Goal: Task Accomplishment & Management: Use online tool/utility

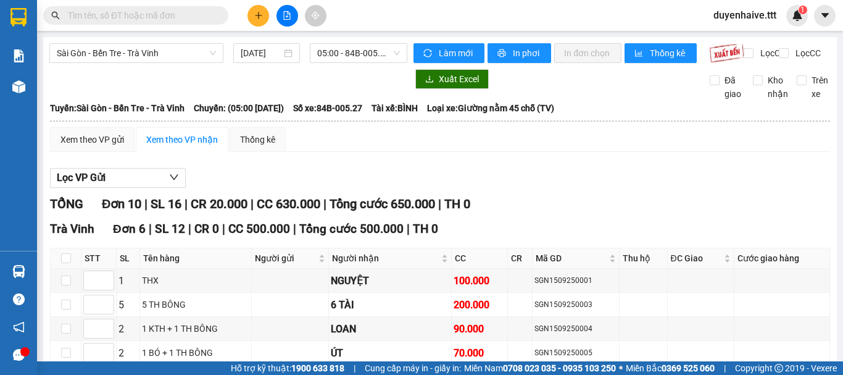
scroll to position [409, 0]
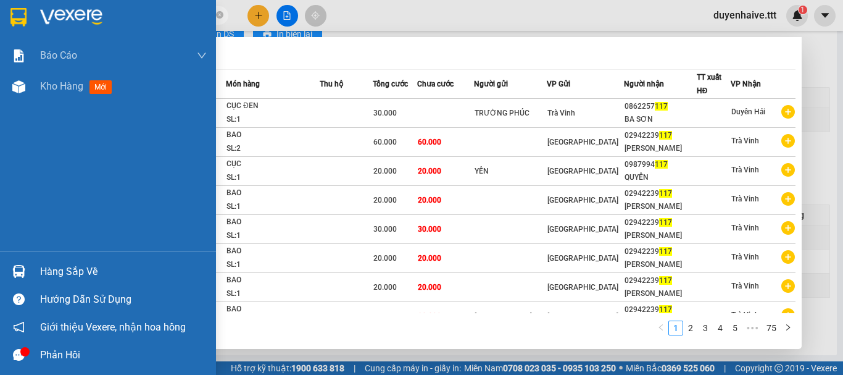
type input "117"
drag, startPoint x: 36, startPoint y: 22, endPoint x: 51, endPoint y: 64, distance: 44.3
click at [42, 31] on div at bounding box center [108, 20] width 216 height 40
click at [51, 52] on span "Báo cáo" at bounding box center [58, 55] width 37 height 15
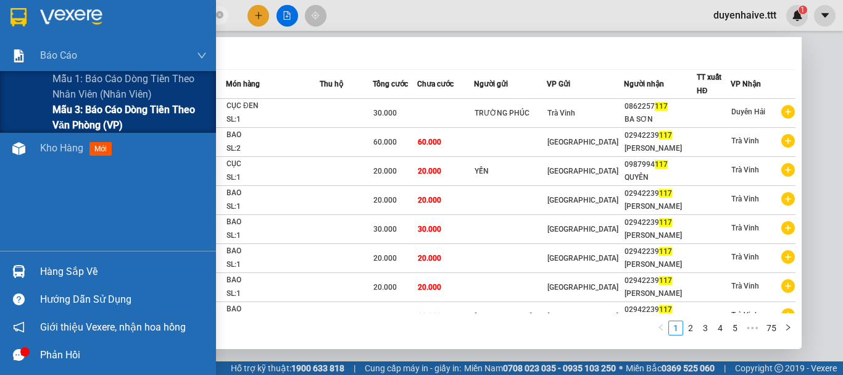
scroll to position [88, 0]
click at [164, 112] on span "Mẫu 3: Báo cáo dòng tiền theo văn phòng (VP)" at bounding box center [129, 117] width 154 height 31
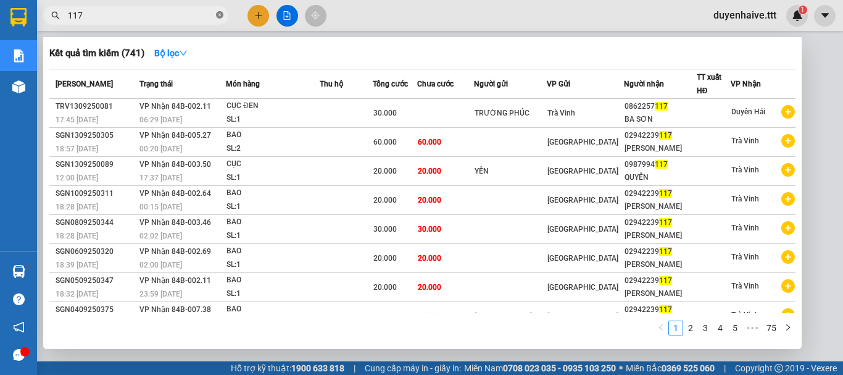
click at [218, 11] on span at bounding box center [219, 16] width 7 height 12
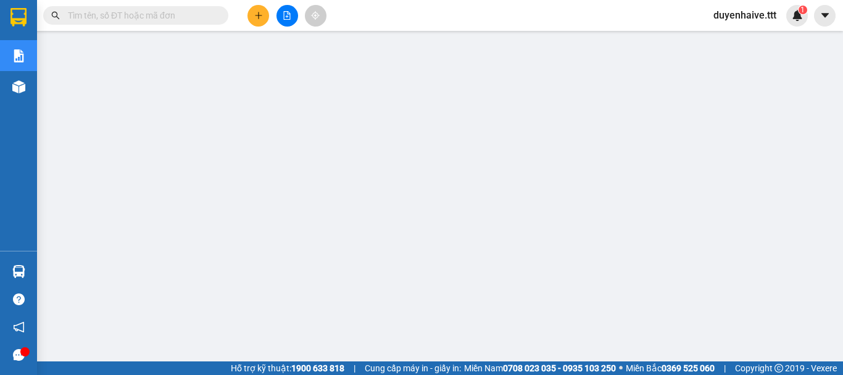
click at [206, 15] on input "text" at bounding box center [141, 16] width 146 height 14
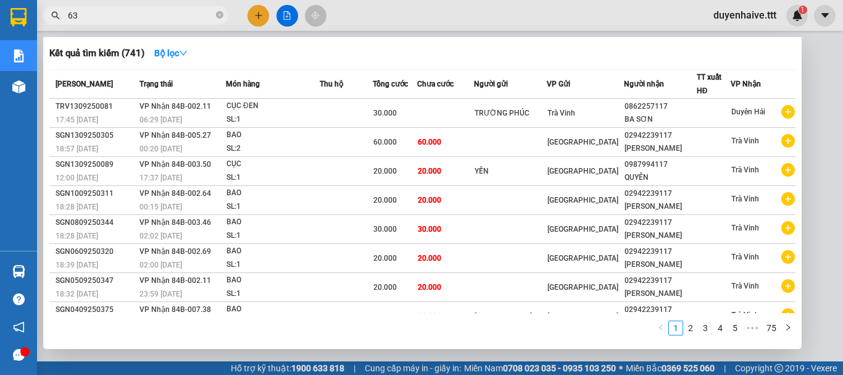
type input "638"
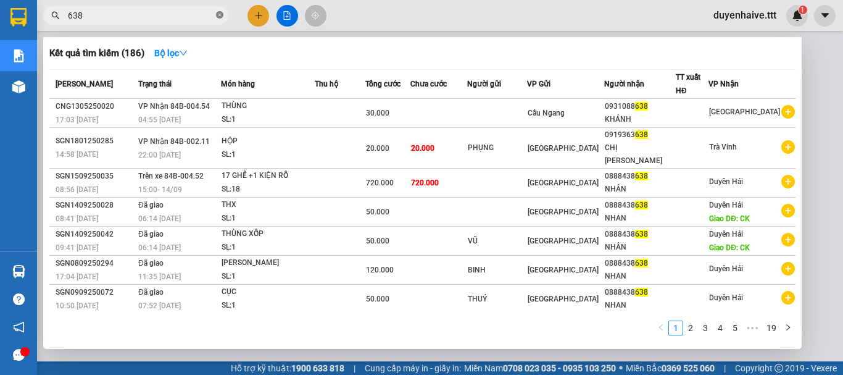
click at [220, 13] on icon "close-circle" at bounding box center [219, 14] width 7 height 7
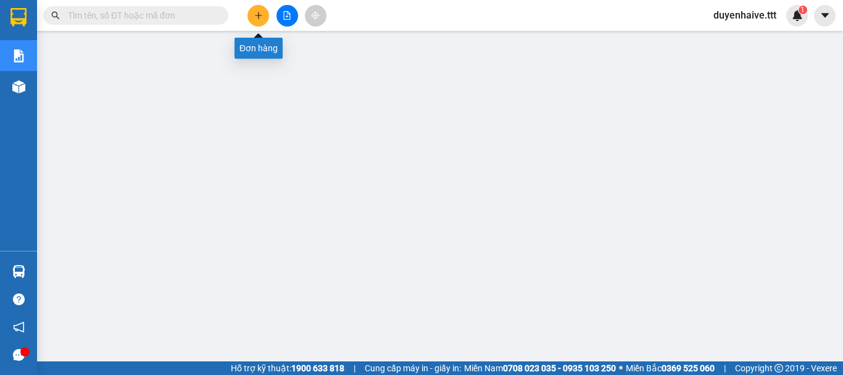
click at [259, 19] on icon "plus" at bounding box center [258, 15] width 9 height 9
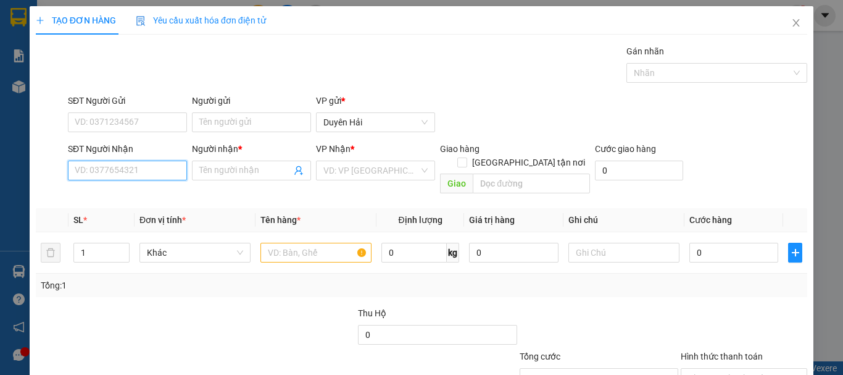
click at [108, 169] on input "SĐT Người Nhận" at bounding box center [127, 171] width 119 height 20
click at [108, 169] on input "9242" at bounding box center [127, 171] width 119 height 20
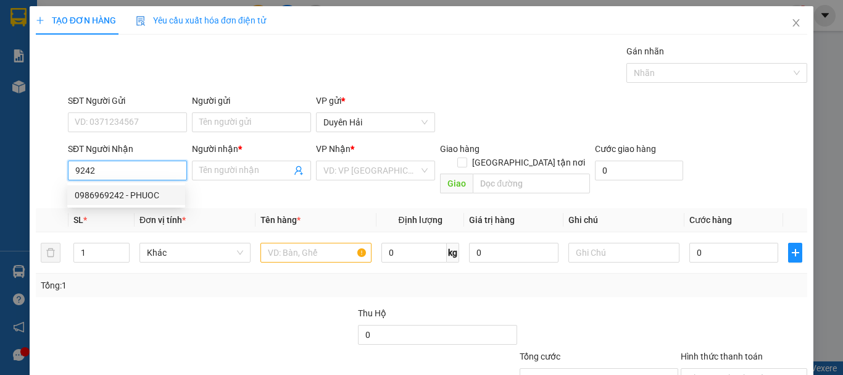
click at [135, 196] on div "0986969242 - PHUOC" at bounding box center [126, 195] width 103 height 14
type input "0986969242"
type input "PHUOC"
type input "CK C DUNG"
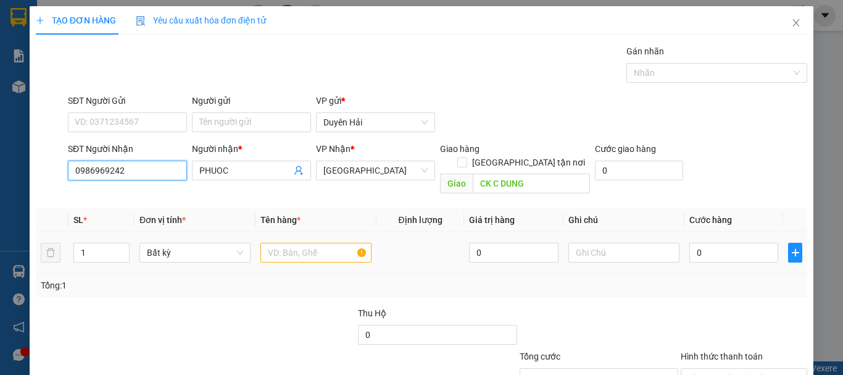
type input "0986969242"
click at [278, 247] on input "text" at bounding box center [316, 253] width 111 height 20
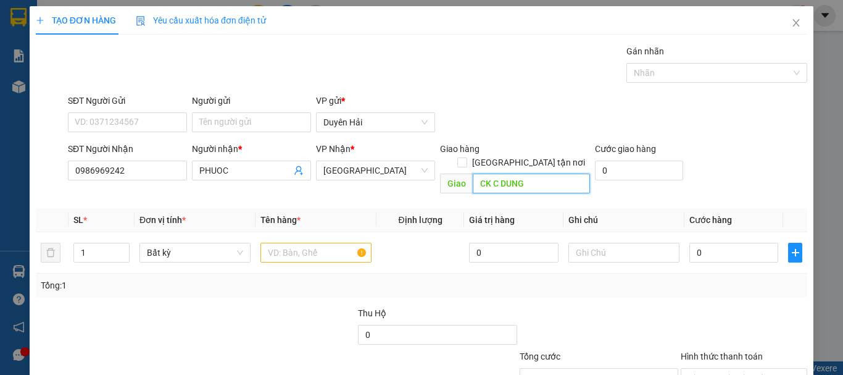
click at [531, 173] on input "CK C DUNG" at bounding box center [531, 183] width 117 height 20
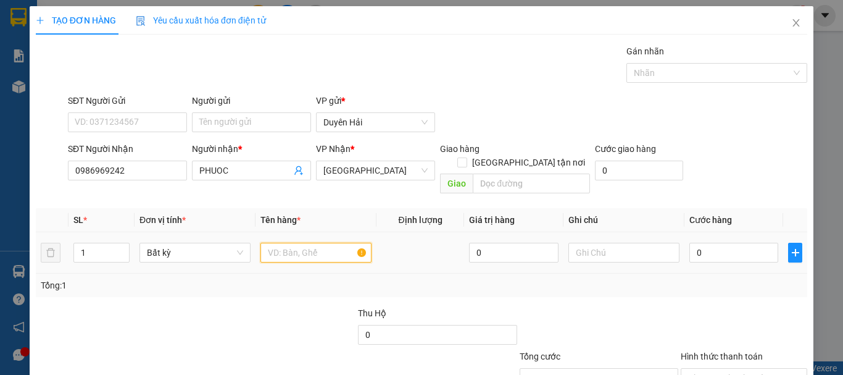
click at [311, 243] on input "text" at bounding box center [316, 253] width 111 height 20
type input "BAO"
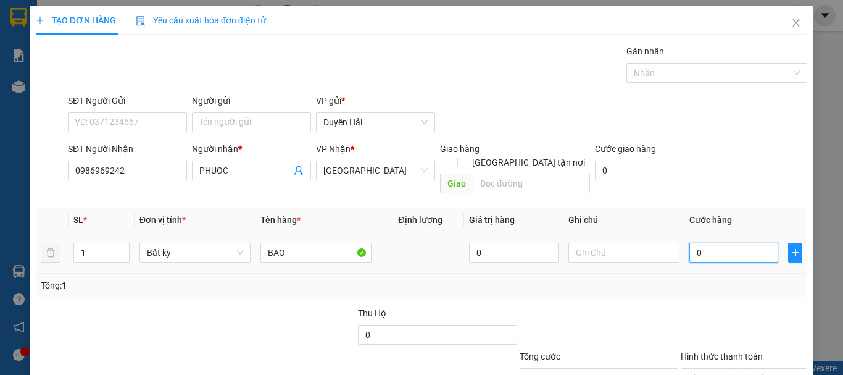
click at [724, 246] on input "0" at bounding box center [734, 253] width 89 height 20
type input "4"
type input "40"
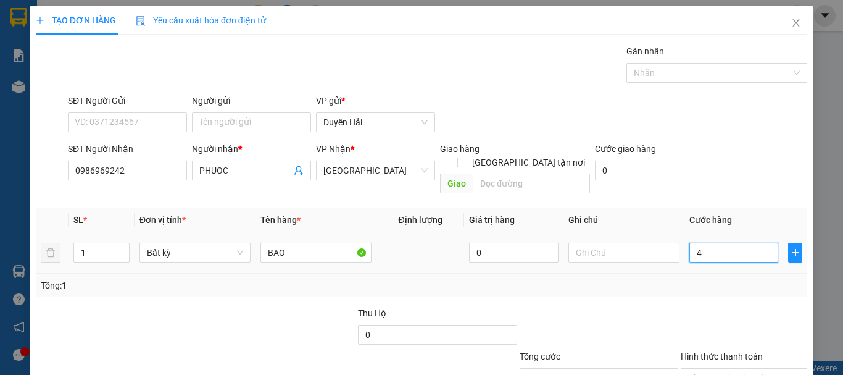
type input "40"
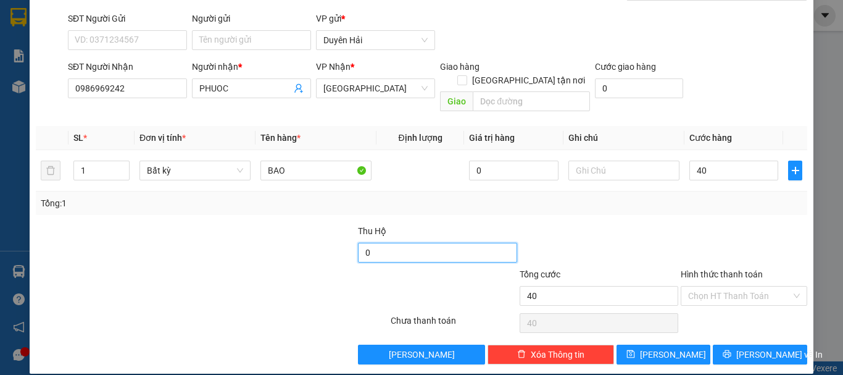
type input "40.000"
click at [367, 243] on input "0" at bounding box center [437, 253] width 159 height 20
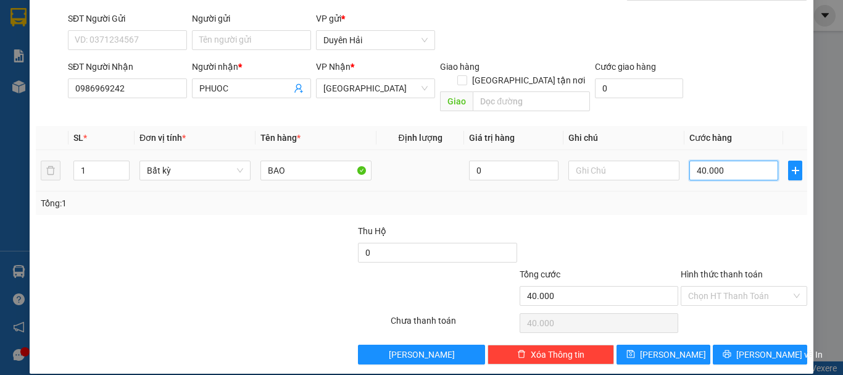
click at [713, 161] on input "40.000" at bounding box center [734, 171] width 89 height 20
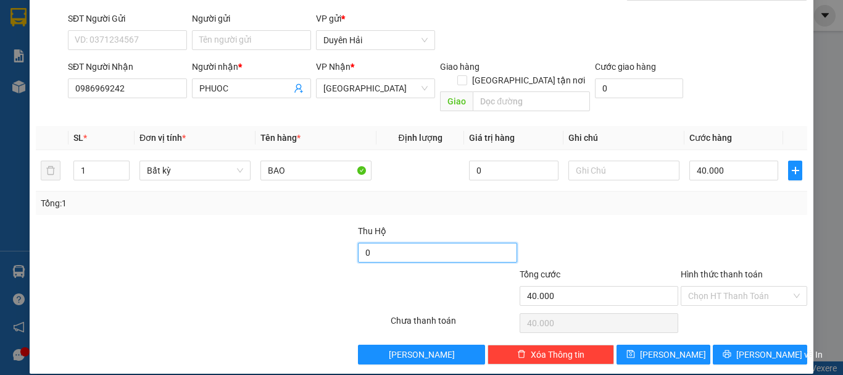
click at [383, 243] on input "0" at bounding box center [437, 253] width 159 height 20
type input "1.150.000"
click at [606, 203] on div "Transit Pickup Surcharge Ids Transit Deliver Surcharge Ids Transit Deliver Surc…" at bounding box center [422, 163] width 772 height 402
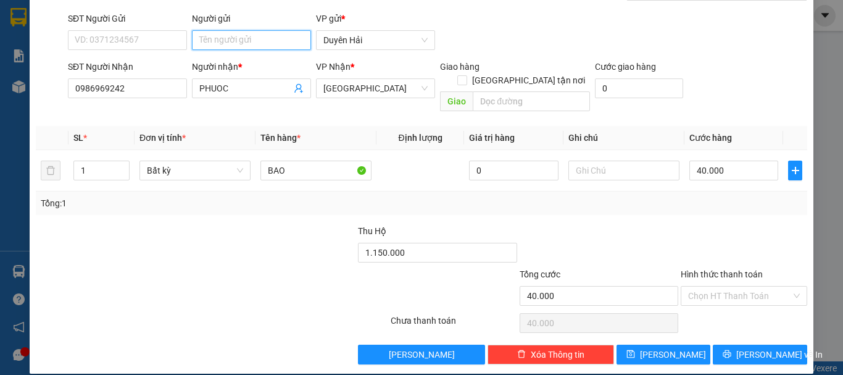
click at [209, 43] on input "Người gửi" at bounding box center [251, 40] width 119 height 20
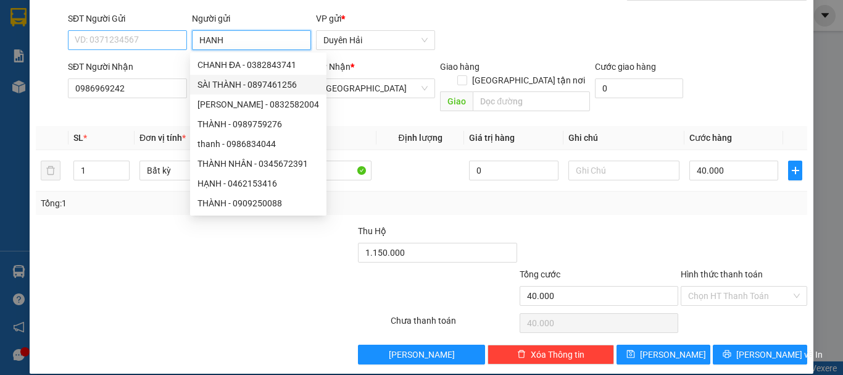
type input "HANH"
click at [88, 46] on input "SĐT Người Gửi" at bounding box center [127, 40] width 119 height 20
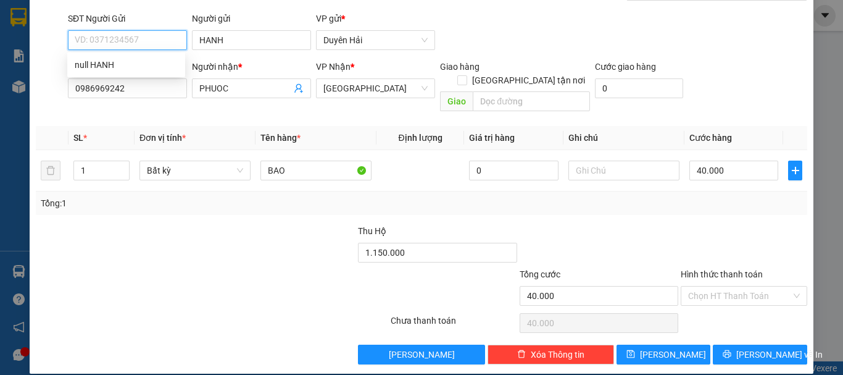
click at [82, 44] on input "SĐT Người Gửi" at bounding box center [127, 40] width 119 height 20
type input "0974668620"
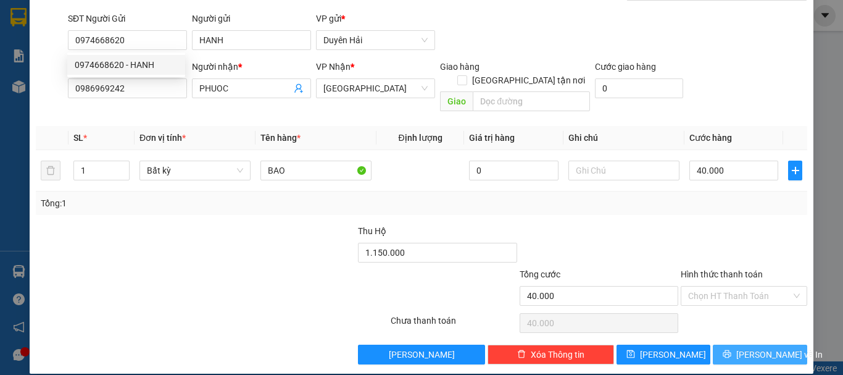
click at [738, 344] on button "[PERSON_NAME] và In" at bounding box center [760, 354] width 94 height 20
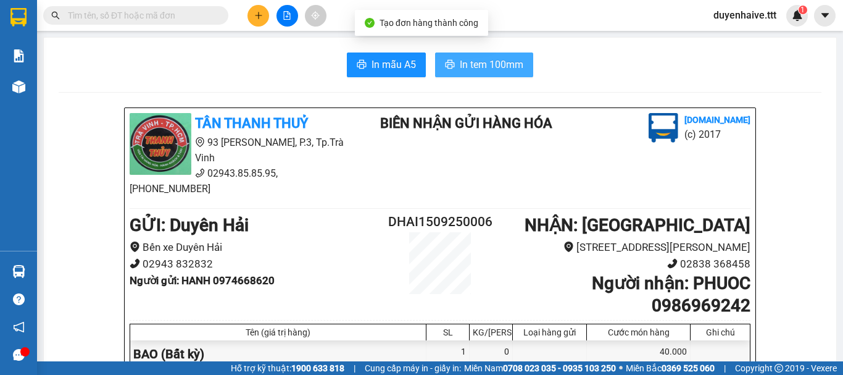
click at [488, 60] on span "In tem 100mm" at bounding box center [492, 64] width 64 height 15
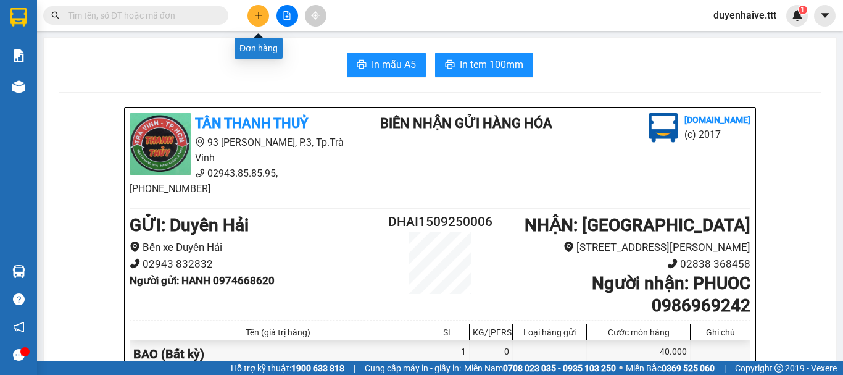
click at [258, 16] on icon "plus" at bounding box center [258, 15] width 9 height 9
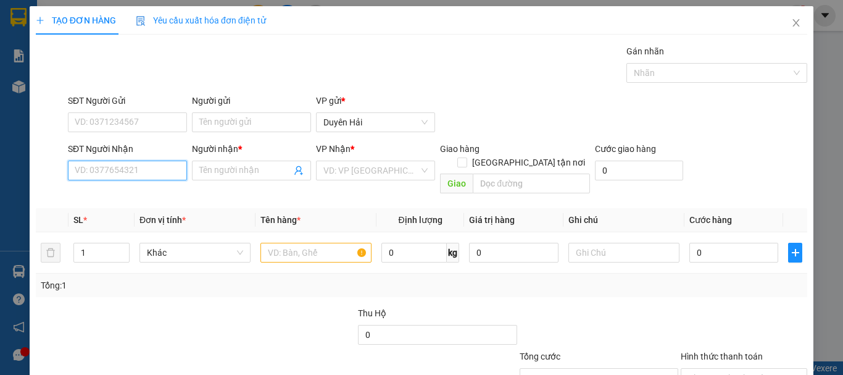
click at [114, 170] on input "SĐT Người Nhận" at bounding box center [127, 171] width 119 height 20
type input "9"
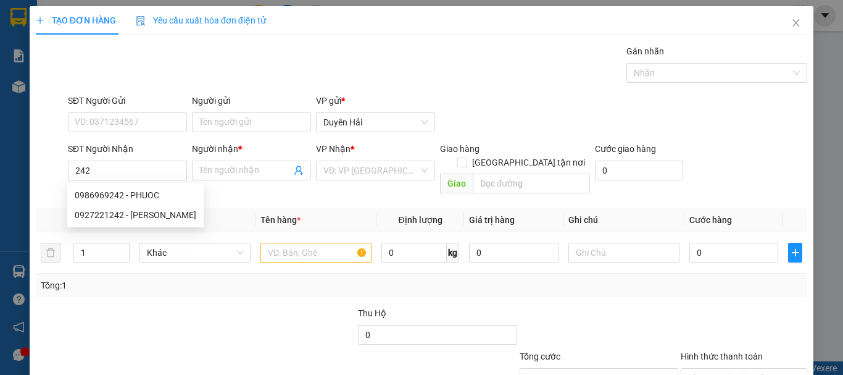
click at [165, 154] on div "SĐT Người Nhận" at bounding box center [127, 149] width 119 height 14
click at [165, 161] on input "242" at bounding box center [127, 171] width 119 height 20
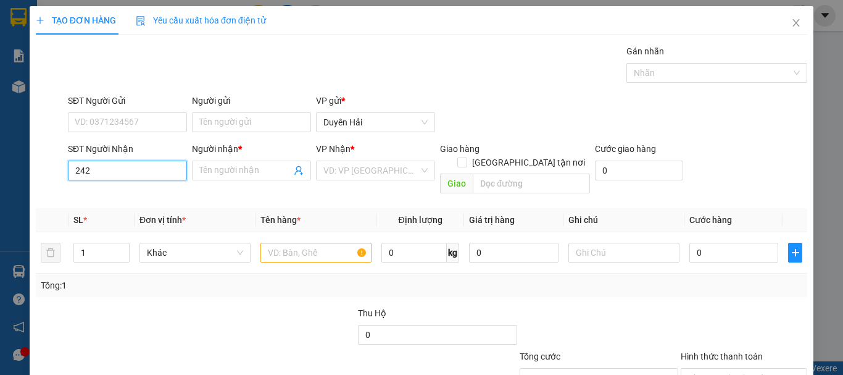
click at [125, 175] on input "242" at bounding box center [127, 171] width 119 height 20
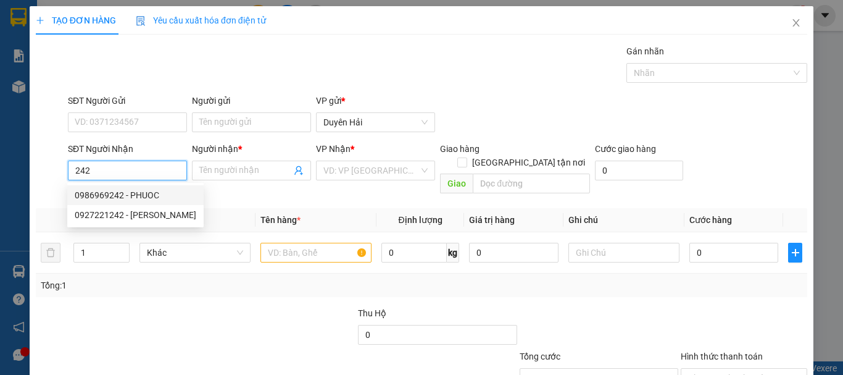
click at [123, 192] on div "0986969242 - PHUOC" at bounding box center [136, 195] width 122 height 14
type input "0986969242"
type input "PHUOC"
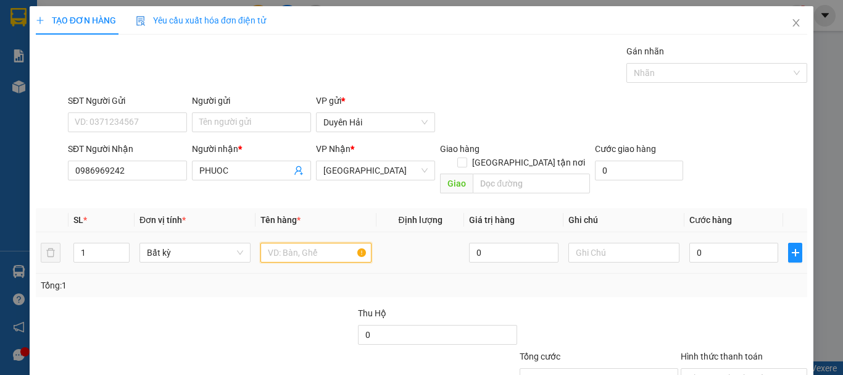
click at [277, 243] on input "text" at bounding box center [316, 253] width 111 height 20
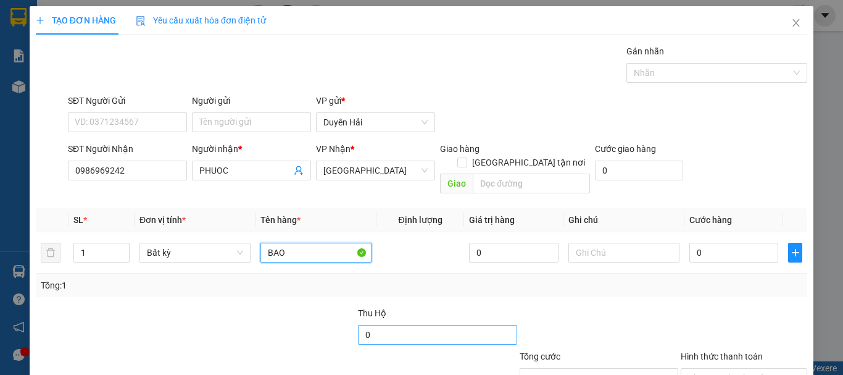
type input "BAO"
click at [373, 327] on input "0" at bounding box center [437, 335] width 159 height 20
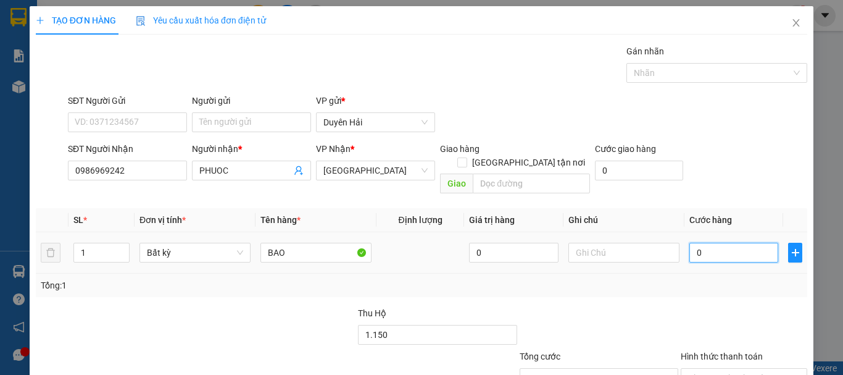
type input "1.150.000"
click at [722, 243] on input "0" at bounding box center [734, 253] width 89 height 20
type input "5"
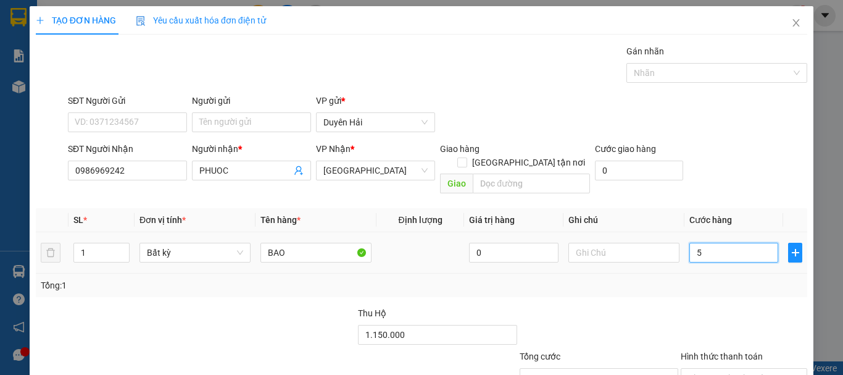
type input "50"
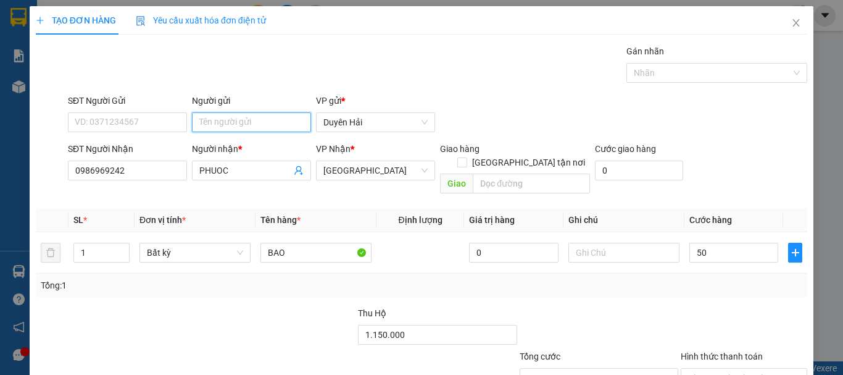
type input "50.000"
click at [222, 122] on input "Người gửi" at bounding box center [251, 122] width 119 height 20
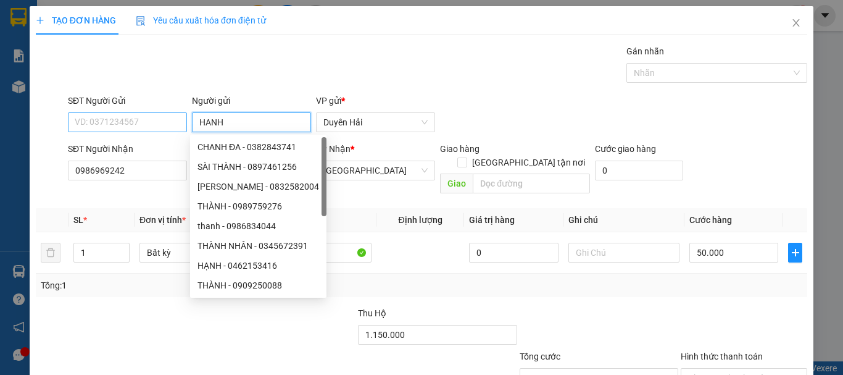
type input "HANH"
click at [104, 123] on input "SĐT Người Gửi" at bounding box center [127, 122] width 119 height 20
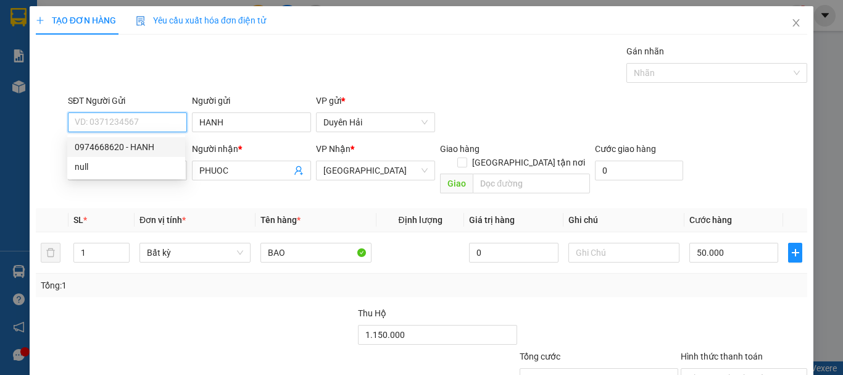
click at [114, 144] on div "0974668620 - HANH" at bounding box center [126, 147] width 103 height 14
type input "0974668620"
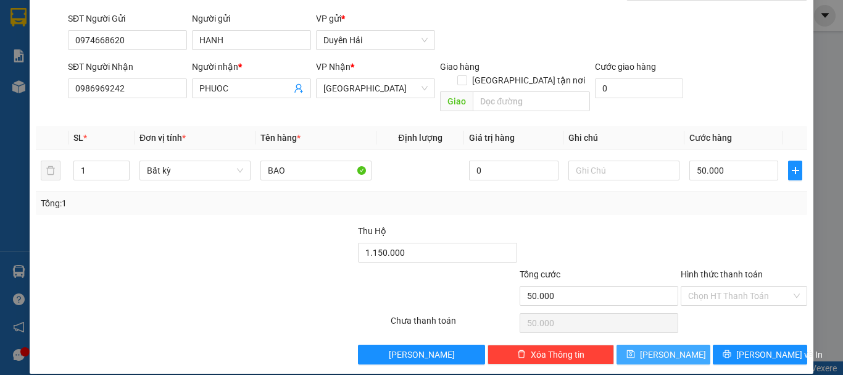
click at [666, 348] on span "[PERSON_NAME]" at bounding box center [673, 355] width 66 height 14
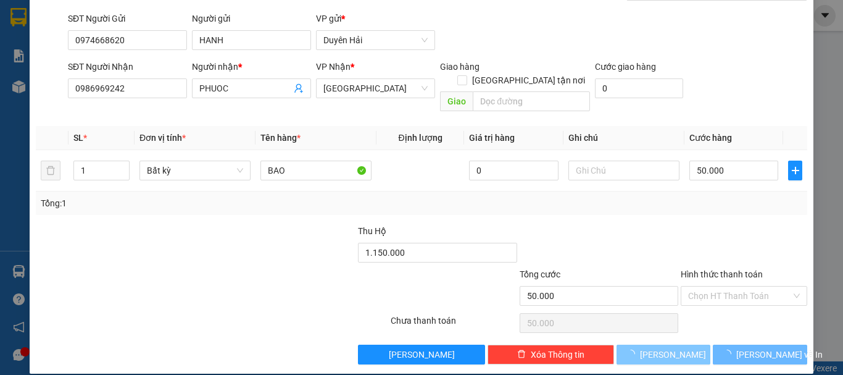
type input "0"
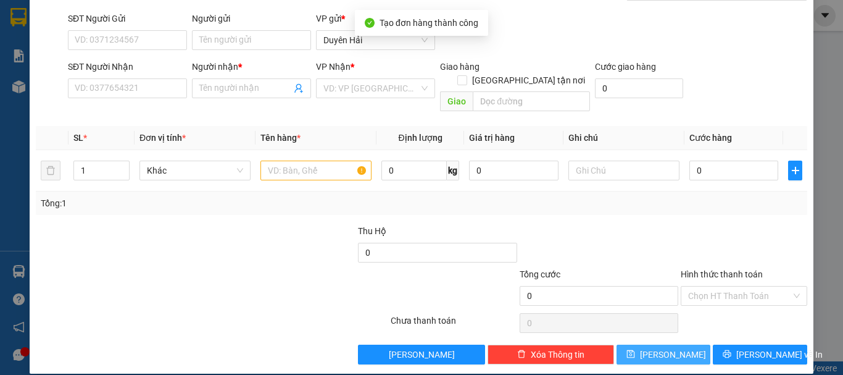
scroll to position [0, 0]
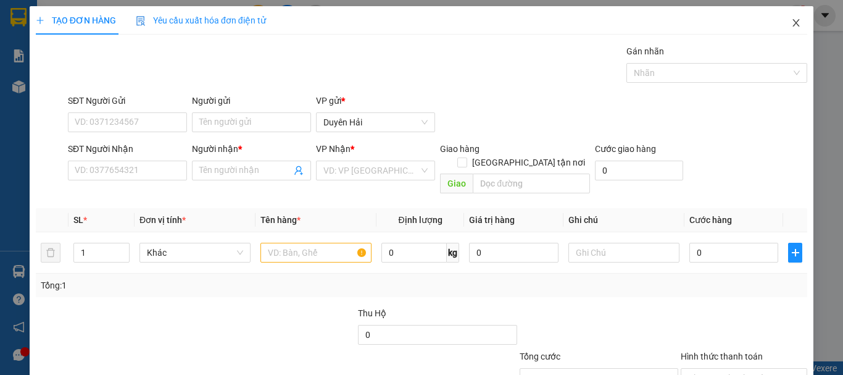
click at [793, 23] on icon "close" at bounding box center [796, 22] width 7 height 7
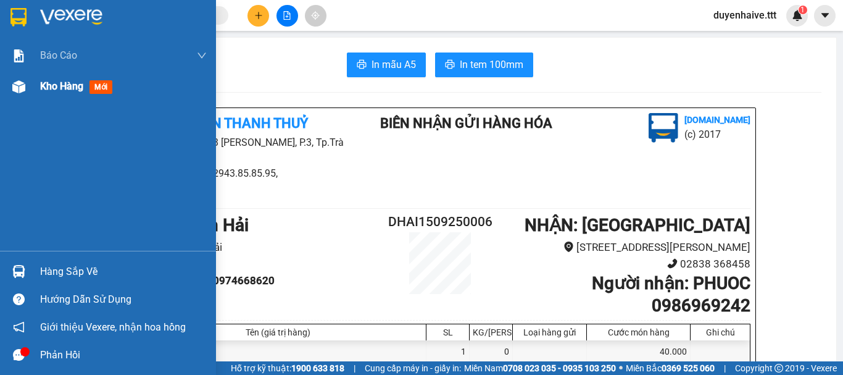
click at [51, 85] on span "Kho hàng" at bounding box center [61, 86] width 43 height 12
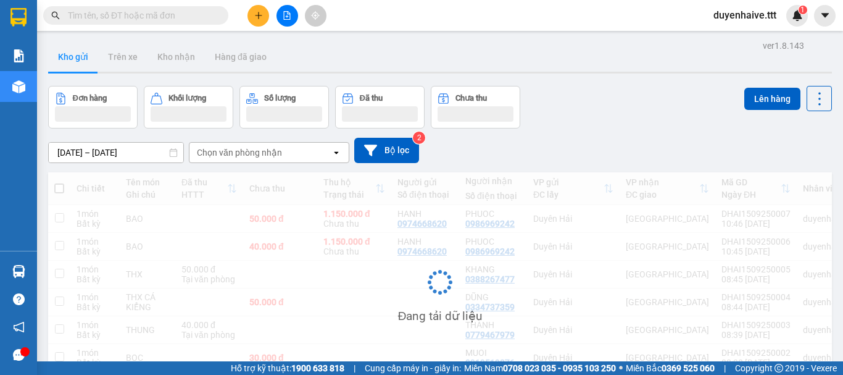
click at [456, 14] on div "Kết quả tìm kiếm ( 186 ) Bộ lọc Mã ĐH Trạng thái Món hàng Thu hộ Tổng cước Chưa…" at bounding box center [421, 15] width 843 height 31
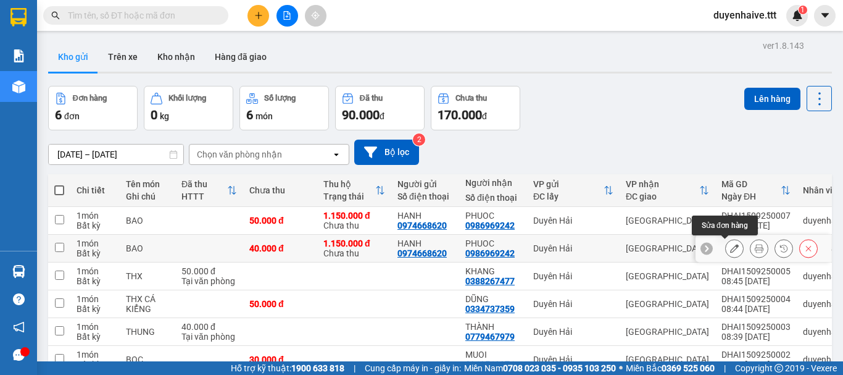
click at [730, 252] on icon at bounding box center [734, 248] width 9 height 9
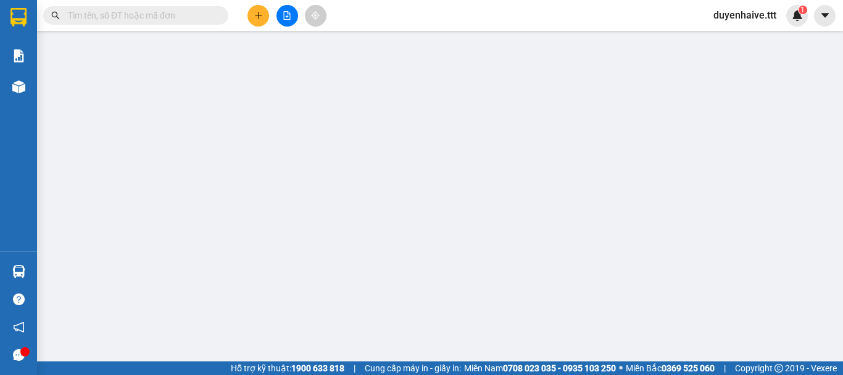
type input "0974668620"
type input "HANH"
type input "0986969242"
type input "PHUOC"
type input "1.150.000"
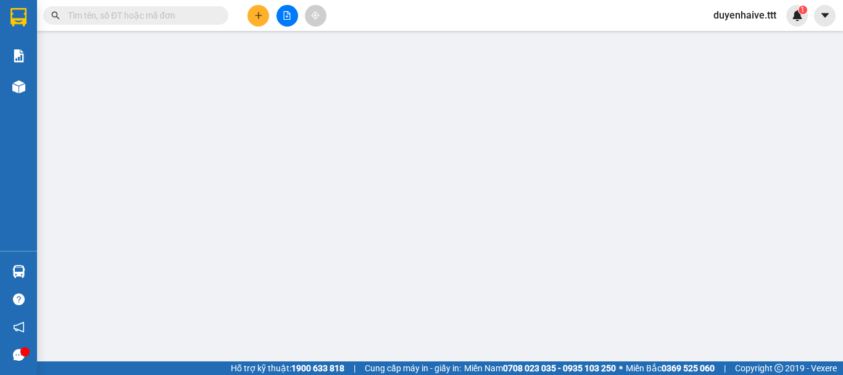
type input "40.000"
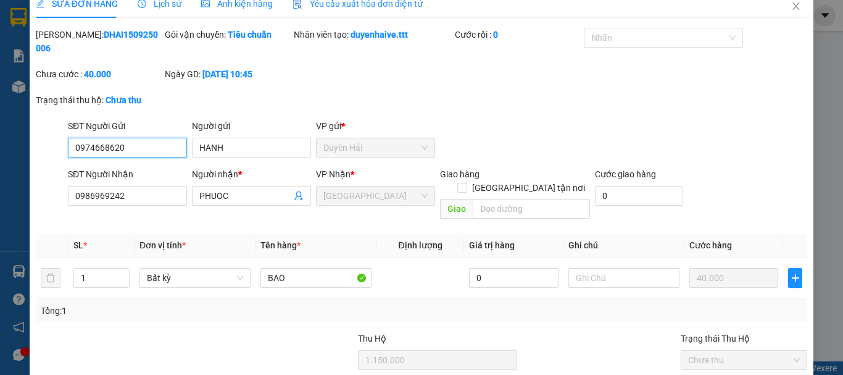
scroll to position [111, 0]
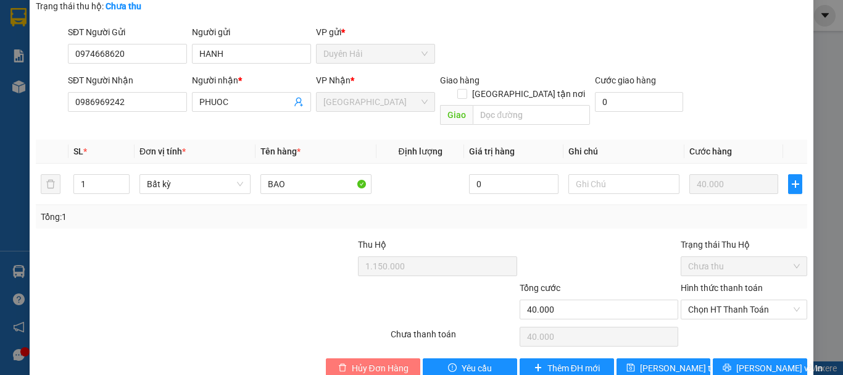
click at [367, 361] on span "Hủy Đơn Hàng" at bounding box center [380, 368] width 57 height 14
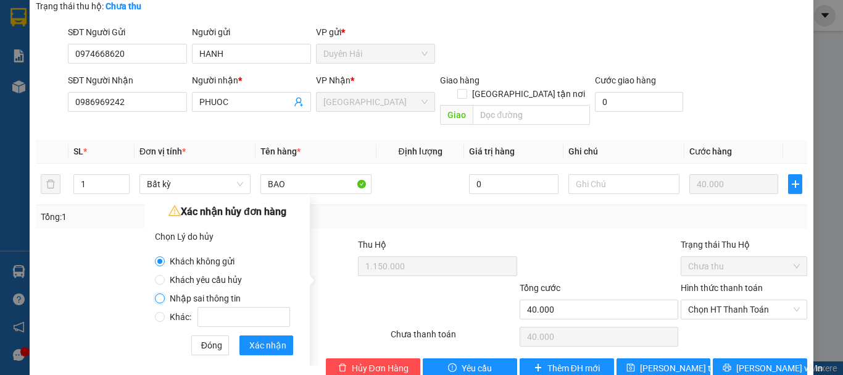
click at [157, 298] on input "Nhập sai thông tin" at bounding box center [160, 298] width 10 height 10
radio input "true"
radio input "false"
click at [272, 348] on span "Xác nhận" at bounding box center [267, 345] width 37 height 14
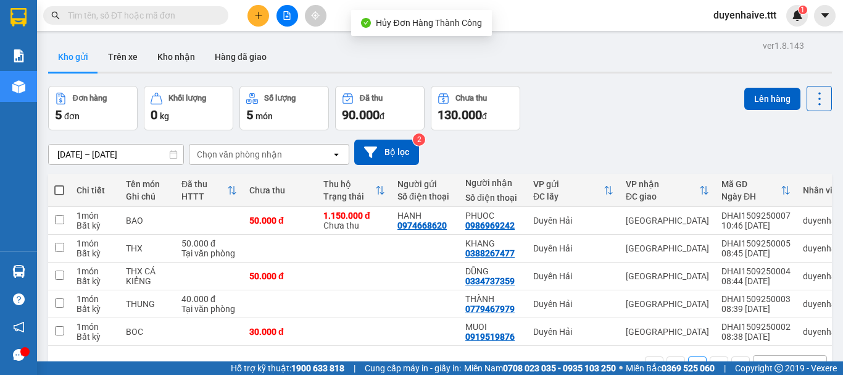
click at [56, 191] on span at bounding box center [59, 190] width 10 height 10
click at [59, 184] on input "checkbox" at bounding box center [59, 184] width 0 height 0
checkbox input "true"
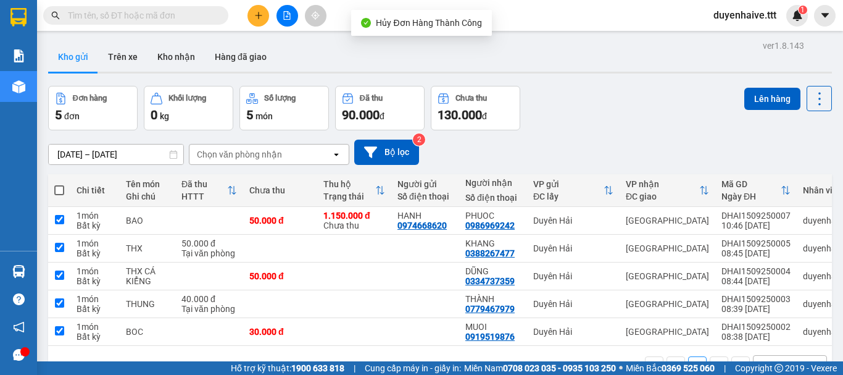
checkbox input "true"
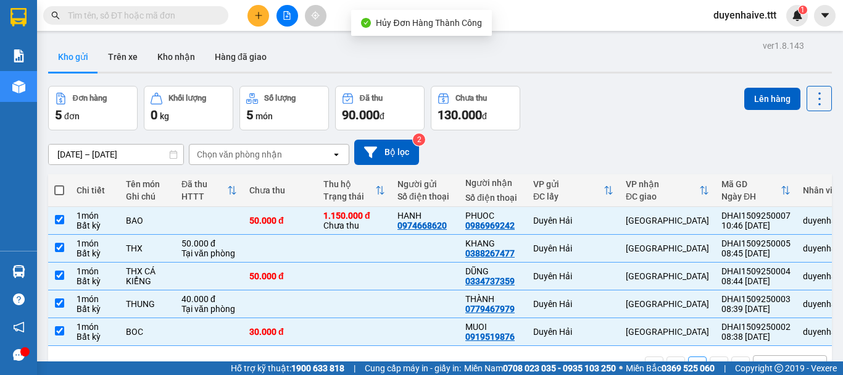
scroll to position [57, 0]
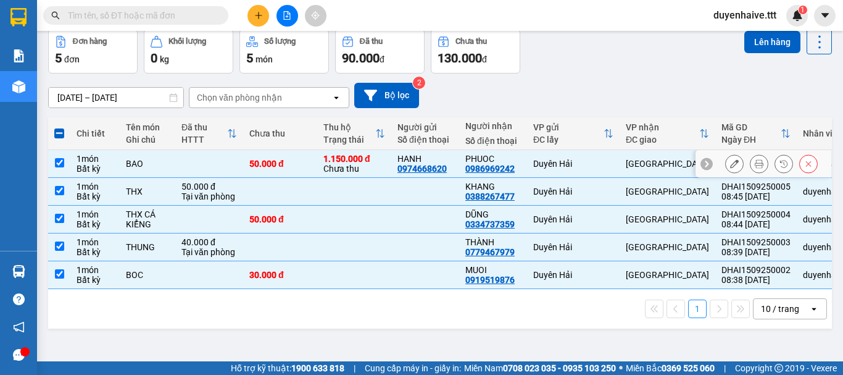
click at [60, 161] on input "checkbox" at bounding box center [59, 162] width 9 height 9
checkbox input "false"
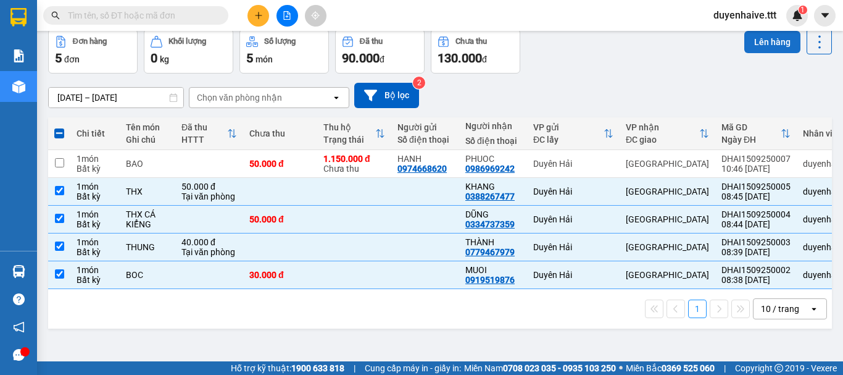
click at [763, 40] on button "Lên hàng" at bounding box center [772, 42] width 56 height 22
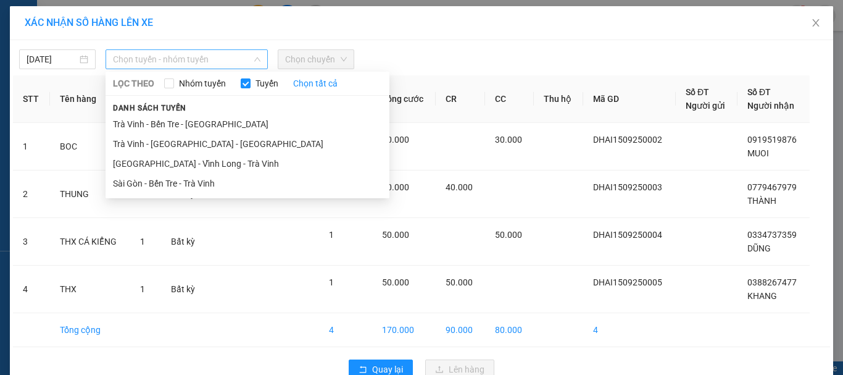
click at [189, 69] on div "Chọn tuyến - nhóm tuyến" at bounding box center [187, 59] width 162 height 20
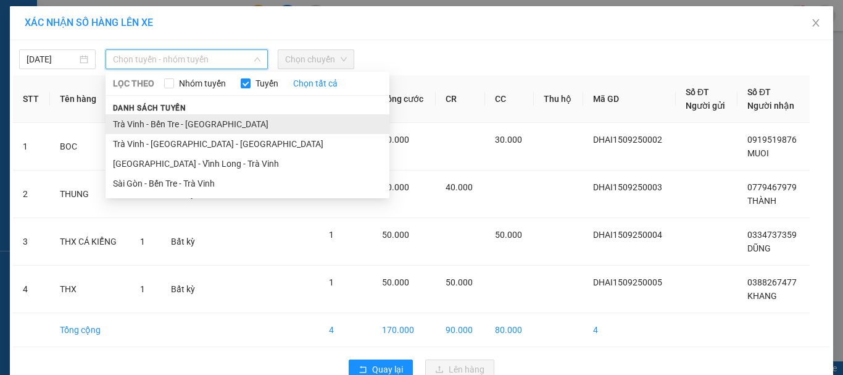
click at [170, 123] on li "Trà Vinh - Bến Tre - Sài Gòn" at bounding box center [248, 124] width 284 height 20
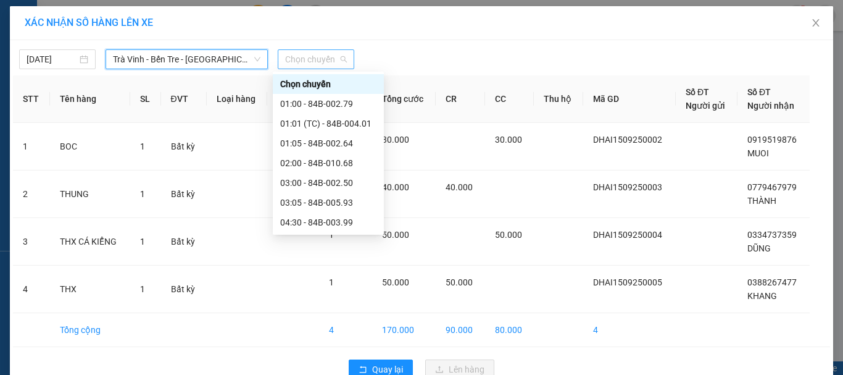
click at [301, 64] on span "Chọn chuyến" at bounding box center [316, 59] width 62 height 19
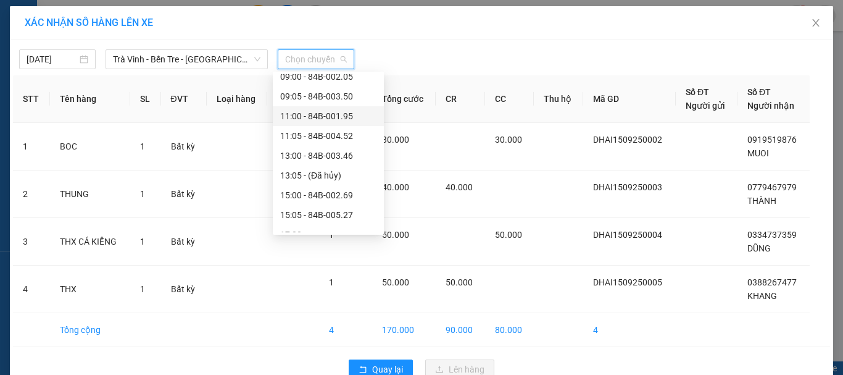
click at [320, 119] on div "11:00 - 84B-001.95" at bounding box center [328, 116] width 96 height 14
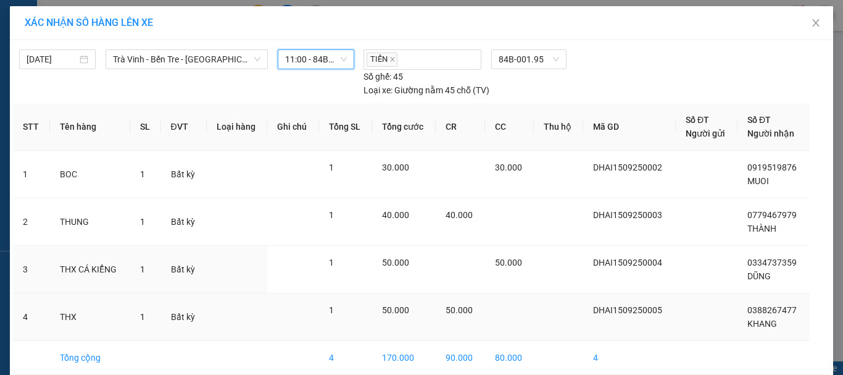
scroll to position [56, 0]
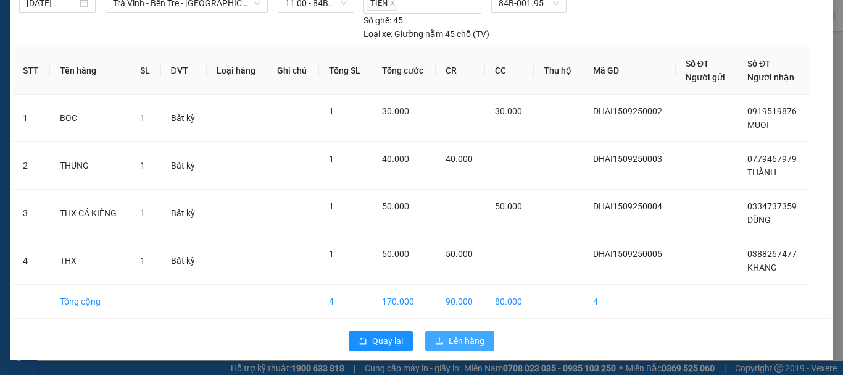
click at [465, 340] on span "Lên hàng" at bounding box center [467, 341] width 36 height 14
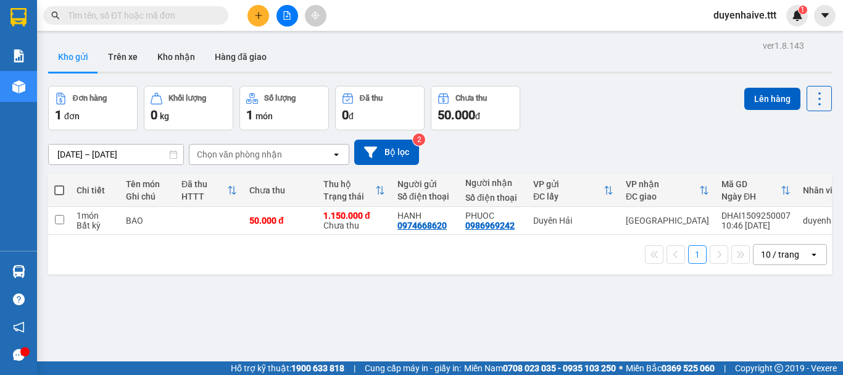
click at [171, 19] on input "text" at bounding box center [141, 16] width 146 height 14
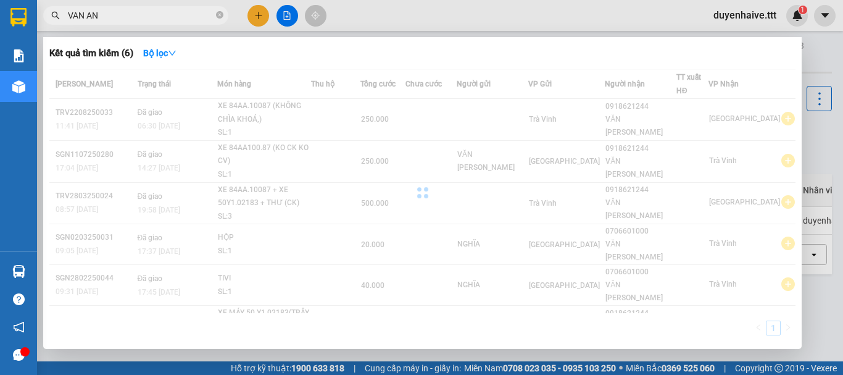
type input "VAN ANH"
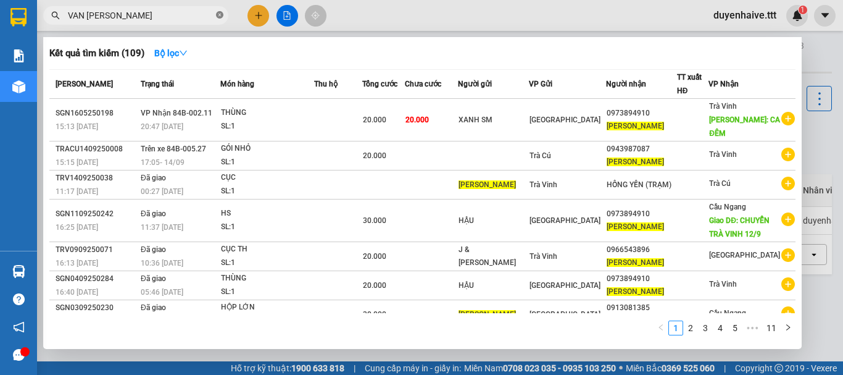
click at [219, 15] on icon "close-circle" at bounding box center [219, 14] width 7 height 7
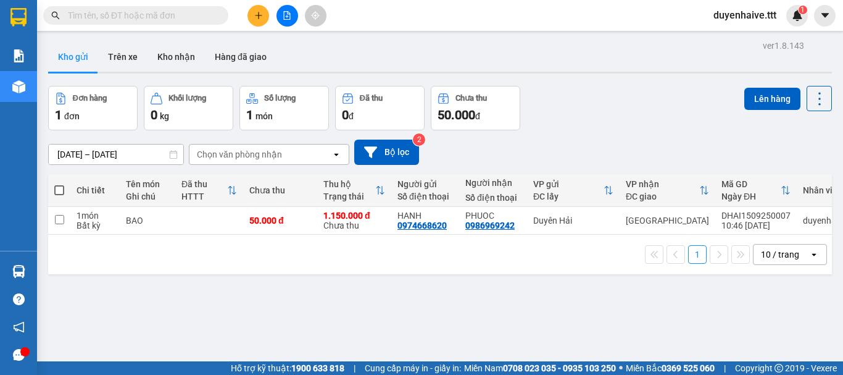
click at [185, 15] on input "text" at bounding box center [141, 16] width 146 height 14
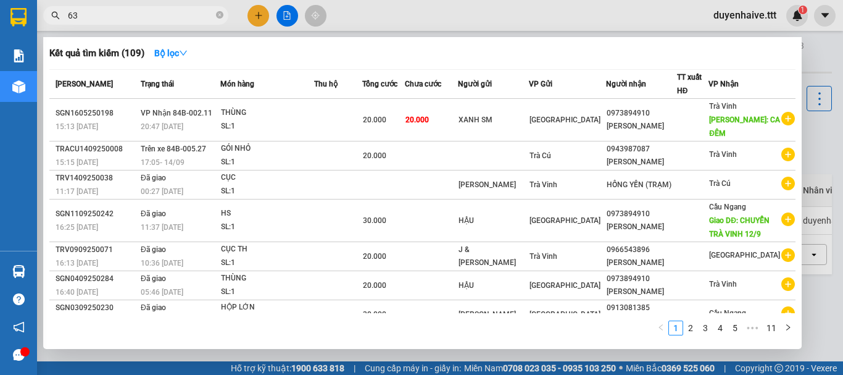
type input "638"
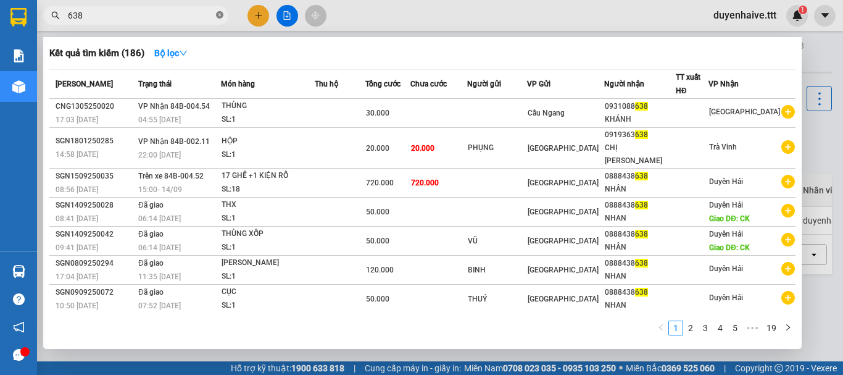
click at [220, 12] on icon "close-circle" at bounding box center [219, 14] width 7 height 7
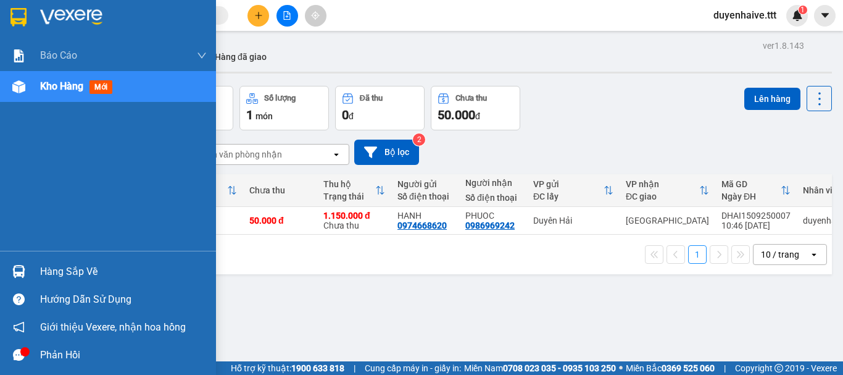
click at [64, 269] on div "Hàng sắp về" at bounding box center [123, 271] width 167 height 19
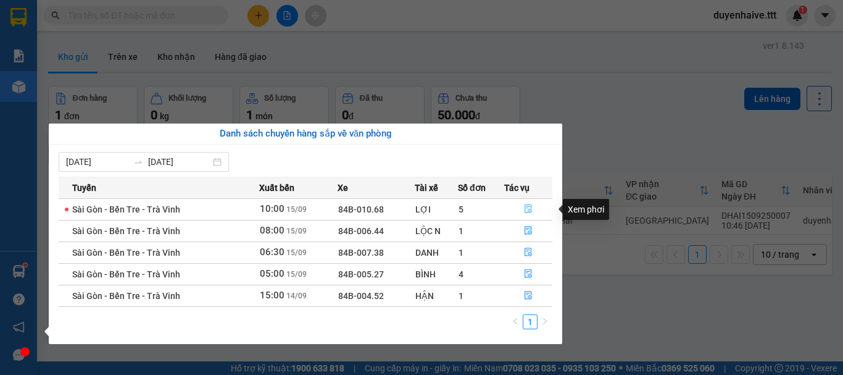
click at [524, 209] on icon "file-done" at bounding box center [528, 208] width 9 height 9
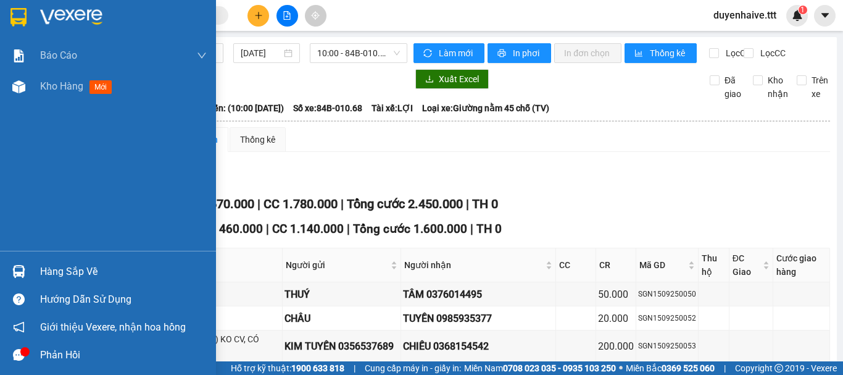
click at [56, 273] on div "Hàng sắp về" at bounding box center [123, 271] width 167 height 19
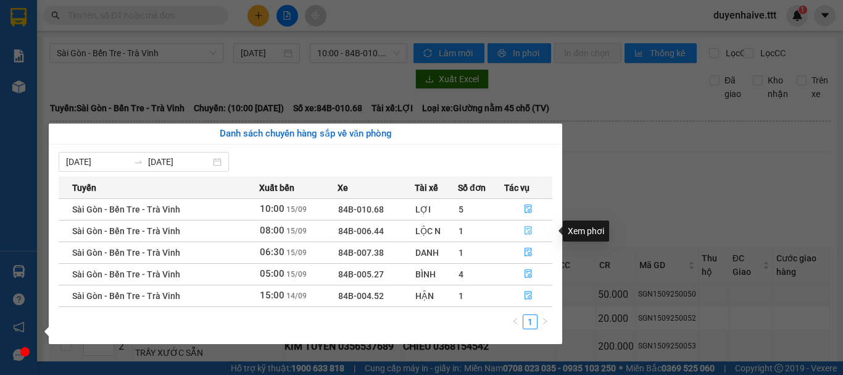
click at [524, 230] on icon "file-done" at bounding box center [528, 230] width 9 height 9
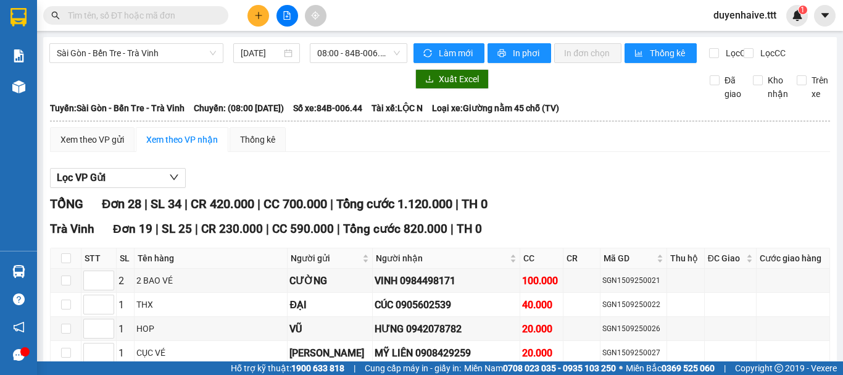
click at [85, 269] on th "STT" at bounding box center [98, 258] width 35 height 20
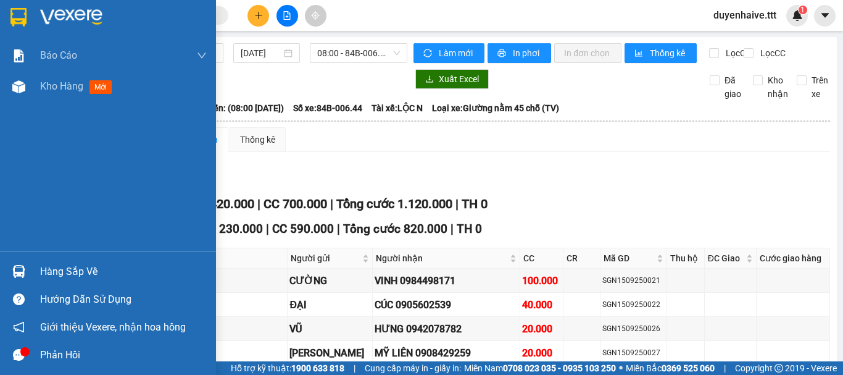
click at [57, 267] on div "Hàng sắp về" at bounding box center [123, 271] width 167 height 19
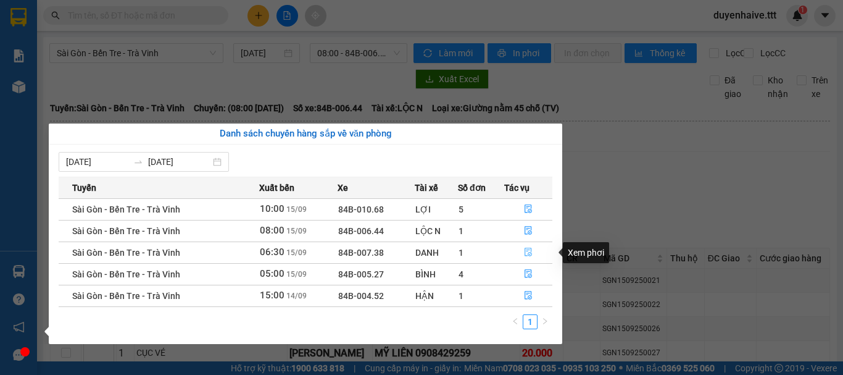
click at [527, 252] on icon "file-done" at bounding box center [528, 252] width 9 height 9
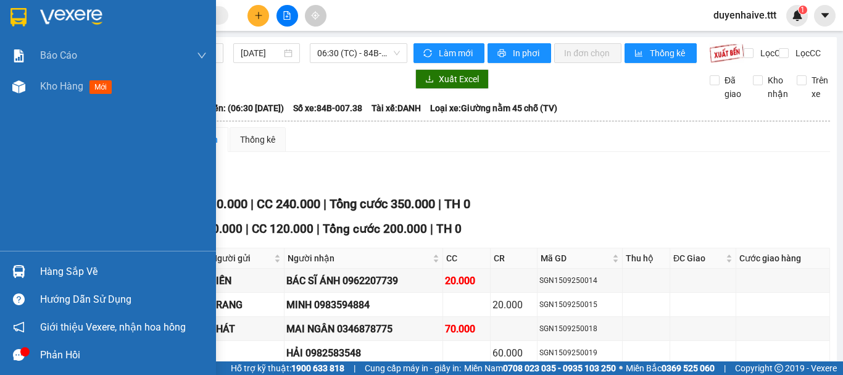
click at [56, 271] on div "Hàng sắp về" at bounding box center [123, 271] width 167 height 19
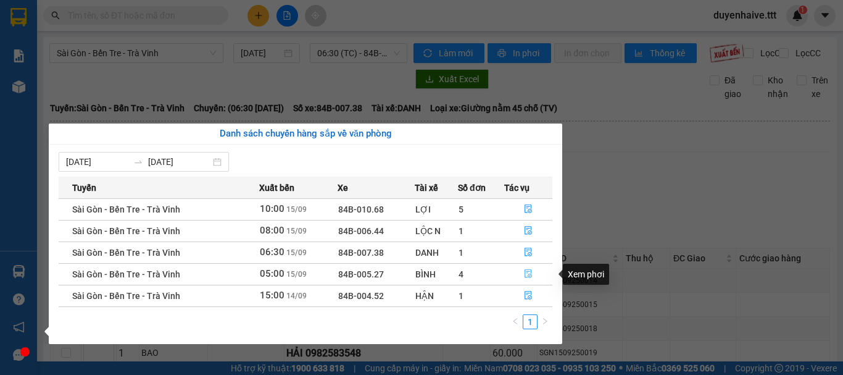
click at [527, 272] on icon "file-done" at bounding box center [528, 273] width 9 height 9
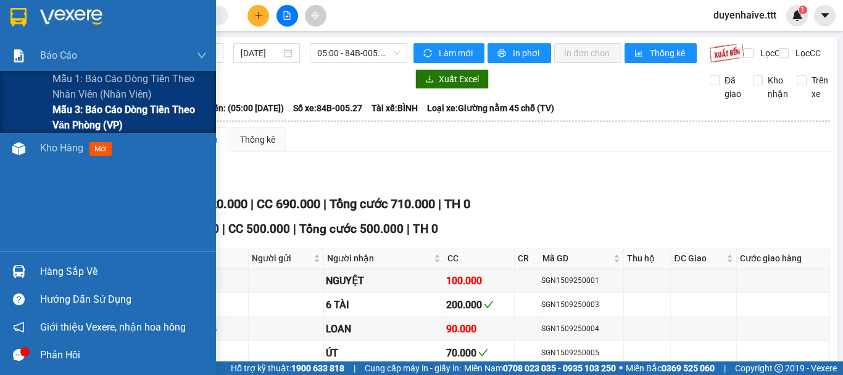
click at [68, 118] on span "Mẫu 3: Báo cáo dòng tiền theo văn phòng (VP)" at bounding box center [129, 117] width 154 height 31
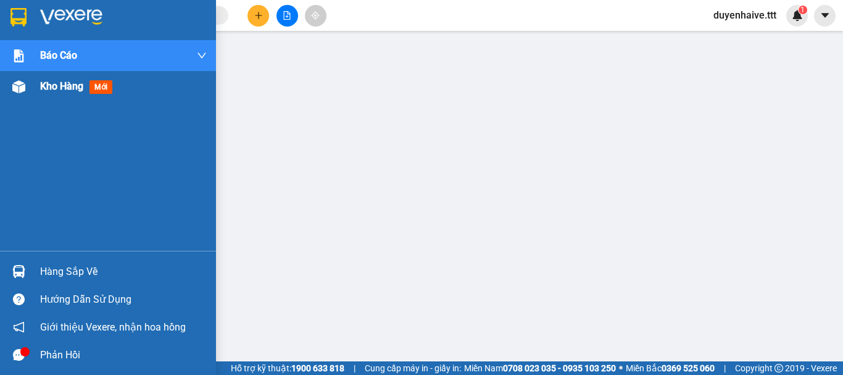
click at [48, 83] on span "Kho hàng" at bounding box center [61, 86] width 43 height 12
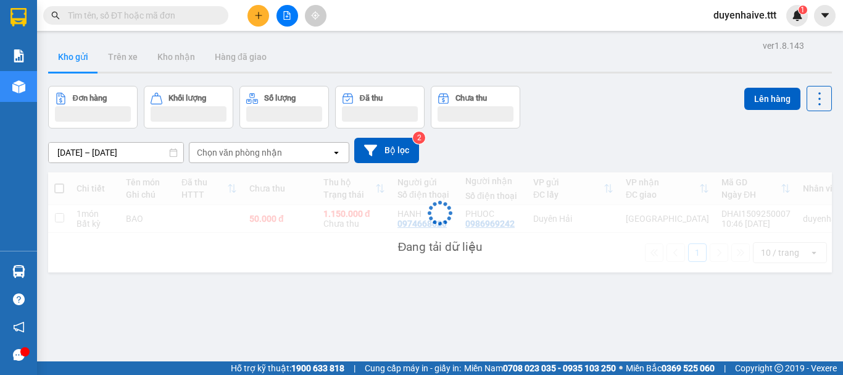
click at [378, 10] on div "Kết quả tìm kiếm ( 186 ) Bộ lọc Mã ĐH Trạng thái Món hàng Thu hộ Tổng cước Chưa…" at bounding box center [421, 15] width 843 height 31
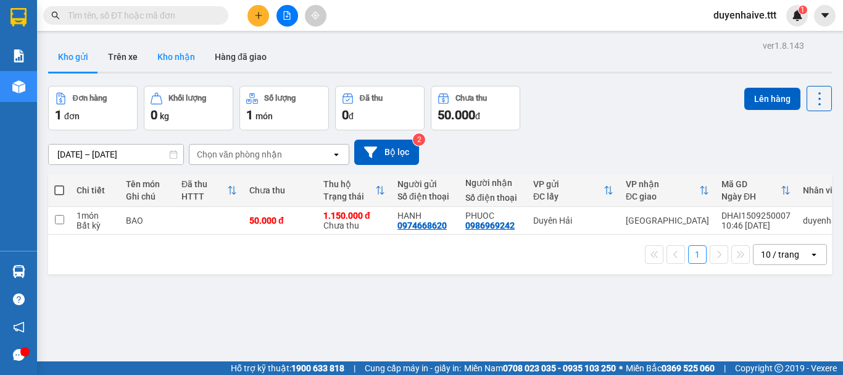
click at [180, 59] on button "Kho nhận" at bounding box center [176, 57] width 57 height 30
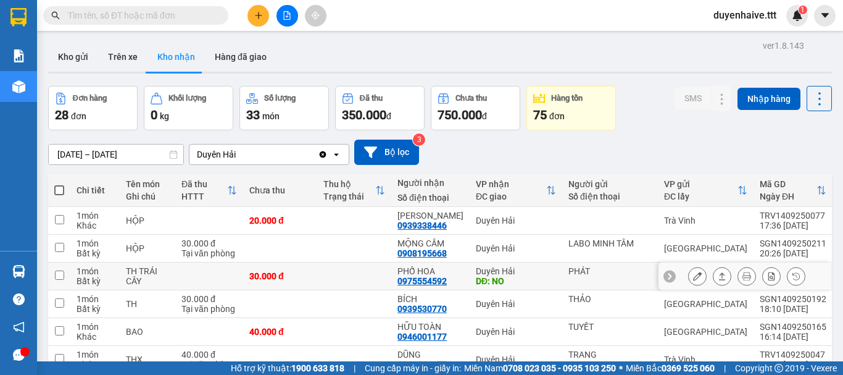
scroll to position [123, 0]
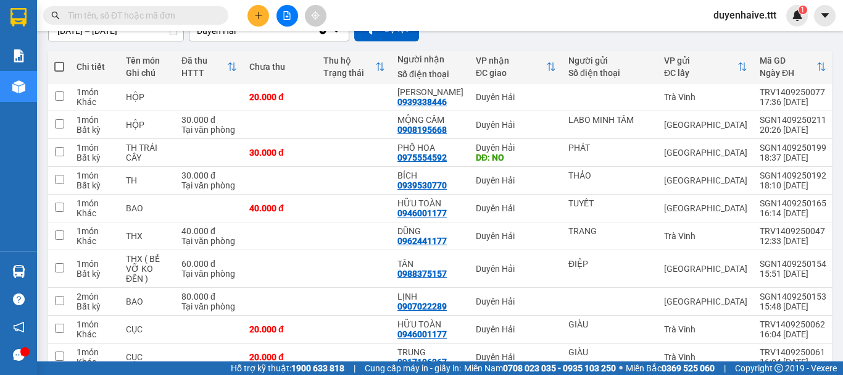
click at [197, 20] on input "text" at bounding box center [141, 16] width 146 height 14
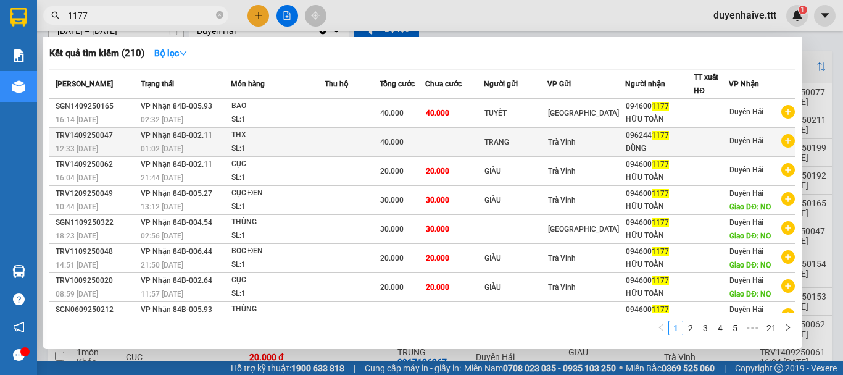
type input "1177"
click at [670, 140] on div "096244 1177" at bounding box center [660, 135] width 68 height 13
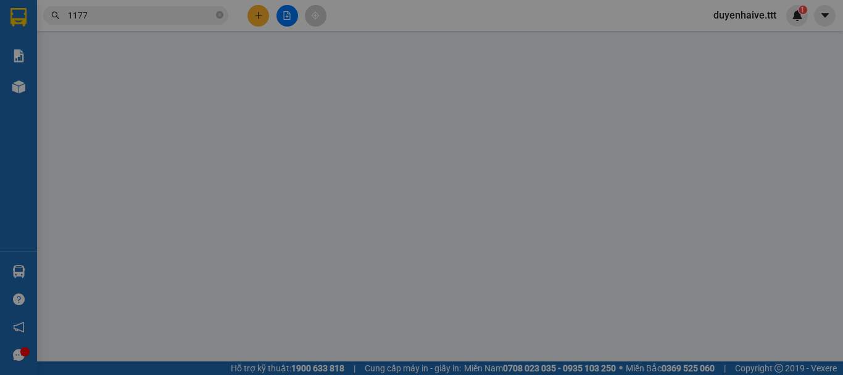
type input "TRANG"
type input "0962441177"
type input "DŨNG"
type input "40.000"
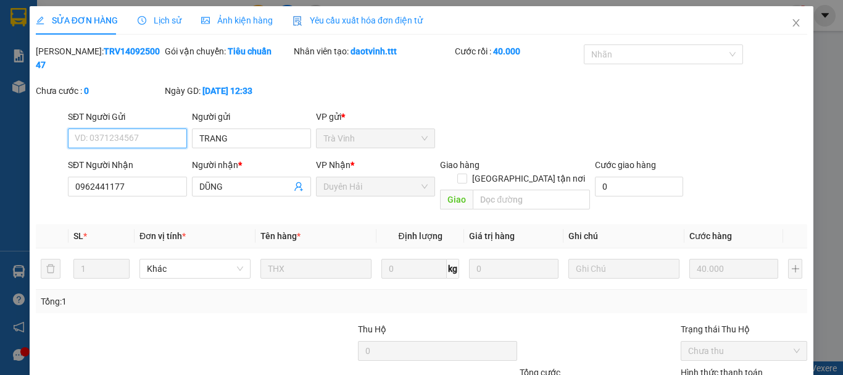
scroll to position [78, 0]
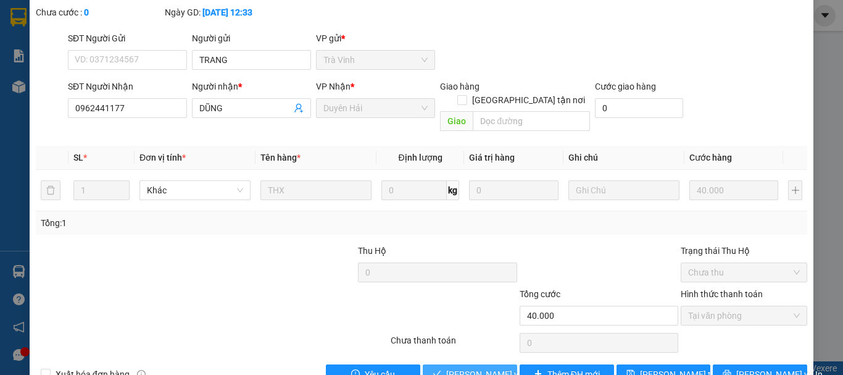
click at [464, 367] on span "[PERSON_NAME] và Giao hàng" at bounding box center [505, 374] width 119 height 14
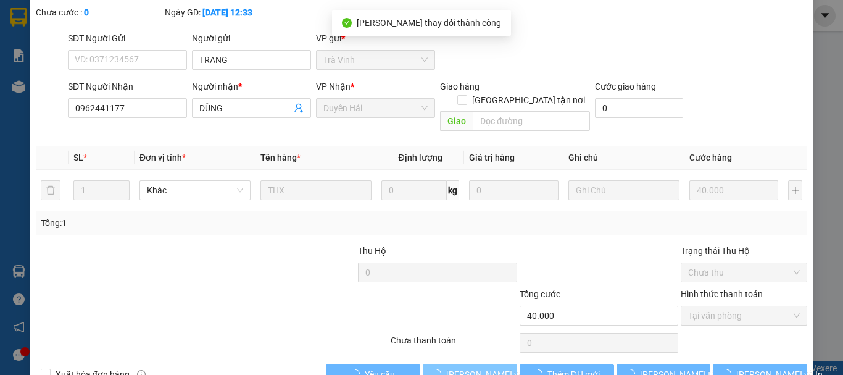
scroll to position [0, 0]
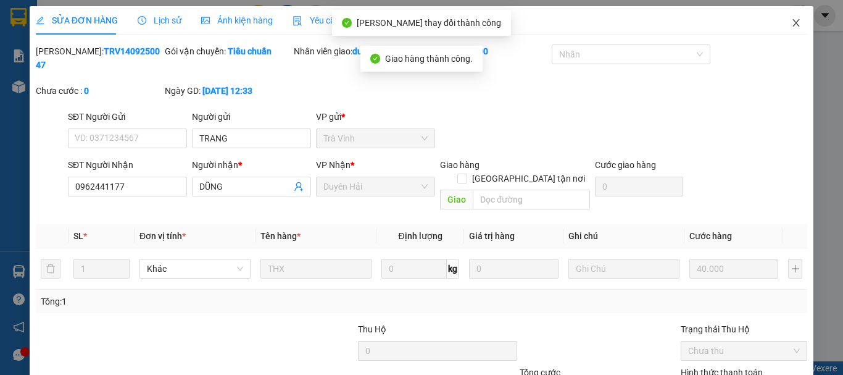
click at [791, 23] on icon "close" at bounding box center [796, 23] width 10 height 10
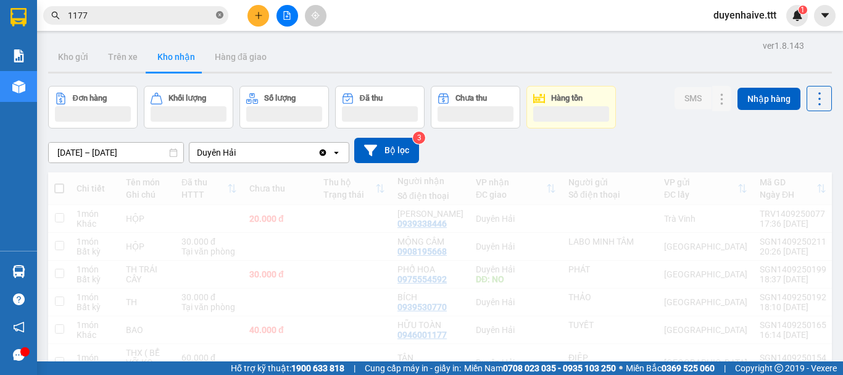
click at [220, 15] on icon "close-circle" at bounding box center [219, 14] width 7 height 7
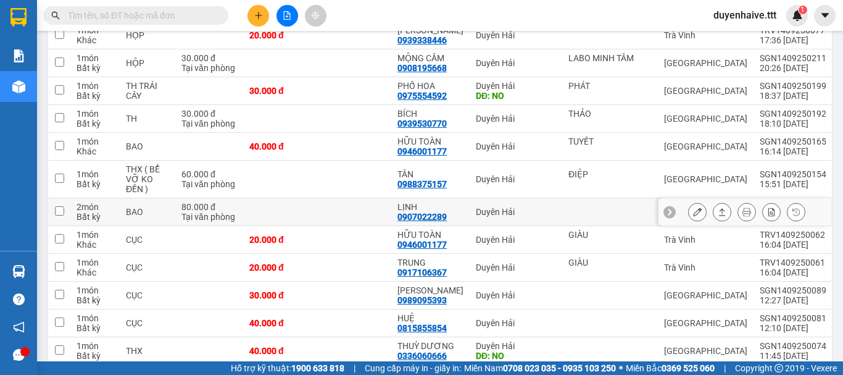
scroll to position [247, 0]
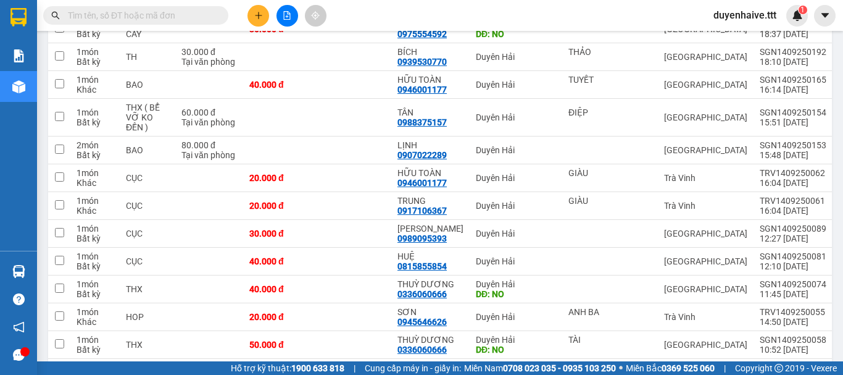
click at [140, 13] on input "text" at bounding box center [141, 16] width 146 height 14
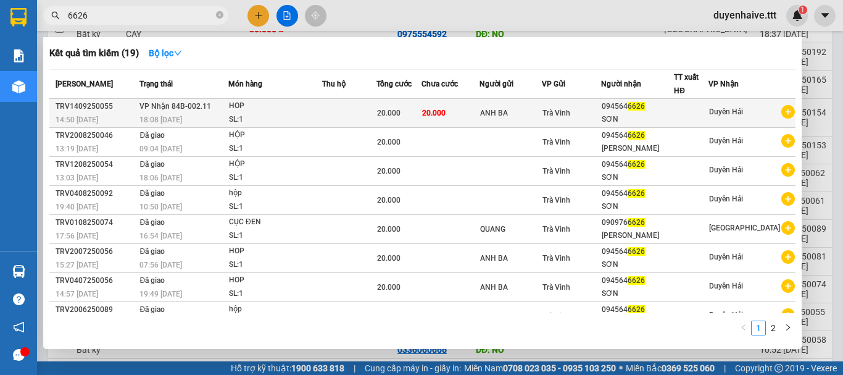
type input "6626"
click at [723, 112] on span "Duyên Hải" at bounding box center [726, 111] width 34 height 9
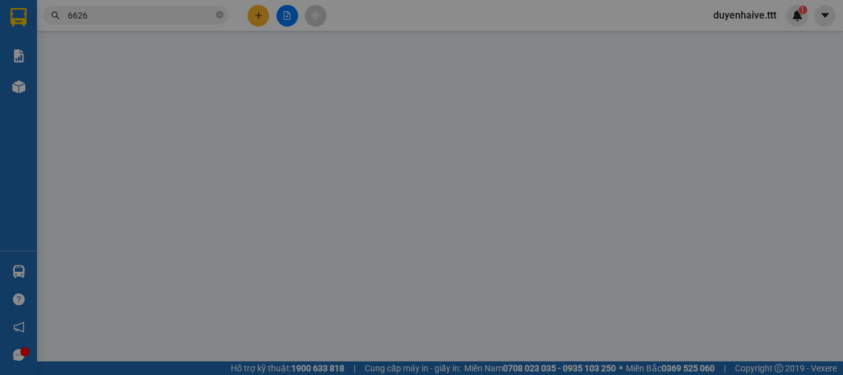
type input "ANH BA"
type input "0945646626"
type input "SƠN"
type input "20.000"
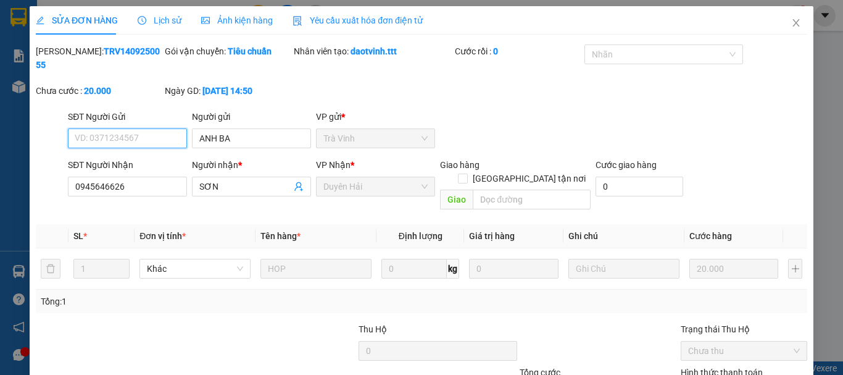
scroll to position [62, 0]
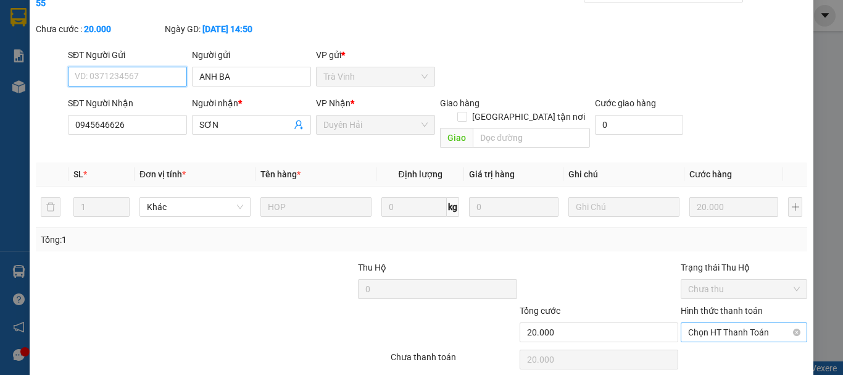
click at [704, 323] on span "Chọn HT Thanh Toán" at bounding box center [744, 332] width 112 height 19
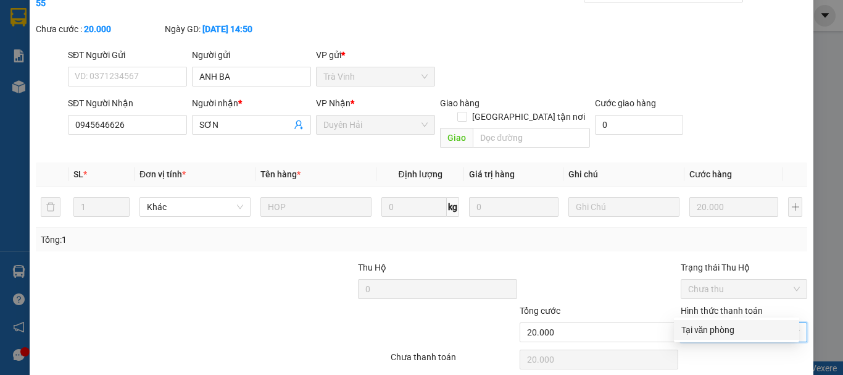
click at [691, 328] on div "Tại văn phòng" at bounding box center [737, 330] width 111 height 14
type input "0"
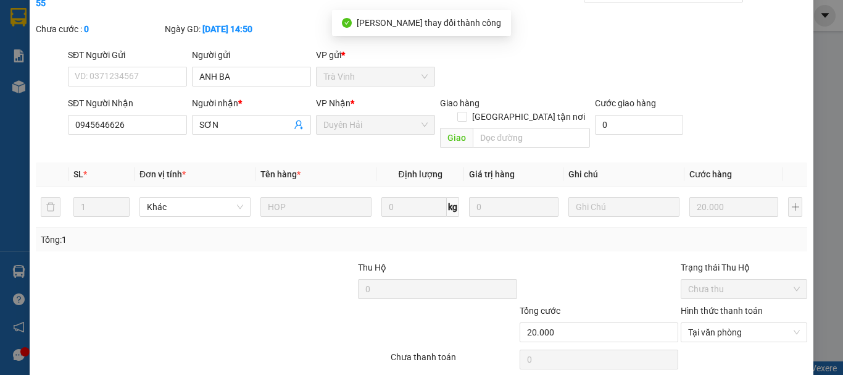
scroll to position [0, 0]
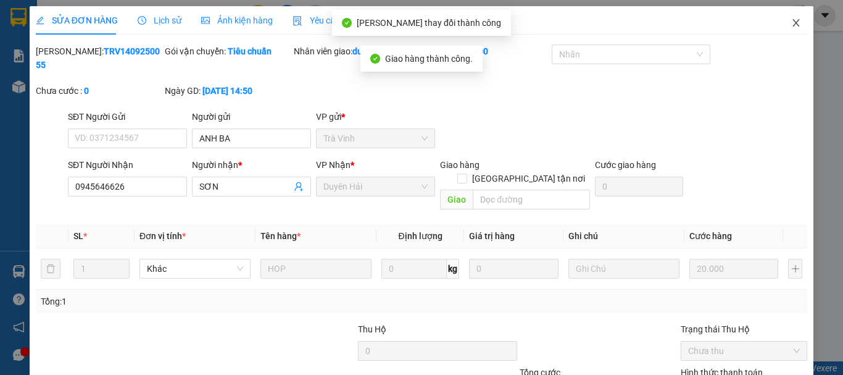
click at [791, 25] on icon "close" at bounding box center [796, 23] width 10 height 10
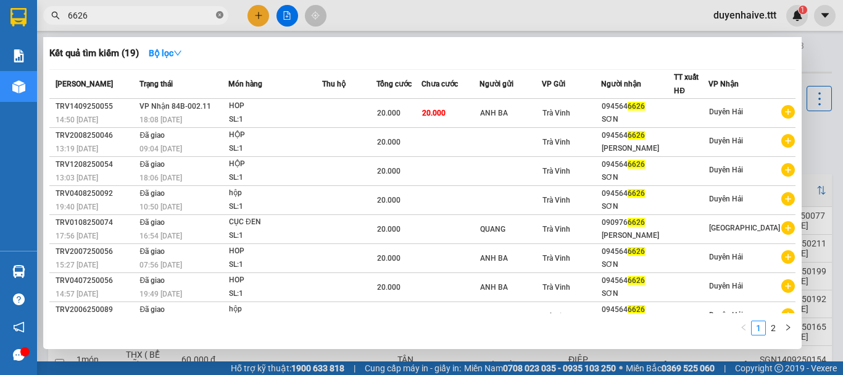
click at [220, 17] on icon "close-circle" at bounding box center [219, 14] width 7 height 7
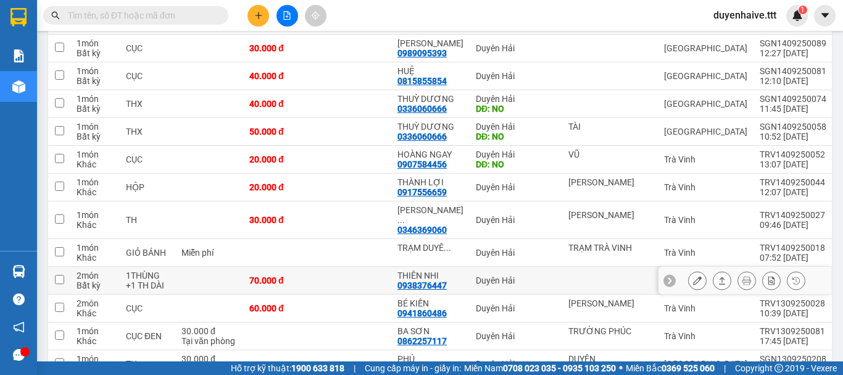
scroll to position [556, 0]
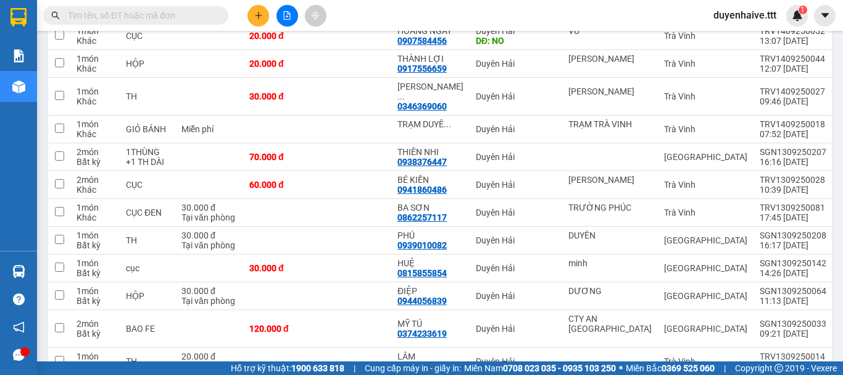
click at [194, 20] on input "text" at bounding box center [141, 16] width 146 height 14
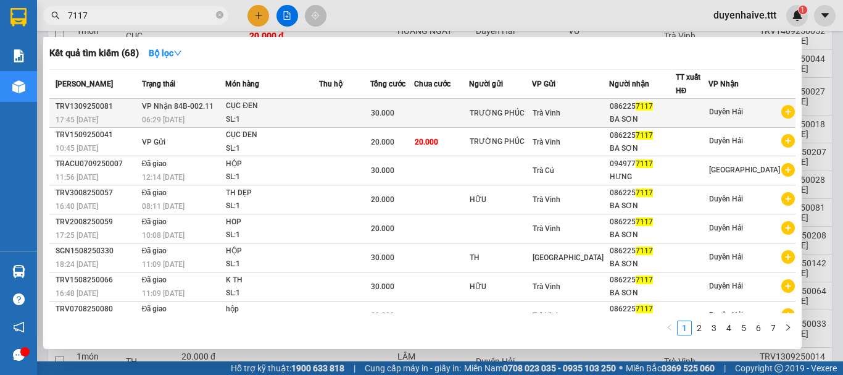
type input "7117"
click at [694, 112] on div at bounding box center [693, 113] width 32 height 13
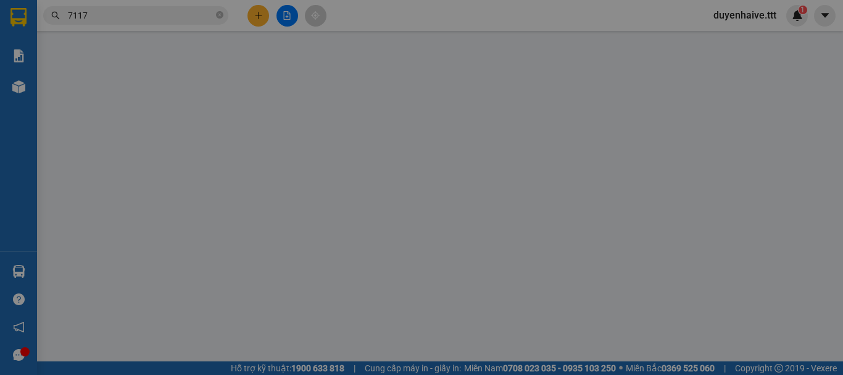
type input "TRƯỜNG PHÚC"
type input "0862257117"
type input "BA SƠN"
type input "30.000"
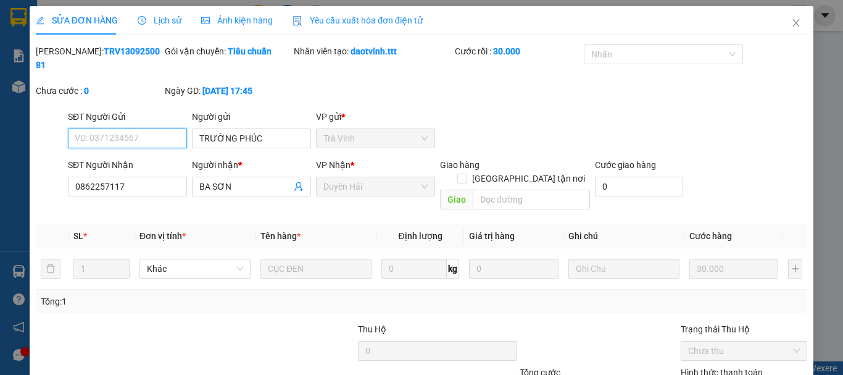
scroll to position [62, 0]
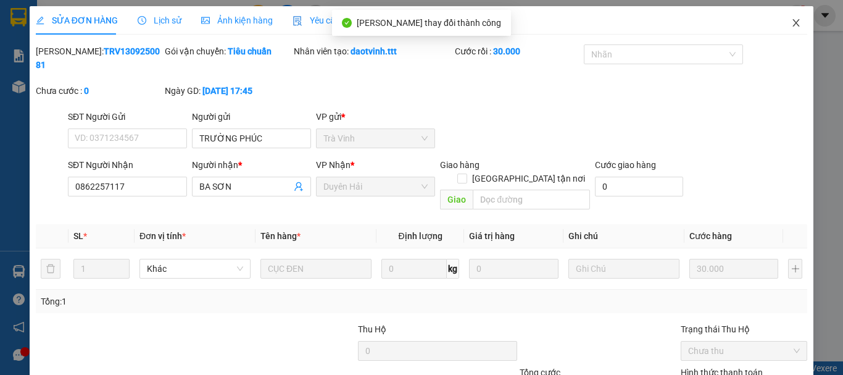
click at [791, 22] on icon "close" at bounding box center [796, 23] width 10 height 10
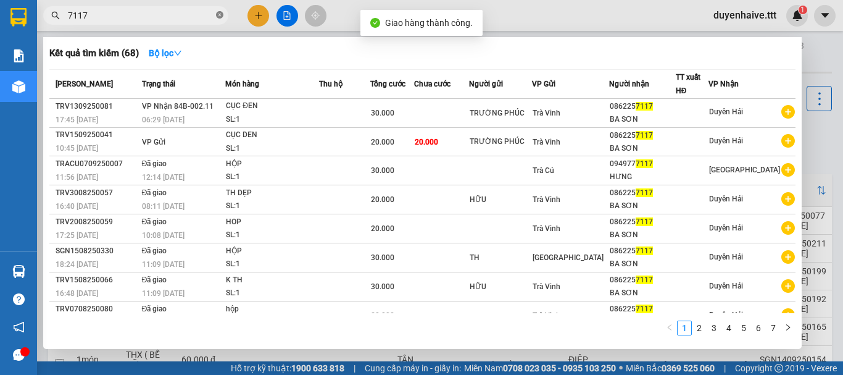
click at [217, 14] on icon "close-circle" at bounding box center [219, 14] width 7 height 7
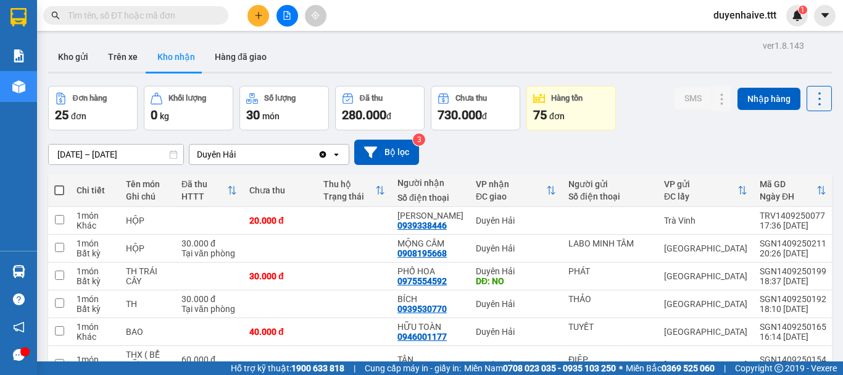
click at [151, 14] on input "text" at bounding box center [141, 16] width 146 height 14
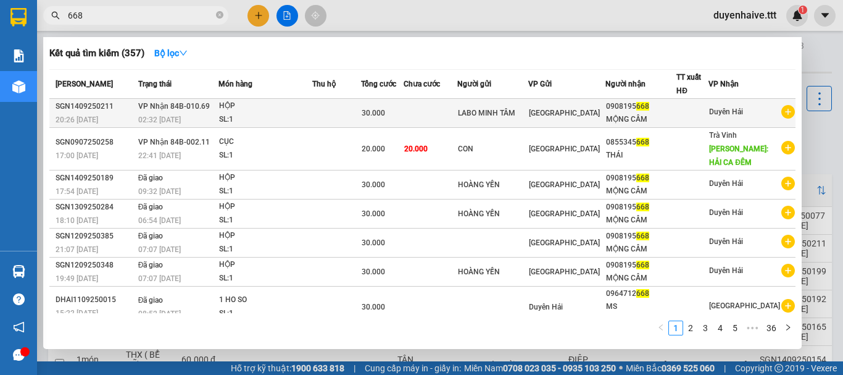
type input "668"
click at [708, 118] on div at bounding box center [692, 113] width 31 height 13
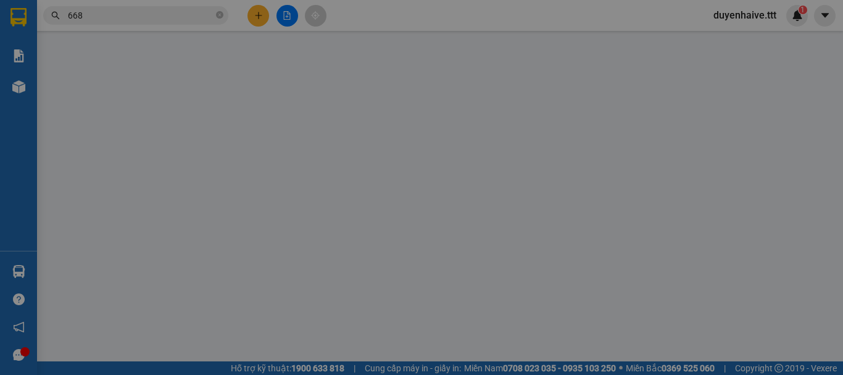
type input "LABO MINH TÂM"
type input "0908195668"
type input "MỘNG CẦM"
type input "30.000"
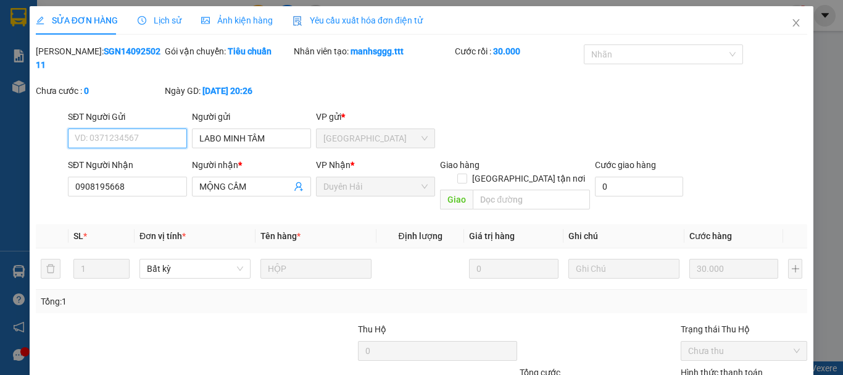
scroll to position [85, 0]
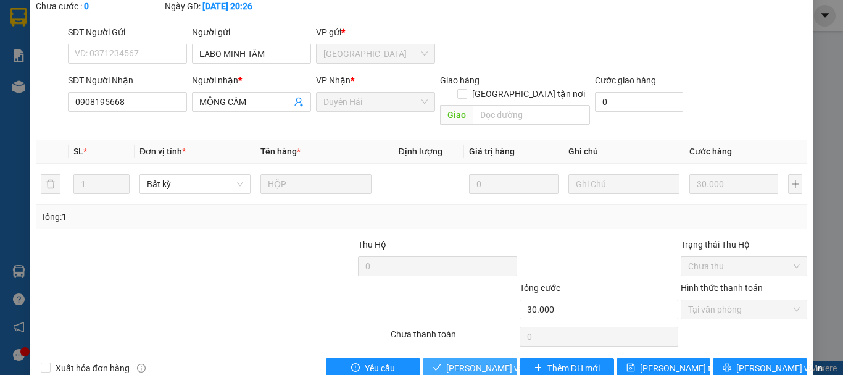
click at [459, 361] on span "[PERSON_NAME] và Giao hàng" at bounding box center [505, 368] width 119 height 14
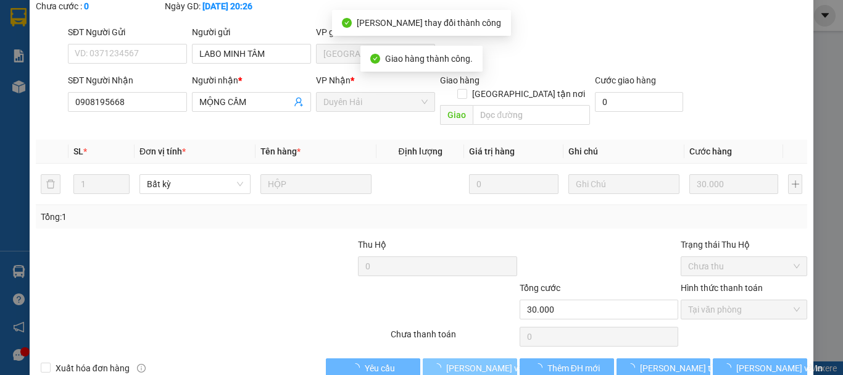
scroll to position [0, 0]
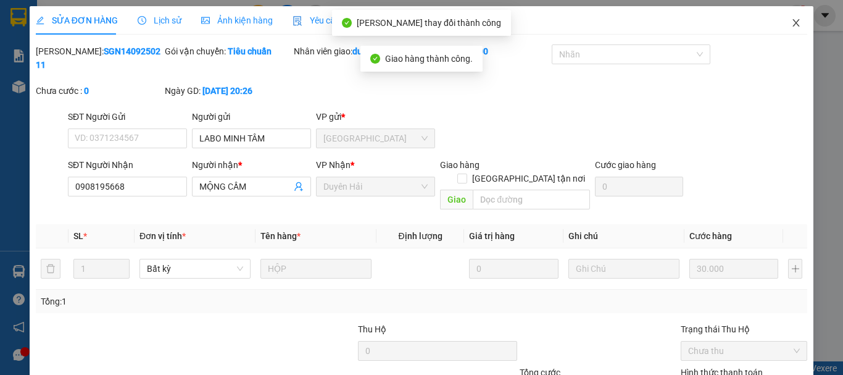
click at [791, 19] on icon "close" at bounding box center [796, 23] width 10 height 10
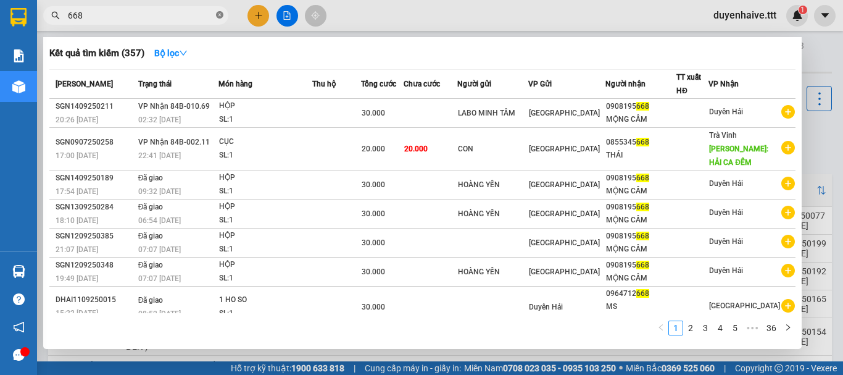
click at [219, 15] on icon "close-circle" at bounding box center [219, 14] width 7 height 7
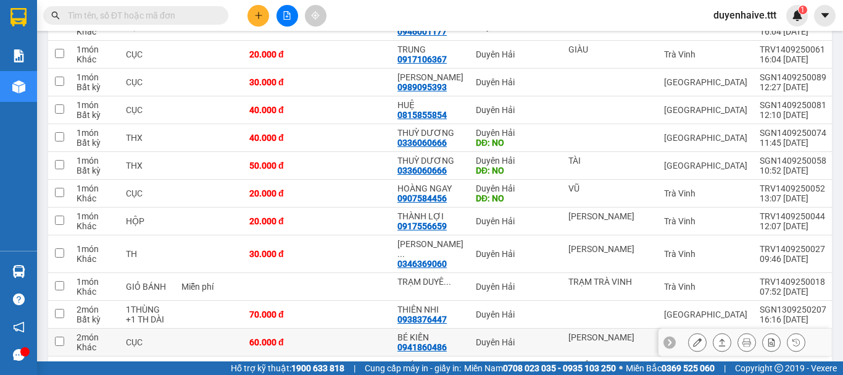
scroll to position [494, 0]
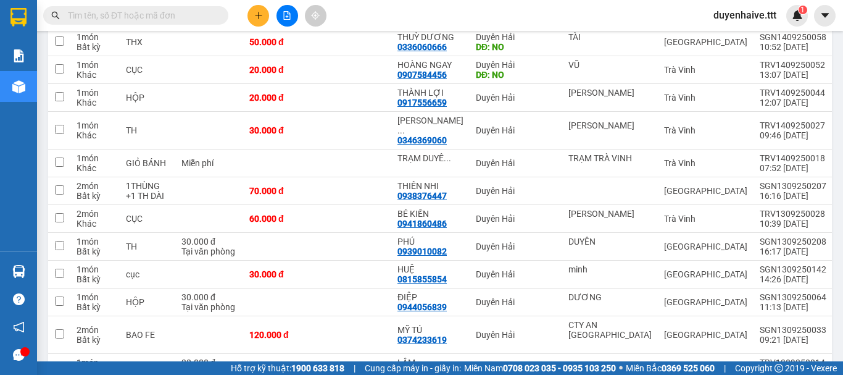
click at [184, 14] on input "text" at bounding box center [141, 16] width 146 height 14
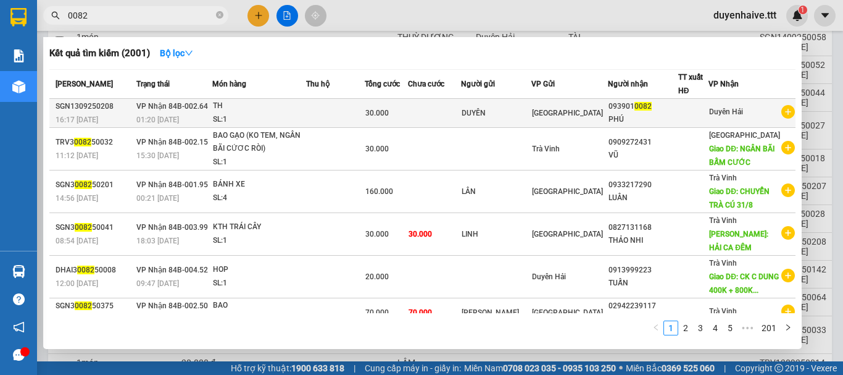
type input "0082"
click at [678, 115] on div "PHÚ" at bounding box center [643, 119] width 69 height 13
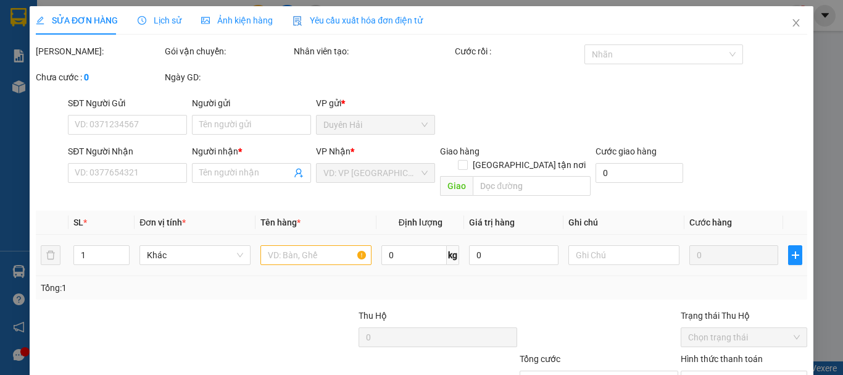
type input "DUYÊN"
type input "0939010082"
type input "PHÚ"
type input "30.000"
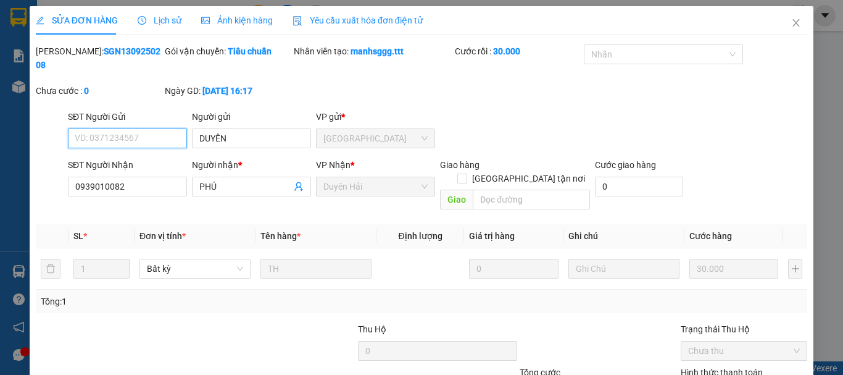
scroll to position [80, 0]
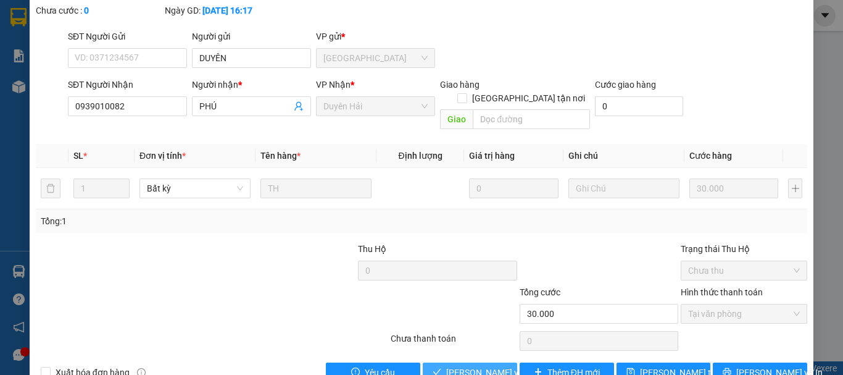
click at [463, 365] on span "[PERSON_NAME] và Giao hàng" at bounding box center [505, 372] width 119 height 14
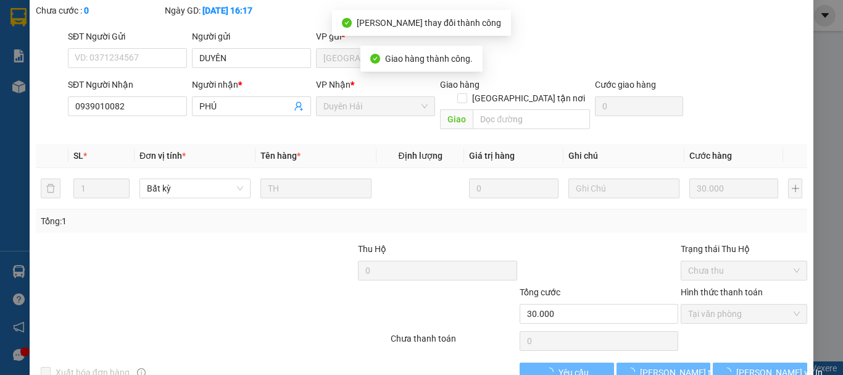
scroll to position [0, 0]
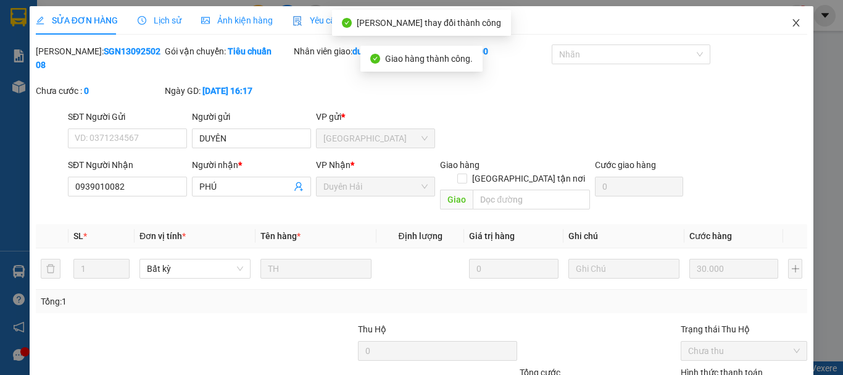
click at [791, 22] on icon "close" at bounding box center [796, 23] width 10 height 10
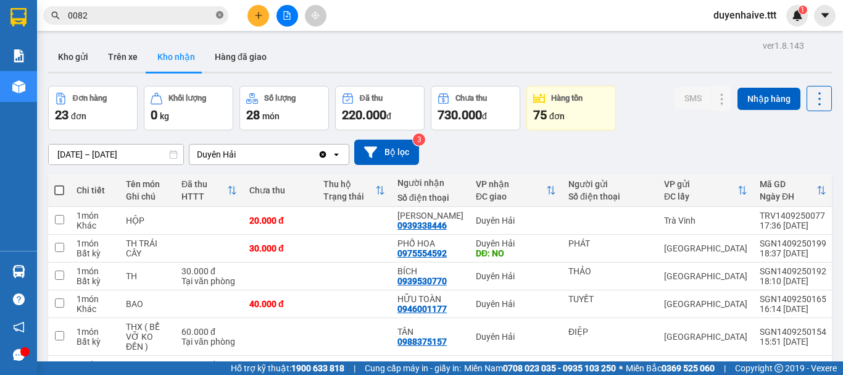
click at [219, 15] on icon "close-circle" at bounding box center [219, 14] width 7 height 7
click at [183, 14] on input "text" at bounding box center [141, 16] width 146 height 14
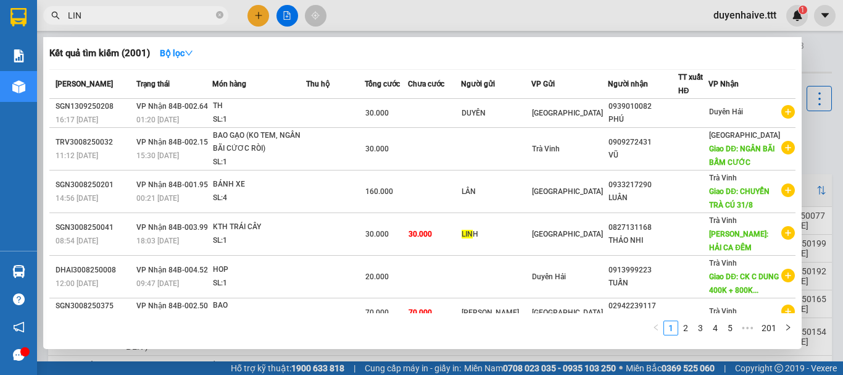
type input "LINH"
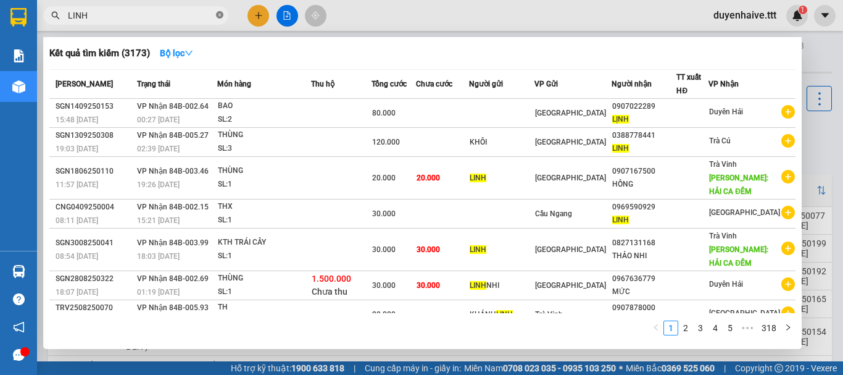
click at [219, 12] on icon "close-circle" at bounding box center [219, 14] width 7 height 7
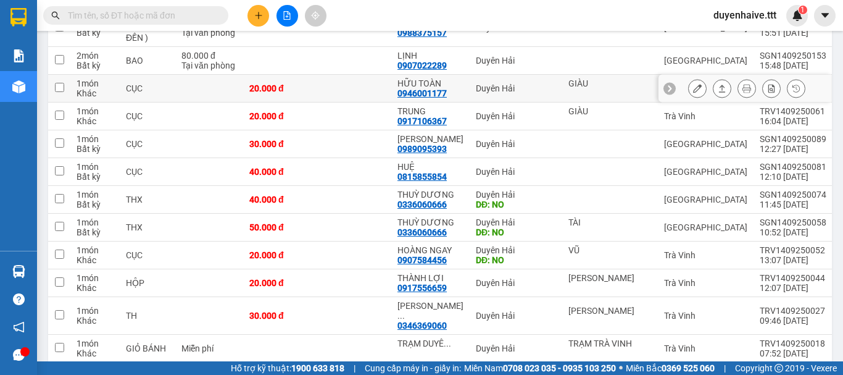
scroll to position [62, 0]
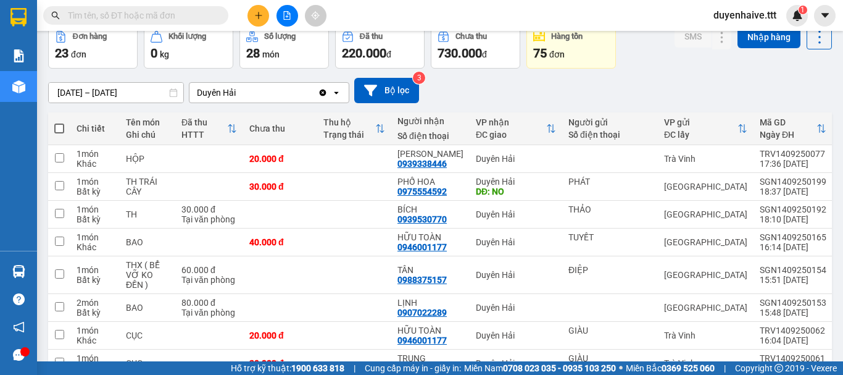
click at [380, 15] on div "Kết quả tìm kiếm ( 3173 ) Bộ lọc Mã ĐH Trạng thái Món hàng Thu hộ Tổng cước Chư…" at bounding box center [421, 15] width 843 height 31
click at [167, 19] on input "text" at bounding box center [141, 16] width 146 height 14
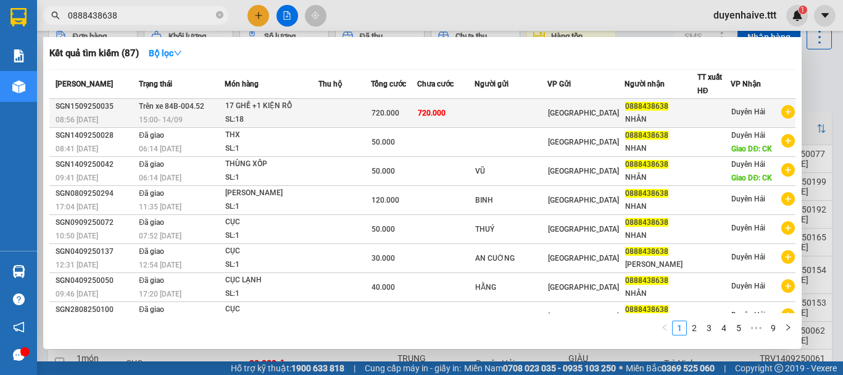
type input "0888438638"
click at [598, 115] on div "[GEOGRAPHIC_DATA]" at bounding box center [586, 113] width 76 height 14
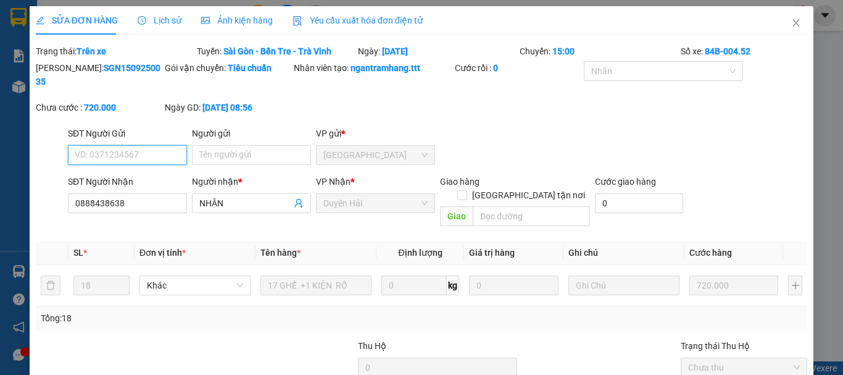
type input "0888438638"
type input "NHÂN"
type input "720.000"
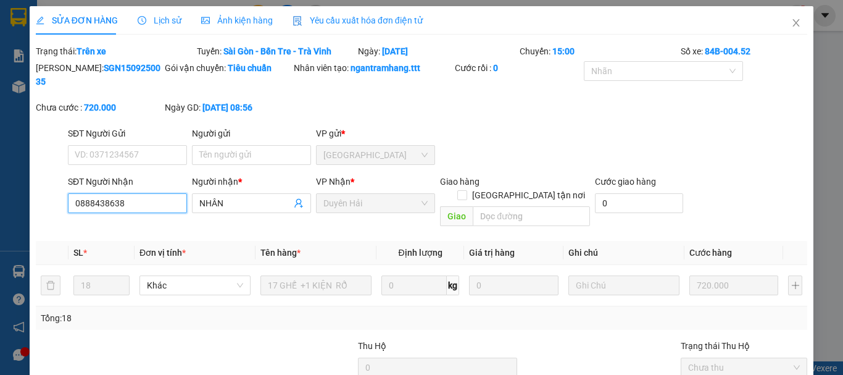
click at [84, 193] on input "0888438638" at bounding box center [127, 203] width 119 height 20
click at [89, 193] on input "0888438638" at bounding box center [127, 203] width 119 height 20
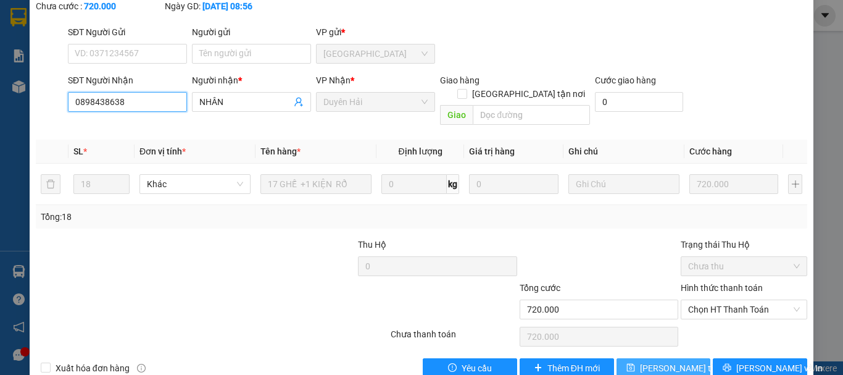
type input "0898438638"
click at [644, 361] on span "[PERSON_NAME] thay đổi" at bounding box center [689, 368] width 99 height 14
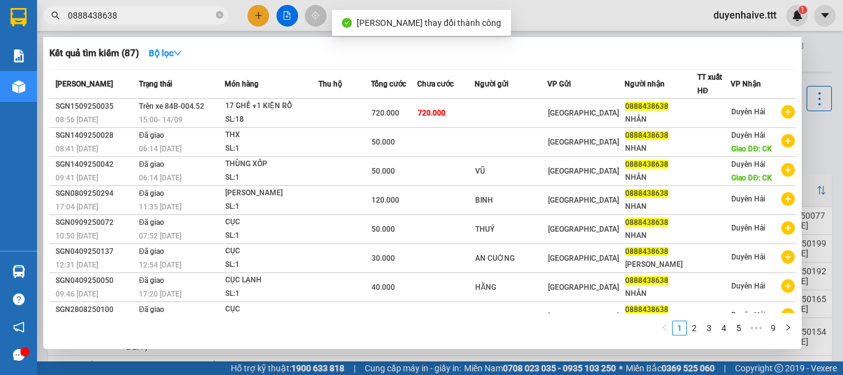
click at [141, 20] on input "0888438638" at bounding box center [141, 16] width 146 height 14
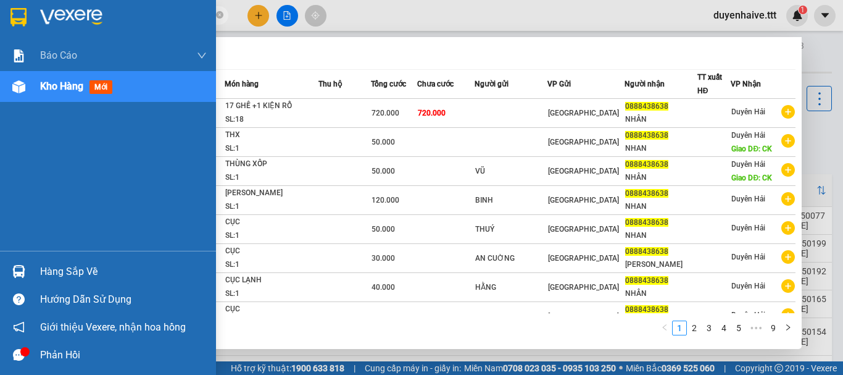
click at [60, 268] on div "Hàng sắp về" at bounding box center [123, 271] width 167 height 19
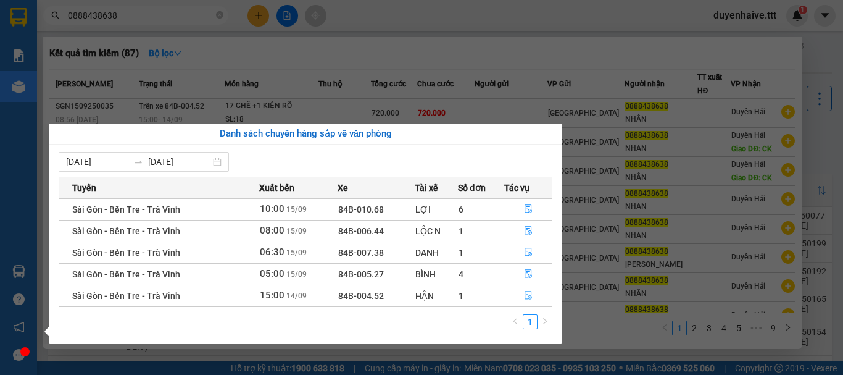
click at [527, 294] on icon "file-done" at bounding box center [528, 295] width 9 height 9
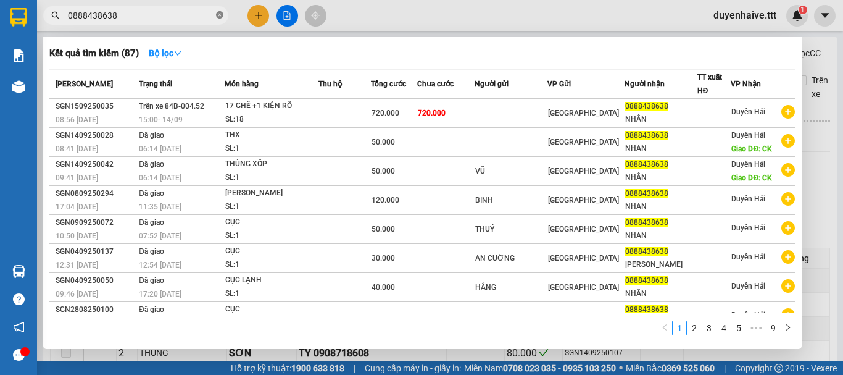
type input "14/09/2025"
click at [168, 12] on input "0888438638" at bounding box center [141, 16] width 146 height 14
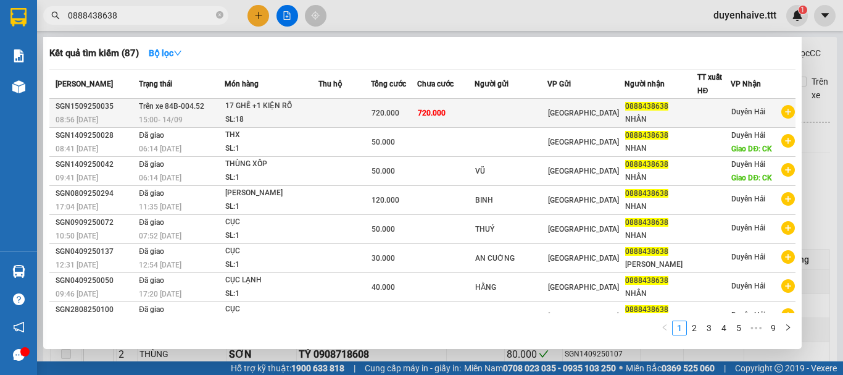
click at [446, 113] on span "720.000" at bounding box center [432, 113] width 28 height 9
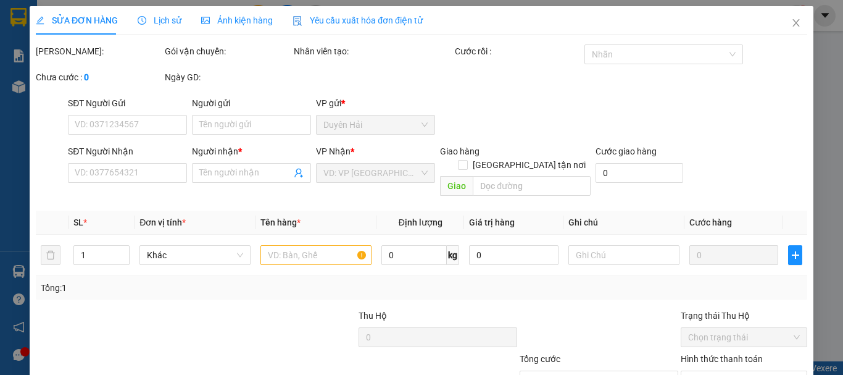
type input "0898438638"
type input "NHÂN"
type input "720.000"
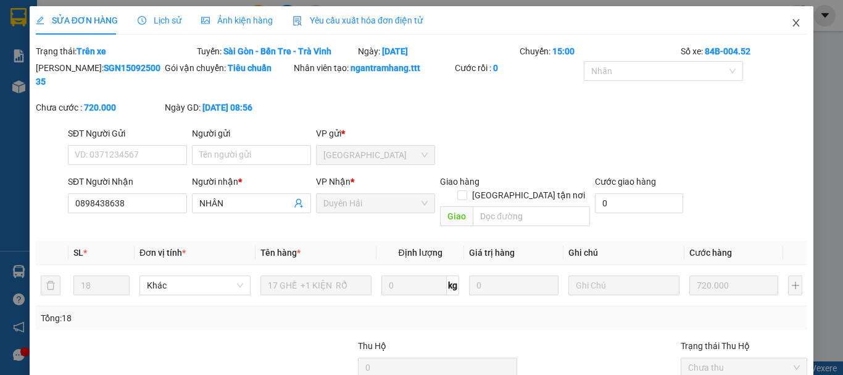
click at [791, 21] on icon "close" at bounding box center [796, 23] width 10 height 10
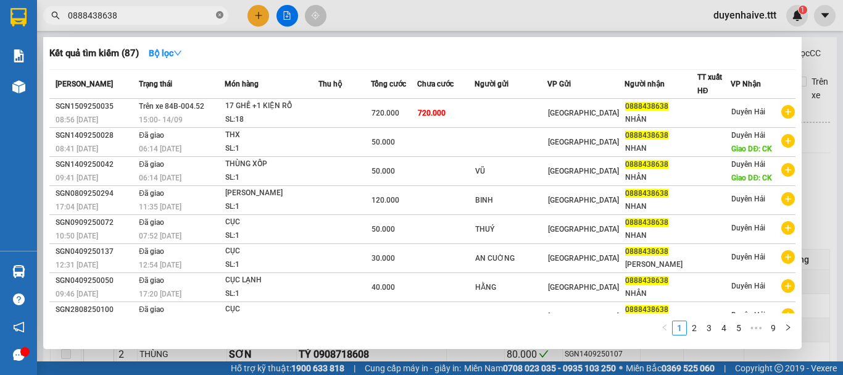
click at [220, 15] on icon "close-circle" at bounding box center [219, 14] width 7 height 7
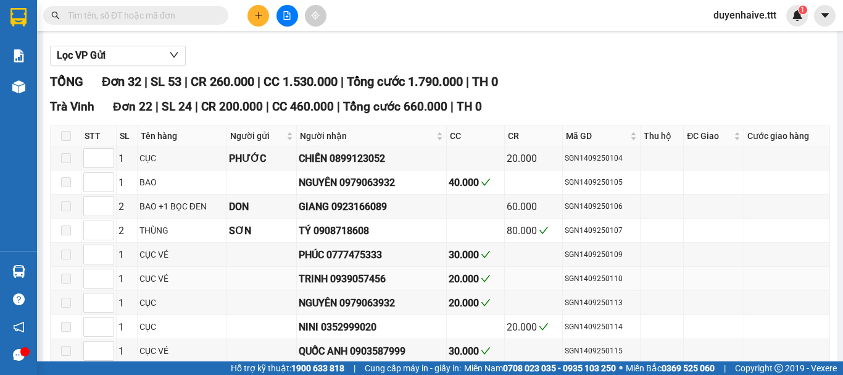
scroll to position [309, 0]
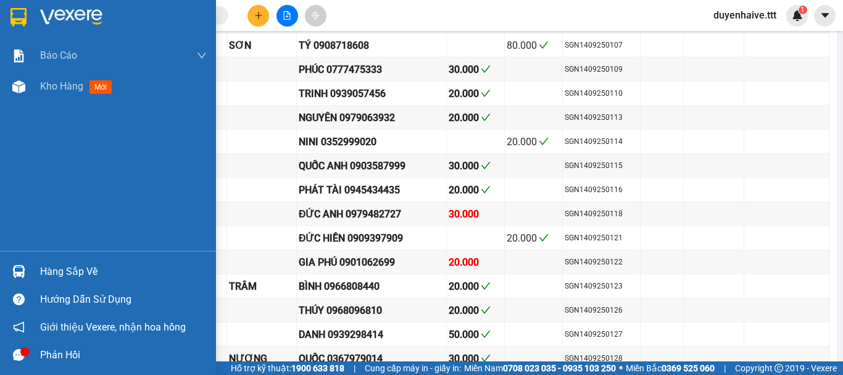
click at [70, 270] on div "Hàng sắp về" at bounding box center [123, 271] width 167 height 19
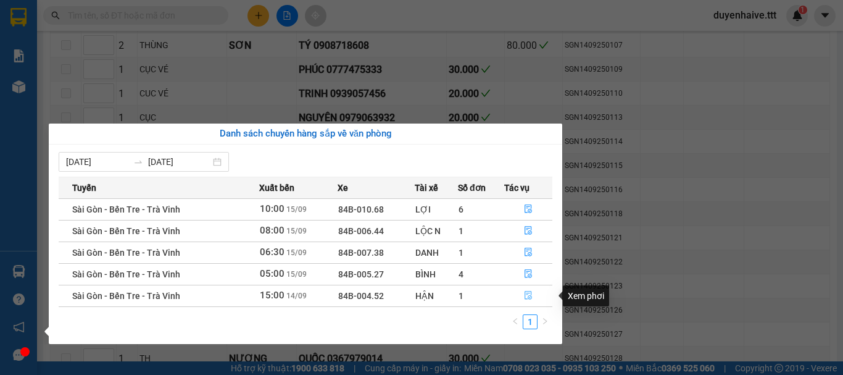
click at [527, 297] on icon "file-done" at bounding box center [528, 295] width 9 height 9
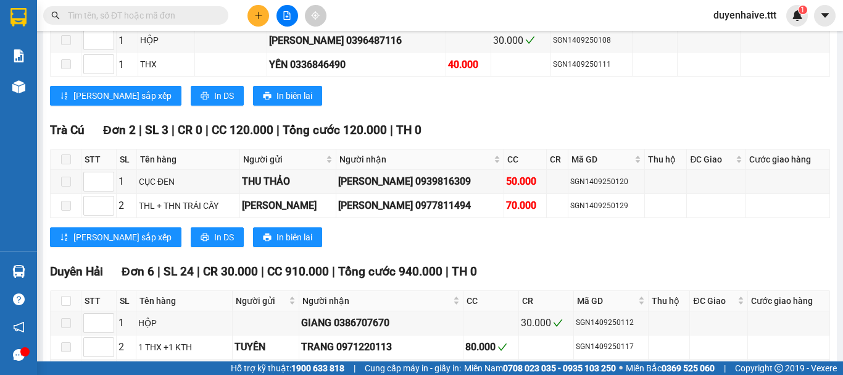
scroll to position [1032, 0]
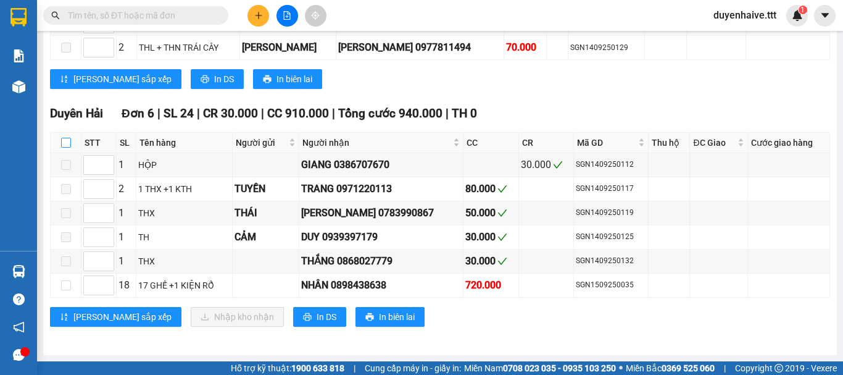
click at [65, 143] on input "checkbox" at bounding box center [66, 143] width 10 height 10
checkbox input "true"
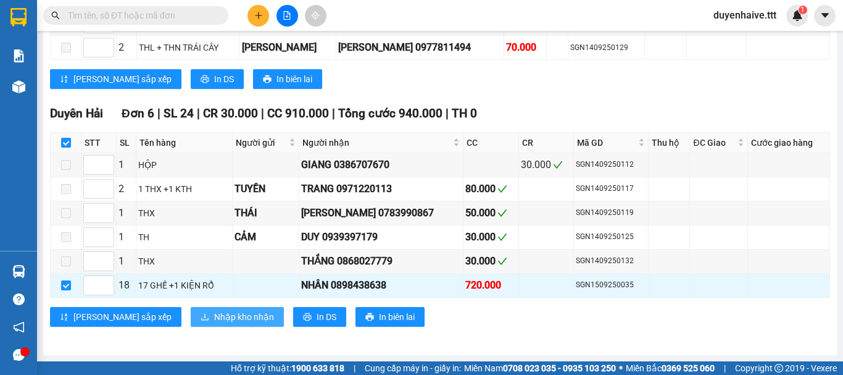
click at [214, 322] on span "Nhập kho nhận" at bounding box center [244, 317] width 60 height 14
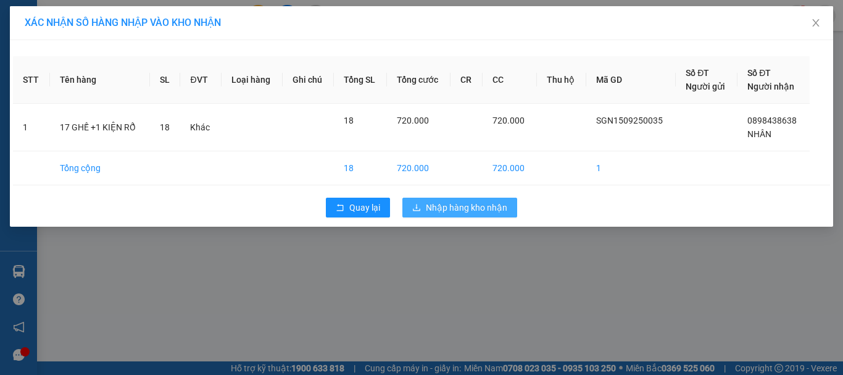
click at [464, 207] on span "Nhập hàng kho nhận" at bounding box center [466, 208] width 81 height 14
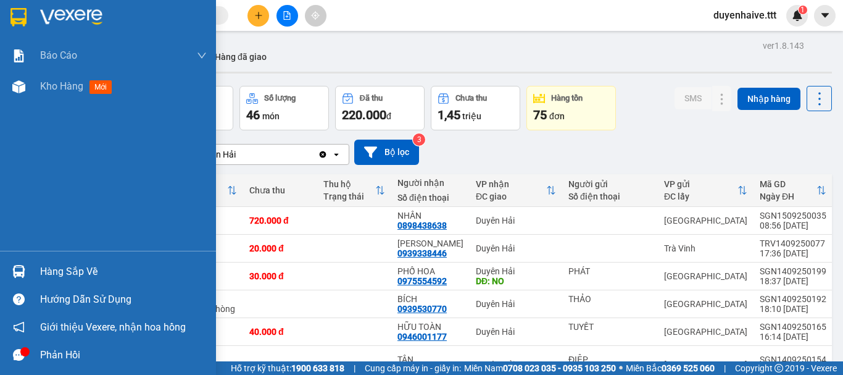
click at [78, 273] on div "Hàng sắp về" at bounding box center [123, 271] width 167 height 19
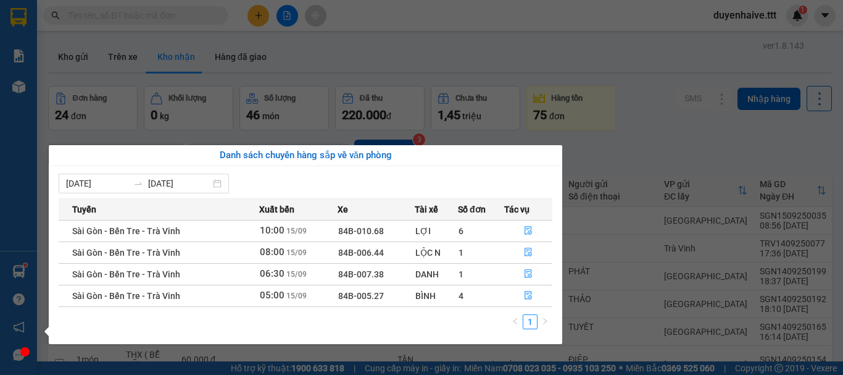
click at [19, 213] on div "Báo cáo Mẫu 1: Báo cáo dòng tiền theo nhân viên (nhân viên) Mẫu 3: Báo cáo dòng…" at bounding box center [18, 187] width 37 height 375
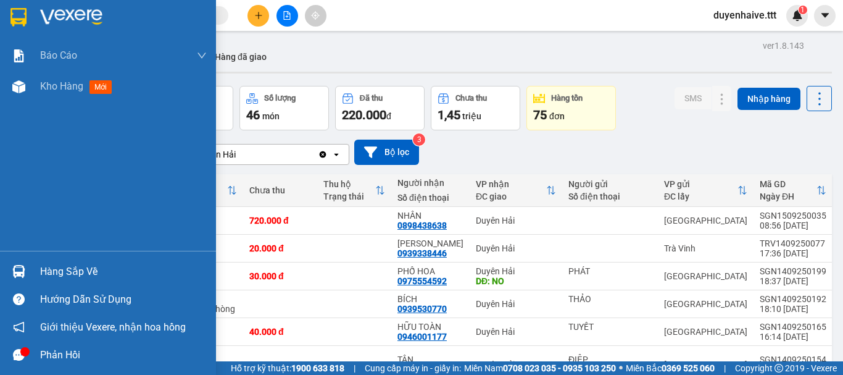
click at [56, 272] on div "Hàng sắp về" at bounding box center [123, 271] width 167 height 19
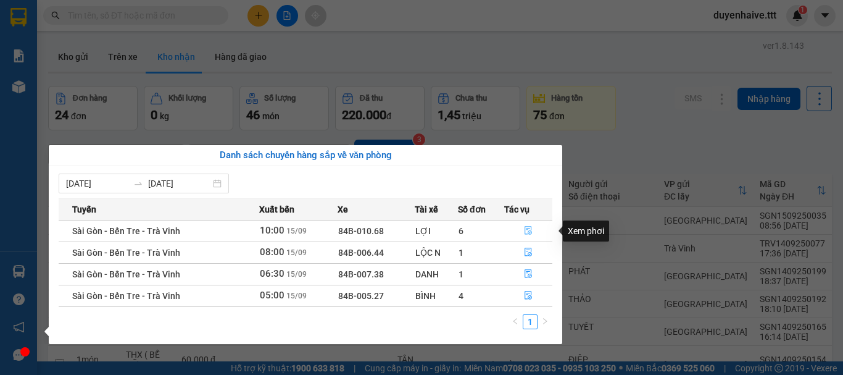
click at [529, 230] on icon "file-done" at bounding box center [528, 230] width 9 height 9
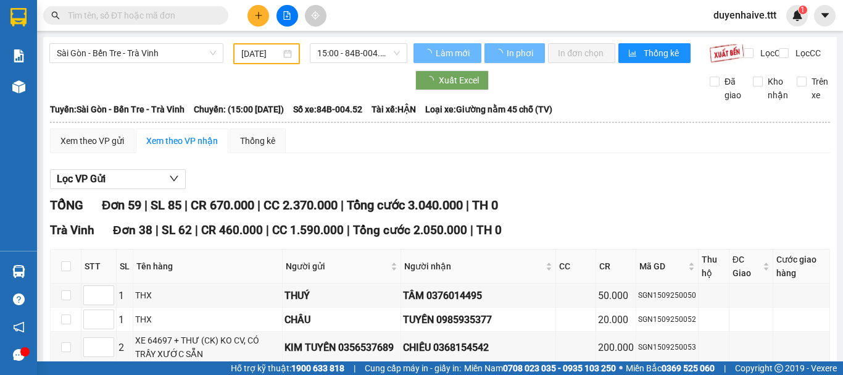
type input "[DATE]"
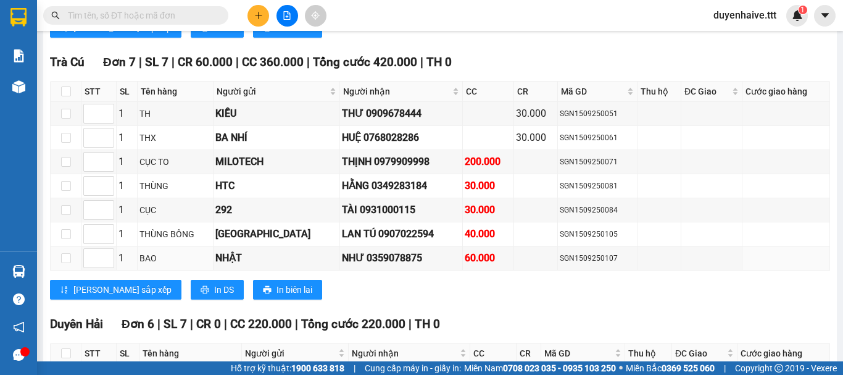
scroll to position [1710, 0]
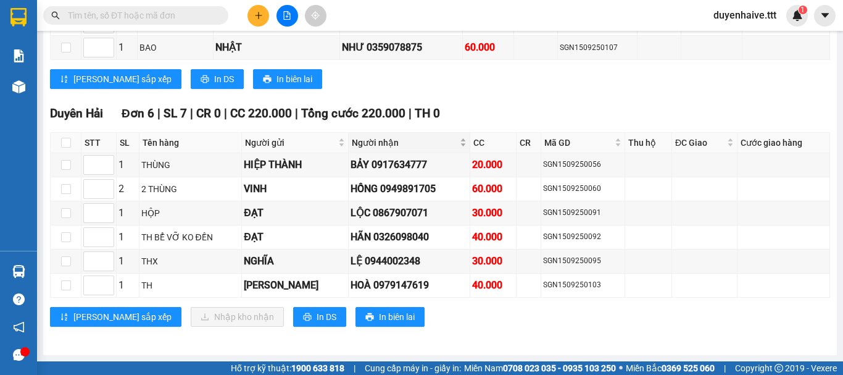
click at [352, 144] on span "Người nhận" at bounding box center [404, 143] width 105 height 14
click at [353, 144] on span "Người nhận" at bounding box center [404, 143] width 105 height 14
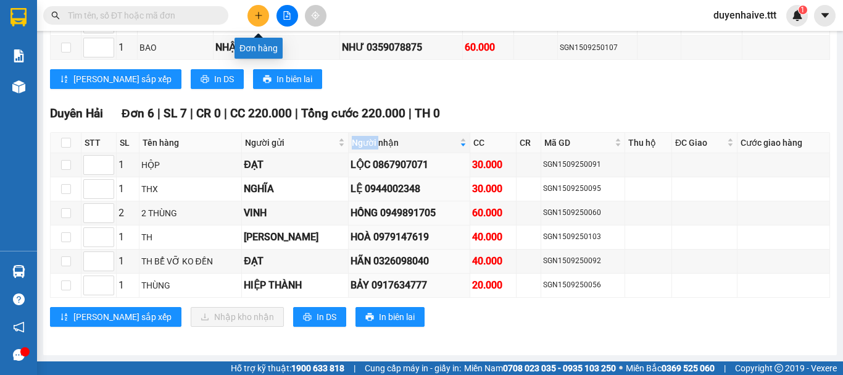
click at [260, 22] on button at bounding box center [259, 16] width 22 height 22
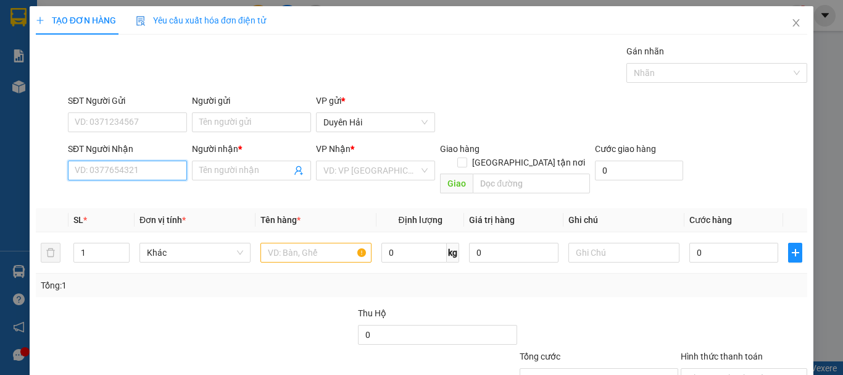
click at [107, 175] on input "SĐT Người Nhận" at bounding box center [127, 171] width 119 height 20
click at [107, 170] on input "8735" at bounding box center [127, 171] width 119 height 20
click at [118, 167] on input "8735" at bounding box center [127, 171] width 119 height 20
click at [78, 170] on input "8735" at bounding box center [127, 171] width 119 height 20
click at [115, 170] on input "735" at bounding box center [127, 171] width 119 height 20
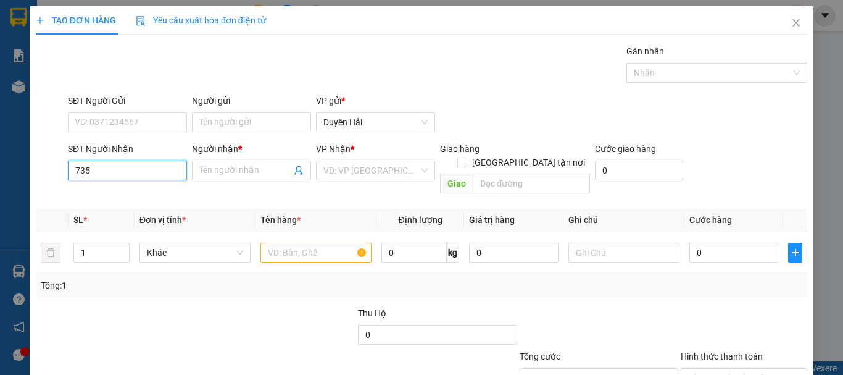
click at [76, 169] on input "735" at bounding box center [127, 171] width 119 height 20
click at [141, 172] on input "02943858735" at bounding box center [127, 171] width 119 height 20
type input "02943858735"
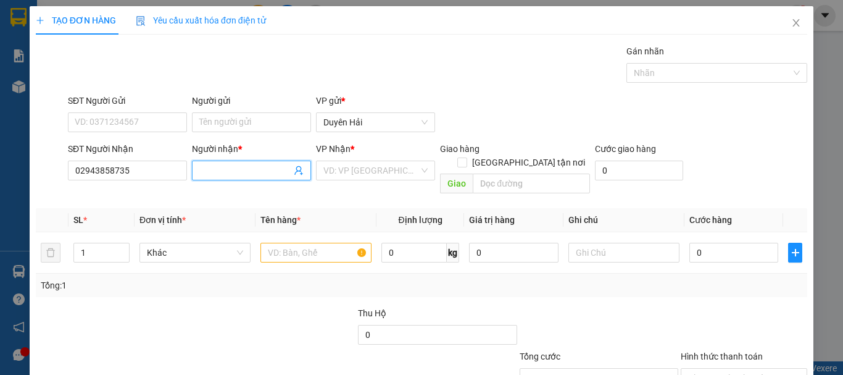
click at [234, 175] on input "Người nhận *" at bounding box center [245, 171] width 92 height 14
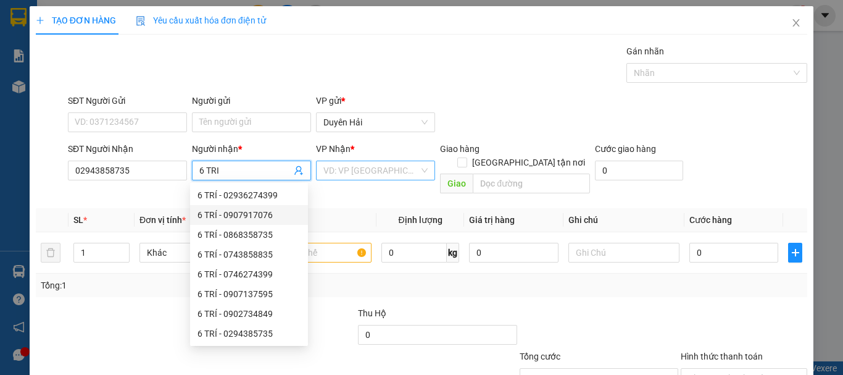
type input "6 TRI"
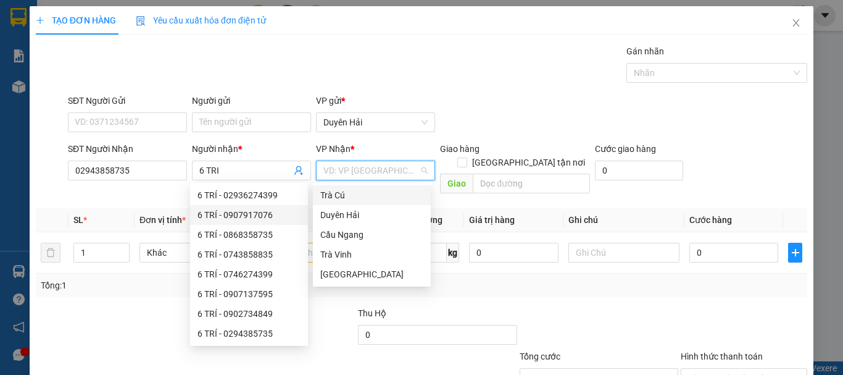
click at [363, 167] on input "search" at bounding box center [371, 170] width 96 height 19
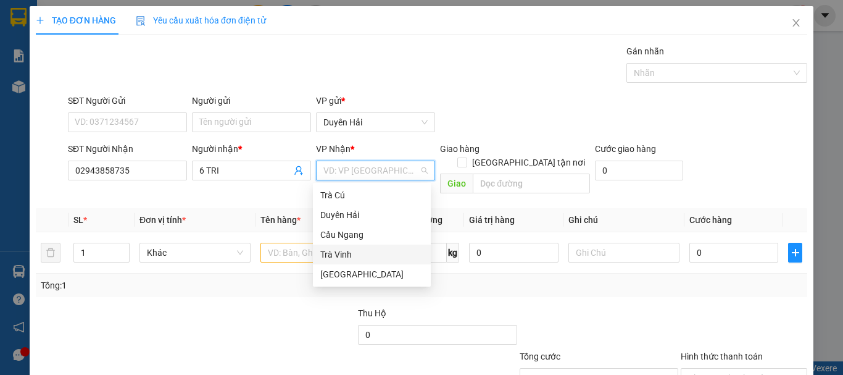
click at [341, 255] on div "Trà Vinh" at bounding box center [371, 255] width 103 height 14
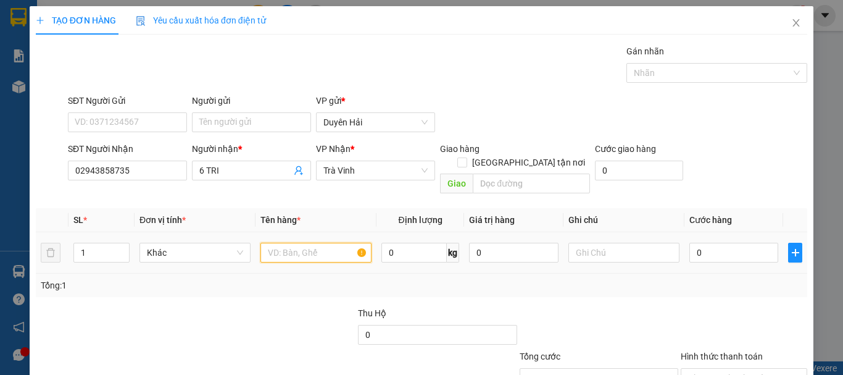
click at [291, 243] on input "text" at bounding box center [316, 253] width 111 height 20
type input "THUNG"
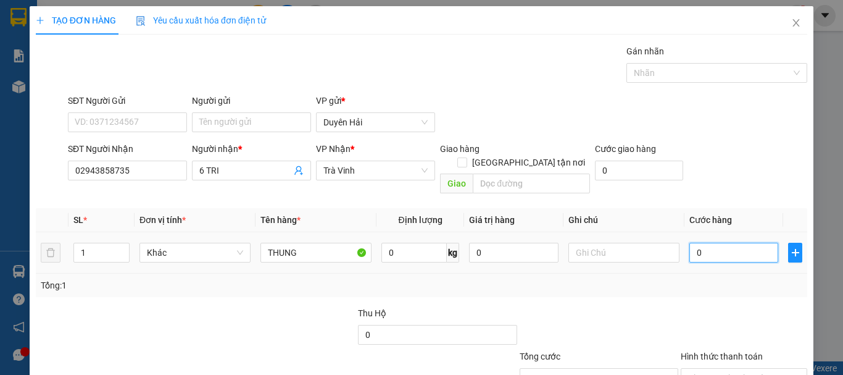
click at [712, 243] on input "0" at bounding box center [734, 253] width 89 height 20
type input "2"
type input "20"
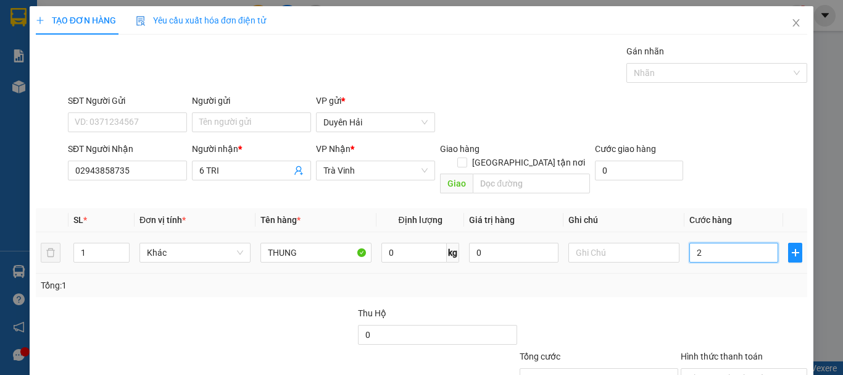
type input "20"
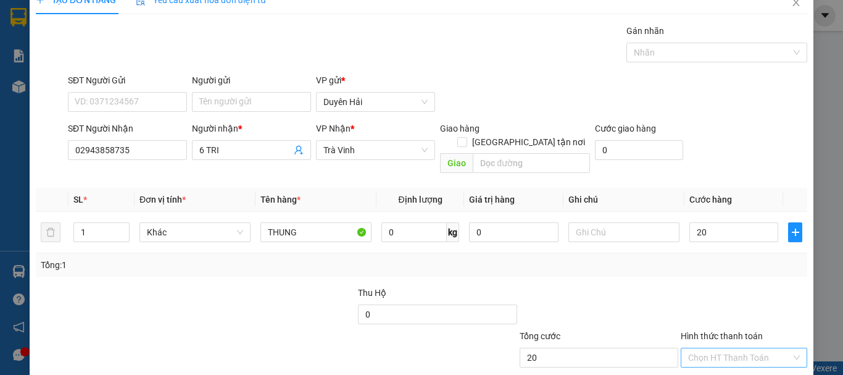
type input "20.000"
click at [693, 348] on input "Hình thức thanh toán" at bounding box center [739, 357] width 103 height 19
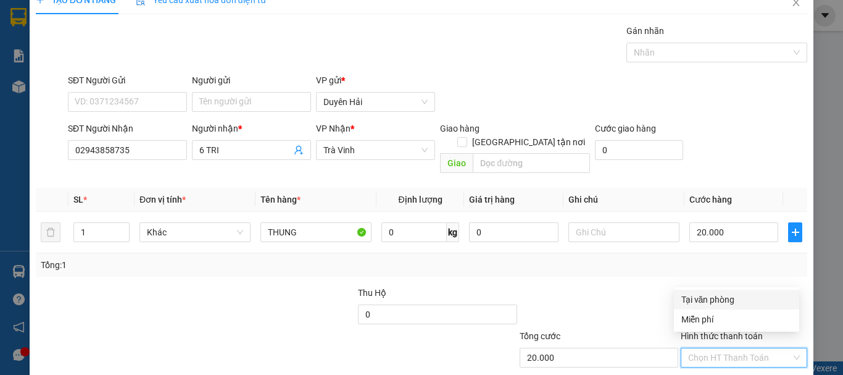
click at [694, 299] on div "Tại văn phòng" at bounding box center [737, 300] width 111 height 14
type input "0"
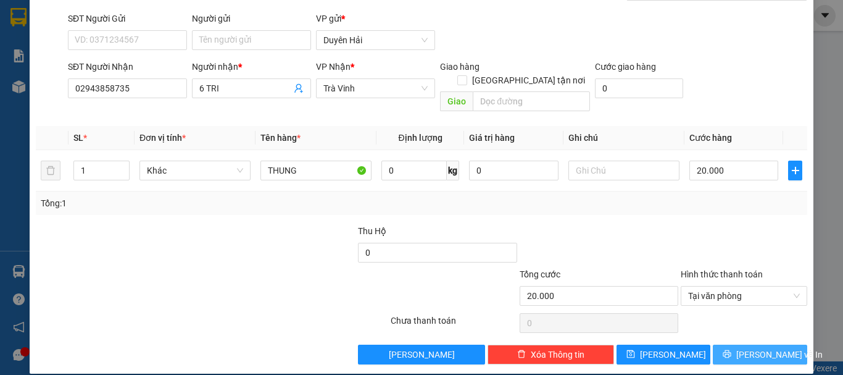
click at [725, 344] on button "[PERSON_NAME] và In" at bounding box center [760, 354] width 94 height 20
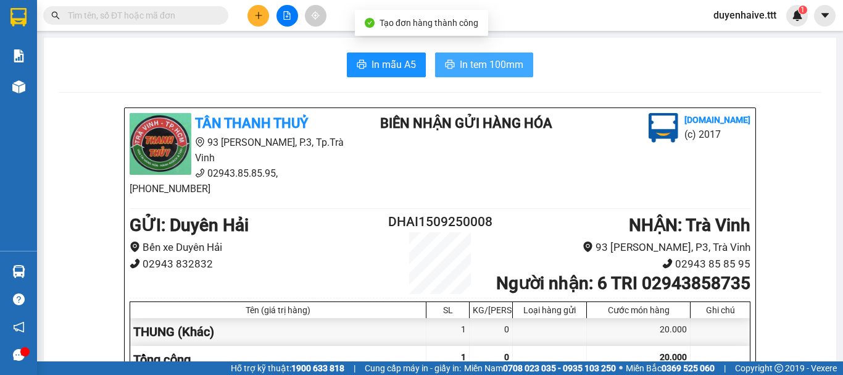
click at [502, 62] on span "In tem 100mm" at bounding box center [492, 64] width 64 height 15
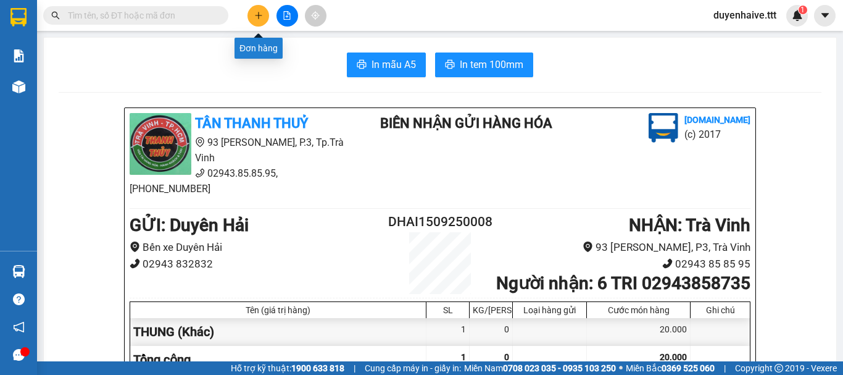
click at [256, 14] on icon "plus" at bounding box center [258, 15] width 9 height 9
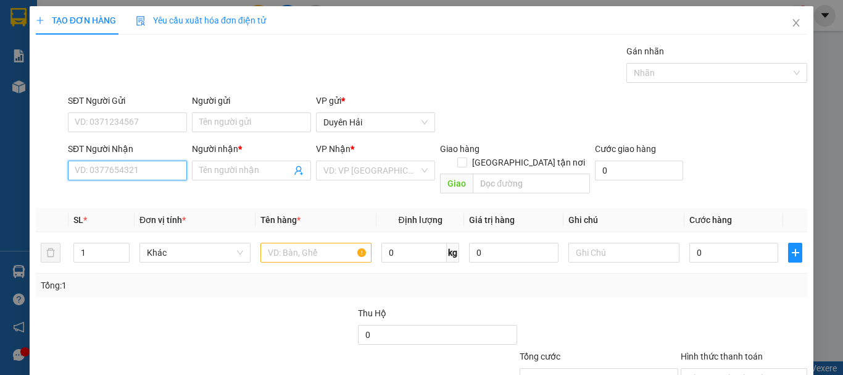
click at [131, 179] on input "SĐT Người Nhận" at bounding box center [127, 171] width 119 height 20
click at [139, 177] on input "0865275817" at bounding box center [127, 171] width 119 height 20
type input "0865275817"
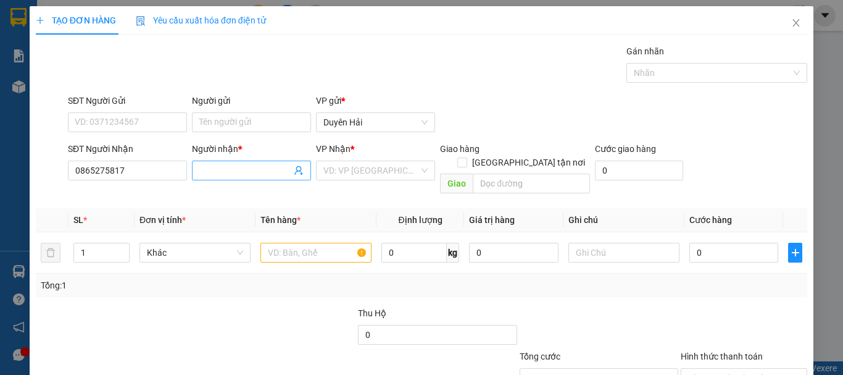
click at [259, 171] on input "Người nhận *" at bounding box center [245, 171] width 92 height 14
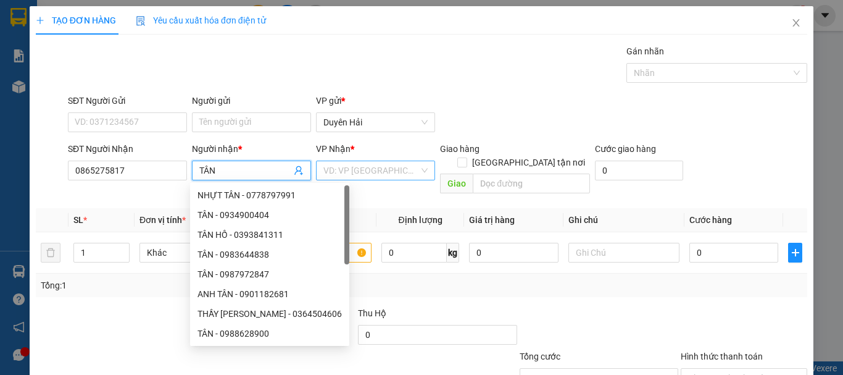
type input "TÂN"
click at [355, 168] on input "search" at bounding box center [371, 170] width 96 height 19
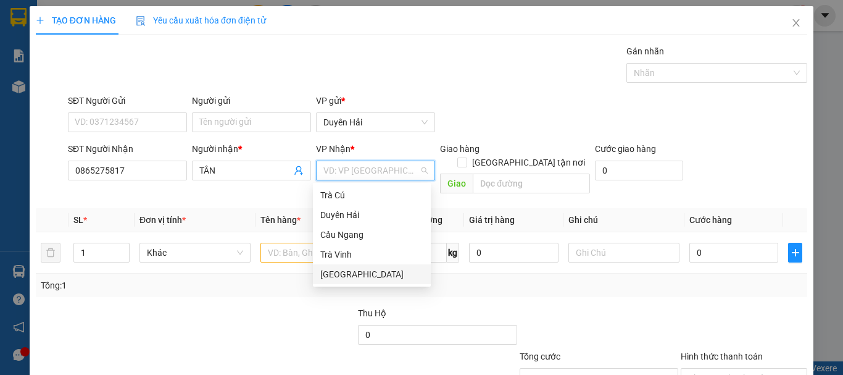
click at [343, 278] on div "[GEOGRAPHIC_DATA]" at bounding box center [371, 274] width 103 height 14
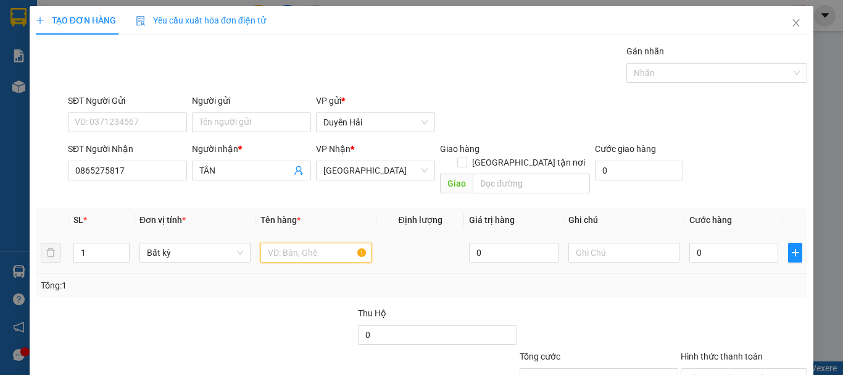
drag, startPoint x: 304, startPoint y: 242, endPoint x: 298, endPoint y: 218, distance: 24.9
click at [300, 240] on div at bounding box center [316, 252] width 111 height 25
type input "HO SO"
click at [714, 243] on input "0" at bounding box center [734, 253] width 89 height 20
type input "3"
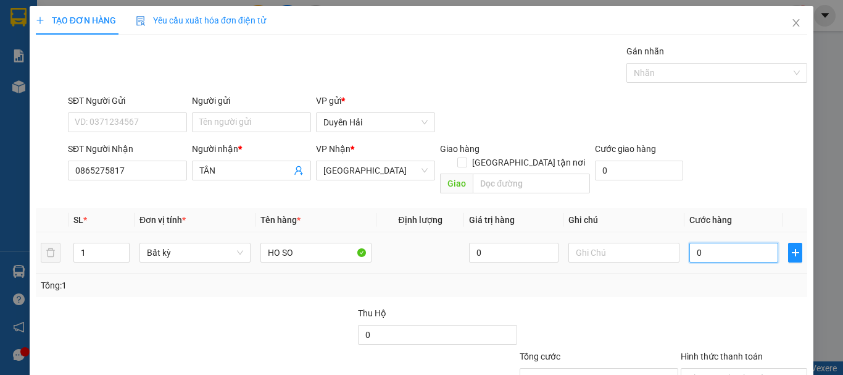
type input "3"
type input "30"
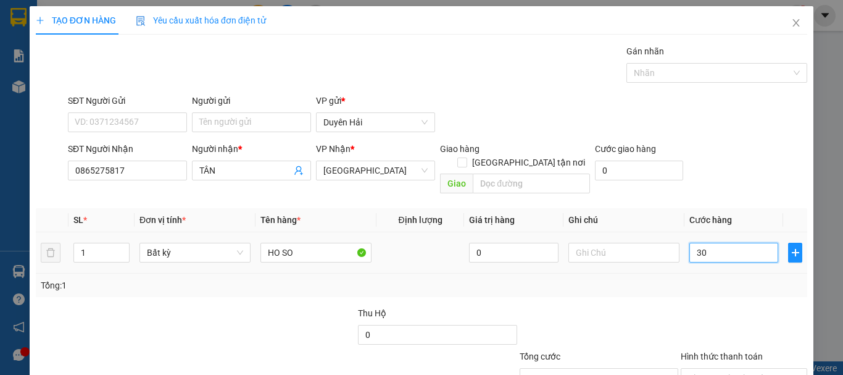
scroll to position [82, 0]
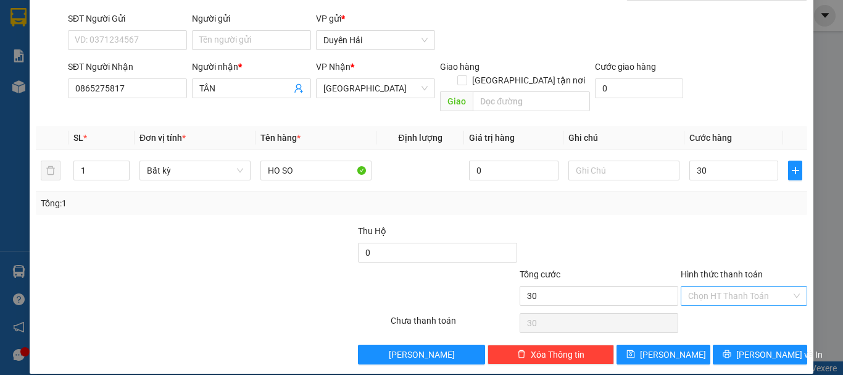
type input "30.000"
click at [725, 286] on input "Hình thức thanh toán" at bounding box center [739, 295] width 103 height 19
click at [712, 303] on div "Tại văn phòng" at bounding box center [737, 307] width 111 height 14
type input "0"
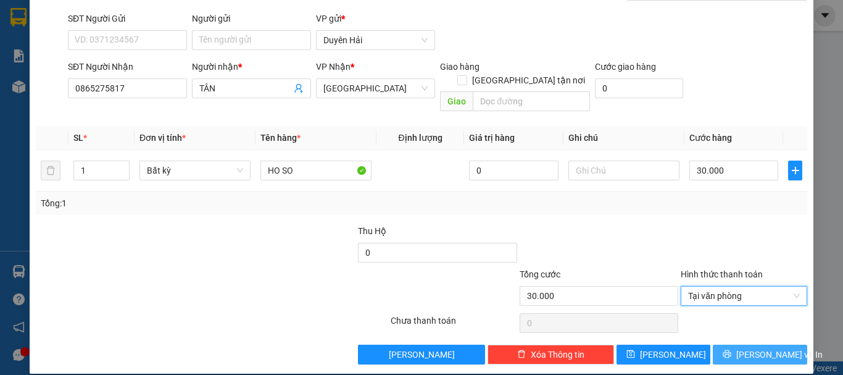
click at [728, 349] on icon "printer" at bounding box center [727, 353] width 9 height 9
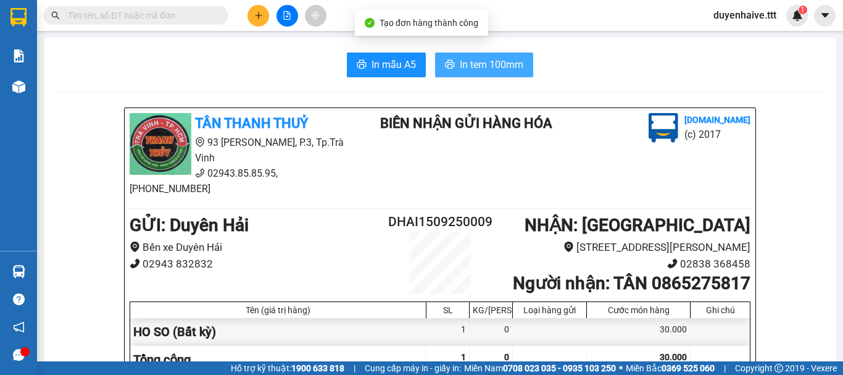
click at [467, 67] on span "In tem 100mm" at bounding box center [492, 64] width 64 height 15
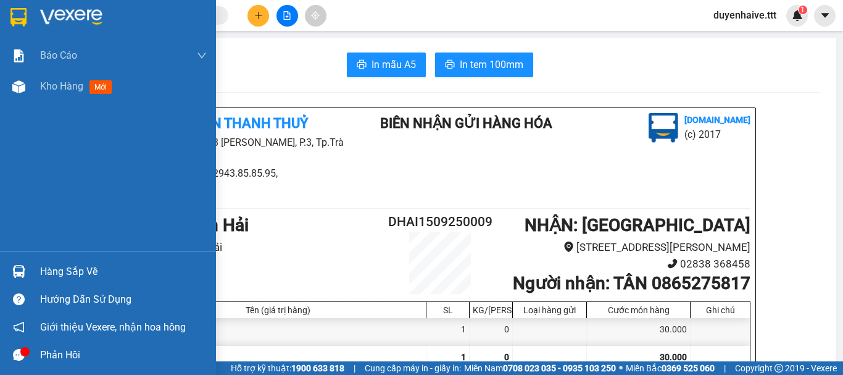
click at [51, 267] on div "Hàng sắp về" at bounding box center [123, 271] width 167 height 19
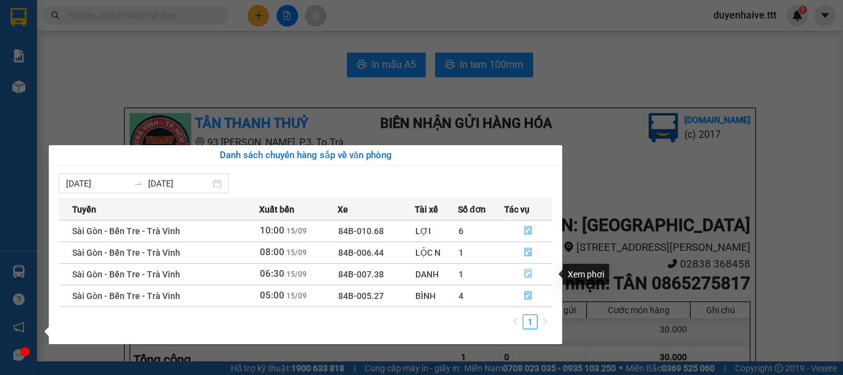
click at [529, 275] on icon "file-done" at bounding box center [528, 273] width 9 height 9
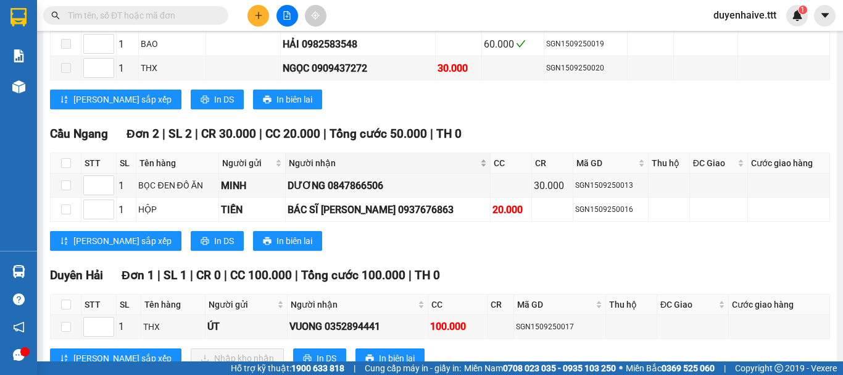
scroll to position [361, 0]
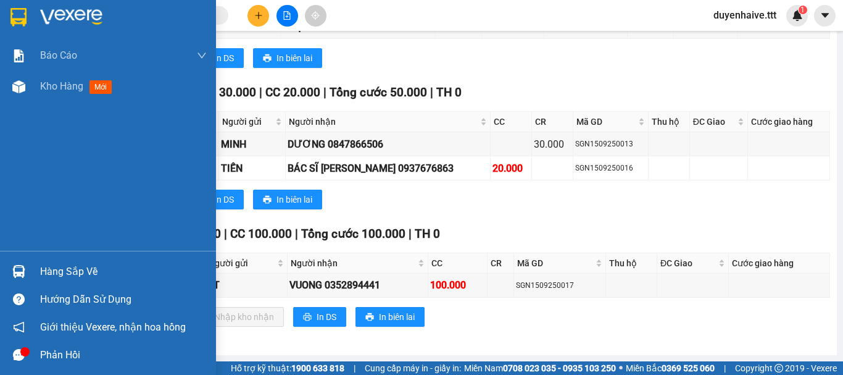
click at [63, 270] on div "Hàng sắp về" at bounding box center [123, 271] width 167 height 19
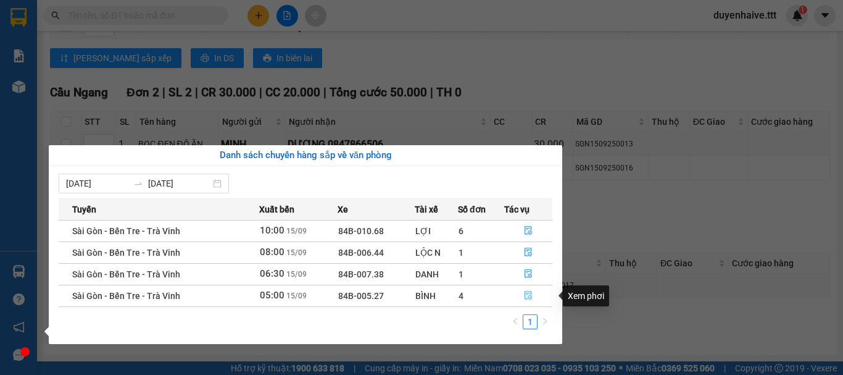
click at [528, 298] on icon "file-done" at bounding box center [528, 295] width 9 height 9
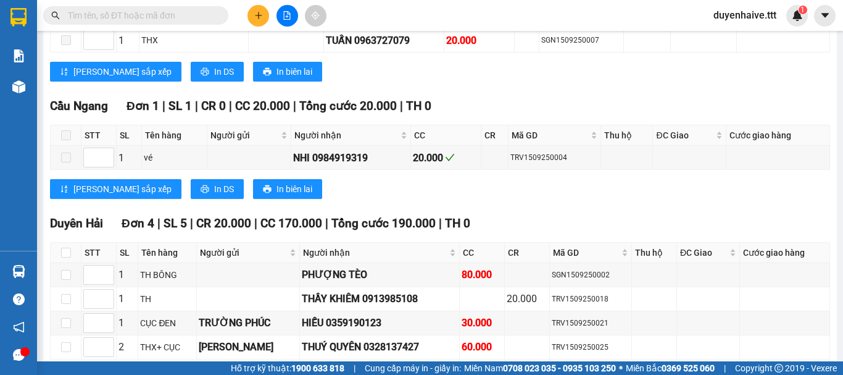
scroll to position [433, 0]
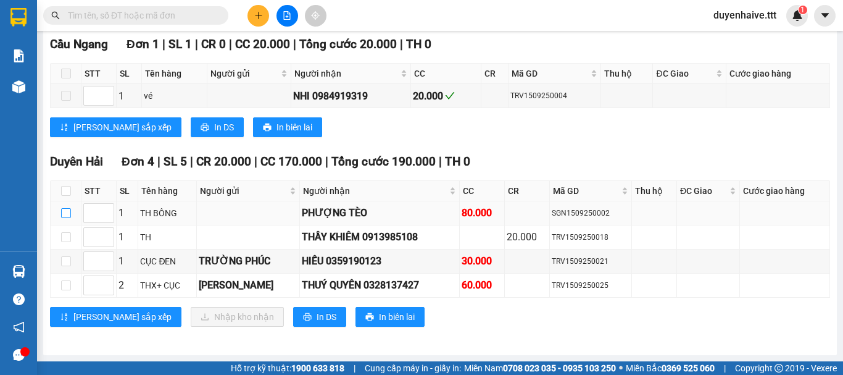
click at [68, 217] on input "checkbox" at bounding box center [66, 213] width 10 height 10
checkbox input "true"
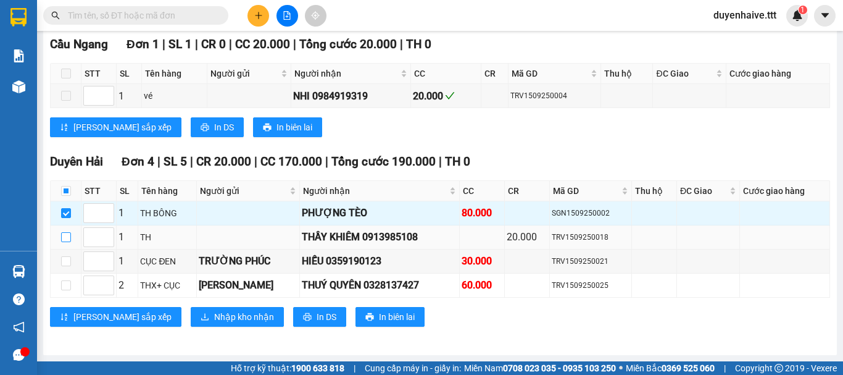
click at [65, 235] on input "checkbox" at bounding box center [66, 237] width 10 height 10
checkbox input "true"
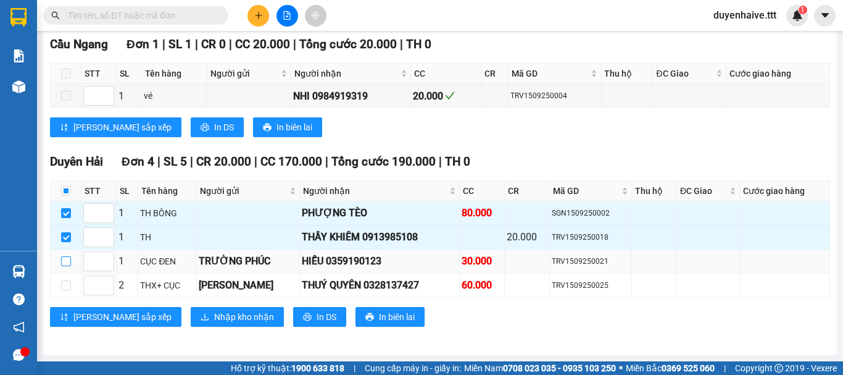
click at [66, 261] on input "checkbox" at bounding box center [66, 261] width 10 height 10
checkbox input "true"
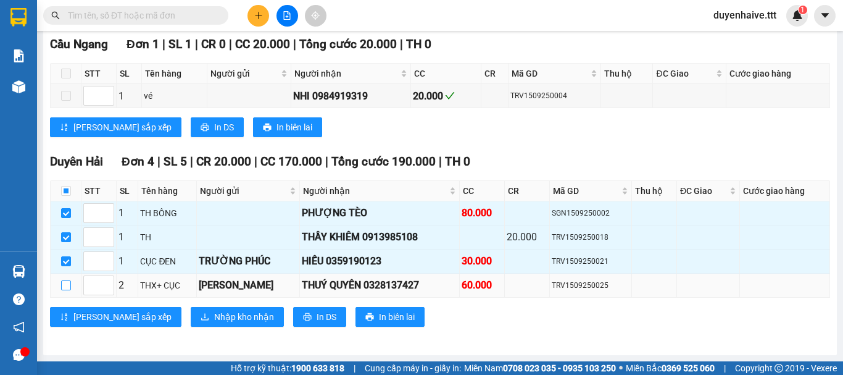
click at [66, 286] on input "checkbox" at bounding box center [66, 285] width 10 height 10
checkbox input "true"
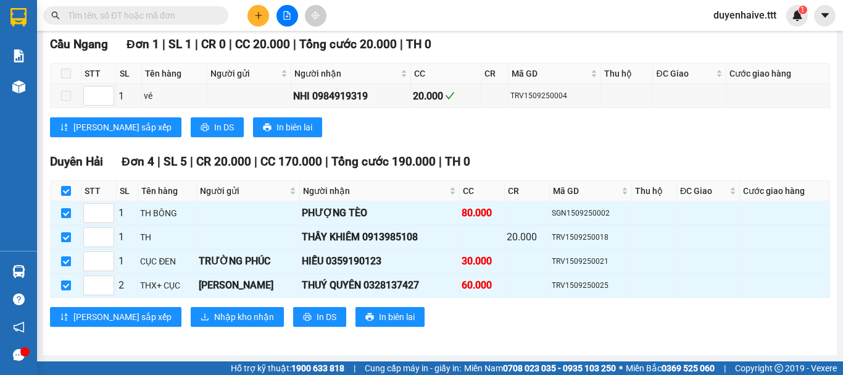
click at [190, 306] on div "Duyên Hải Đơn 4 | SL 5 | CR 20.000 | CC 170.000 | Tổng cước 190.000 | TH 0 STT …" at bounding box center [440, 243] width 780 height 183
click at [214, 315] on span "Nhập kho nhận" at bounding box center [244, 317] width 60 height 14
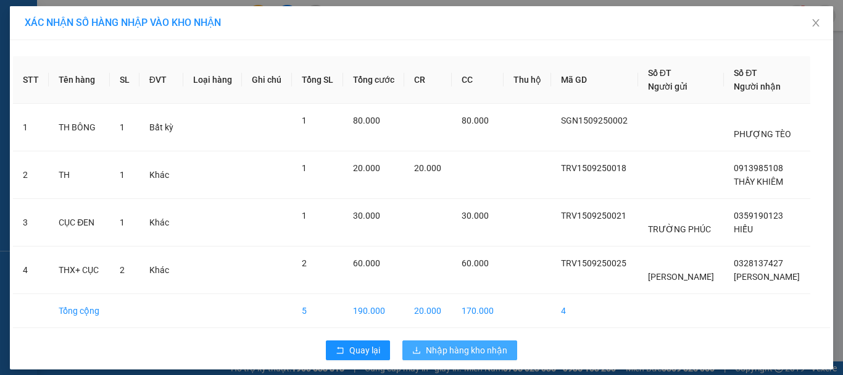
click at [452, 348] on span "Nhập hàng kho nhận" at bounding box center [466, 350] width 81 height 14
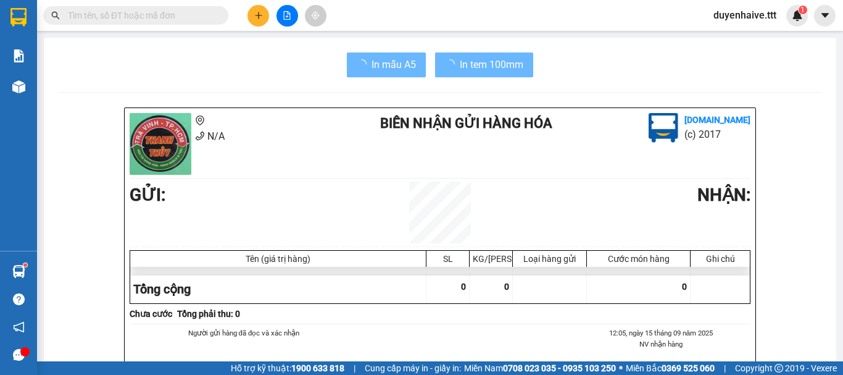
click at [189, 56] on div "In mẫu A5 In tem 100mm" at bounding box center [440, 64] width 763 height 25
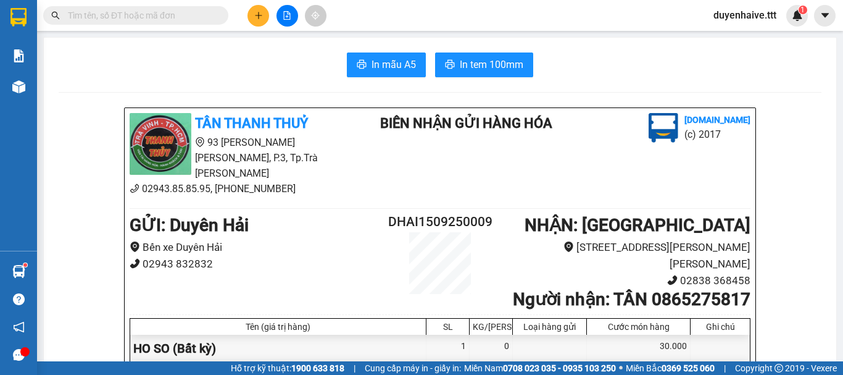
click at [152, 20] on input "text" at bounding box center [141, 16] width 146 height 14
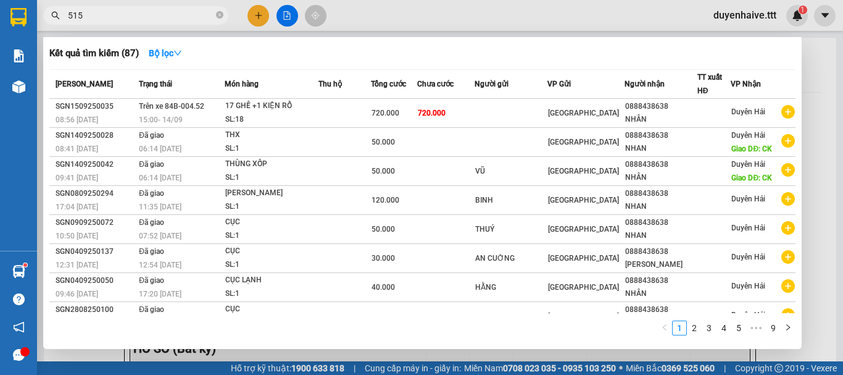
type input "5157"
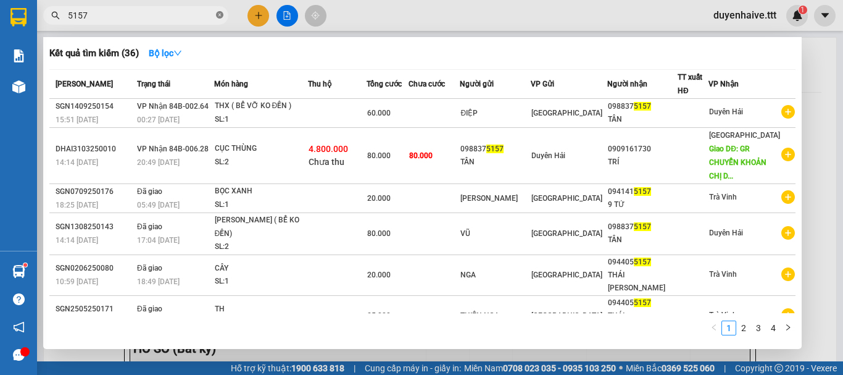
click at [220, 11] on span at bounding box center [219, 16] width 7 height 12
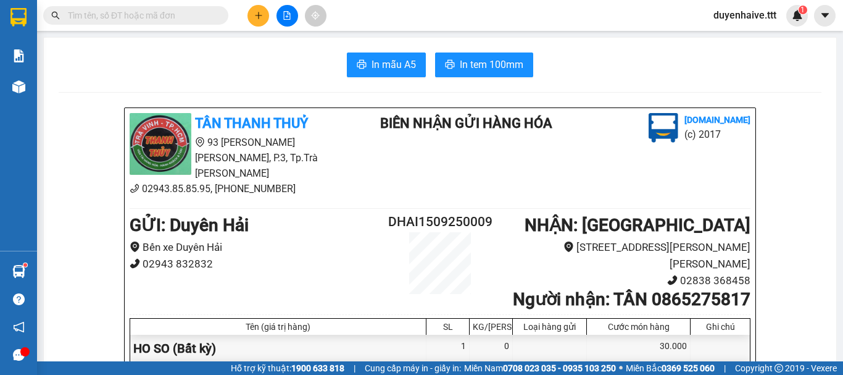
click at [386, 15] on div "Kết quả tìm kiếm ( 36 ) Bộ lọc Mã ĐH Trạng thái Món hàng Thu hộ Tổng cước Chưa …" at bounding box center [421, 15] width 843 height 31
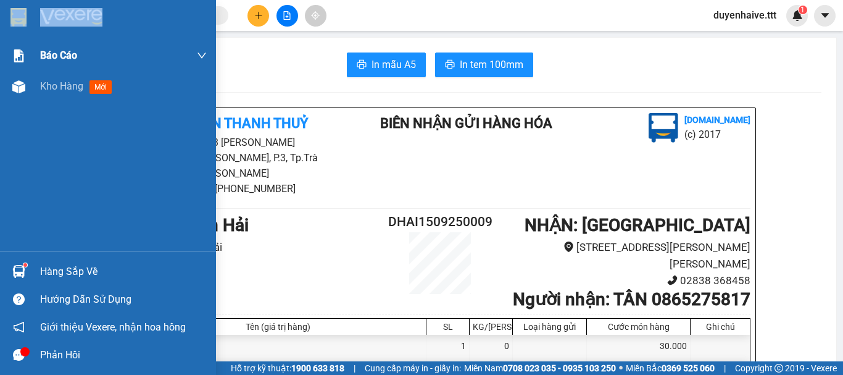
drag, startPoint x: 0, startPoint y: 31, endPoint x: 6, endPoint y: 50, distance: 20.1
click at [6, 49] on div "Báo cáo Mẫu 1: Báo cáo dòng tiền theo nhân viên (nhân viên) Mẫu 3: Báo cáo dòng…" at bounding box center [108, 125] width 216 height 251
click at [67, 270] on div "Hàng sắp về" at bounding box center [123, 271] width 167 height 19
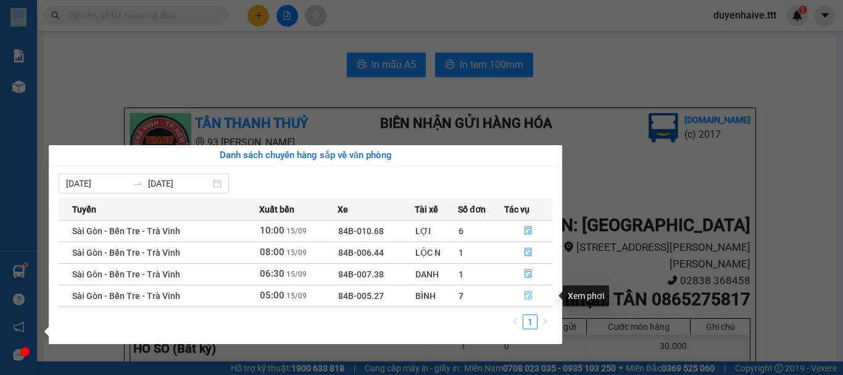
click at [527, 288] on button "button" at bounding box center [529, 296] width 48 height 20
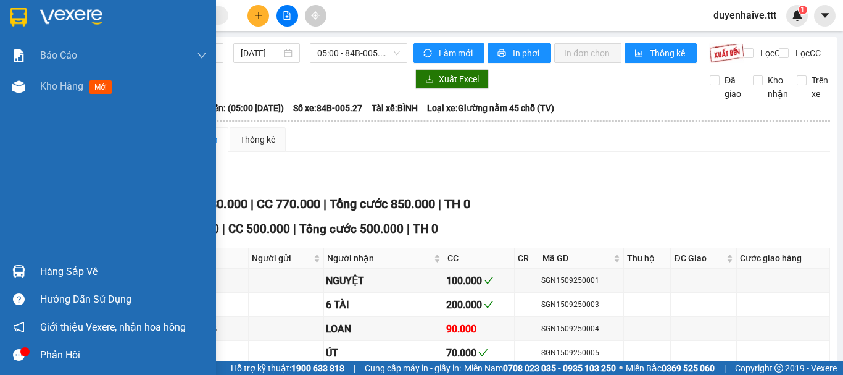
click at [66, 274] on div "Hàng sắp về" at bounding box center [123, 271] width 167 height 19
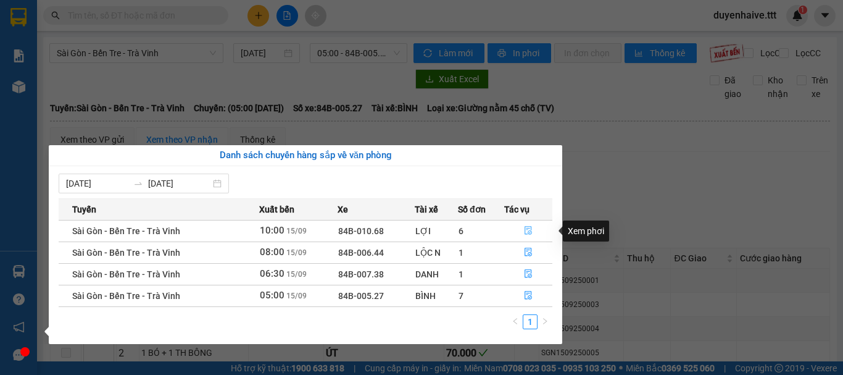
click at [527, 228] on icon "file-done" at bounding box center [528, 231] width 7 height 9
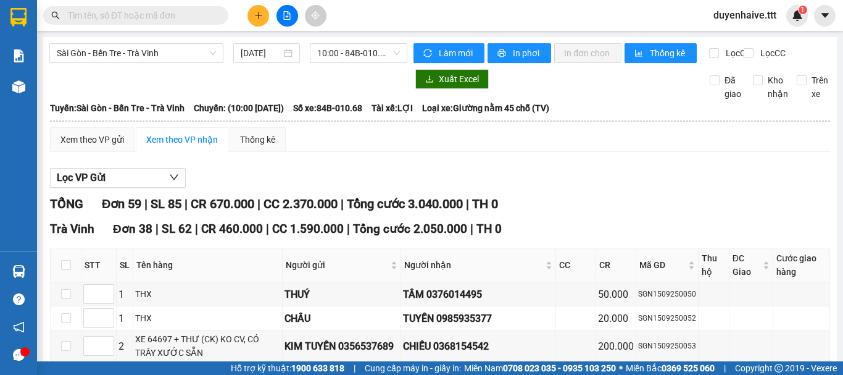
click at [527, 152] on div "Xem theo VP gửi Xem theo VP nhận Thống kê" at bounding box center [440, 139] width 780 height 25
click at [128, 20] on input "text" at bounding box center [141, 16] width 146 height 14
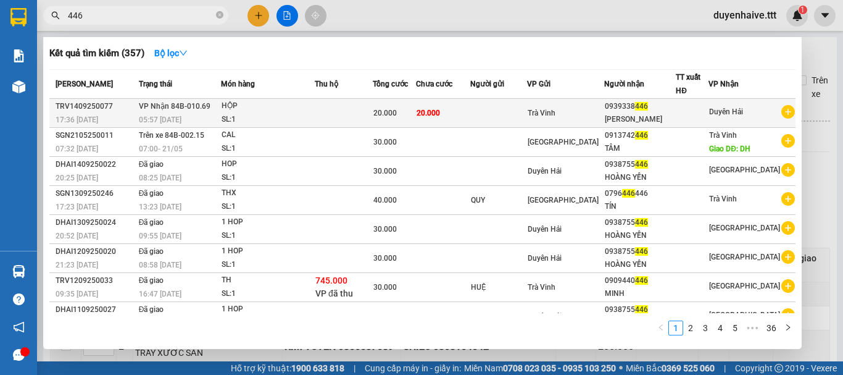
type input "446"
click at [675, 103] on div "0939338 446" at bounding box center [640, 106] width 70 height 13
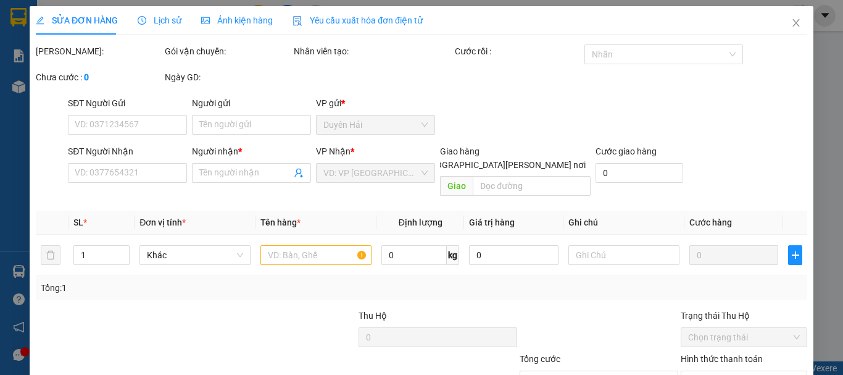
type input "0939338446"
type input "[PERSON_NAME]"
type input "20.000"
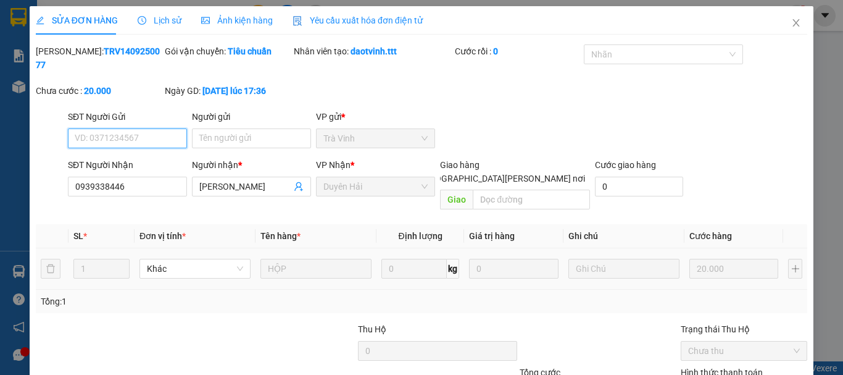
scroll to position [81, 0]
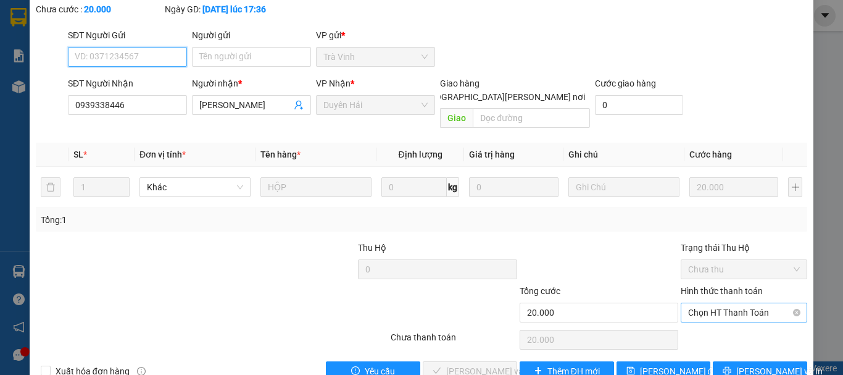
click at [714, 303] on span "Chọn HT Thanh Toán" at bounding box center [744, 312] width 112 height 19
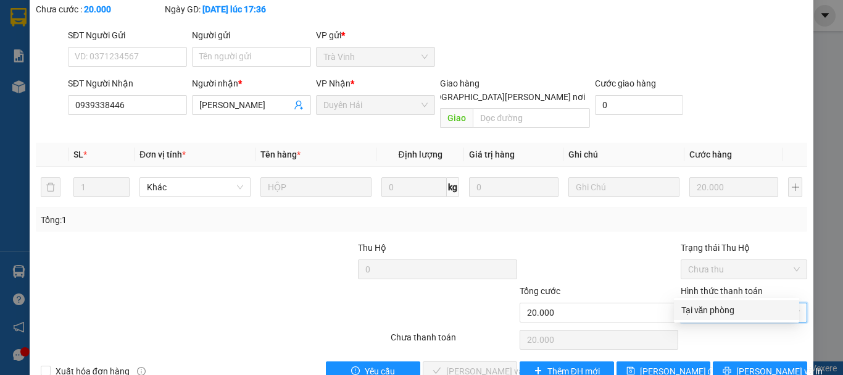
click at [713, 312] on div "Tại văn phòng" at bounding box center [737, 310] width 111 height 14
type input "0"
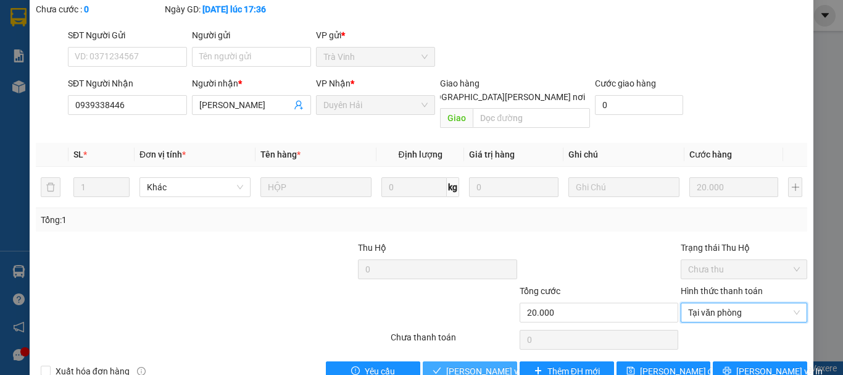
click at [463, 364] on span "[PERSON_NAME] và Giao hàng" at bounding box center [529, 371] width 167 height 14
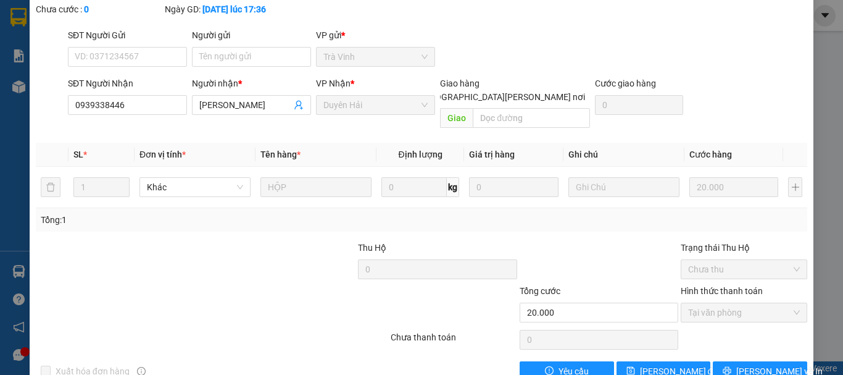
click at [13, 88] on div "SỬA ĐƠN HÀNG Lịch sử Ảnh kiện hàng Yêu cầu xuất hóa đơn điện tử Total Paid Fee …" at bounding box center [421, 187] width 843 height 375
drag, startPoint x: 26, startPoint y: 87, endPoint x: 37, endPoint y: 97, distance: 14.9
click at [36, 97] on div "SỬA ĐƠN HÀNG Lịch sử Ảnh kiện hàng Yêu cầu xuất hóa đơn điện tử Total Paid Fee …" at bounding box center [421, 187] width 843 height 375
click at [261, 109] on div "Total Paid Fee 20.000 Total UnPaid Fee 0 Cash Collection Total Fee Mã ĐH: TRV14…" at bounding box center [422, 172] width 772 height 418
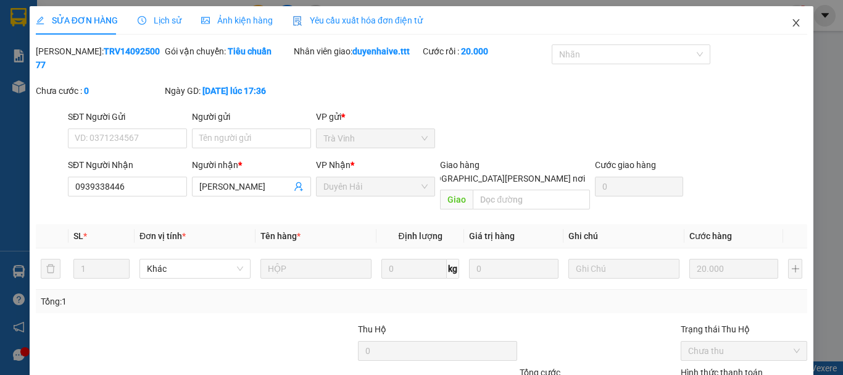
click at [790, 28] on span "Close" at bounding box center [796, 23] width 35 height 35
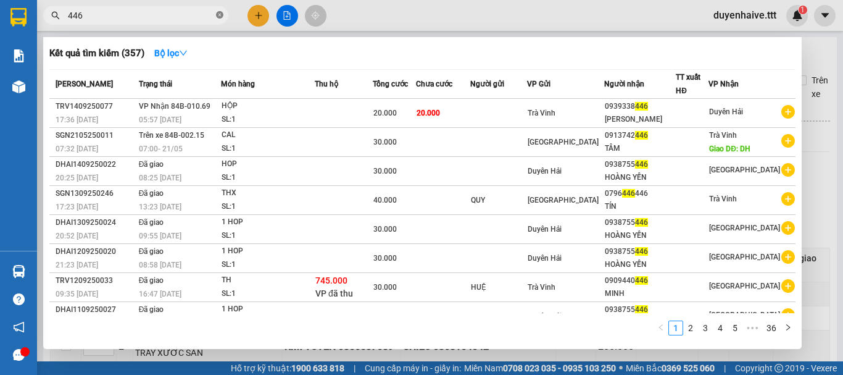
click at [217, 14] on icon "close-circle" at bounding box center [219, 14] width 7 height 7
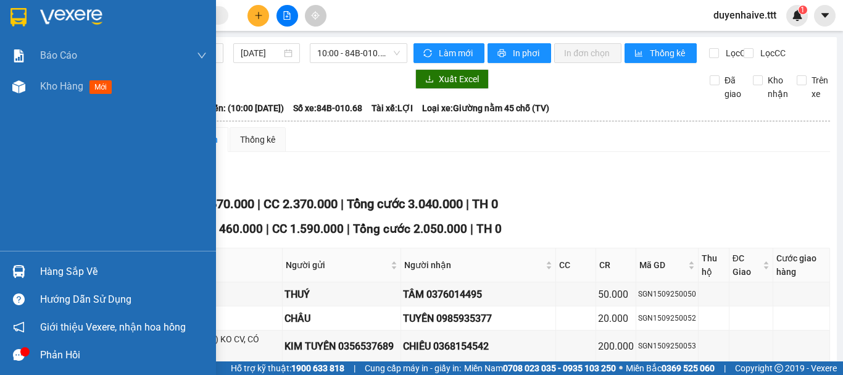
click at [48, 269] on div "Hàng sắp về" at bounding box center [123, 271] width 167 height 19
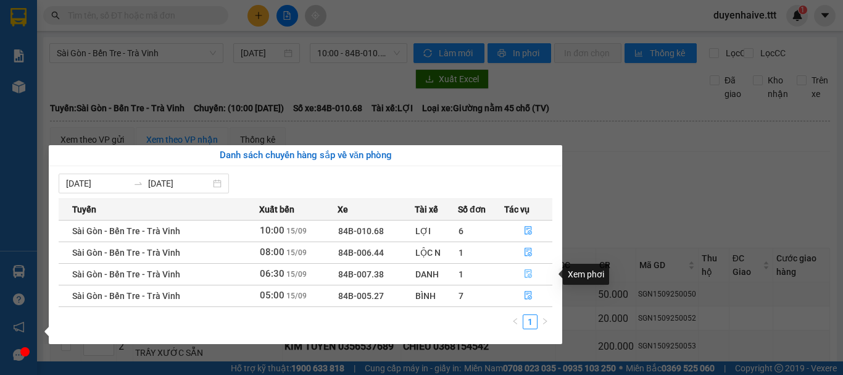
click at [530, 276] on icon "file-done" at bounding box center [528, 273] width 9 height 9
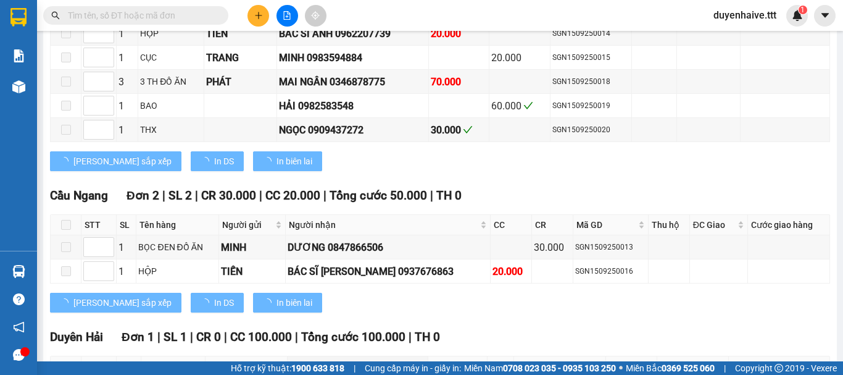
scroll to position [361, 0]
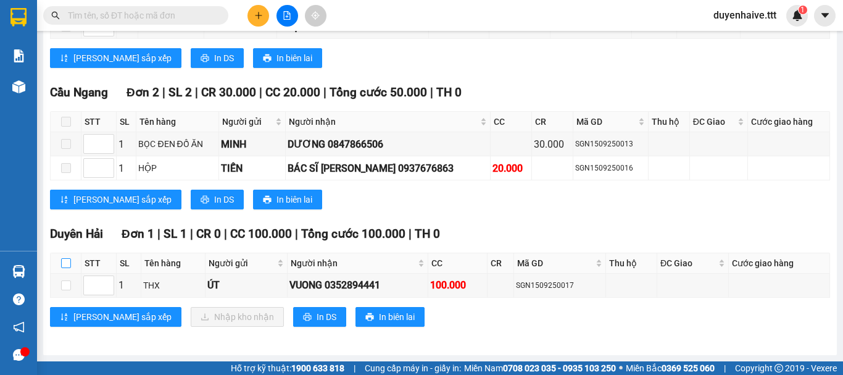
click at [62, 258] on input "checkbox" at bounding box center [66, 263] width 10 height 10
checkbox input "true"
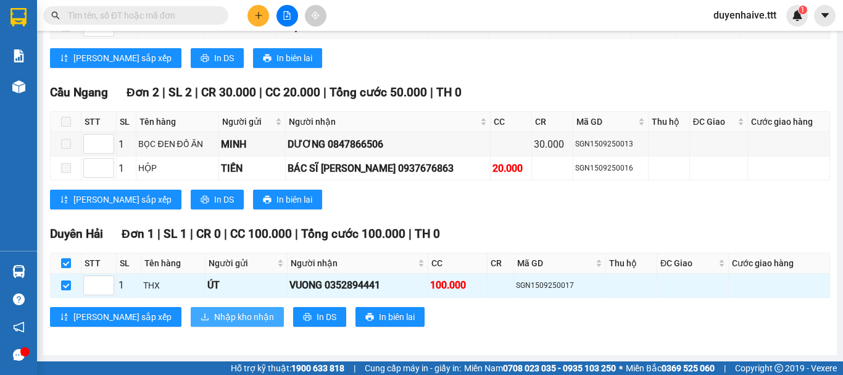
click at [214, 317] on span "Nhập kho nhận" at bounding box center [244, 317] width 60 height 14
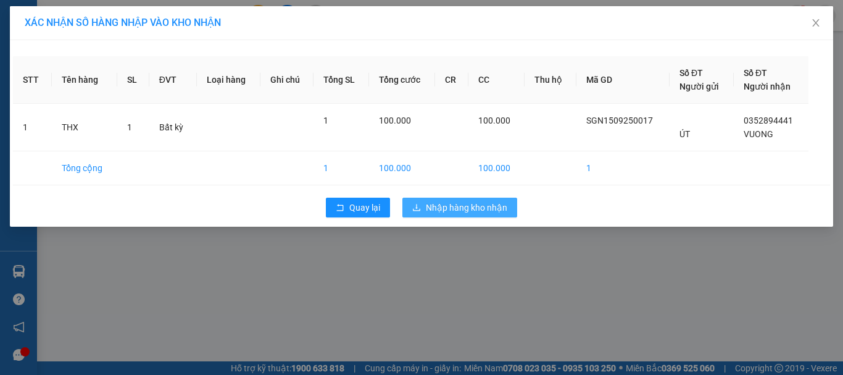
click at [461, 206] on span "Nhập hàng kho nhận" at bounding box center [466, 208] width 81 height 14
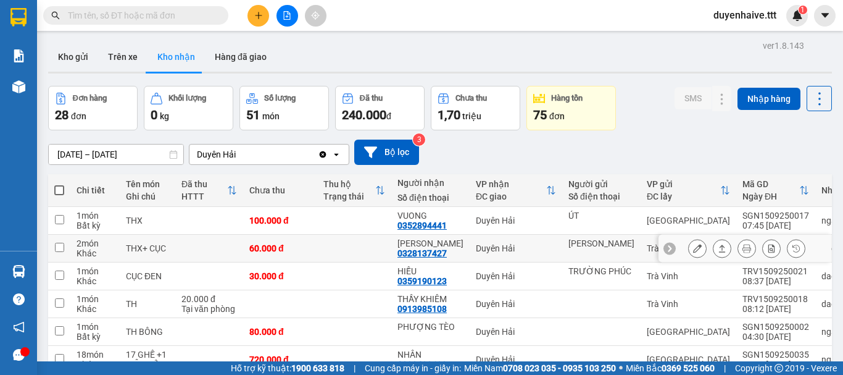
scroll to position [123, 0]
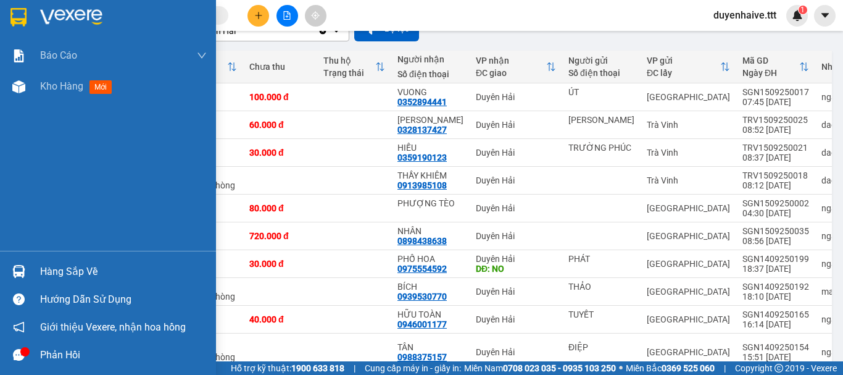
click at [48, 270] on div "Hàng sắp về" at bounding box center [123, 271] width 167 height 19
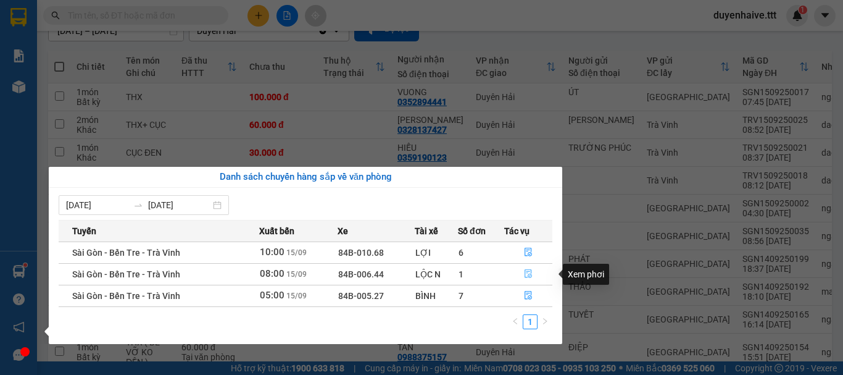
click at [528, 275] on icon "file-done" at bounding box center [528, 273] width 9 height 9
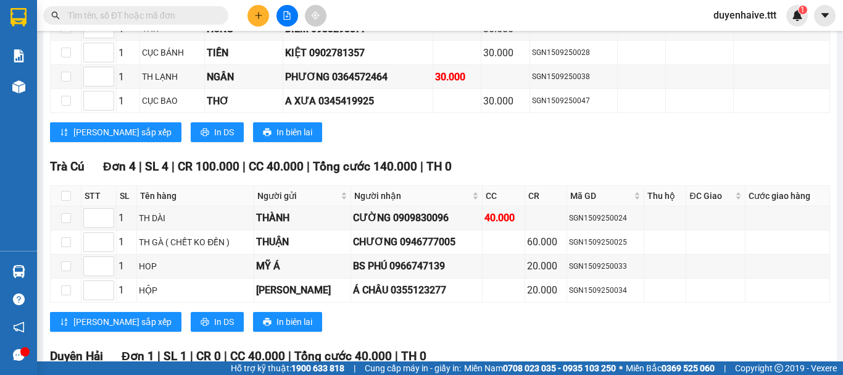
scroll to position [935, 0]
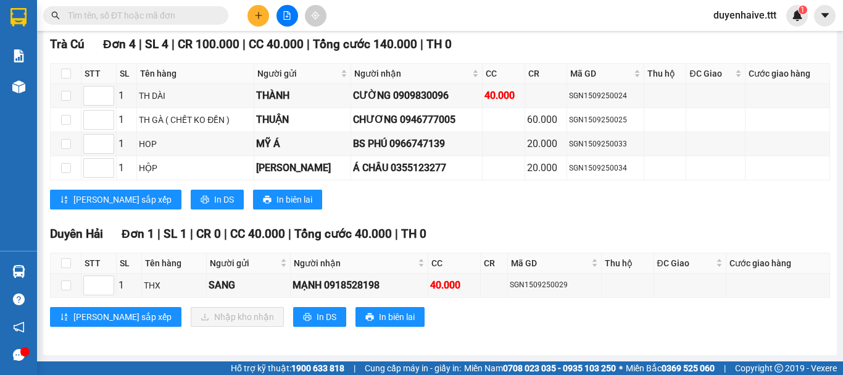
click at [358, 21] on div "Kết quả tìm kiếm ( 357 ) Bộ lọc Mã ĐH Trạng thái Món hàng Thu hộ Tổng cước Chưa…" at bounding box center [421, 15] width 843 height 31
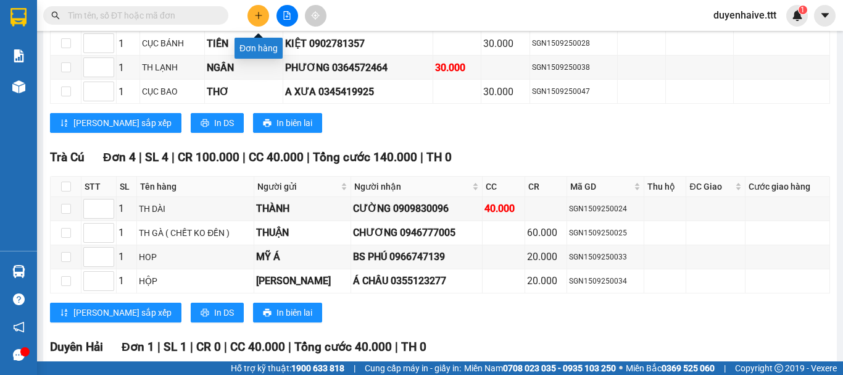
click at [253, 20] on button at bounding box center [259, 16] width 22 height 22
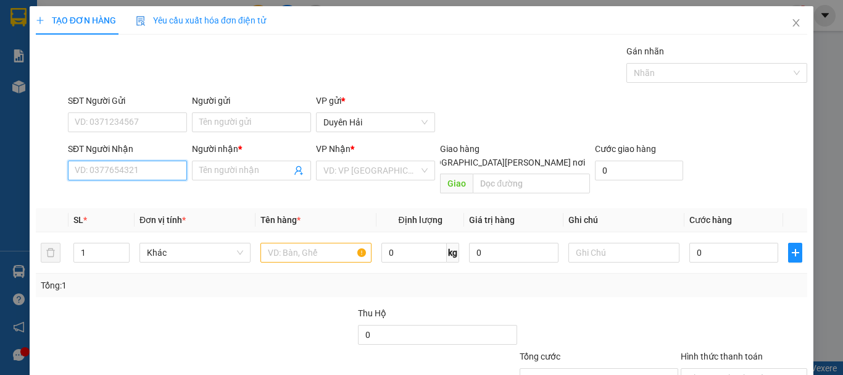
click at [92, 168] on input "SĐT Người Nhận" at bounding box center [127, 171] width 119 height 20
click at [103, 169] on input "SĐT Người Nhận" at bounding box center [127, 171] width 119 height 20
type input "0378733070"
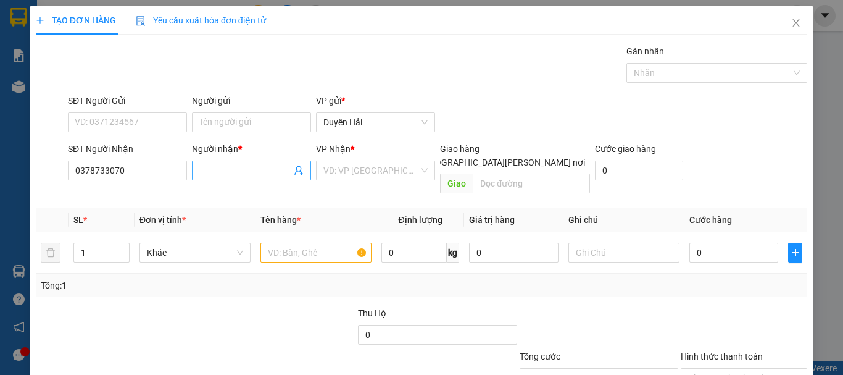
click at [211, 170] on input "Người nhận *" at bounding box center [245, 171] width 92 height 14
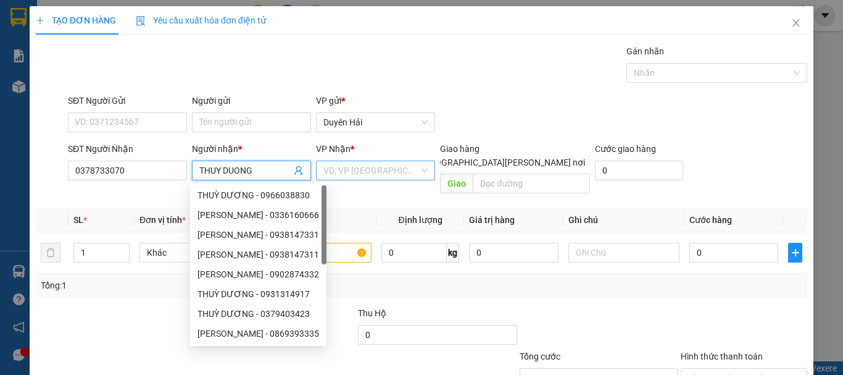
type input "THUY DUONG"
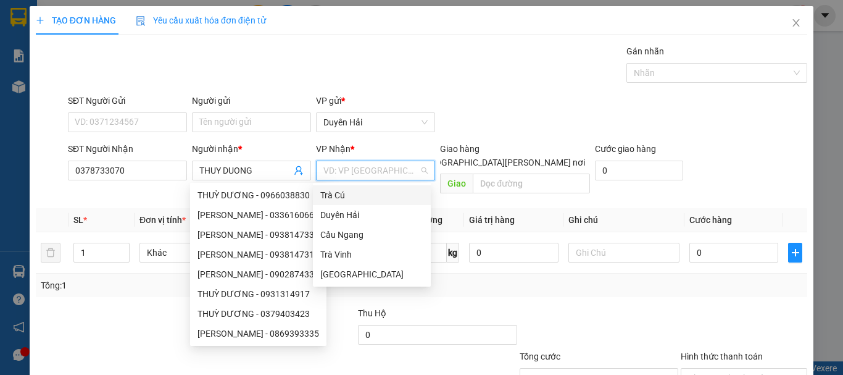
click at [370, 169] on input "search" at bounding box center [371, 170] width 96 height 19
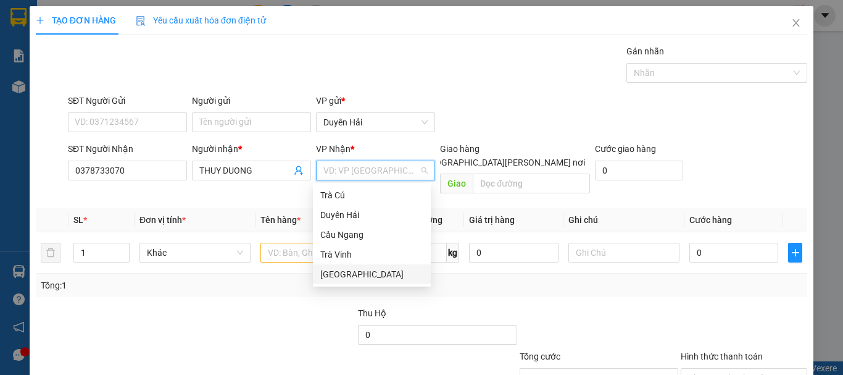
click at [349, 273] on div "[GEOGRAPHIC_DATA]" at bounding box center [371, 274] width 103 height 14
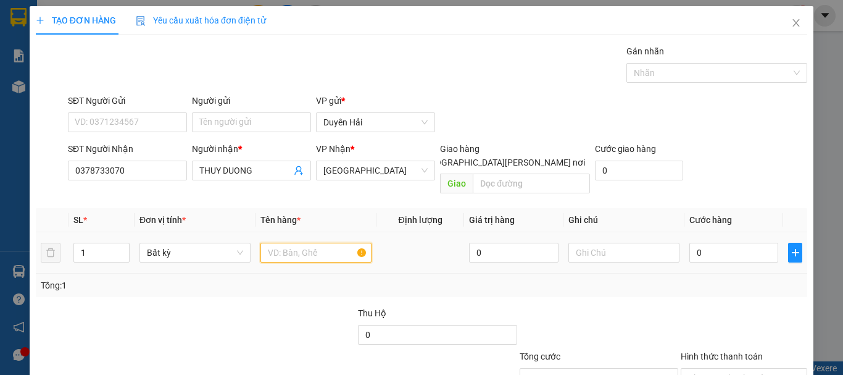
click at [291, 243] on input "text" at bounding box center [316, 253] width 111 height 20
type input "THX"
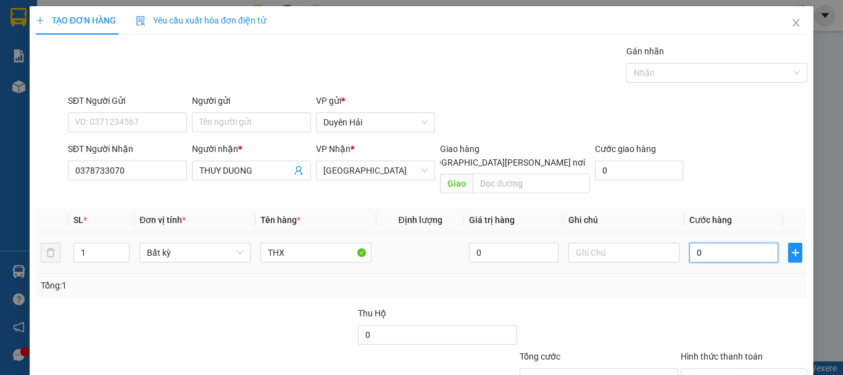
click at [698, 243] on input "0" at bounding box center [734, 253] width 89 height 20
type input "5"
type input "50"
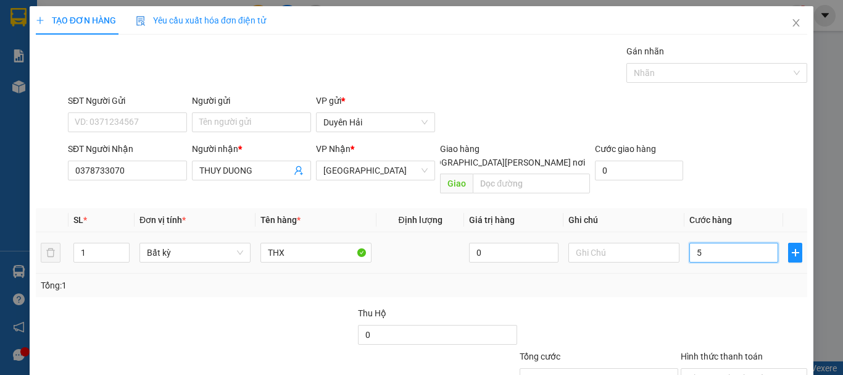
type input "50"
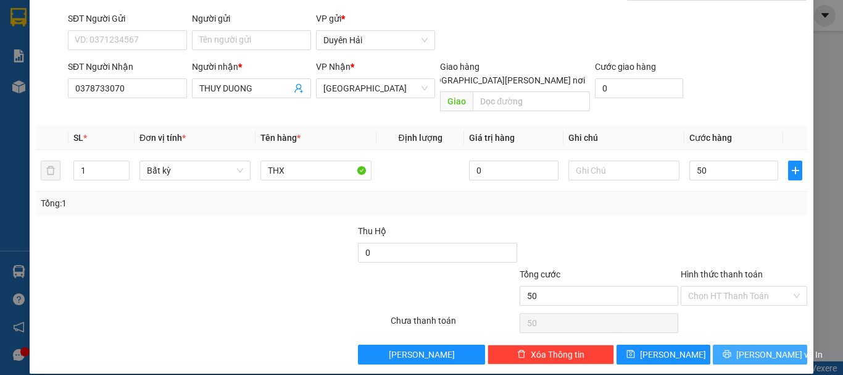
type input "50.000"
click at [746, 348] on span "[PERSON_NAME] và In" at bounding box center [779, 355] width 86 height 14
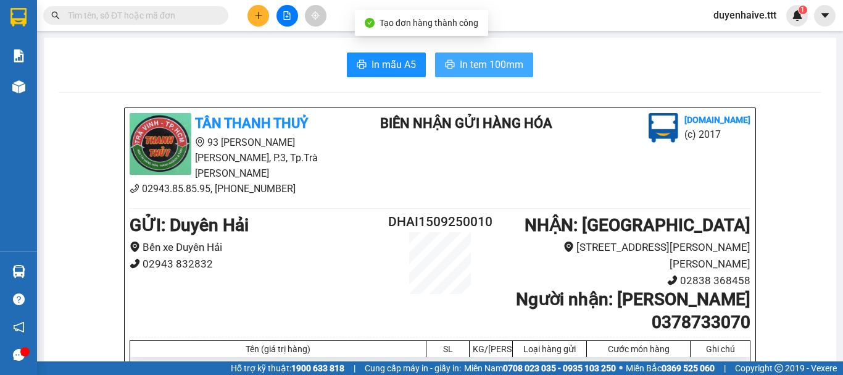
click at [469, 60] on span "In tem 100mm" at bounding box center [492, 64] width 64 height 15
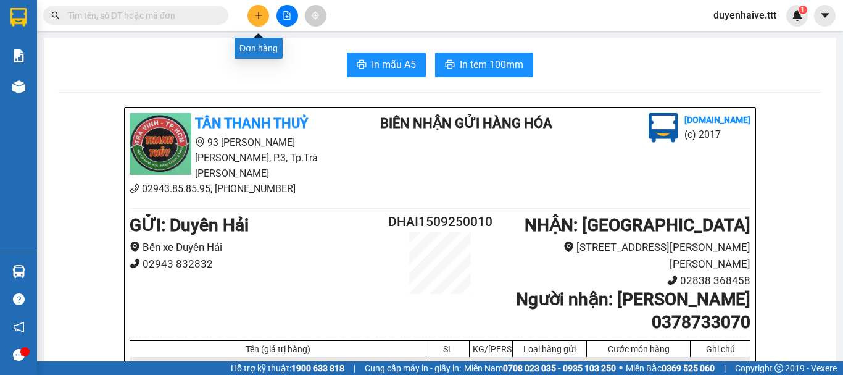
click at [265, 17] on button at bounding box center [259, 16] width 22 height 22
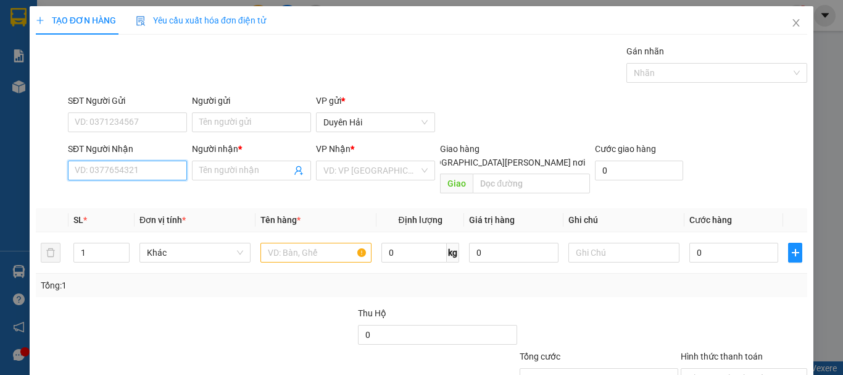
click at [113, 175] on input "SĐT Người Nhận" at bounding box center [127, 171] width 119 height 20
click at [117, 175] on input "3070" at bounding box center [127, 171] width 119 height 20
click at [130, 171] on input "3070" at bounding box center [127, 171] width 119 height 20
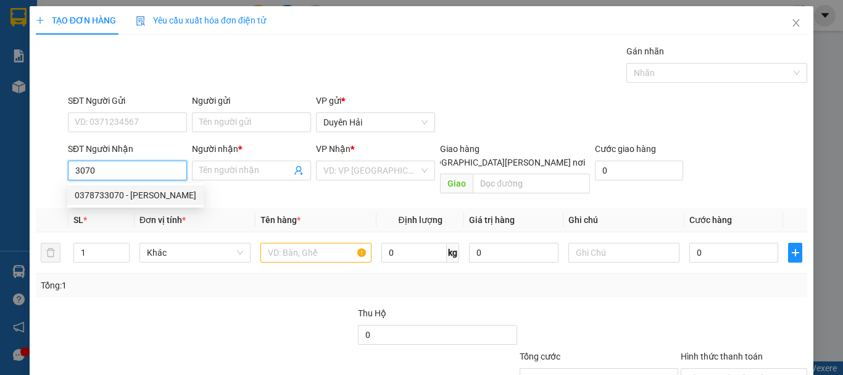
click at [123, 195] on div "0378733070 - THUY DUONG" at bounding box center [136, 195] width 122 height 14
type input "0378733070"
type input "THUY DUONG"
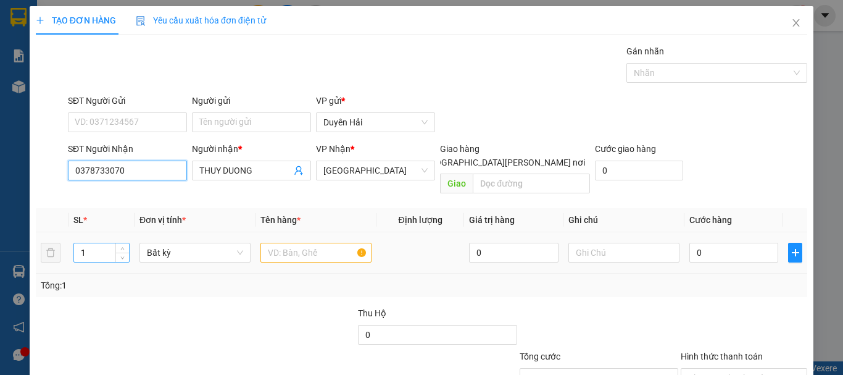
type input "0378733070"
click at [93, 243] on input "1" at bounding box center [101, 252] width 55 height 19
type input "2"
click at [290, 243] on input "text" at bounding box center [316, 253] width 111 height 20
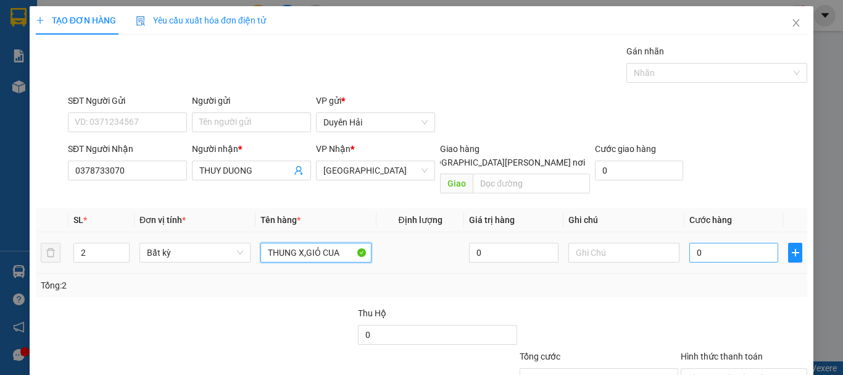
type input "THUNG X,GIỎ CUA"
click at [707, 243] on input "0" at bounding box center [734, 253] width 89 height 20
type input "08"
type input "8"
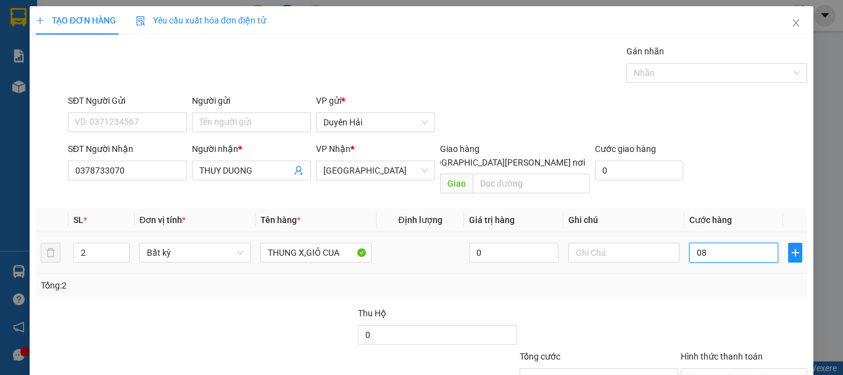
type input "8"
type input "080"
type input "80"
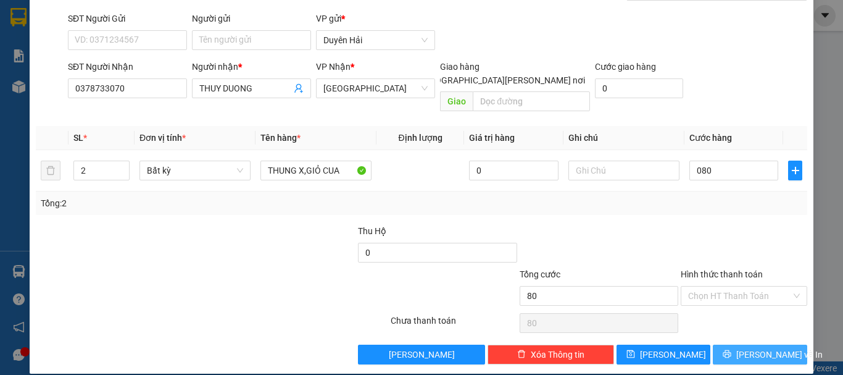
type input "80.000"
click at [727, 344] on button "[PERSON_NAME] và In" at bounding box center [760, 354] width 94 height 20
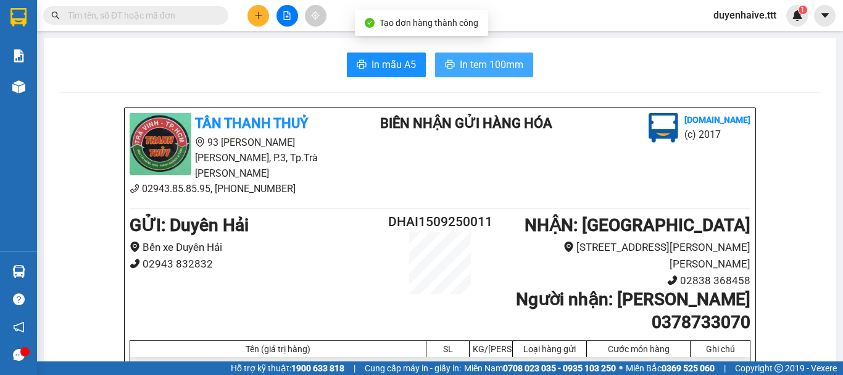
click at [482, 64] on span "In tem 100mm" at bounding box center [492, 64] width 64 height 15
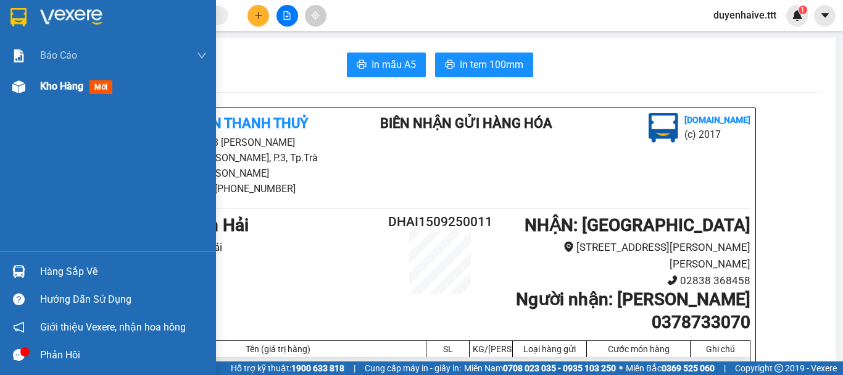
click at [54, 86] on span "Kho hàng" at bounding box center [61, 86] width 43 height 12
click at [525, 6] on div "Kết quả tìm kiếm ( 357 ) Bộ lọc Mã ĐH Trạng thái Món hàng Thu hộ Tổng cước Chưa…" at bounding box center [421, 15] width 843 height 31
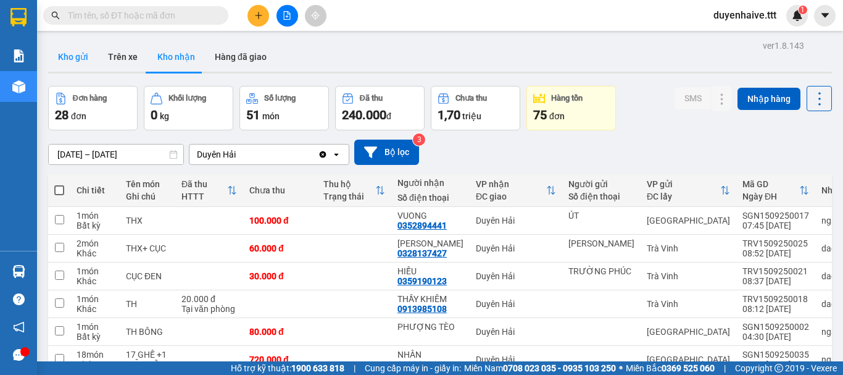
click at [73, 62] on button "Kho gửi" at bounding box center [73, 57] width 50 height 30
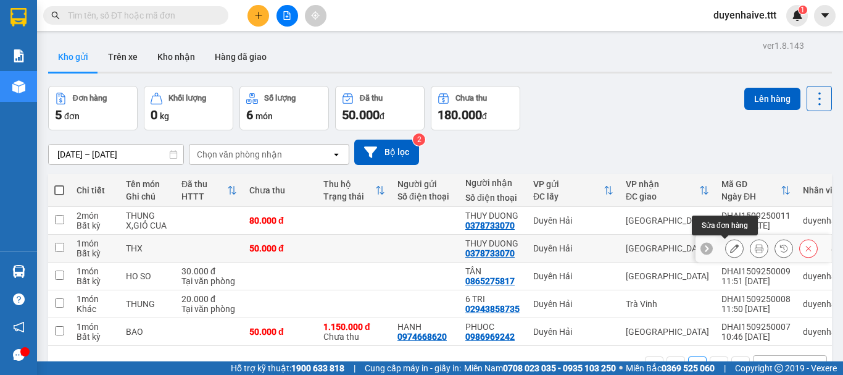
click at [730, 251] on icon at bounding box center [734, 248] width 9 height 9
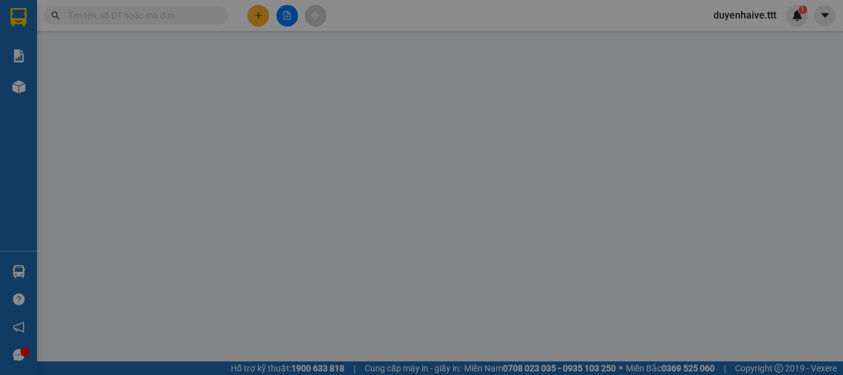
type input "0378733070"
type input "THUY DUONG"
type input "50.000"
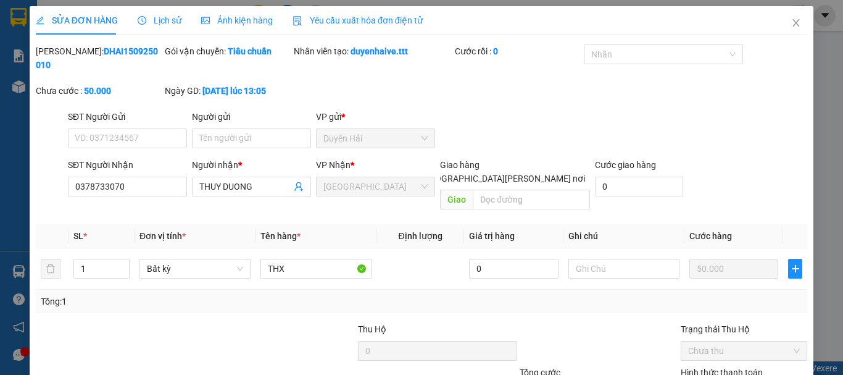
drag, startPoint x: 380, startPoint y: 348, endPoint x: 310, endPoint y: 332, distance: 71.4
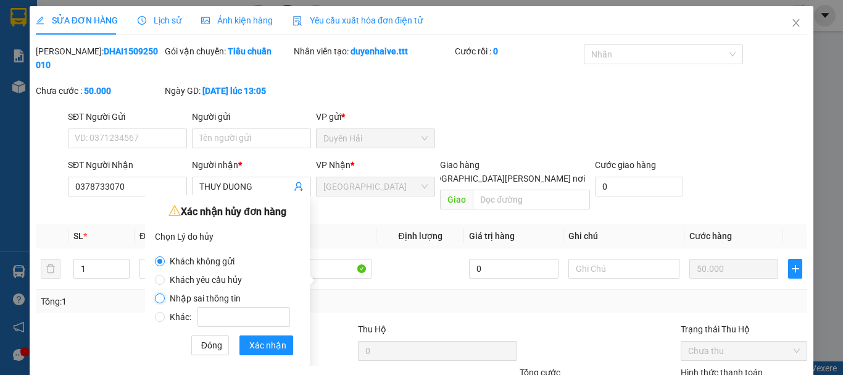
click at [160, 296] on input "Nhập sai thông tin" at bounding box center [160, 298] width 10 height 10
click at [261, 344] on span "Xác nhận" at bounding box center [267, 345] width 37 height 14
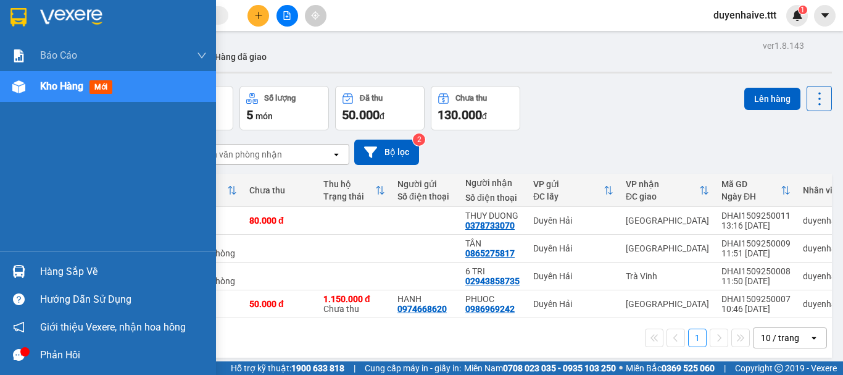
click at [79, 273] on div "Hàng sắp về" at bounding box center [123, 271] width 167 height 19
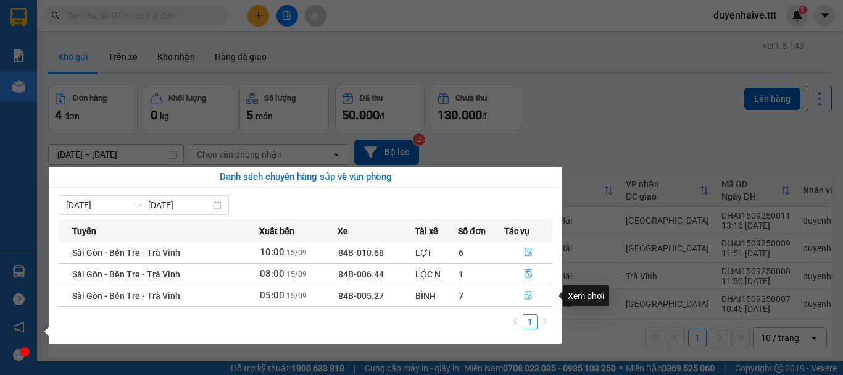
click at [525, 297] on icon "file-done" at bounding box center [528, 295] width 9 height 9
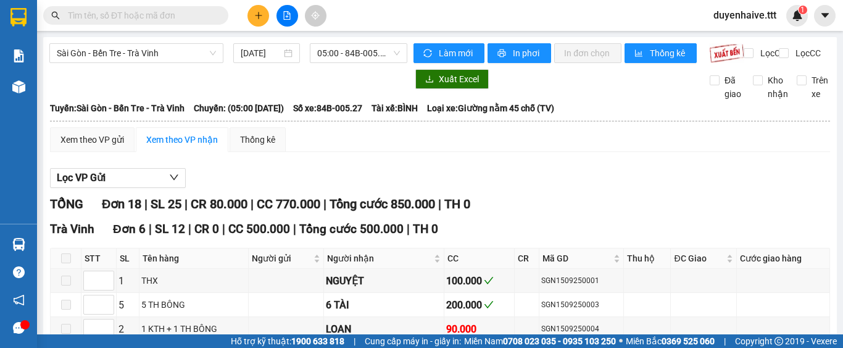
scroll to position [601, 0]
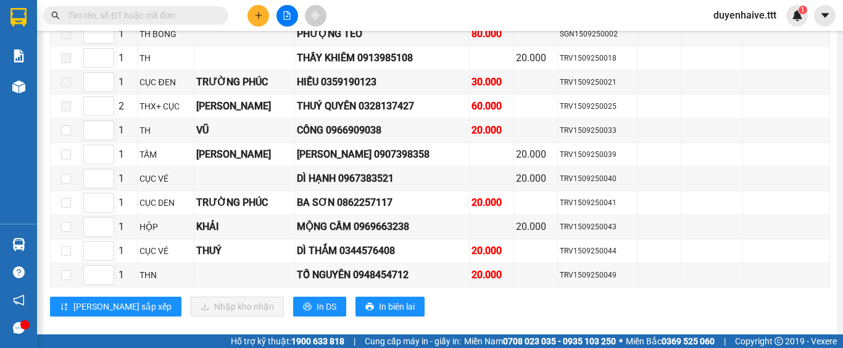
click at [157, 7] on span at bounding box center [135, 15] width 185 height 19
click at [177, 21] on input "text" at bounding box center [141, 16] width 146 height 14
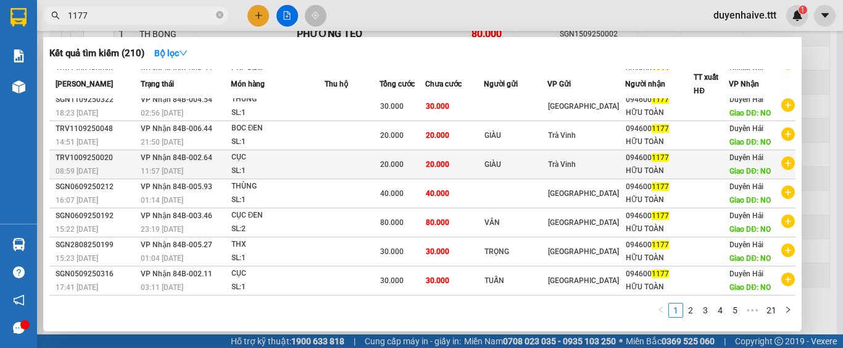
scroll to position [0, 0]
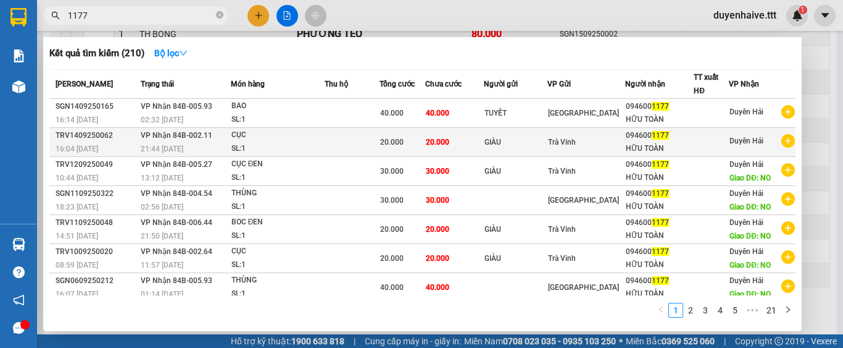
type input "1177"
click at [670, 138] on div "094600 1177" at bounding box center [660, 135] width 68 height 13
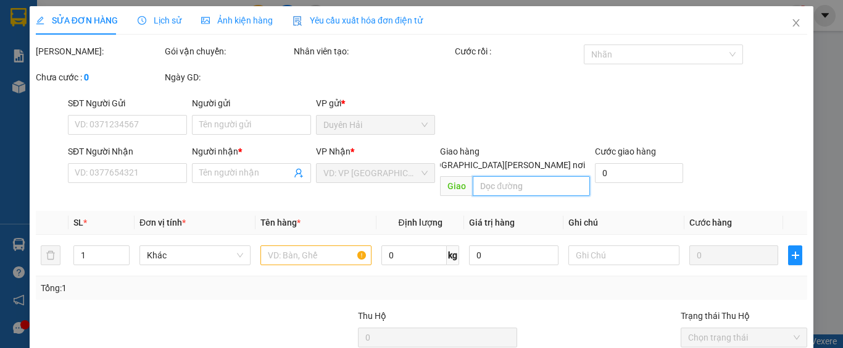
type input "GIÀU"
type input "0946001177"
type input "HỮU TOÀN"
type input "20.000"
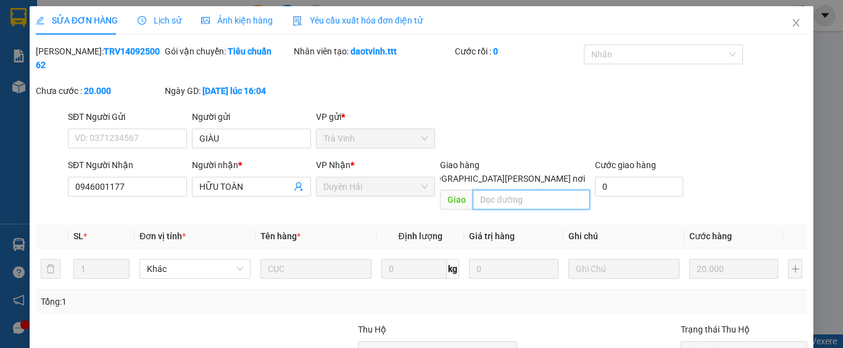
click at [486, 190] on input "text" at bounding box center [531, 200] width 117 height 20
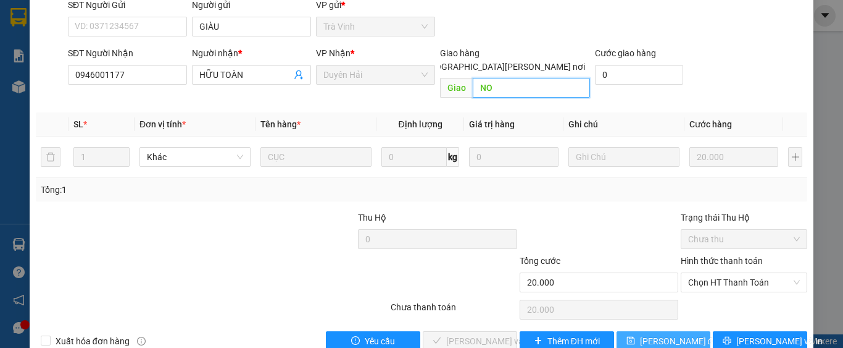
type input "NO"
click at [663, 334] on span "[PERSON_NAME] thay đổi" at bounding box center [680, 341] width 80 height 14
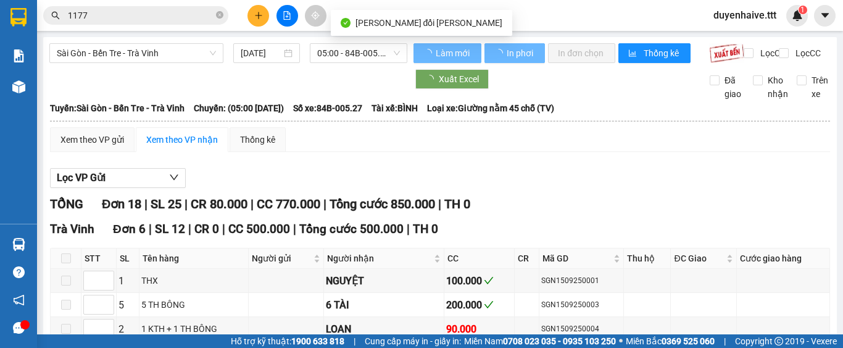
click at [153, 7] on span "1177" at bounding box center [135, 15] width 185 height 19
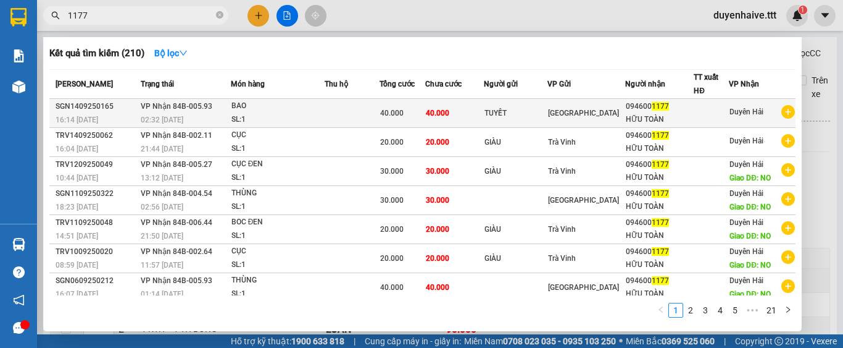
click at [635, 111] on div "094600 1177" at bounding box center [660, 106] width 68 height 13
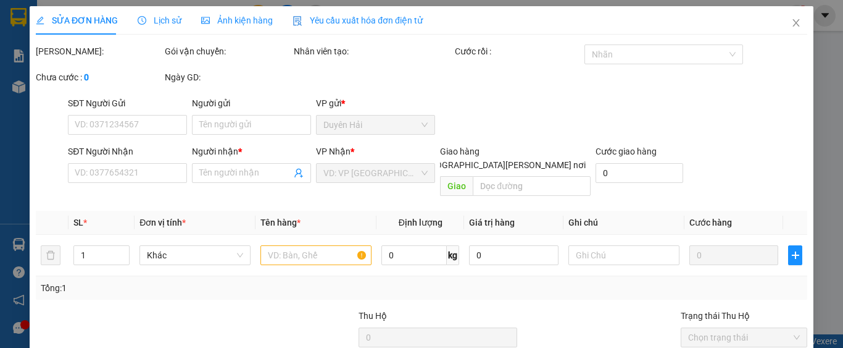
type input "TUYẾT"
type input "0946001177"
type input "HỮU TOÀN"
type input "40.000"
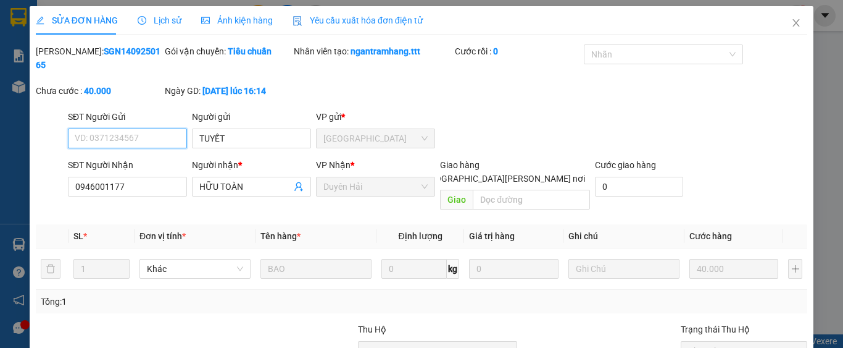
scroll to position [112, 0]
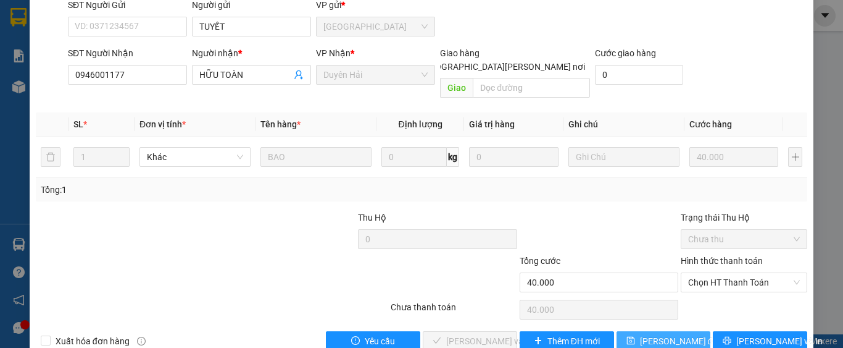
click at [662, 334] on span "[PERSON_NAME] thay đổi" at bounding box center [680, 341] width 80 height 14
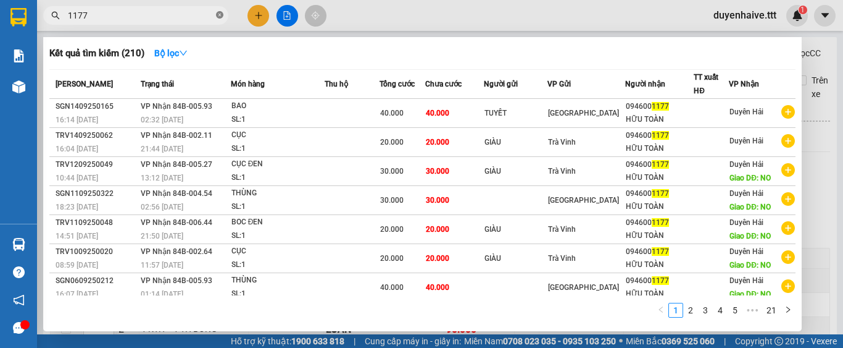
click at [219, 15] on icon "close-circle" at bounding box center [219, 14] width 7 height 7
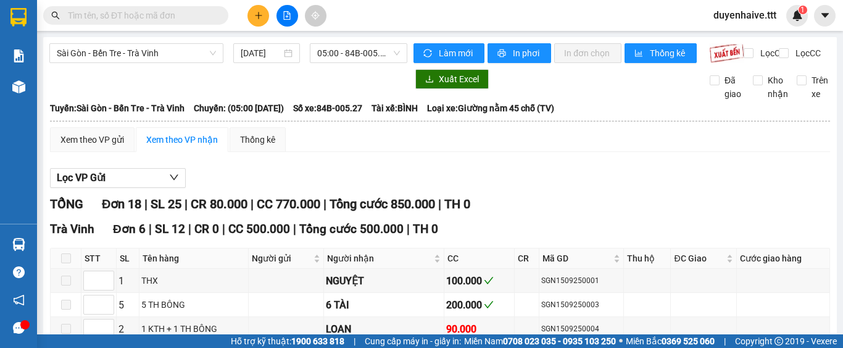
click at [199, 21] on input "text" at bounding box center [141, 16] width 146 height 14
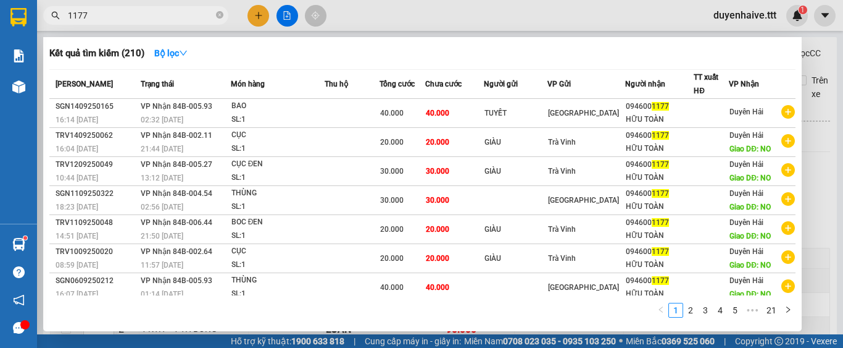
scroll to position [94, 0]
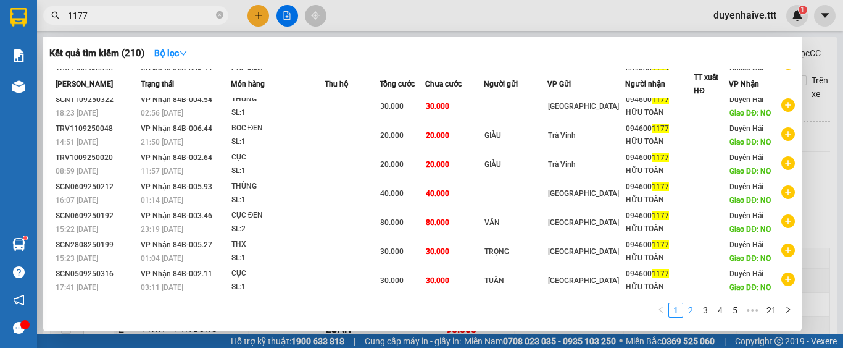
type input "1177"
click at [691, 311] on link "2" at bounding box center [691, 310] width 14 height 14
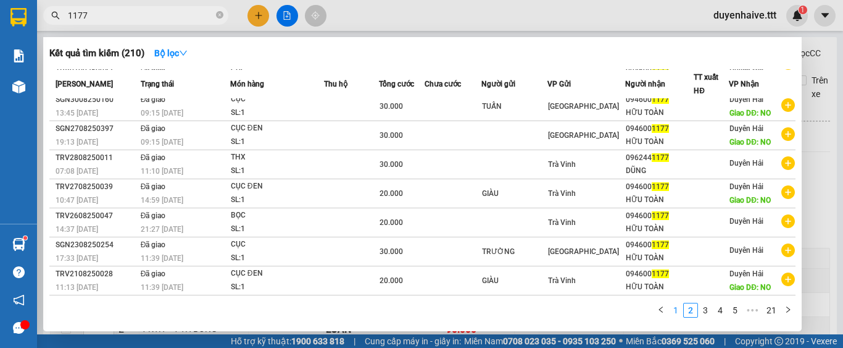
click at [679, 308] on link "1" at bounding box center [676, 310] width 14 height 14
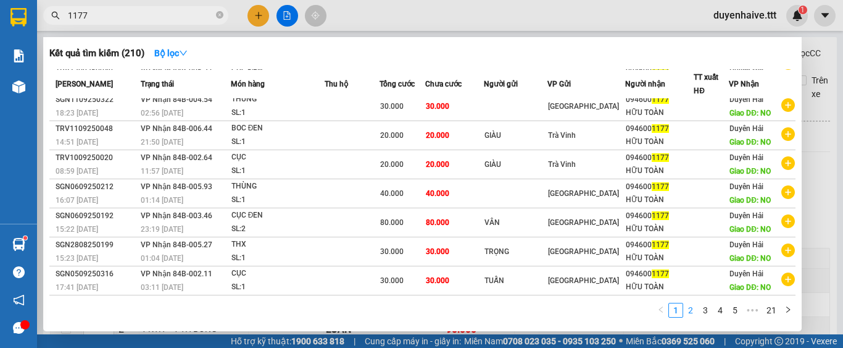
click at [693, 310] on link "2" at bounding box center [691, 310] width 14 height 14
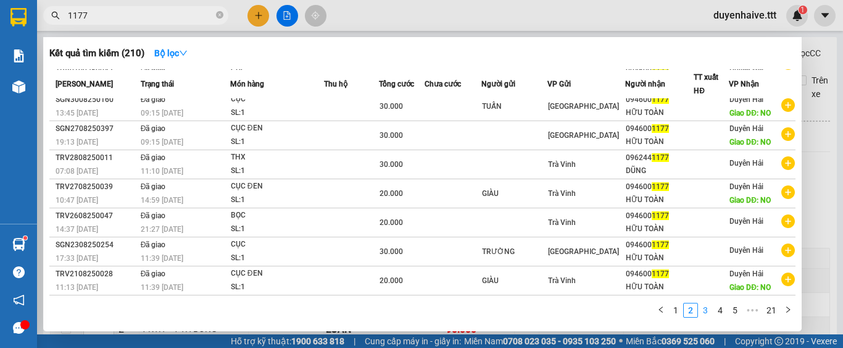
click at [706, 315] on link "3" at bounding box center [706, 310] width 14 height 14
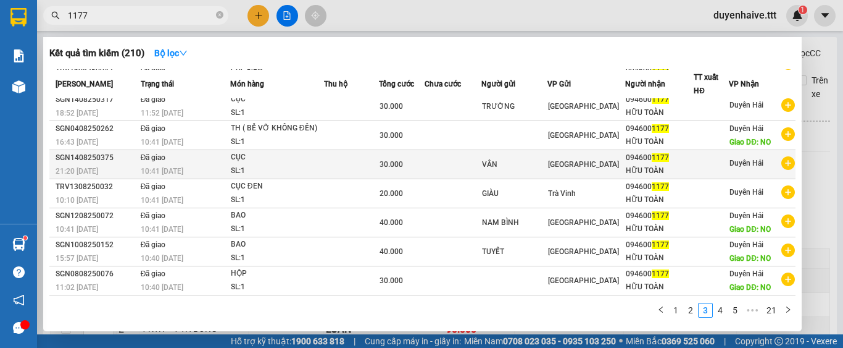
scroll to position [0, 0]
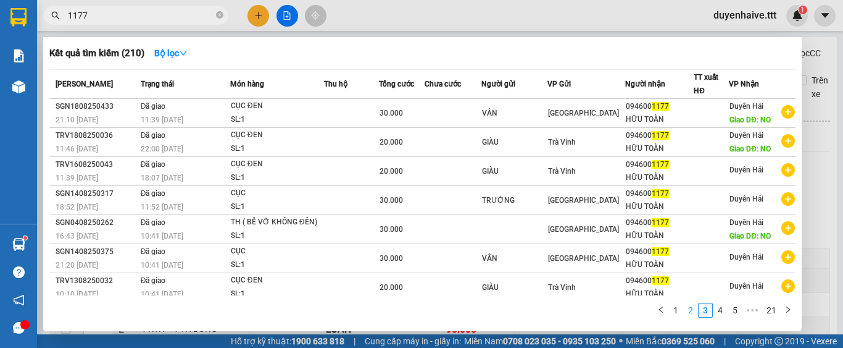
click at [691, 311] on link "2" at bounding box center [691, 310] width 14 height 14
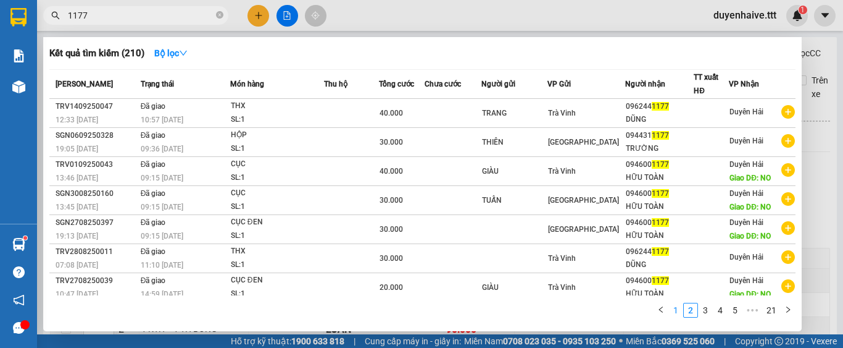
click at [674, 311] on link "1" at bounding box center [676, 310] width 14 height 14
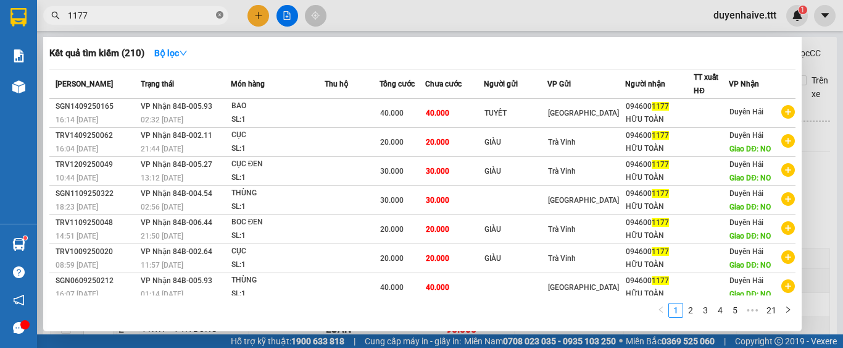
click at [219, 17] on icon "close-circle" at bounding box center [219, 14] width 7 height 7
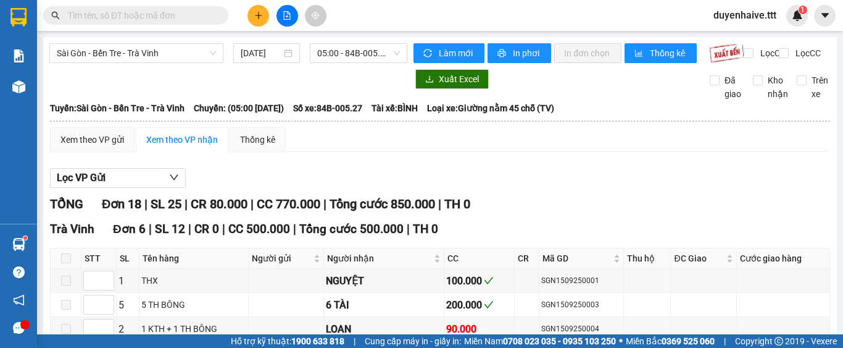
click at [189, 14] on input "text" at bounding box center [141, 16] width 146 height 14
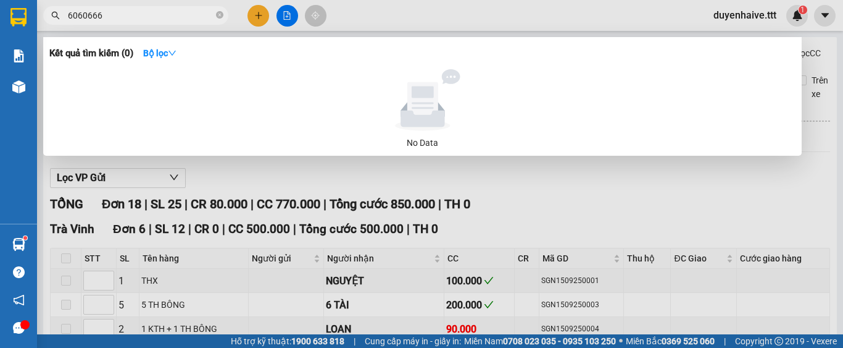
click at [75, 13] on input "6060666" at bounding box center [141, 16] width 146 height 14
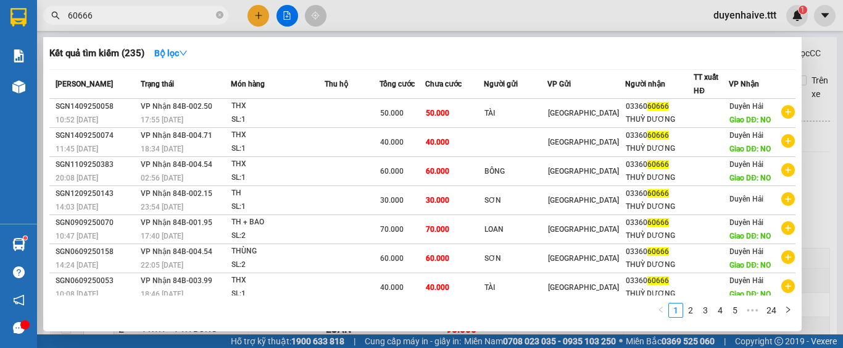
scroll to position [94, 0]
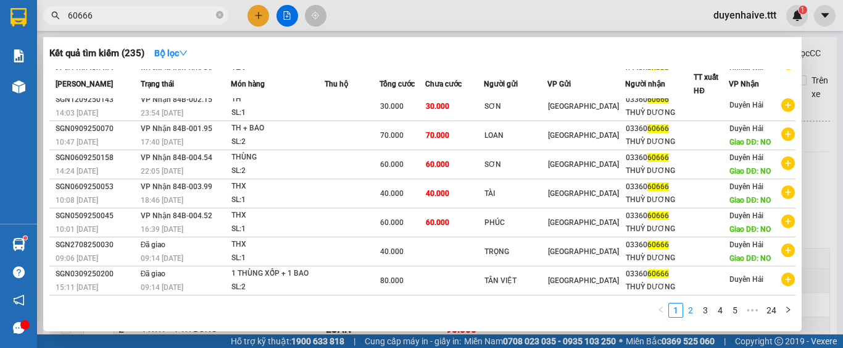
type input "60666"
click at [690, 314] on link "2" at bounding box center [691, 310] width 14 height 14
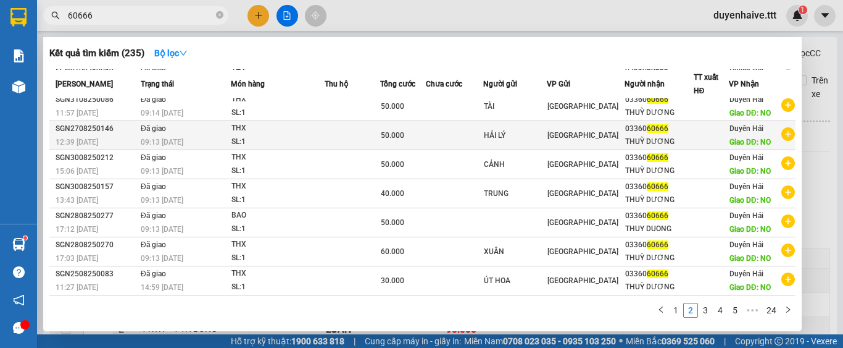
scroll to position [0, 0]
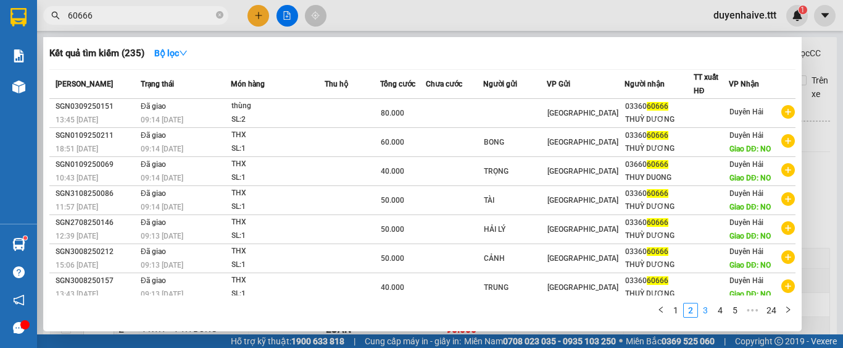
click at [704, 310] on link "3" at bounding box center [706, 310] width 14 height 14
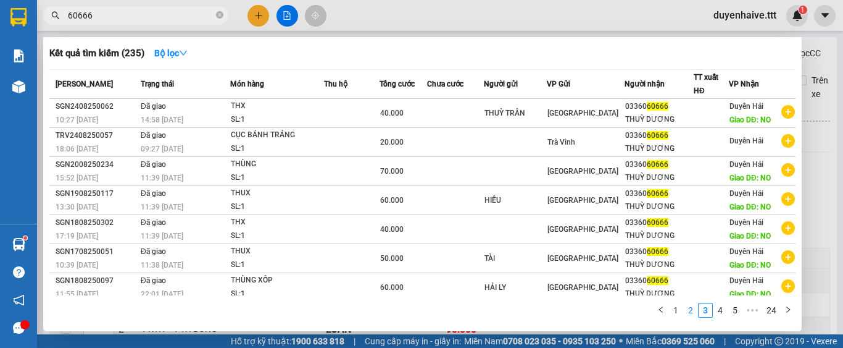
click at [687, 310] on link "2" at bounding box center [691, 310] width 14 height 14
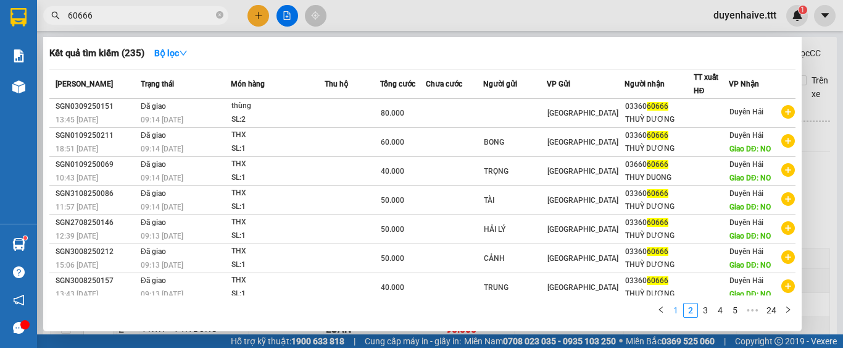
click at [675, 312] on link "1" at bounding box center [676, 310] width 14 height 14
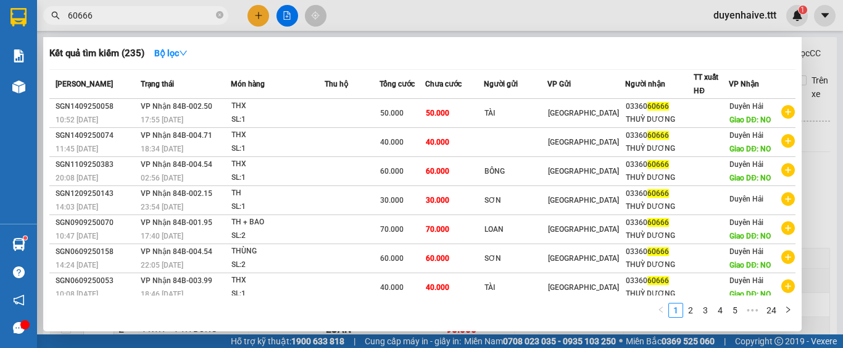
scroll to position [94, 0]
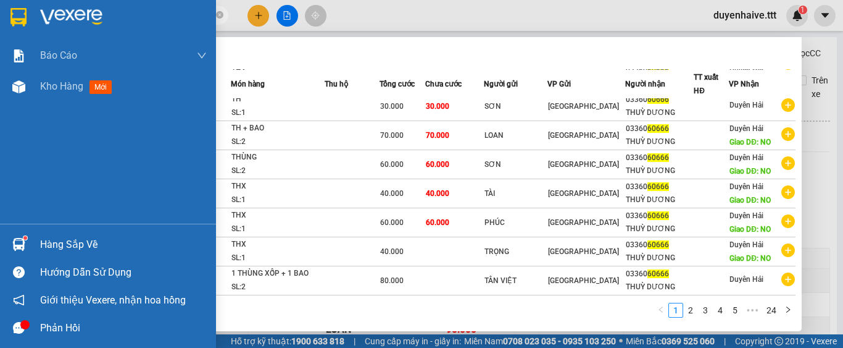
click at [52, 241] on div "Hàng sắp về" at bounding box center [123, 244] width 167 height 19
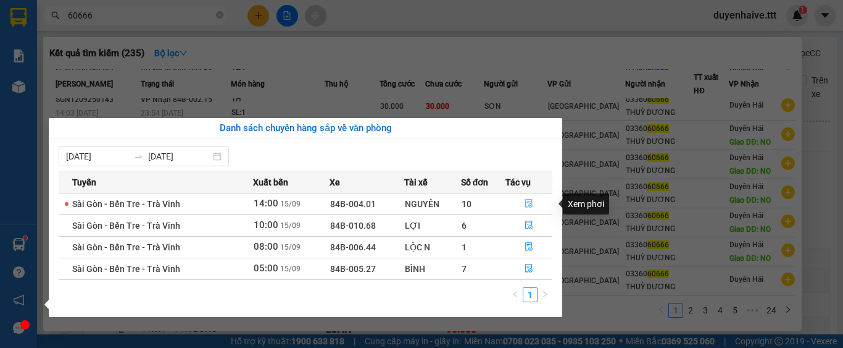
click at [526, 206] on icon "file-done" at bounding box center [528, 203] width 7 height 9
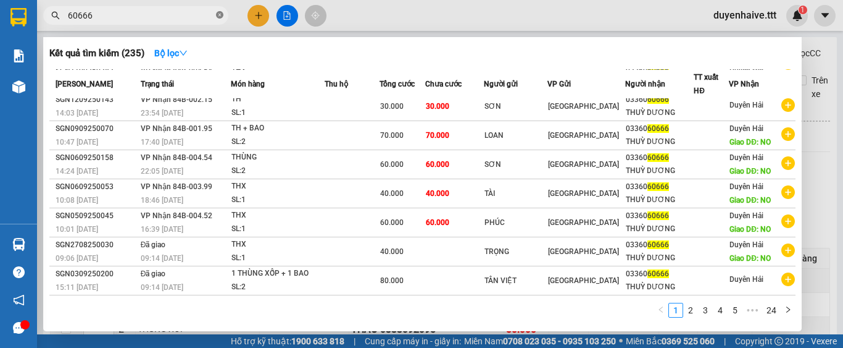
click at [222, 15] on icon "close-circle" at bounding box center [219, 14] width 7 height 7
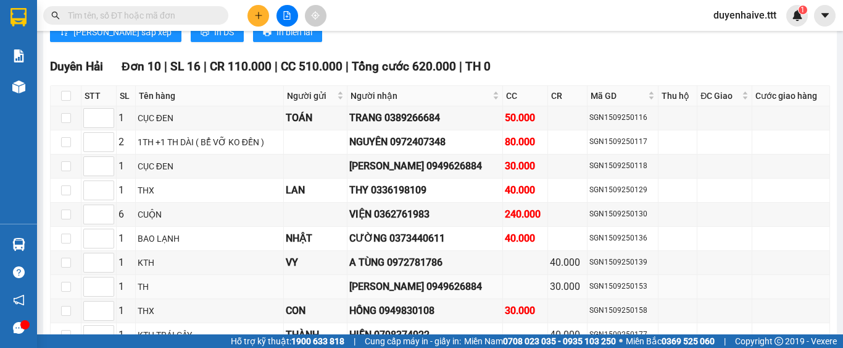
scroll to position [1877, 0]
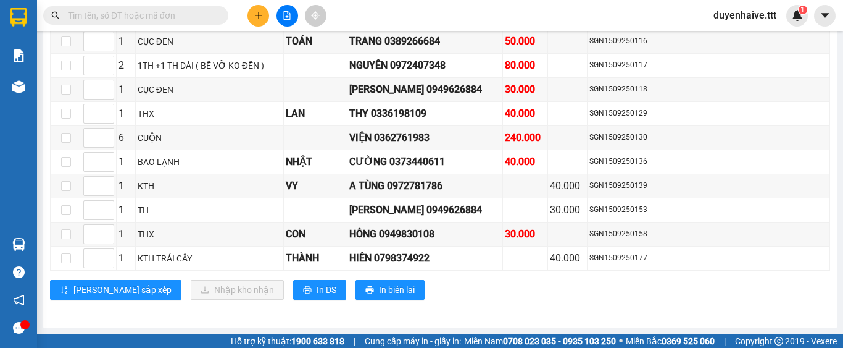
click at [159, 18] on input "text" at bounding box center [141, 16] width 146 height 14
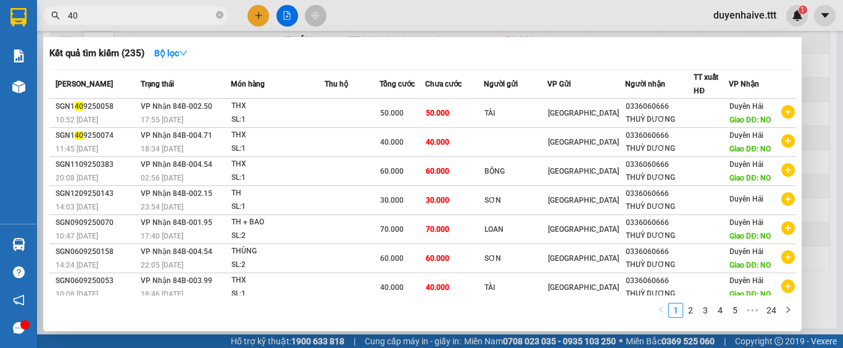
type input "408"
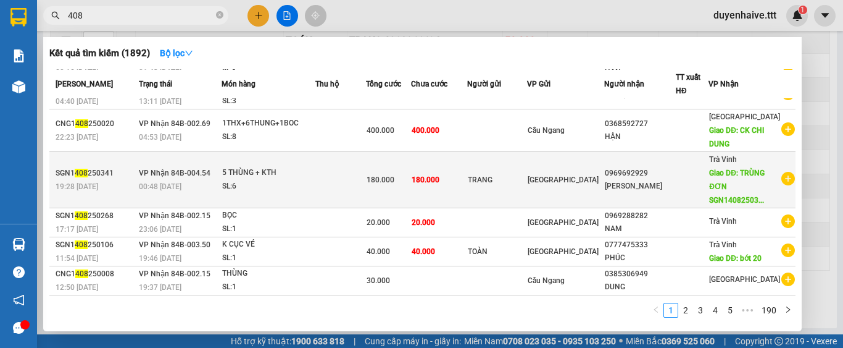
scroll to position [0, 0]
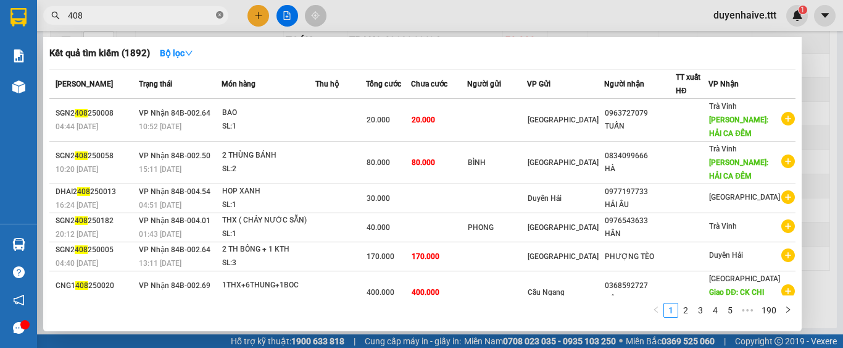
click at [222, 12] on icon "close-circle" at bounding box center [219, 14] width 7 height 7
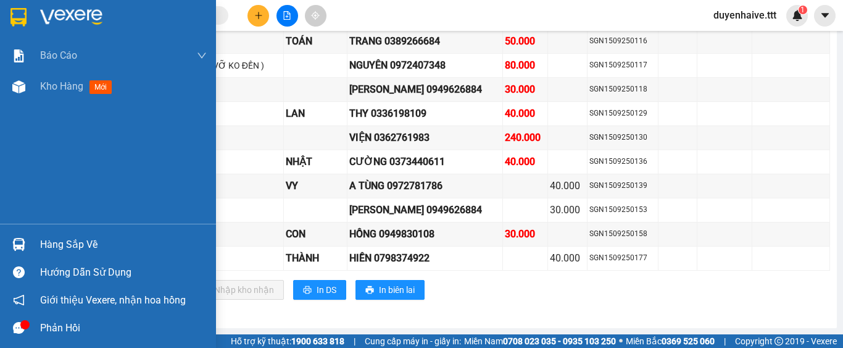
click at [46, 248] on div "Hàng sắp về" at bounding box center [123, 244] width 167 height 19
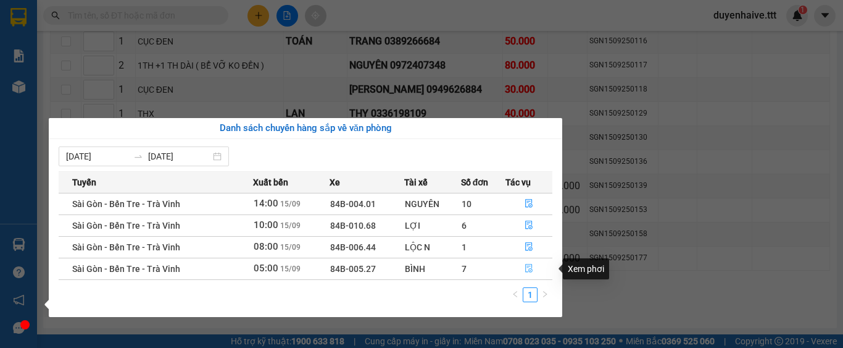
click at [527, 267] on icon "file-done" at bounding box center [528, 268] width 7 height 9
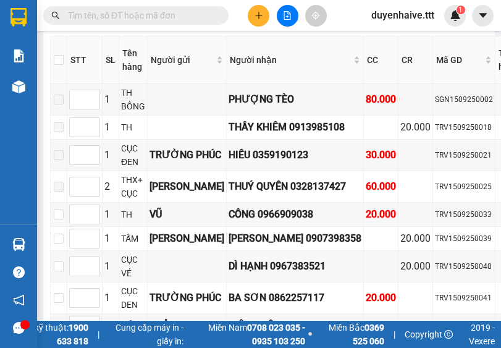
scroll to position [809, 0]
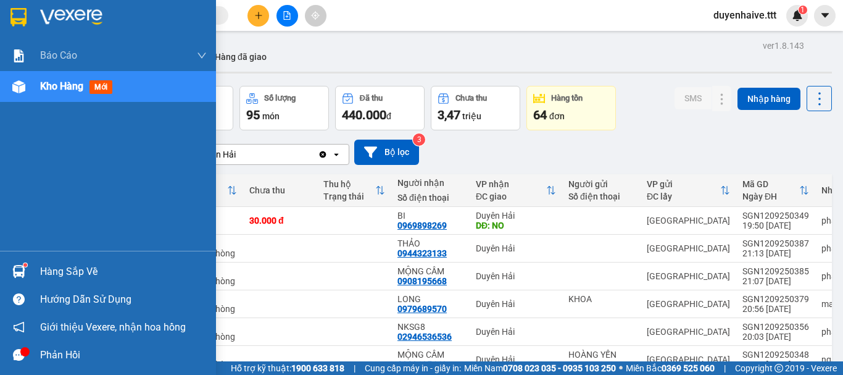
click at [69, 274] on div "Hàng sắp về" at bounding box center [123, 271] width 167 height 19
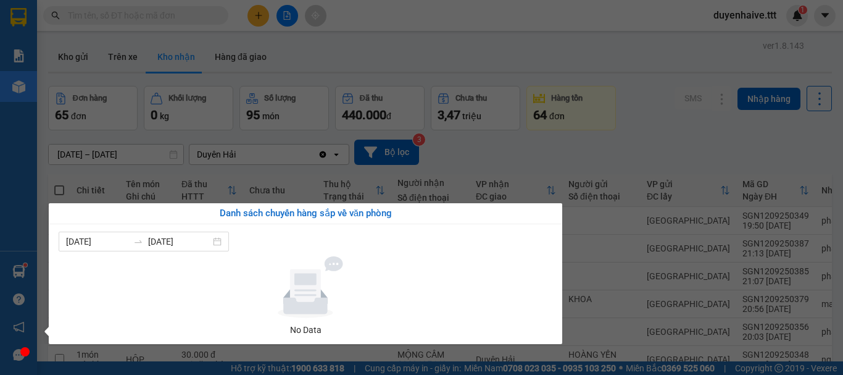
click at [17, 180] on div "Báo cáo Mẫu 1: Báo cáo dòng tiền theo nhân viên (nhân viên) Mẫu 3: Báo cáo dòng…" at bounding box center [18, 187] width 37 height 375
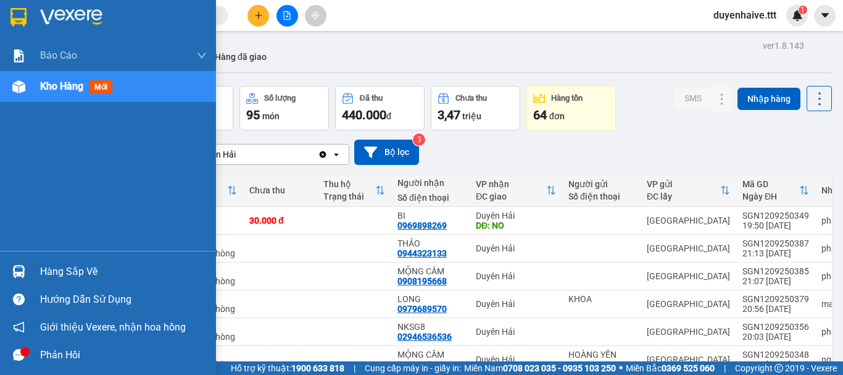
click at [84, 271] on div "Hàng sắp về" at bounding box center [123, 271] width 167 height 19
click at [8, 231] on div "Báo cáo Mẫu 1: Báo cáo dòng tiền theo nhân viên (nhân viên) Mẫu 3: Báo cáo dòng…" at bounding box center [108, 187] width 216 height 375
click at [72, 274] on div "Hàng sắp về" at bounding box center [123, 271] width 167 height 19
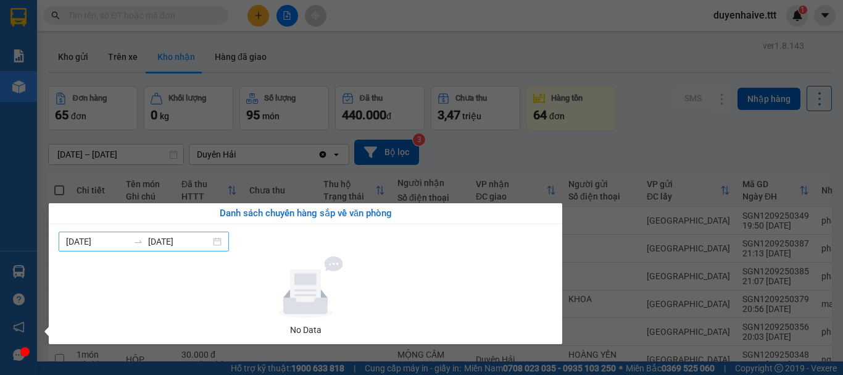
click at [187, 248] on input "13/09/2025" at bounding box center [179, 242] width 62 height 14
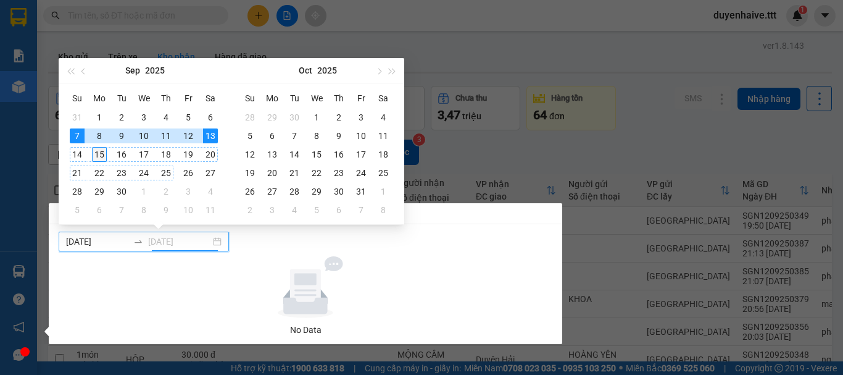
type input "[DATE]"
click at [96, 156] on div "15" at bounding box center [99, 154] width 15 height 15
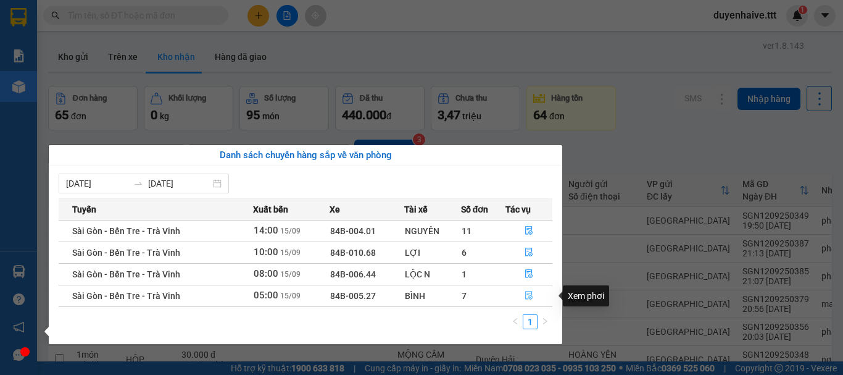
click at [532, 298] on icon "file-done" at bounding box center [528, 295] width 7 height 9
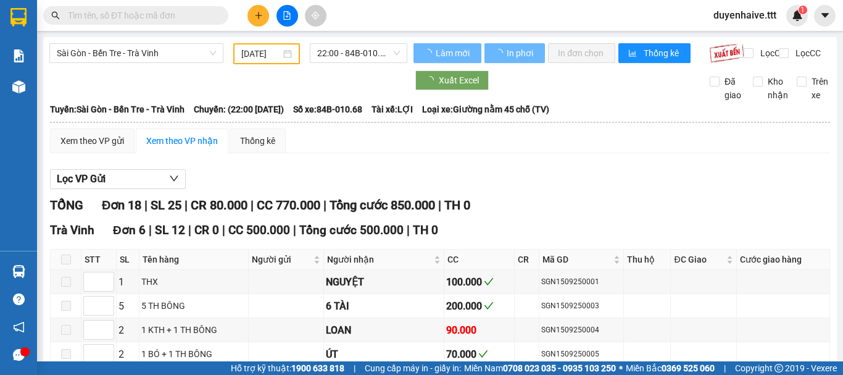
type input "[DATE]"
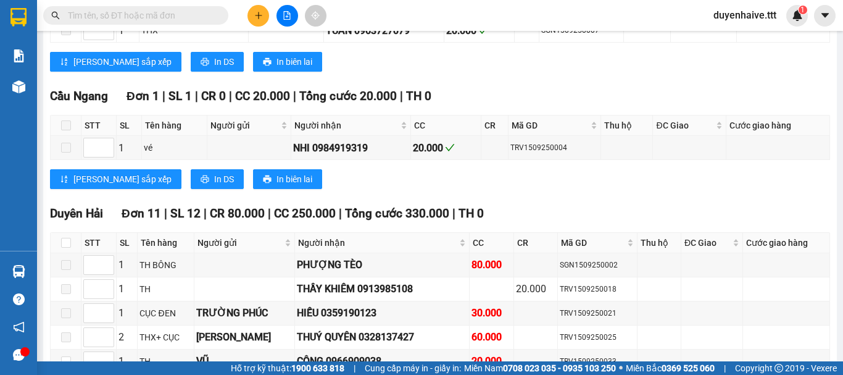
scroll to position [556, 0]
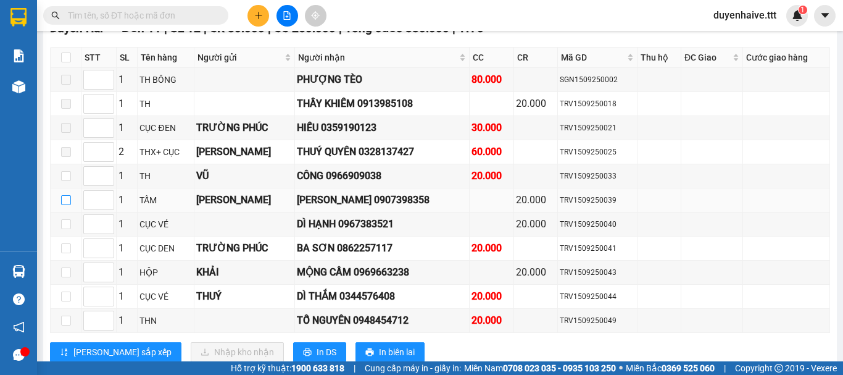
click at [68, 205] on input "checkbox" at bounding box center [66, 200] width 10 height 10
checkbox input "true"
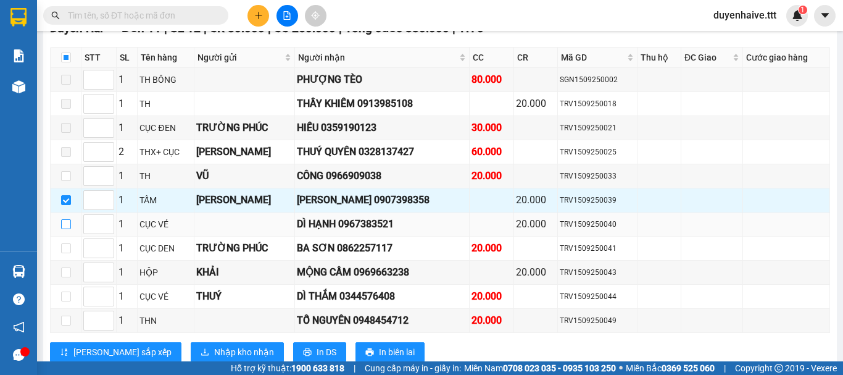
click at [65, 229] on input "checkbox" at bounding box center [66, 224] width 10 height 10
checkbox input "true"
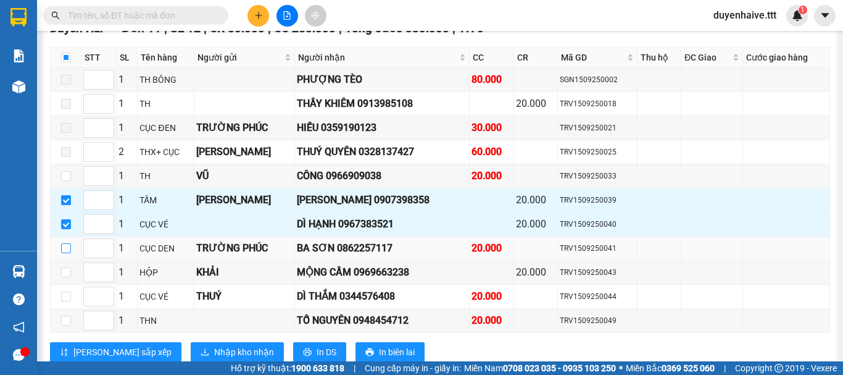
click at [66, 253] on input "checkbox" at bounding box center [66, 248] width 10 height 10
checkbox input "true"
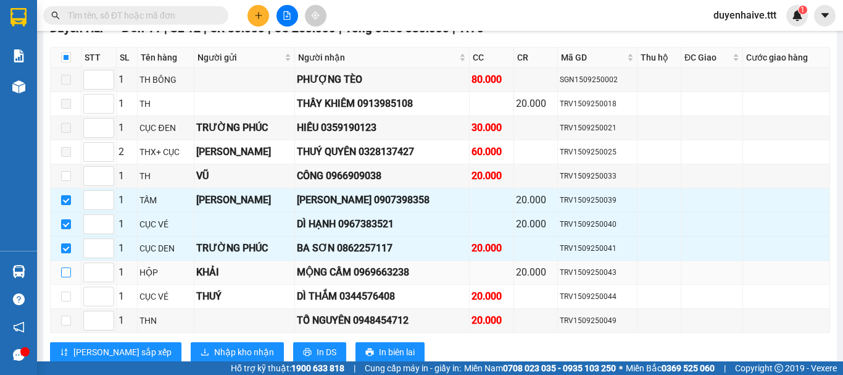
click at [67, 277] on input "checkbox" at bounding box center [66, 272] width 10 height 10
checkbox input "true"
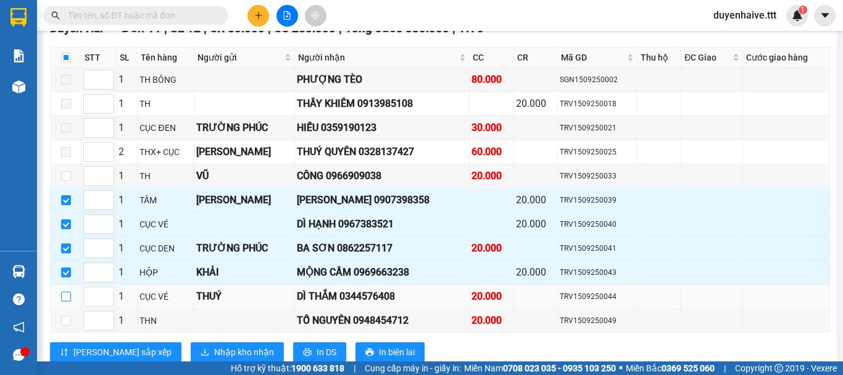
click at [66, 301] on input "checkbox" at bounding box center [66, 296] width 10 height 10
checkbox input "true"
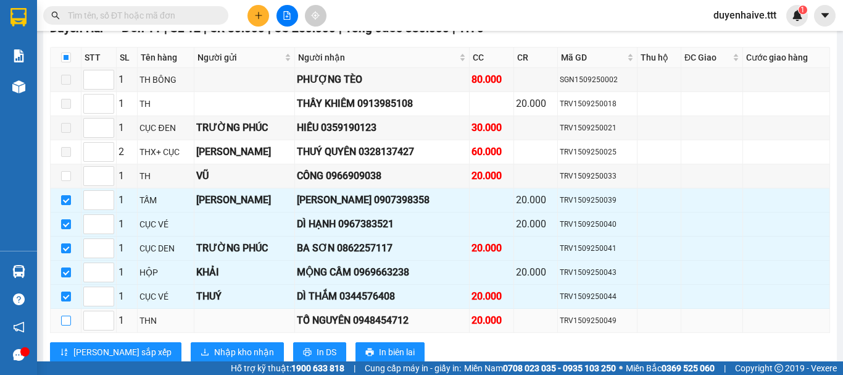
click at [65, 325] on input "checkbox" at bounding box center [66, 320] width 10 height 10
checkbox input "true"
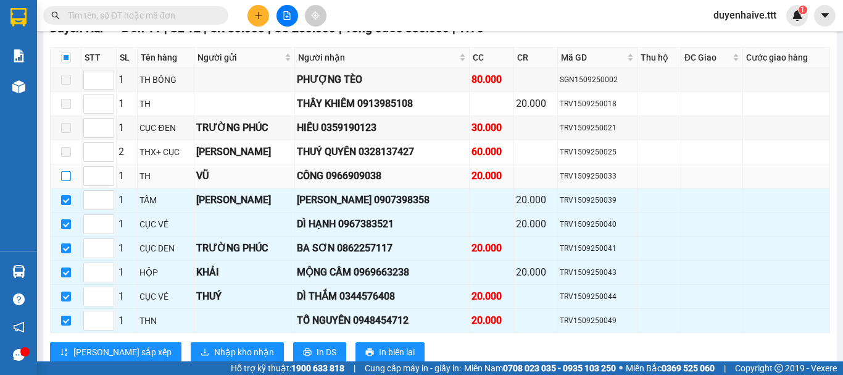
click at [64, 181] on input "checkbox" at bounding box center [66, 176] width 10 height 10
checkbox input "true"
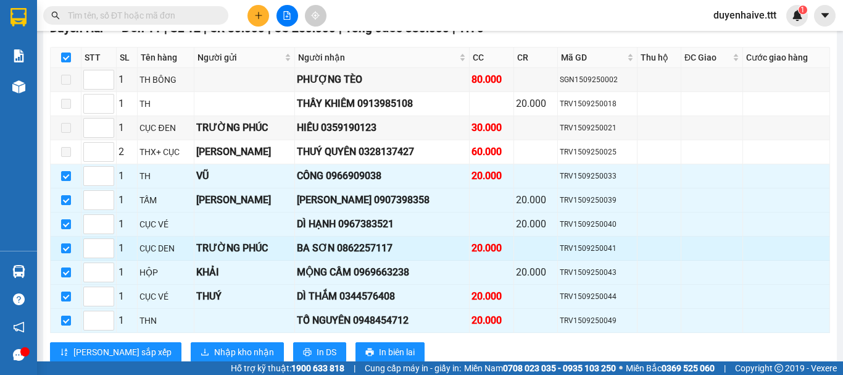
scroll to position [601, 0]
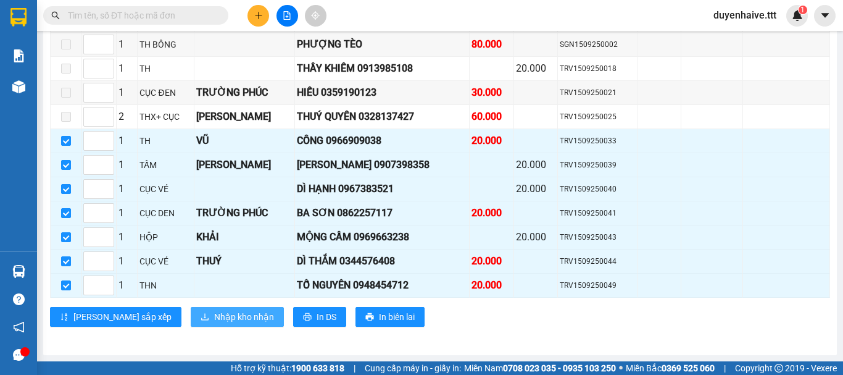
click at [214, 319] on span "Nhập kho nhận" at bounding box center [244, 317] width 60 height 14
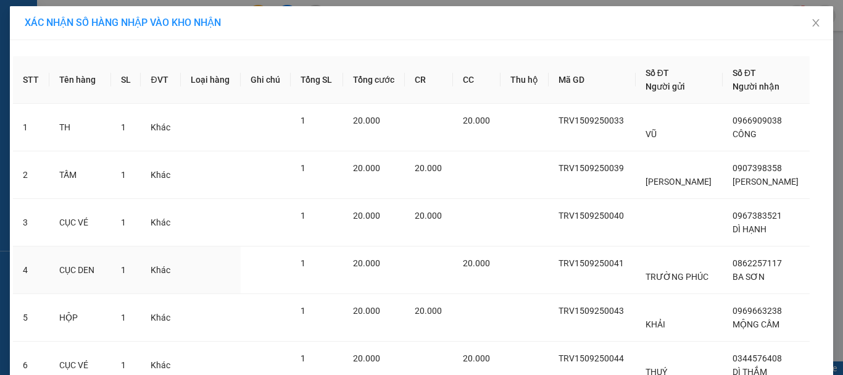
scroll to position [152, 0]
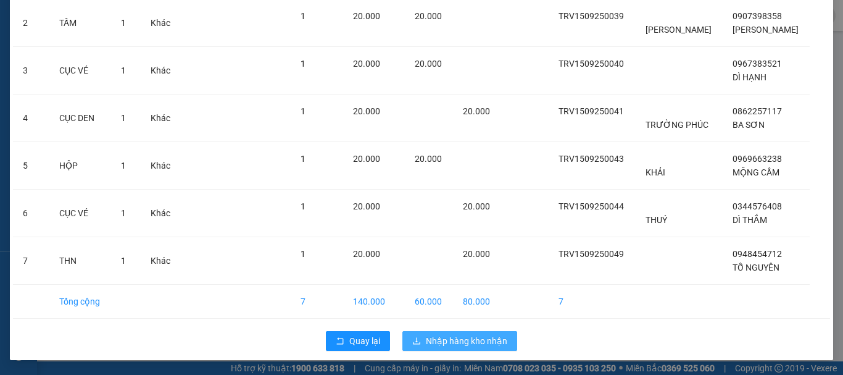
click at [451, 343] on span "Nhập hàng kho nhận" at bounding box center [466, 341] width 81 height 14
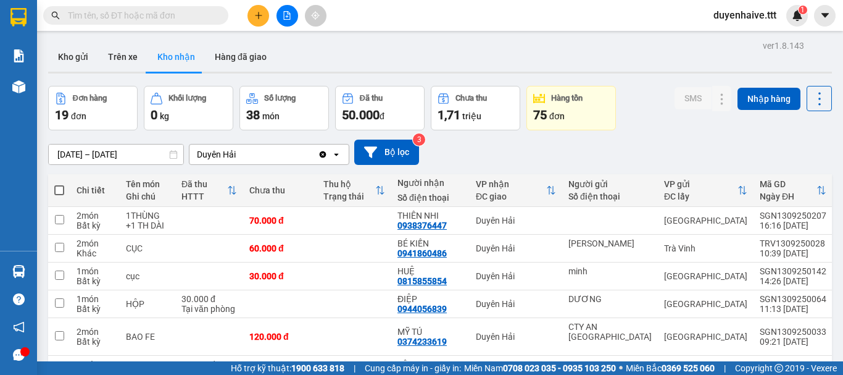
drag, startPoint x: 179, startPoint y: 104, endPoint x: 209, endPoint y: 123, distance: 35.6
click at [190, 113] on button "Khối lượng 0 kg" at bounding box center [189, 108] width 90 height 44
click at [210, 124] on button "Khối lượng 0 kg" at bounding box center [189, 108] width 90 height 44
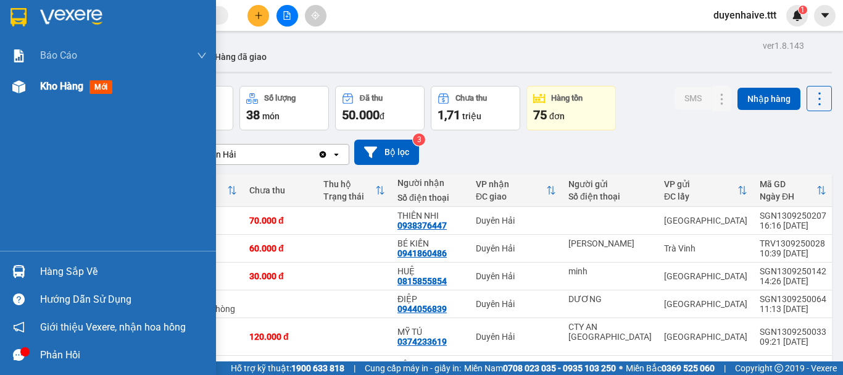
click at [22, 93] on div "Báo cáo Mẫu 1: Báo cáo dòng tiền theo nhân viên (nhân viên) Mẫu 3: Báo cáo dòng…" at bounding box center [108, 145] width 216 height 211
click at [72, 81] on span "Kho hàng" at bounding box center [61, 86] width 43 height 12
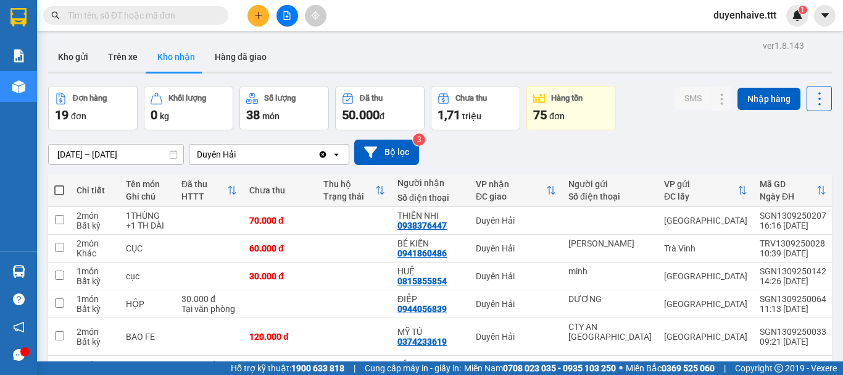
click at [180, 14] on input "text" at bounding box center [141, 16] width 146 height 14
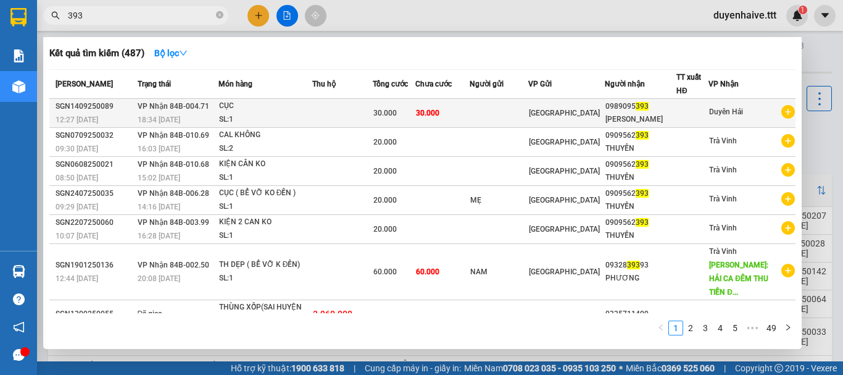
type input "393"
click at [702, 114] on div at bounding box center [692, 113] width 31 height 13
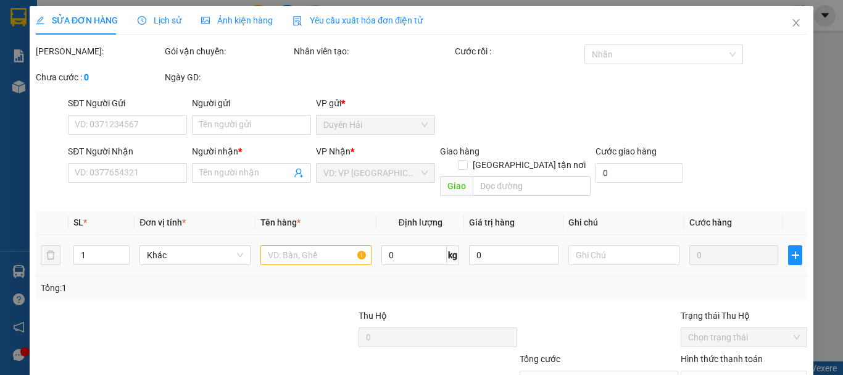
type input "0989095393"
type input "[PERSON_NAME]"
type input "30.000"
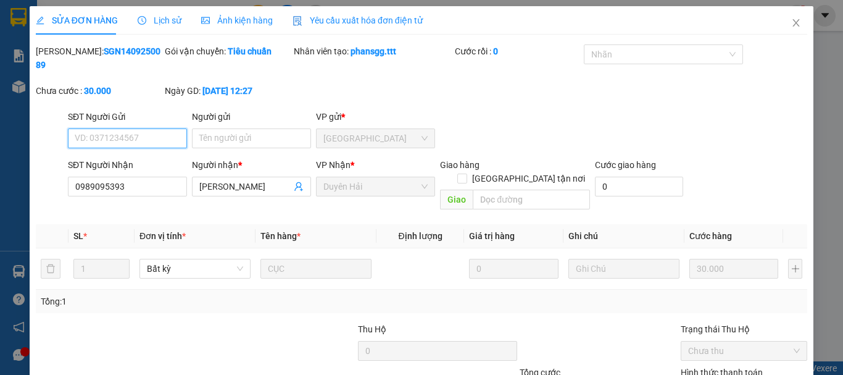
scroll to position [84, 0]
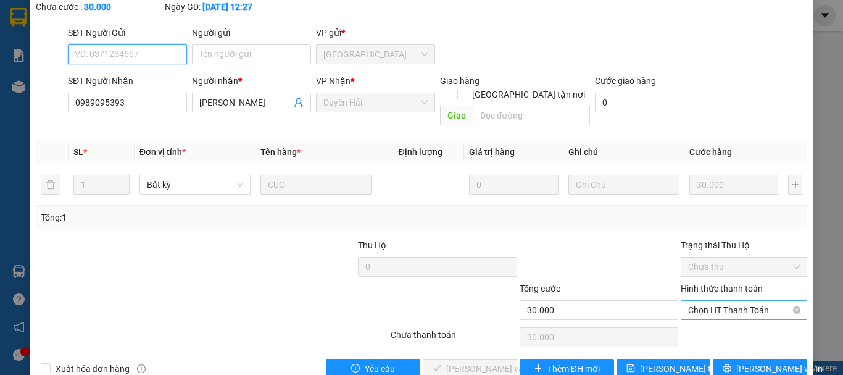
click at [690, 301] on span "Chọn HT Thanh Toán" at bounding box center [744, 310] width 112 height 19
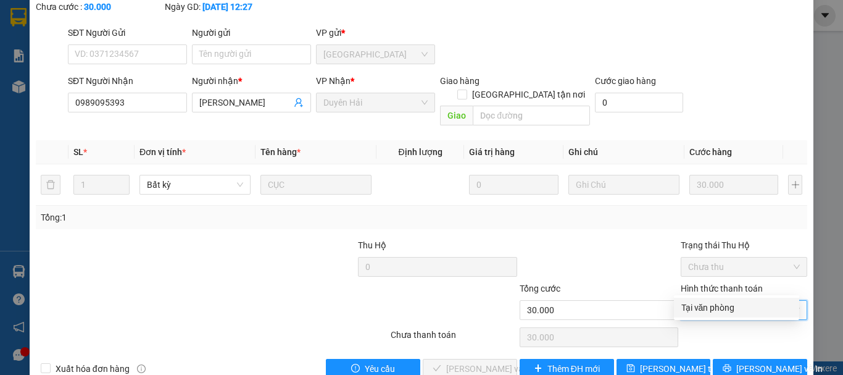
click at [689, 309] on div "Tại văn phòng" at bounding box center [737, 308] width 111 height 14
type input "0"
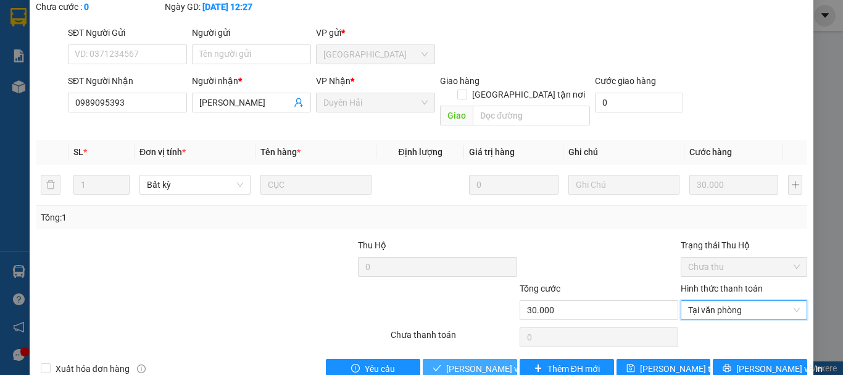
click at [474, 347] on span "[PERSON_NAME] và Giao hàng" at bounding box center [505, 369] width 119 height 14
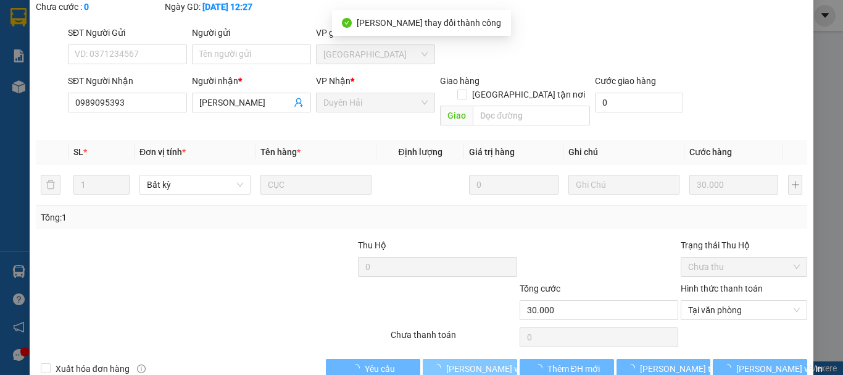
scroll to position [0, 0]
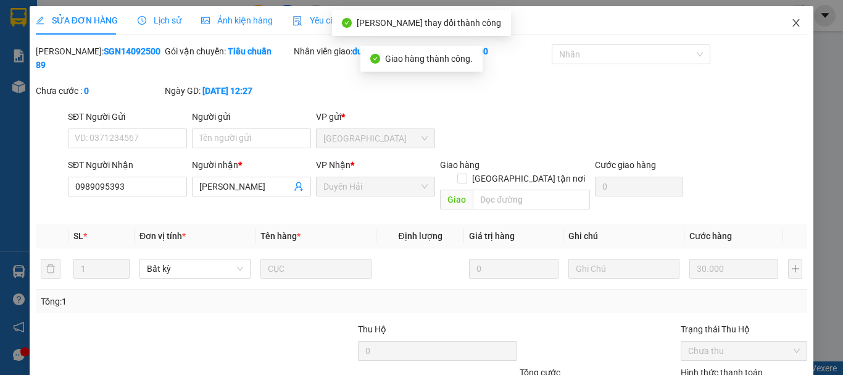
click at [785, 30] on span "Close" at bounding box center [796, 23] width 35 height 35
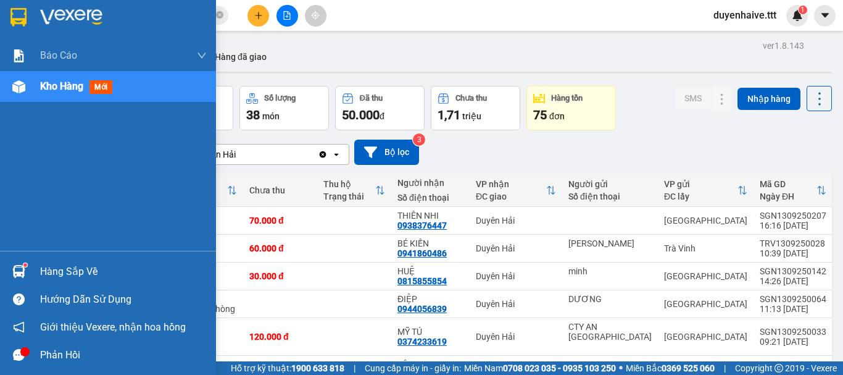
drag, startPoint x: 0, startPoint y: 280, endPoint x: 105, endPoint y: 304, distance: 107.7
click at [12, 283] on div "Hàng sắp về" at bounding box center [108, 271] width 216 height 28
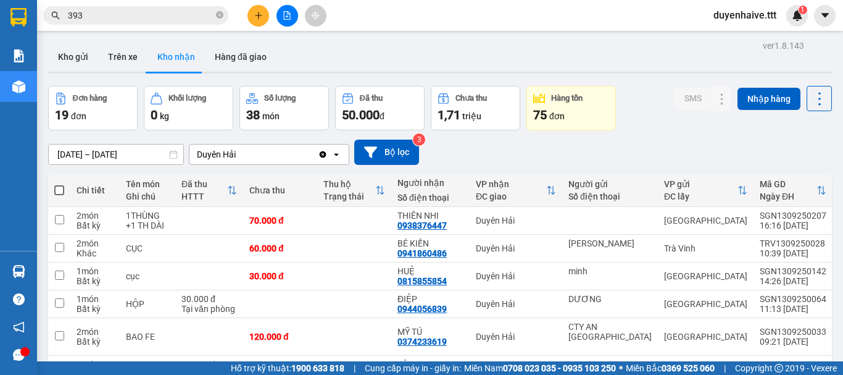
click at [106, 305] on body "Kết quả tìm kiếm ( 487 ) Bộ lọc Mã ĐH Trạng thái Món hàng Thu hộ Tổng cước Chưa…" at bounding box center [421, 187] width 843 height 375
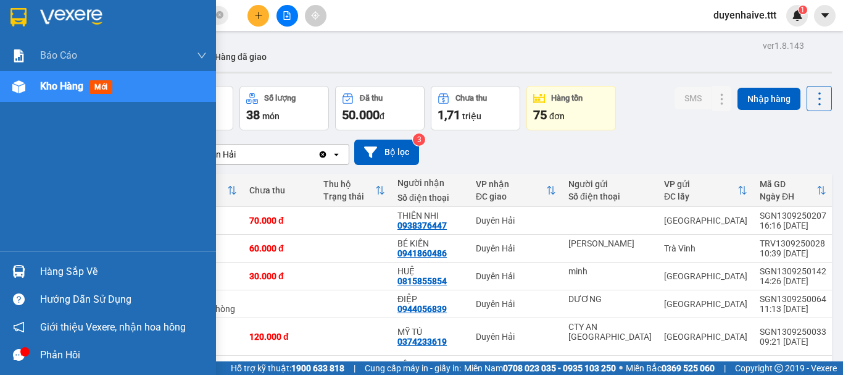
click at [0, 297] on div "Hướng dẫn sử dụng" at bounding box center [108, 299] width 216 height 28
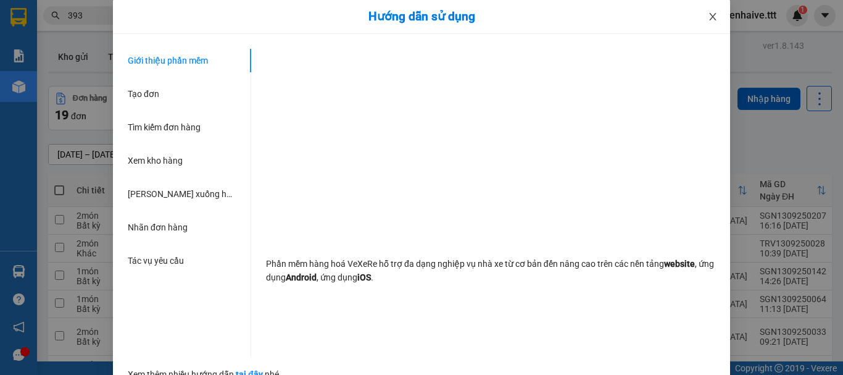
click at [711, 15] on icon "close" at bounding box center [713, 17] width 10 height 10
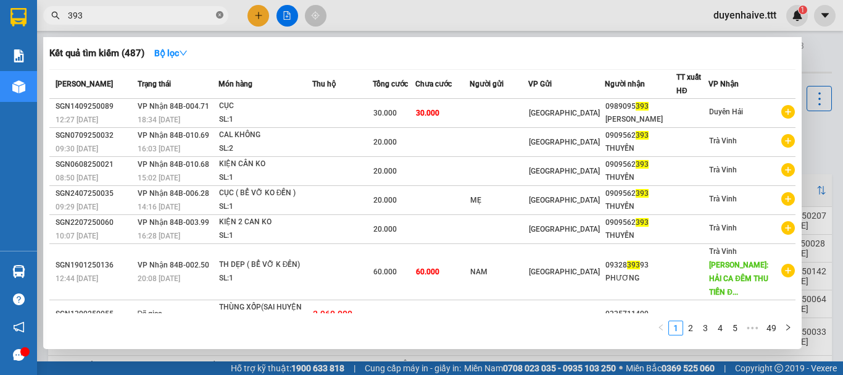
click at [219, 14] on icon "close-circle" at bounding box center [219, 14] width 7 height 7
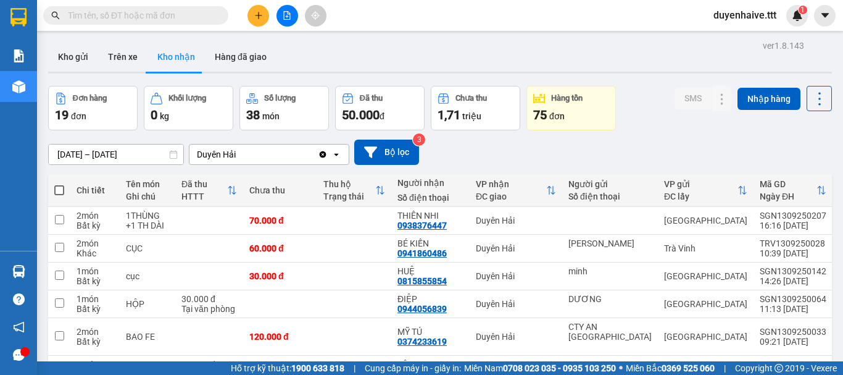
click at [198, 11] on input "text" at bounding box center [141, 16] width 146 height 14
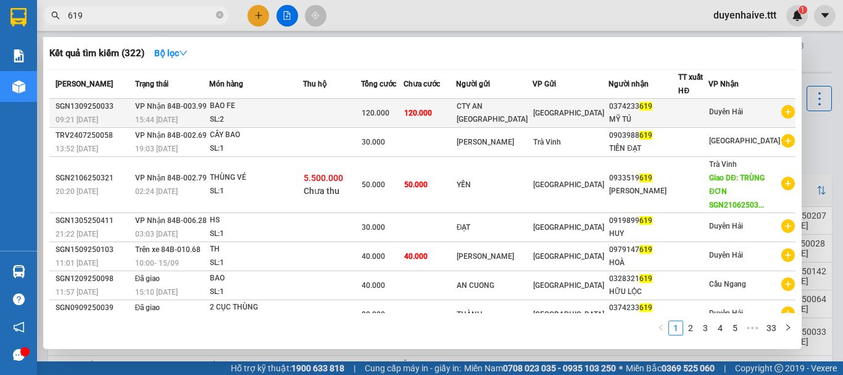
type input "619"
click at [626, 115] on div "MỸ TÚ" at bounding box center [643, 119] width 69 height 13
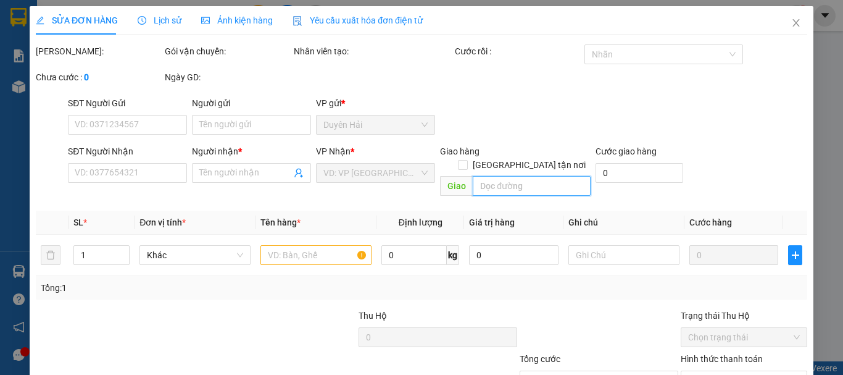
type input "CTY AN [GEOGRAPHIC_DATA]"
type input "0374233619"
type input "MỸ TÚ"
type input "120.000"
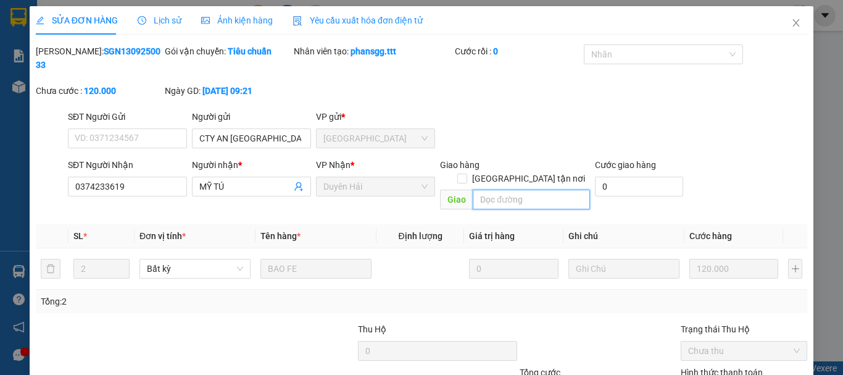
click at [491, 190] on input "text" at bounding box center [531, 200] width 117 height 20
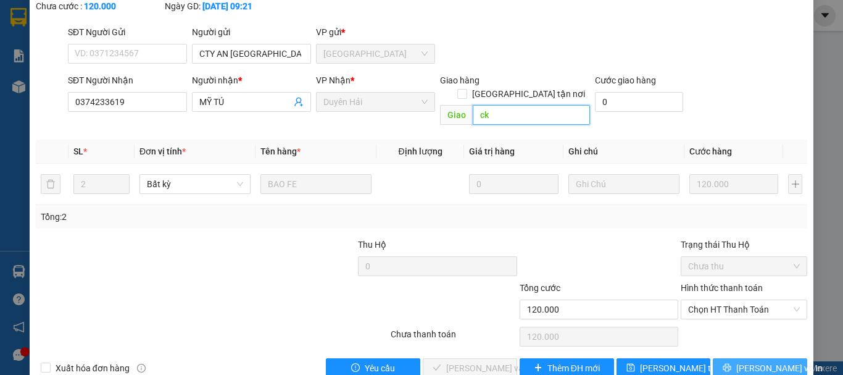
type input "ck"
click at [737, 347] on button "[PERSON_NAME] và In" at bounding box center [760, 368] width 94 height 20
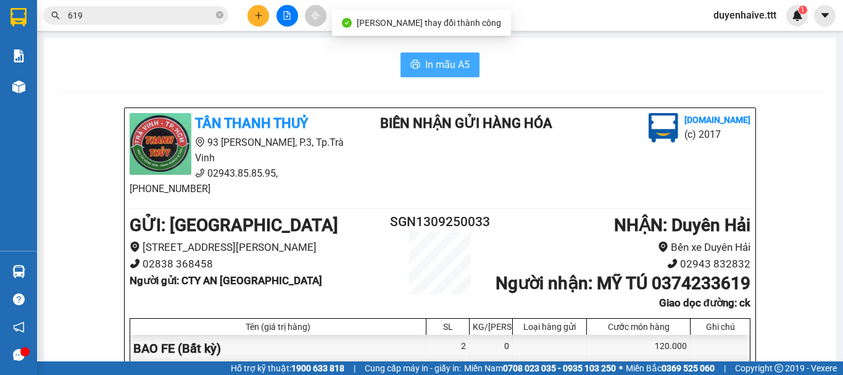
click at [453, 64] on span "In mẫu A5" at bounding box center [447, 64] width 44 height 15
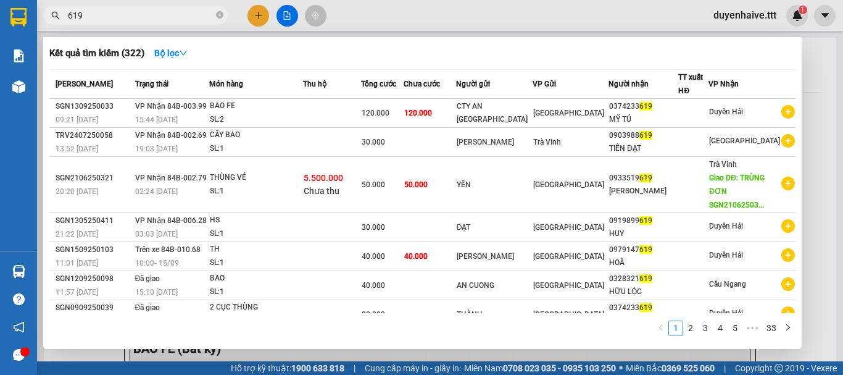
click at [149, 14] on input "619" at bounding box center [141, 16] width 146 height 14
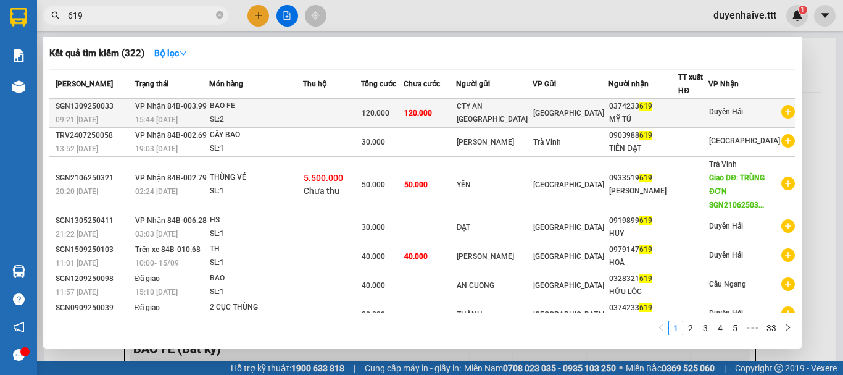
click at [572, 112] on span "[GEOGRAPHIC_DATA]" at bounding box center [568, 113] width 71 height 9
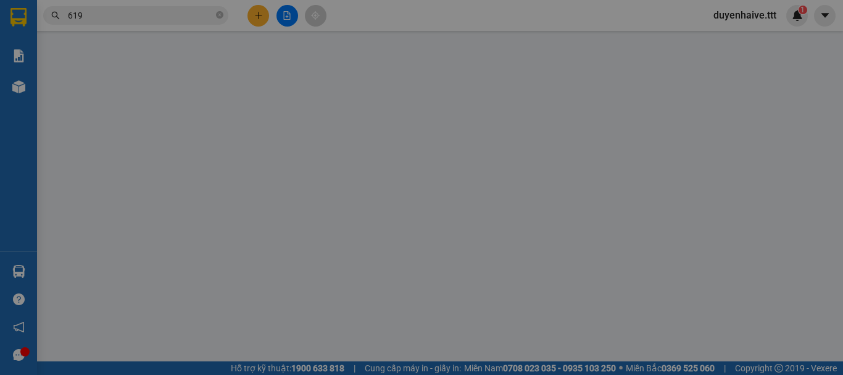
type input "CTY AN [GEOGRAPHIC_DATA]"
type input "0374233619"
type input "MỸ TÚ"
type input "ck"
type input "120.000"
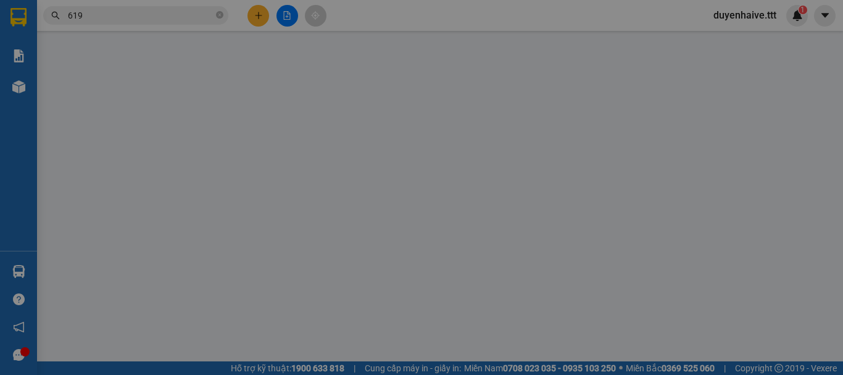
type input "120.000"
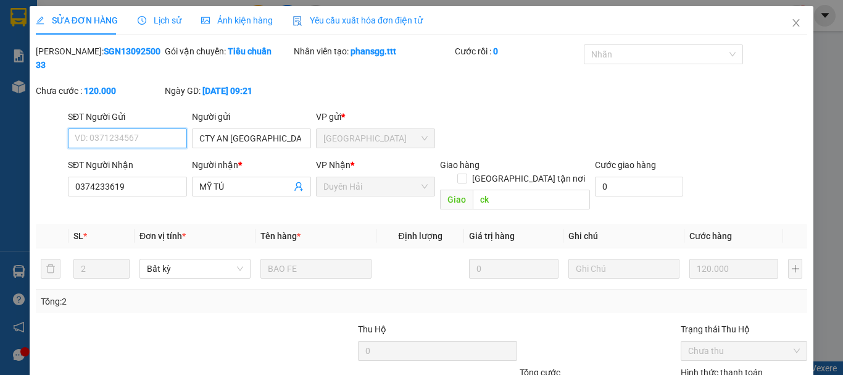
scroll to position [85, 0]
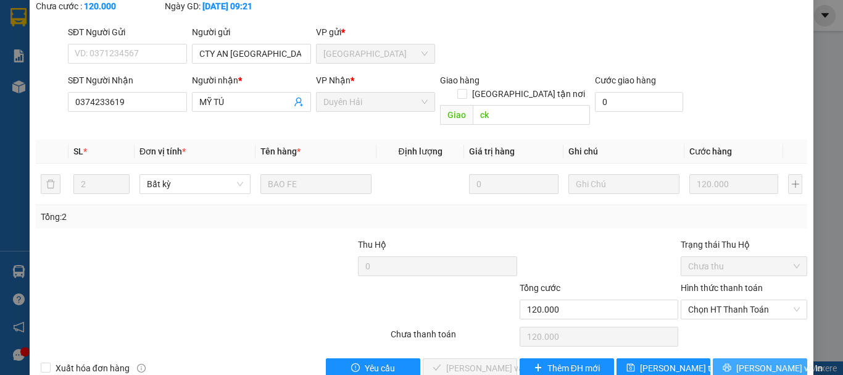
click at [756, 347] on span "[PERSON_NAME] và In" at bounding box center [779, 368] width 86 height 14
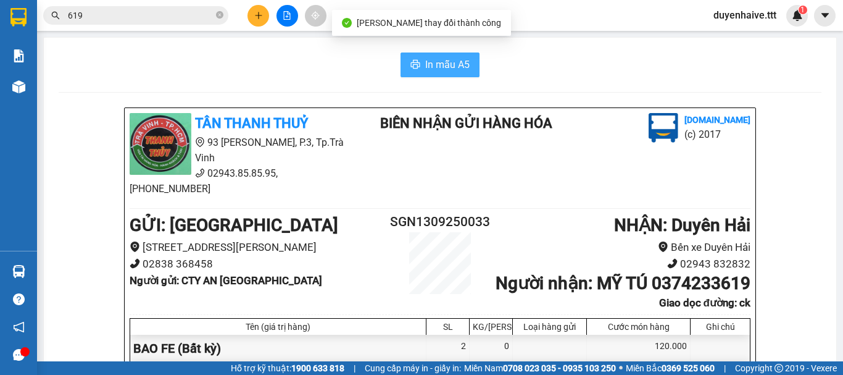
click at [435, 64] on span "In mẫu A5" at bounding box center [447, 64] width 44 height 15
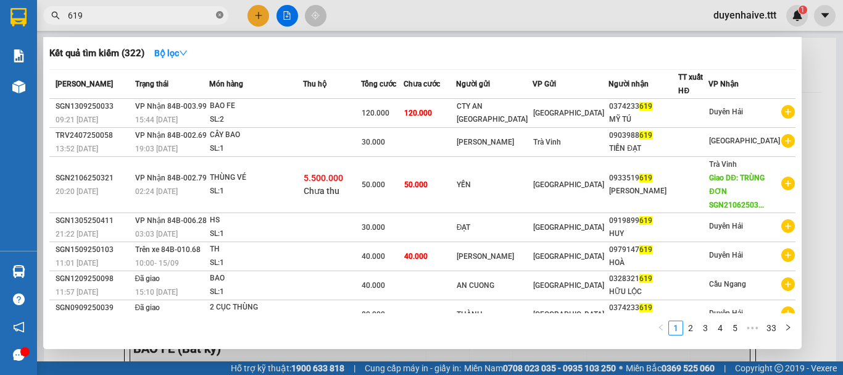
click at [217, 14] on icon "close-circle" at bounding box center [219, 14] width 7 height 7
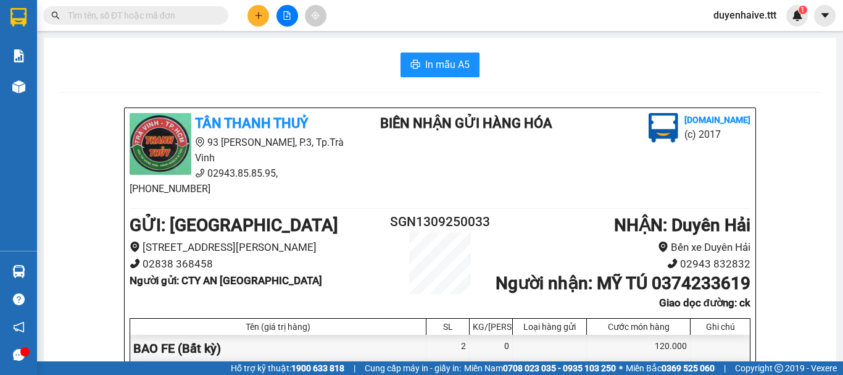
click at [171, 14] on input "text" at bounding box center [141, 16] width 146 height 14
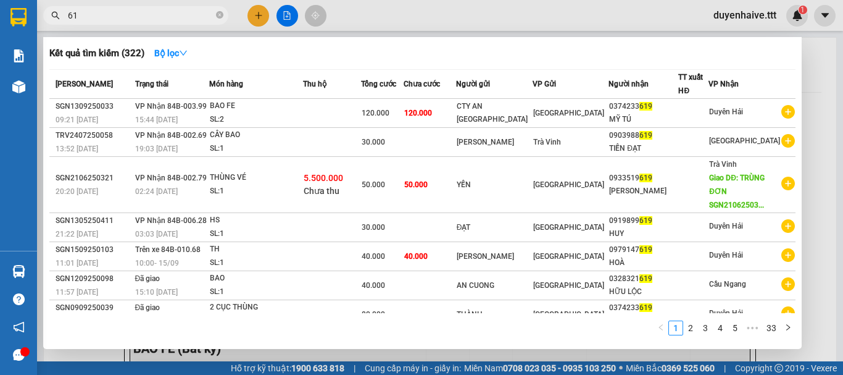
type input "619"
click at [221, 14] on icon "close-circle" at bounding box center [219, 14] width 7 height 7
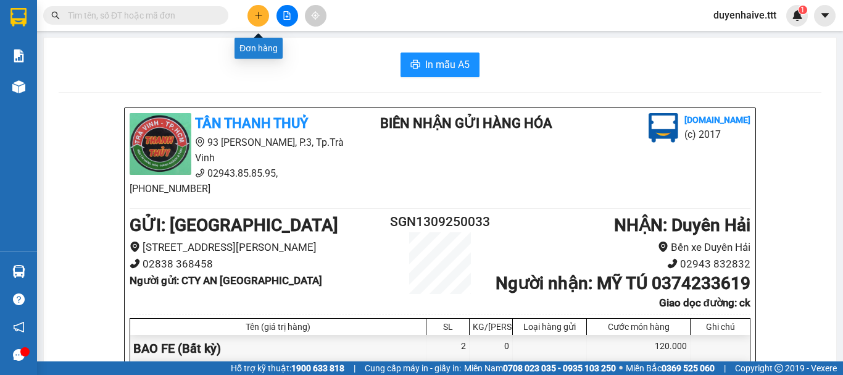
click at [261, 19] on icon "plus" at bounding box center [258, 15] width 9 height 9
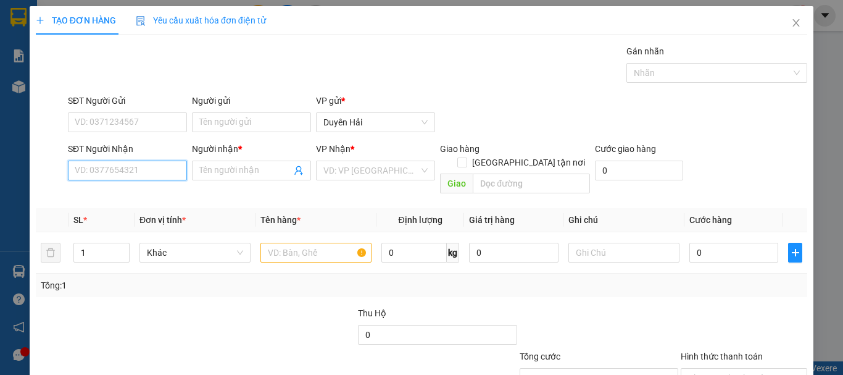
click at [115, 174] on input "SĐT Người Nhận" at bounding box center [127, 171] width 119 height 20
click at [120, 172] on input "SĐT Người Nhận" at bounding box center [127, 171] width 119 height 20
type input "0906222005"
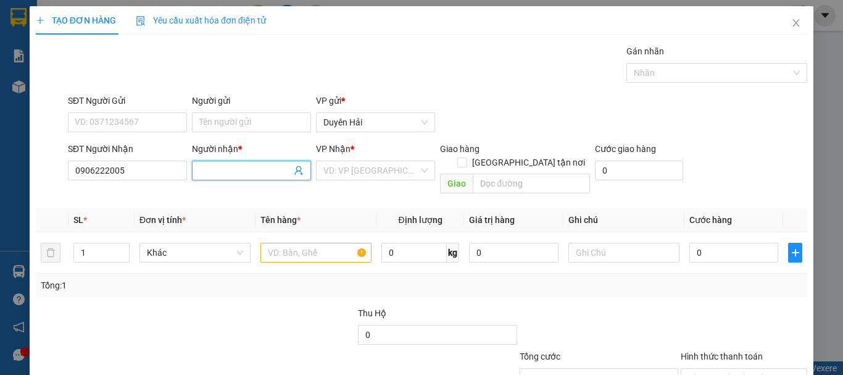
click at [213, 171] on input "Người nhận *" at bounding box center [245, 171] width 92 height 14
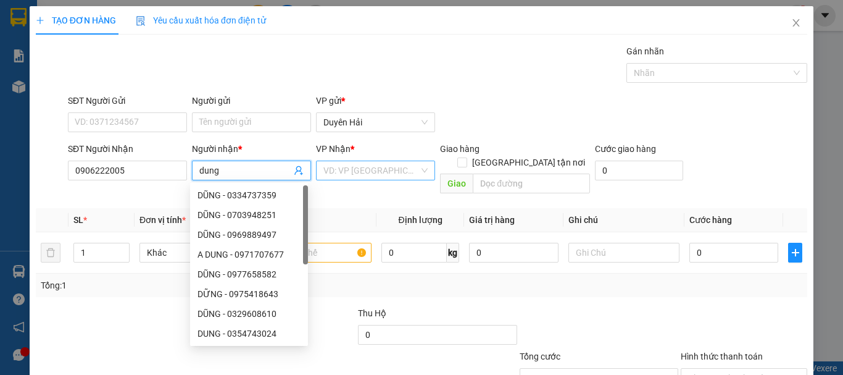
type input "dung"
click at [333, 169] on input "search" at bounding box center [371, 170] width 96 height 19
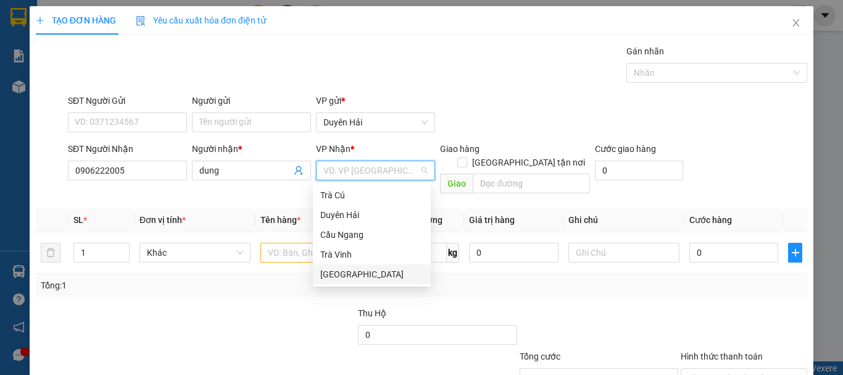
click at [340, 269] on div "[GEOGRAPHIC_DATA]" at bounding box center [371, 274] width 103 height 14
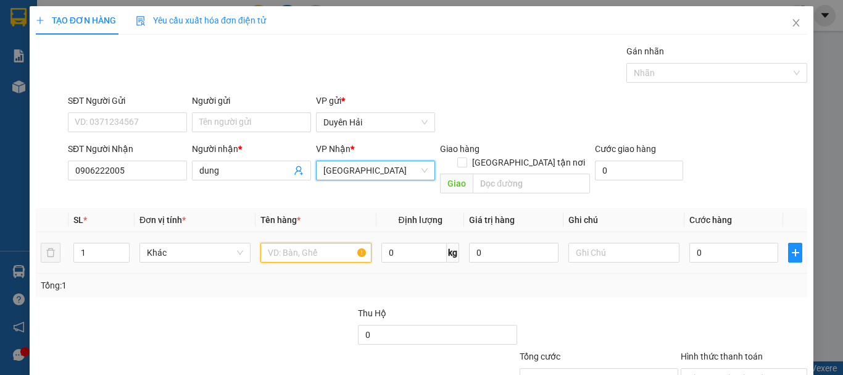
click at [284, 243] on input "text" at bounding box center [316, 253] width 111 height 20
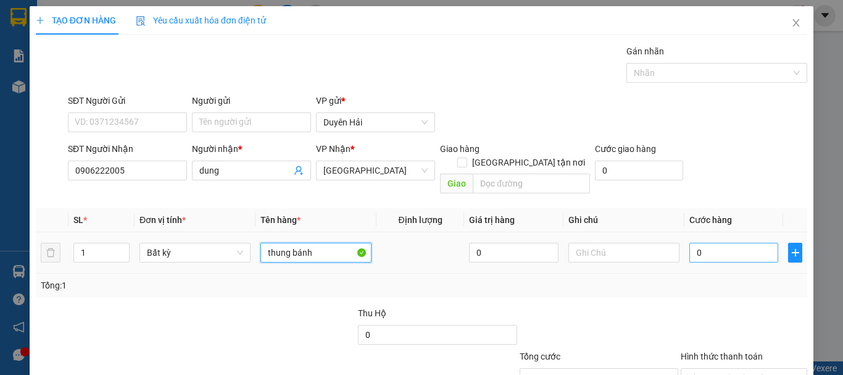
type input "thung bánh"
click at [736, 243] on input "0" at bounding box center [734, 253] width 89 height 20
type input "3"
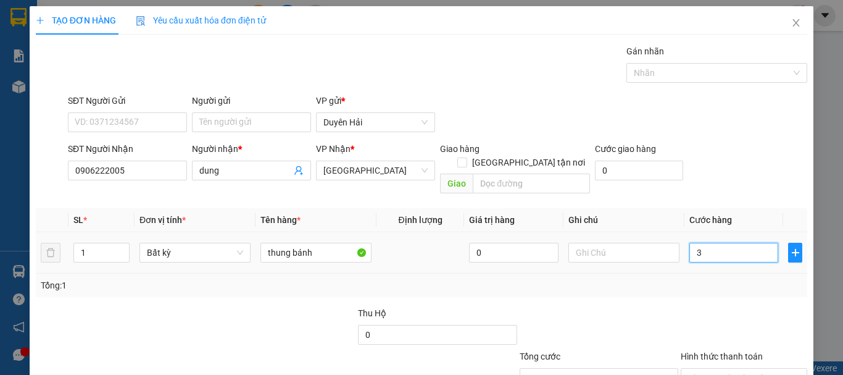
type input "30"
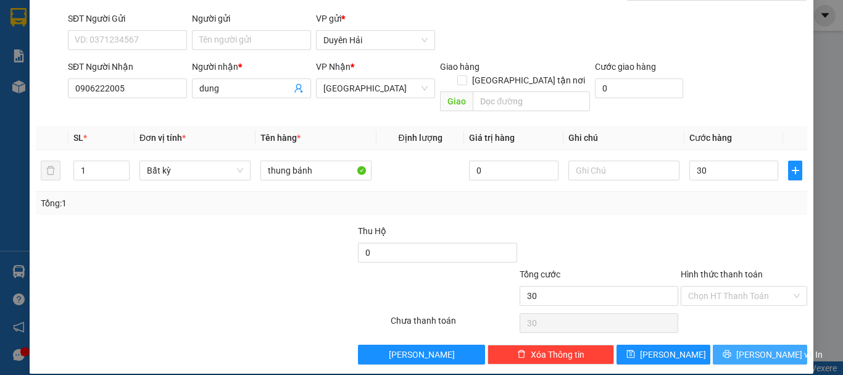
type input "30.000"
click at [741, 347] on span "[PERSON_NAME] và In" at bounding box center [779, 355] width 86 height 14
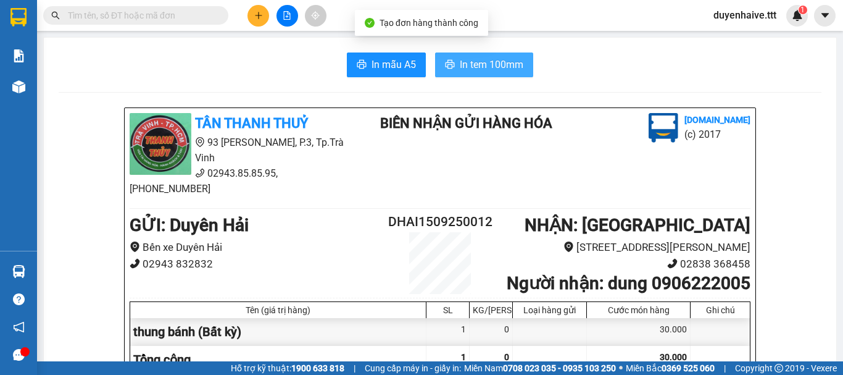
click at [498, 63] on span "In tem 100mm" at bounding box center [492, 64] width 64 height 15
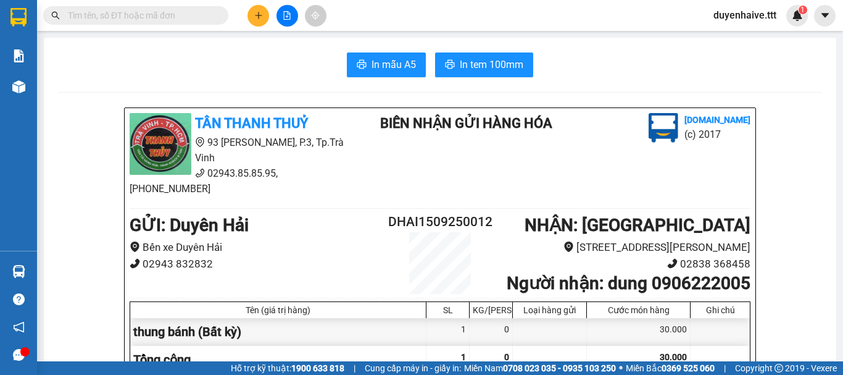
click at [580, 28] on div "Kết quả tìm kiếm ( 322 ) Bộ lọc Mã ĐH Trạng thái Món hàng Thu hộ Tổng cước Chưa…" at bounding box center [421, 15] width 843 height 31
click at [217, 17] on span at bounding box center [219, 16] width 7 height 14
click at [149, 15] on input "text" at bounding box center [141, 16] width 146 height 14
type input "456"
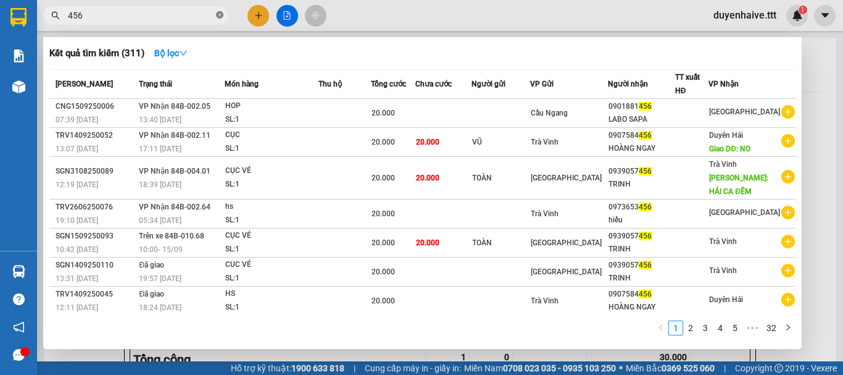
click at [220, 16] on icon "close-circle" at bounding box center [219, 14] width 7 height 7
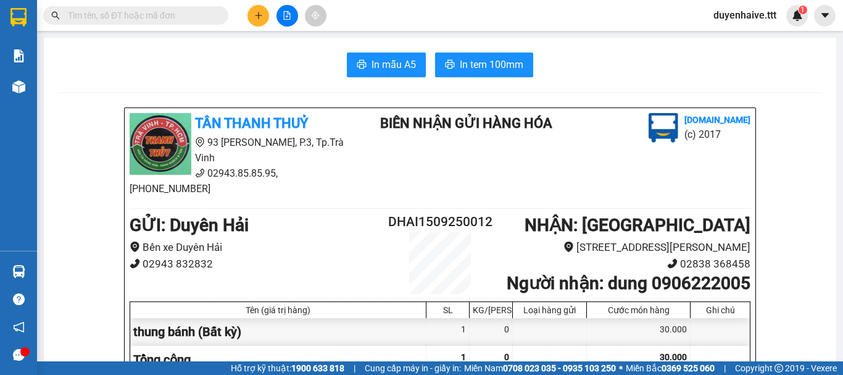
click at [195, 19] on input "text" at bounding box center [141, 16] width 146 height 14
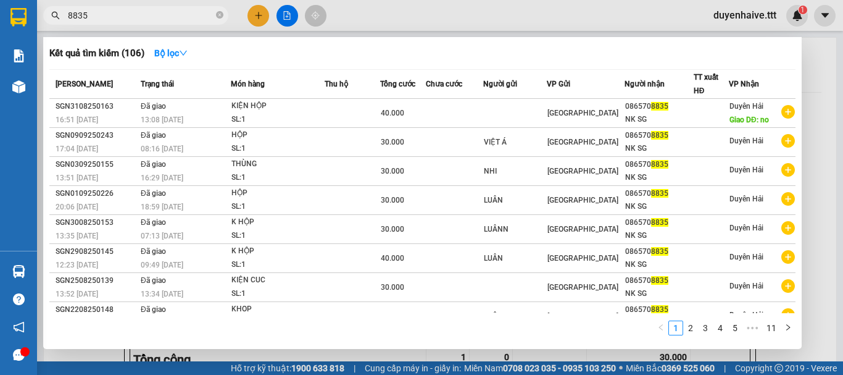
type input "8835"
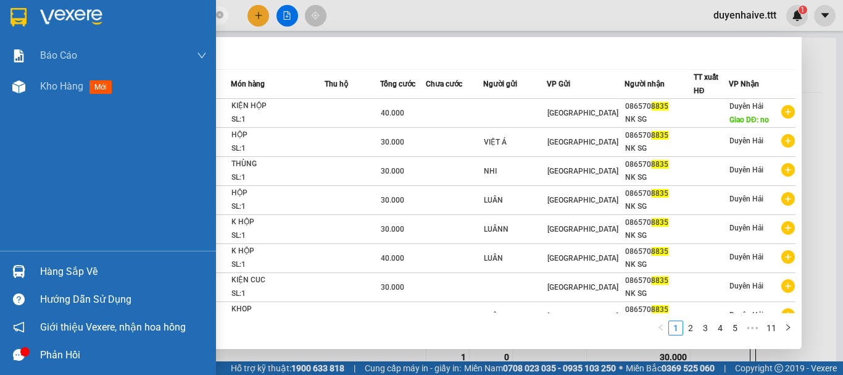
click at [79, 268] on div "Hàng sắp về" at bounding box center [123, 271] width 167 height 19
click at [1, 155] on div "Báo cáo Mẫu 1: Báo cáo dòng tiền theo nhân viên (nhân viên) Mẫu 3: Báo cáo dòng…" at bounding box center [108, 187] width 216 height 375
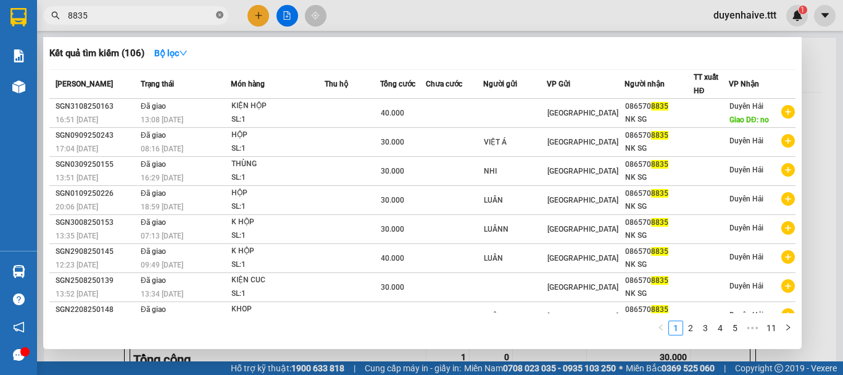
click at [219, 15] on icon "close-circle" at bounding box center [219, 14] width 7 height 7
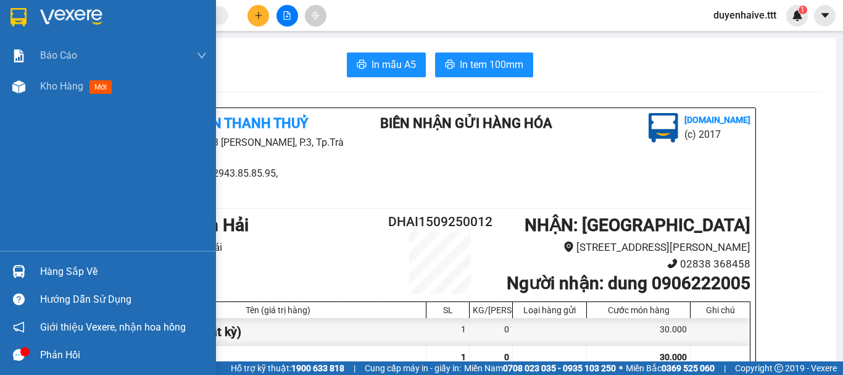
click at [54, 273] on div "Hàng sắp về" at bounding box center [123, 271] width 167 height 19
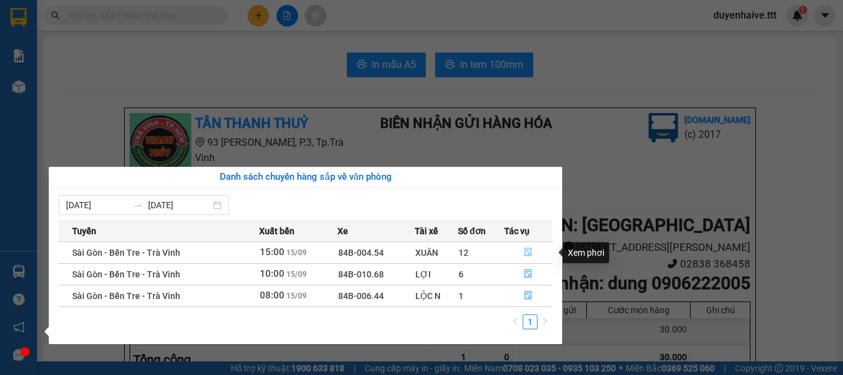
click at [528, 252] on icon "file-done" at bounding box center [528, 252] width 9 height 9
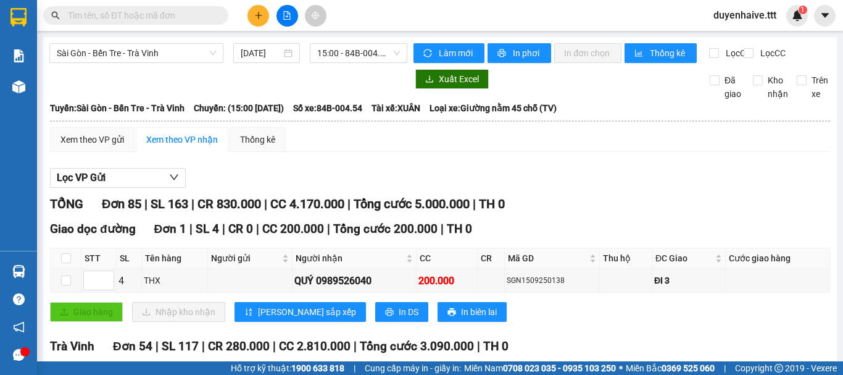
click at [188, 17] on input "text" at bounding box center [141, 16] width 146 height 14
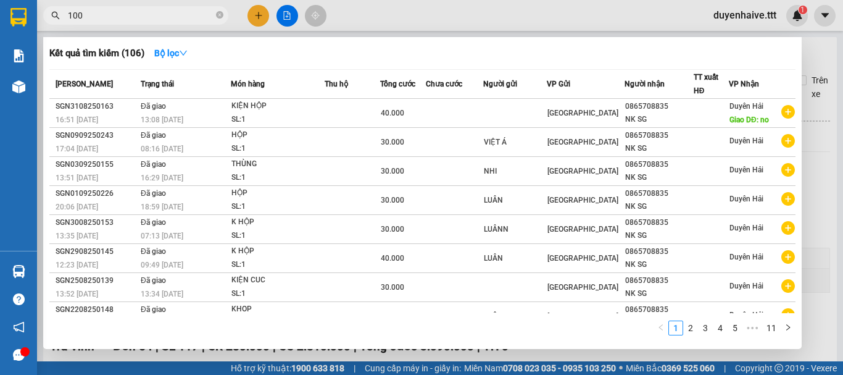
type input "1004"
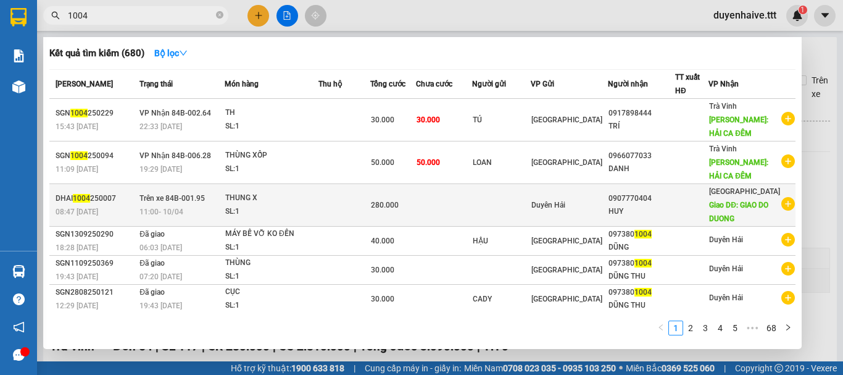
scroll to position [117, 0]
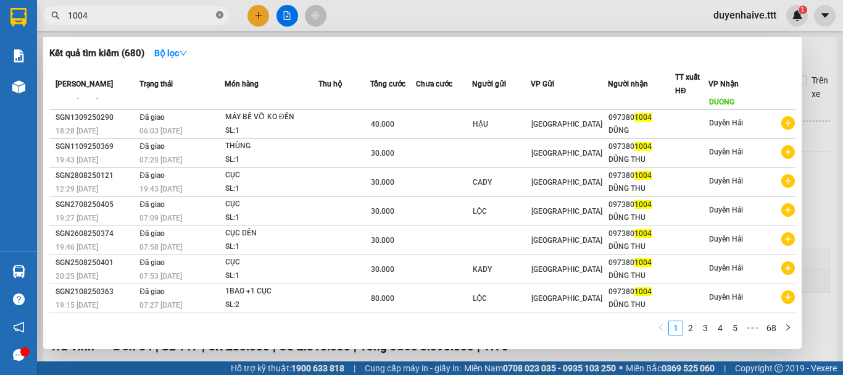
click at [222, 17] on icon "close-circle" at bounding box center [219, 14] width 7 height 7
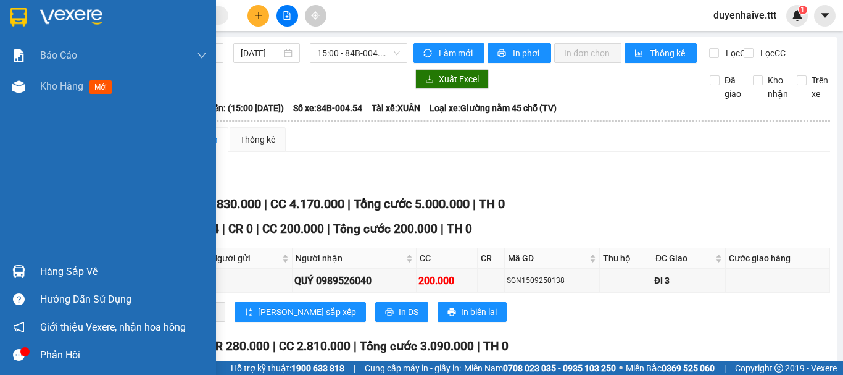
click at [81, 275] on div "Hàng sắp về" at bounding box center [123, 271] width 167 height 19
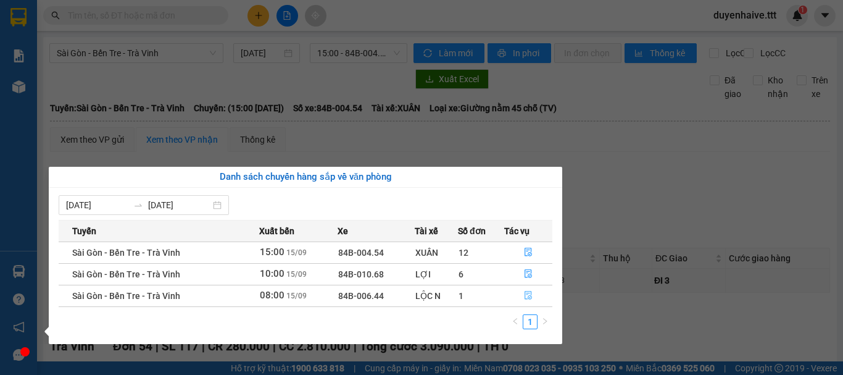
click at [528, 295] on icon "file-done" at bounding box center [528, 295] width 9 height 9
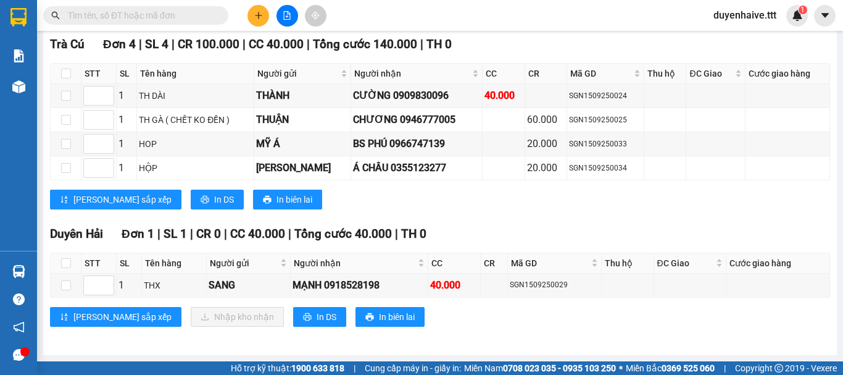
scroll to position [935, 0]
click at [62, 263] on input "checkbox" at bounding box center [66, 263] width 10 height 10
checkbox input "true"
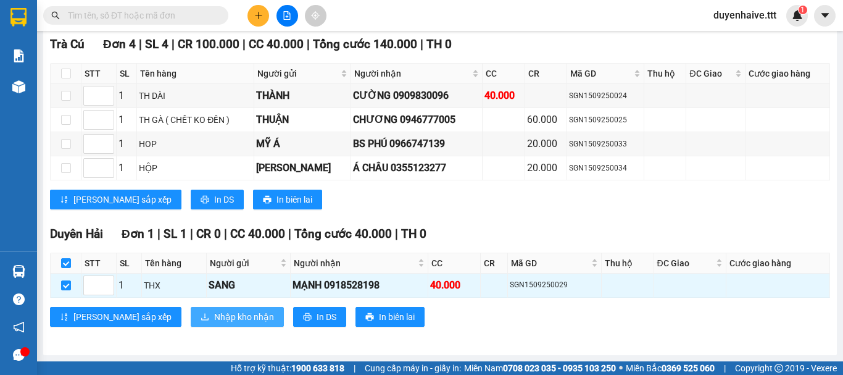
click at [214, 315] on span "Nhập kho nhận" at bounding box center [244, 317] width 60 height 14
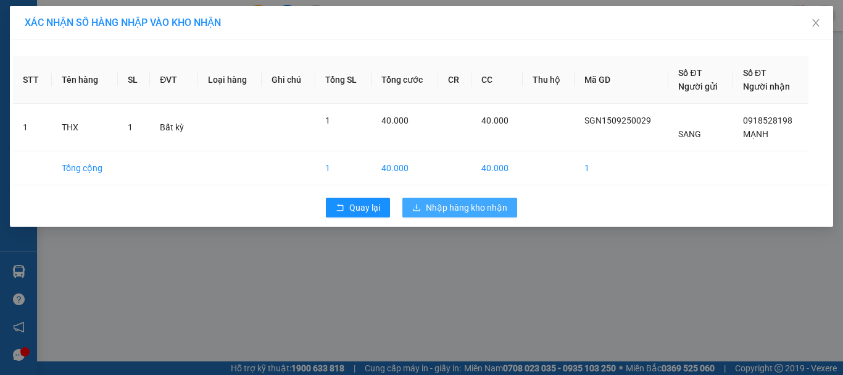
click at [467, 209] on span "Nhập hàng kho nhận" at bounding box center [466, 208] width 81 height 14
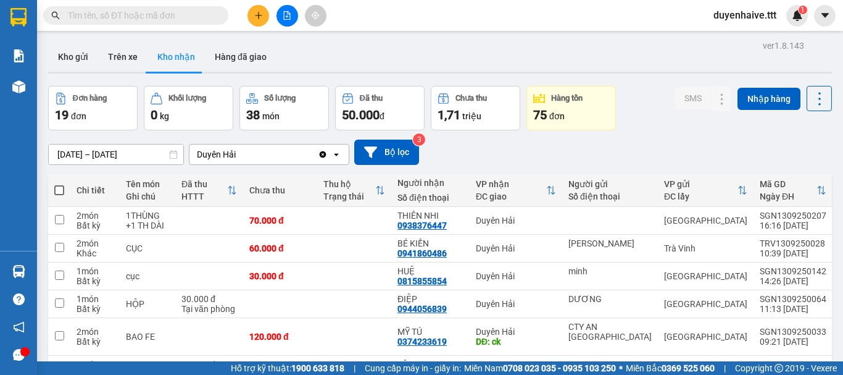
click at [149, 12] on input "text" at bounding box center [141, 16] width 146 height 14
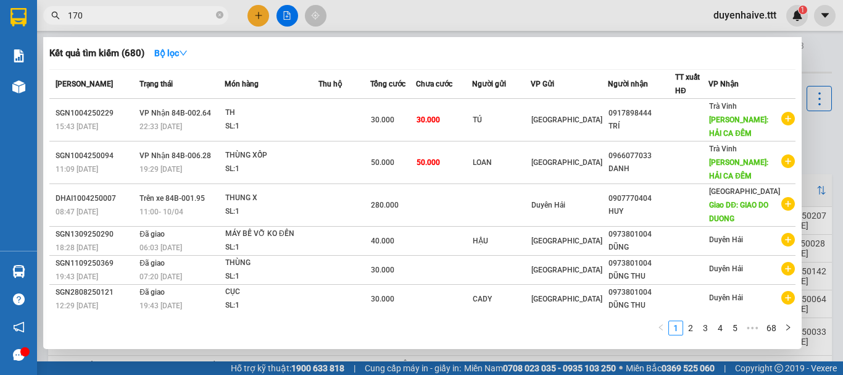
type input "1705"
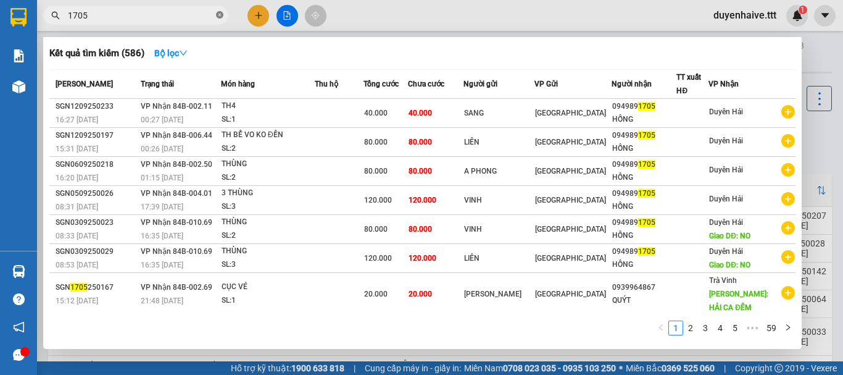
click at [220, 18] on icon "close-circle" at bounding box center [219, 14] width 7 height 7
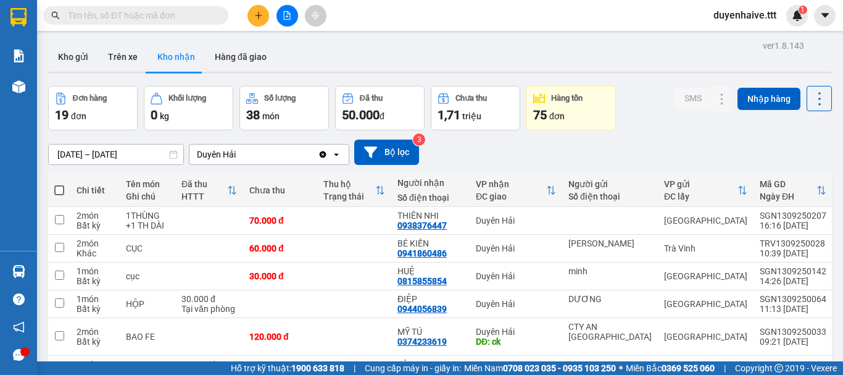
click at [196, 15] on input "text" at bounding box center [141, 16] width 146 height 14
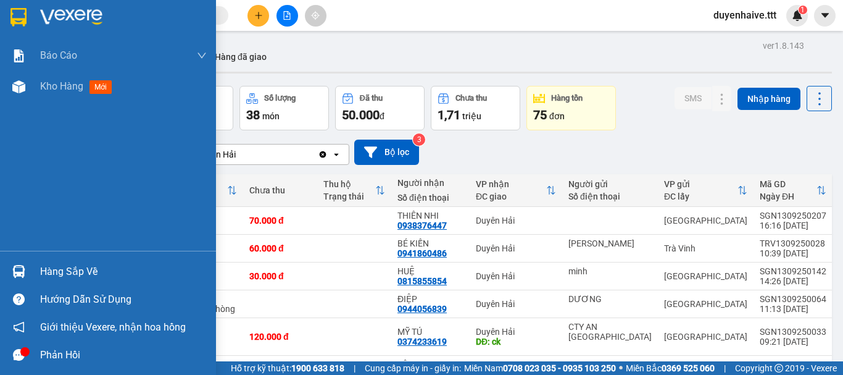
click at [87, 266] on div "Hàng sắp về" at bounding box center [123, 271] width 167 height 19
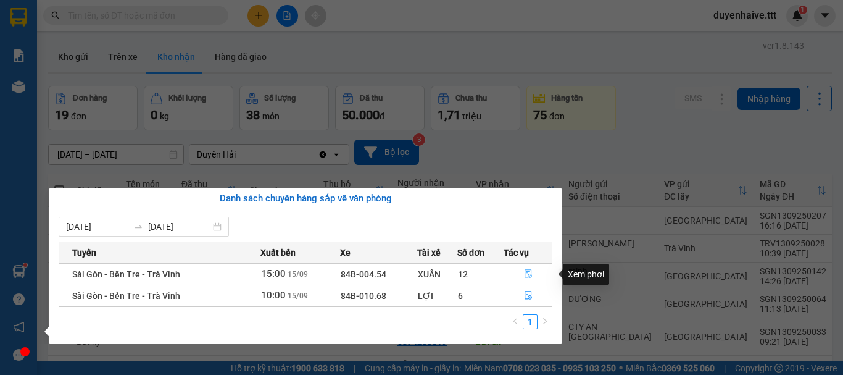
click at [530, 270] on icon "file-done" at bounding box center [528, 273] width 9 height 9
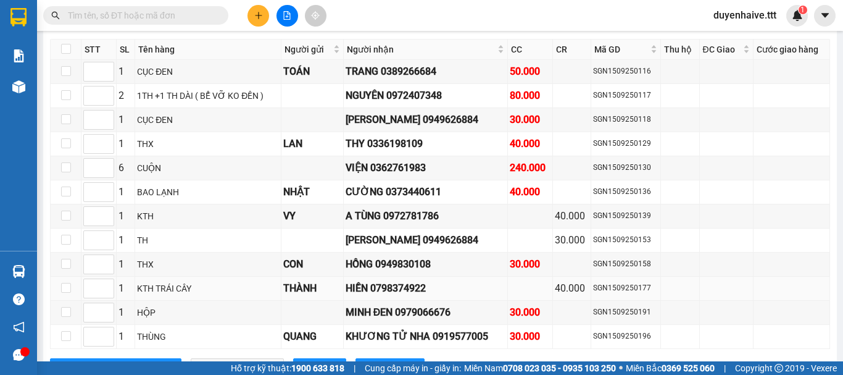
scroll to position [2154, 0]
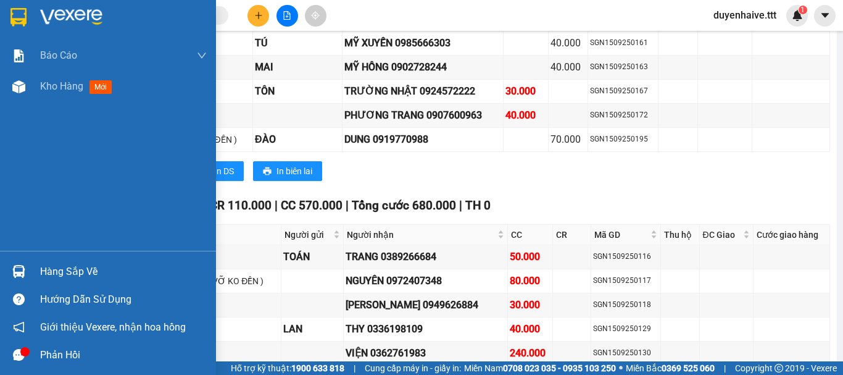
click at [51, 275] on div "Hàng sắp về" at bounding box center [123, 271] width 167 height 19
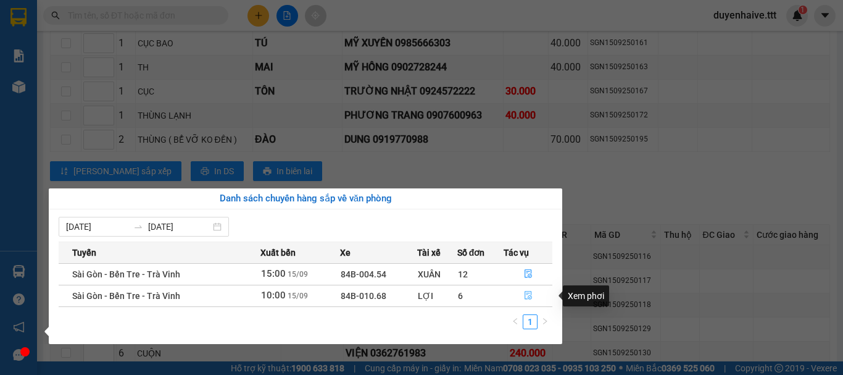
click at [526, 294] on icon "file-done" at bounding box center [528, 295] width 7 height 9
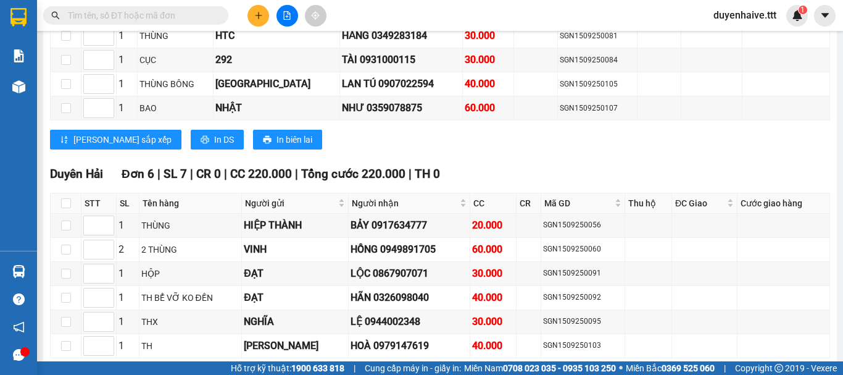
scroll to position [1710, 0]
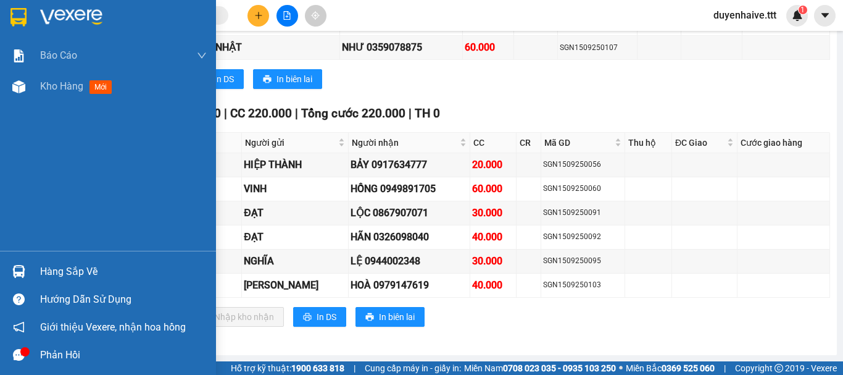
click at [85, 270] on div "Hàng sắp về" at bounding box center [123, 271] width 167 height 19
click at [27, 165] on div "Báo cáo Mẫu 1: Báo cáo dòng tiền theo nhân viên (nhân viên) Mẫu 3: Báo cáo dòng…" at bounding box center [108, 187] width 216 height 375
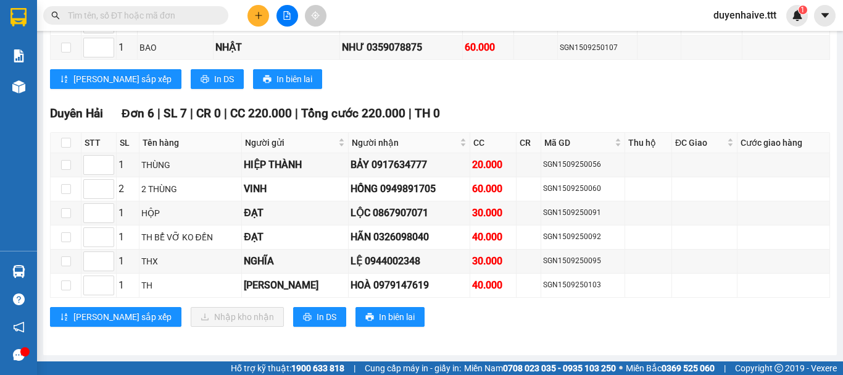
click at [198, 19] on input "text" at bounding box center [141, 16] width 146 height 14
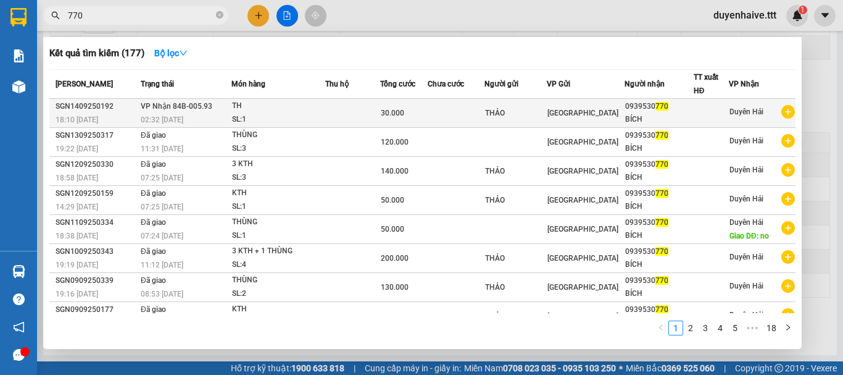
type input "770"
click at [662, 110] on div "0939530 770" at bounding box center [659, 106] width 68 height 13
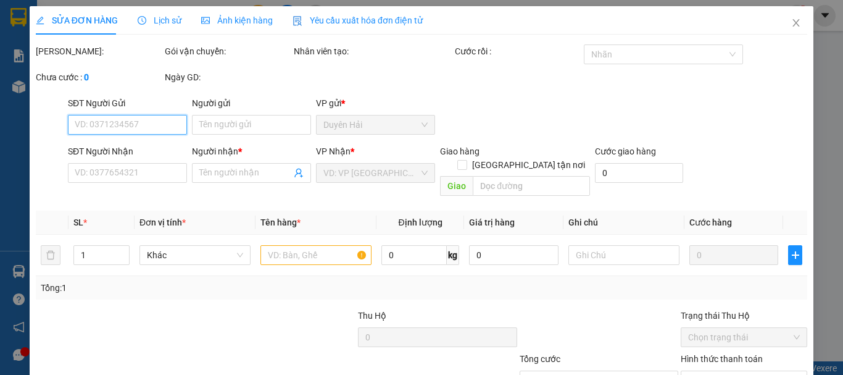
scroll to position [85, 0]
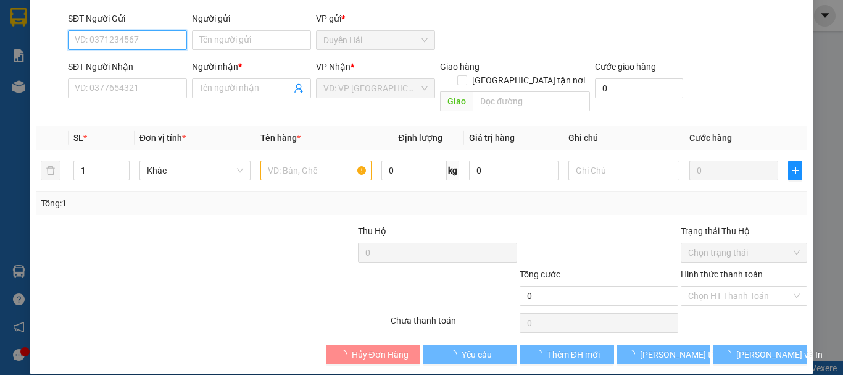
type input "THẢO"
type input "0939530770"
type input "BÍCH"
type input "30.000"
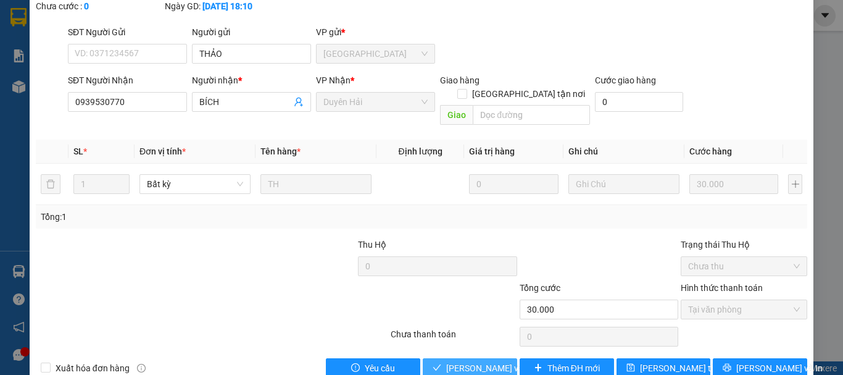
click at [470, 347] on span "[PERSON_NAME] và Giao hàng" at bounding box center [505, 368] width 119 height 14
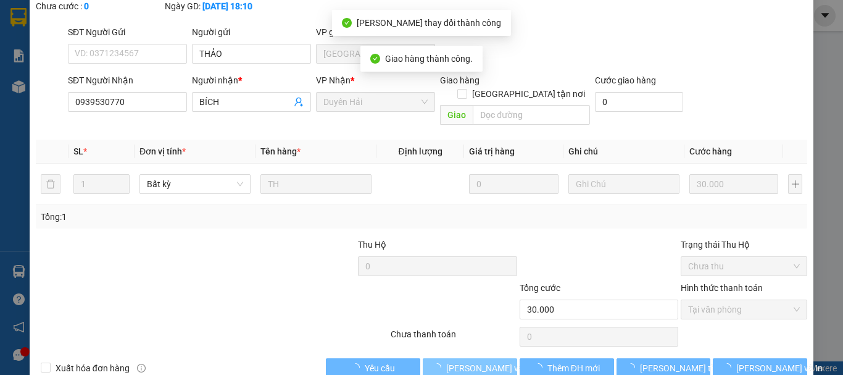
scroll to position [0, 0]
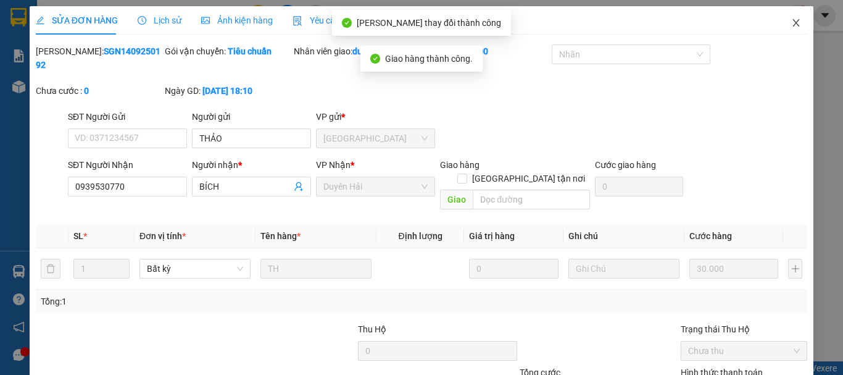
click at [791, 25] on icon "close" at bounding box center [796, 23] width 10 height 10
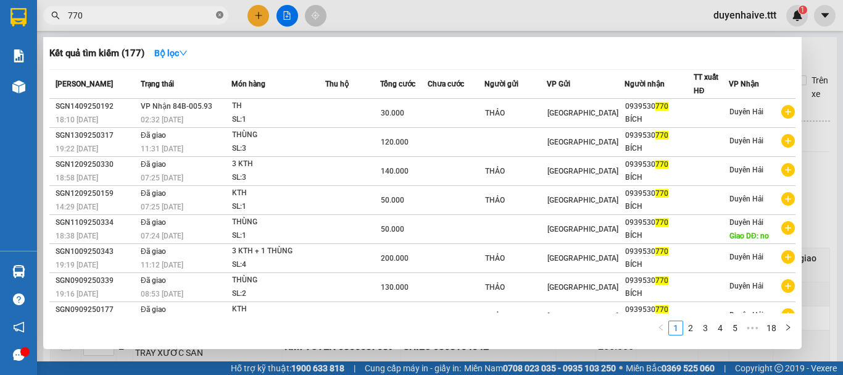
click at [216, 16] on icon "close-circle" at bounding box center [219, 14] width 7 height 7
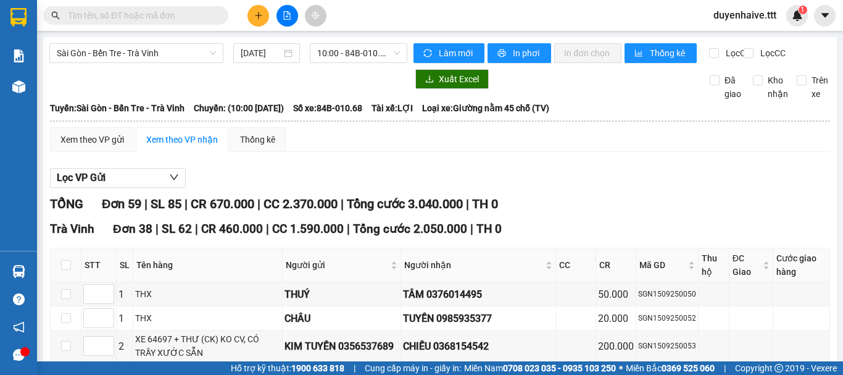
click at [146, 12] on input "text" at bounding box center [141, 16] width 146 height 14
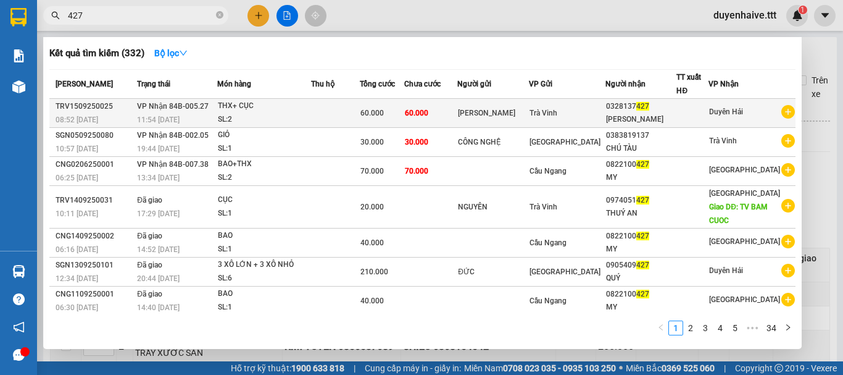
type input "427"
click at [649, 108] on span "427" at bounding box center [642, 106] width 13 height 9
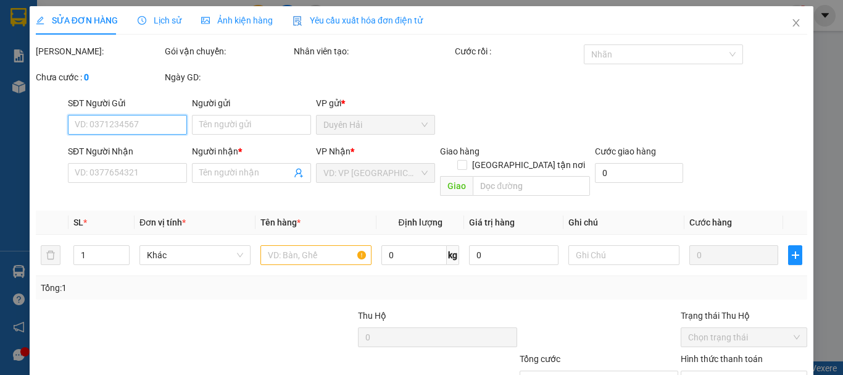
type input "[PERSON_NAME]"
type input "0328137427"
type input "THUÝ QUYÊN"
type input "60.000"
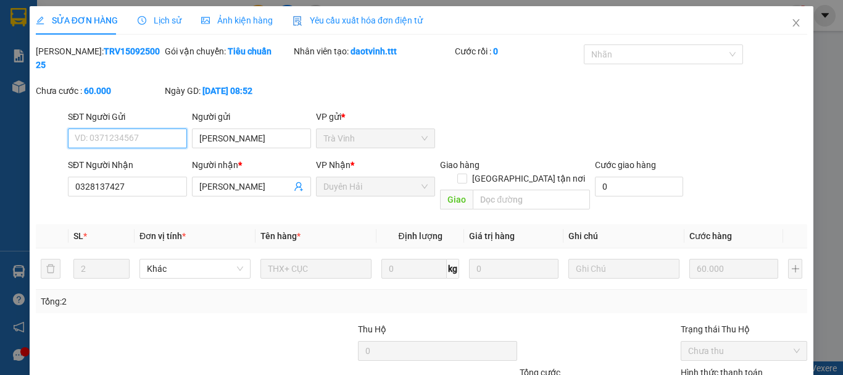
scroll to position [85, 0]
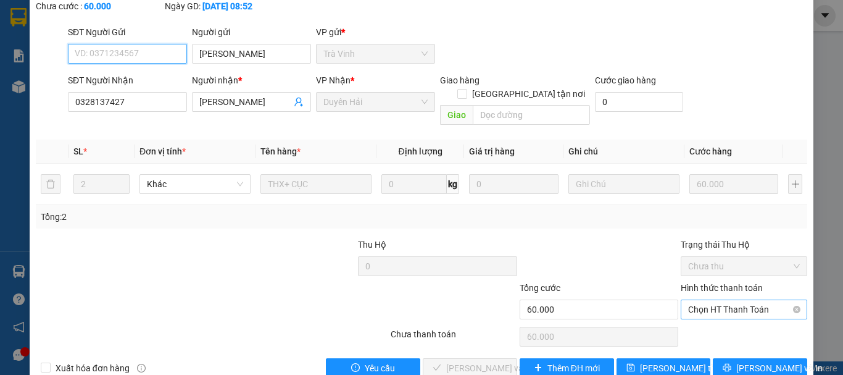
click at [694, 300] on span "Chọn HT Thanh Toán" at bounding box center [744, 309] width 112 height 19
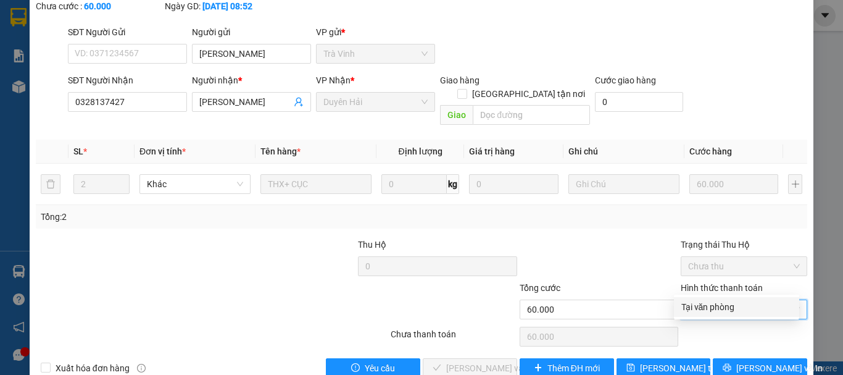
click at [695, 301] on div "Tại văn phòng" at bounding box center [737, 307] width 111 height 14
type input "0"
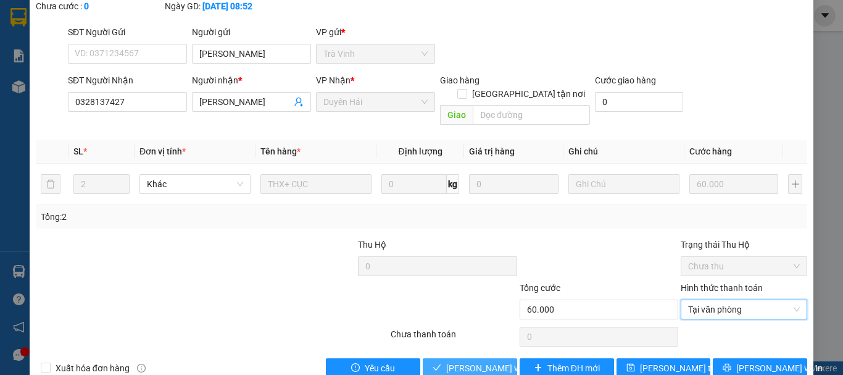
click at [471, 347] on span "[PERSON_NAME] và Giao hàng" at bounding box center [505, 368] width 119 height 14
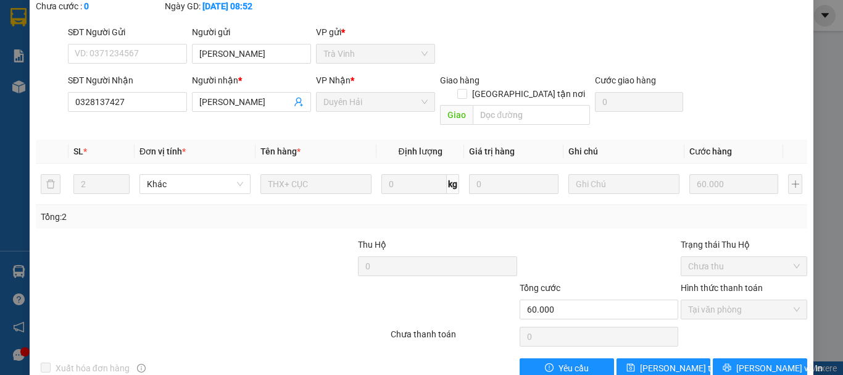
scroll to position [0, 0]
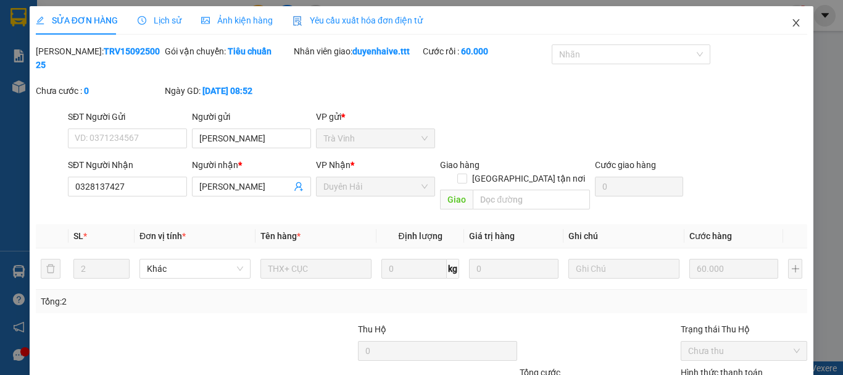
click at [793, 22] on icon "close" at bounding box center [796, 22] width 7 height 7
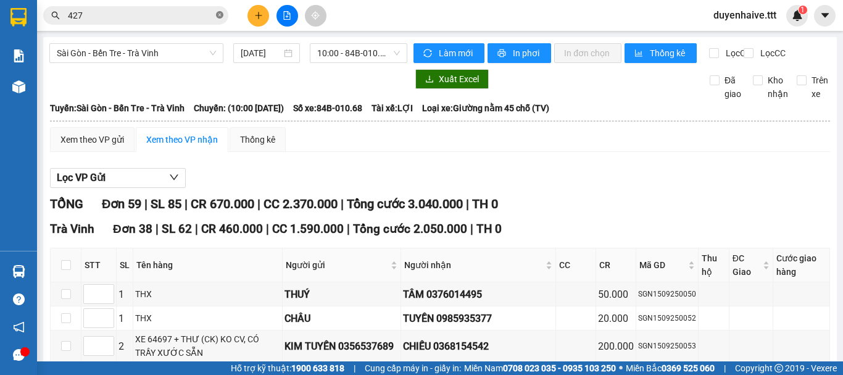
click at [222, 15] on icon "close-circle" at bounding box center [219, 14] width 7 height 7
click at [186, 15] on input "text" at bounding box center [141, 16] width 146 height 14
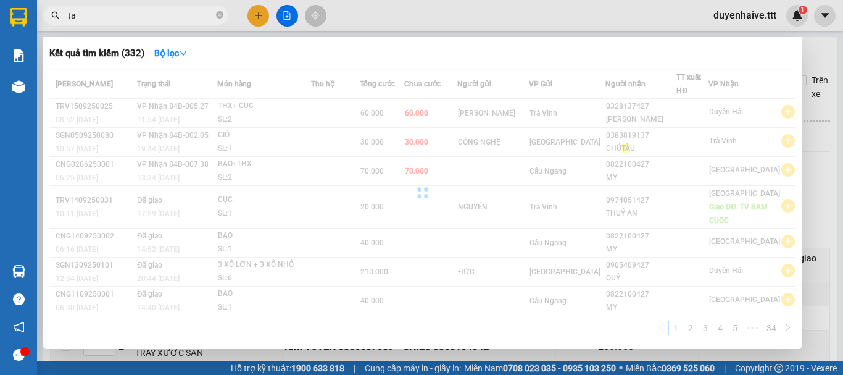
type input "tan"
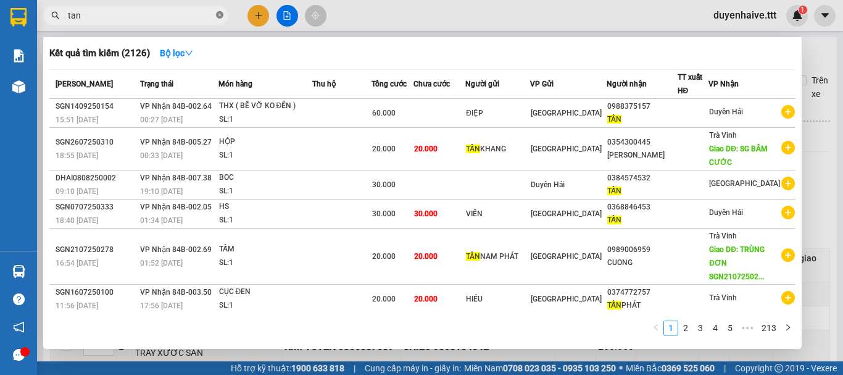
click at [220, 14] on icon "close-circle" at bounding box center [219, 14] width 7 height 7
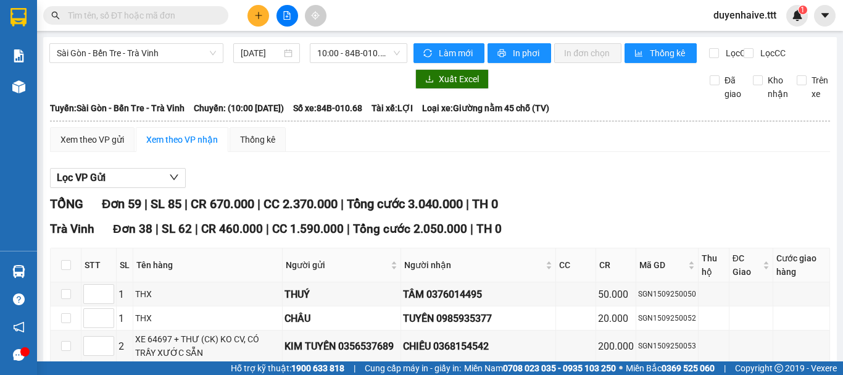
click at [202, 14] on input "text" at bounding box center [141, 16] width 146 height 14
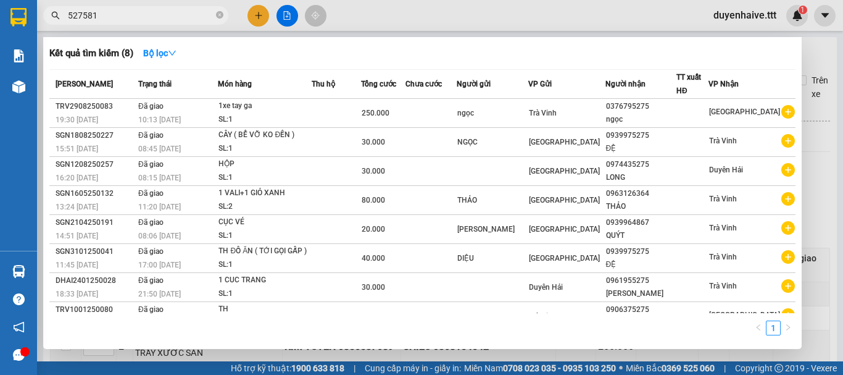
type input "5275817"
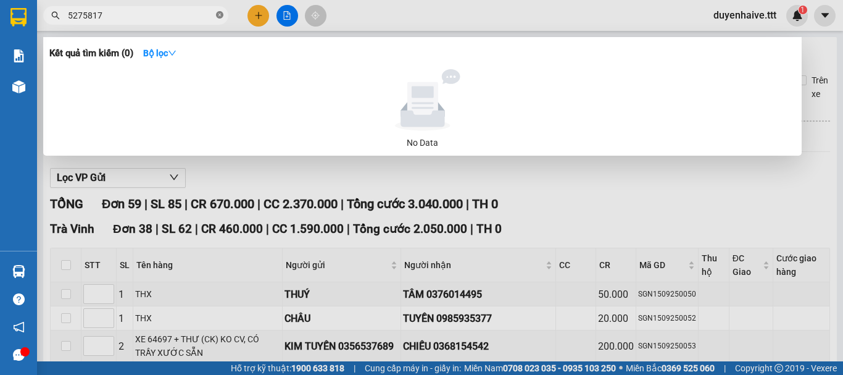
click at [220, 17] on icon "close-circle" at bounding box center [219, 14] width 7 height 7
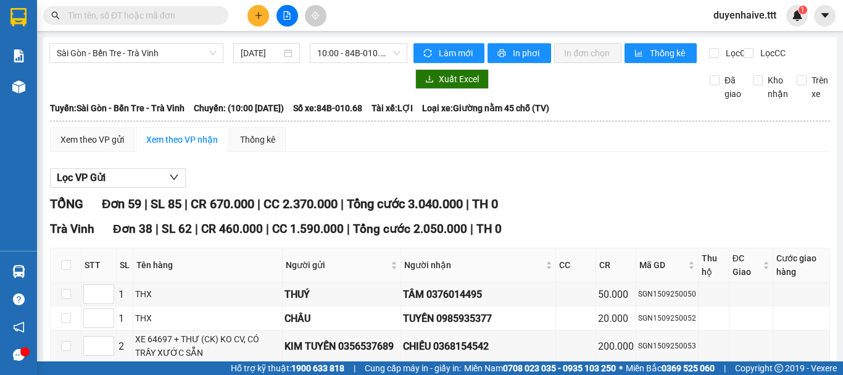
click at [196, 14] on input "text" at bounding box center [141, 16] width 146 height 14
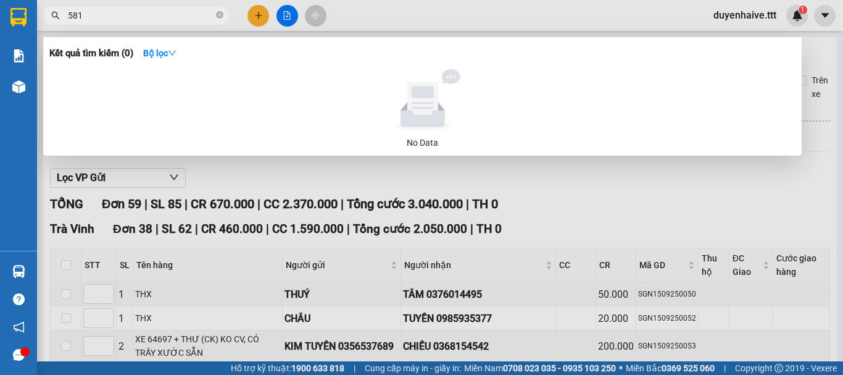
type input "5817"
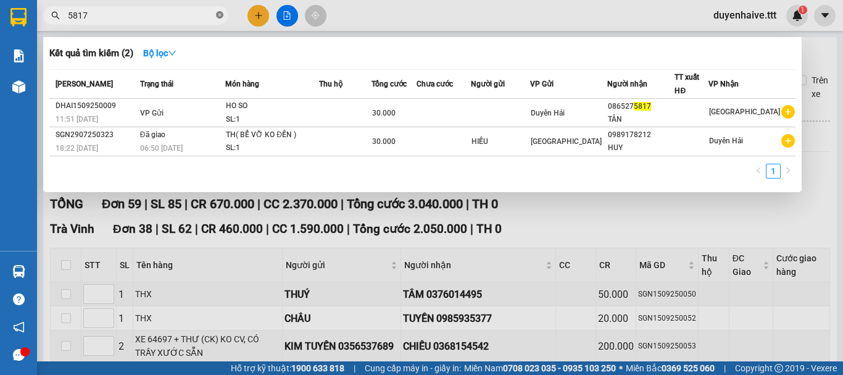
click at [220, 13] on icon "close-circle" at bounding box center [219, 14] width 7 height 7
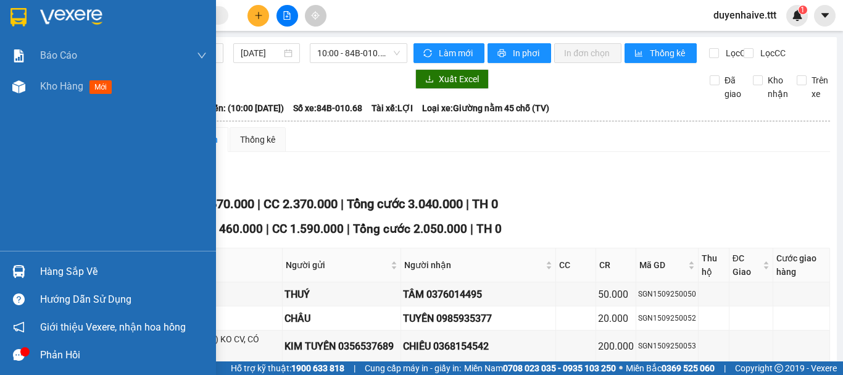
drag, startPoint x: 69, startPoint y: 86, endPoint x: 394, endPoint y: 14, distance: 332.7
click at [75, 84] on span "Kho hàng" at bounding box center [61, 86] width 43 height 12
click at [394, 14] on div "Kết quả tìm kiếm ( 2 ) Bộ lọc Mã ĐH Trạng thái Món hàng Thu hộ Tổng cước Chưa c…" at bounding box center [421, 15] width 843 height 31
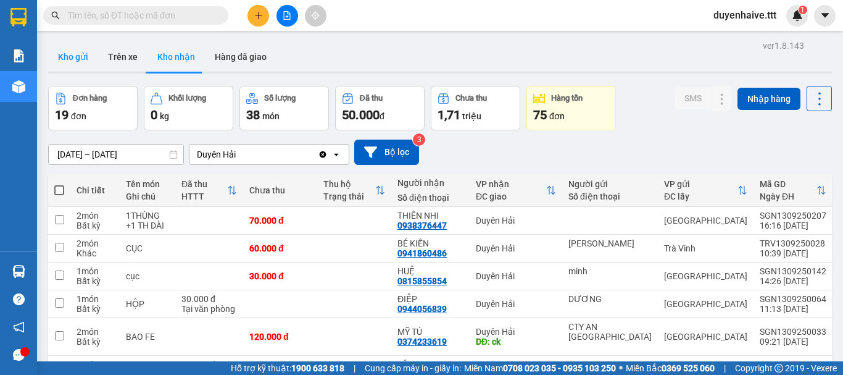
click at [67, 58] on button "Kho gửi" at bounding box center [73, 57] width 50 height 30
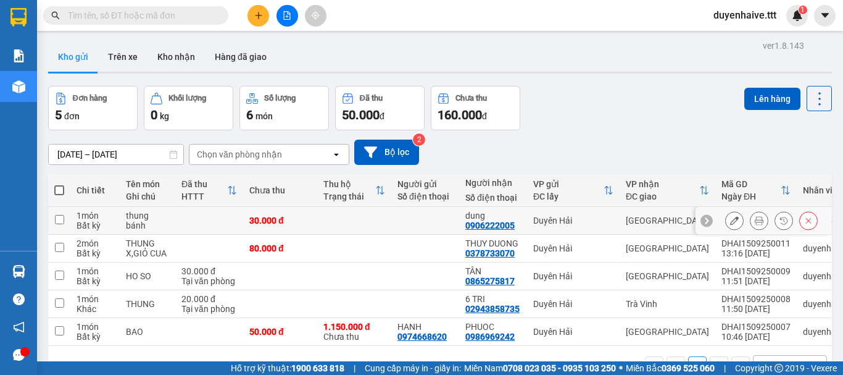
scroll to position [57, 0]
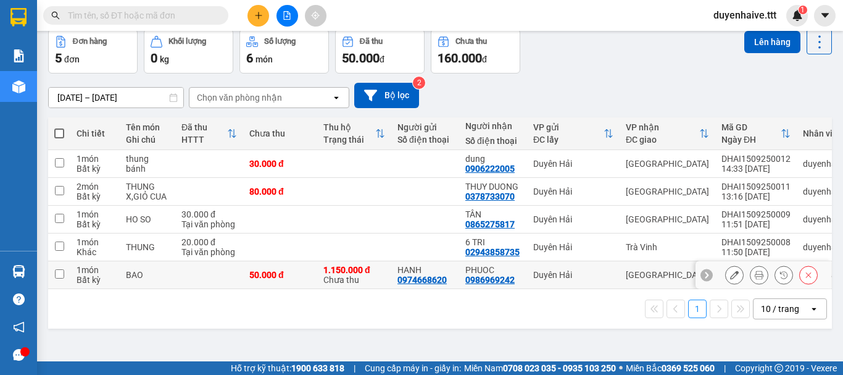
click at [60, 271] on input "checkbox" at bounding box center [59, 273] width 9 height 9
checkbox input "true"
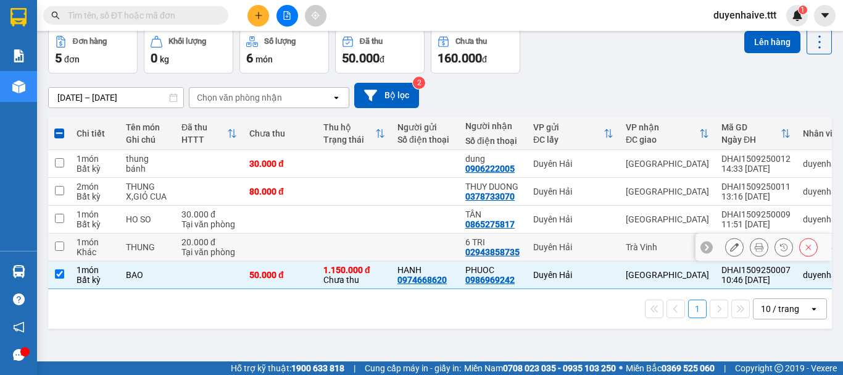
click at [59, 245] on input "checkbox" at bounding box center [59, 245] width 9 height 9
checkbox input "true"
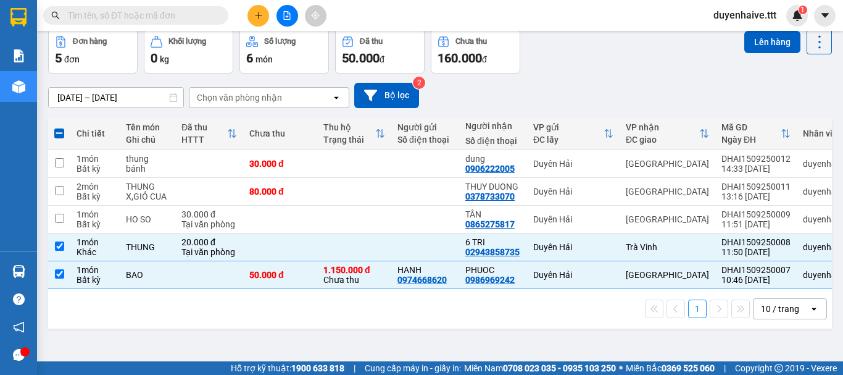
scroll to position [0, 0]
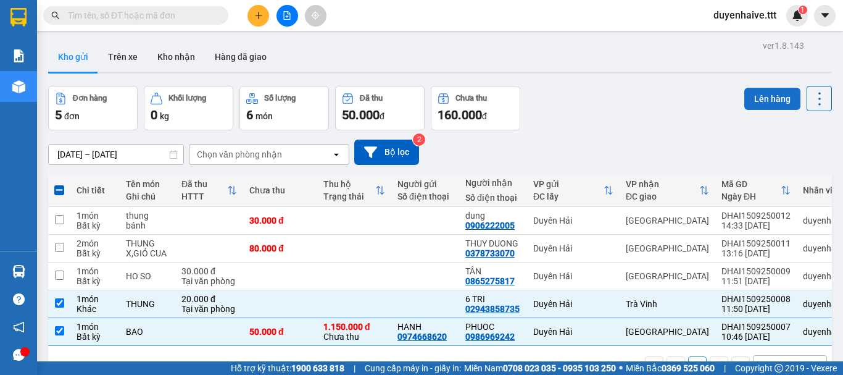
click at [751, 98] on button "Lên hàng" at bounding box center [772, 99] width 56 height 22
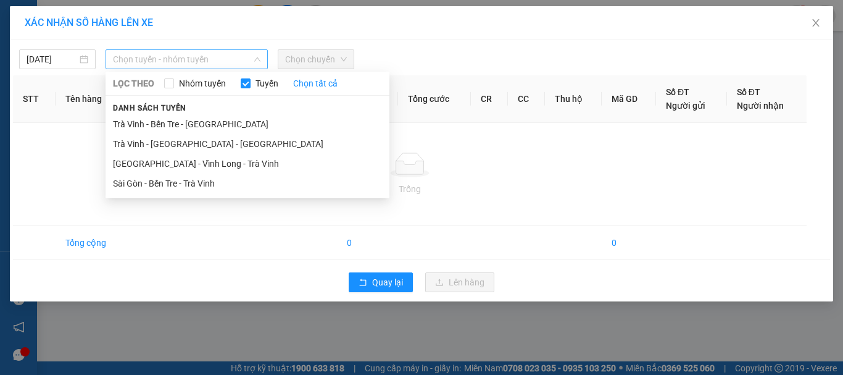
click at [156, 59] on span "Chọn tuyến - nhóm tuyến" at bounding box center [187, 59] width 148 height 19
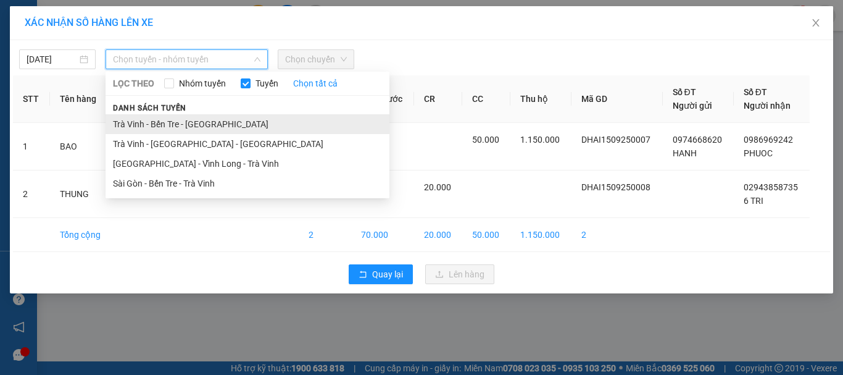
click at [140, 122] on li "Trà Vinh - Bến Tre - Sài Gòn" at bounding box center [248, 124] width 284 height 20
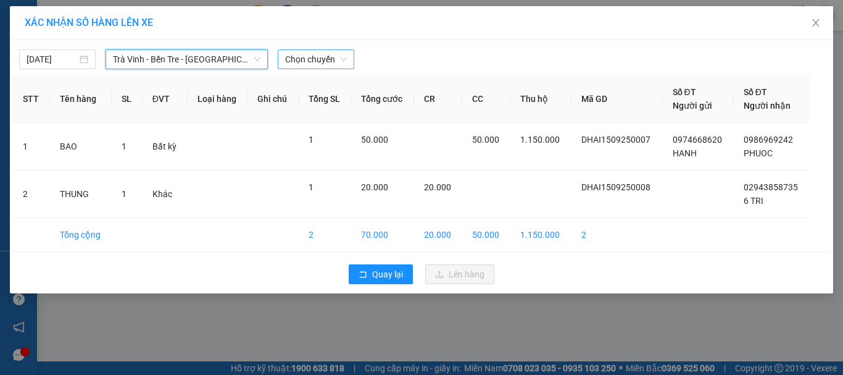
click at [287, 63] on span "Chọn chuyến" at bounding box center [316, 59] width 62 height 19
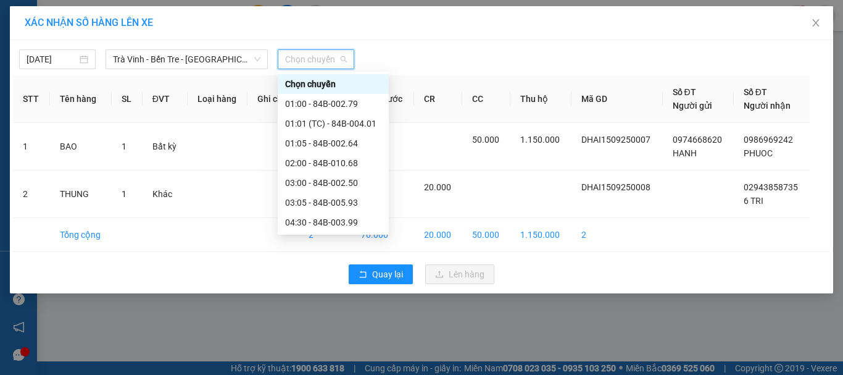
scroll to position [123, 0]
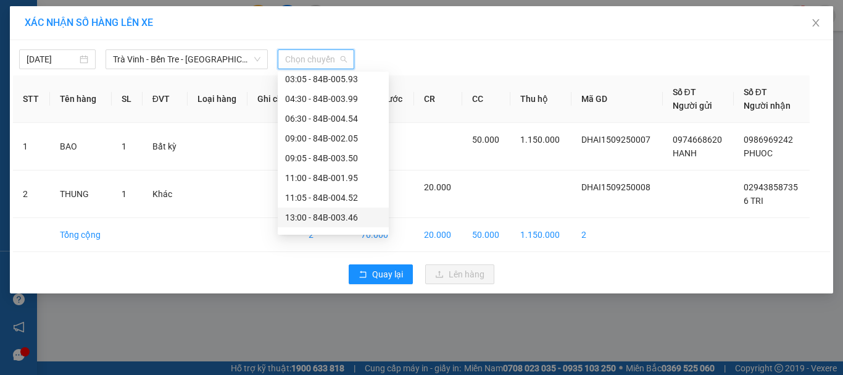
click at [336, 214] on div "13:00 - 84B-003.46" at bounding box center [333, 218] width 96 height 14
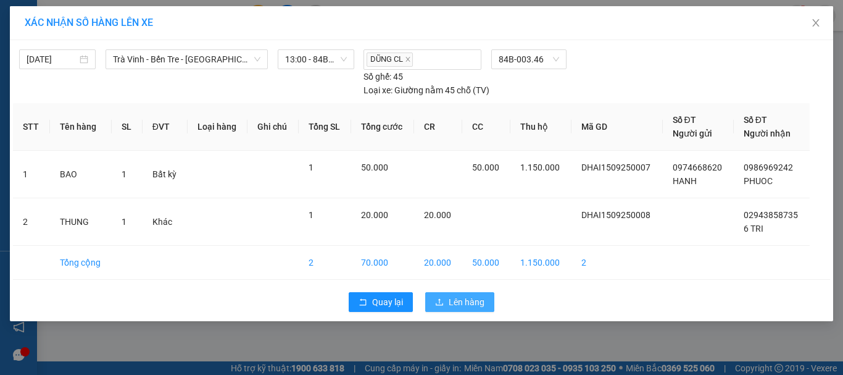
click at [467, 301] on span "Lên hàng" at bounding box center [467, 302] width 36 height 14
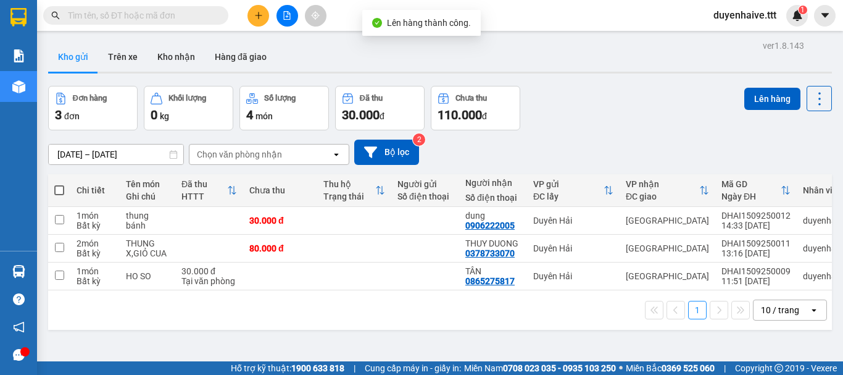
click at [55, 189] on span at bounding box center [59, 190] width 10 height 10
click at [59, 184] on input "checkbox" at bounding box center [59, 184] width 0 height 0
checkbox input "true"
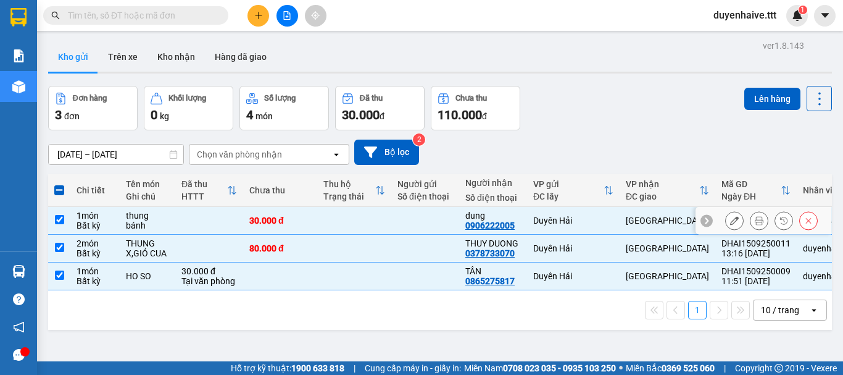
click at [60, 219] on input "checkbox" at bounding box center [59, 219] width 9 height 9
checkbox input "false"
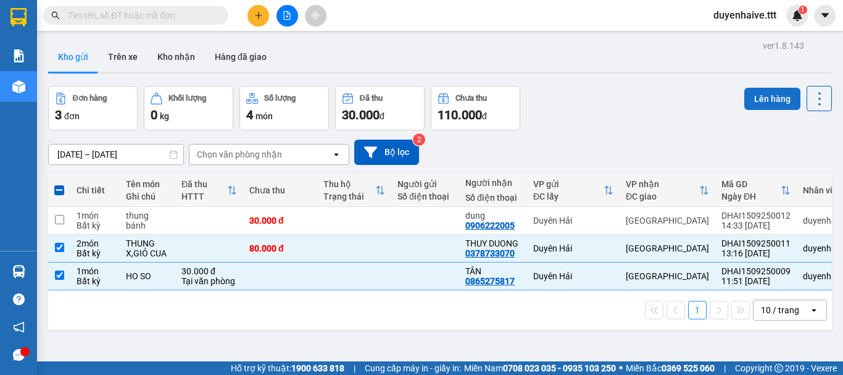
click at [766, 98] on button "Lên hàng" at bounding box center [772, 99] width 56 height 22
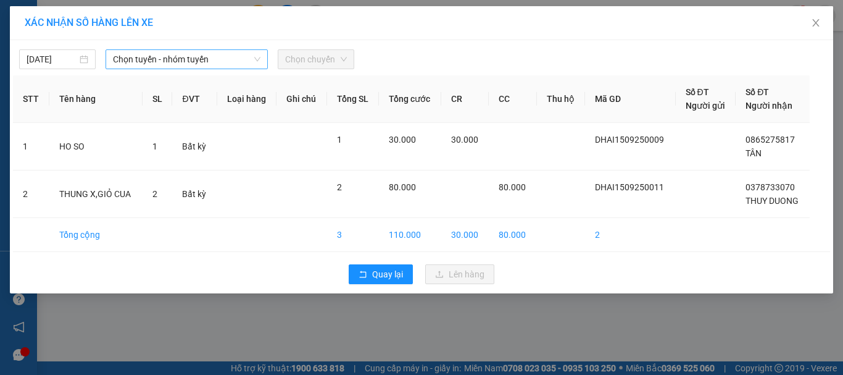
click at [160, 59] on span "Chọn tuyến - nhóm tuyến" at bounding box center [187, 59] width 148 height 19
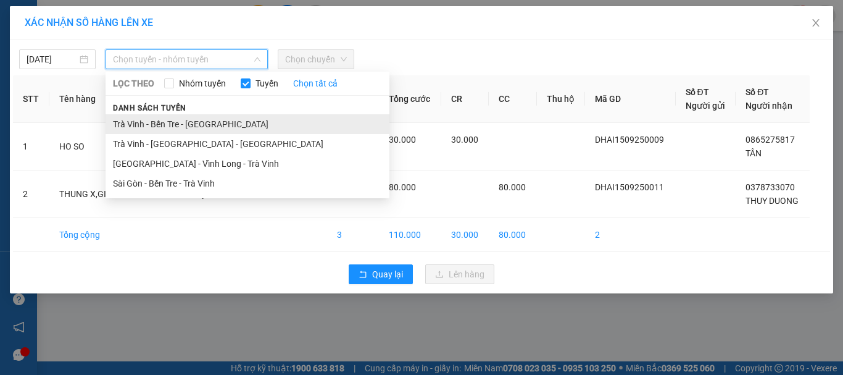
click at [135, 125] on li "Trà Vinh - Bến Tre - Sài Gòn" at bounding box center [248, 124] width 284 height 20
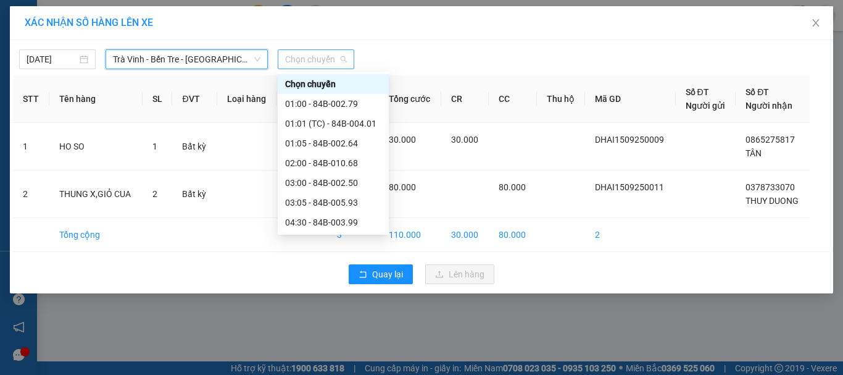
click at [309, 55] on span "Chọn chuyến" at bounding box center [316, 59] width 62 height 19
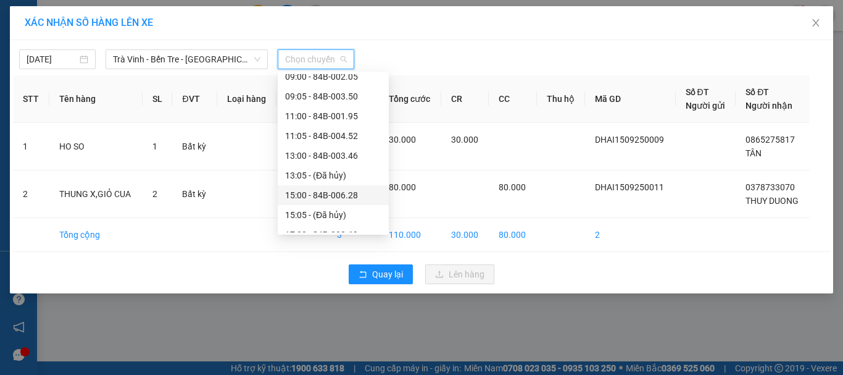
click at [314, 191] on div "15:00 - 84B-006.28" at bounding box center [333, 195] width 96 height 14
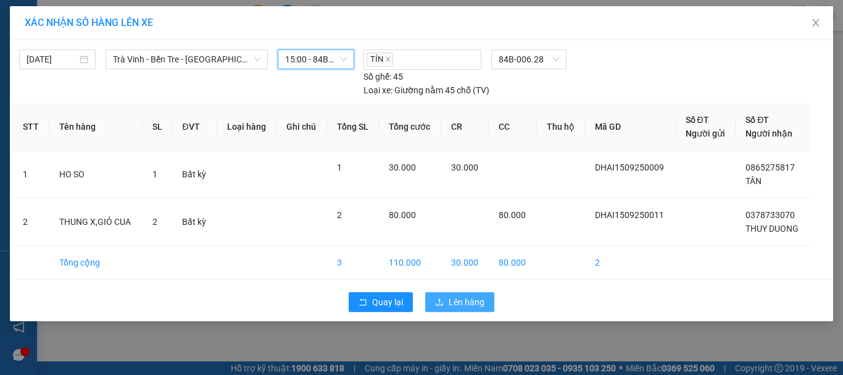
click at [441, 300] on icon "upload" at bounding box center [439, 302] width 9 height 9
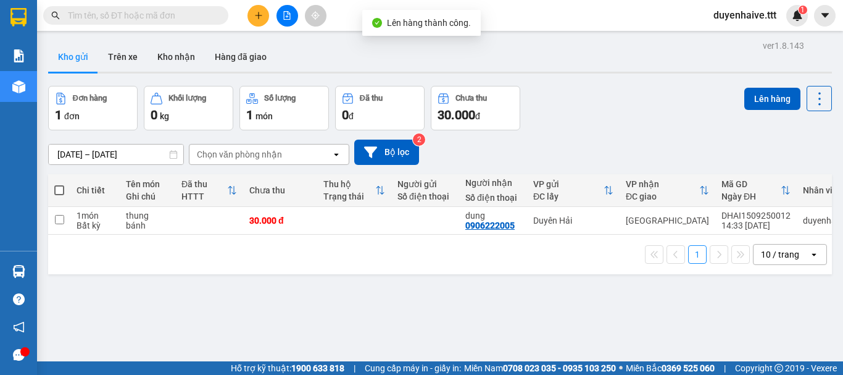
click at [64, 190] on th at bounding box center [59, 190] width 22 height 33
click at [59, 190] on span at bounding box center [59, 190] width 10 height 10
click at [59, 184] on input "checkbox" at bounding box center [59, 184] width 0 height 0
checkbox input "true"
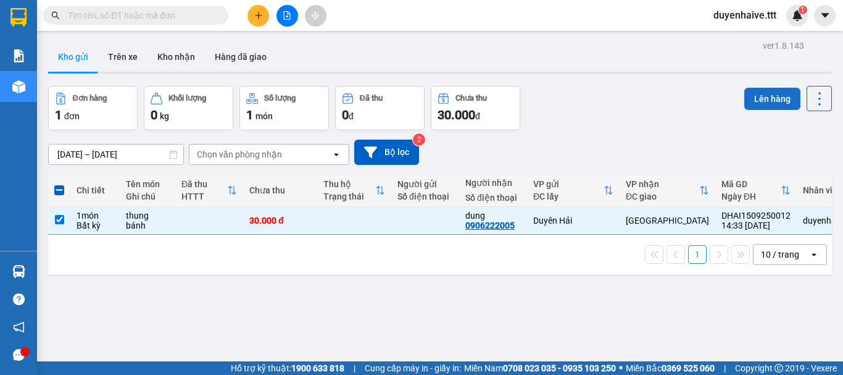
click at [775, 99] on button "Lên hàng" at bounding box center [772, 99] width 56 height 22
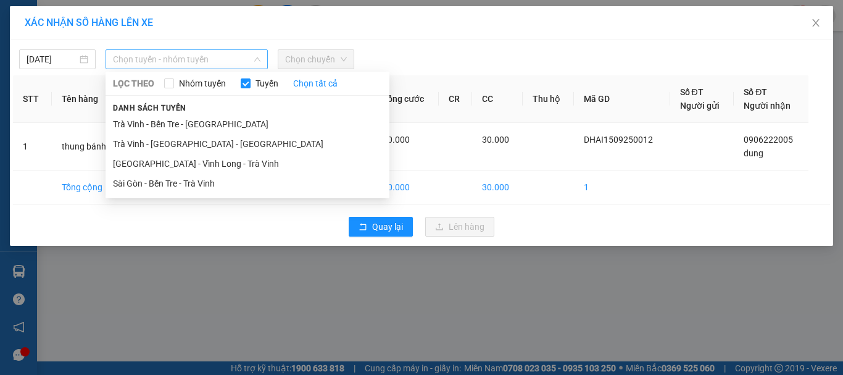
click at [140, 67] on span "Chọn tuyến - nhóm tuyến" at bounding box center [187, 59] width 148 height 19
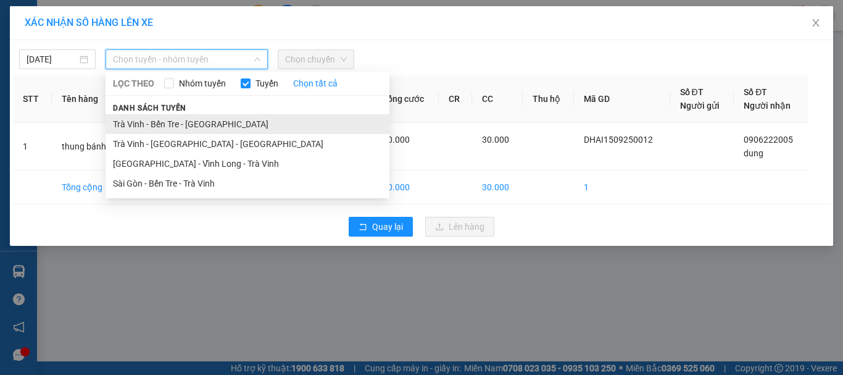
click at [123, 126] on li "Trà Vinh - Bến Tre - Sài Gòn" at bounding box center [248, 124] width 284 height 20
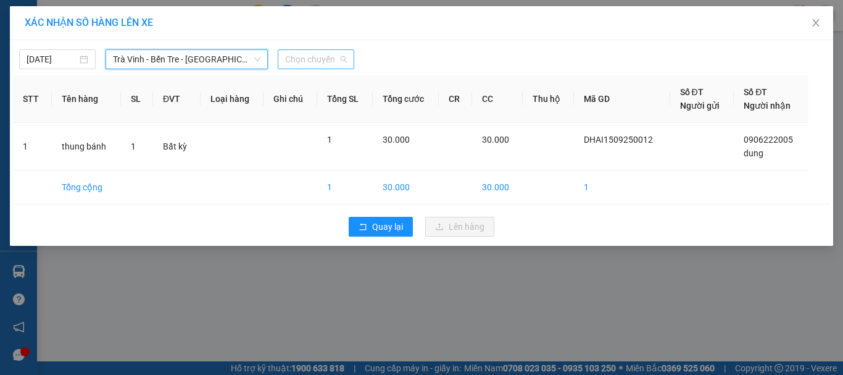
click at [301, 60] on span "Chọn chuyến" at bounding box center [316, 59] width 62 height 19
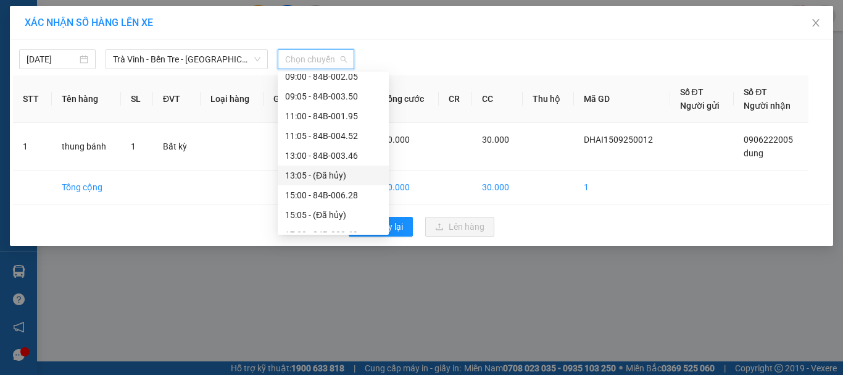
scroll to position [277, 0]
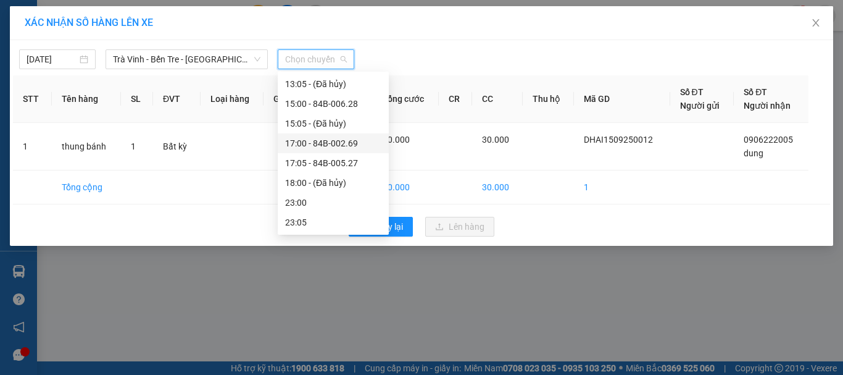
click at [314, 143] on div "17:00 - 84B-002.69" at bounding box center [333, 143] width 96 height 14
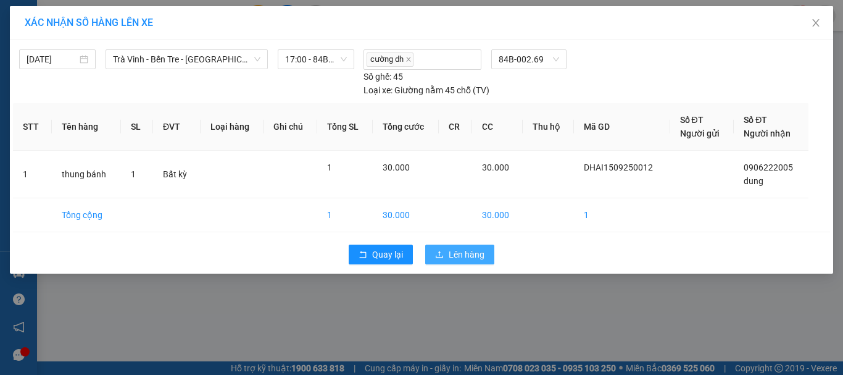
click at [446, 255] on button "Lên hàng" at bounding box center [459, 254] width 69 height 20
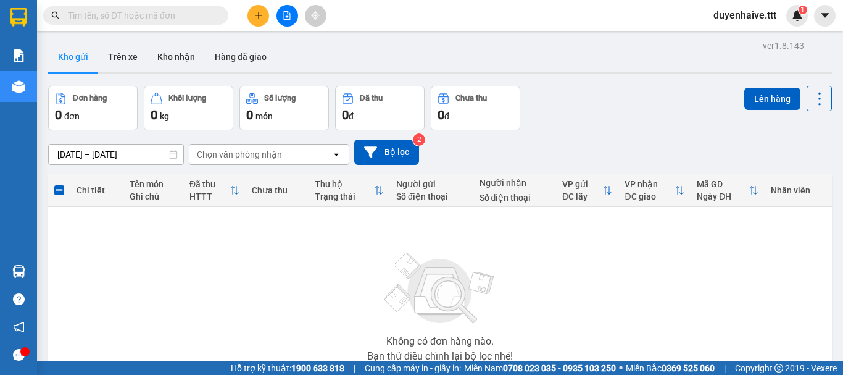
click at [120, 20] on input "text" at bounding box center [141, 16] width 146 height 14
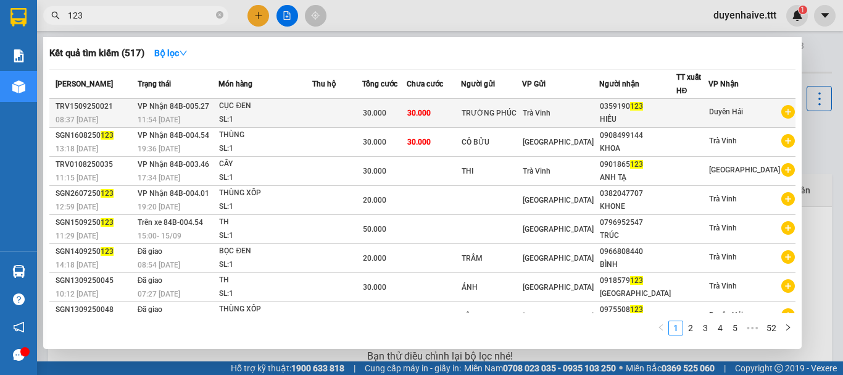
type input "123"
click at [709, 111] on div at bounding box center [692, 113] width 31 height 13
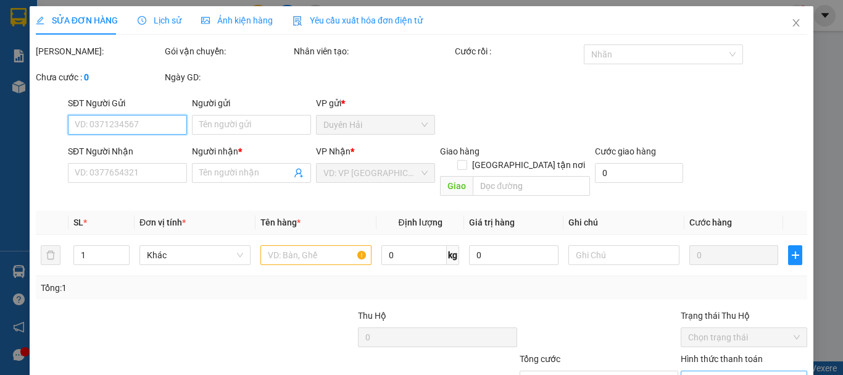
scroll to position [85, 0]
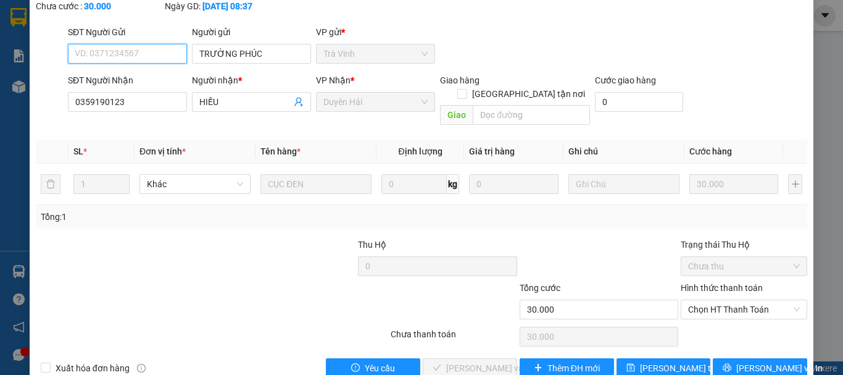
type input "TRƯỜNG PHÚC"
type input "0359190123"
type input "HIẾU"
type input "30.000"
click at [719, 300] on span "Chọn HT Thanh Toán" at bounding box center [744, 309] width 112 height 19
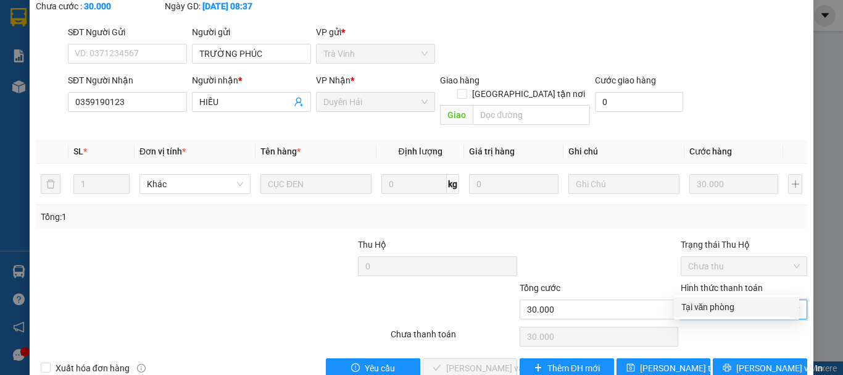
click at [711, 305] on div "Tại văn phòng" at bounding box center [737, 307] width 111 height 14
type input "0"
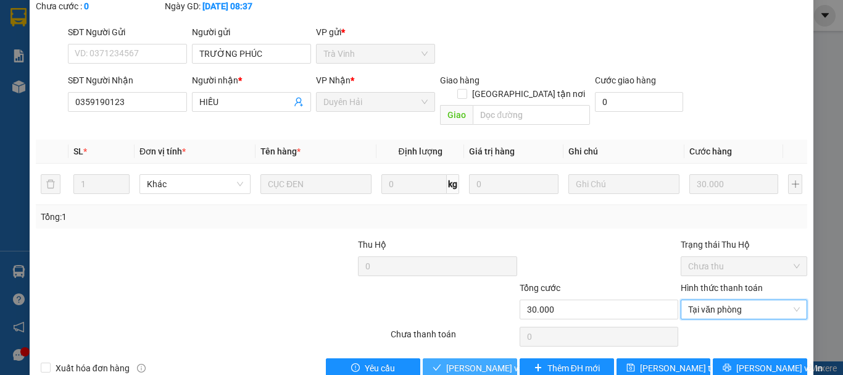
click at [473, 347] on span "[PERSON_NAME] và Giao hàng" at bounding box center [505, 368] width 119 height 14
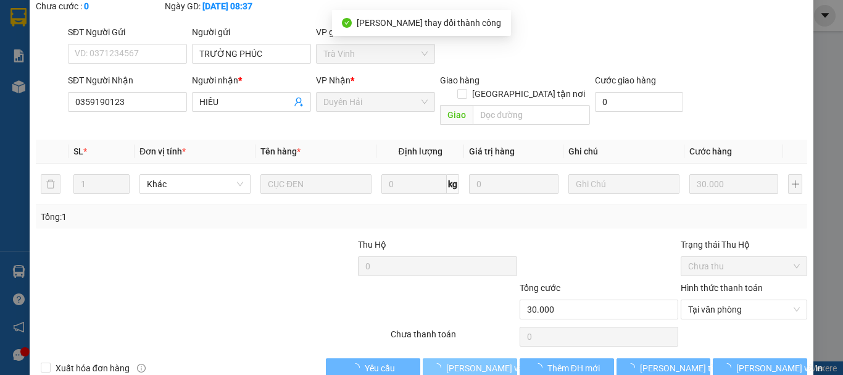
scroll to position [0, 0]
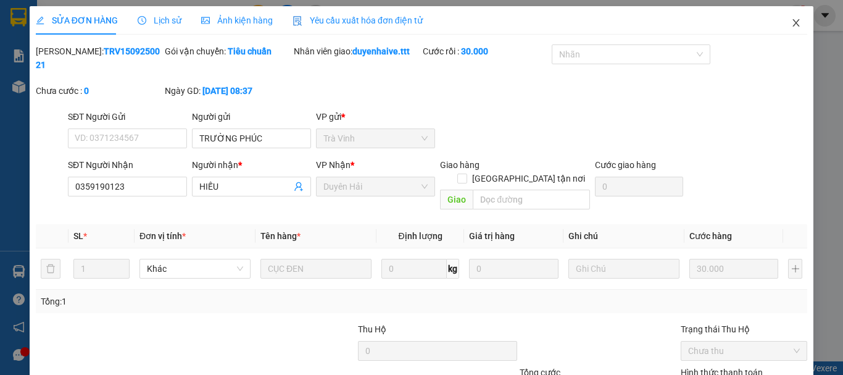
click at [793, 23] on icon "close" at bounding box center [796, 22] width 7 height 7
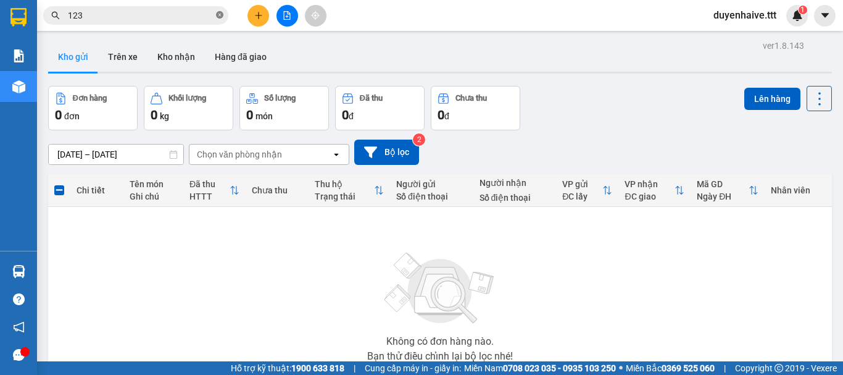
click at [220, 14] on icon "close-circle" at bounding box center [219, 14] width 7 height 7
click at [199, 17] on input "text" at bounding box center [141, 16] width 146 height 14
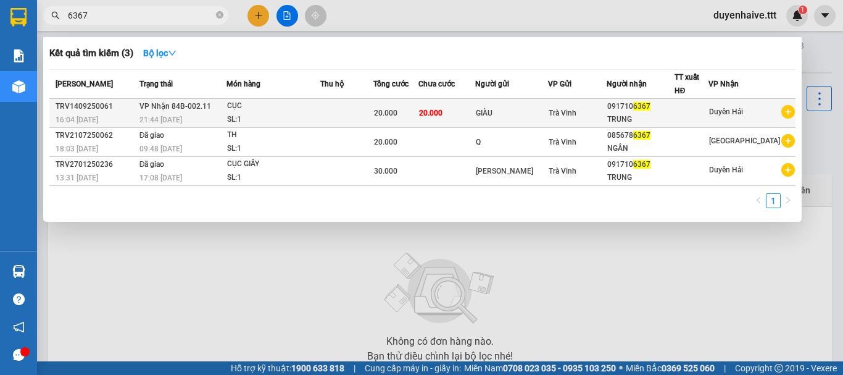
type input "6367"
click at [706, 113] on div at bounding box center [691, 113] width 33 height 13
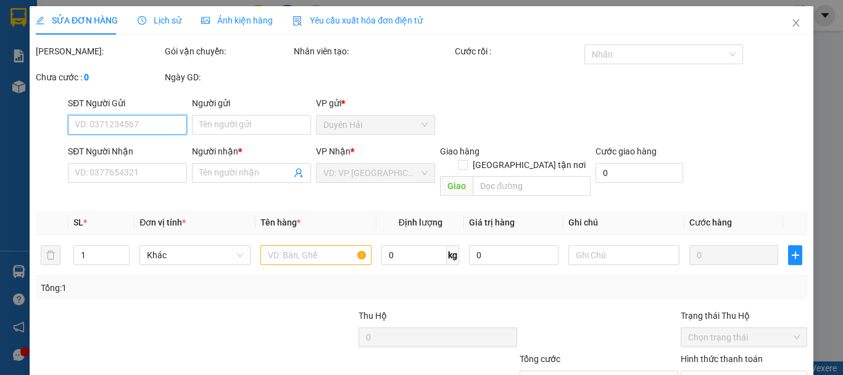
type input "GIÀU"
type input "0917106367"
type input "TRUNG"
type input "20.000"
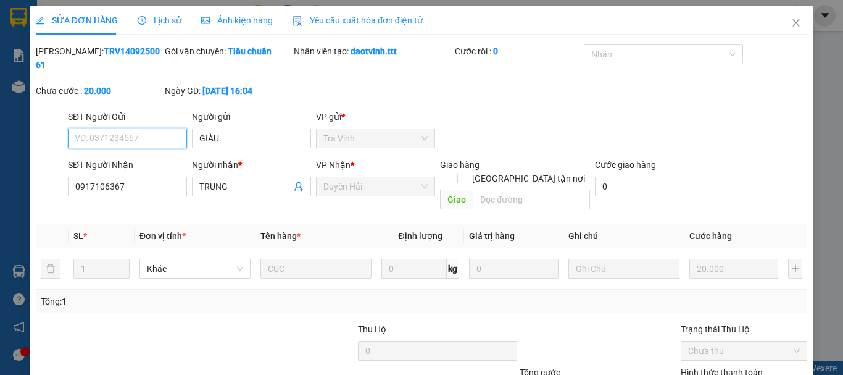
scroll to position [85, 0]
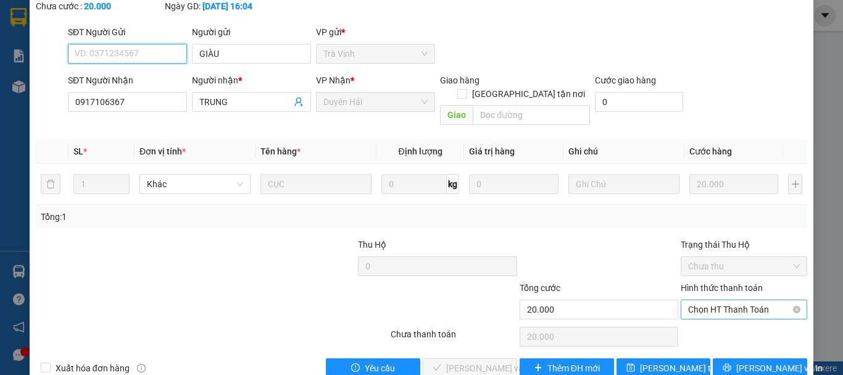
click at [715, 300] on span "Chọn HT Thanh Toán" at bounding box center [744, 309] width 112 height 19
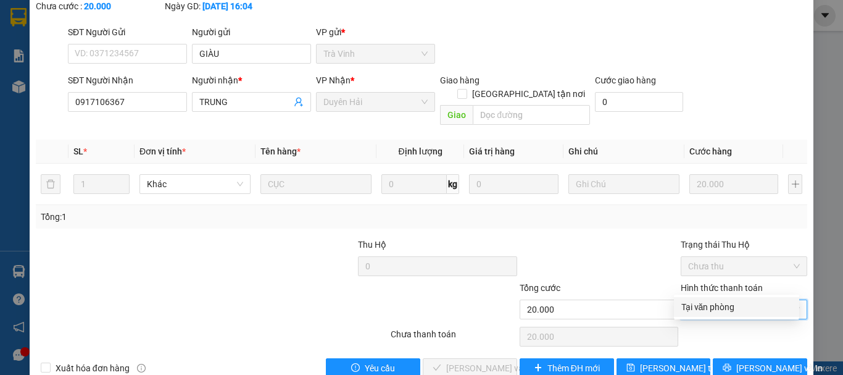
click at [705, 312] on div "Tại văn phòng" at bounding box center [737, 307] width 111 height 14
type input "0"
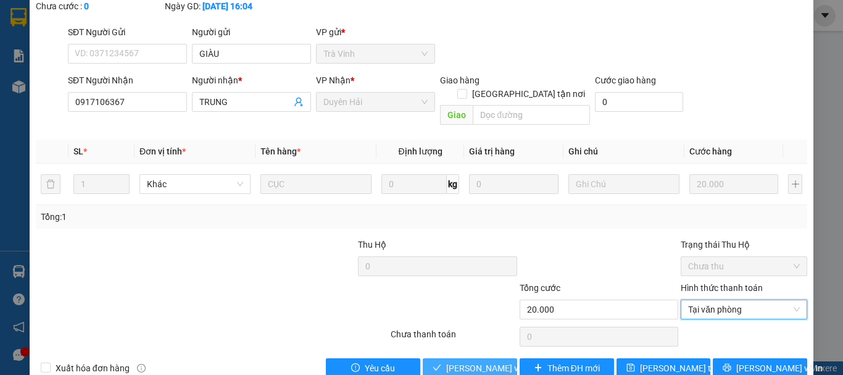
click at [493, 347] on span "[PERSON_NAME] và Giao hàng" at bounding box center [505, 368] width 119 height 14
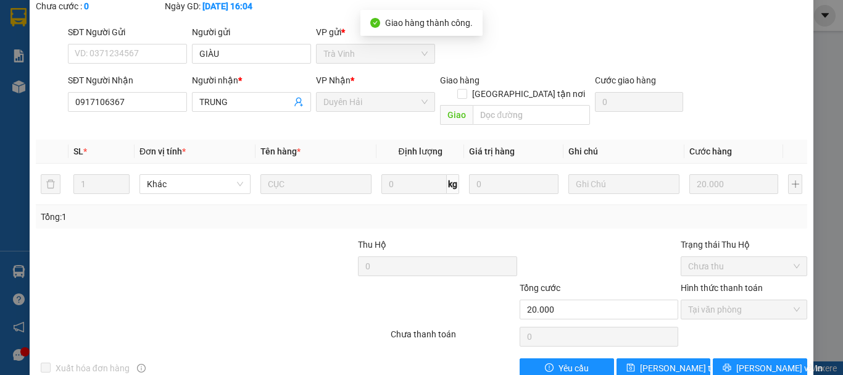
scroll to position [0, 0]
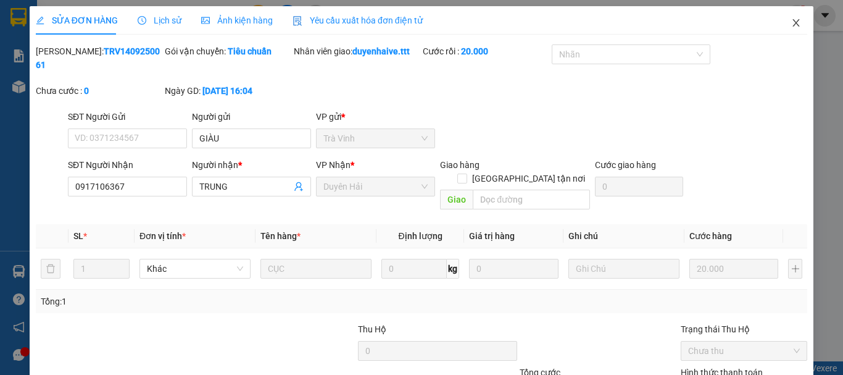
click at [791, 20] on icon "close" at bounding box center [796, 23] width 10 height 10
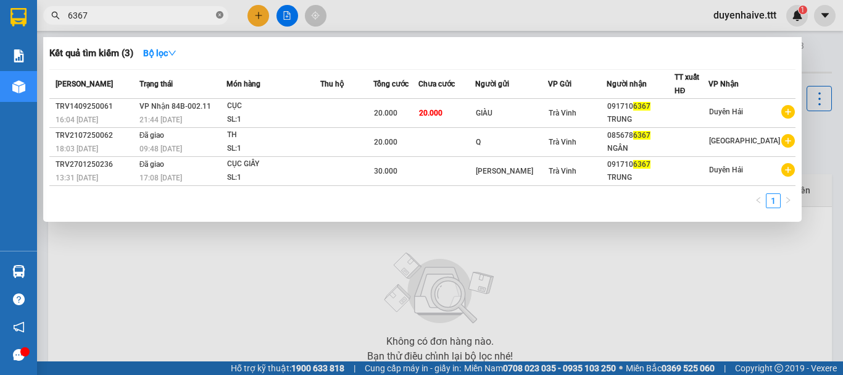
click at [220, 11] on span at bounding box center [219, 16] width 7 height 12
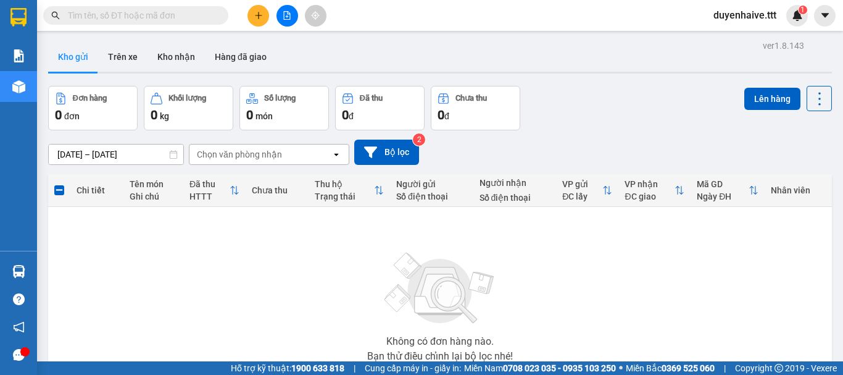
click at [203, 9] on input "text" at bounding box center [141, 16] width 146 height 14
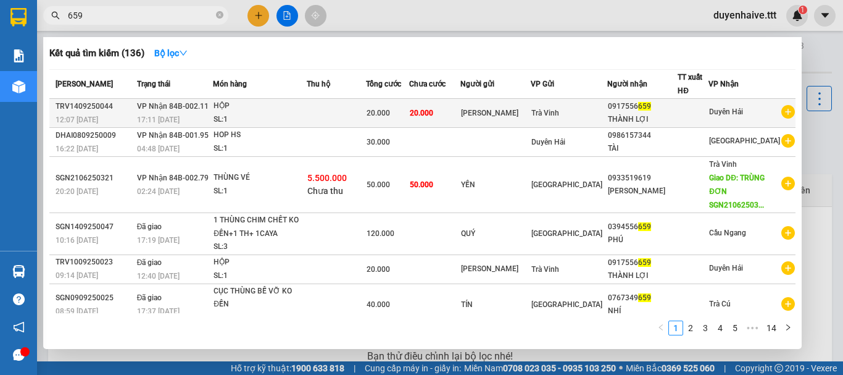
type input "659"
click at [684, 114] on div at bounding box center [693, 113] width 30 height 13
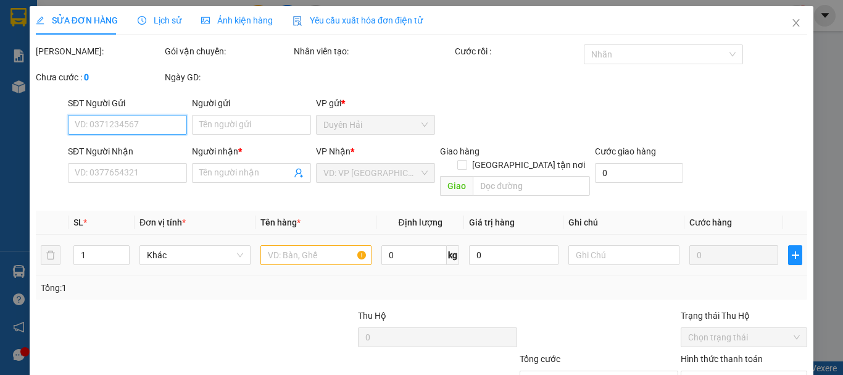
scroll to position [85, 0]
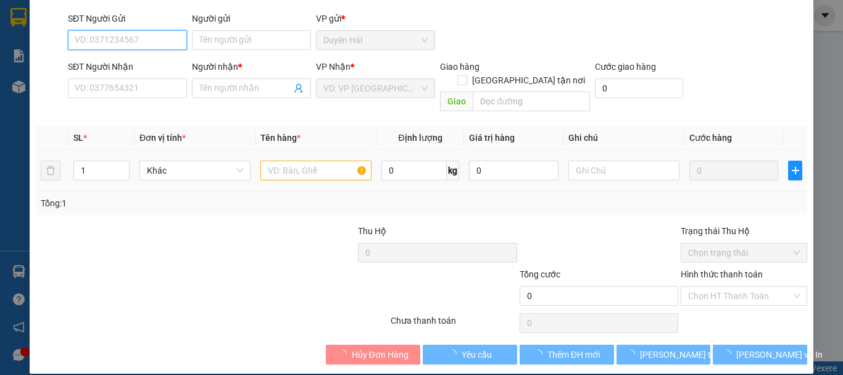
type input "PHƯƠNG HẰNG"
type input "0917556659"
type input "THÀNH LỢI"
type input "20.000"
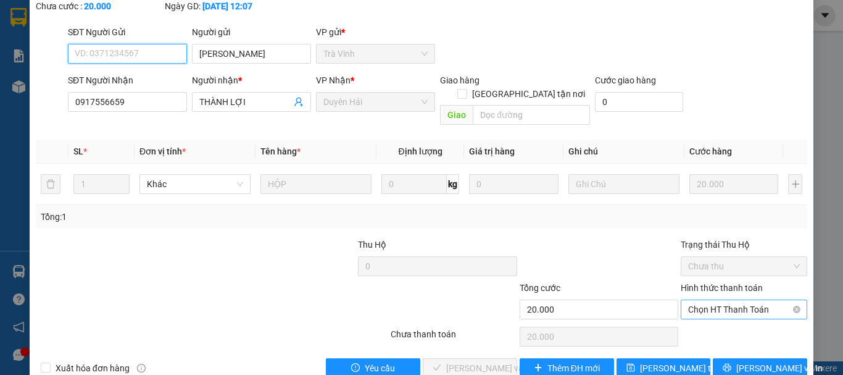
click at [700, 300] on span "Chọn HT Thanh Toán" at bounding box center [744, 309] width 112 height 19
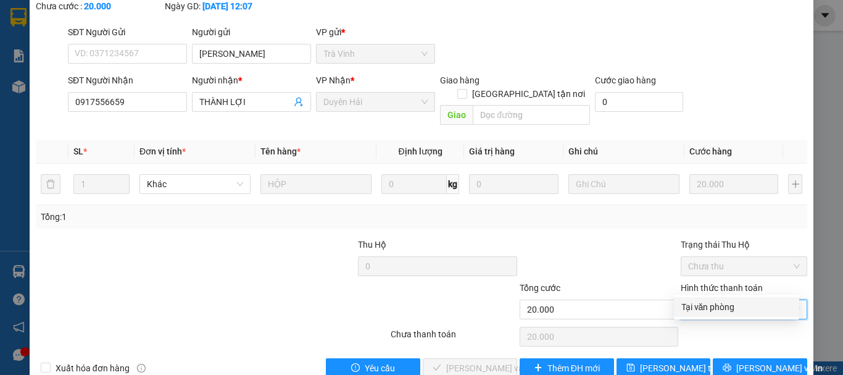
click at [702, 306] on div "Tại văn phòng" at bounding box center [737, 307] width 111 height 14
type input "0"
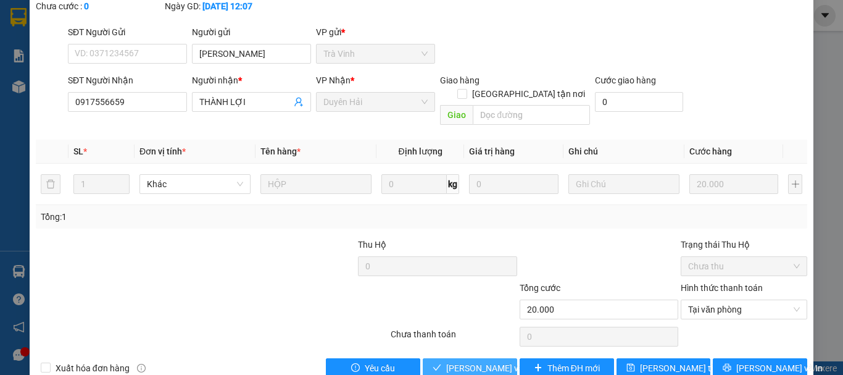
click at [464, 347] on span "[PERSON_NAME] và Giao hàng" at bounding box center [505, 368] width 119 height 14
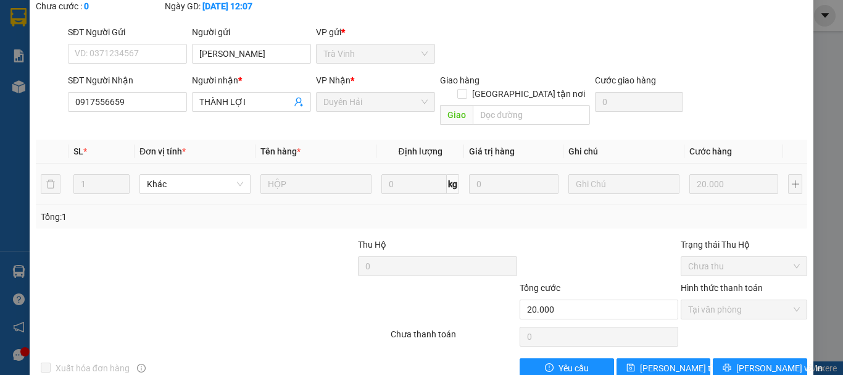
scroll to position [0, 0]
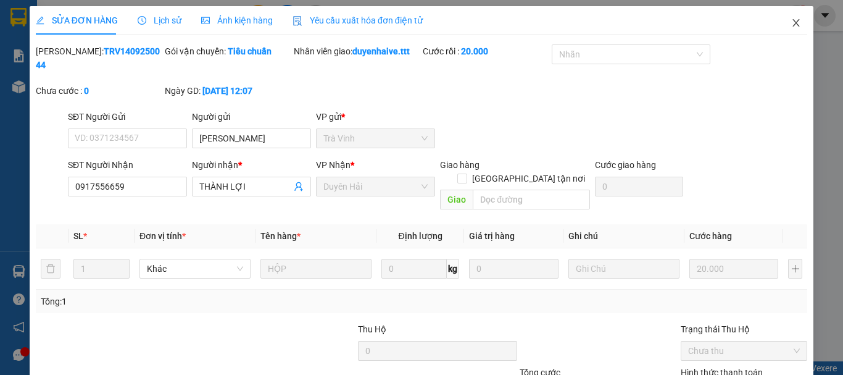
click at [782, 24] on span "Close" at bounding box center [796, 23] width 35 height 35
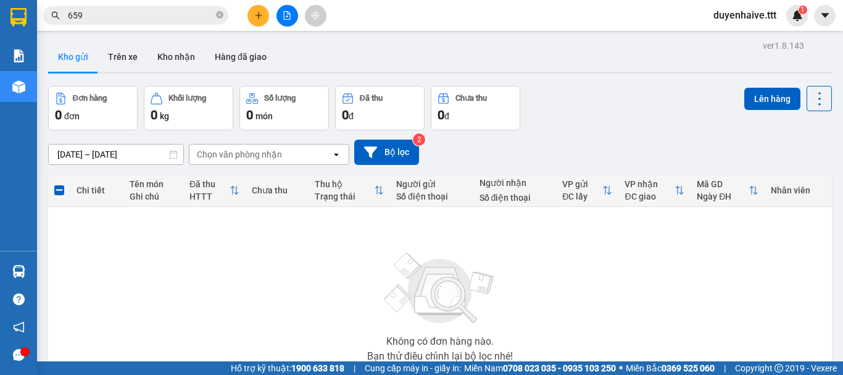
click at [482, 27] on div "Kết quả tìm kiếm ( 136 ) Bộ lọc Mã ĐH Trạng thái Món hàng Thu hộ Tổng cước Chưa…" at bounding box center [421, 15] width 843 height 31
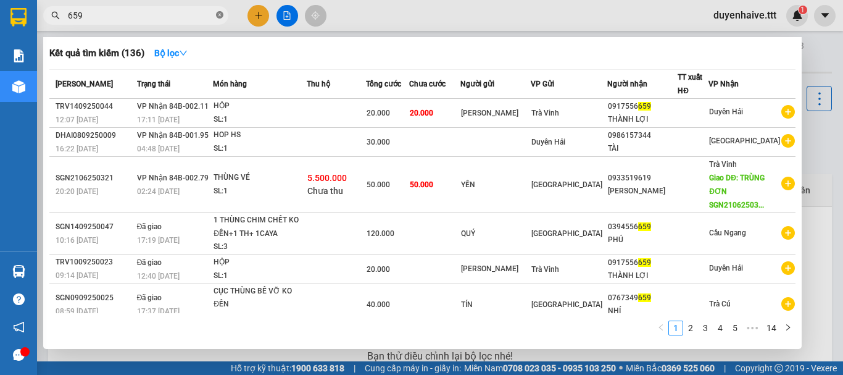
click at [219, 13] on icon "close-circle" at bounding box center [219, 14] width 7 height 7
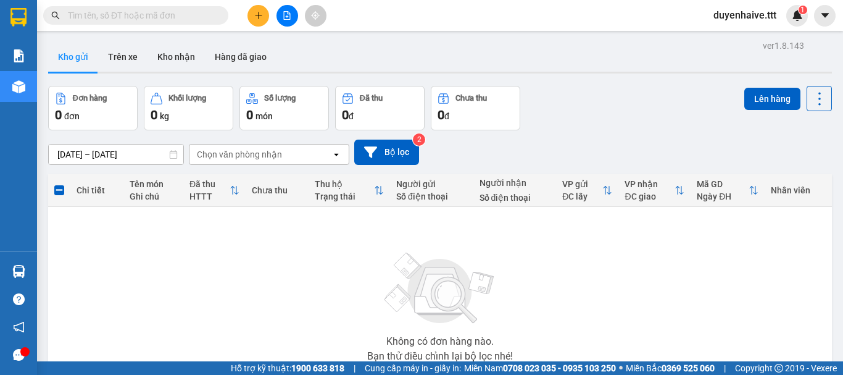
click at [190, 12] on input "text" at bounding box center [141, 16] width 146 height 14
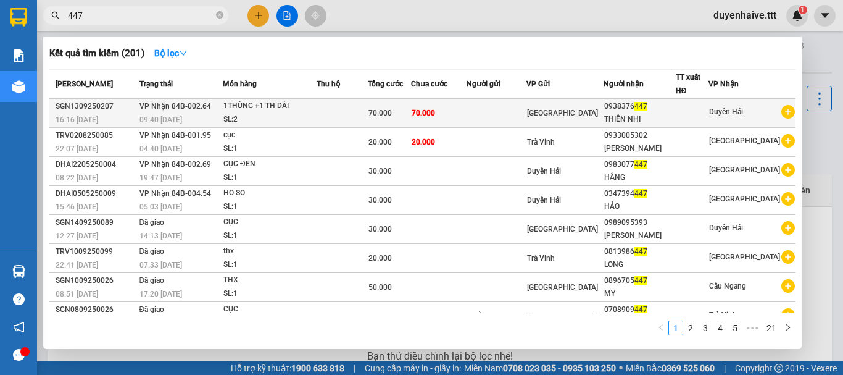
type input "447"
click at [644, 111] on div "0938376 447" at bounding box center [639, 106] width 71 height 13
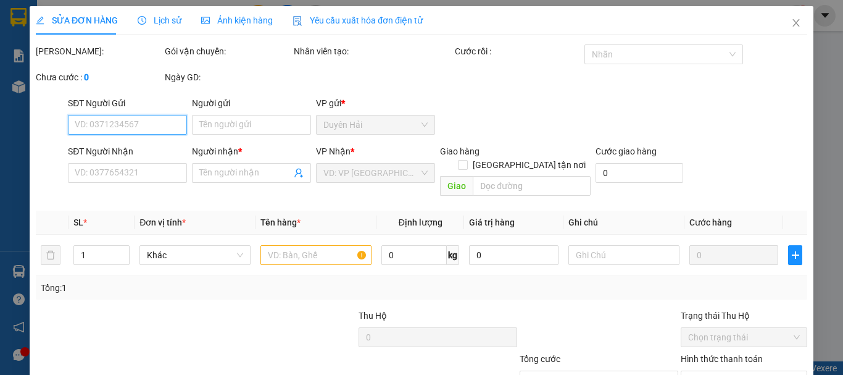
type input "0938376447"
type input "THIÊN NHI"
type input "70.000"
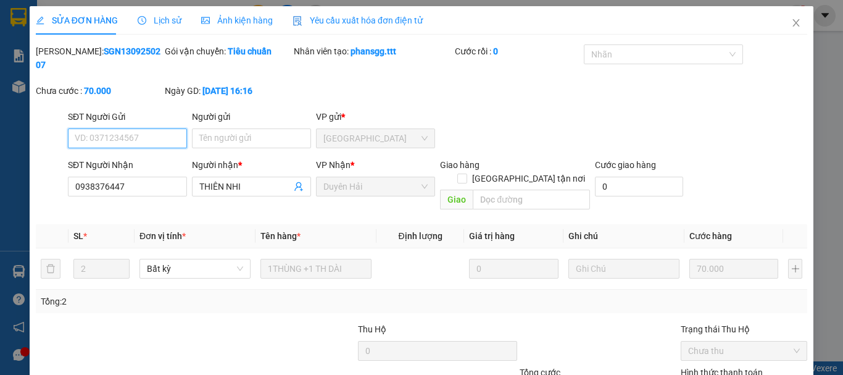
scroll to position [85, 0]
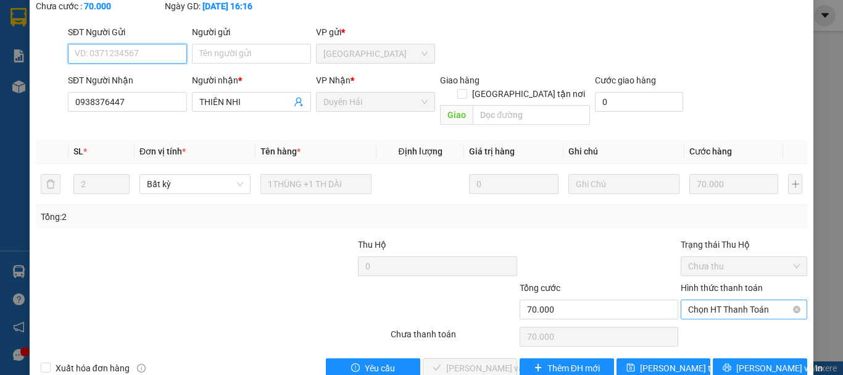
click at [688, 300] on span "Chọn HT Thanh Toán" at bounding box center [744, 309] width 112 height 19
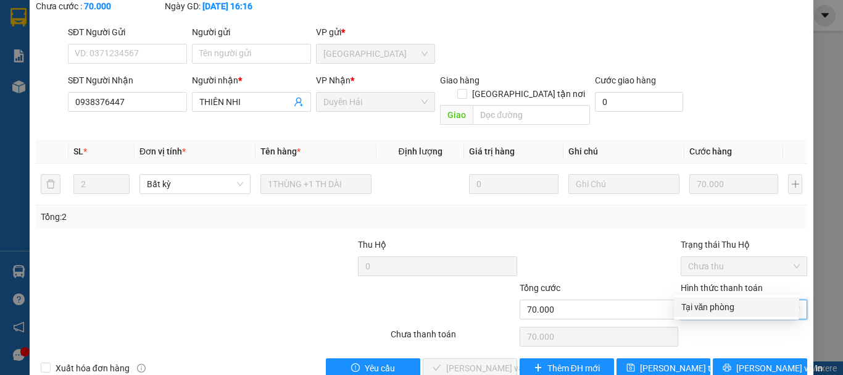
click at [690, 309] on div "Tại văn phòng" at bounding box center [737, 307] width 111 height 14
type input "0"
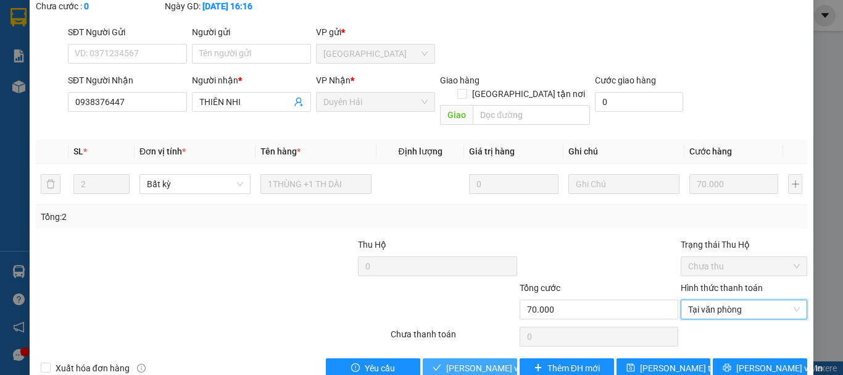
click at [467, 347] on span "[PERSON_NAME] và Giao hàng" at bounding box center [505, 368] width 119 height 14
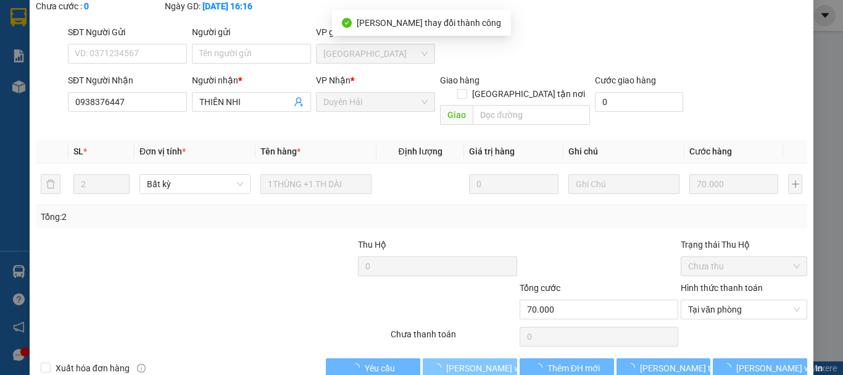
scroll to position [0, 0]
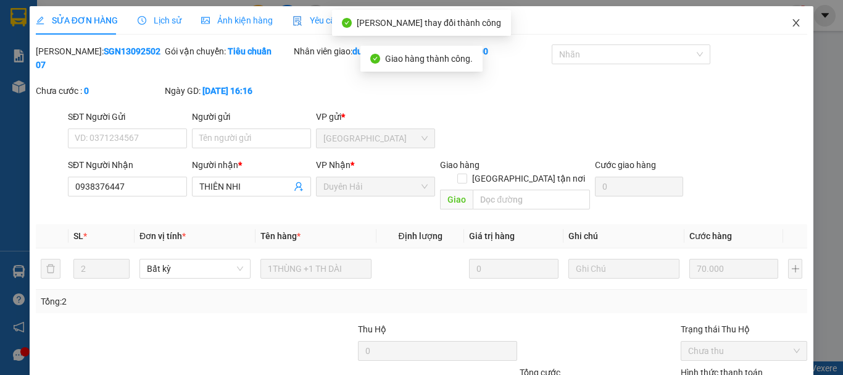
click at [791, 23] on icon "close" at bounding box center [796, 23] width 10 height 10
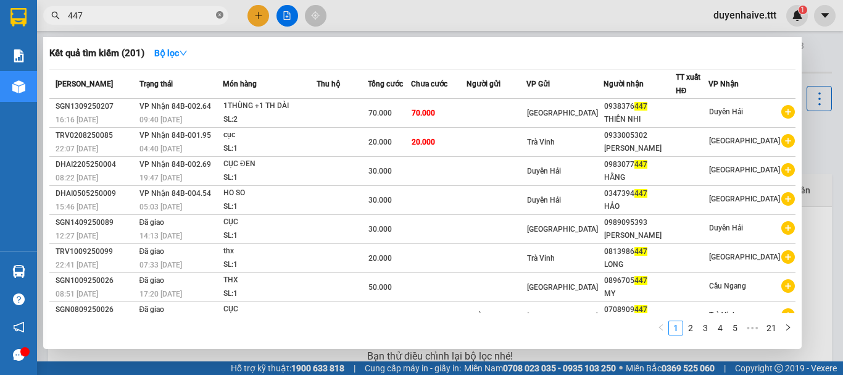
click at [222, 16] on icon "close-circle" at bounding box center [219, 14] width 7 height 7
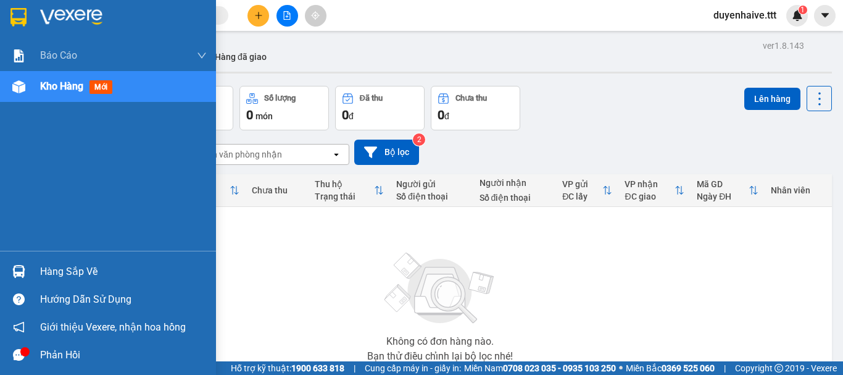
drag, startPoint x: 131, startPoint y: 339, endPoint x: 220, endPoint y: 374, distance: 96.2
click at [148, 347] on div "Hàng sắp về Hướng dẫn sử dụng Giới thiệu Vexere, nhận hoa hồng Phản hồi" at bounding box center [108, 310] width 216 height 118
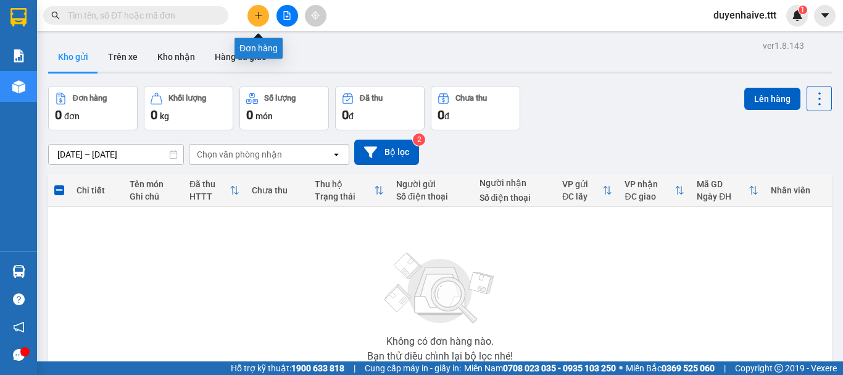
click at [259, 12] on icon "plus" at bounding box center [258, 15] width 9 height 9
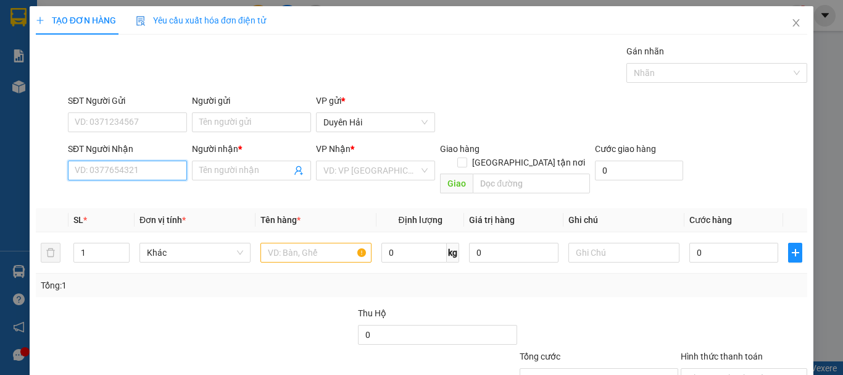
click at [111, 167] on input "SĐT Người Nhận" at bounding box center [127, 171] width 119 height 20
click at [118, 194] on div "0909652800 - VIỄN" at bounding box center [126, 195] width 103 height 14
type input "0909652800"
type input "VIỄN"
type input "0909652800"
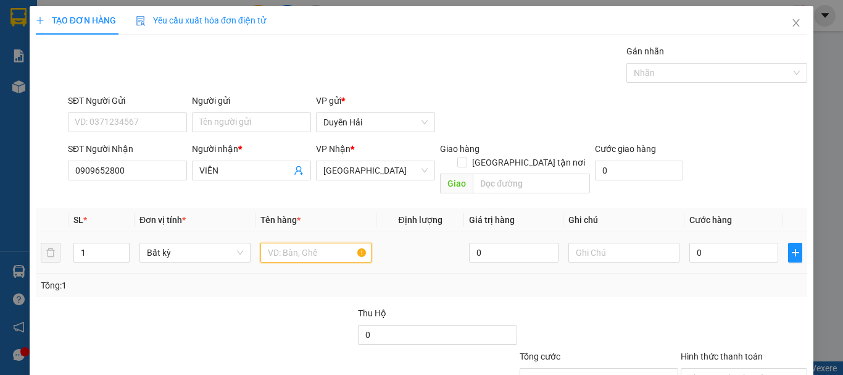
click at [291, 243] on input "text" at bounding box center [316, 253] width 111 height 20
type input "ho so"
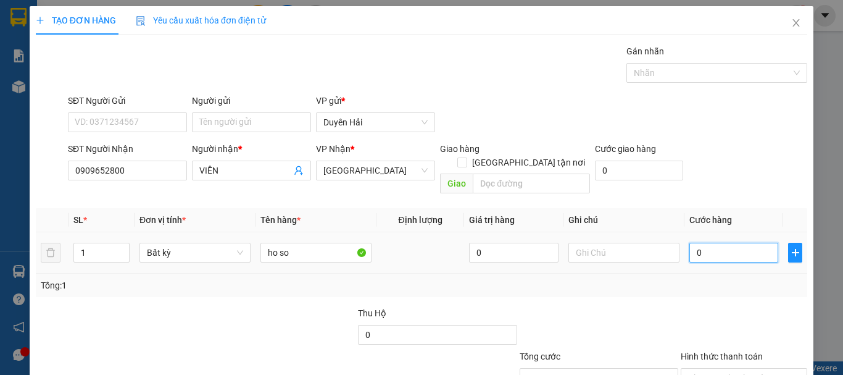
click at [711, 243] on input "0" at bounding box center [734, 253] width 89 height 20
type input "3"
type input "30"
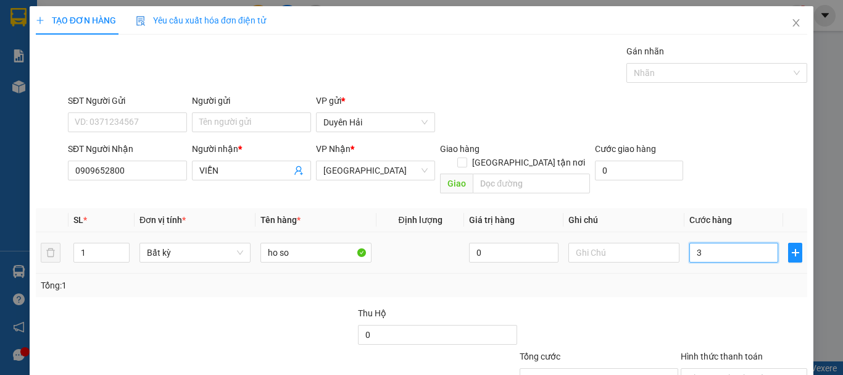
type input "30"
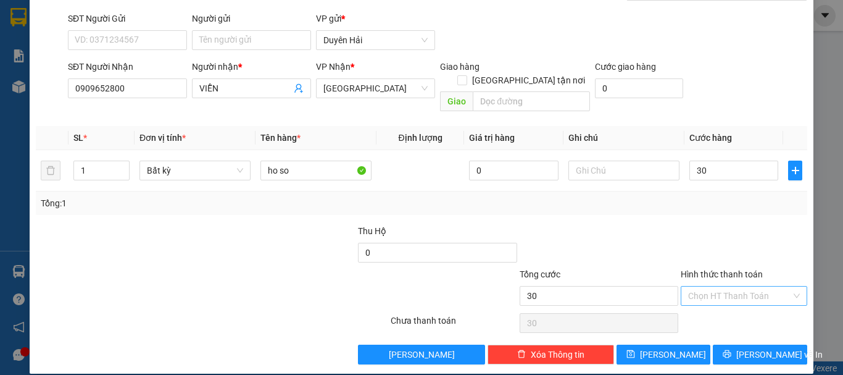
type input "30.000"
click at [719, 286] on input "Hình thức thanh toán" at bounding box center [739, 295] width 103 height 19
click at [719, 306] on div "Tại văn phòng" at bounding box center [737, 307] width 111 height 14
type input "0"
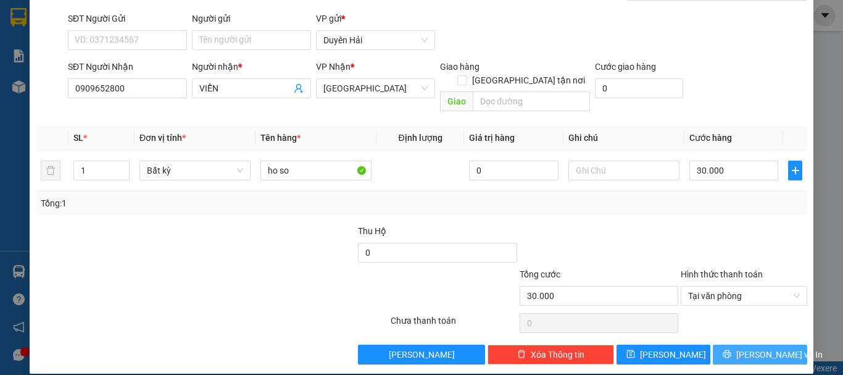
click at [729, 347] on icon "printer" at bounding box center [727, 353] width 9 height 9
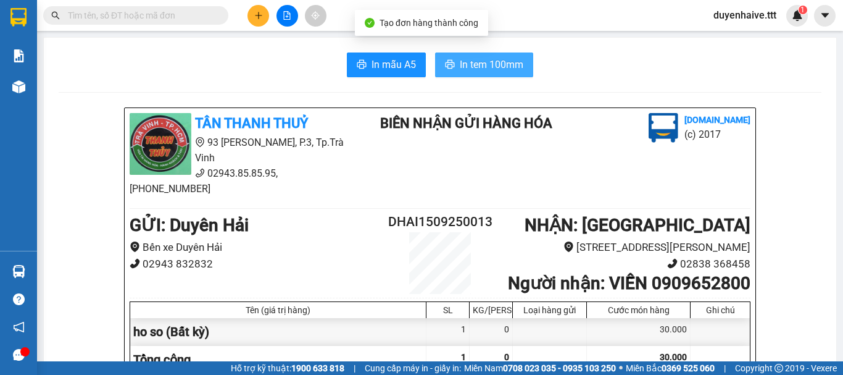
click at [474, 62] on span "In tem 100mm" at bounding box center [492, 64] width 64 height 15
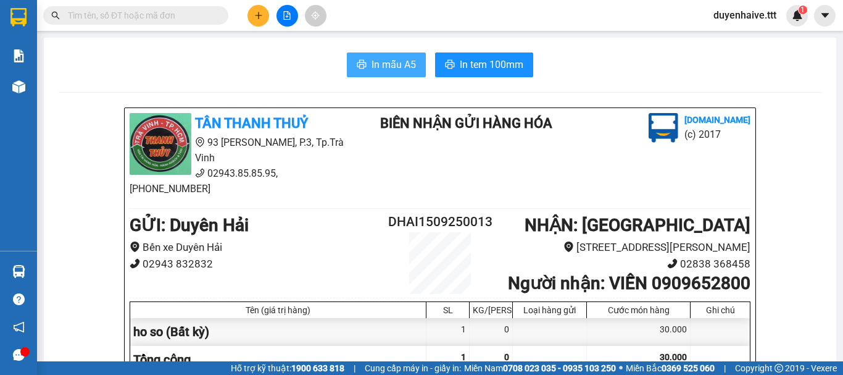
click at [382, 65] on span "In mẫu A5" at bounding box center [394, 64] width 44 height 15
click at [361, 69] on icon "printer" at bounding box center [362, 64] width 10 height 10
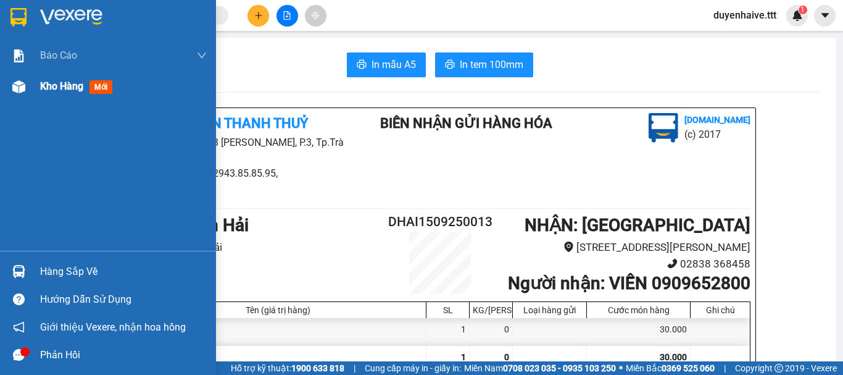
click at [54, 84] on span "Kho hàng" at bounding box center [61, 86] width 43 height 12
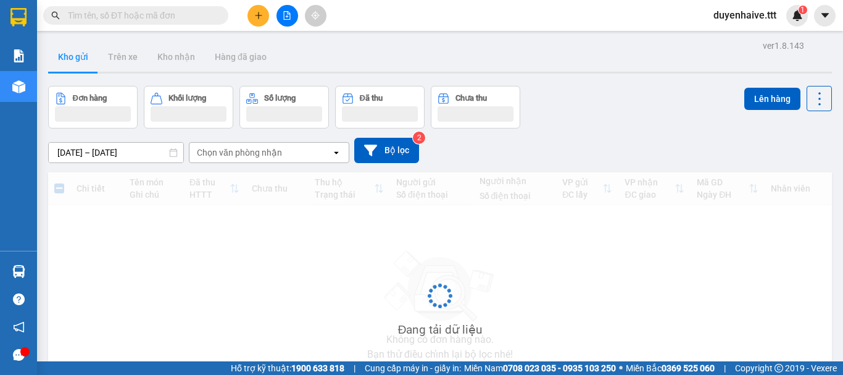
click at [466, 12] on div "Kết quả tìm kiếm ( 201 ) Bộ lọc Mã ĐH Trạng thái Món hàng Thu hộ Tổng cước Chưa…" at bounding box center [421, 15] width 843 height 31
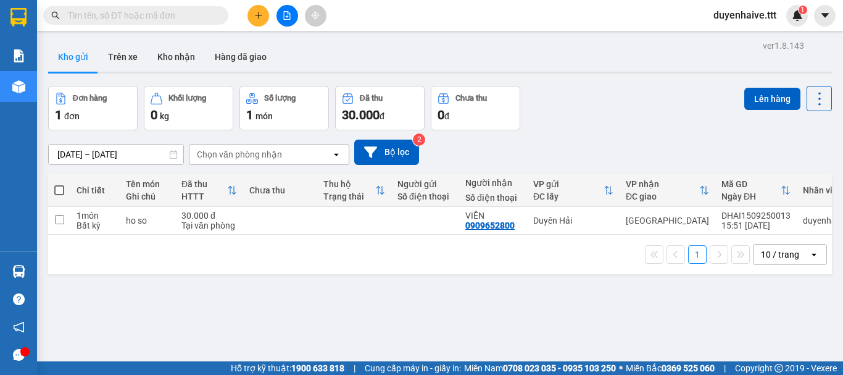
click at [188, 15] on input "text" at bounding box center [141, 16] width 146 height 14
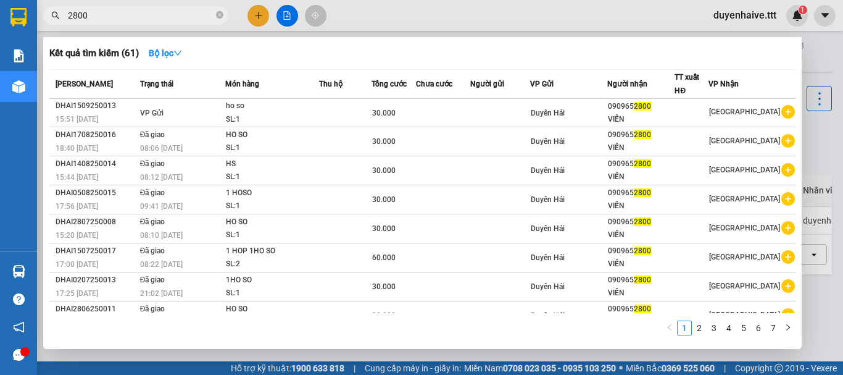
type input "2800"
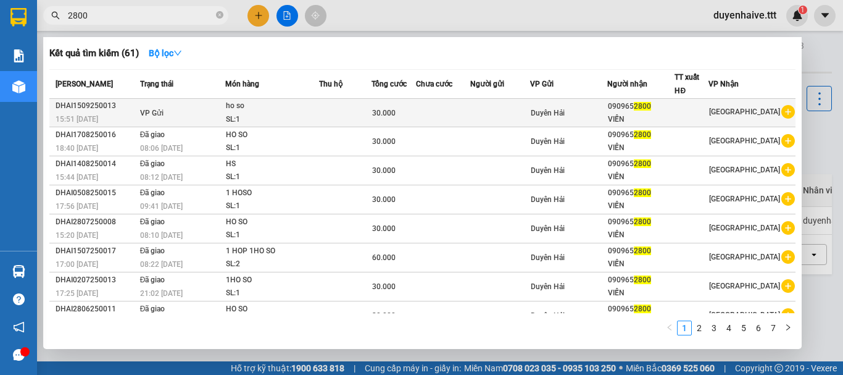
click at [319, 114] on div "SL: 1" at bounding box center [272, 120] width 93 height 14
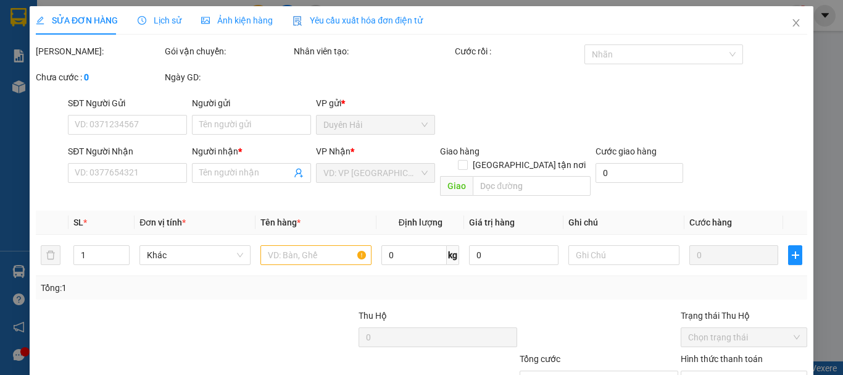
type input "0909652800"
type input "VIỄN"
type input "30.000"
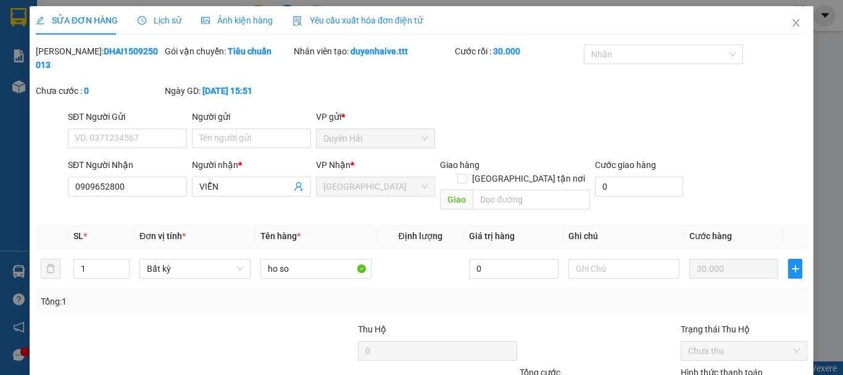
click at [162, 19] on span "Lịch sử" at bounding box center [160, 20] width 44 height 10
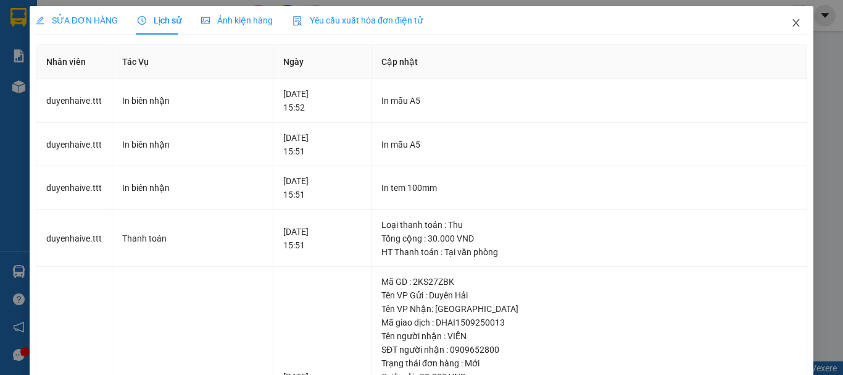
click at [791, 22] on icon "close" at bounding box center [796, 23] width 10 height 10
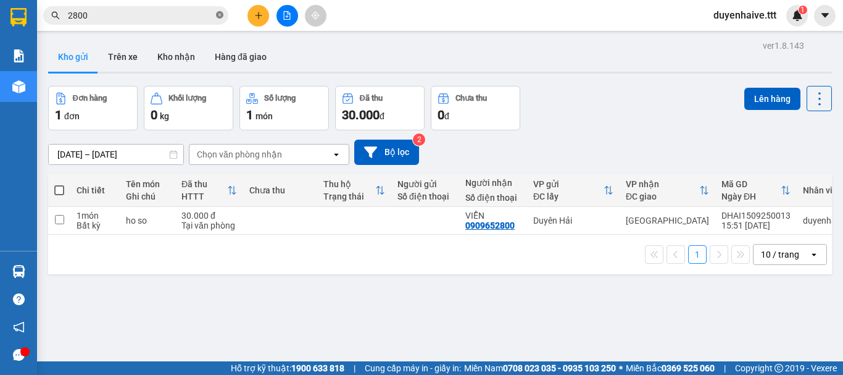
click at [219, 12] on icon "close-circle" at bounding box center [219, 14] width 7 height 7
click at [261, 14] on icon "plus" at bounding box center [258, 15] width 9 height 9
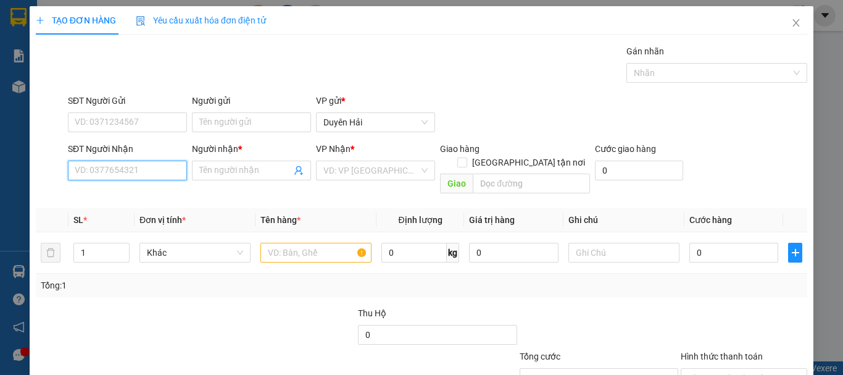
click at [105, 170] on input "SĐT Người Nhận" at bounding box center [127, 171] width 119 height 20
type input "0932648669"
click at [112, 193] on div "0932648669 - VINH" at bounding box center [126, 195] width 103 height 14
type input "VINH"
type input "0932648669"
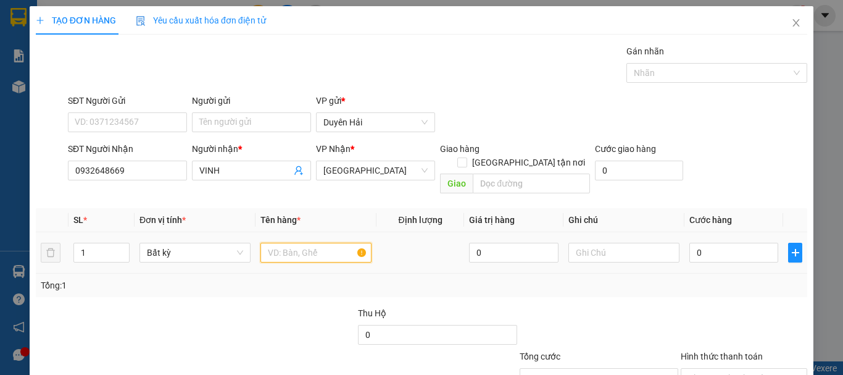
click at [296, 243] on input "text" at bounding box center [316, 253] width 111 height 20
type input "thung"
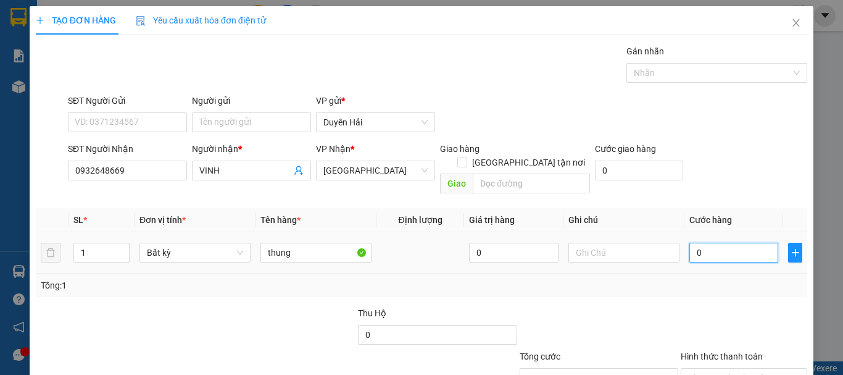
click at [704, 243] on input "0" at bounding box center [734, 253] width 89 height 20
type input "4"
type input "40"
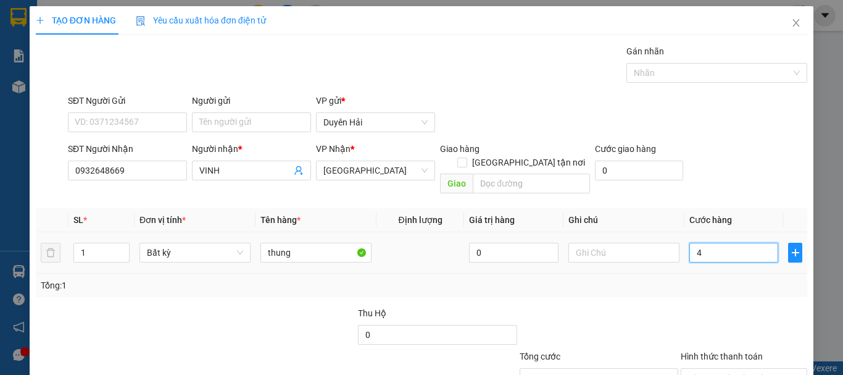
type input "40"
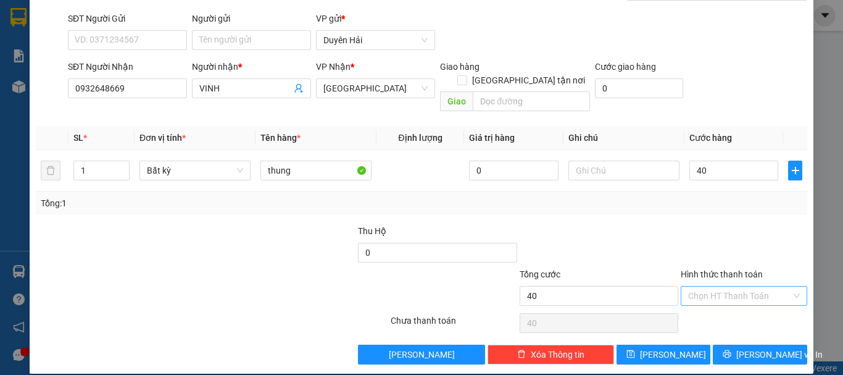
type input "40.000"
click at [725, 286] on input "Hình thức thanh toán" at bounding box center [739, 295] width 103 height 19
click at [722, 309] on div "Tại văn phòng" at bounding box center [737, 307] width 111 height 14
type input "0"
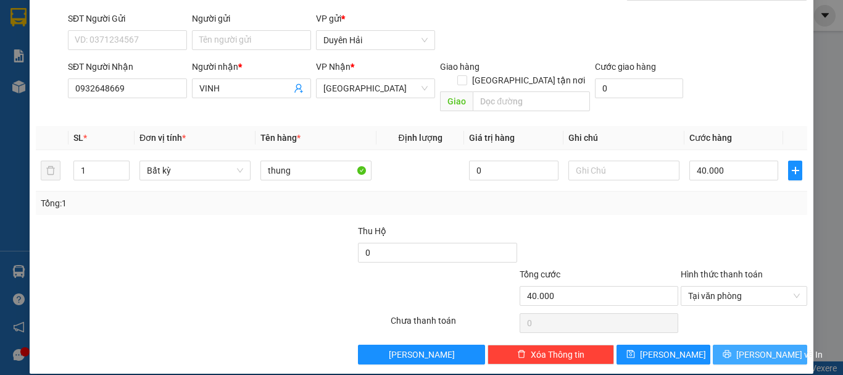
click at [727, 344] on button "[PERSON_NAME] và In" at bounding box center [760, 354] width 94 height 20
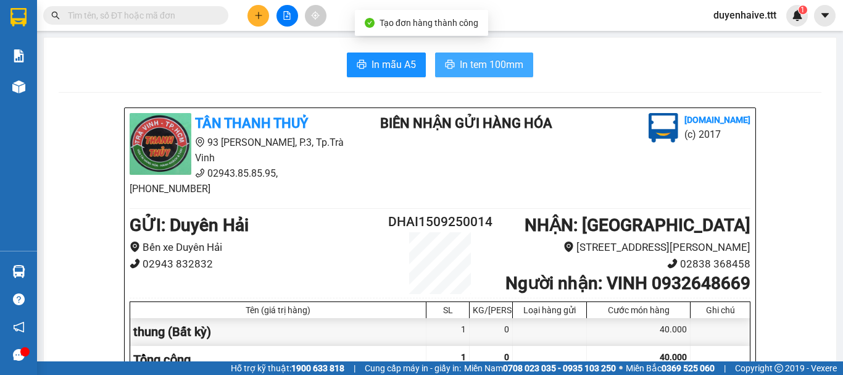
click at [481, 62] on span "In tem 100mm" at bounding box center [492, 64] width 64 height 15
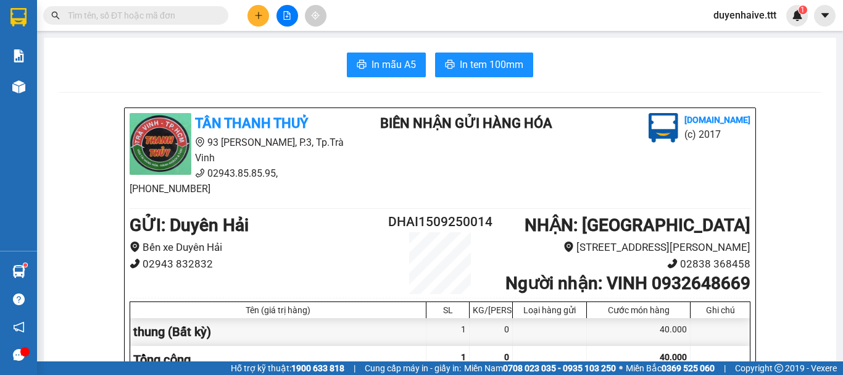
click at [161, 11] on input "text" at bounding box center [141, 16] width 146 height 14
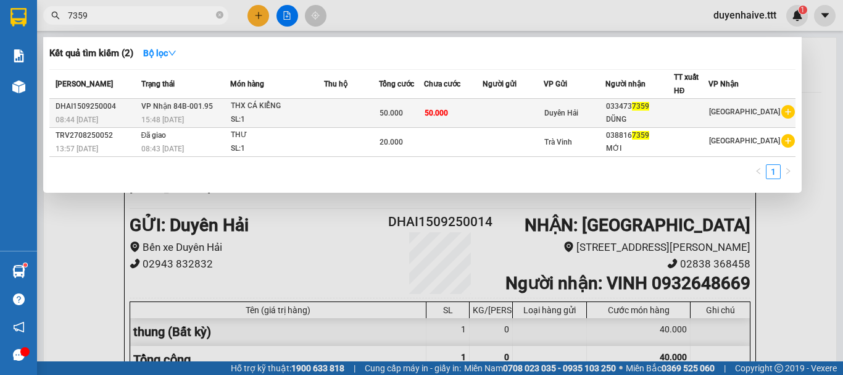
type input "7359"
click at [659, 112] on div "033473 7359" at bounding box center [639, 106] width 67 height 13
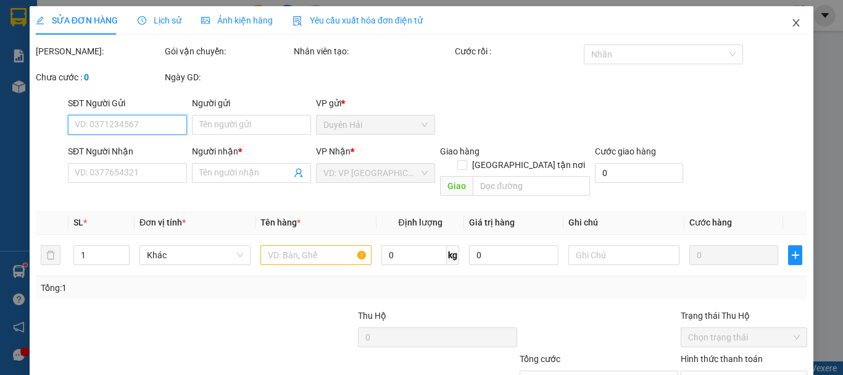
type input "0334737359"
type input "DŨNG"
type input "50.000"
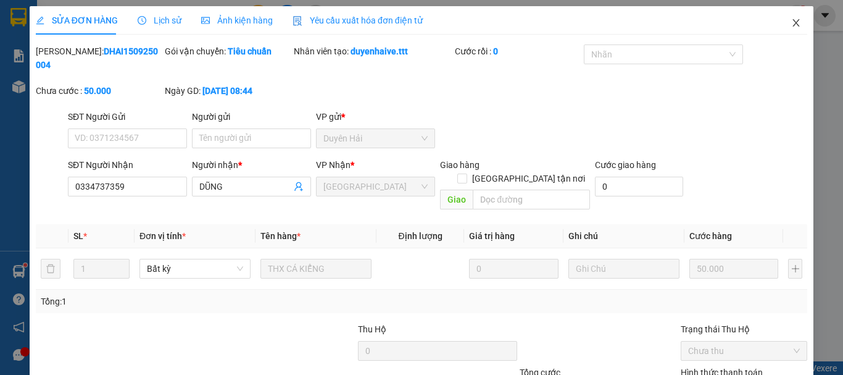
click at [791, 22] on icon "close" at bounding box center [796, 23] width 10 height 10
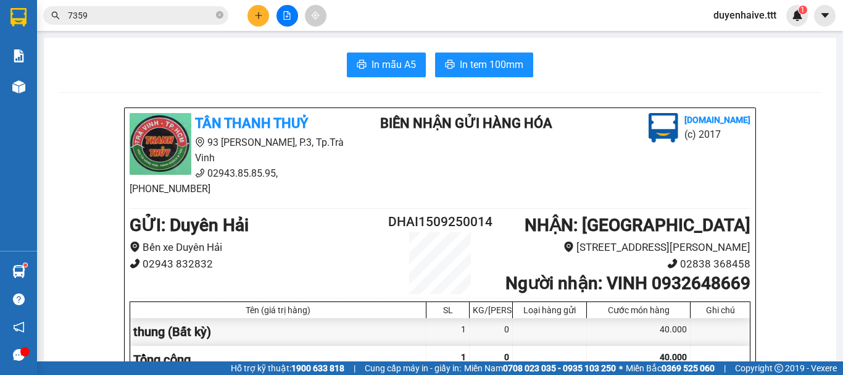
click at [369, 17] on div "Kết quả tìm kiếm ( 2 ) Bộ lọc Mã ĐH Trạng thái Món hàng Thu hộ Tổng cước Chưa c…" at bounding box center [421, 15] width 843 height 31
click at [364, 21] on div "Kết quả tìm kiếm ( 2 ) Bộ lọc Mã ĐH Trạng thái Món hàng Thu hộ Tổng cước Chưa c…" at bounding box center [421, 15] width 843 height 31
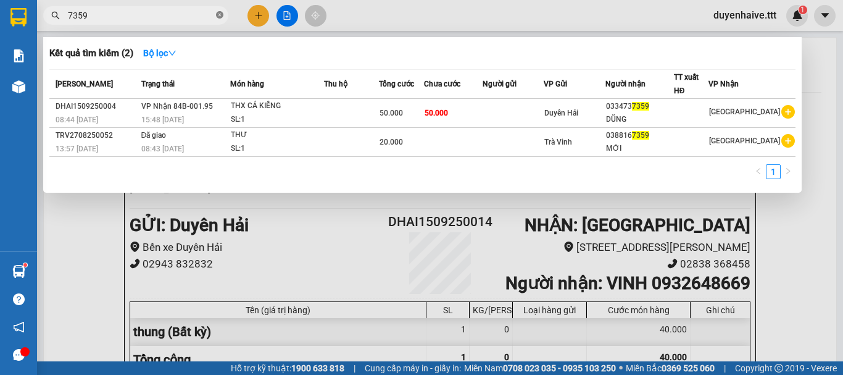
click at [217, 15] on icon "close-circle" at bounding box center [219, 14] width 7 height 7
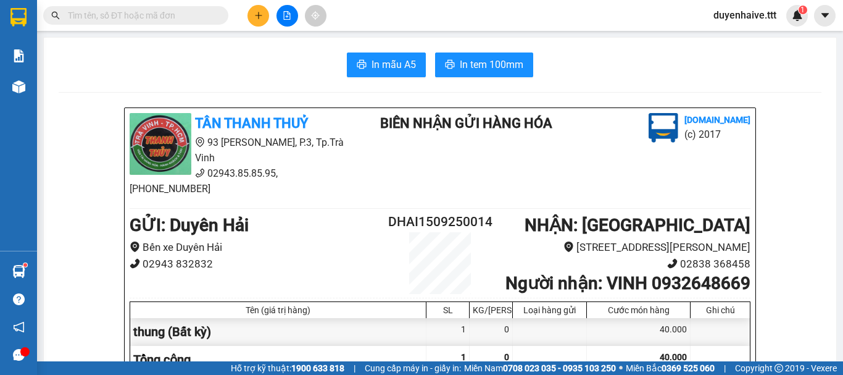
click at [155, 17] on input "text" at bounding box center [141, 16] width 146 height 14
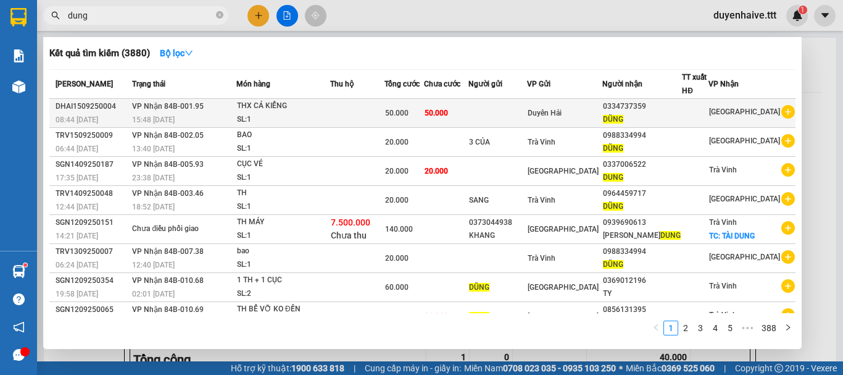
type input "dung"
click at [527, 109] on td at bounding box center [498, 113] width 59 height 29
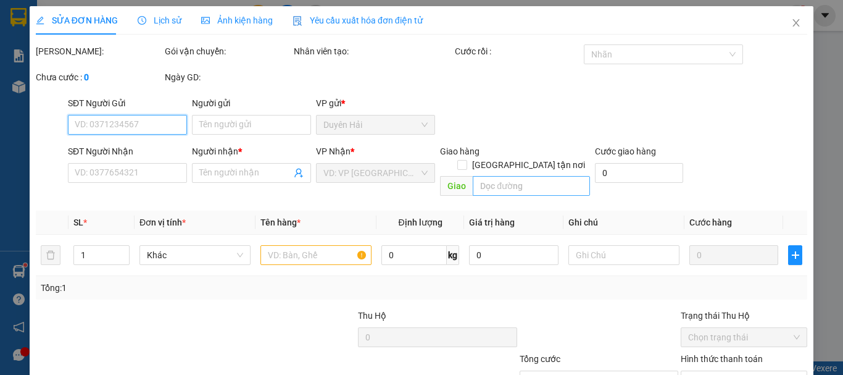
type input "0334737359"
type input "DŨNG"
type input "50.000"
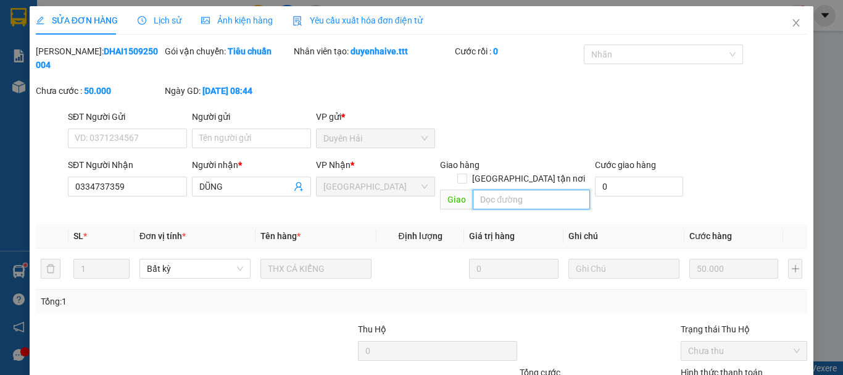
click at [475, 190] on input "text" at bounding box center [531, 200] width 117 height 20
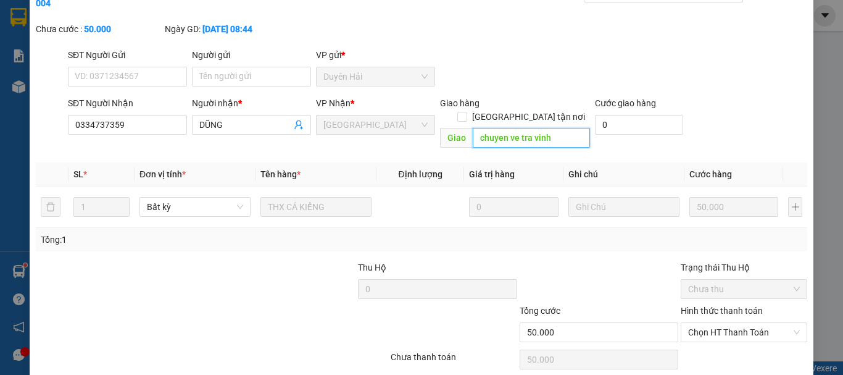
type input "chuyen ve tra vinh"
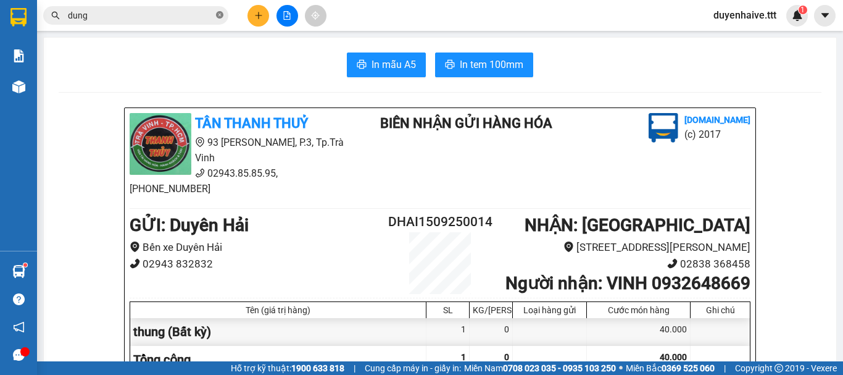
click at [218, 16] on icon "close-circle" at bounding box center [219, 14] width 7 height 7
drag, startPoint x: 746, startPoint y: 96, endPoint x: 357, endPoint y: 27, distance: 394.9
click at [357, 27] on div "Kết quả tìm kiếm ( 3880 ) Bộ lọc Mã ĐH Trạng thái Món hàng Thu hộ Tổng cước Chư…" at bounding box center [421, 15] width 843 height 31
click at [257, 14] on icon "plus" at bounding box center [258, 15] width 9 height 9
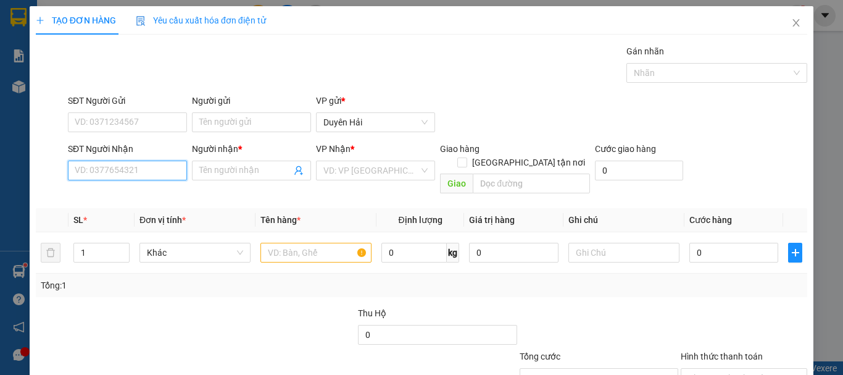
click at [109, 175] on input "SĐT Người Nhận" at bounding box center [127, 171] width 119 height 20
type input "0852740283"
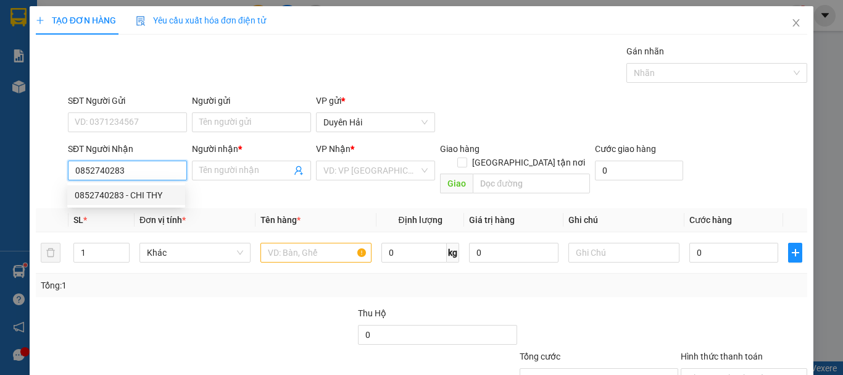
click at [142, 192] on div "0852740283 - CHI THY" at bounding box center [126, 195] width 103 height 14
type input "CHI THY"
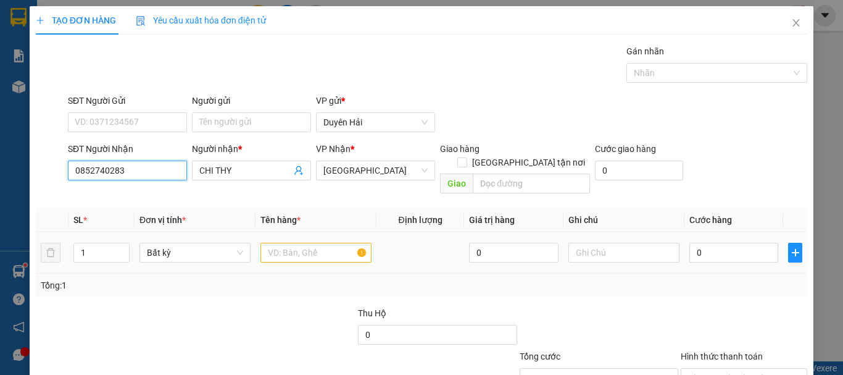
type input "0852740283"
click at [291, 244] on input "text" at bounding box center [316, 253] width 111 height 20
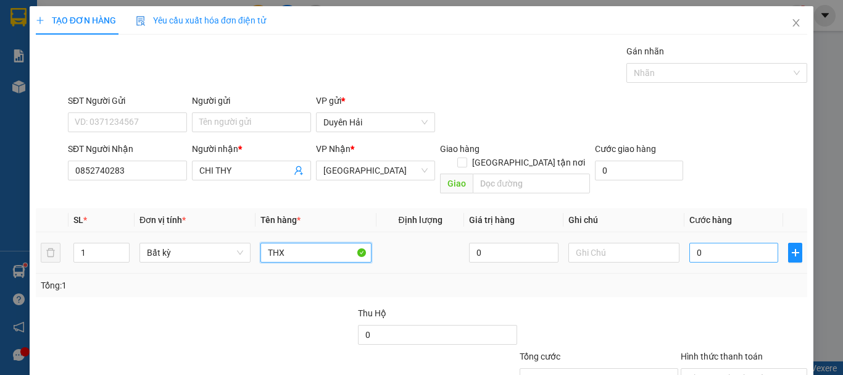
type input "THX"
click at [710, 244] on input "0" at bounding box center [734, 253] width 89 height 20
type input "4"
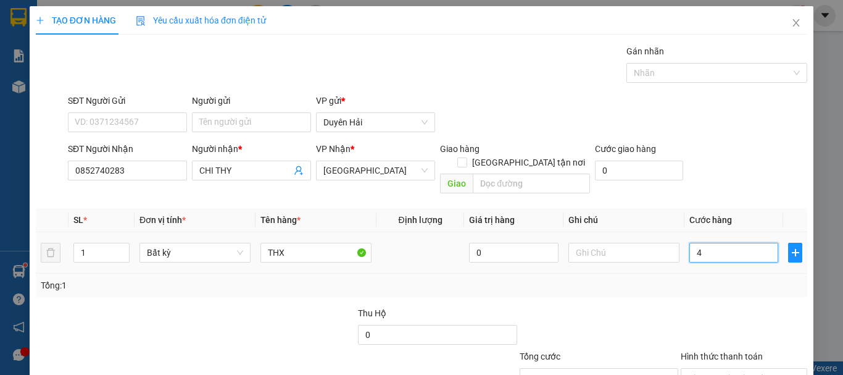
type input "40"
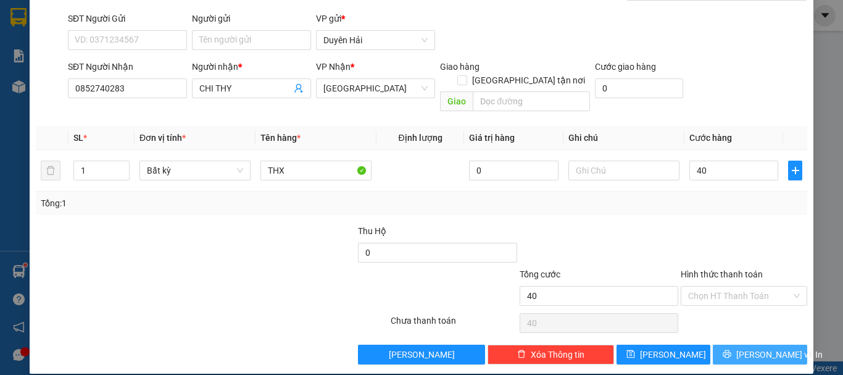
type input "40.000"
click at [751, 347] on span "[PERSON_NAME] và In" at bounding box center [779, 355] width 86 height 14
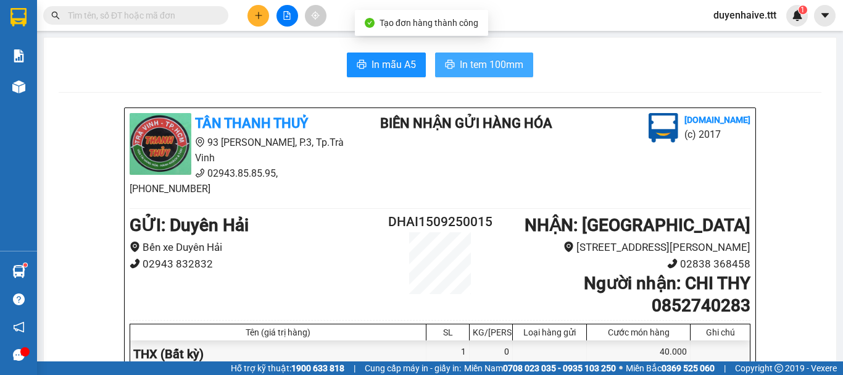
click at [511, 57] on span "In tem 100mm" at bounding box center [492, 64] width 64 height 15
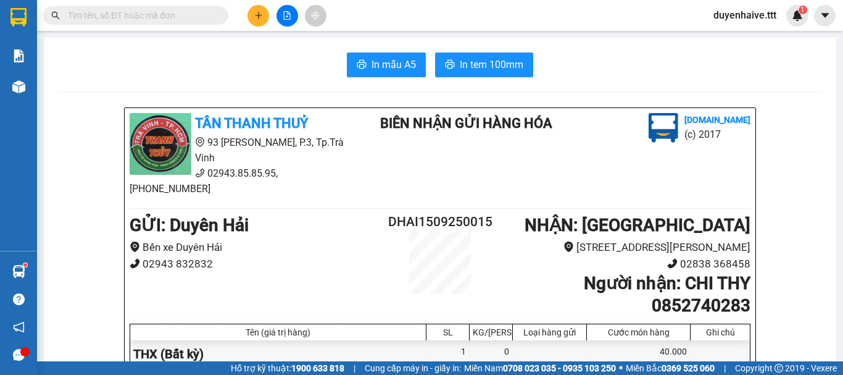
click at [174, 14] on input "text" at bounding box center [141, 16] width 146 height 14
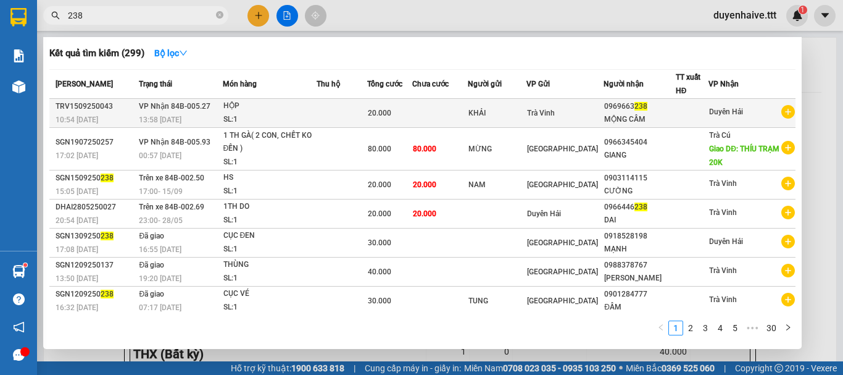
type input "238"
click at [707, 112] on div at bounding box center [693, 113] width 32 height 13
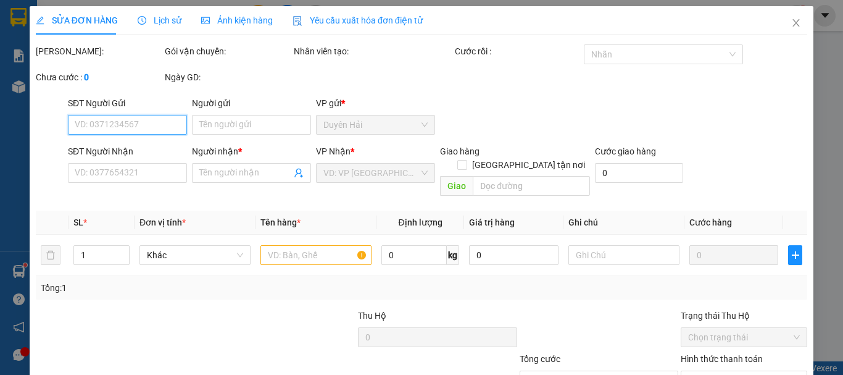
scroll to position [85, 0]
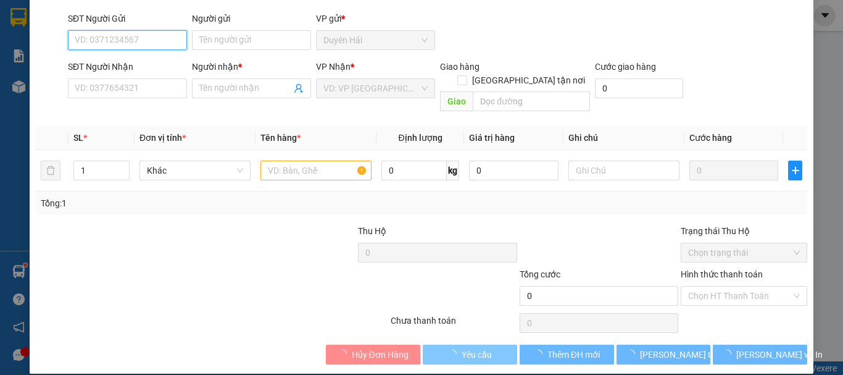
type input "KHẢI"
type input "0969663238"
type input "MỘNG CẦM"
type input "20.000"
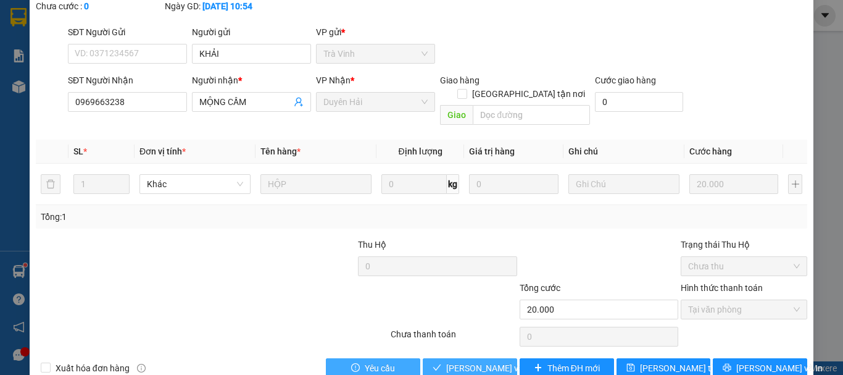
click at [477, 347] on span "[PERSON_NAME] và Giao hàng" at bounding box center [505, 368] width 119 height 14
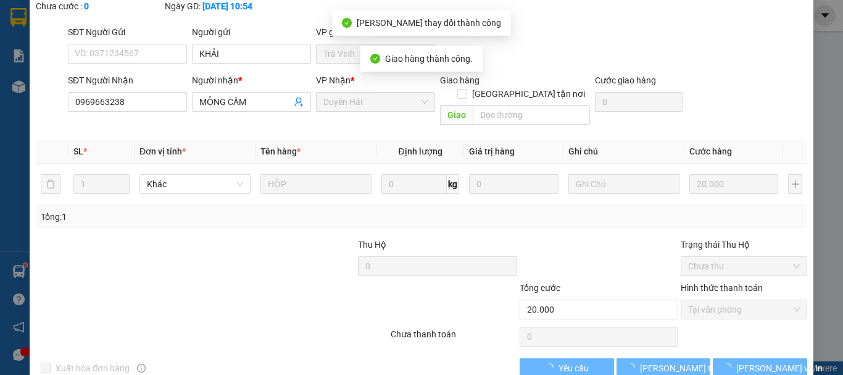
scroll to position [0, 0]
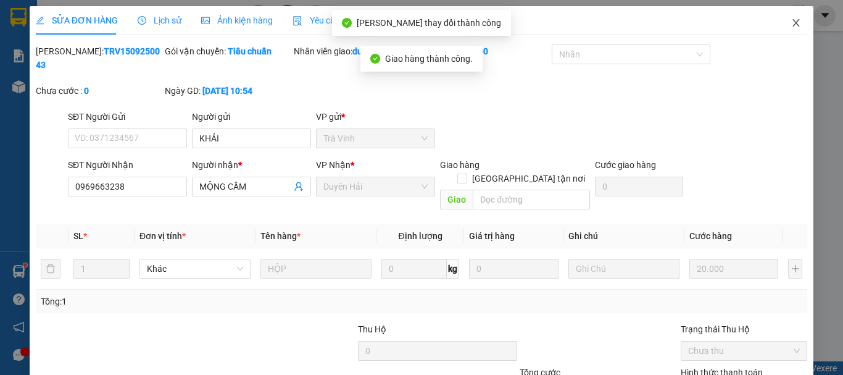
click at [791, 19] on icon "close" at bounding box center [796, 23] width 10 height 10
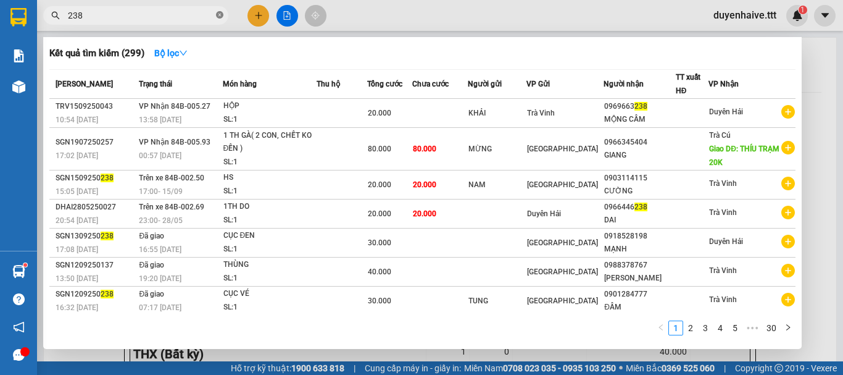
click at [219, 15] on icon "close-circle" at bounding box center [219, 14] width 7 height 7
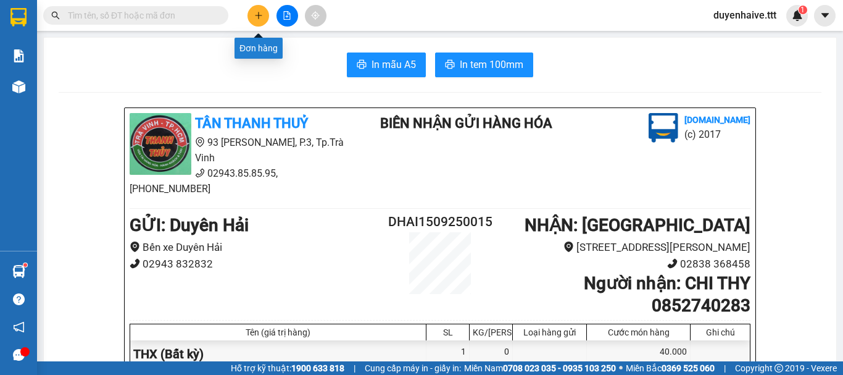
click at [261, 17] on icon "plus" at bounding box center [258, 15] width 9 height 9
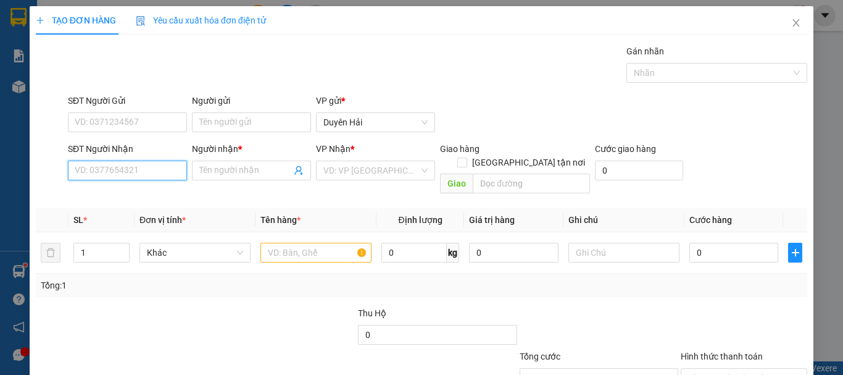
click at [100, 170] on input "SĐT Người Nhận" at bounding box center [127, 171] width 119 height 20
click at [117, 170] on input "SĐT Người Nhận" at bounding box center [127, 171] width 119 height 20
click at [120, 169] on input "8885" at bounding box center [127, 171] width 119 height 20
click at [122, 168] on input "8885" at bounding box center [127, 171] width 119 height 20
click at [124, 168] on input "8885" at bounding box center [127, 171] width 119 height 20
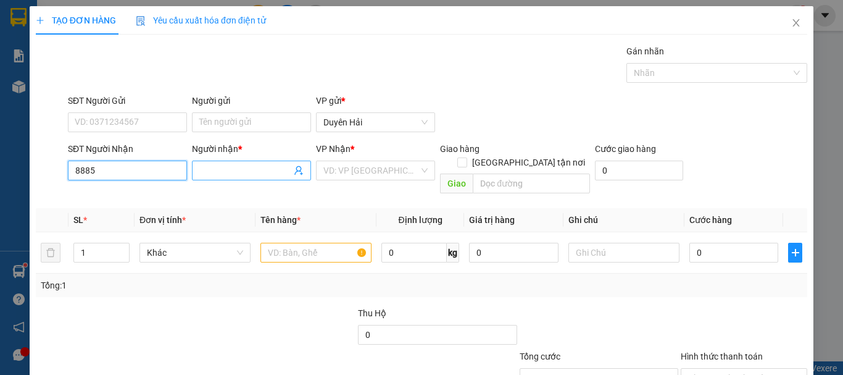
type input "8885"
click at [199, 169] on input "Người nhận *" at bounding box center [245, 171] width 92 height 14
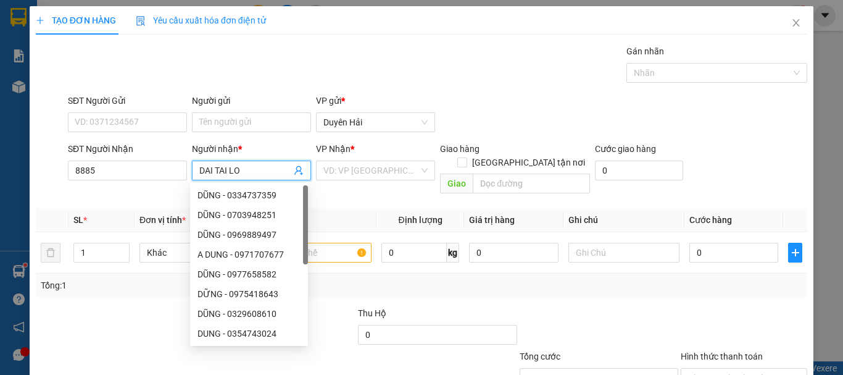
type input "DAI TAI LOC"
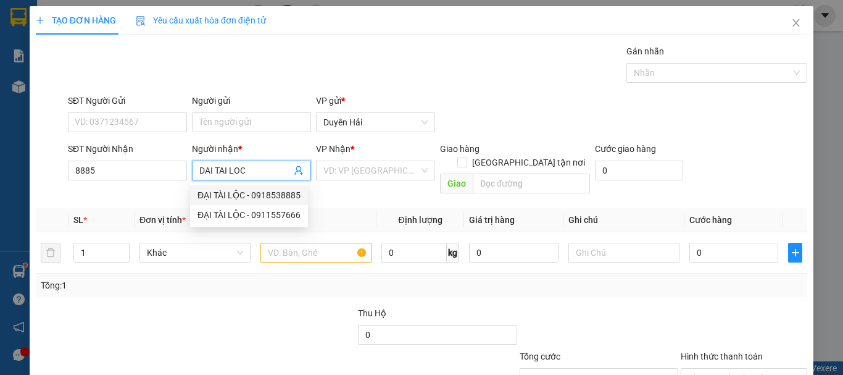
click at [257, 197] on div "ĐẠI TÀI LỘC - 0918538885" at bounding box center [249, 195] width 103 height 14
type input "0918538885"
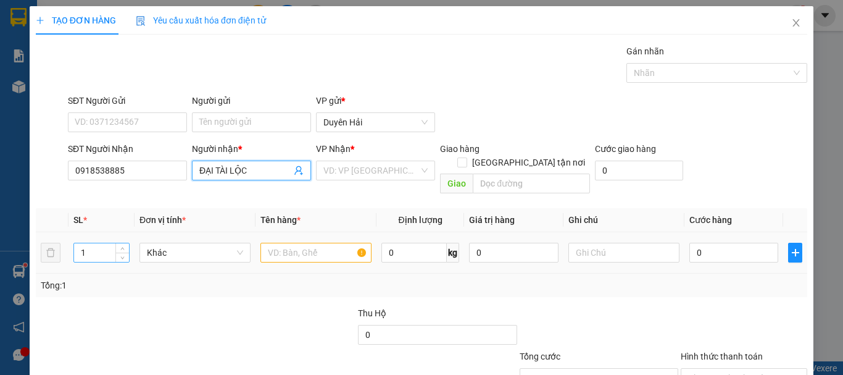
type input "ĐẠI TÀI LỘC"
click at [92, 243] on input "1" at bounding box center [101, 252] width 55 height 19
type input "2"
click at [293, 243] on input "text" at bounding box center [316, 253] width 111 height 20
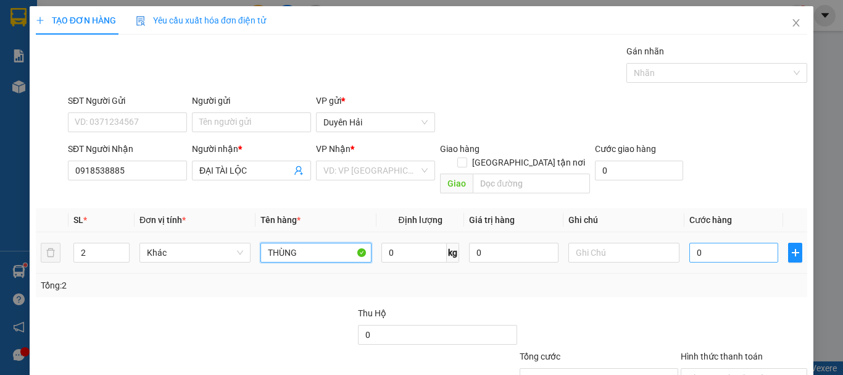
type input "THÙNG"
click at [704, 243] on input "0" at bounding box center [734, 253] width 89 height 20
type input "6"
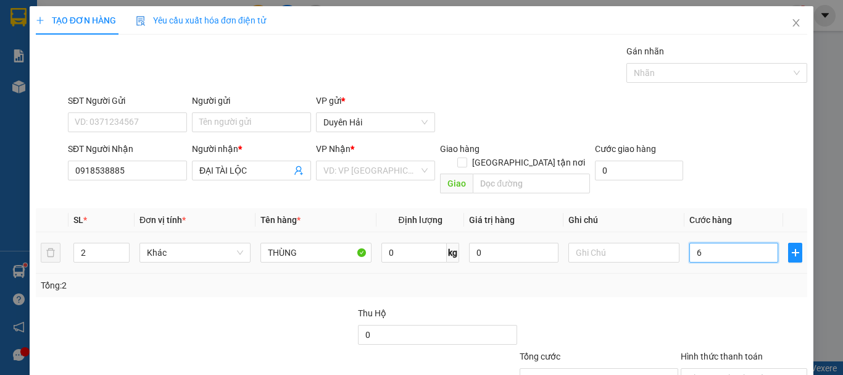
type input "60"
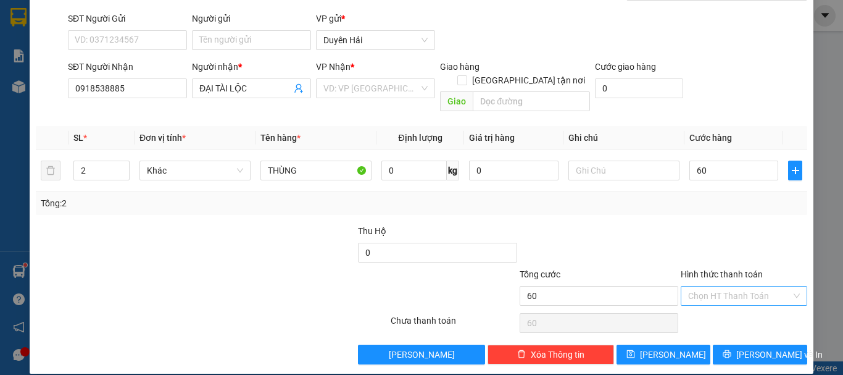
type input "60.000"
click at [706, 286] on input "Hình thức thanh toán" at bounding box center [739, 295] width 103 height 19
click at [701, 311] on div "Tại văn phòng" at bounding box center [737, 307] width 111 height 14
type input "0"
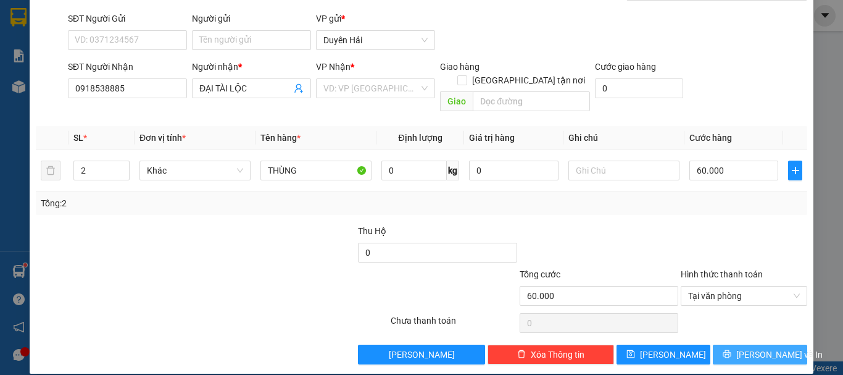
click at [732, 347] on icon "printer" at bounding box center [728, 354] width 8 height 8
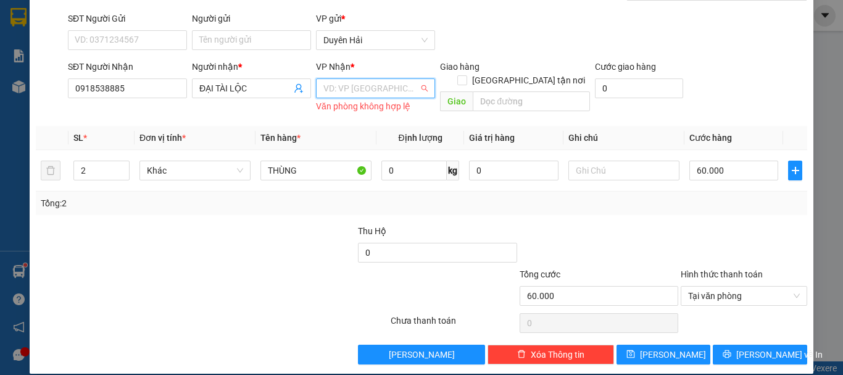
click at [324, 96] on input "search" at bounding box center [371, 88] width 96 height 19
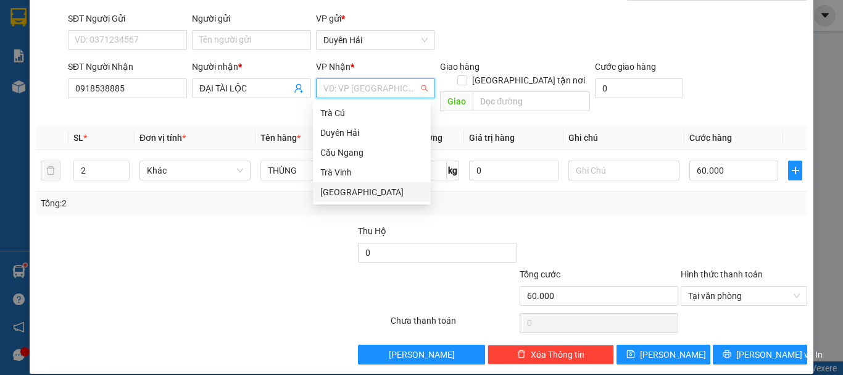
click at [352, 188] on div "[GEOGRAPHIC_DATA]" at bounding box center [371, 192] width 103 height 14
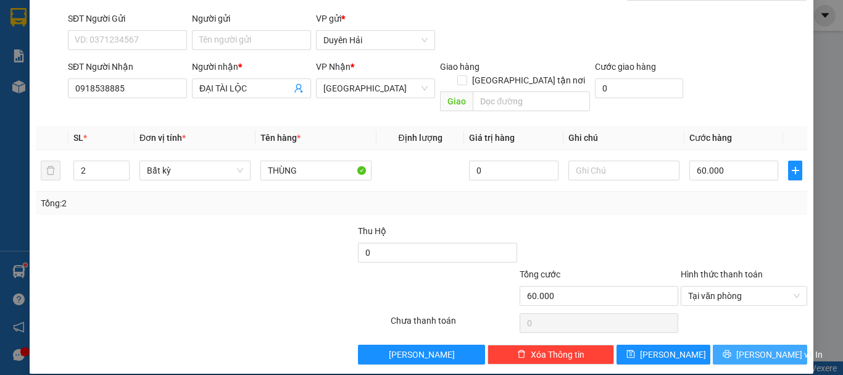
click at [745, 347] on span "[PERSON_NAME] và In" at bounding box center [779, 355] width 86 height 14
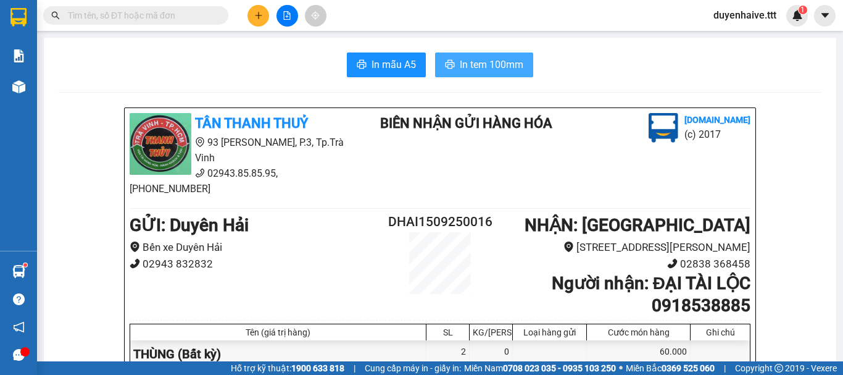
click at [453, 60] on button "In tem 100mm" at bounding box center [484, 64] width 98 height 25
click at [198, 12] on input "text" at bounding box center [141, 16] width 146 height 14
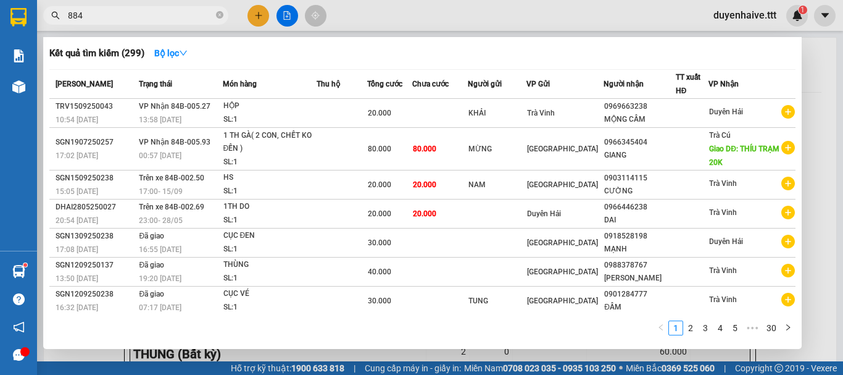
type input "8848"
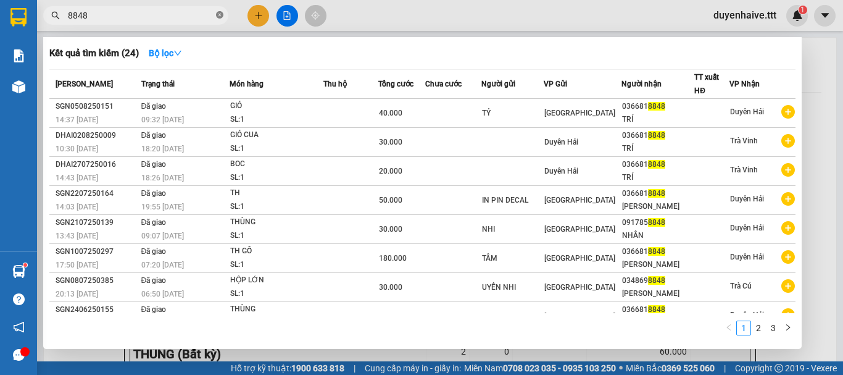
click at [219, 14] on icon "close-circle" at bounding box center [219, 14] width 7 height 7
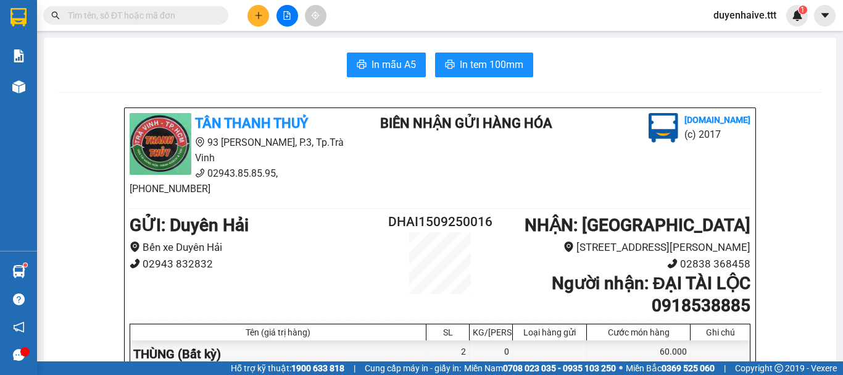
click at [178, 14] on input "text" at bounding box center [141, 16] width 146 height 14
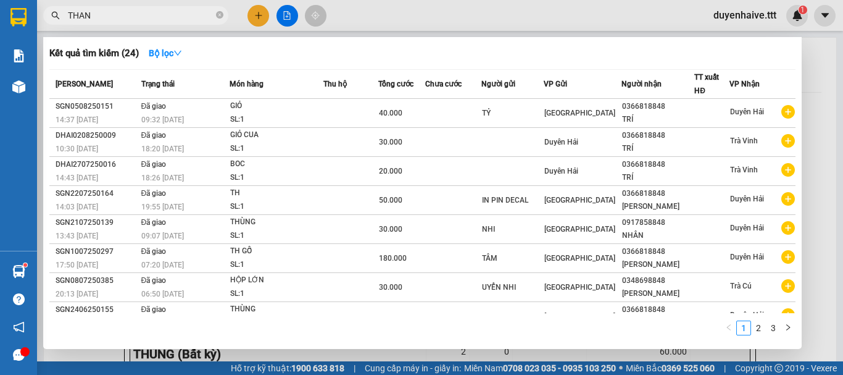
type input "THANH"
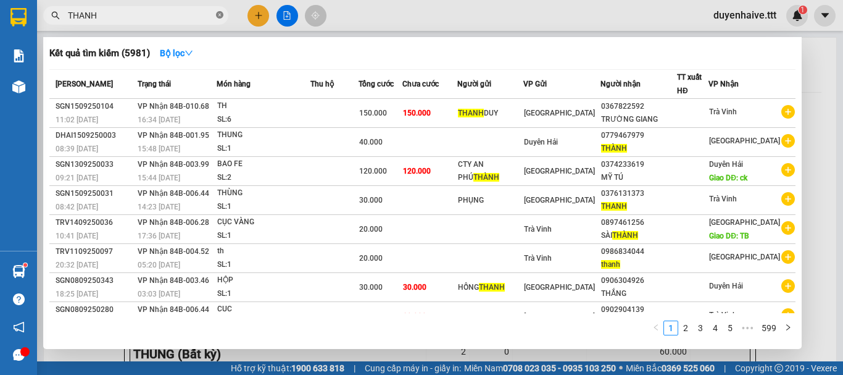
click at [217, 14] on icon "close-circle" at bounding box center [219, 14] width 7 height 7
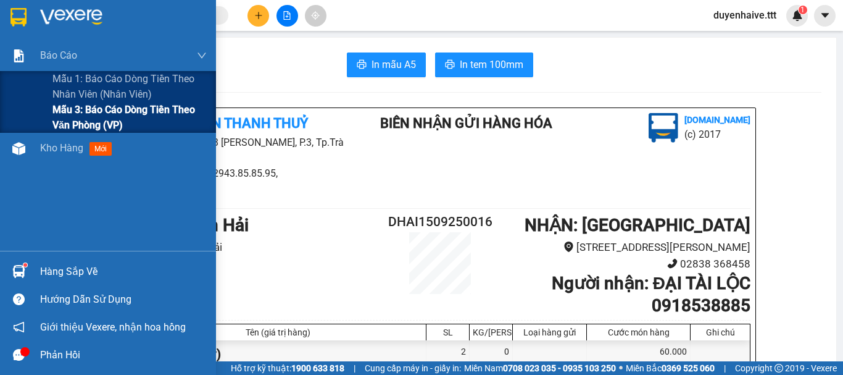
click at [91, 115] on span "Mẫu 3: Báo cáo dòng tiền theo văn phòng (VP)" at bounding box center [129, 117] width 154 height 31
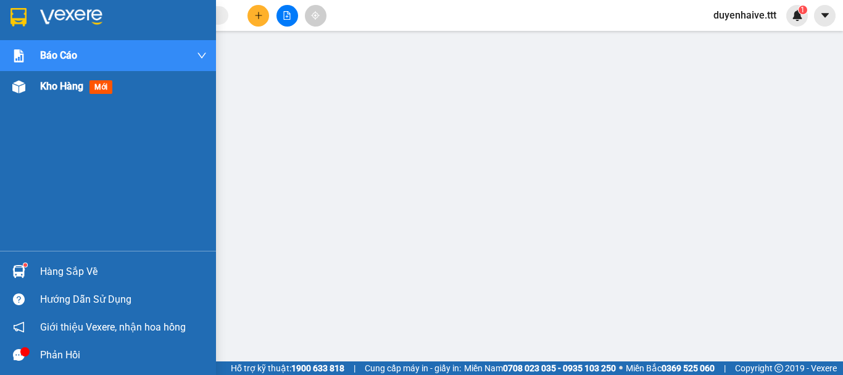
click at [56, 85] on span "Kho hàng" at bounding box center [61, 86] width 43 height 12
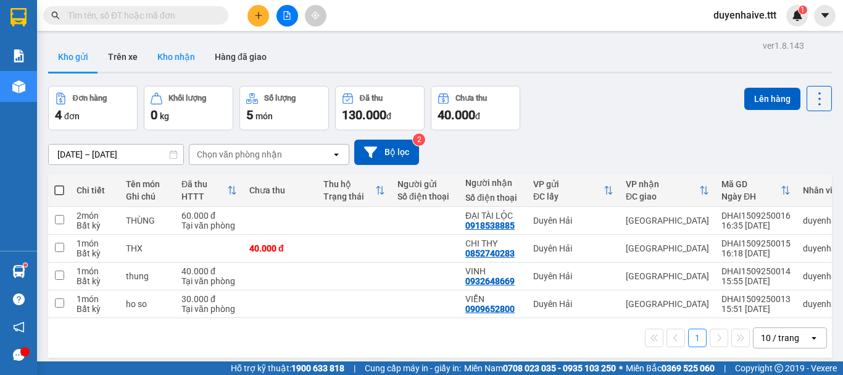
click at [164, 59] on button "Kho nhận" at bounding box center [176, 57] width 57 height 30
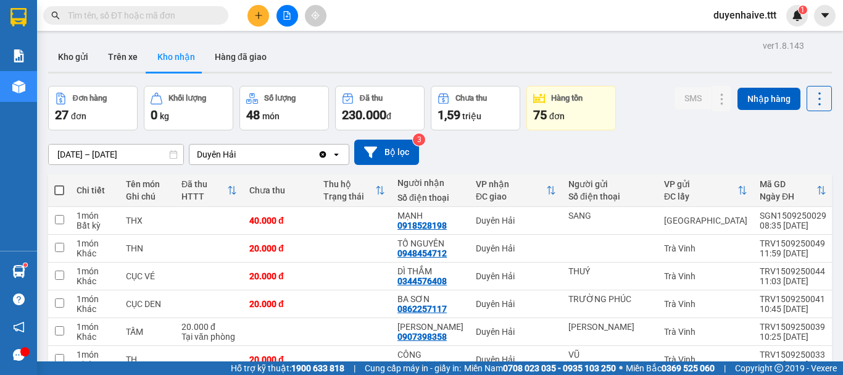
click at [183, 17] on input "text" at bounding box center [141, 16] width 146 height 14
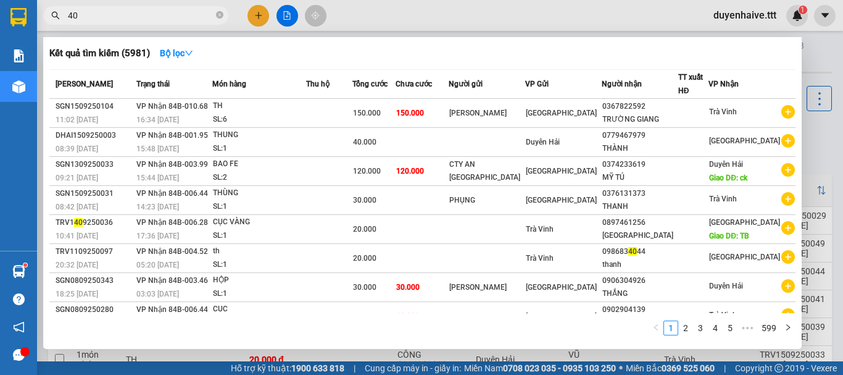
type input "408"
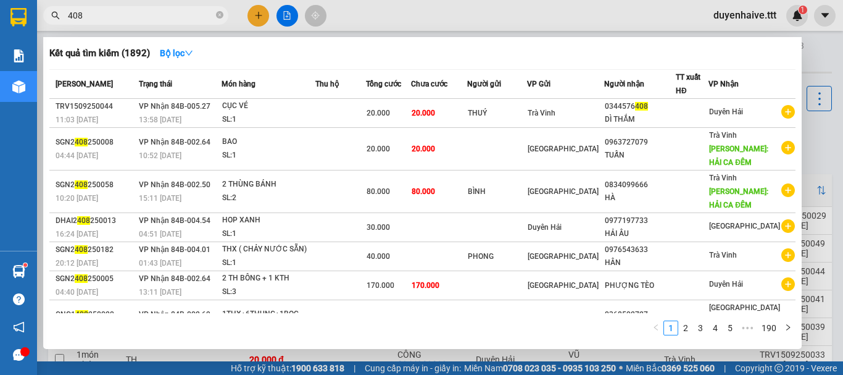
type input "408"
click at [675, 117] on div "DÌ THẮM" at bounding box center [640, 119] width 70 height 13
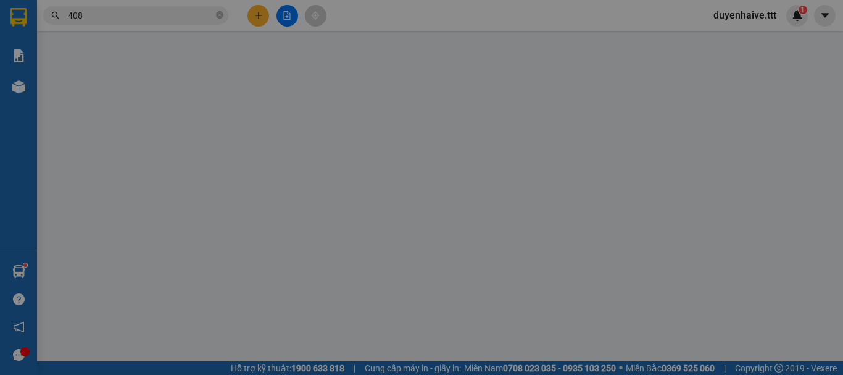
type input "THUÝ"
type input "0344576408"
type input "DÌ THẮM"
type input "20.000"
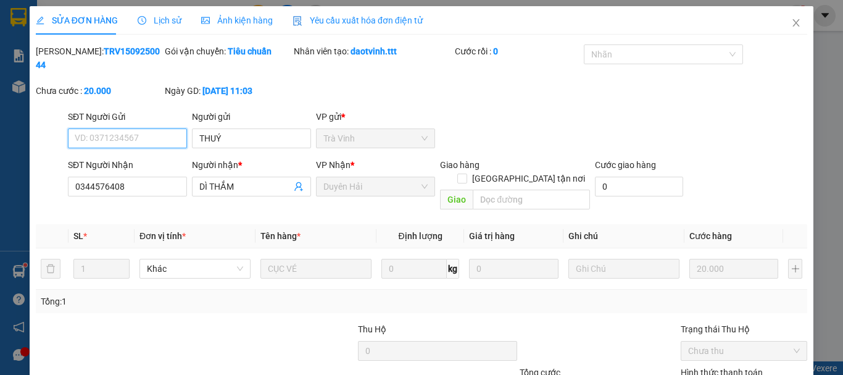
scroll to position [85, 0]
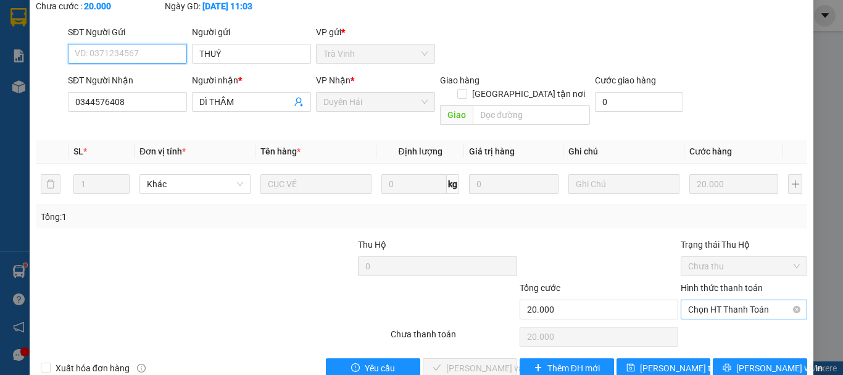
click at [711, 300] on span "Chọn HT Thanh Toán" at bounding box center [744, 309] width 112 height 19
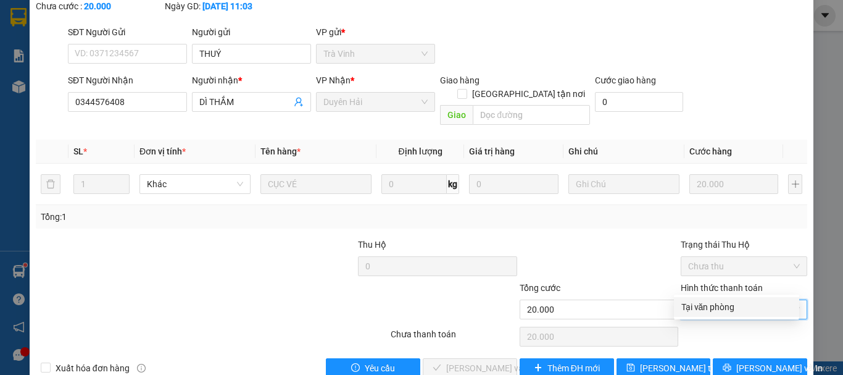
click at [704, 307] on div "Tại văn phòng" at bounding box center [737, 307] width 111 height 14
type input "0"
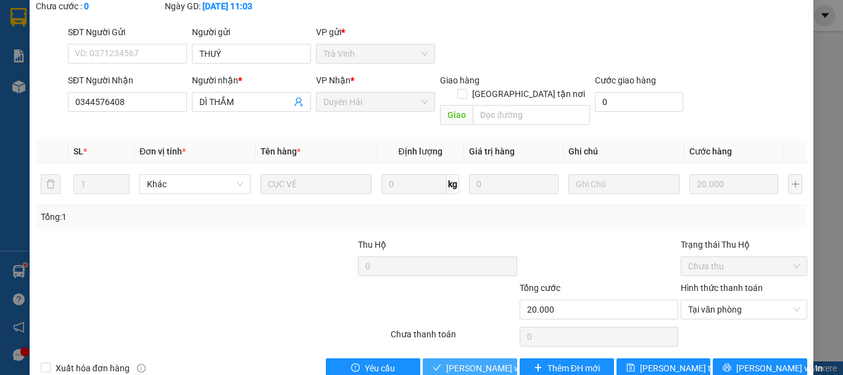
click at [462, 361] on span "[PERSON_NAME] và Giao hàng" at bounding box center [505, 368] width 119 height 14
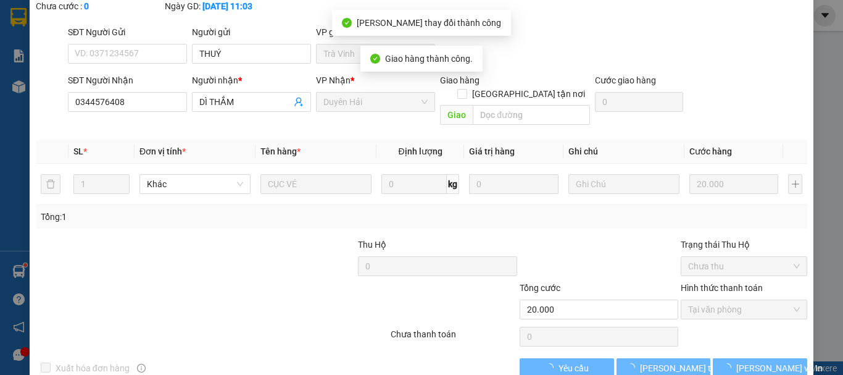
scroll to position [0, 0]
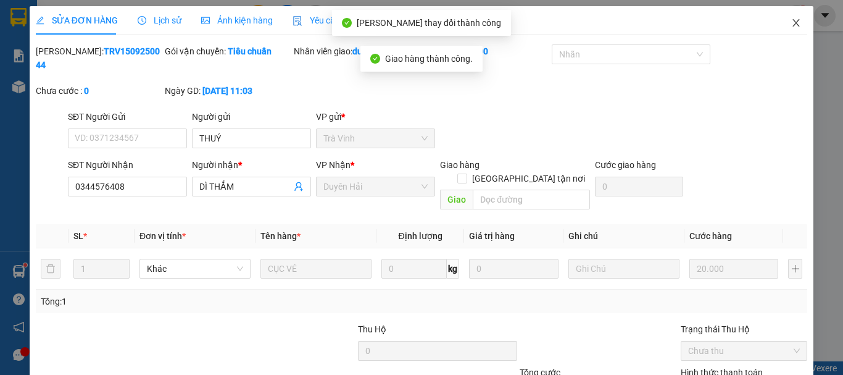
click at [793, 22] on icon "close" at bounding box center [796, 22] width 7 height 7
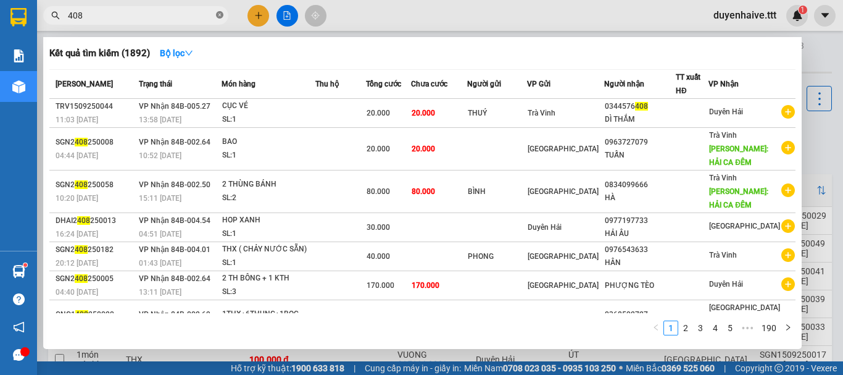
click at [218, 17] on icon "close-circle" at bounding box center [219, 14] width 7 height 7
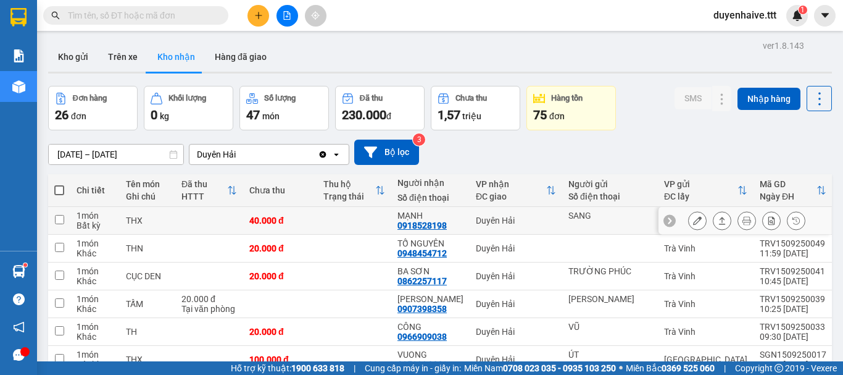
scroll to position [123, 0]
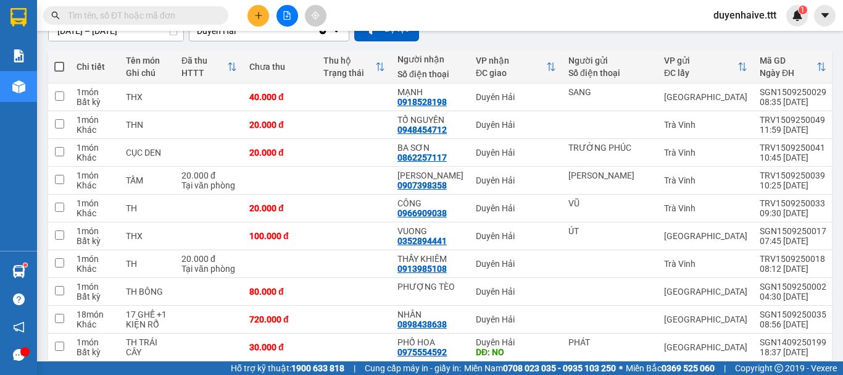
click at [188, 12] on input "text" at bounding box center [141, 16] width 146 height 14
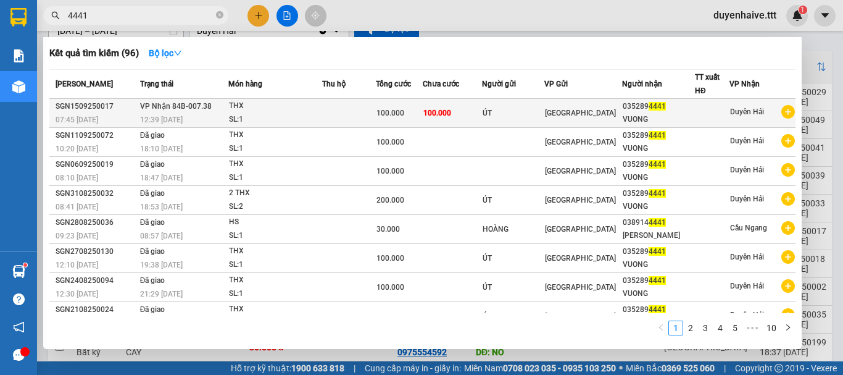
type input "4441"
click at [633, 119] on div "VUONG" at bounding box center [659, 119] width 72 height 13
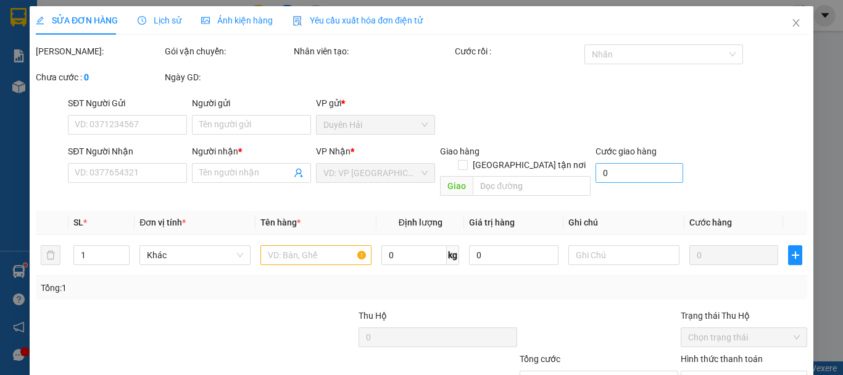
type input "ÚT"
type input "0352894441"
type input "VUONG"
type input "100.000"
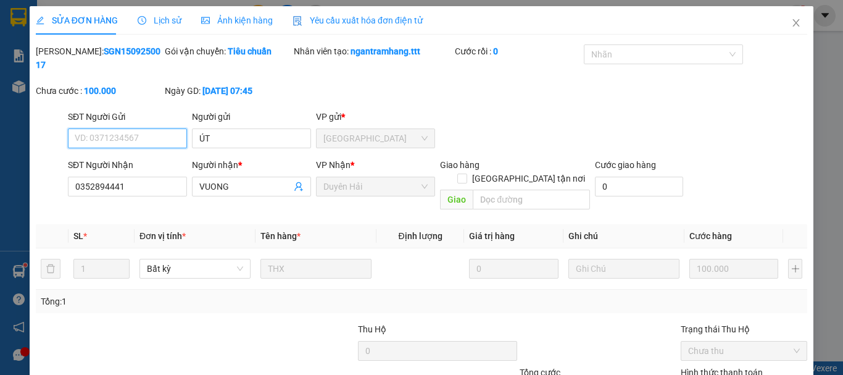
scroll to position [78, 0]
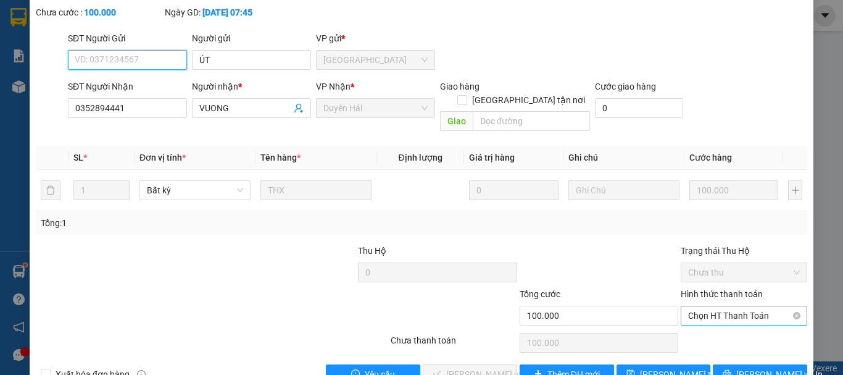
click at [701, 306] on span "Chọn HT Thanh Toán" at bounding box center [744, 315] width 112 height 19
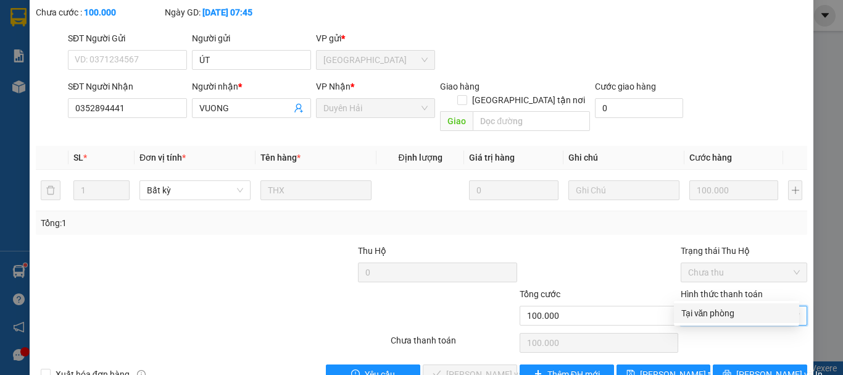
click at [690, 312] on div "Tại văn phòng" at bounding box center [737, 313] width 111 height 14
type input "0"
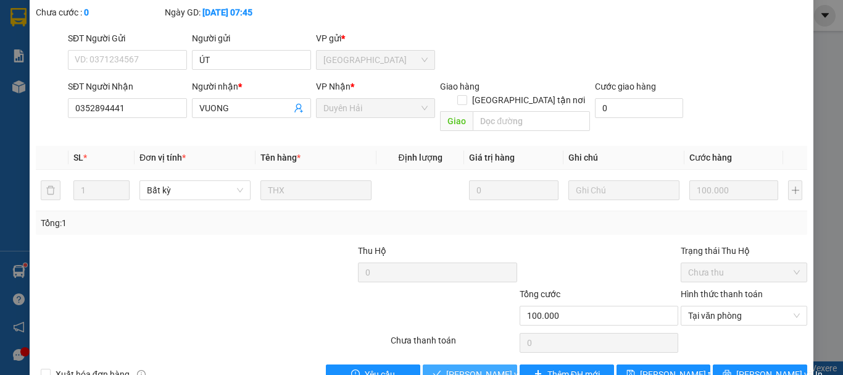
click at [477, 367] on span "[PERSON_NAME] và Giao hàng" at bounding box center [505, 374] width 119 height 14
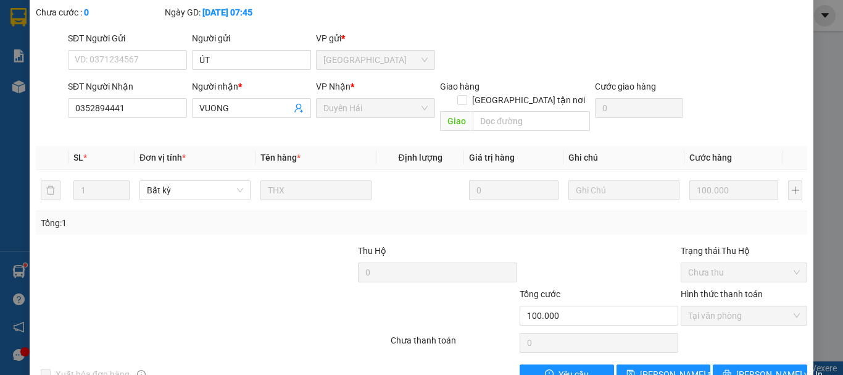
scroll to position [0, 0]
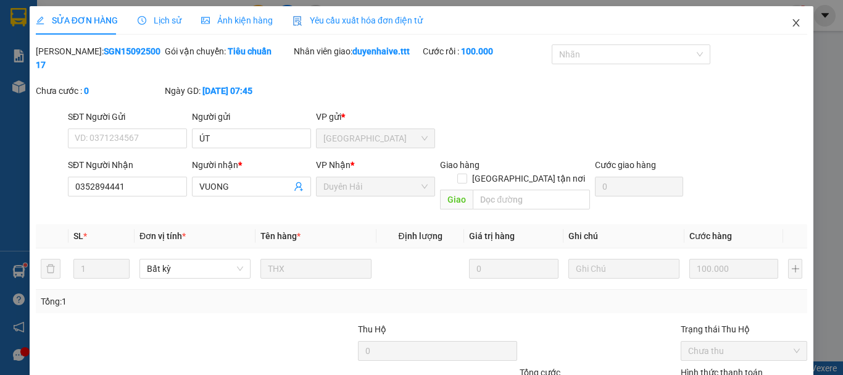
click at [793, 22] on icon "close" at bounding box center [796, 22] width 7 height 7
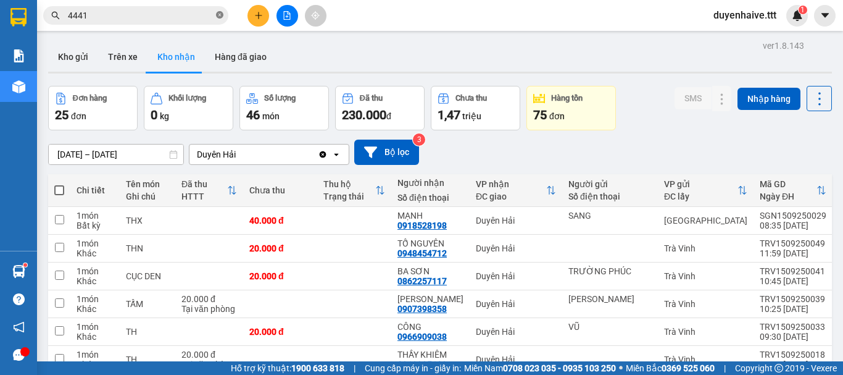
click at [221, 14] on icon "close-circle" at bounding box center [219, 14] width 7 height 7
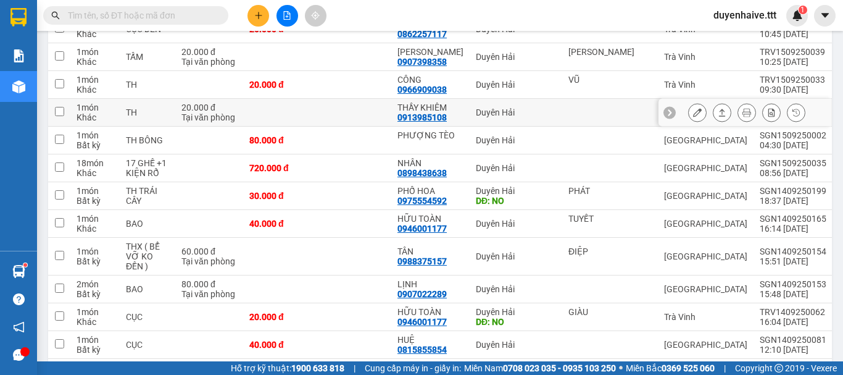
scroll to position [309, 0]
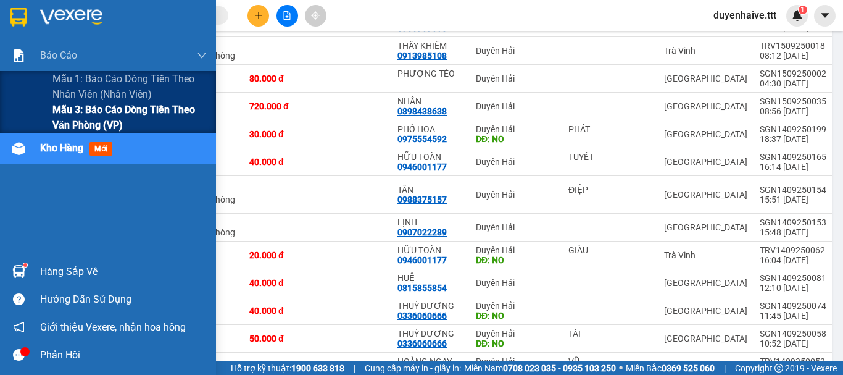
click at [72, 115] on span "Mẫu 3: Báo cáo dòng tiền theo văn phòng (VP)" at bounding box center [129, 117] width 154 height 31
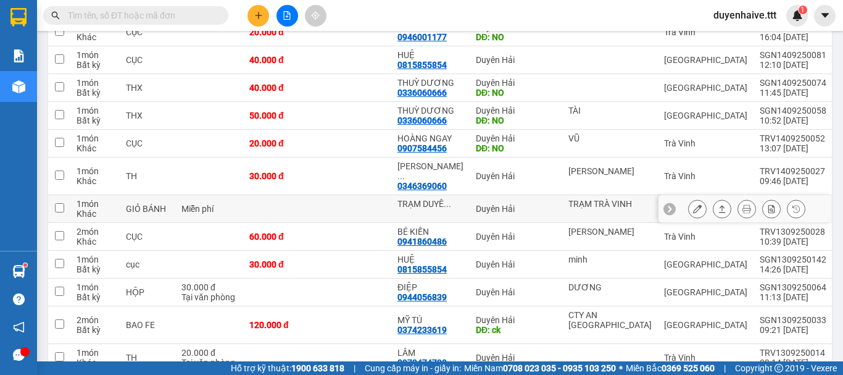
scroll to position [346, 0]
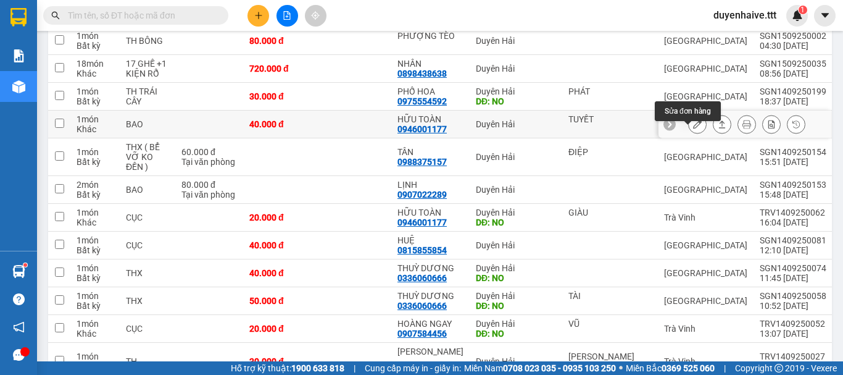
click at [693, 128] on icon at bounding box center [697, 124] width 9 height 9
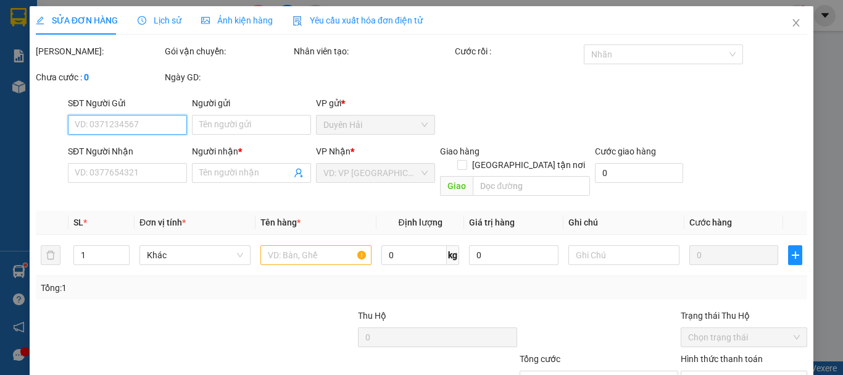
type input "TUYẾT"
type input "0946001177"
type input "HỮU TOÀN"
type input "40.000"
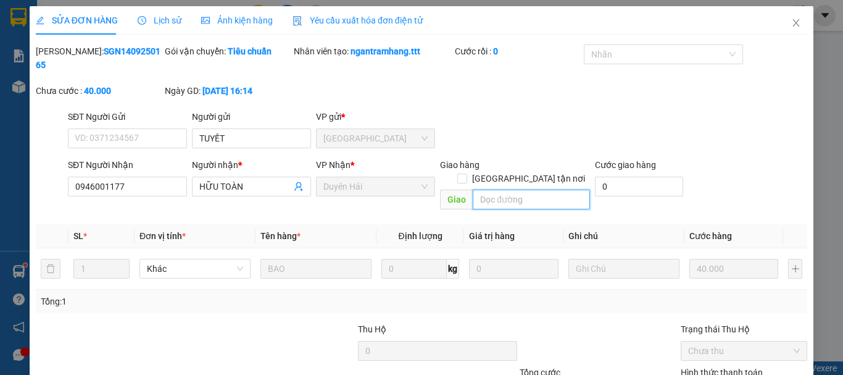
click at [514, 190] on input "text" at bounding box center [531, 200] width 117 height 20
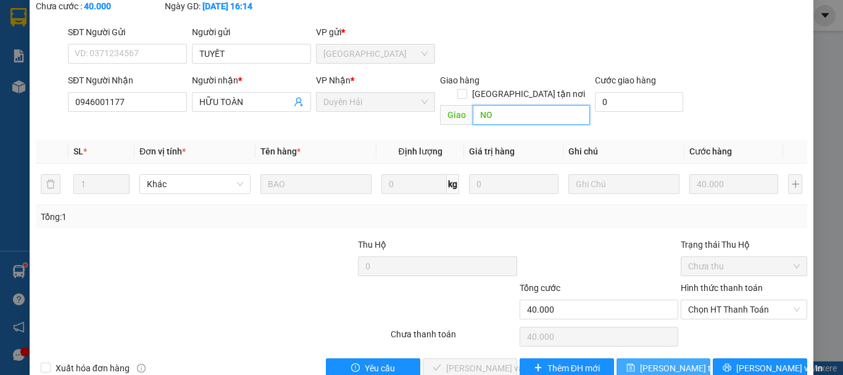
type input "NO"
click at [665, 361] on span "[PERSON_NAME] thay đổi" at bounding box center [689, 368] width 99 height 14
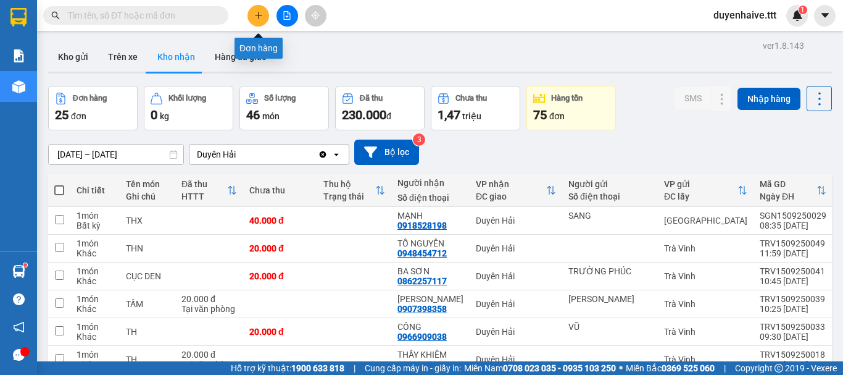
click at [264, 13] on button at bounding box center [259, 16] width 22 height 22
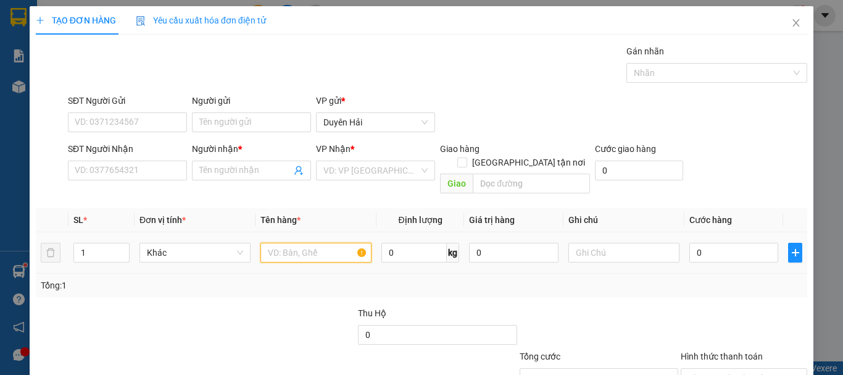
click at [300, 243] on input "text" at bounding box center [316, 253] width 111 height 20
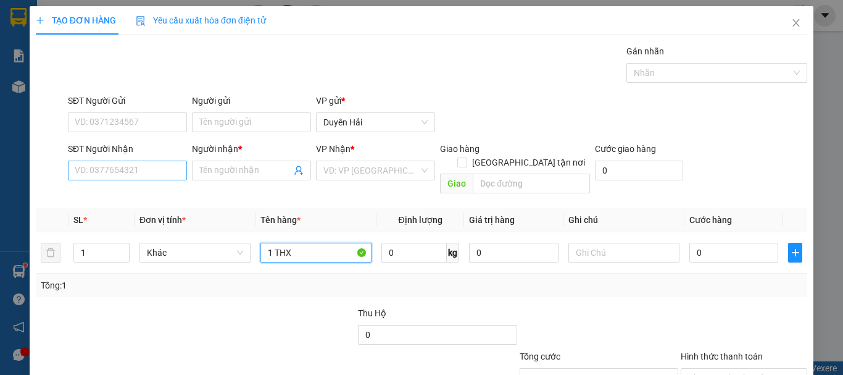
type input "1 THX"
click at [136, 173] on input "SĐT Người Nhận" at bounding box center [127, 171] width 119 height 20
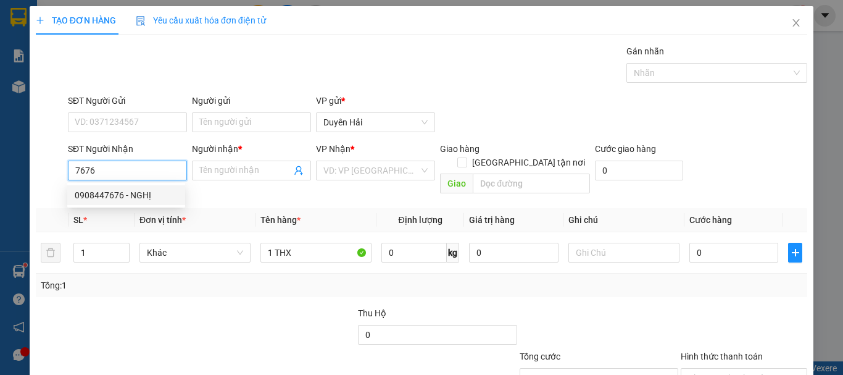
click at [140, 201] on div "0908447676 - NGHỊ" at bounding box center [126, 195] width 103 height 14
type input "0908447676"
type input "NGHỊ"
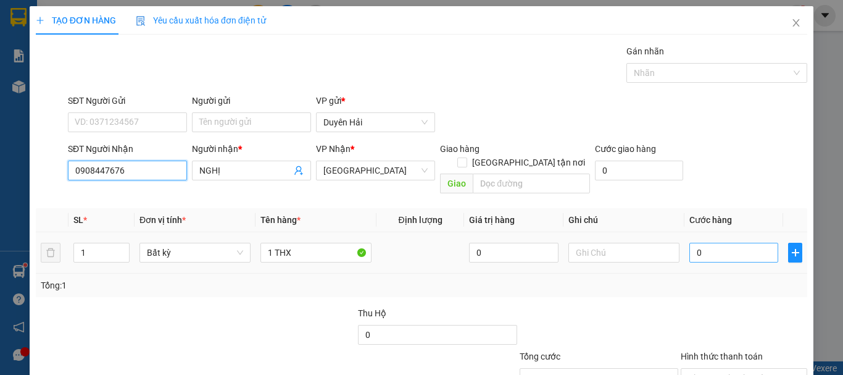
type input "0908447676"
click at [733, 246] on input "0" at bounding box center [734, 253] width 89 height 20
type input "5"
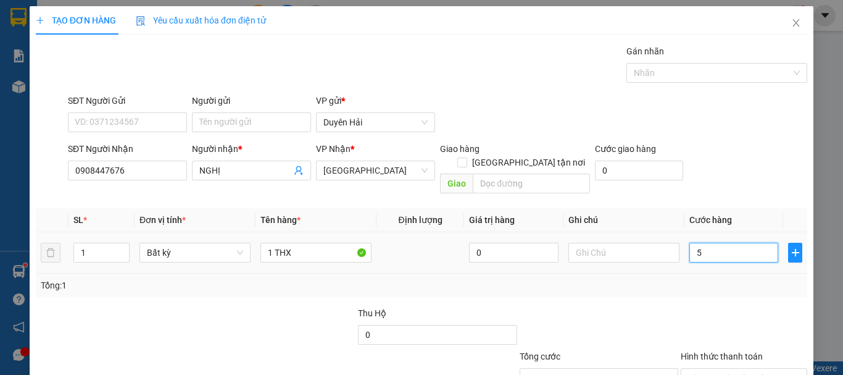
type input "50"
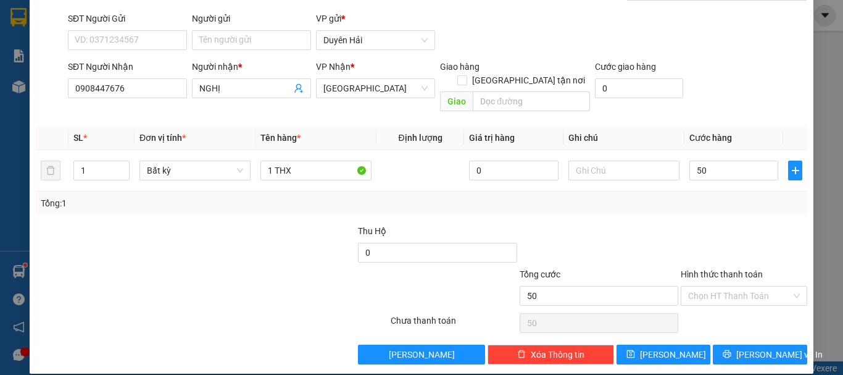
type input "50.000"
click at [744, 230] on div at bounding box center [744, 245] width 129 height 43
click at [718, 286] on input "Hình thức thanh toán" at bounding box center [739, 295] width 103 height 19
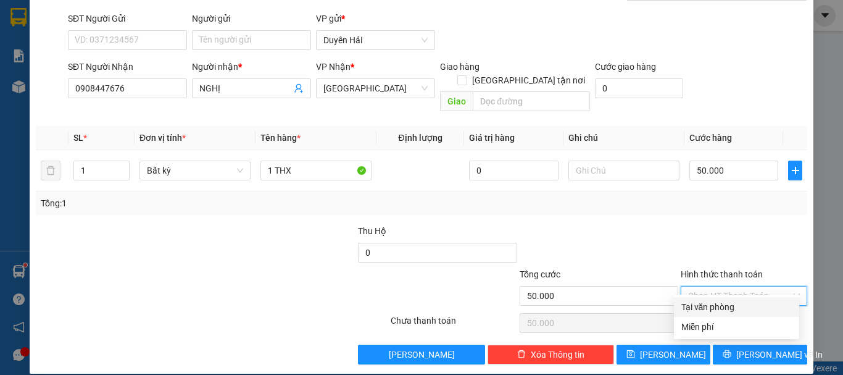
click at [719, 309] on div "Tại văn phòng" at bounding box center [737, 307] width 111 height 14
type input "0"
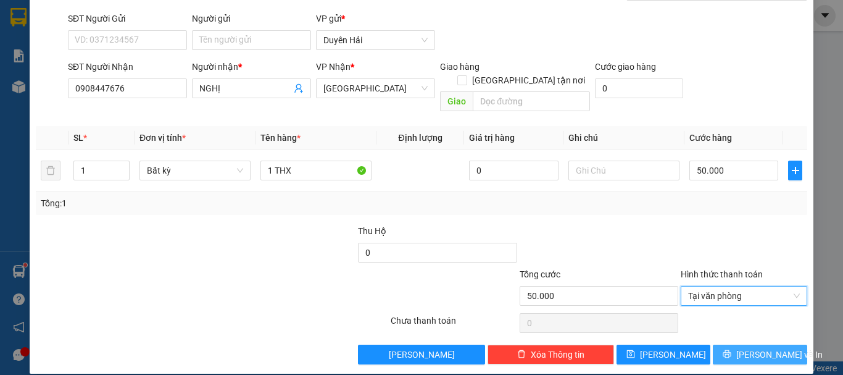
click at [753, 348] on span "[PERSON_NAME] và In" at bounding box center [779, 355] width 86 height 14
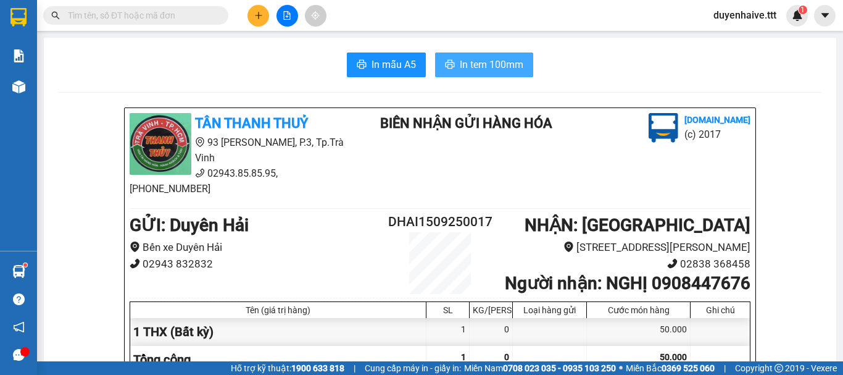
click at [489, 56] on button "In tem 100mm" at bounding box center [484, 64] width 98 height 25
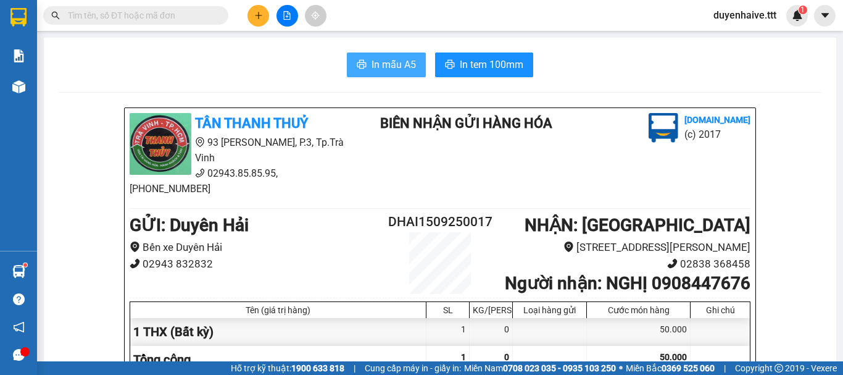
click at [372, 64] on span "In mẫu A5" at bounding box center [394, 64] width 44 height 15
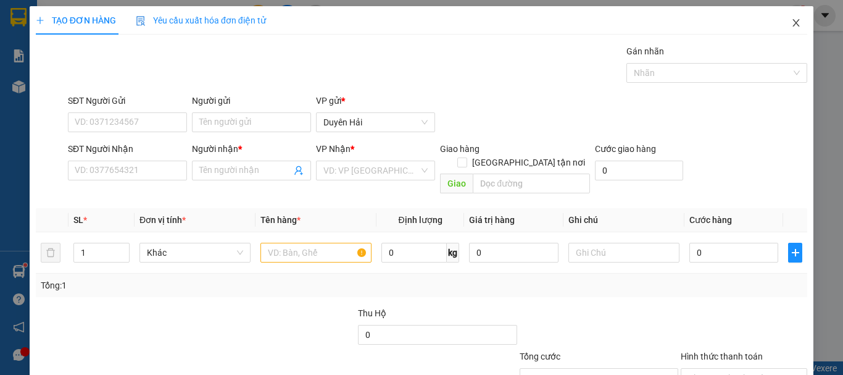
click at [791, 23] on icon "close" at bounding box center [796, 23] width 10 height 10
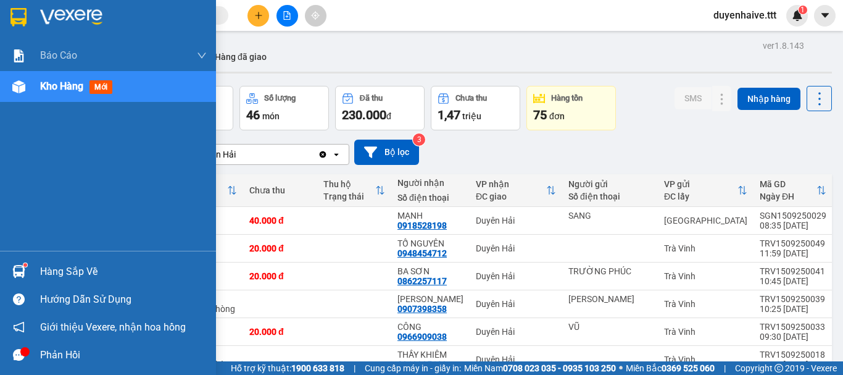
drag, startPoint x: 81, startPoint y: 272, endPoint x: 85, endPoint y: 262, distance: 11.1
click at [82, 272] on div "Hàng sắp về" at bounding box center [123, 271] width 167 height 19
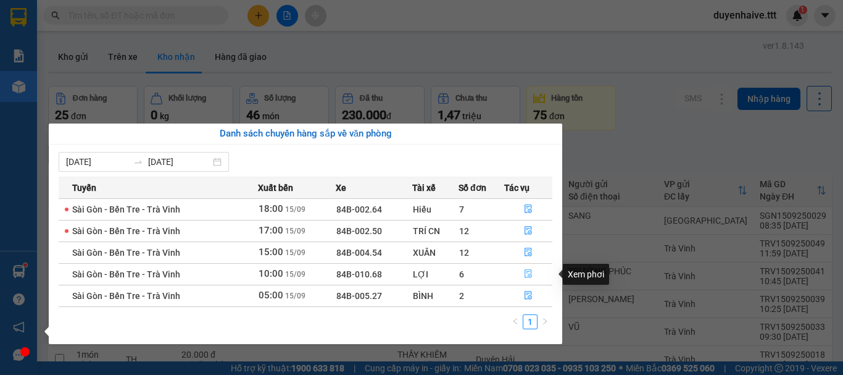
click at [534, 275] on button "button" at bounding box center [528, 274] width 47 height 20
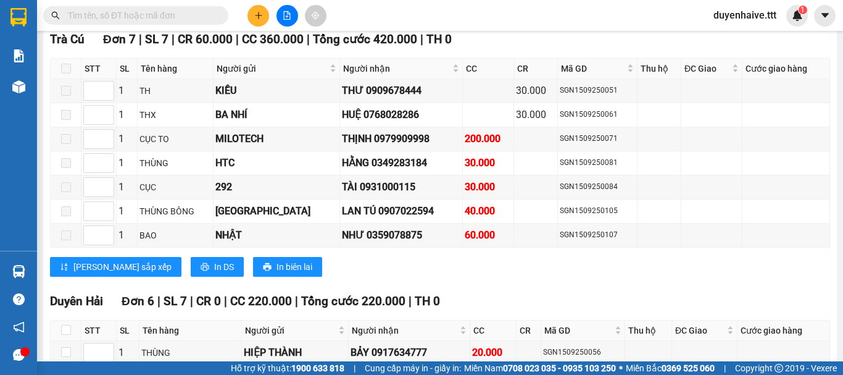
scroll to position [1811, 0]
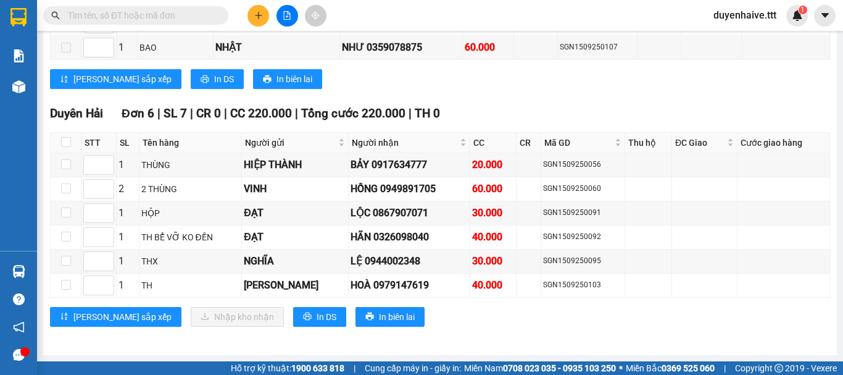
click at [193, 21] on input "text" at bounding box center [141, 16] width 146 height 14
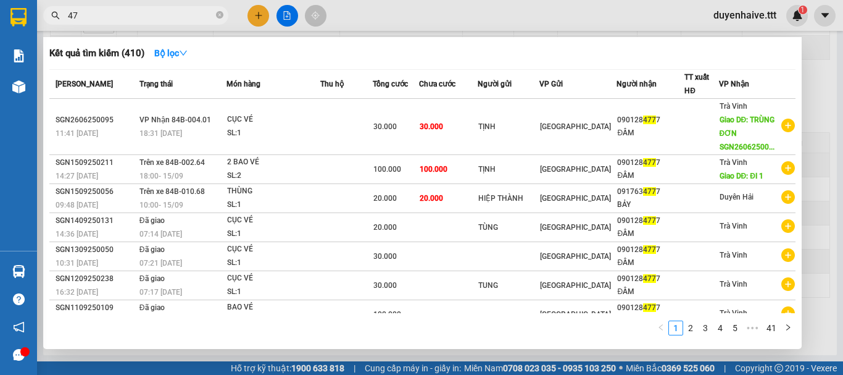
type input "4"
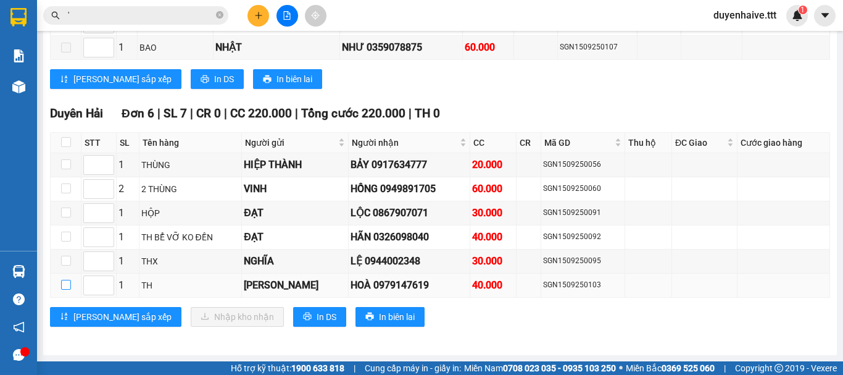
type input "'"
click at [65, 284] on input "checkbox" at bounding box center [66, 285] width 10 height 10
checkbox input "true"
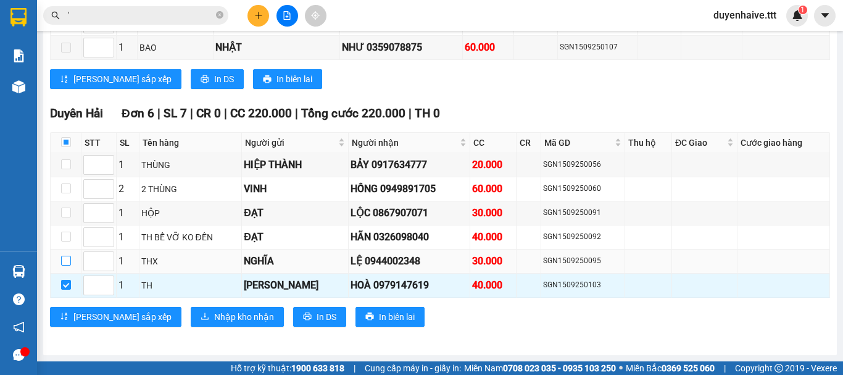
click at [68, 259] on input "checkbox" at bounding box center [66, 261] width 10 height 10
checkbox input "true"
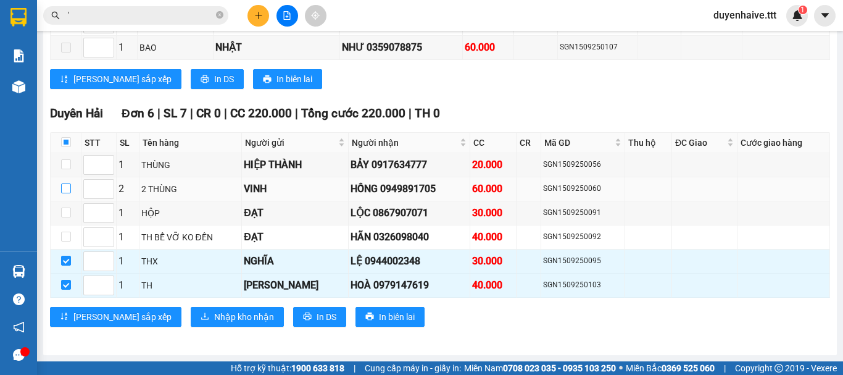
click at [69, 188] on input "checkbox" at bounding box center [66, 188] width 10 height 10
checkbox input "true"
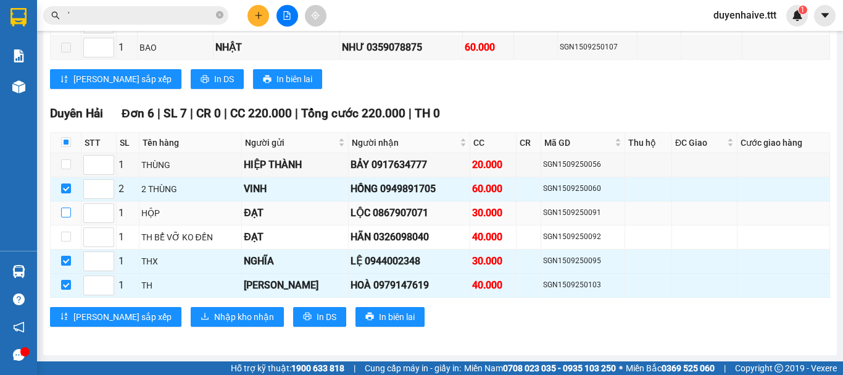
click at [64, 210] on input "checkbox" at bounding box center [66, 212] width 10 height 10
checkbox input "true"
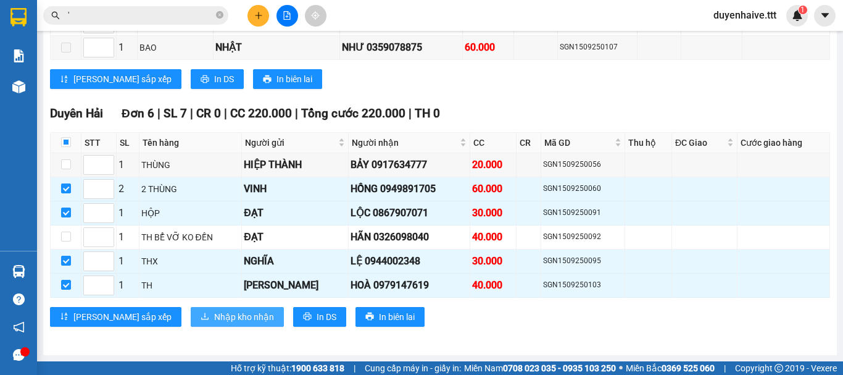
click at [214, 312] on span "Nhập kho nhận" at bounding box center [244, 317] width 60 height 14
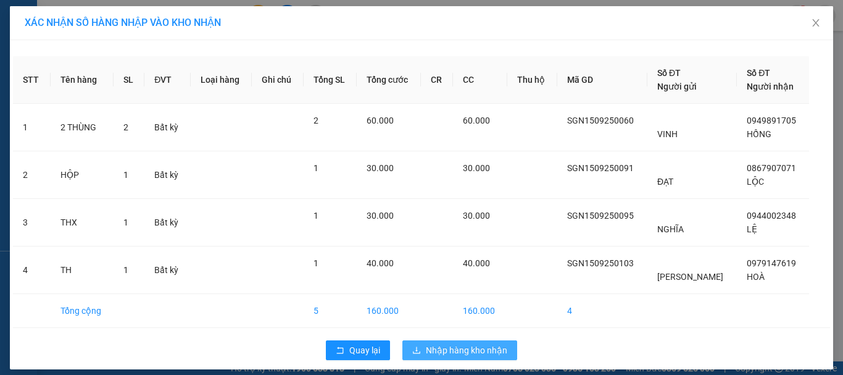
click at [463, 350] on span "Nhập hàng kho nhận" at bounding box center [466, 350] width 81 height 14
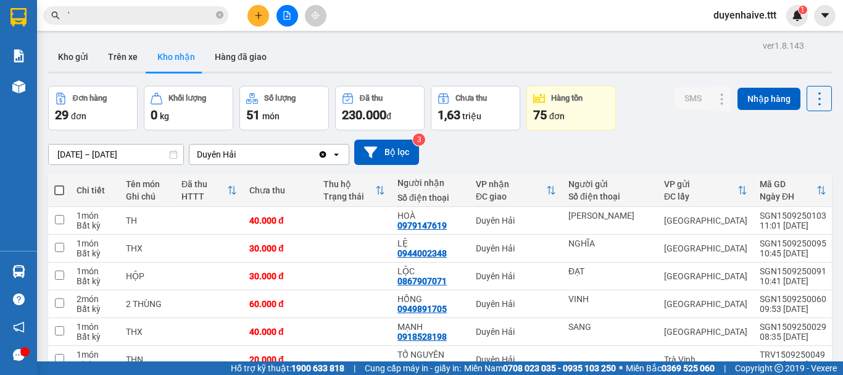
click at [180, 15] on input "'" at bounding box center [141, 16] width 146 height 14
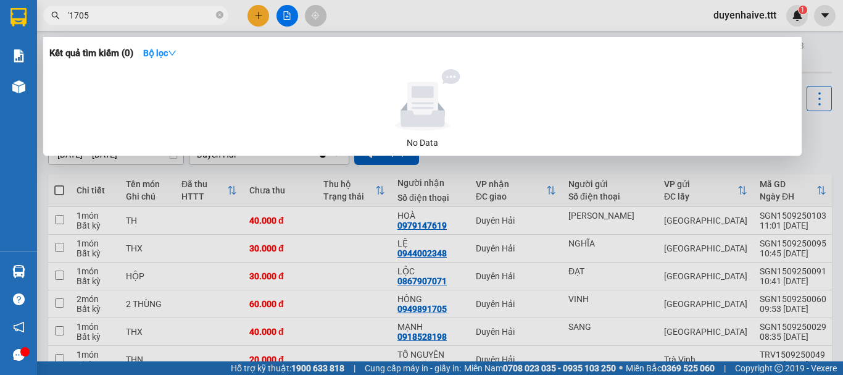
click at [69, 14] on input "'1705" at bounding box center [141, 16] width 146 height 14
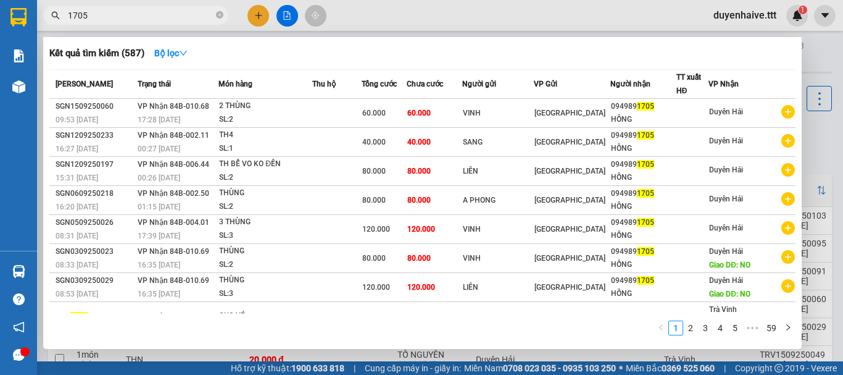
click at [114, 17] on input "1705" at bounding box center [141, 16] width 146 height 14
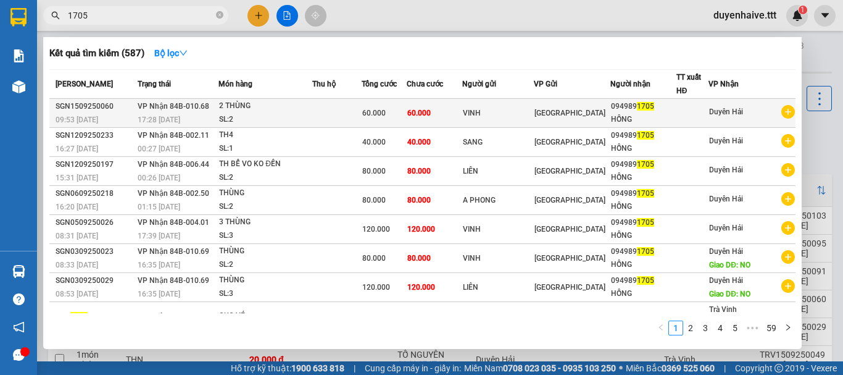
type input "1705"
click at [506, 117] on div "VINH" at bounding box center [498, 113] width 70 height 13
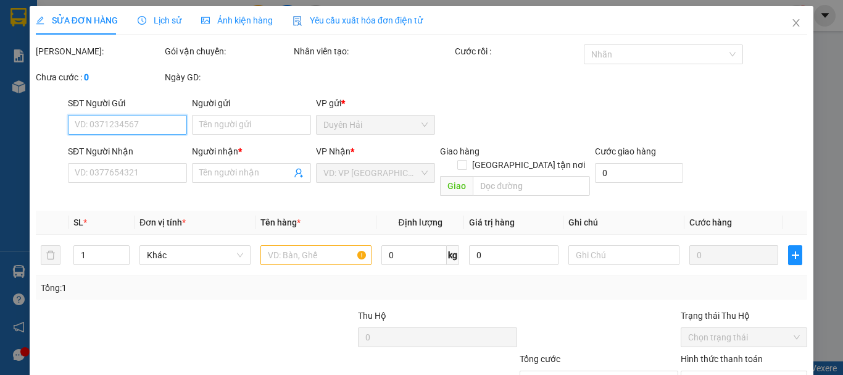
type input "VINH"
type input "0949891705"
type input "HỒNG"
type input "60.000"
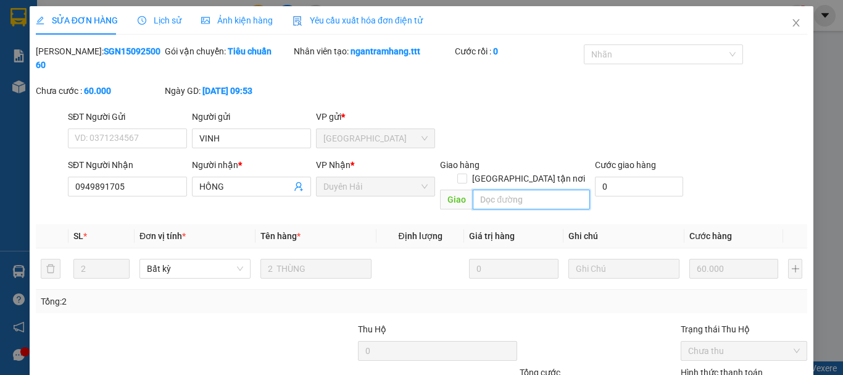
click at [551, 190] on input "text" at bounding box center [531, 200] width 117 height 20
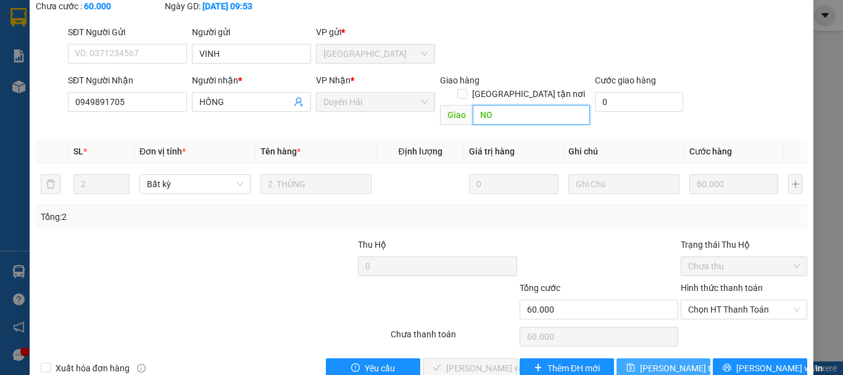
type input "NO"
click at [661, 361] on span "[PERSON_NAME] thay đổi" at bounding box center [689, 368] width 99 height 14
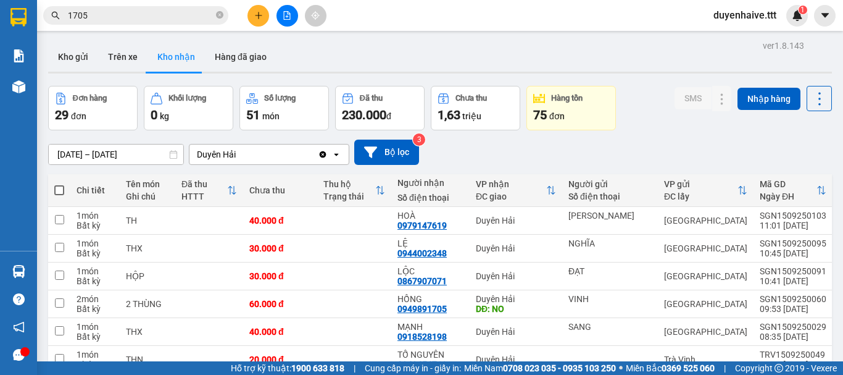
click at [135, 17] on input "1705" at bounding box center [141, 16] width 146 height 14
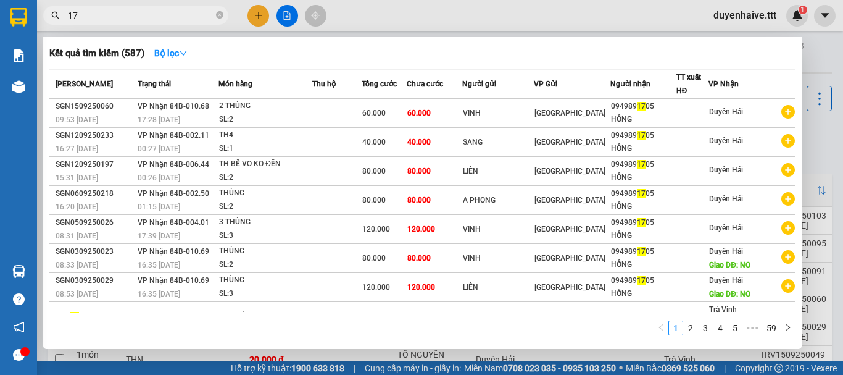
type input "1"
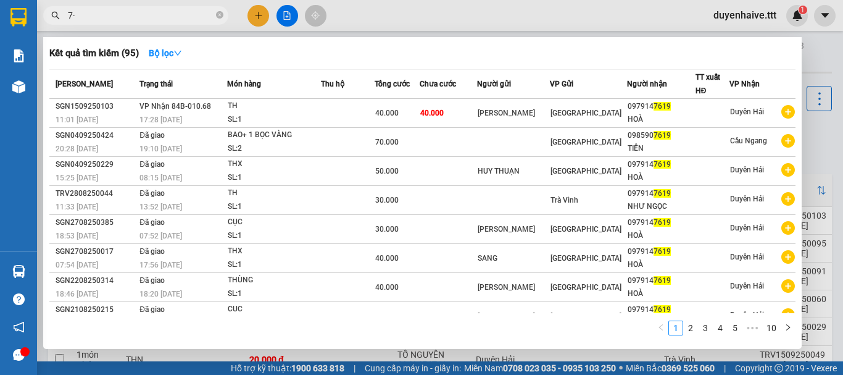
type input "7"
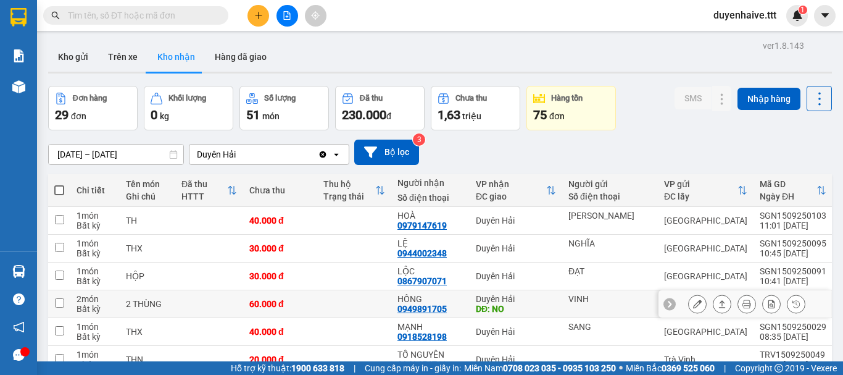
scroll to position [185, 0]
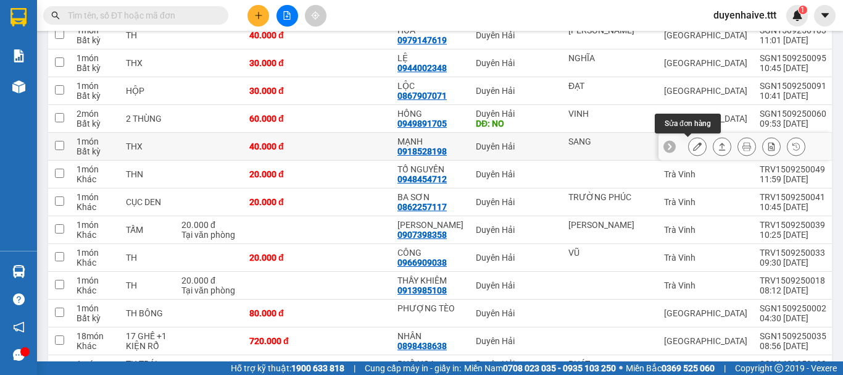
click at [693, 146] on icon at bounding box center [697, 146] width 9 height 9
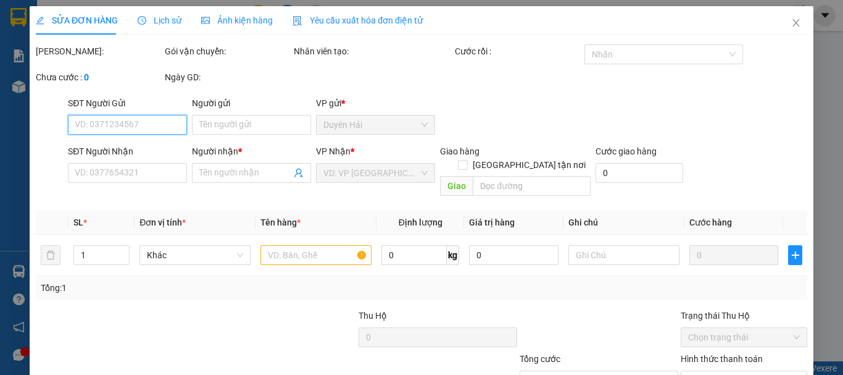
type input "SANG"
type input "0918528198"
type input "MẠNH"
type input "40.000"
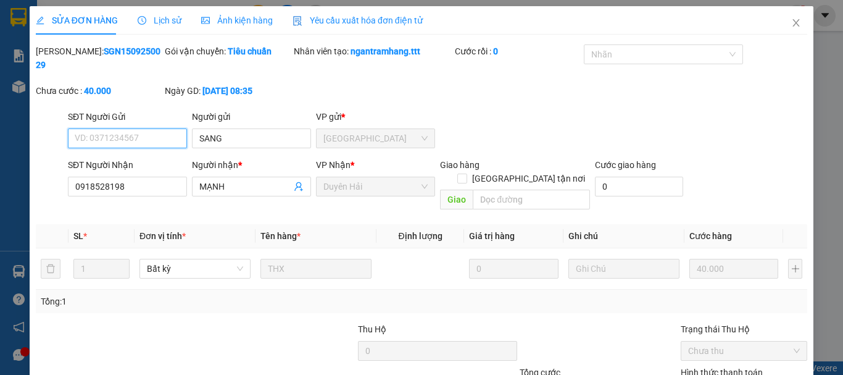
scroll to position [85, 0]
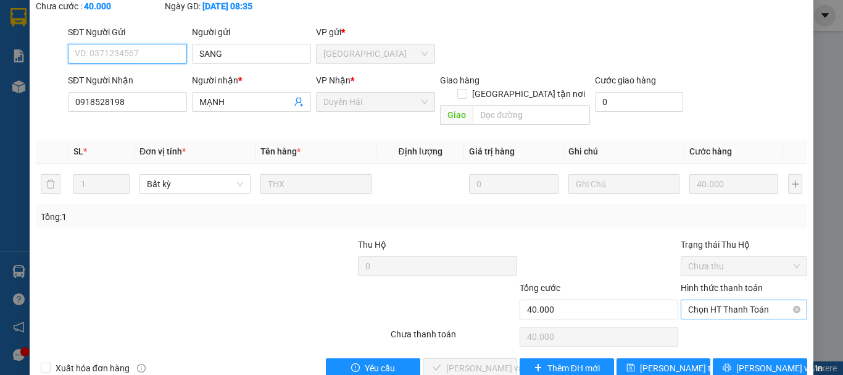
click at [701, 300] on span "Chọn HT Thanh Toán" at bounding box center [744, 309] width 112 height 19
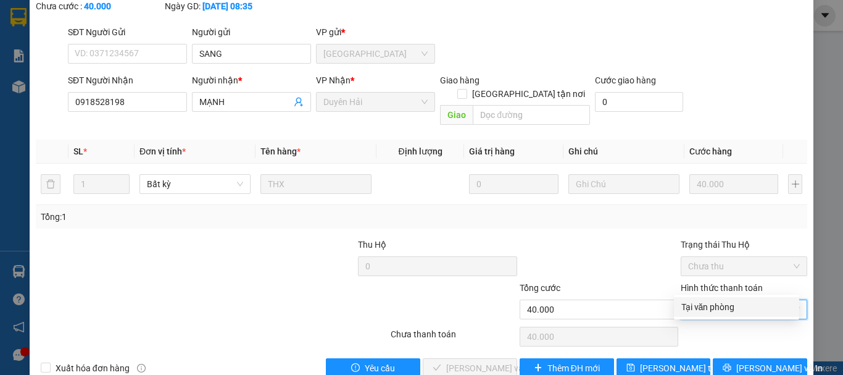
click at [712, 301] on div "Tại văn phòng" at bounding box center [737, 307] width 111 height 14
type input "0"
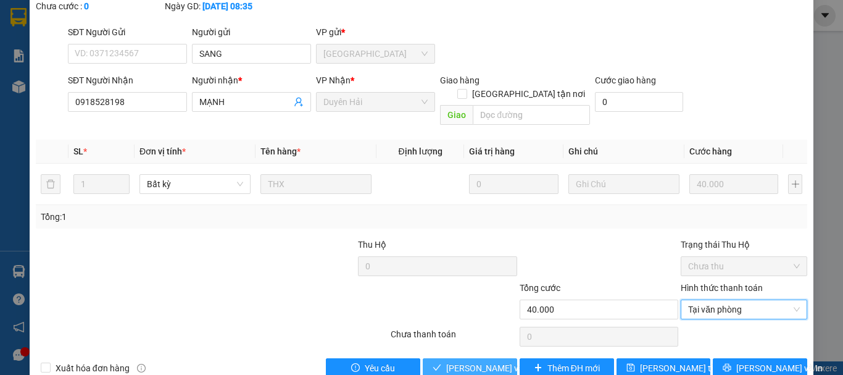
drag, startPoint x: 461, startPoint y: 340, endPoint x: 470, endPoint y: 343, distance: 9.2
click at [462, 361] on span "[PERSON_NAME] và Giao hàng" at bounding box center [505, 368] width 119 height 14
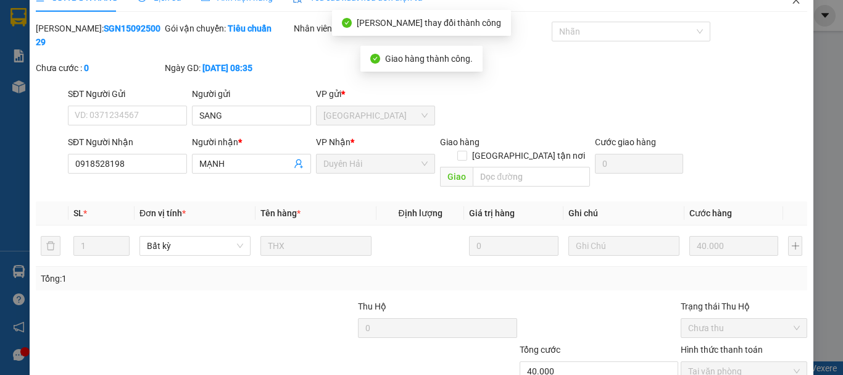
scroll to position [0, 0]
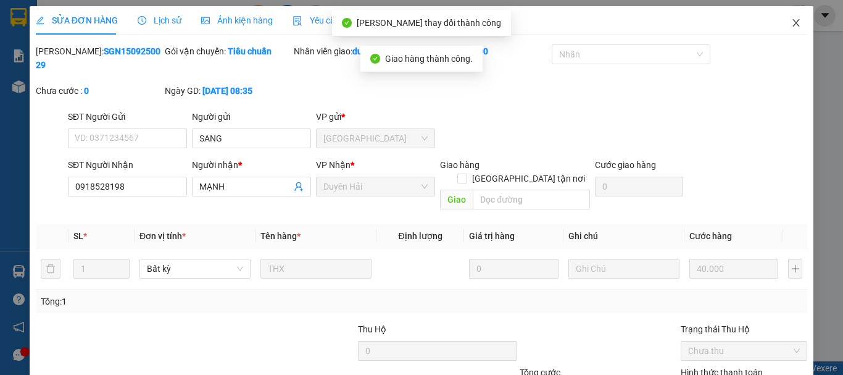
click at [791, 20] on icon "close" at bounding box center [796, 23] width 10 height 10
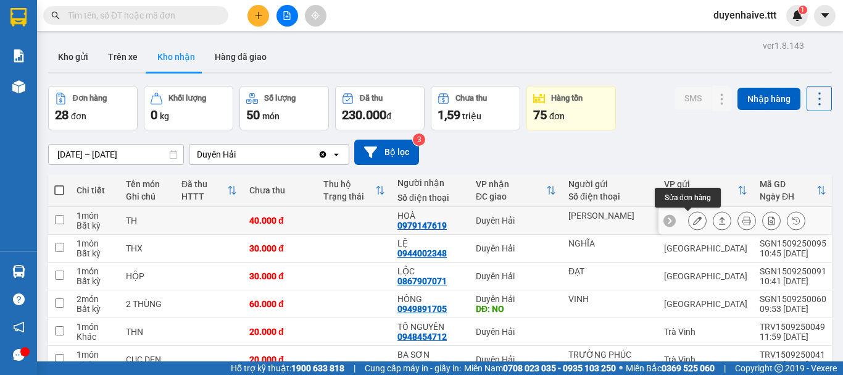
click at [693, 220] on icon at bounding box center [697, 220] width 9 height 9
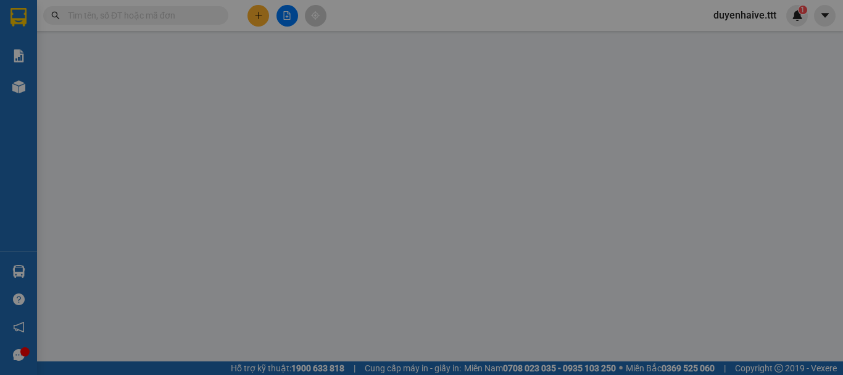
type input "[PERSON_NAME]"
type input "0979147619"
type input "HOÀ"
type input "40.000"
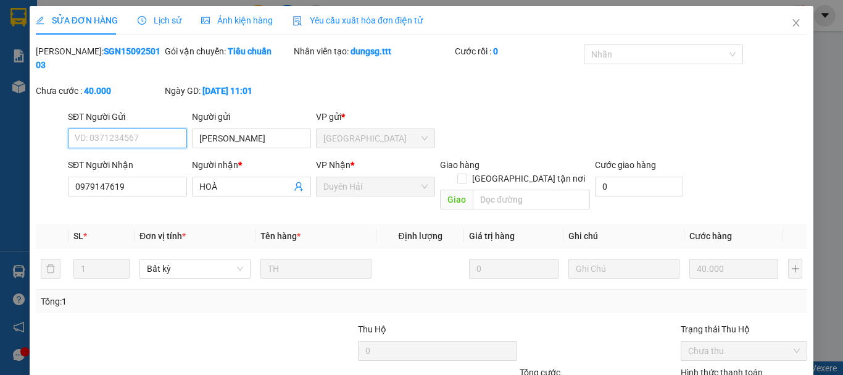
scroll to position [85, 0]
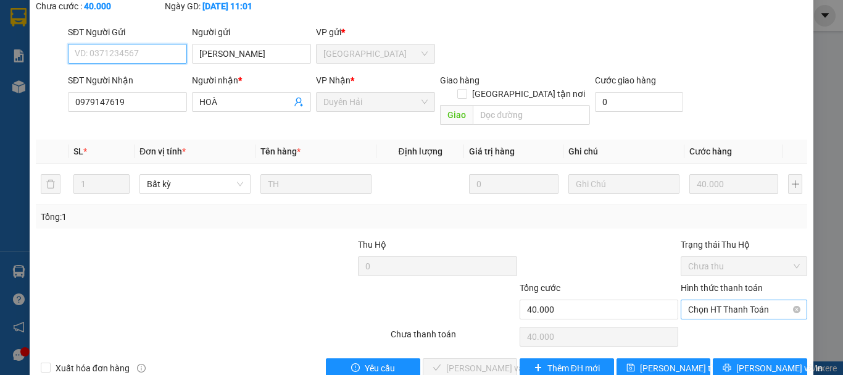
click at [732, 300] on span "Chọn HT Thanh Toán" at bounding box center [744, 309] width 112 height 19
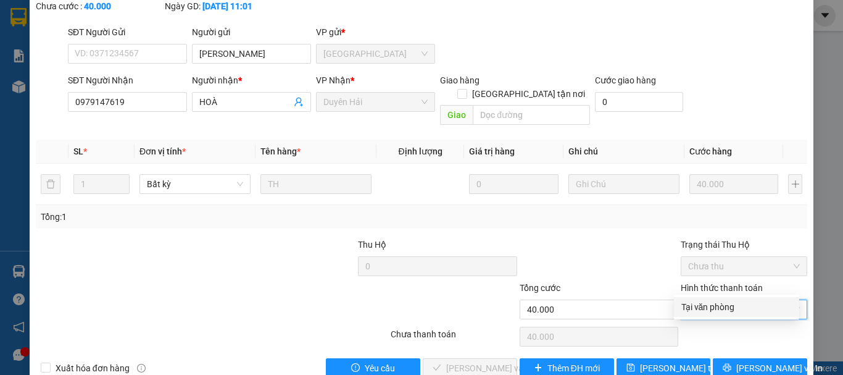
click at [706, 304] on div "Tại văn phòng" at bounding box center [737, 307] width 111 height 14
type input "0"
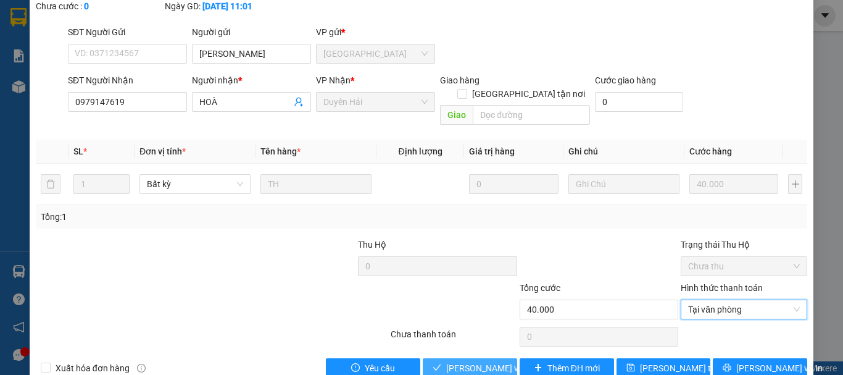
click at [459, 361] on span "[PERSON_NAME] và Giao hàng" at bounding box center [505, 368] width 119 height 14
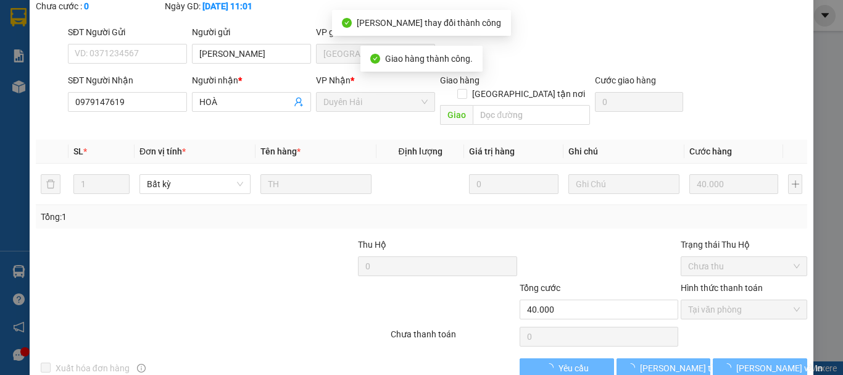
scroll to position [0, 0]
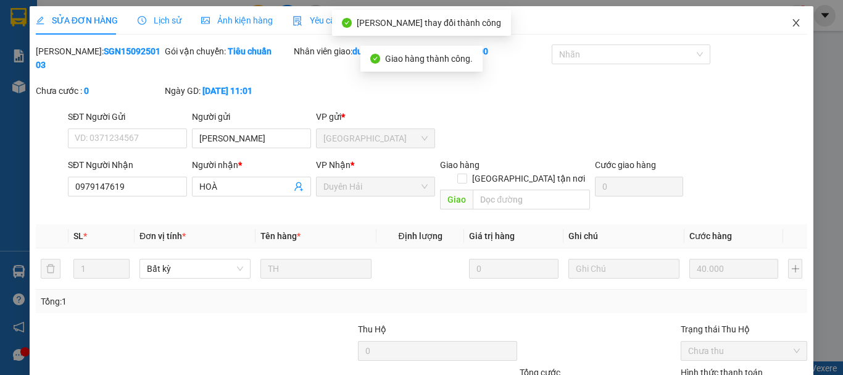
click at [791, 20] on icon "close" at bounding box center [796, 23] width 10 height 10
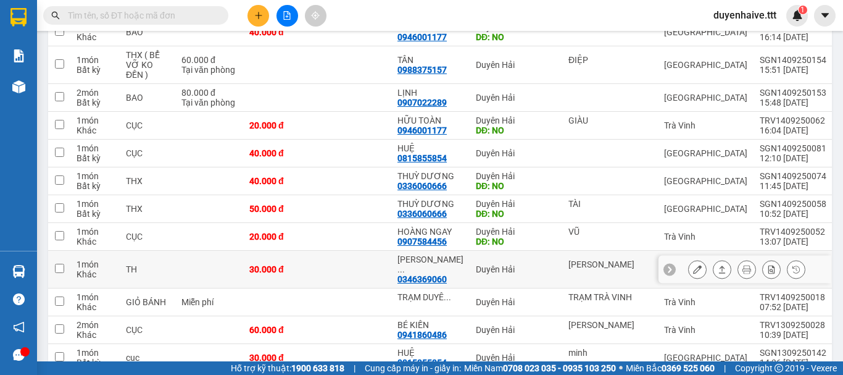
scroll to position [617, 0]
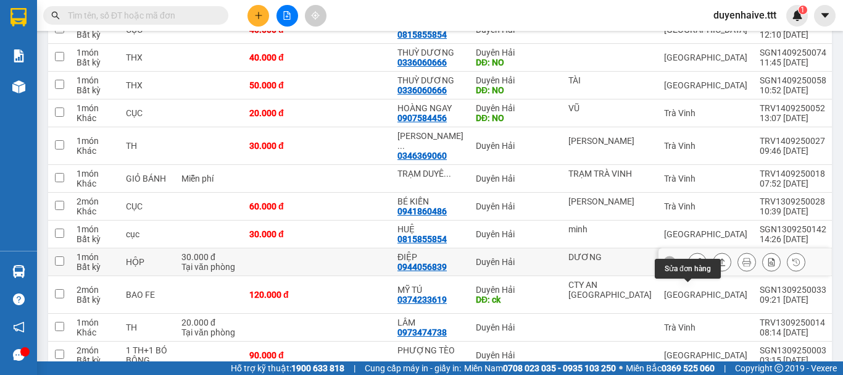
click at [693, 273] on button at bounding box center [697, 262] width 17 height 22
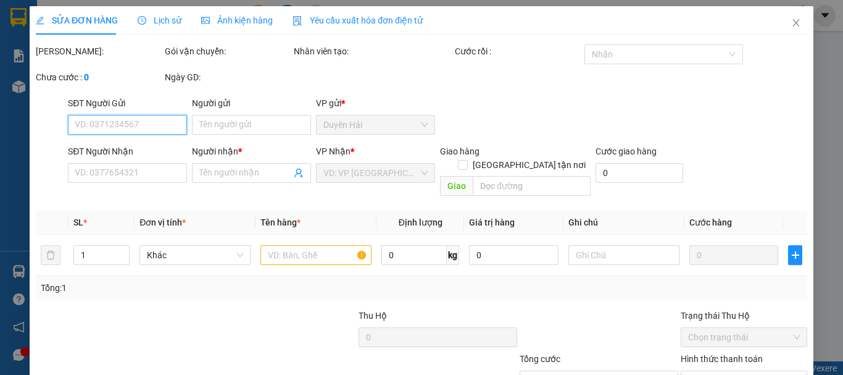
type input "DƯƠNG"
type input "0944056839"
type input "ĐIỆP"
type input "30.000"
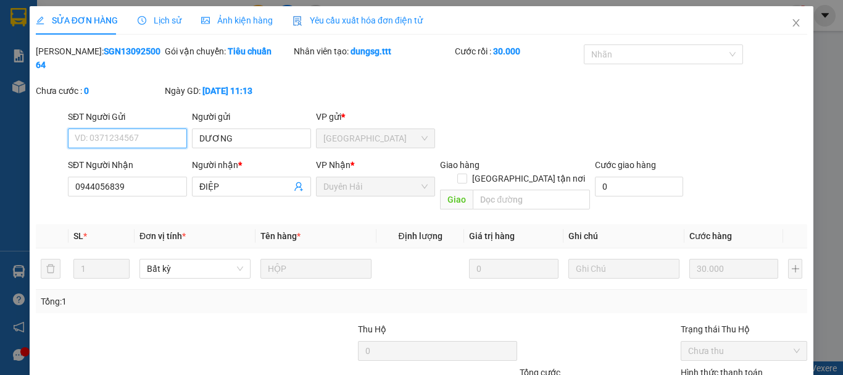
scroll to position [85, 0]
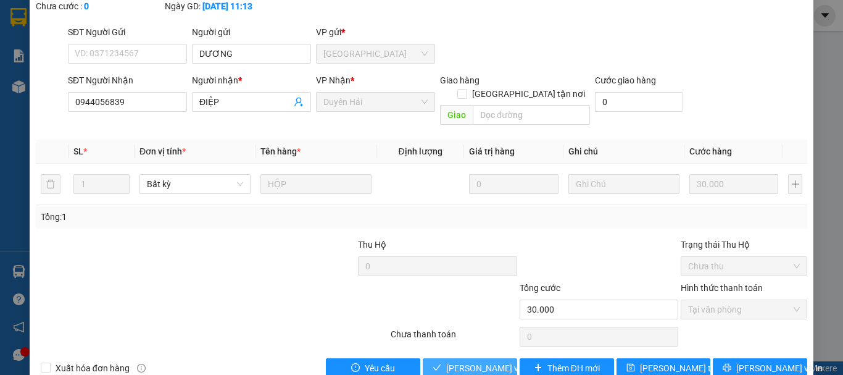
click at [480, 361] on span "[PERSON_NAME] và Giao hàng" at bounding box center [505, 368] width 119 height 14
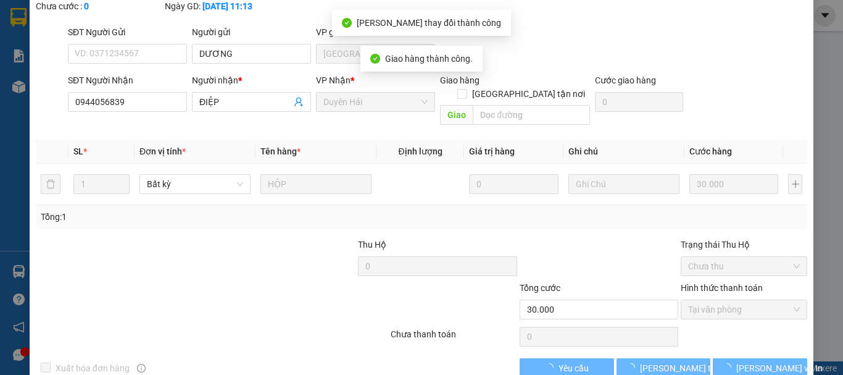
scroll to position [0, 0]
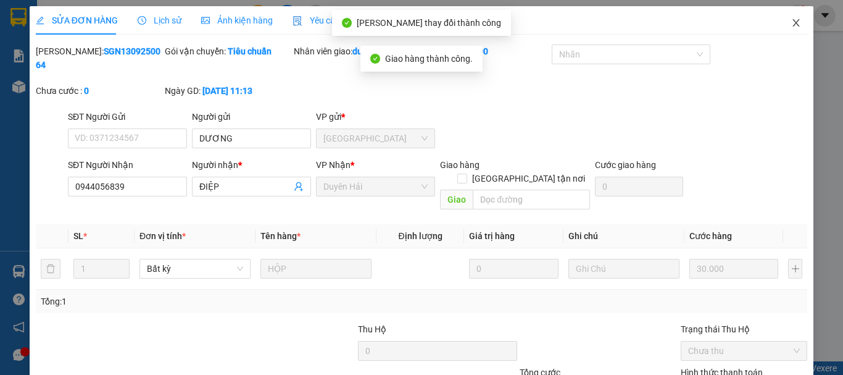
click at [791, 23] on icon "close" at bounding box center [796, 23] width 10 height 10
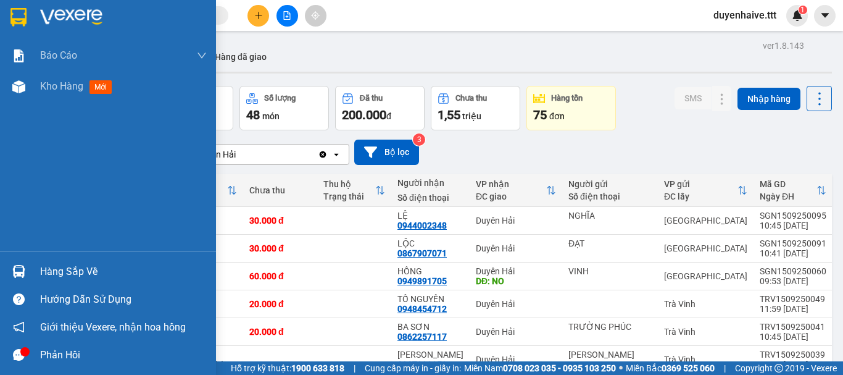
click at [75, 272] on div "Hàng sắp về" at bounding box center [123, 271] width 167 height 19
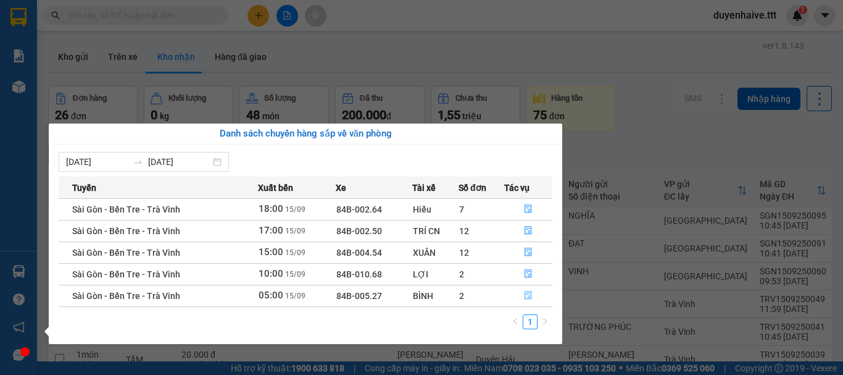
click at [528, 297] on icon "file-done" at bounding box center [528, 295] width 7 height 9
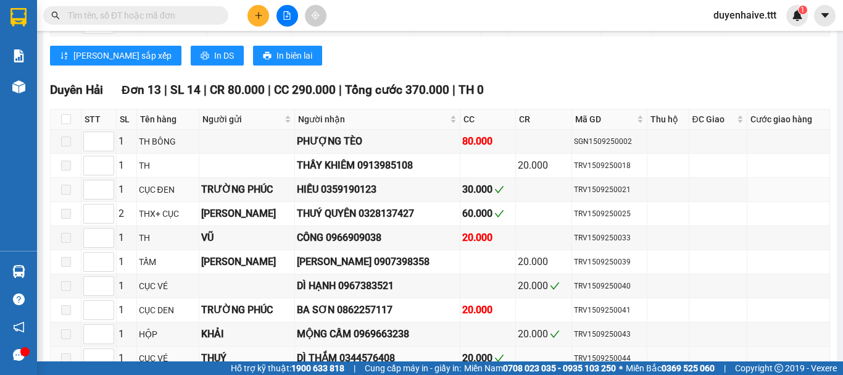
scroll to position [649, 0]
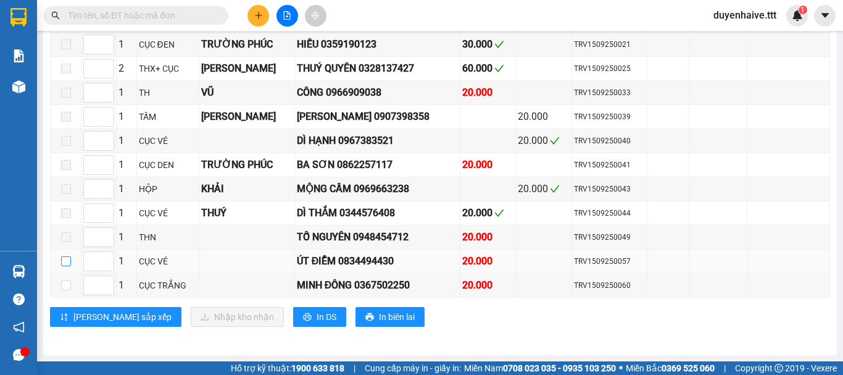
click at [67, 259] on input "checkbox" at bounding box center [66, 261] width 10 height 10
checkbox input "true"
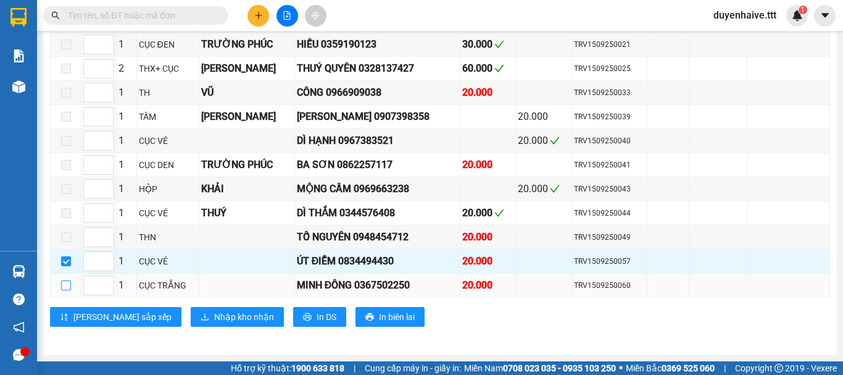
click at [65, 284] on input "checkbox" at bounding box center [66, 285] width 10 height 10
checkbox input "true"
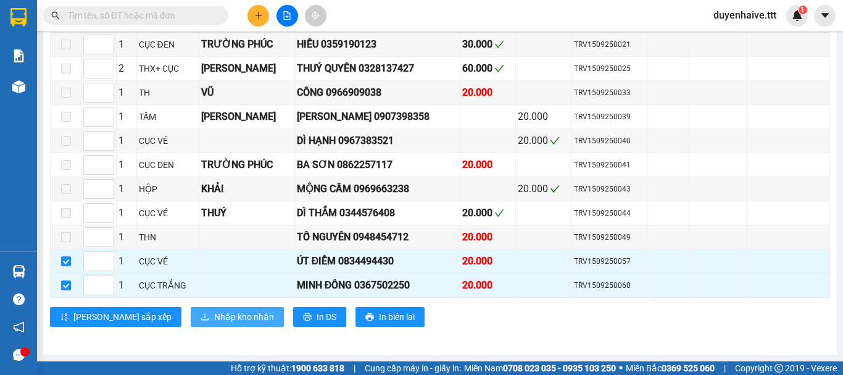
click at [214, 317] on span "Nhập kho nhận" at bounding box center [244, 317] width 60 height 14
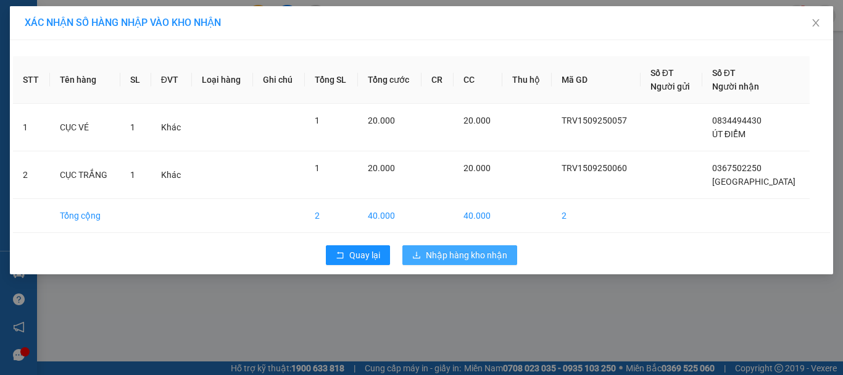
click at [439, 255] on span "Nhập hàng kho nhận" at bounding box center [466, 255] width 81 height 14
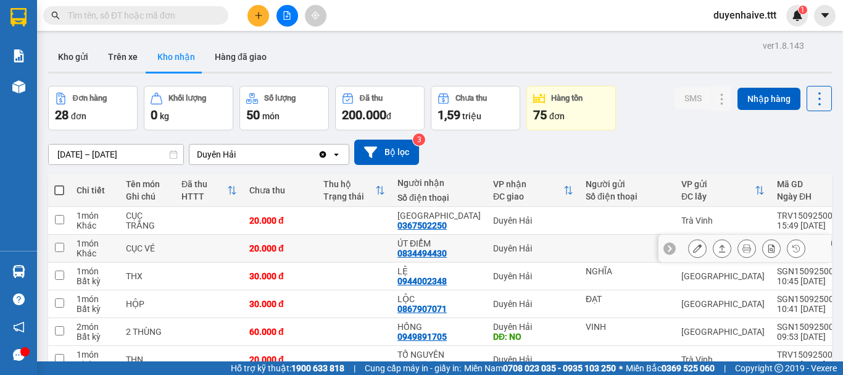
scroll to position [123, 0]
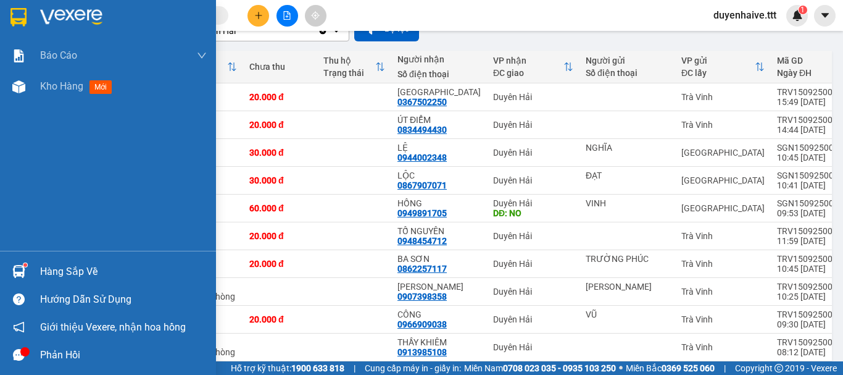
click at [90, 270] on div "Hàng sắp về" at bounding box center [123, 271] width 167 height 19
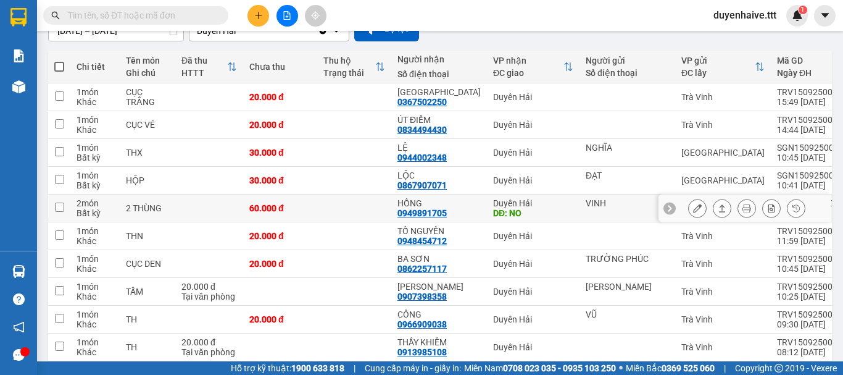
click at [582, 219] on section "Kết quả tìm kiếm ( 95 ) Bộ lọc Mã ĐH Trạng thái Món hàng Thu hộ Tổng cước Chưa …" at bounding box center [421, 187] width 843 height 375
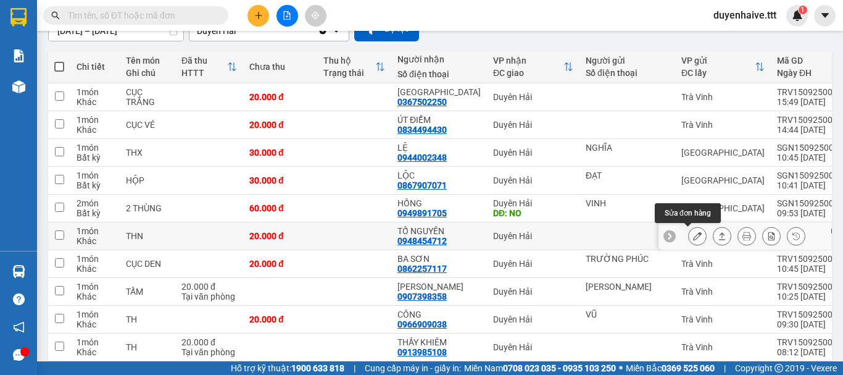
click at [693, 238] on icon at bounding box center [697, 235] width 9 height 9
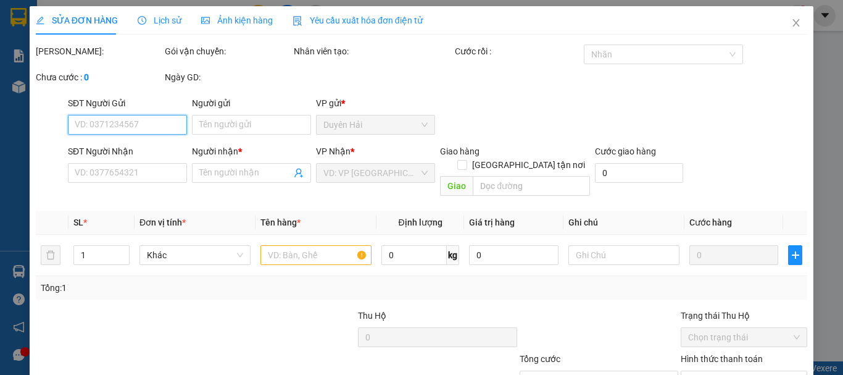
type input "0948454712"
type input "TỐ NGUYÊN"
type input "20.000"
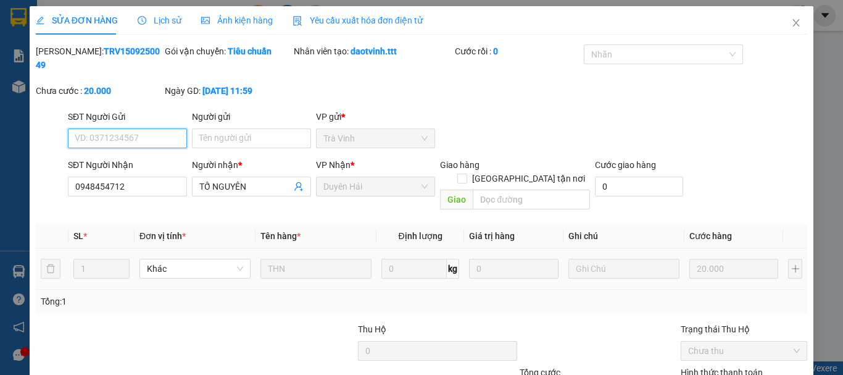
scroll to position [85, 0]
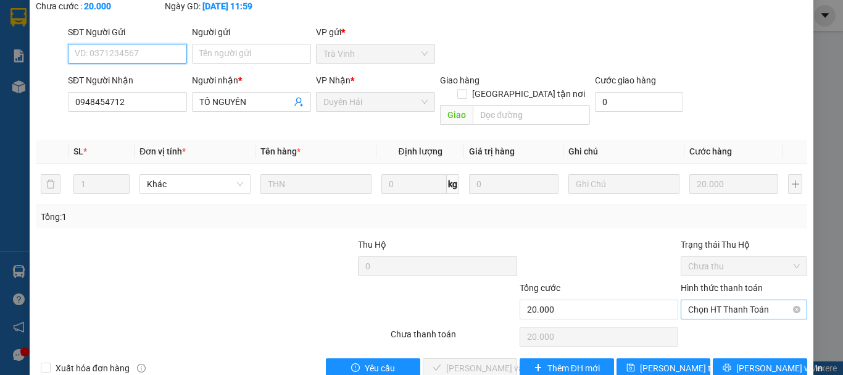
drag, startPoint x: 733, startPoint y: 283, endPoint x: 734, endPoint y: 294, distance: 10.6
click at [733, 300] on span "Chọn HT Thanh Toán" at bounding box center [744, 309] width 112 height 19
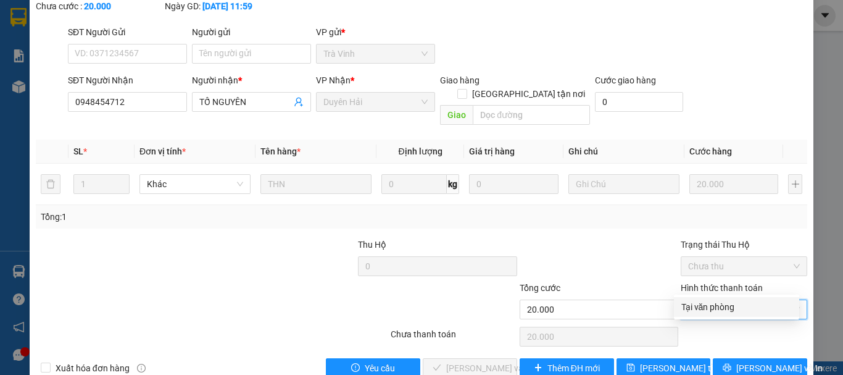
drag, startPoint x: 727, startPoint y: 304, endPoint x: 699, endPoint y: 312, distance: 29.1
click at [725, 308] on div "Tại văn phòng" at bounding box center [737, 307] width 111 height 14
type input "0"
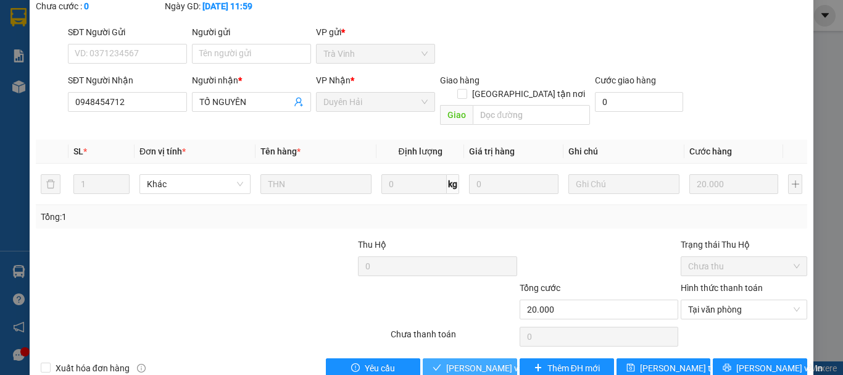
click at [462, 361] on span "[PERSON_NAME] và Giao hàng" at bounding box center [505, 368] width 119 height 14
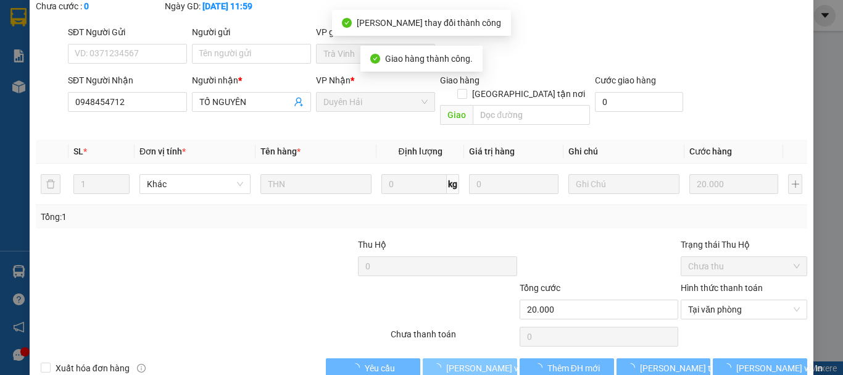
scroll to position [0, 0]
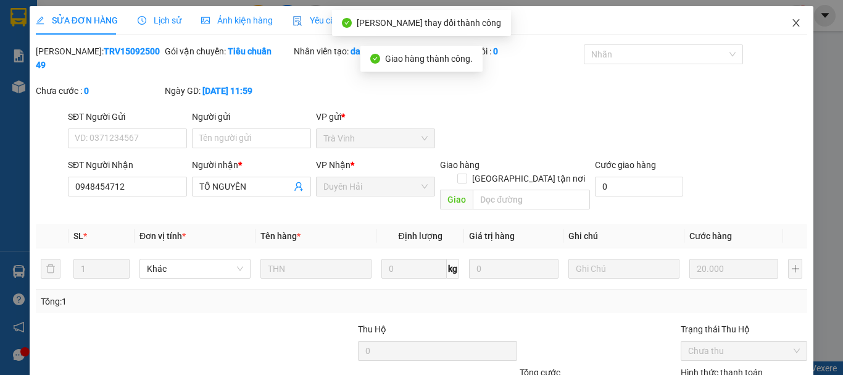
click at [791, 19] on icon "close" at bounding box center [796, 23] width 10 height 10
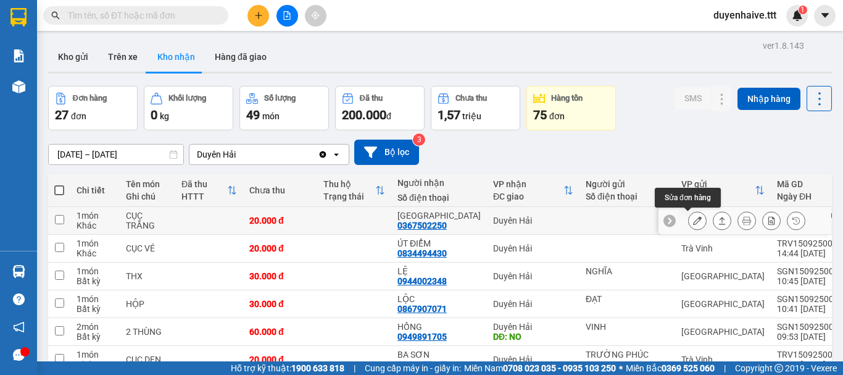
click at [693, 221] on icon at bounding box center [697, 220] width 9 height 9
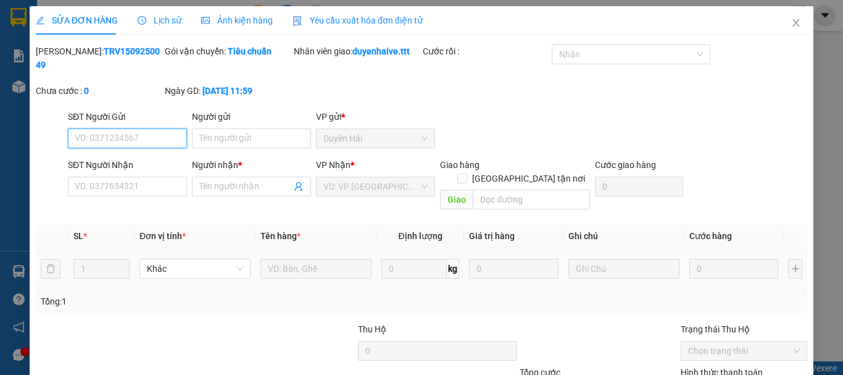
type input "0367502250"
type input "MINH ĐÔNG"
type input "20.000"
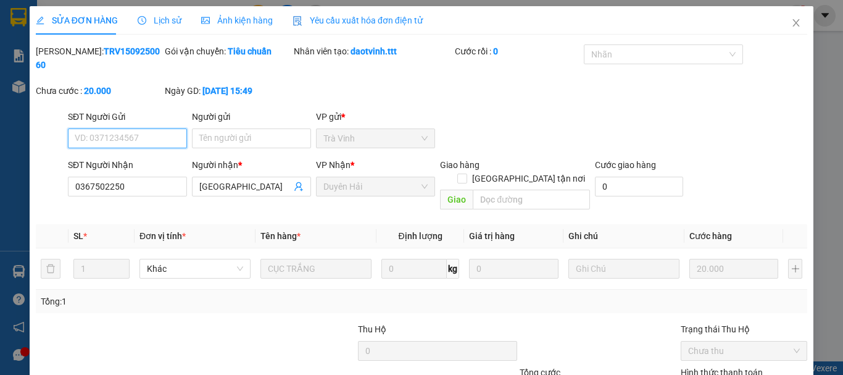
scroll to position [85, 0]
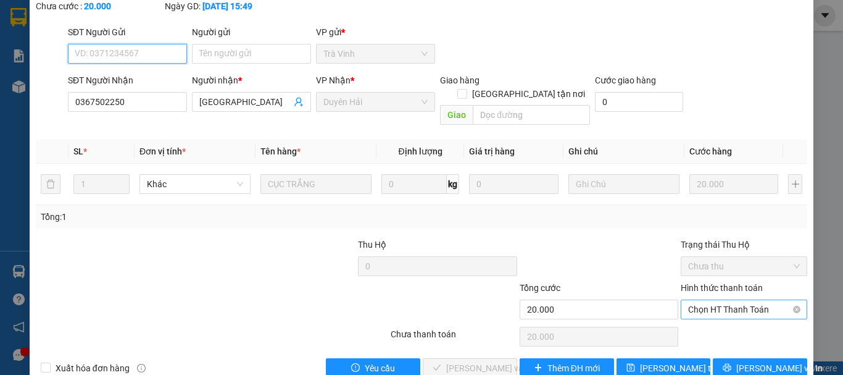
click at [742, 300] on span "Chọn HT Thanh Toán" at bounding box center [744, 309] width 112 height 19
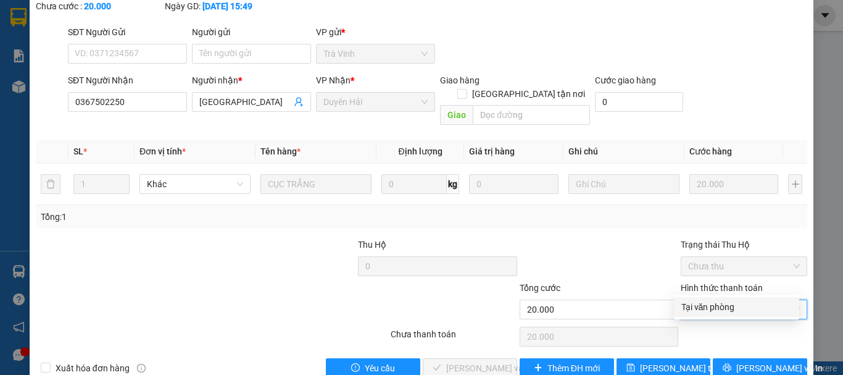
click at [728, 316] on div "Tại văn phòng" at bounding box center [736, 307] width 125 height 20
type input "0"
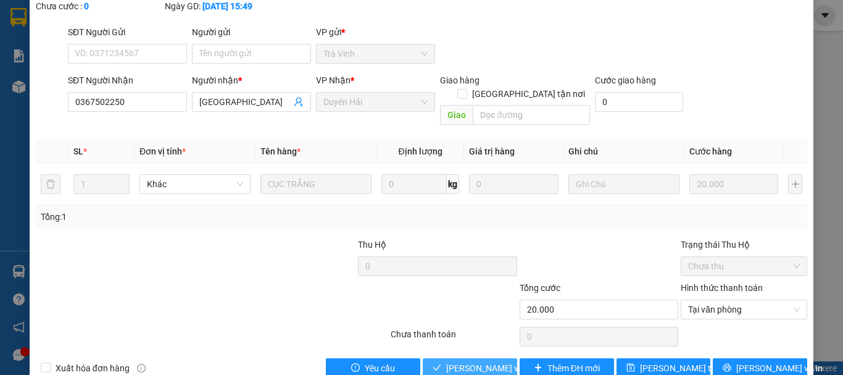
click at [464, 361] on span "[PERSON_NAME] và Giao hàng" at bounding box center [505, 368] width 119 height 14
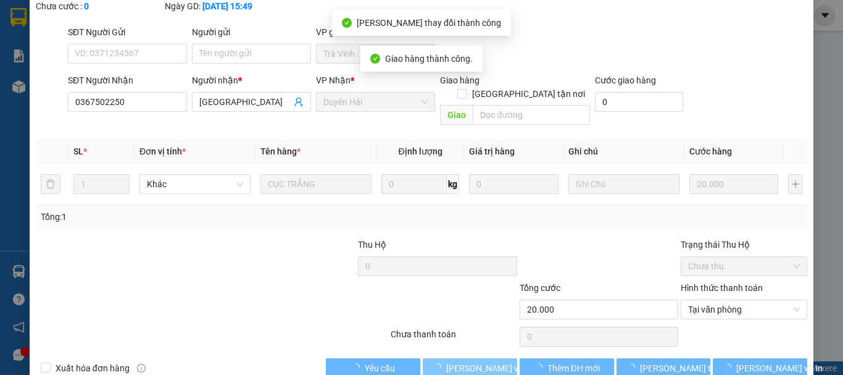
scroll to position [0, 0]
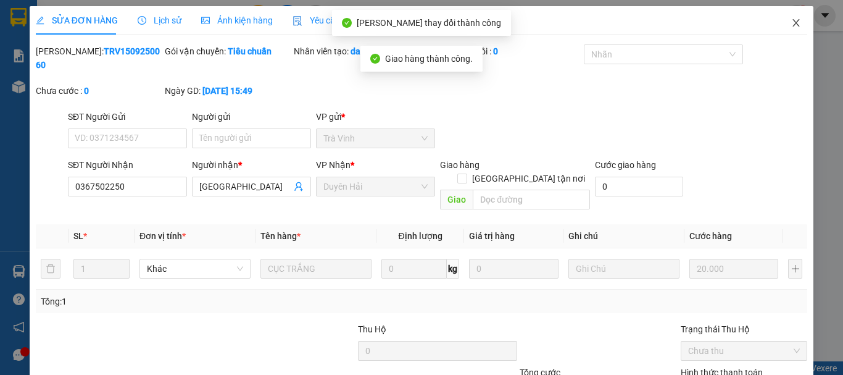
click at [791, 20] on icon "close" at bounding box center [796, 23] width 10 height 10
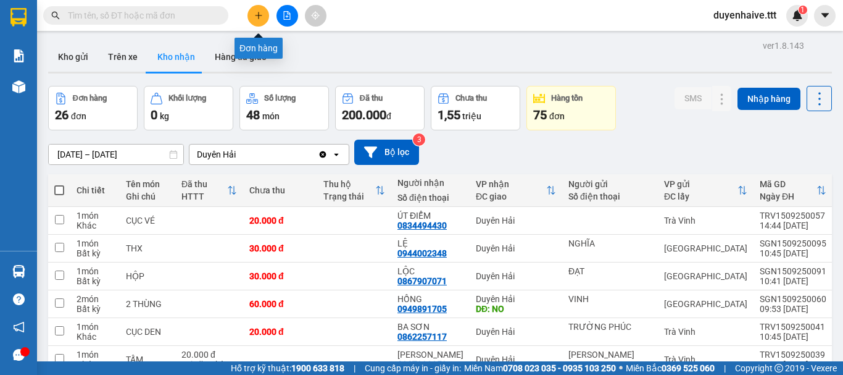
click at [253, 14] on button at bounding box center [259, 16] width 22 height 22
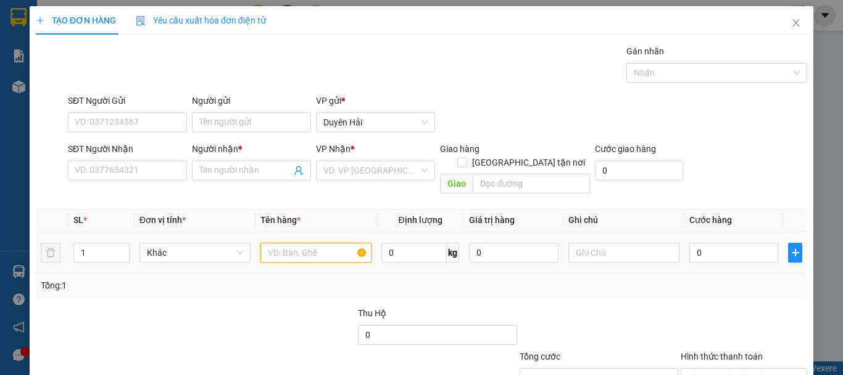
click at [281, 243] on input "text" at bounding box center [316, 253] width 111 height 20
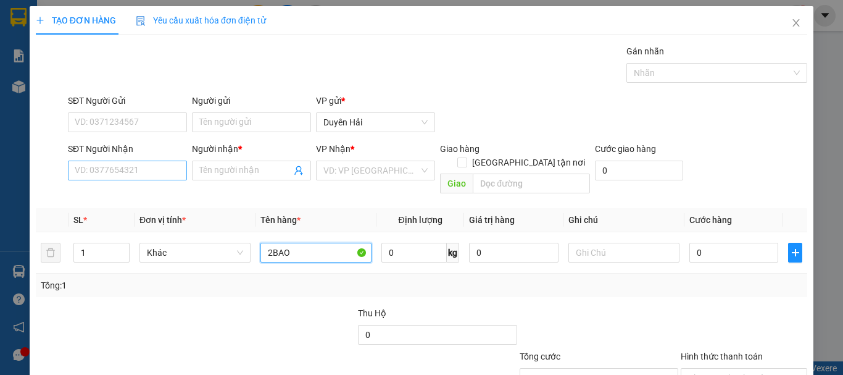
type input "2BAO"
click at [120, 171] on input "SĐT Người Nhận" at bounding box center [127, 171] width 119 height 20
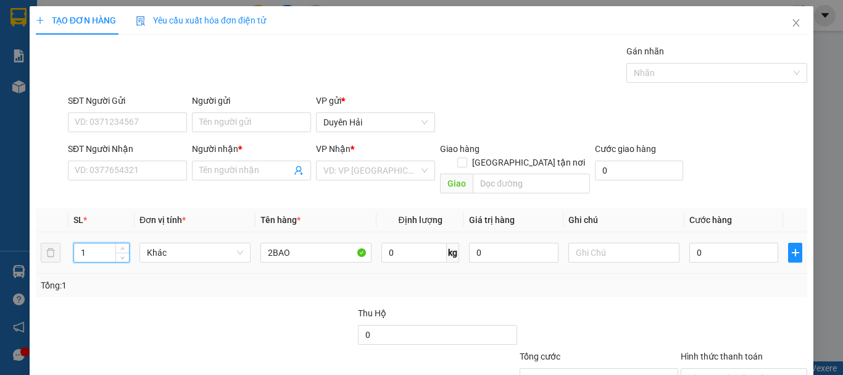
click at [114, 243] on input "1" at bounding box center [101, 252] width 55 height 19
type input "2"
click at [117, 170] on input "SĐT Người Nhận" at bounding box center [127, 171] width 119 height 20
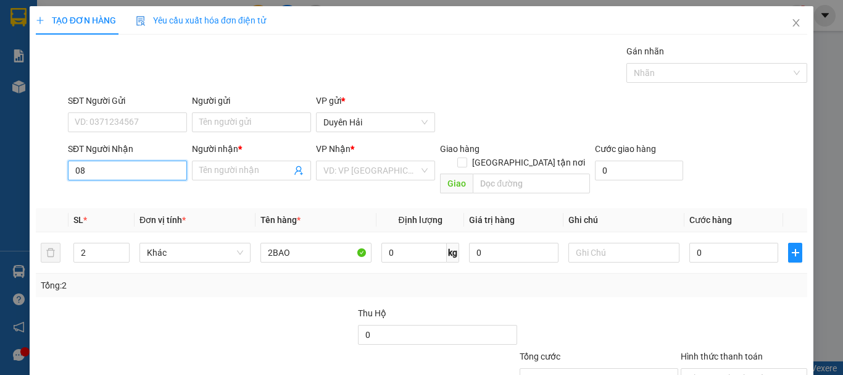
type input "0"
click at [140, 193] on div "0907280983 - A LỘC" at bounding box center [126, 195] width 103 height 14
type input "0907280983"
type input "A LỘC"
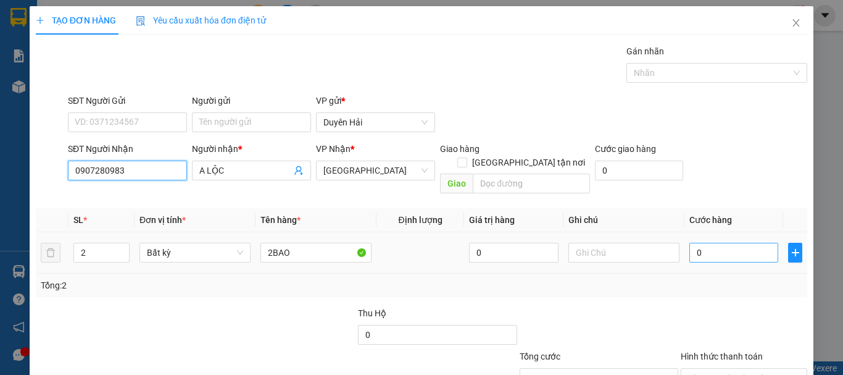
type input "0907280983"
click at [712, 243] on input "0" at bounding box center [734, 253] width 89 height 20
type input "8"
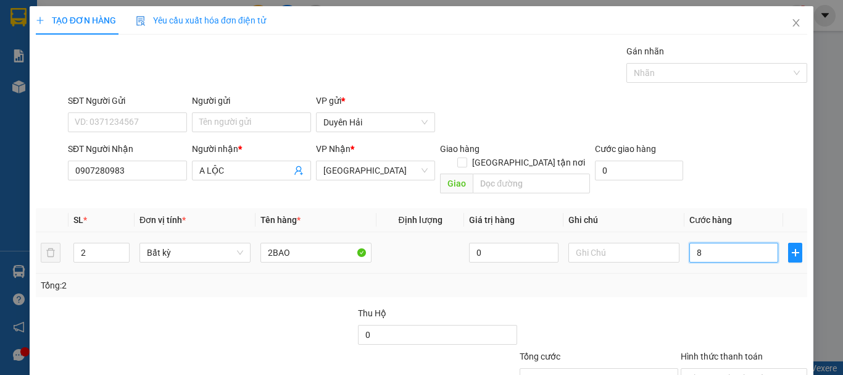
type input "80"
type input "80.000"
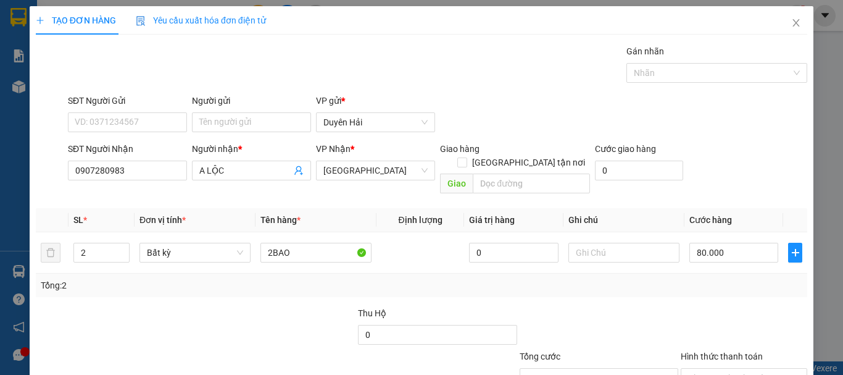
click at [741, 160] on div "SĐT Người Nhận 0907280983 Người nhận * A LỘC VP Nhận * Sài Gòn Giao hàng Giao t…" at bounding box center [437, 170] width 744 height 57
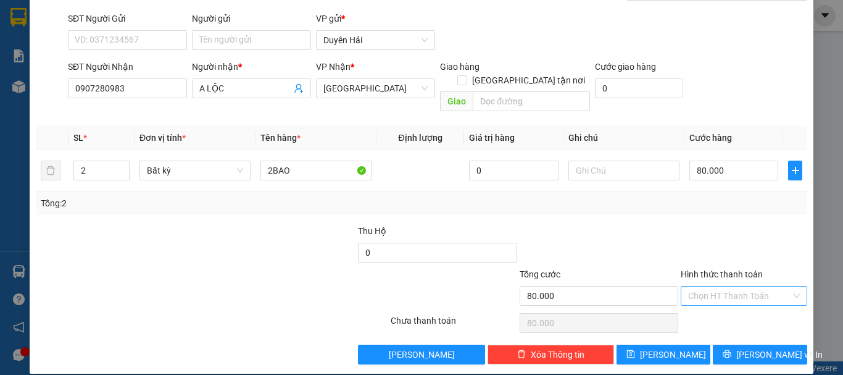
click at [722, 289] on input "Hình thức thanh toán" at bounding box center [739, 295] width 103 height 19
click at [729, 304] on div "Tại văn phòng" at bounding box center [737, 307] width 111 height 14
type input "0"
click at [740, 344] on button "[PERSON_NAME] và In" at bounding box center [760, 354] width 94 height 20
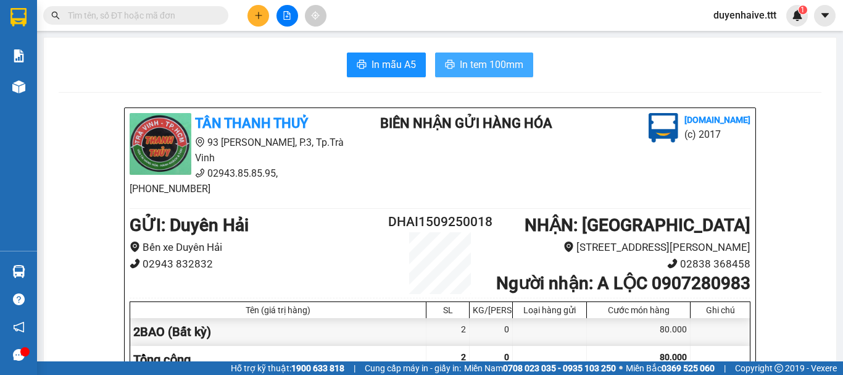
click at [496, 52] on button "In tem 100mm" at bounding box center [484, 64] width 98 height 25
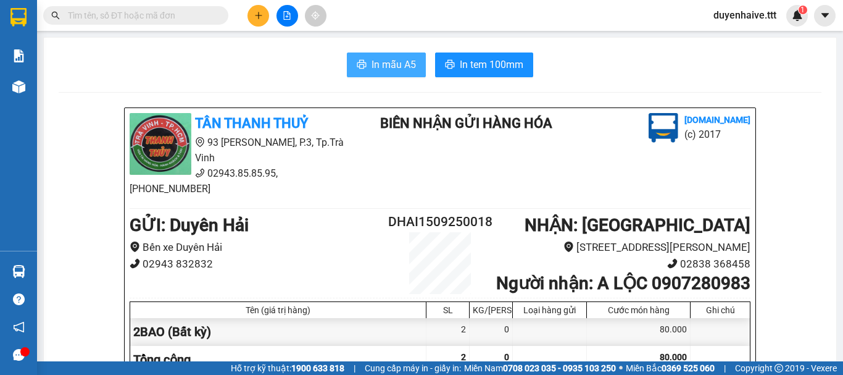
click at [372, 70] on span "In mẫu A5" at bounding box center [394, 64] width 44 height 15
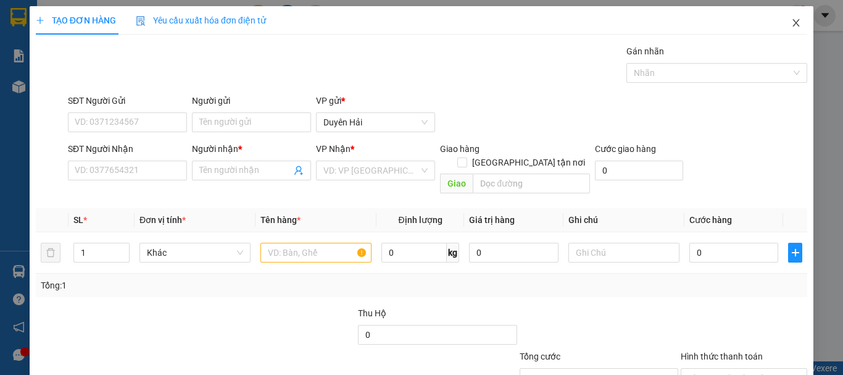
click at [791, 22] on icon "close" at bounding box center [796, 23] width 10 height 10
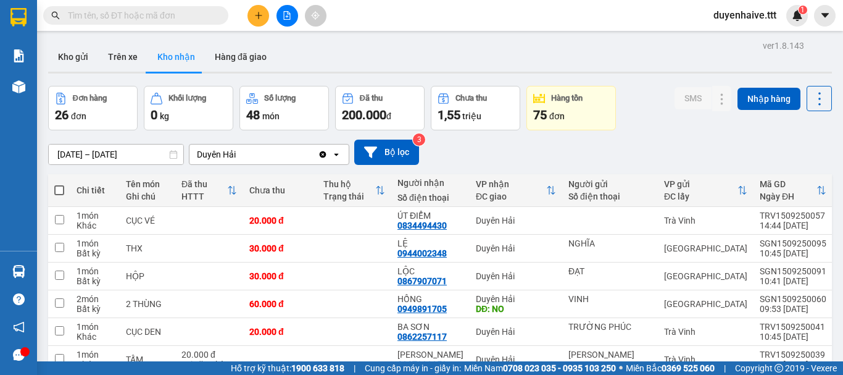
click at [159, 13] on input "text" at bounding box center [141, 16] width 146 height 14
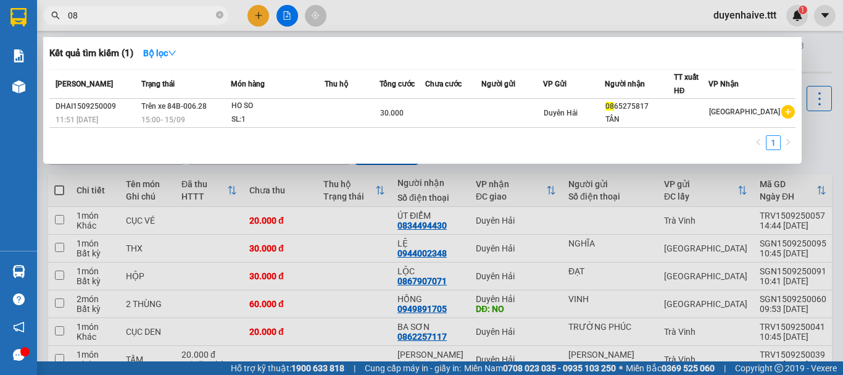
type input "0"
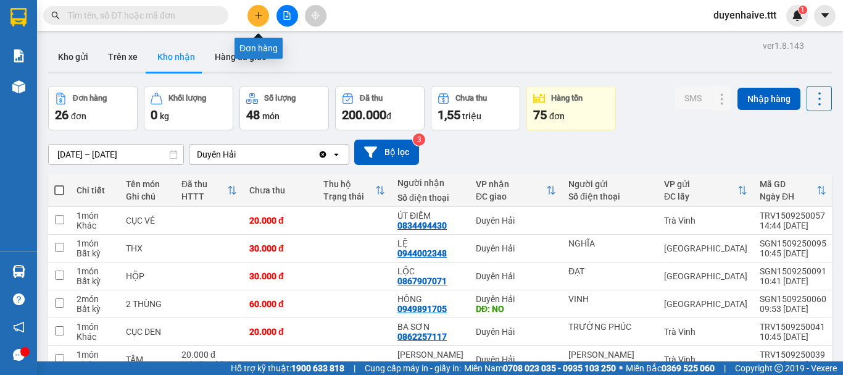
click at [261, 20] on button at bounding box center [259, 16] width 22 height 22
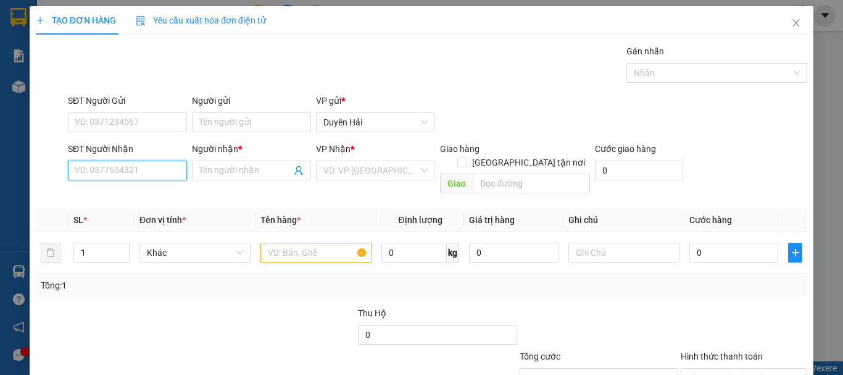
click at [117, 168] on input "SĐT Người Nhận" at bounding box center [127, 171] width 119 height 20
drag, startPoint x: 111, startPoint y: 189, endPoint x: 199, endPoint y: 264, distance: 115.6
click at [112, 194] on div "0903971091 - sang" at bounding box center [126, 195] width 103 height 14
type input "0903971091"
type input "sang"
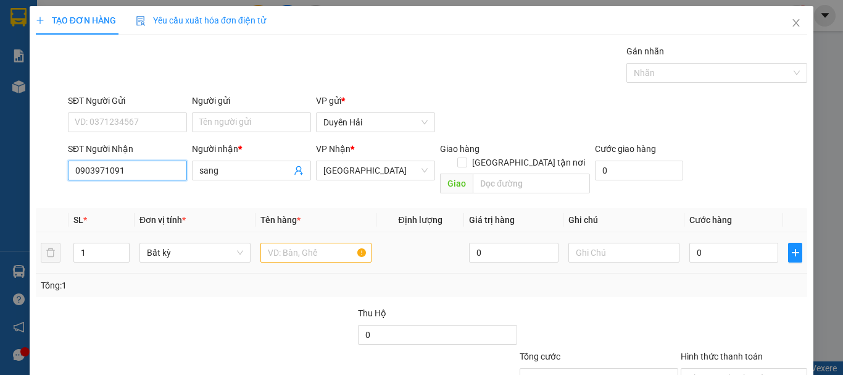
type input "0903971091"
click at [324, 243] on input "text" at bounding box center [316, 253] width 111 height 20
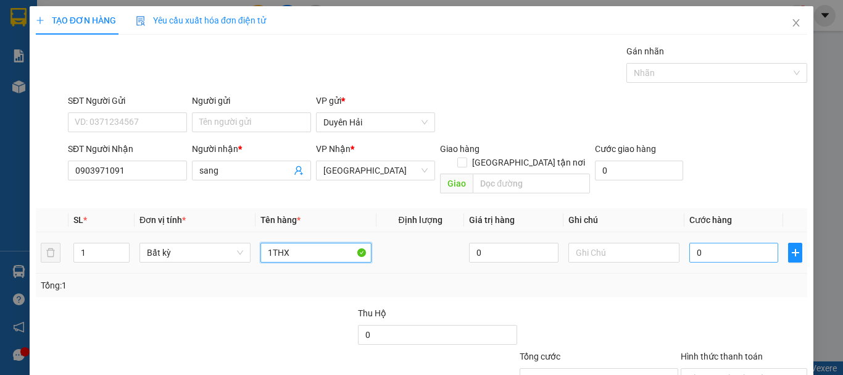
type input "1THX"
click at [719, 243] on input "0" at bounding box center [734, 253] width 89 height 20
type input "3"
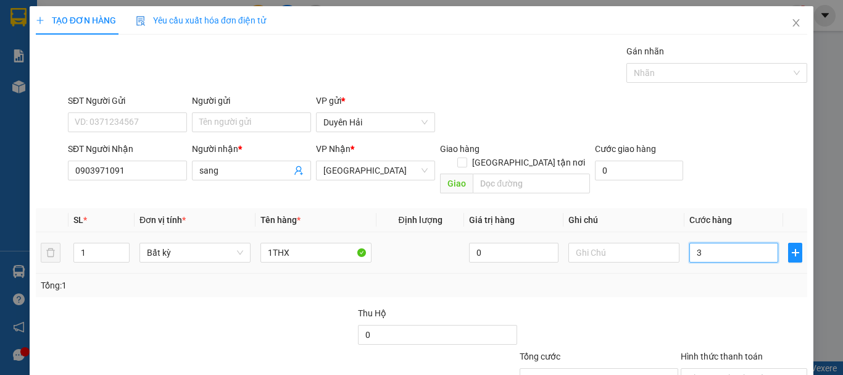
type input "30"
type input "30.000"
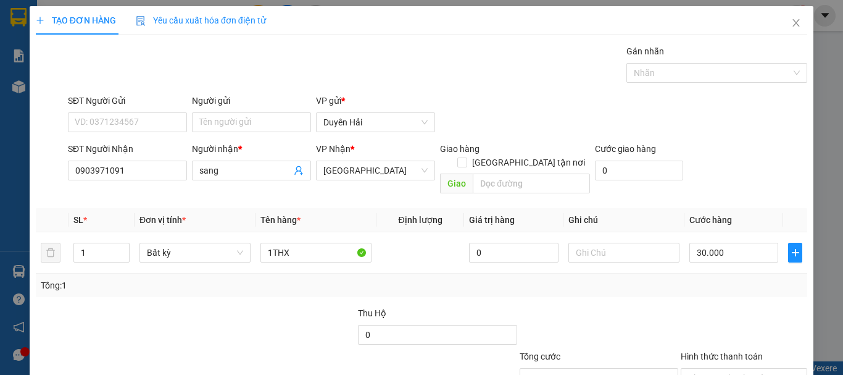
click at [701, 278] on div "Tổng: 1" at bounding box center [422, 285] width 762 height 14
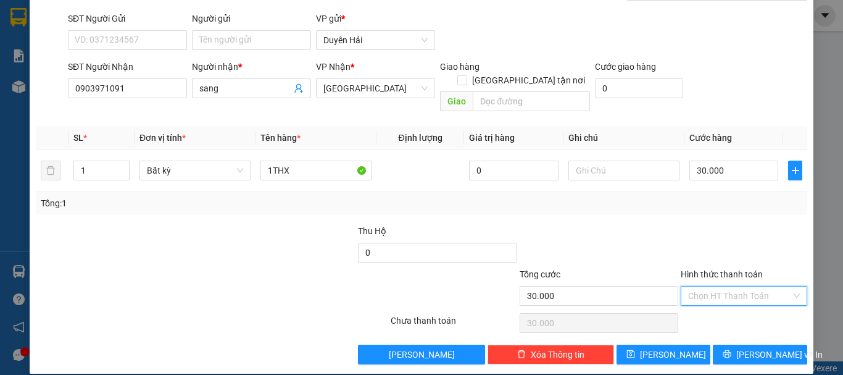
click at [695, 286] on input "Hình thức thanh toán" at bounding box center [739, 295] width 103 height 19
drag, startPoint x: 699, startPoint y: 299, endPoint x: 707, endPoint y: 312, distance: 14.9
click at [699, 301] on div "Tại văn phòng" at bounding box center [736, 307] width 125 height 20
type input "0"
click at [744, 332] on div "Transit Pickup Surcharge Ids Transit Deliver Surcharge Ids Transit Deliver Surc…" at bounding box center [422, 163] width 772 height 402
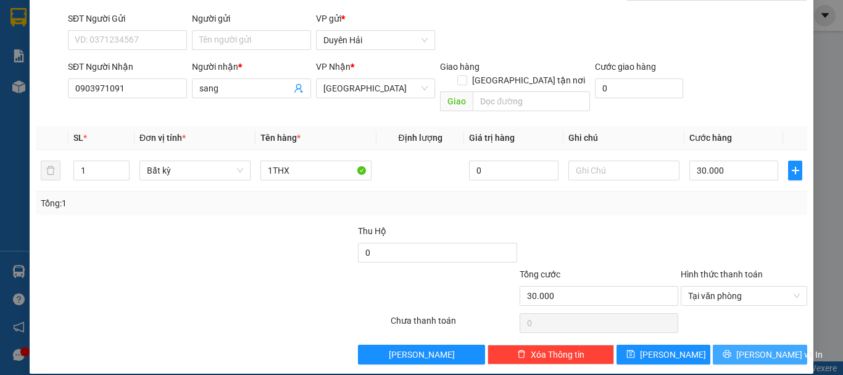
click at [744, 344] on button "[PERSON_NAME] và In" at bounding box center [760, 354] width 94 height 20
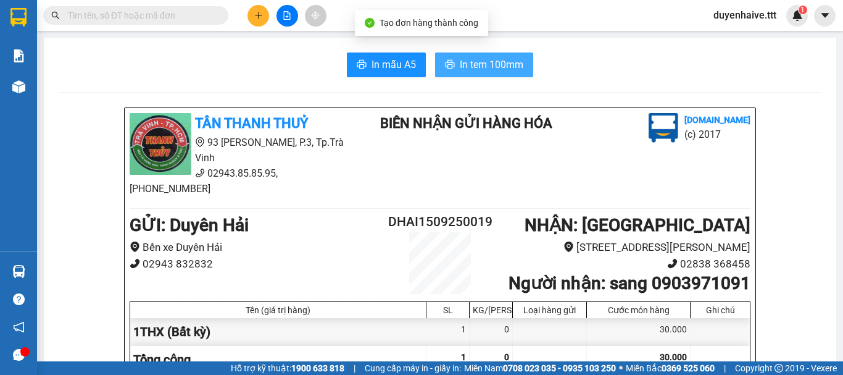
click at [490, 64] on span "In tem 100mm" at bounding box center [492, 64] width 64 height 15
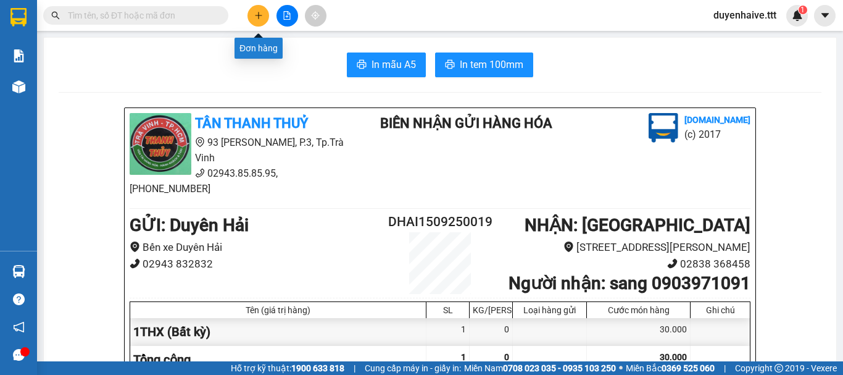
click at [255, 19] on icon "plus" at bounding box center [258, 15] width 9 height 9
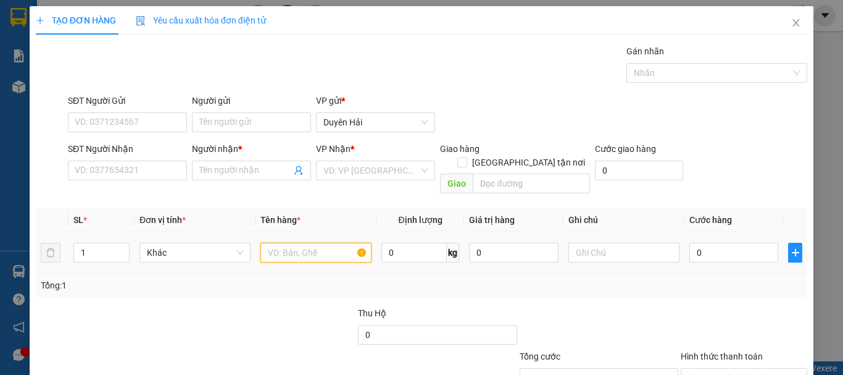
click at [315, 244] on input "text" at bounding box center [316, 253] width 111 height 20
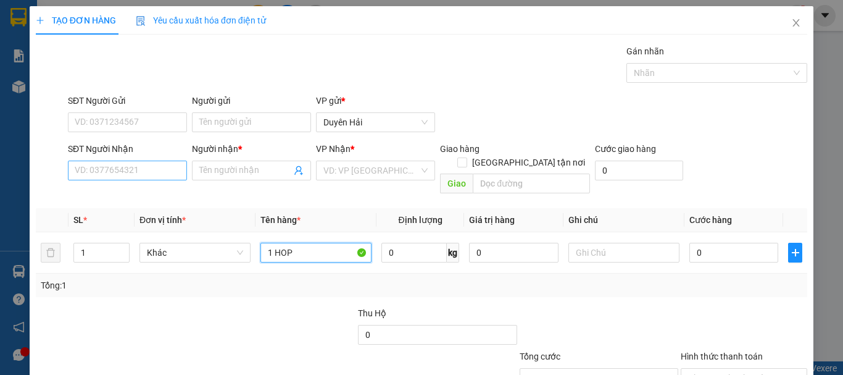
type input "1 HOP"
click at [108, 168] on input "SĐT Người Nhận" at bounding box center [127, 171] width 119 height 20
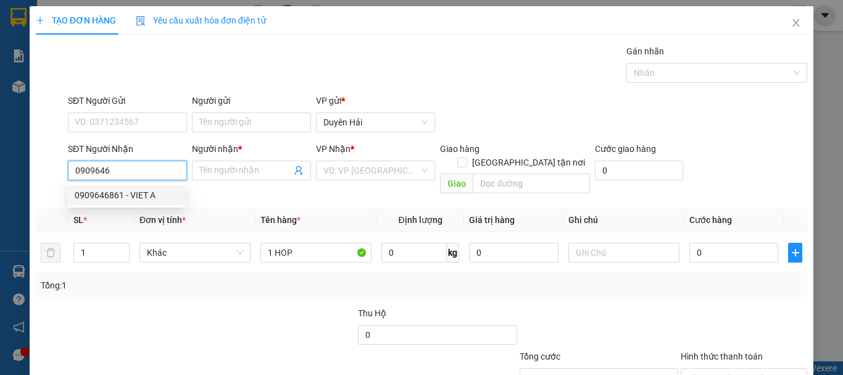
click at [102, 191] on div "0909646861 - VIET A" at bounding box center [126, 195] width 103 height 14
type input "0909646861"
type input "VIET A"
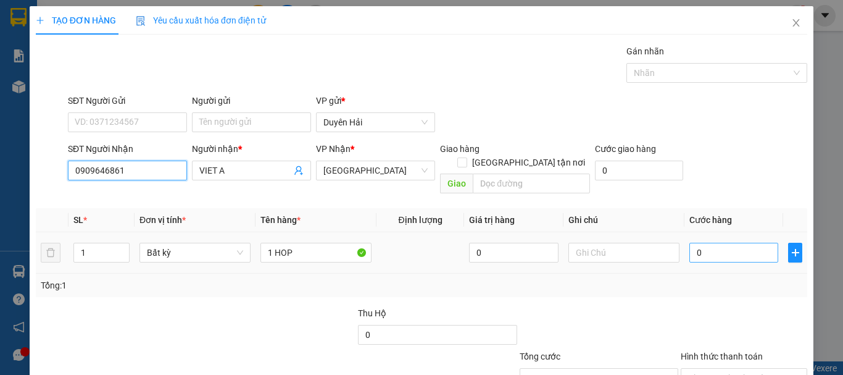
type input "0909646861"
click at [728, 243] on input "0" at bounding box center [734, 253] width 89 height 20
type input "3"
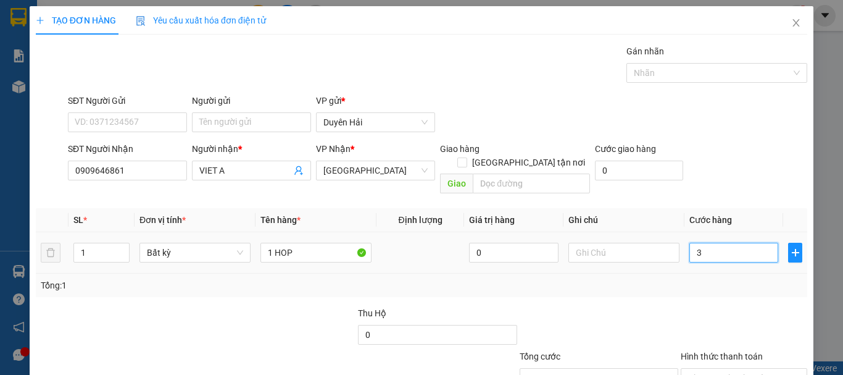
type input "30"
type input "30.000"
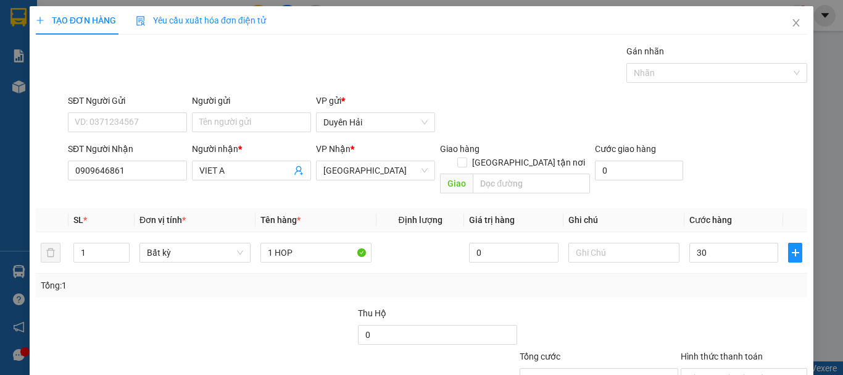
type input "30.000"
click at [706, 309] on div at bounding box center [744, 327] width 129 height 43
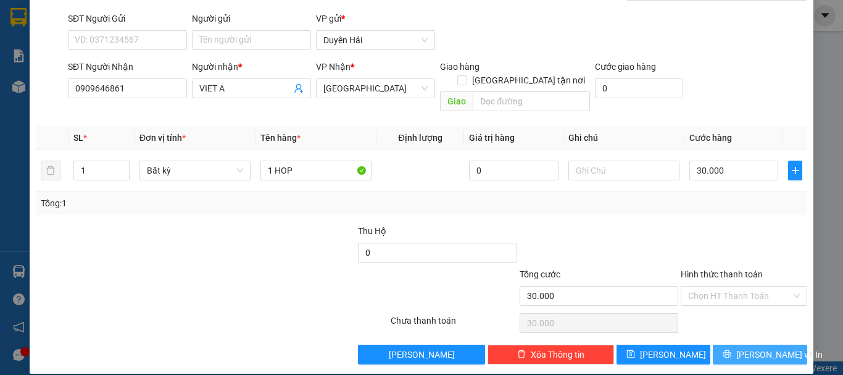
click at [726, 349] on button "[PERSON_NAME] và In" at bounding box center [760, 354] width 94 height 20
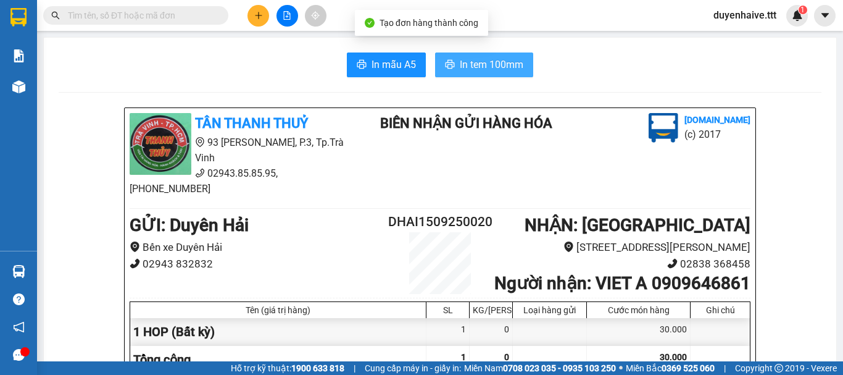
click at [469, 70] on span "In tem 100mm" at bounding box center [492, 64] width 64 height 15
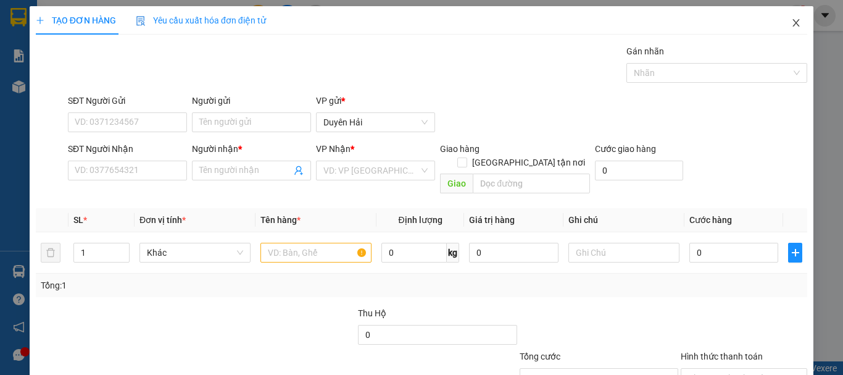
click at [791, 25] on icon "close" at bounding box center [796, 23] width 10 height 10
click at [793, 23] on icon "close" at bounding box center [796, 22] width 7 height 7
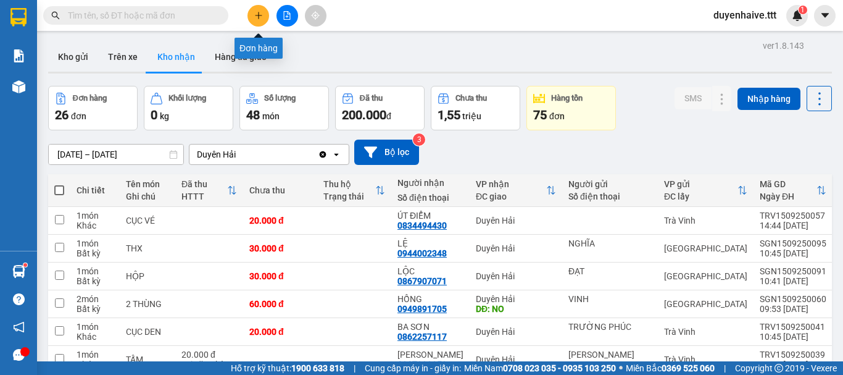
click at [257, 15] on icon "plus" at bounding box center [258, 15] width 9 height 9
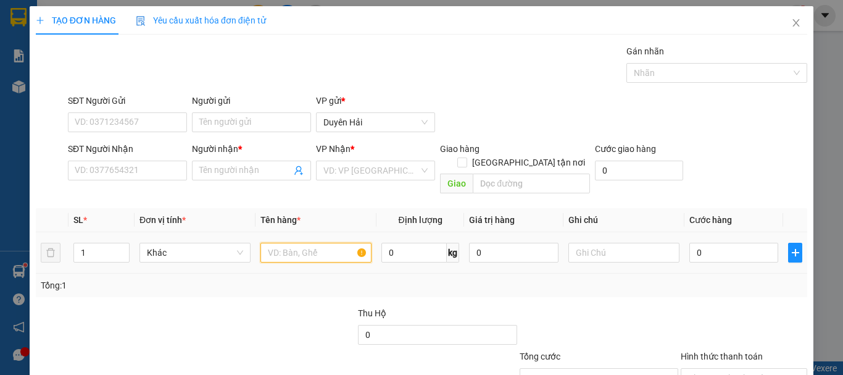
click at [296, 243] on input "text" at bounding box center [316, 253] width 111 height 20
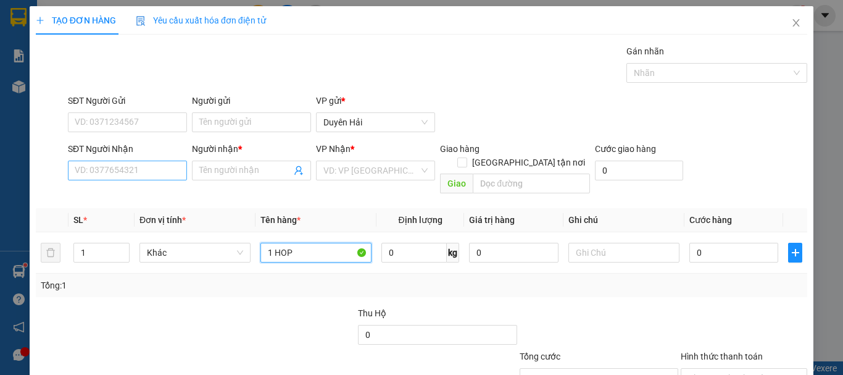
type input "1 HOP"
click at [154, 175] on input "SĐT Người Nhận" at bounding box center [127, 171] width 119 height 20
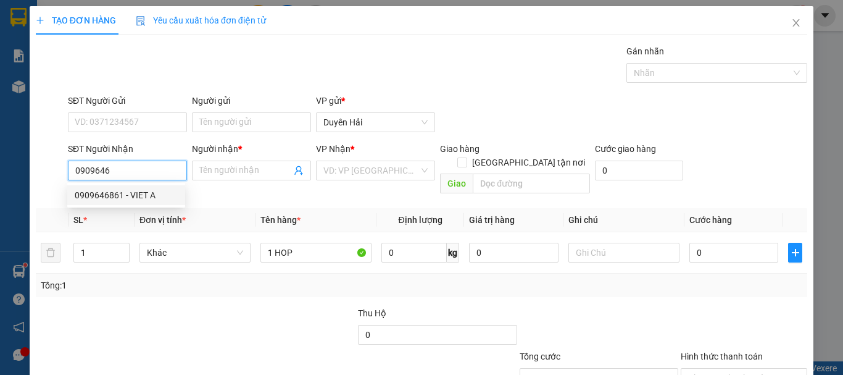
click at [138, 201] on div "0909646861 - VIET A" at bounding box center [126, 195] width 103 height 14
type input "0909646861"
type input "VIET A"
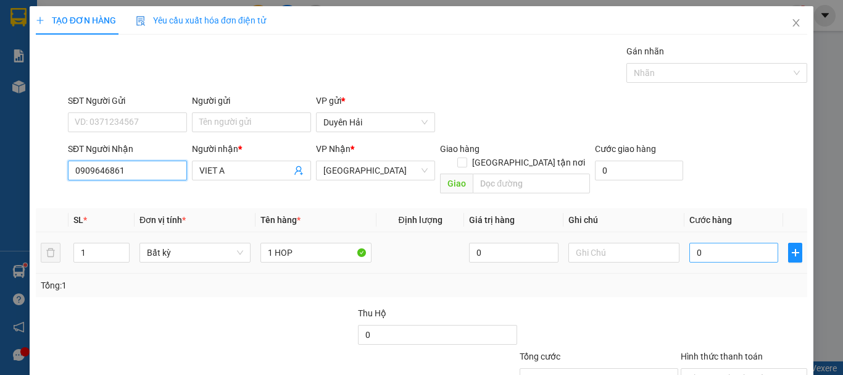
type input "0909646861"
click at [711, 243] on input "0" at bounding box center [734, 253] width 89 height 20
type input "03"
type input "3"
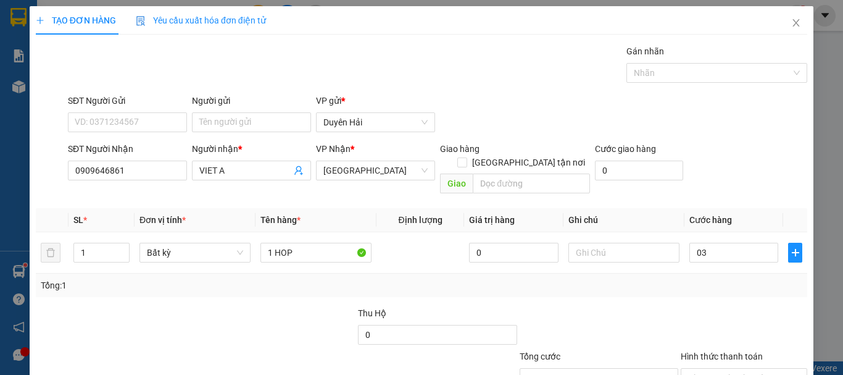
type input "3.000"
click at [698, 287] on div "Transit Pickup Surcharge Ids Transit Deliver Surcharge Ids Transit Deliver Surc…" at bounding box center [422, 245] width 772 height 402
click at [702, 247] on input "3.000" at bounding box center [734, 253] width 89 height 20
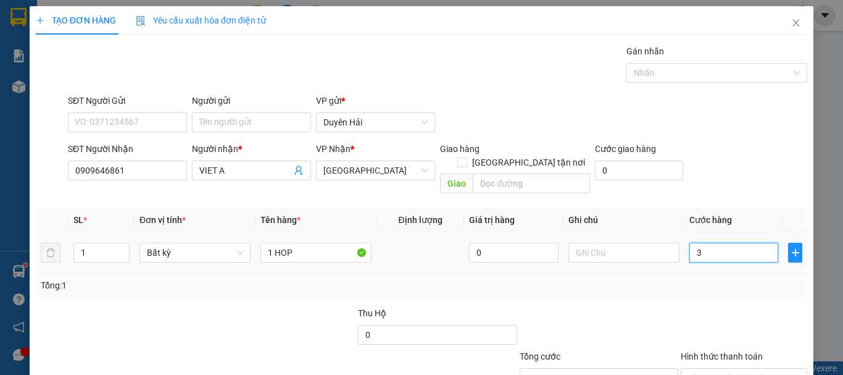
type input "30"
type input "30.000"
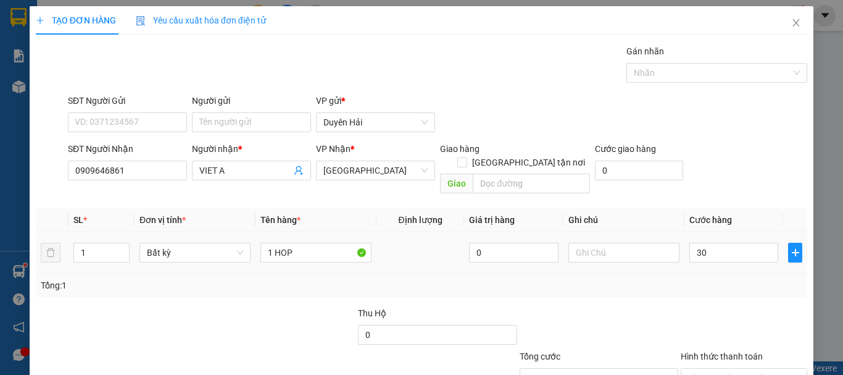
type input "30.000"
click at [702, 278] on div "Tổng: 1" at bounding box center [422, 285] width 762 height 14
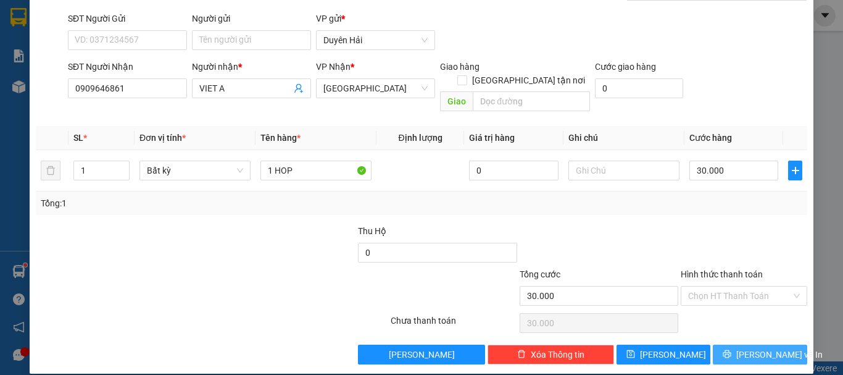
click at [752, 348] on span "[PERSON_NAME] và In" at bounding box center [779, 355] width 86 height 14
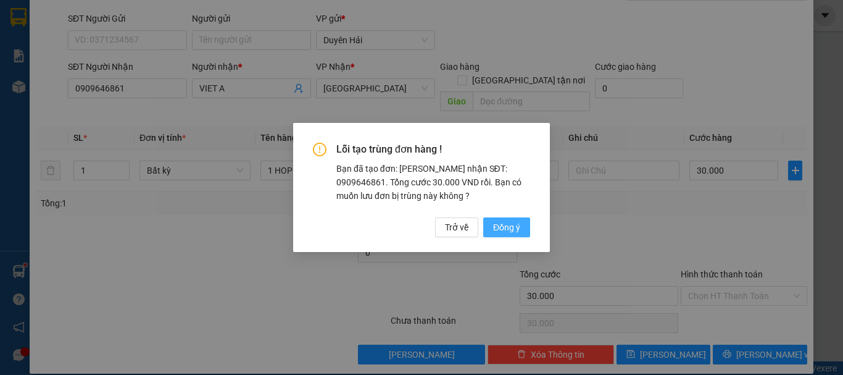
click at [512, 223] on span "Đồng ý" at bounding box center [506, 227] width 27 height 14
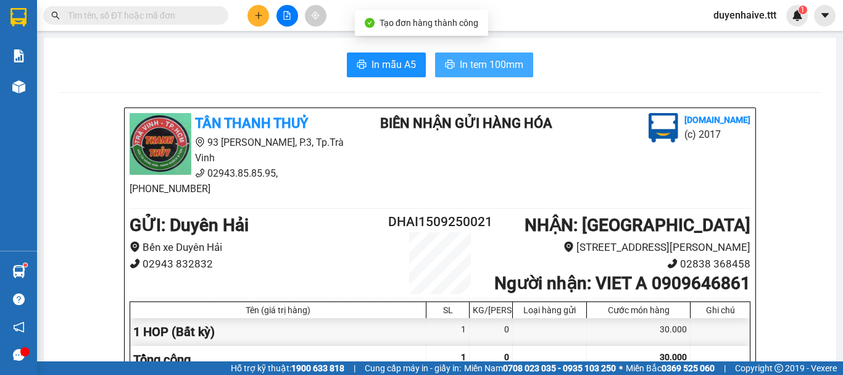
click at [472, 60] on span "In tem 100mm" at bounding box center [492, 64] width 64 height 15
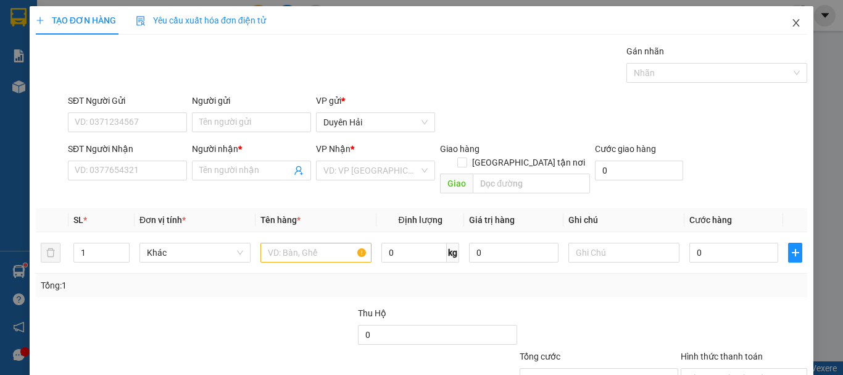
click at [791, 22] on icon "close" at bounding box center [796, 23] width 10 height 10
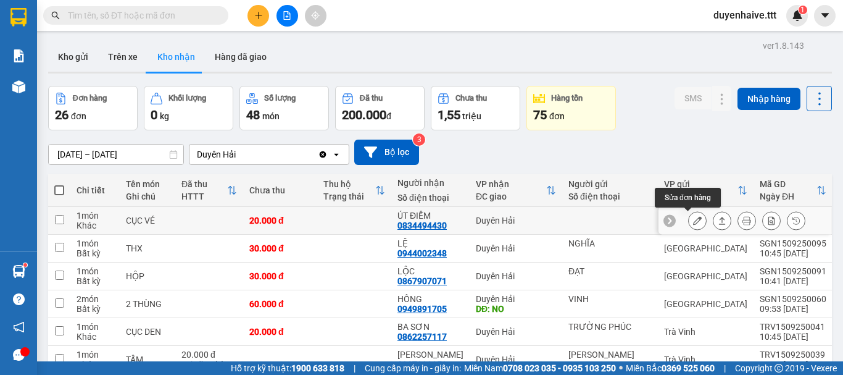
click at [689, 215] on button at bounding box center [697, 221] width 17 height 22
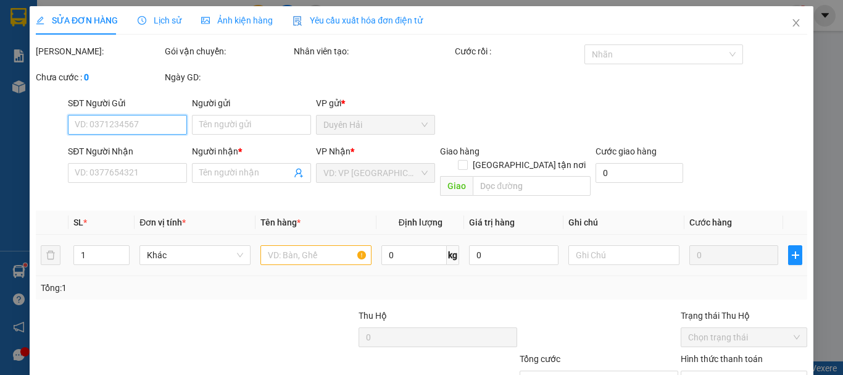
type input "0834494430"
type input "ÚT ĐIỂM"
type input "20.000"
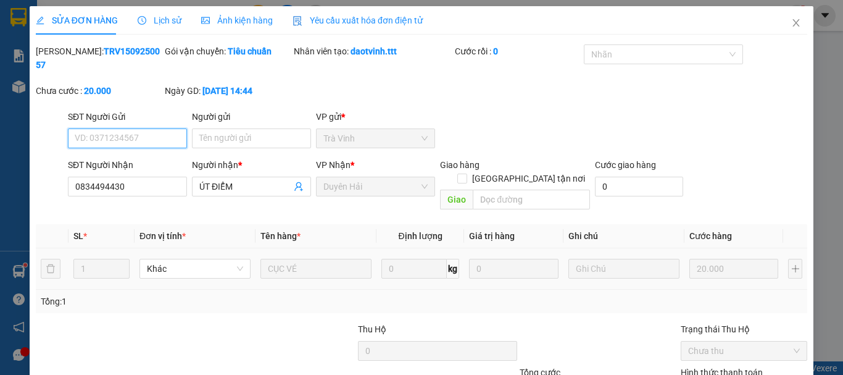
scroll to position [85, 0]
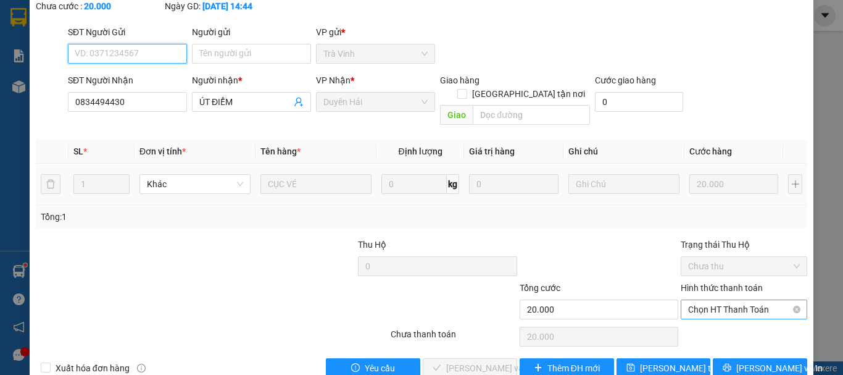
click at [742, 300] on span "Chọn HT Thanh Toán" at bounding box center [744, 309] width 112 height 19
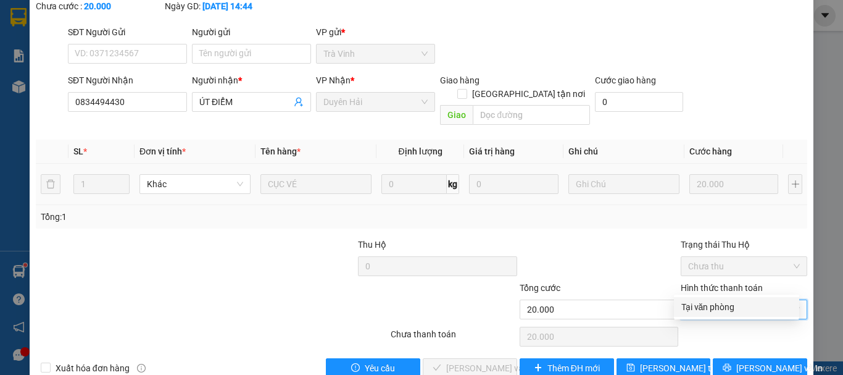
click at [727, 310] on div "Tại văn phòng" at bounding box center [737, 307] width 111 height 14
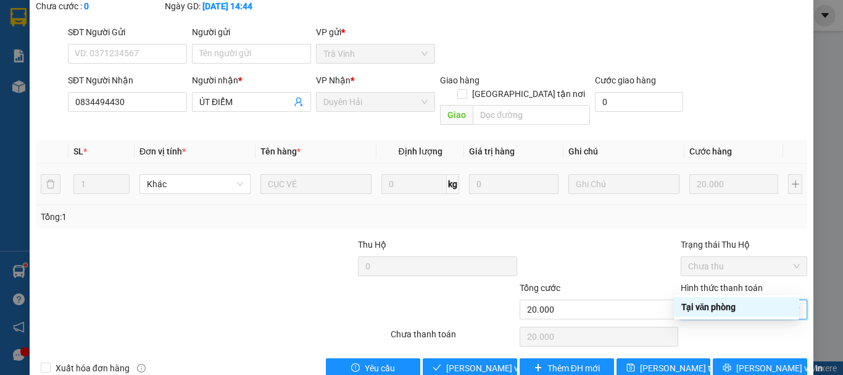
type input "0"
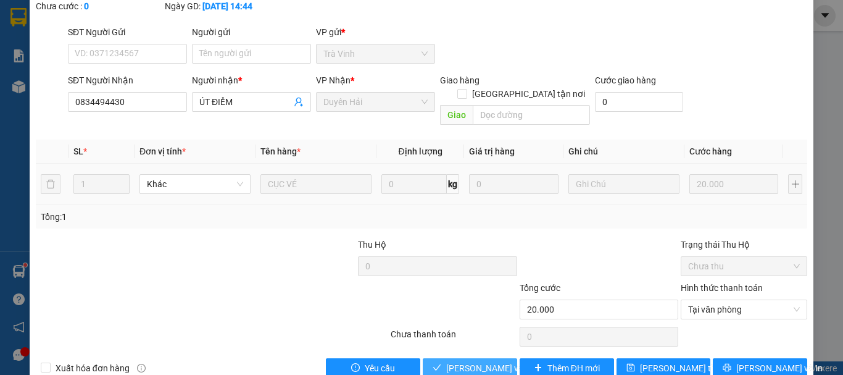
click at [465, 361] on span "[PERSON_NAME] và Giao hàng" at bounding box center [505, 368] width 119 height 14
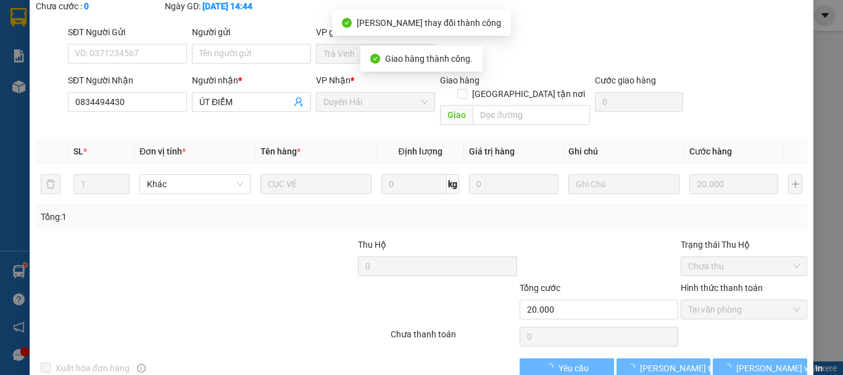
scroll to position [0, 0]
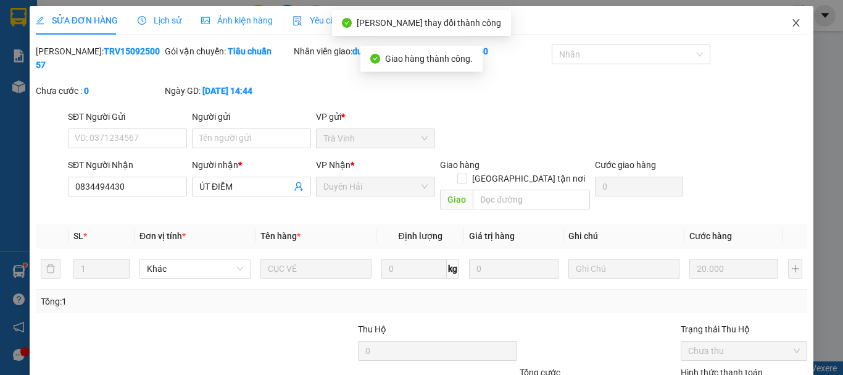
click at [791, 20] on icon "close" at bounding box center [796, 23] width 10 height 10
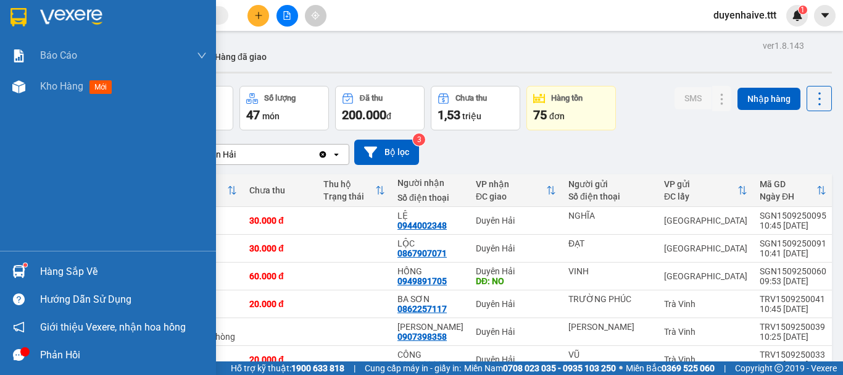
click at [83, 272] on div "Hàng sắp về" at bounding box center [123, 271] width 167 height 19
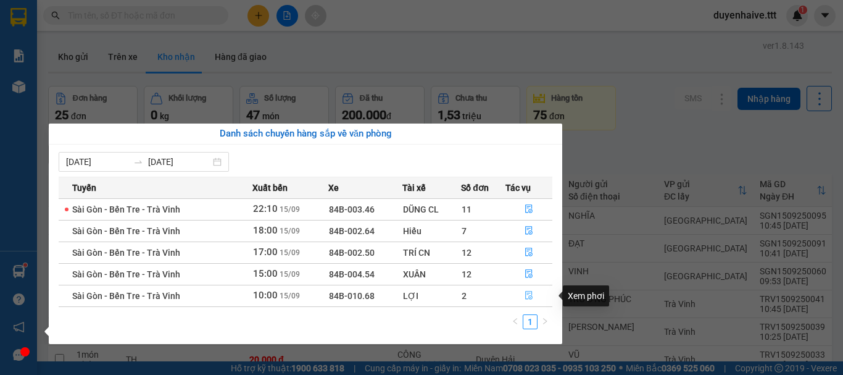
click at [532, 293] on icon "file-done" at bounding box center [529, 295] width 9 height 9
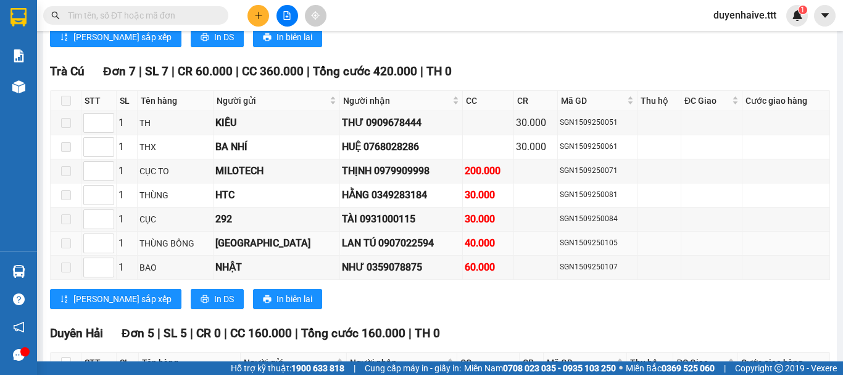
scroll to position [1811, 0]
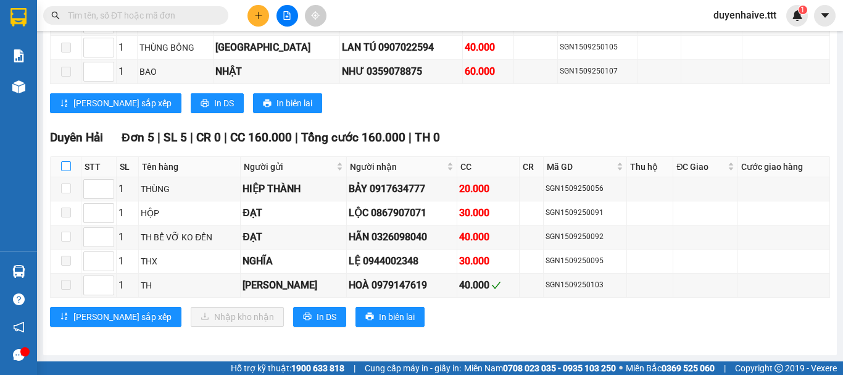
click at [66, 162] on input "checkbox" at bounding box center [66, 166] width 10 height 10
checkbox input "true"
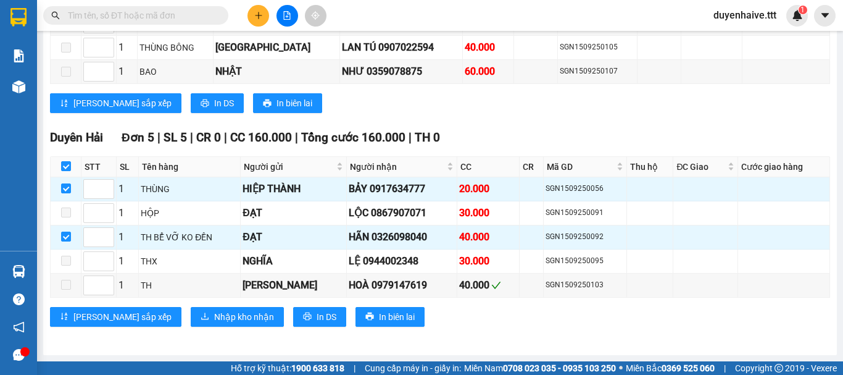
click at [126, 17] on input "text" at bounding box center [141, 16] width 146 height 14
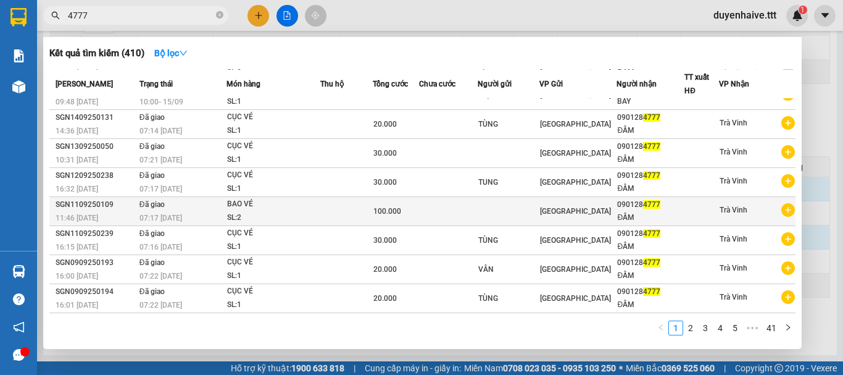
scroll to position [0, 0]
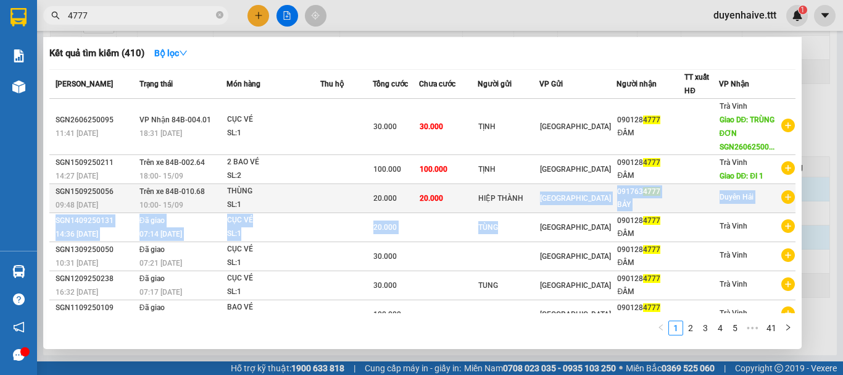
drag, startPoint x: 528, startPoint y: 215, endPoint x: 524, endPoint y: 183, distance: 32.4
click at [524, 185] on tbody "SGN2606250095 11:41 [DATE] VP Nhận 84B-004.01 18:31 [DATE] CỤC VÉ SL: 1 30.000 …" at bounding box center [422, 257] width 746 height 317
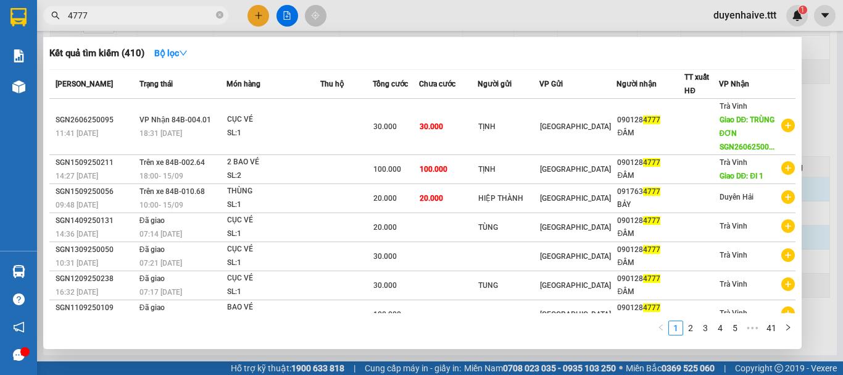
click at [388, 48] on div "Kết quả tìm kiếm ( 410 ) Bộ lọc" at bounding box center [422, 53] width 746 height 20
drag, startPoint x: 107, startPoint y: 9, endPoint x: 109, endPoint y: 16, distance: 7.8
click at [107, 14] on input "4777" at bounding box center [141, 16] width 146 height 14
type input "4"
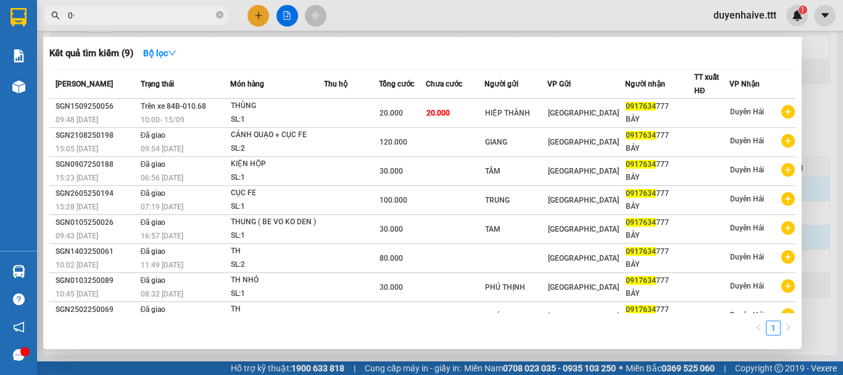
type input "0"
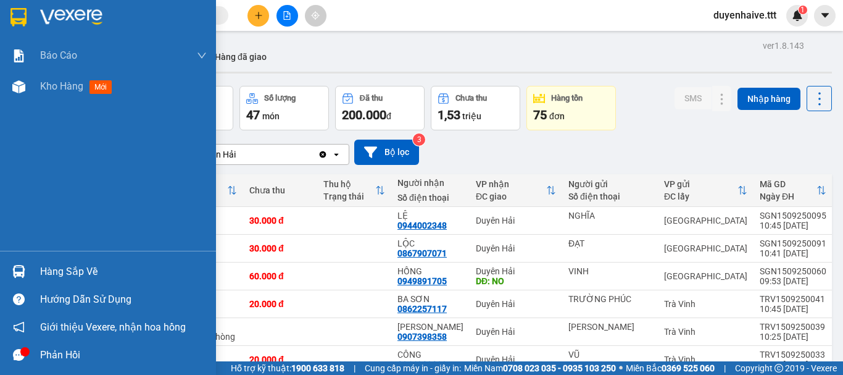
click at [88, 271] on div "Hàng sắp về" at bounding box center [123, 271] width 167 height 19
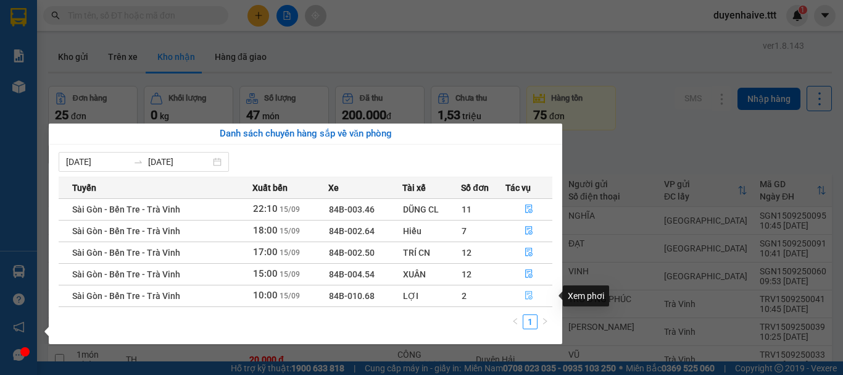
click at [529, 297] on icon "file-done" at bounding box center [528, 295] width 7 height 9
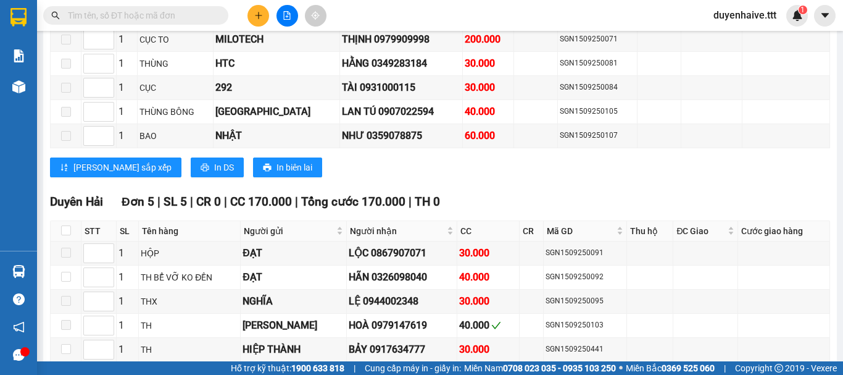
scroll to position [1811, 0]
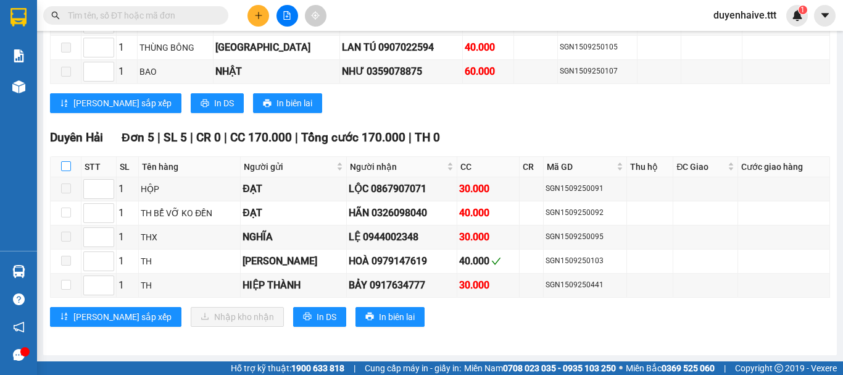
click at [61, 165] on input "checkbox" at bounding box center [66, 166] width 10 height 10
checkbox input "true"
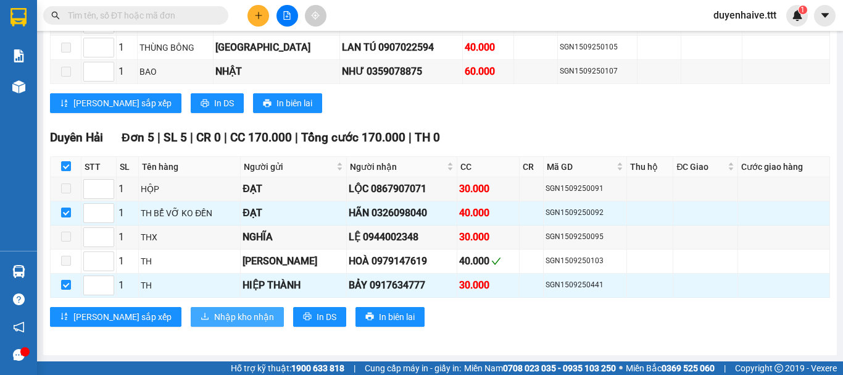
click at [214, 317] on span "Nhập kho nhận" at bounding box center [244, 317] width 60 height 14
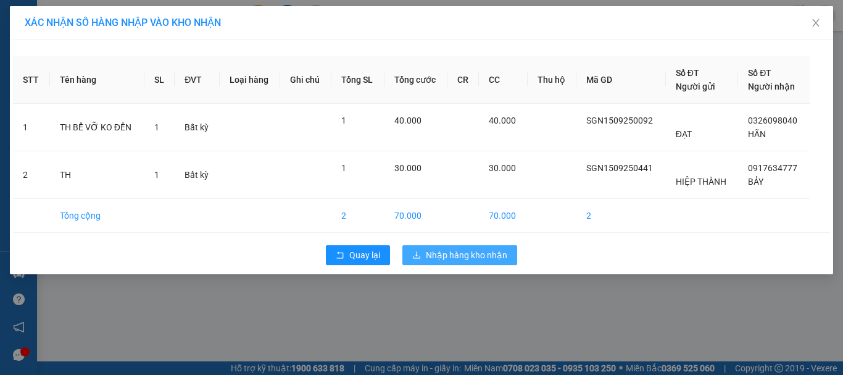
click at [466, 253] on span "Nhập hàng kho nhận" at bounding box center [466, 255] width 81 height 14
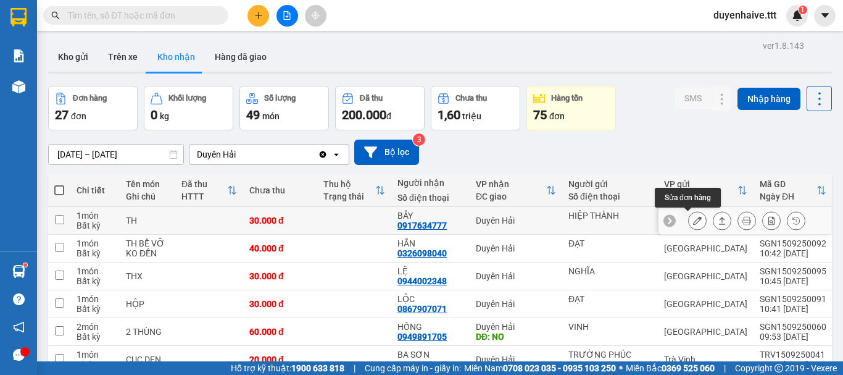
click at [693, 223] on icon at bounding box center [697, 220] width 9 height 9
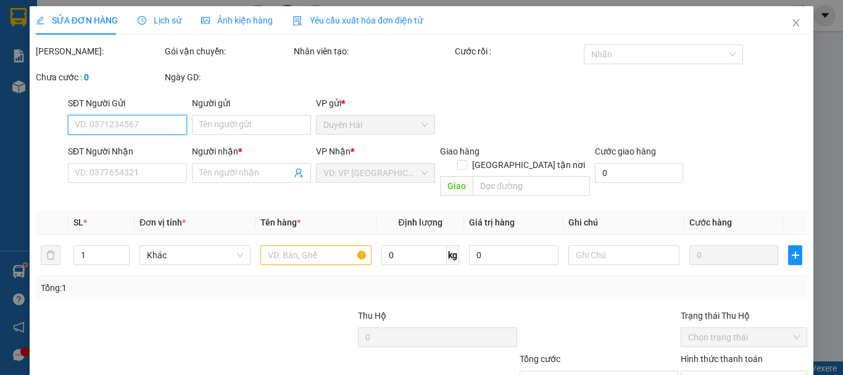
type input "HIỆP THÀNH"
type input "0917634777"
type input "BẢY"
type input "30.000"
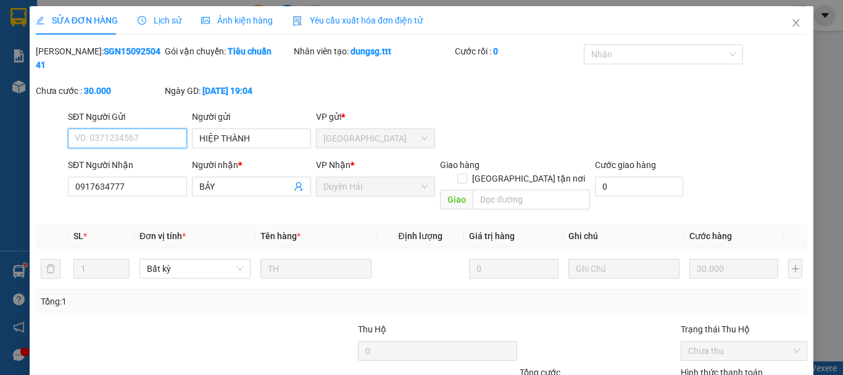
scroll to position [85, 0]
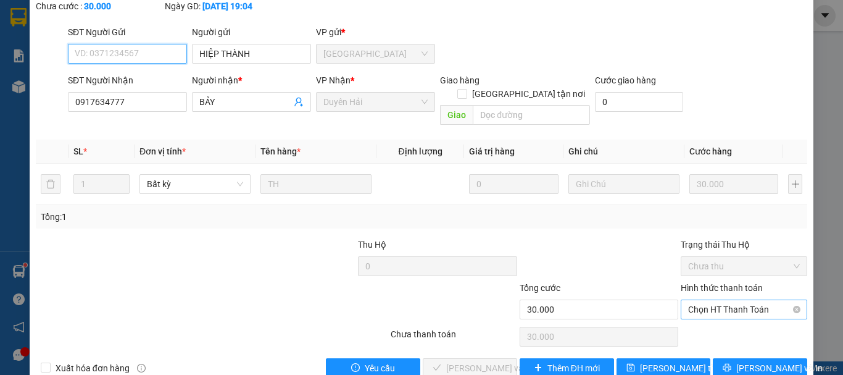
click at [720, 300] on span "Chọn HT Thanh Toán" at bounding box center [744, 309] width 112 height 19
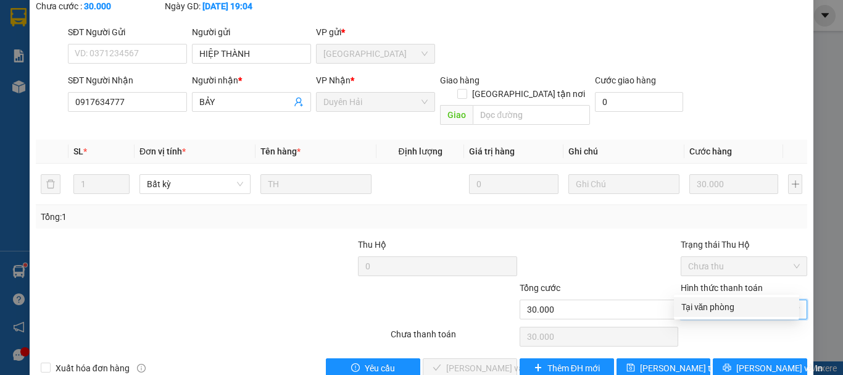
click at [714, 311] on div "Tại văn phòng" at bounding box center [737, 307] width 111 height 14
type input "0"
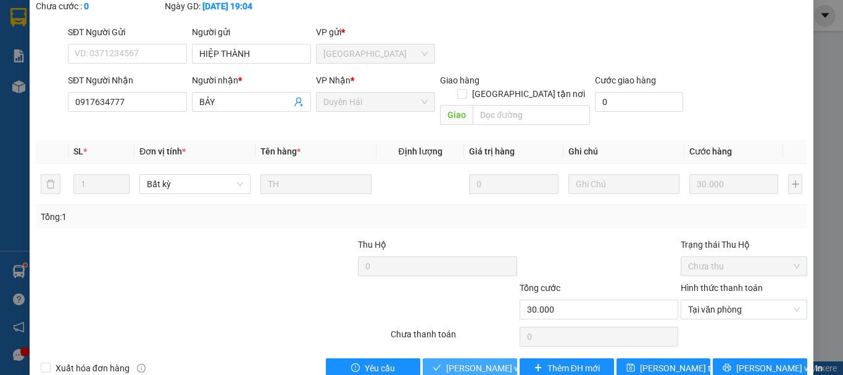
click at [492, 361] on span "[PERSON_NAME] và Giao hàng" at bounding box center [505, 368] width 119 height 14
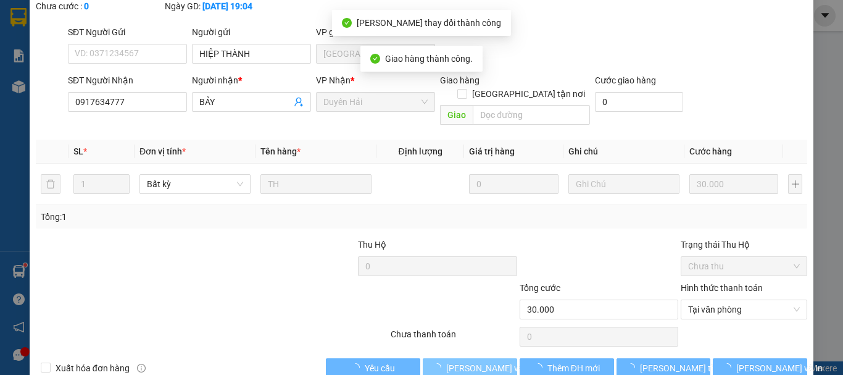
scroll to position [0, 0]
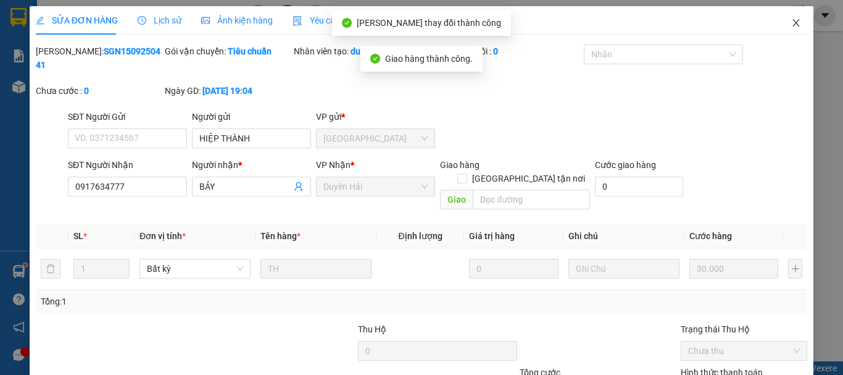
click at [791, 20] on icon "close" at bounding box center [796, 23] width 10 height 10
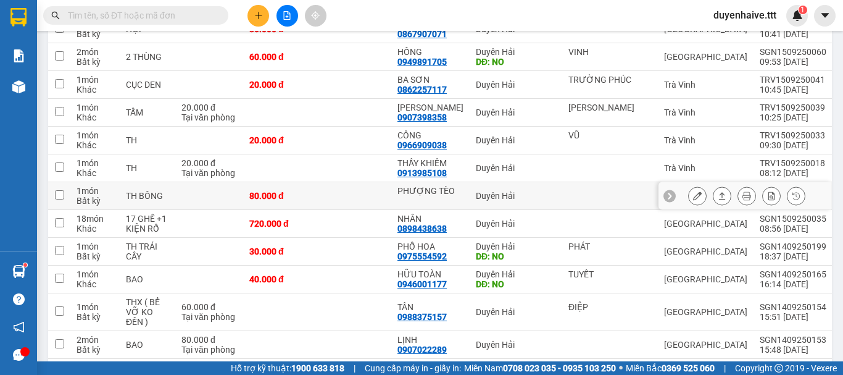
scroll to position [309, 0]
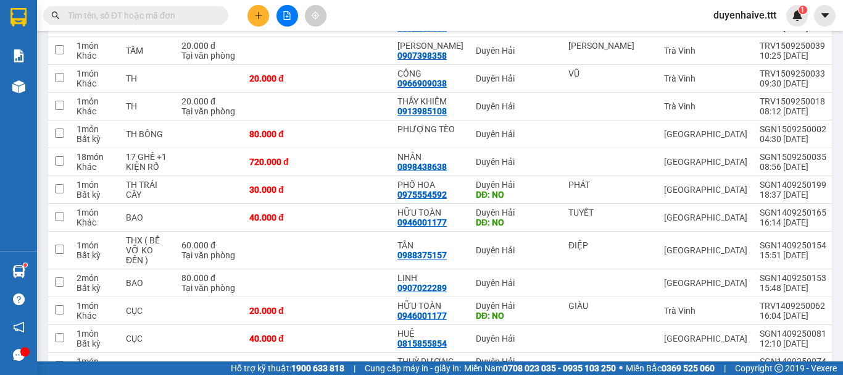
click at [174, 9] on input "text" at bounding box center [141, 16] width 146 height 14
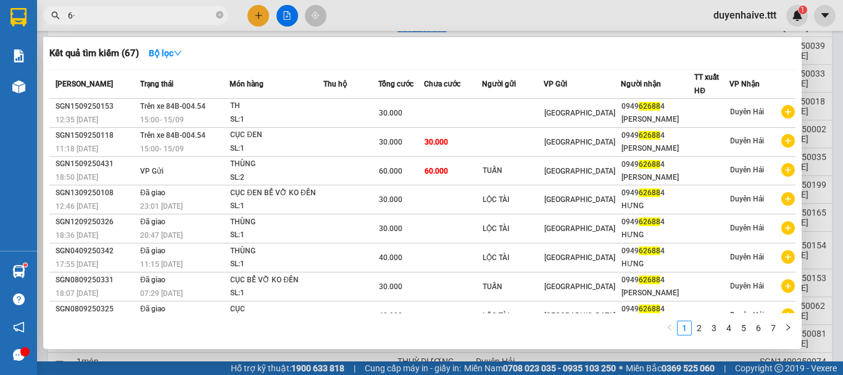
type input "6"
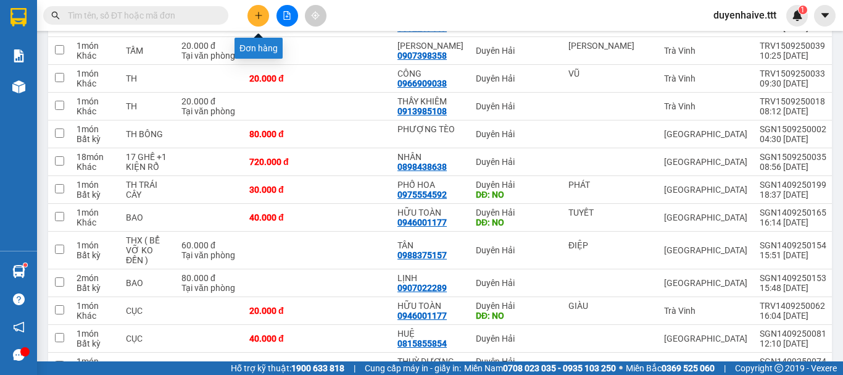
click at [256, 18] on icon "plus" at bounding box center [258, 15] width 9 height 9
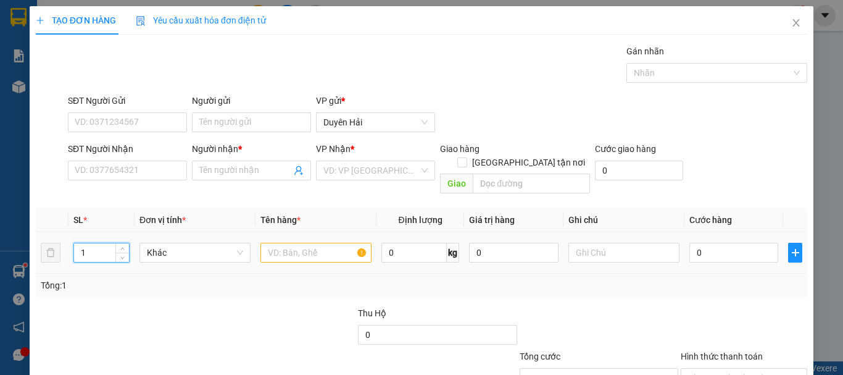
click at [99, 243] on input "1" at bounding box center [101, 252] width 55 height 19
type input "2"
click at [290, 243] on input "text" at bounding box center [316, 253] width 111 height 20
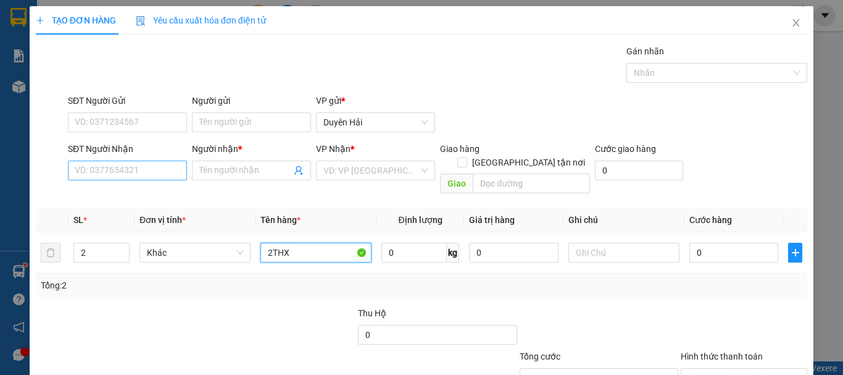
type input "2THX"
click at [107, 170] on input "SĐT Người Nhận" at bounding box center [127, 171] width 119 height 20
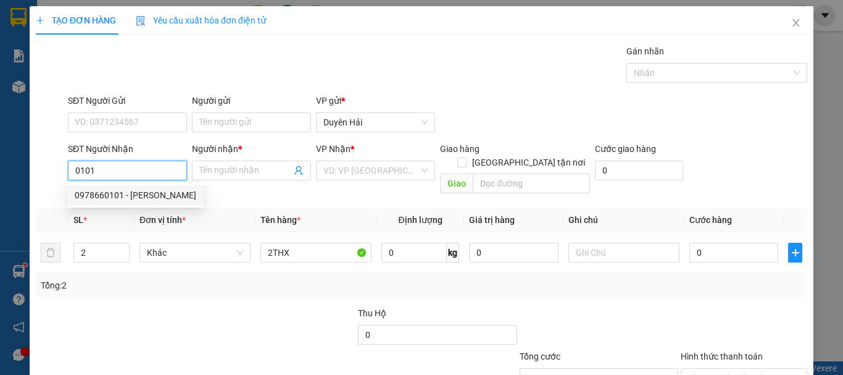
click at [114, 194] on div "0978660101 - [PERSON_NAME]" at bounding box center [136, 195] width 122 height 14
type input "0978660101"
type input "HÀ"
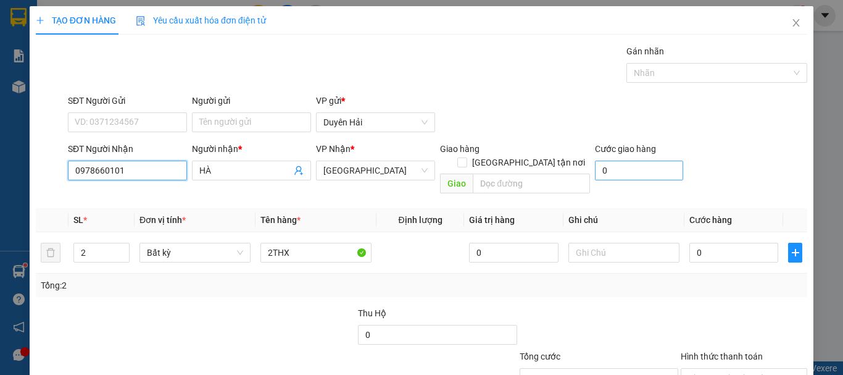
type input "0978660101"
click at [612, 178] on input "0" at bounding box center [639, 171] width 88 height 20
click at [720, 251] on div "0" at bounding box center [734, 252] width 89 height 25
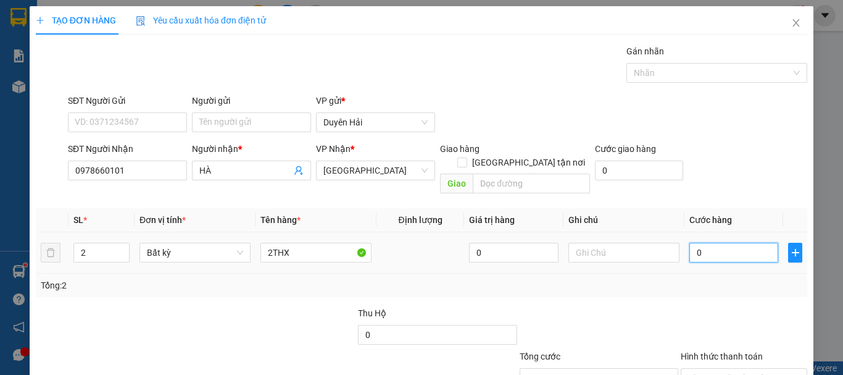
click at [704, 243] on input "0" at bounding box center [734, 253] width 89 height 20
type input "1"
type input "17"
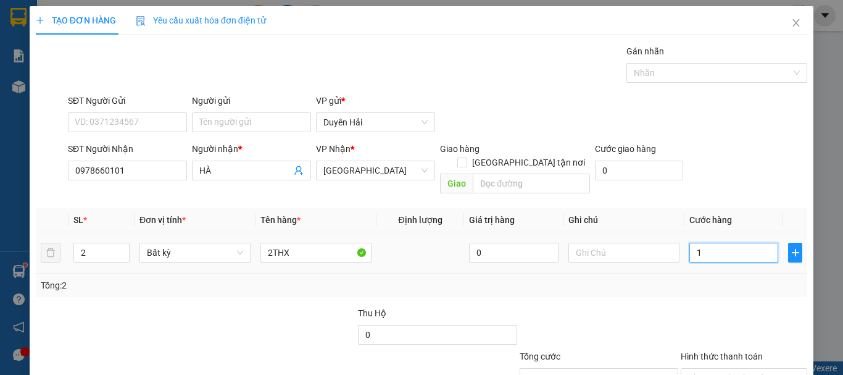
type input "17"
type input "170"
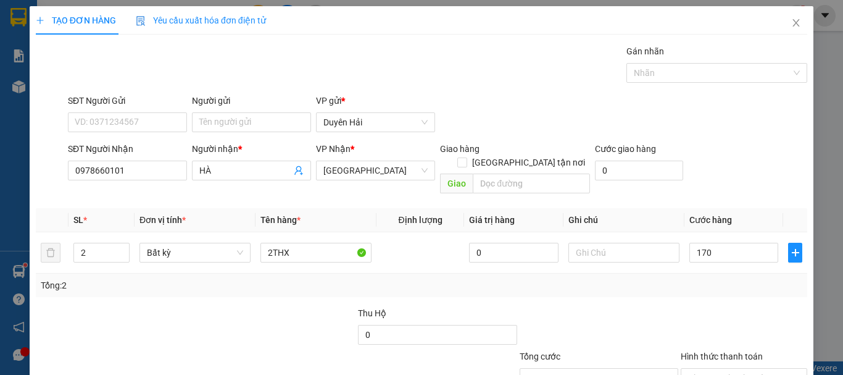
type input "170.000"
click at [708, 280] on div "Tổng: 2" at bounding box center [422, 284] width 772 height 23
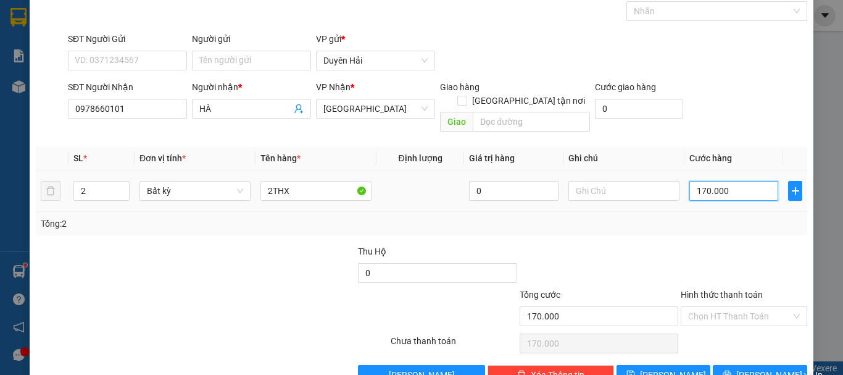
click at [704, 181] on input "170.000" at bounding box center [734, 191] width 89 height 20
type input "1"
type input "14"
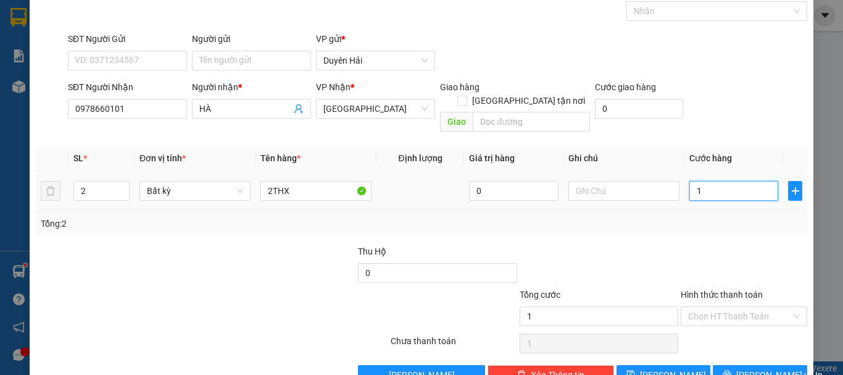
type input "14"
type input "140"
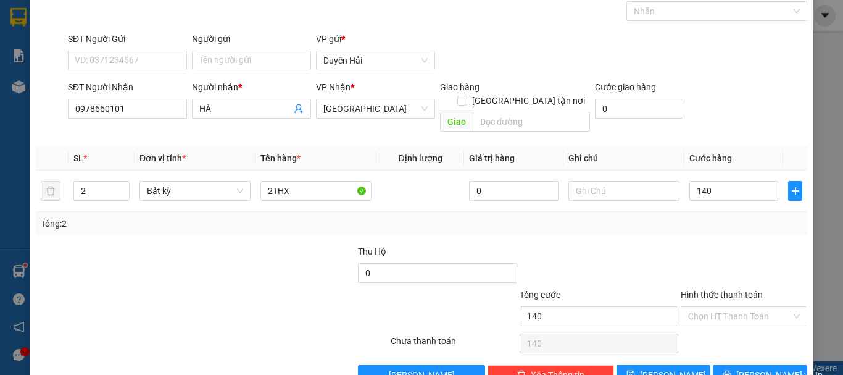
type input "140.000"
click at [712, 217] on div "Tổng: 2" at bounding box center [422, 223] width 772 height 23
click at [732, 370] on span "printer" at bounding box center [727, 375] width 9 height 10
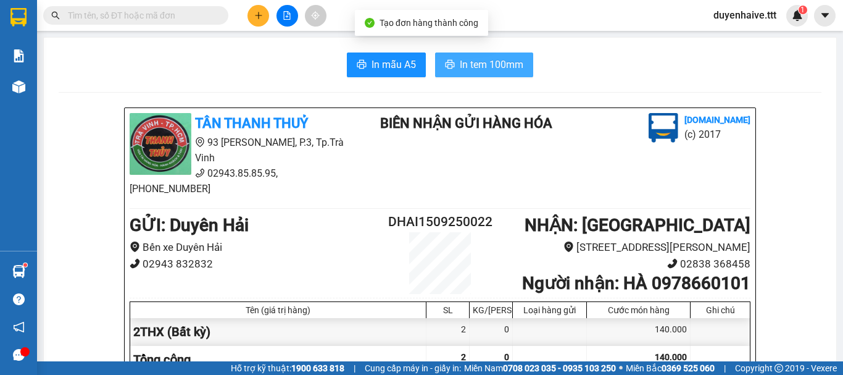
click at [480, 61] on span "In tem 100mm" at bounding box center [492, 64] width 64 height 15
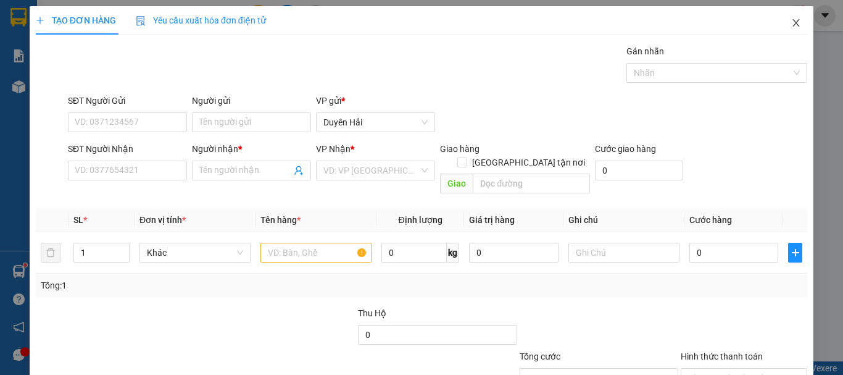
click at [791, 23] on icon "close" at bounding box center [796, 23] width 10 height 10
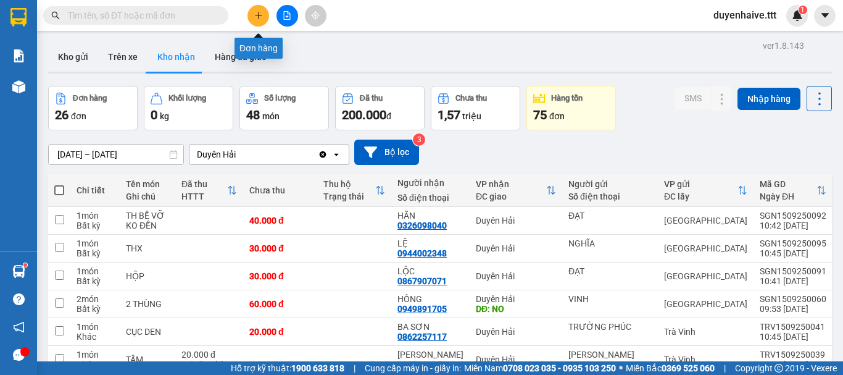
click at [255, 17] on icon "plus" at bounding box center [258, 15] width 9 height 9
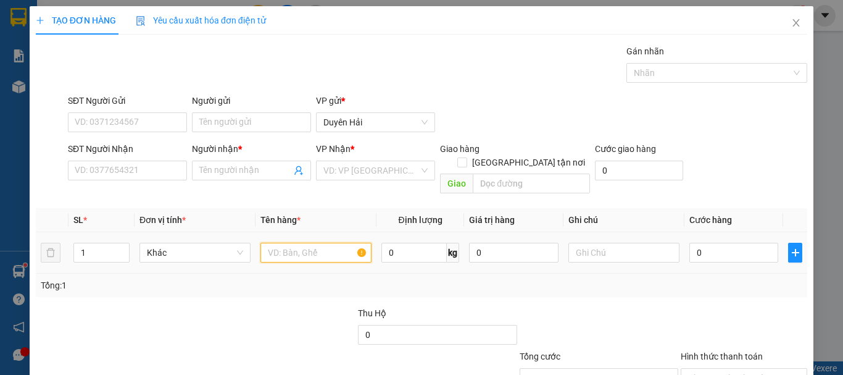
click at [343, 245] on input "text" at bounding box center [316, 253] width 111 height 20
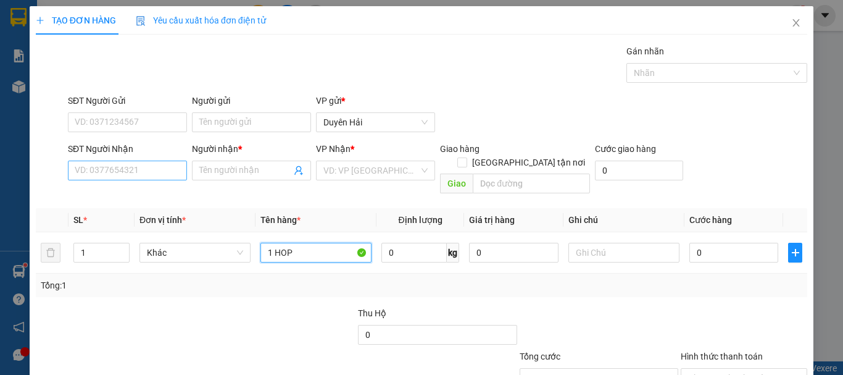
type input "1 HOP"
click at [128, 167] on input "SĐT Người Nhận" at bounding box center [127, 171] width 119 height 20
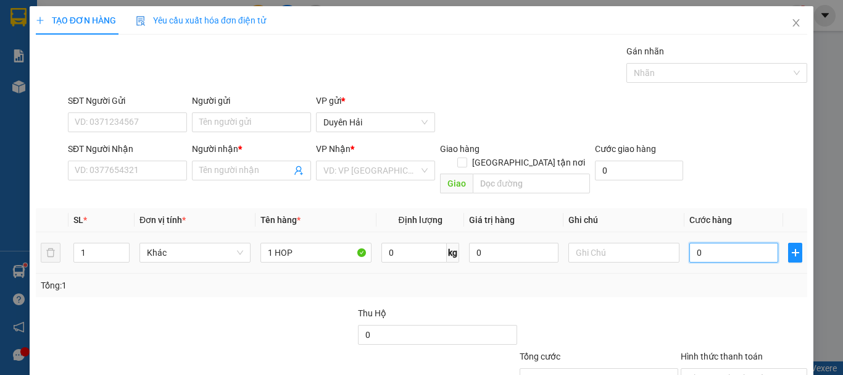
click at [727, 243] on input "0" at bounding box center [734, 253] width 89 height 20
type input "2"
type input "20"
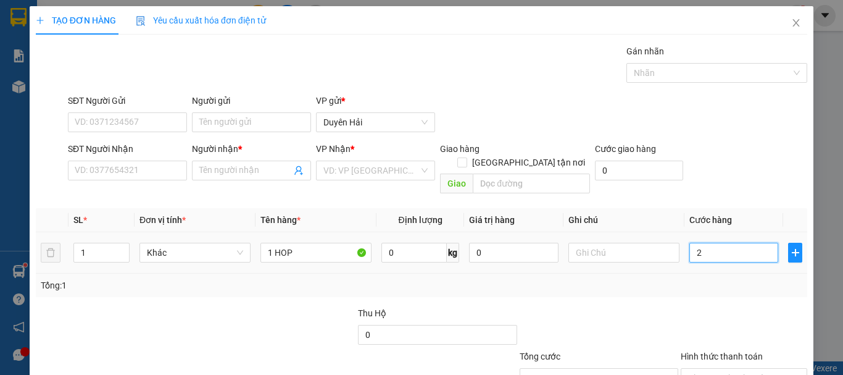
type input "20"
type input "20.000"
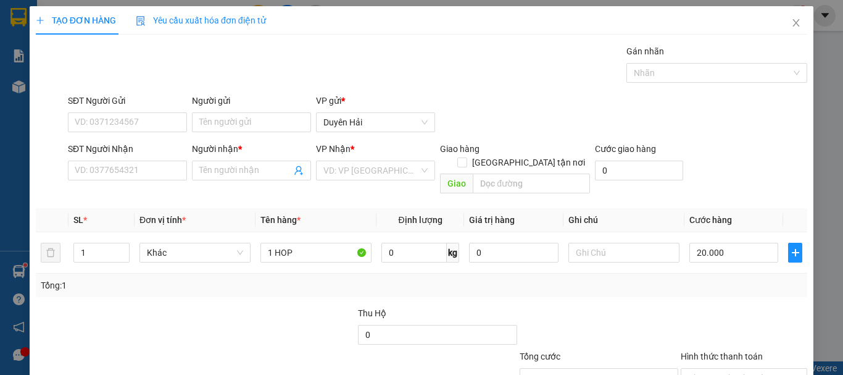
drag, startPoint x: 705, startPoint y: 286, endPoint x: 505, endPoint y: 254, distance: 202.7
click at [698, 287] on div "Transit Pickup Surcharge Ids Transit Deliver Surcharge Ids Transit Deliver Surc…" at bounding box center [422, 245] width 772 height 402
click at [117, 169] on input "SĐT Người Nhận" at bounding box center [127, 171] width 119 height 20
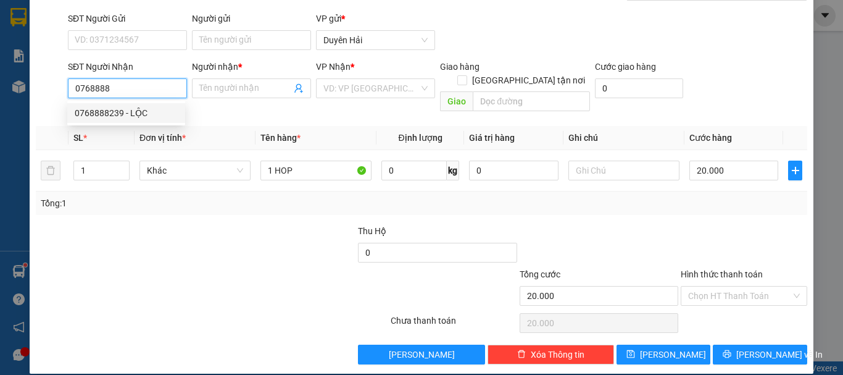
click at [123, 112] on div "0768888239 - LỘC" at bounding box center [126, 113] width 103 height 14
type input "0768888239"
type input "LỘC"
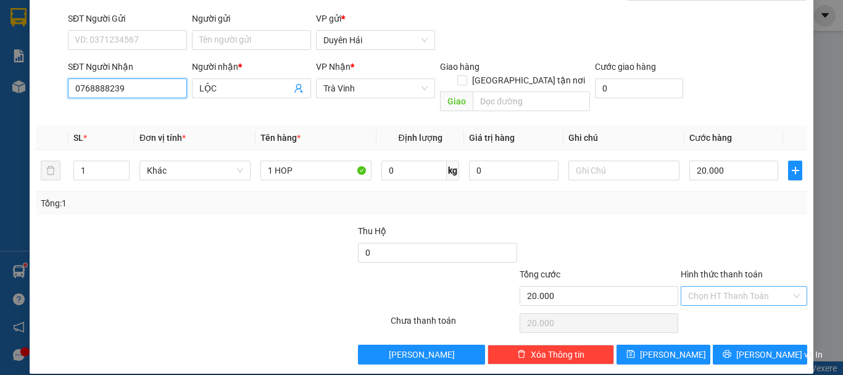
type input "0768888239"
click at [712, 286] on input "Hình thức thanh toán" at bounding box center [739, 295] width 103 height 19
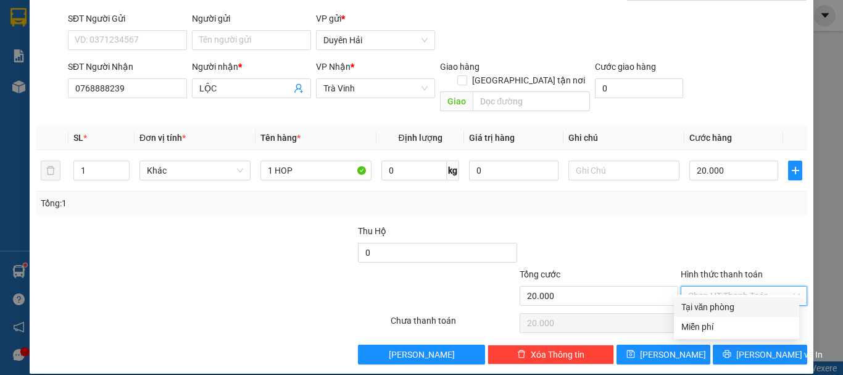
click at [725, 308] on div "Tại văn phòng" at bounding box center [737, 307] width 111 height 14
type input "0"
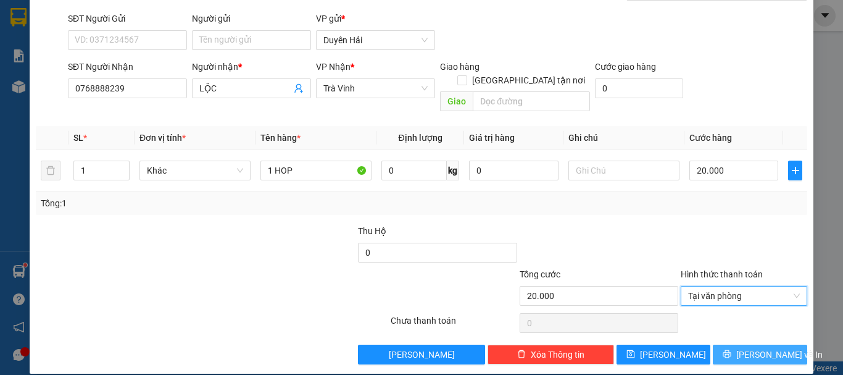
click at [759, 348] on button "[PERSON_NAME] và In" at bounding box center [760, 354] width 94 height 20
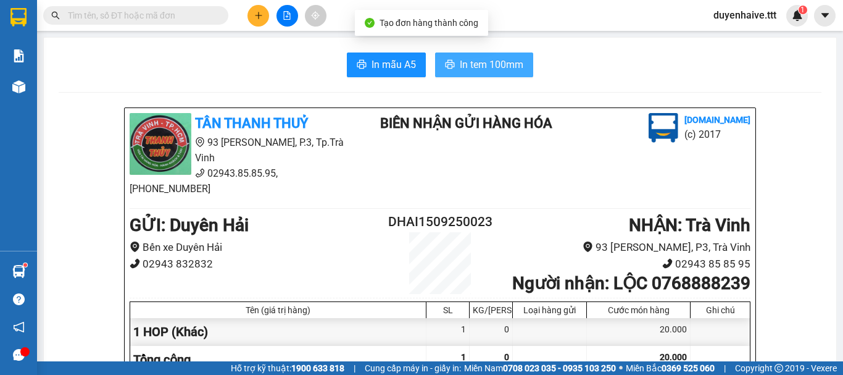
click at [495, 66] on span "In tem 100mm" at bounding box center [492, 64] width 64 height 15
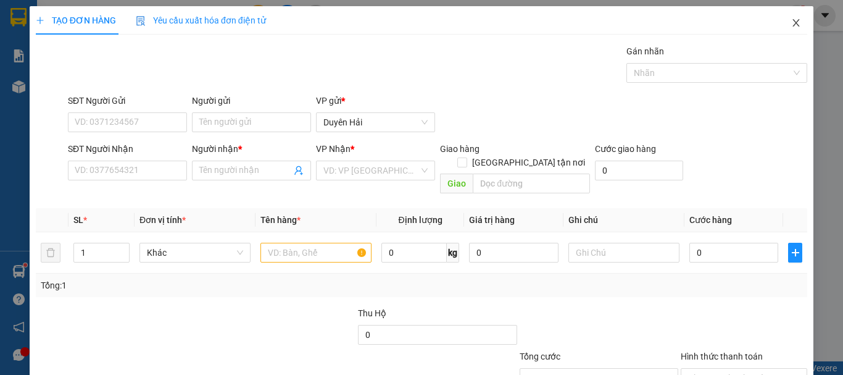
click at [791, 20] on icon "close" at bounding box center [796, 23] width 10 height 10
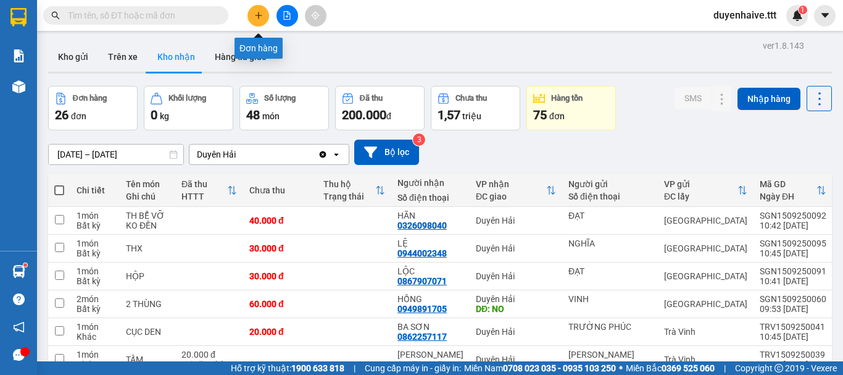
click at [255, 19] on icon "plus" at bounding box center [258, 15] width 9 height 9
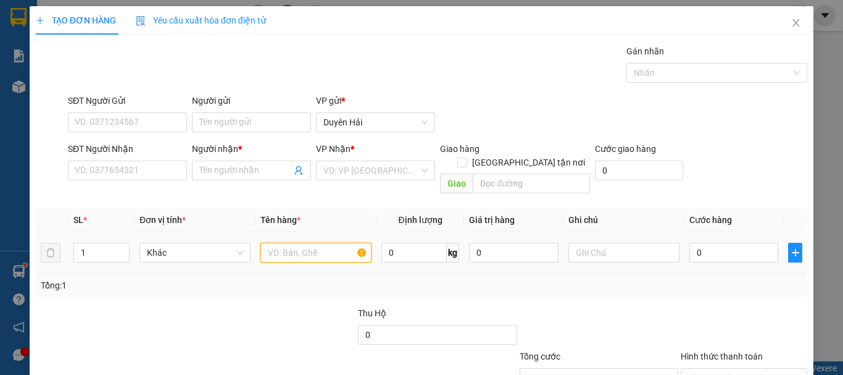
click at [318, 243] on input "text" at bounding box center [316, 253] width 111 height 20
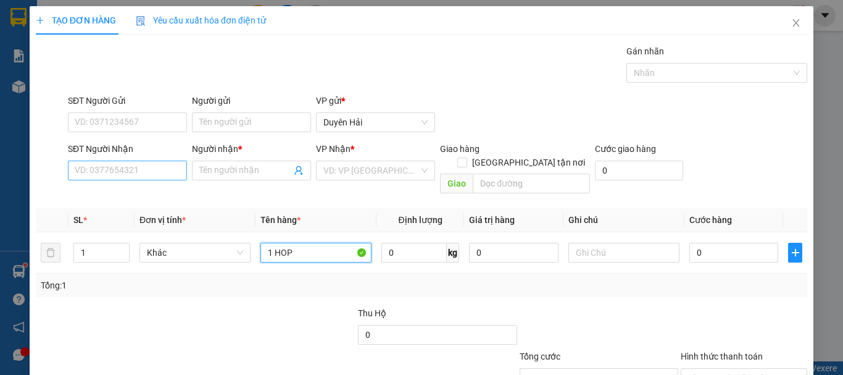
type input "1 HOP"
click at [145, 170] on input "SĐT Người Nhận" at bounding box center [127, 171] width 119 height 20
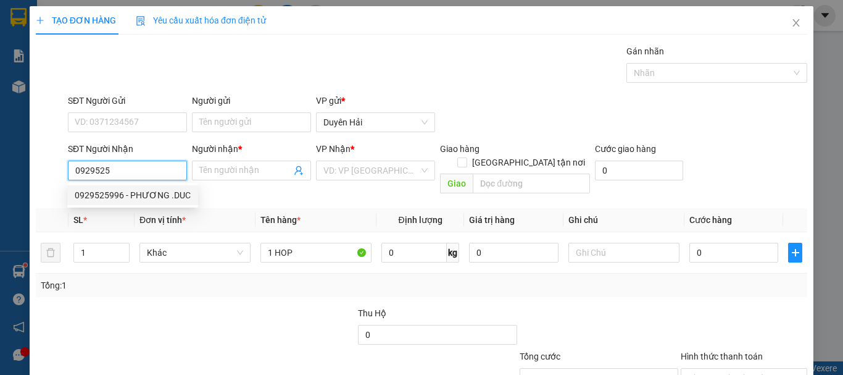
click at [121, 190] on div "0929525996 - PHƯƠNG .DUC" at bounding box center [133, 195] width 116 height 14
type input "0929525996"
type input "PHƯƠNG .DUC"
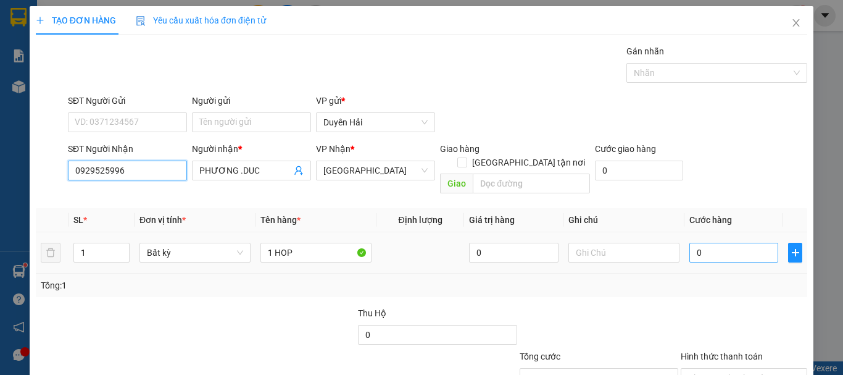
type input "0929525996"
click at [725, 243] on input "0" at bounding box center [734, 253] width 89 height 20
type input "3"
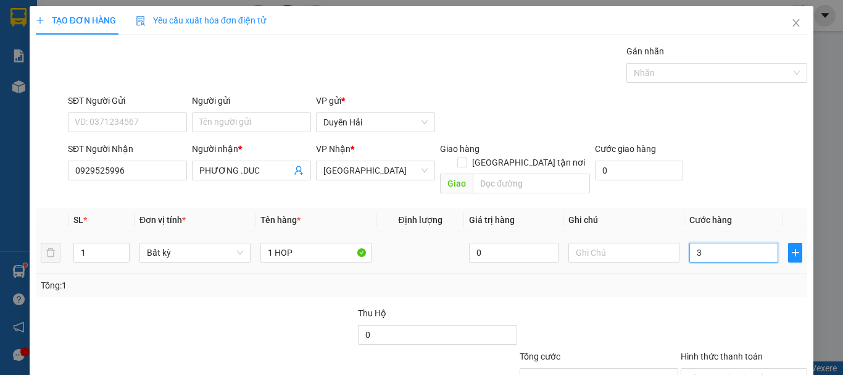
type input "30"
type input "30.000"
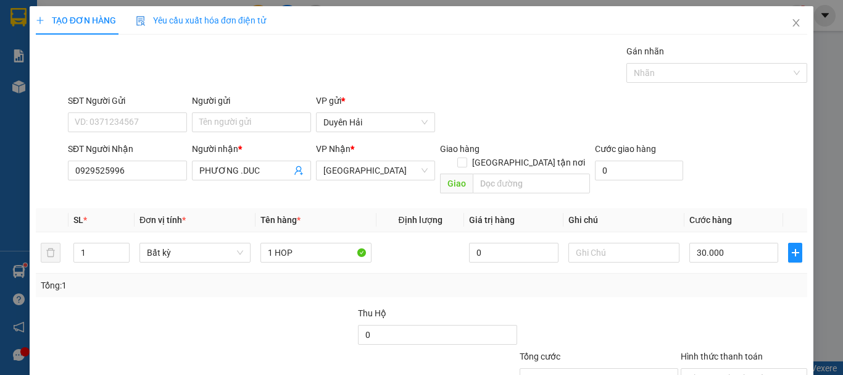
click at [722, 273] on div "Tổng: 1" at bounding box center [422, 284] width 772 height 23
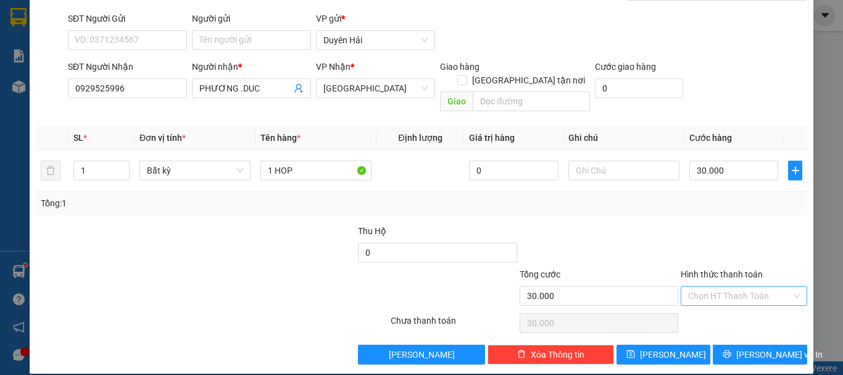
drag, startPoint x: 720, startPoint y: 271, endPoint x: 722, endPoint y: 278, distance: 7.0
click at [720, 274] on div "Hình thức thanh toán Chọn HT Thanh Toán" at bounding box center [744, 288] width 127 height 43
drag, startPoint x: 723, startPoint y: 278, endPoint x: 728, endPoint y: 291, distance: 14.1
click at [726, 286] on input "Hình thức thanh toán" at bounding box center [739, 295] width 103 height 19
click at [725, 306] on div "Tại văn phòng" at bounding box center [737, 307] width 111 height 14
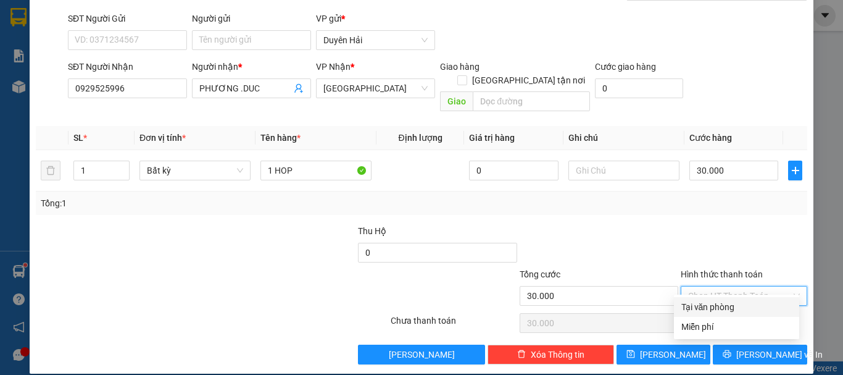
type input "0"
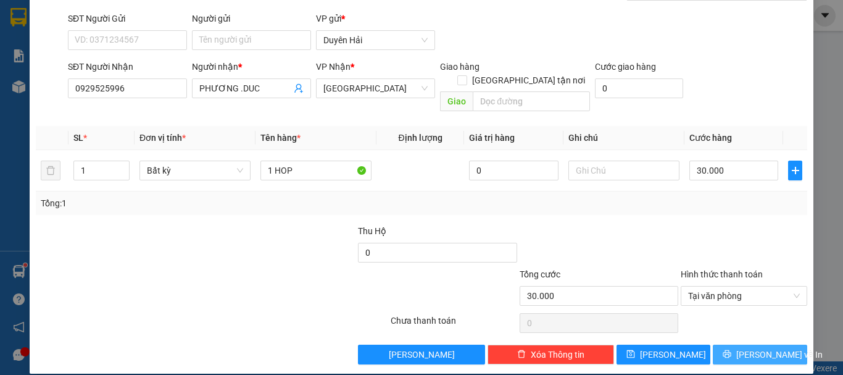
click at [751, 348] on span "[PERSON_NAME] và In" at bounding box center [779, 355] width 86 height 14
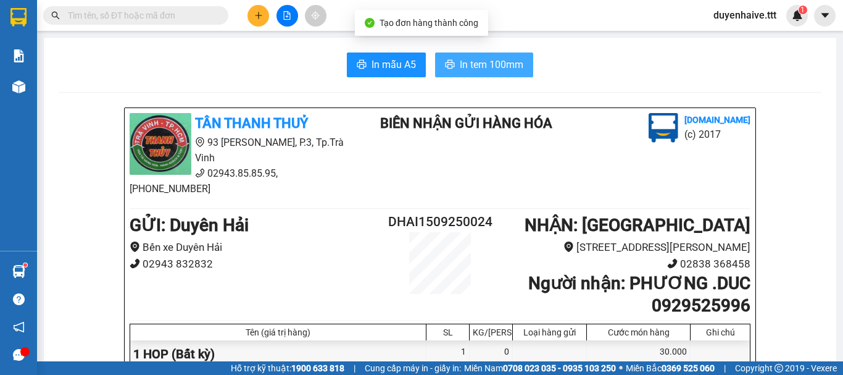
click at [472, 64] on span "In tem 100mm" at bounding box center [492, 64] width 64 height 15
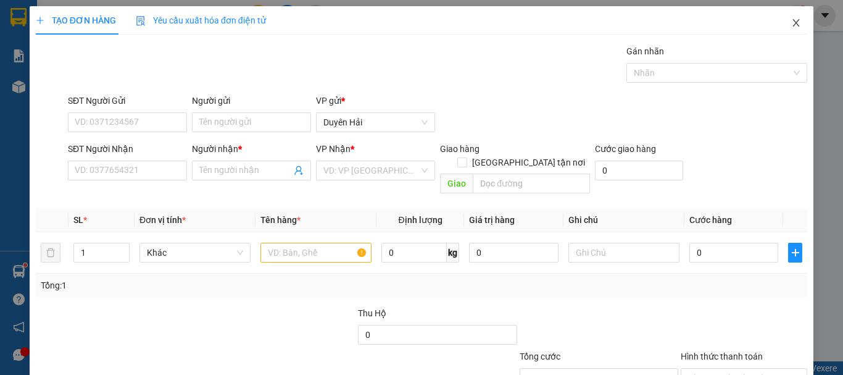
click at [791, 19] on icon "close" at bounding box center [796, 23] width 10 height 10
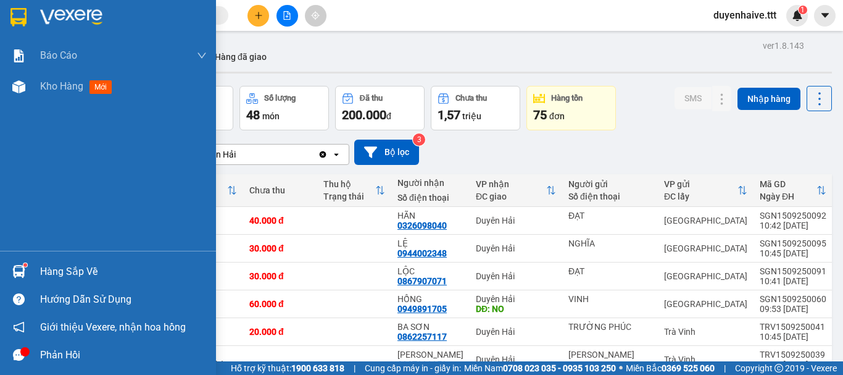
click at [63, 277] on div "Hàng sắp về" at bounding box center [123, 271] width 167 height 19
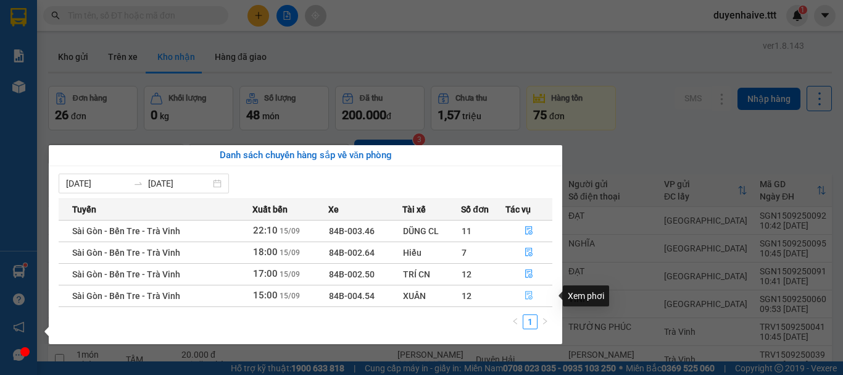
click at [523, 296] on button "button" at bounding box center [529, 296] width 46 height 20
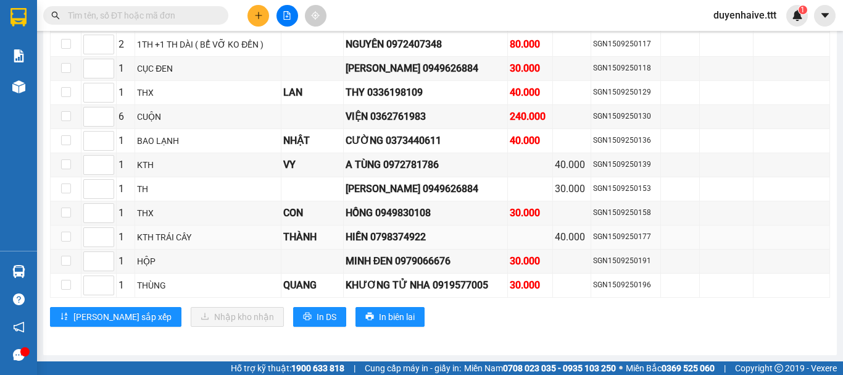
scroll to position [2339, 0]
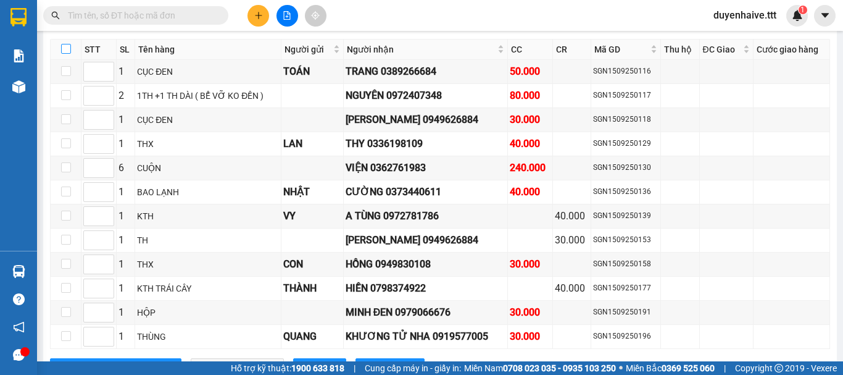
click at [67, 54] on input "checkbox" at bounding box center [66, 49] width 10 height 10
checkbox input "true"
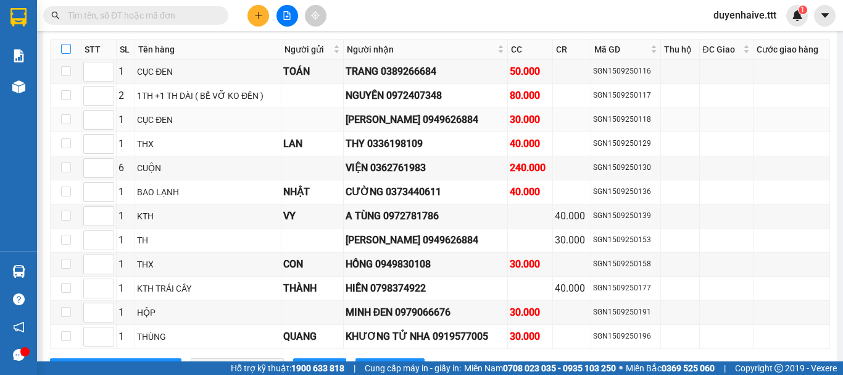
checkbox input "true"
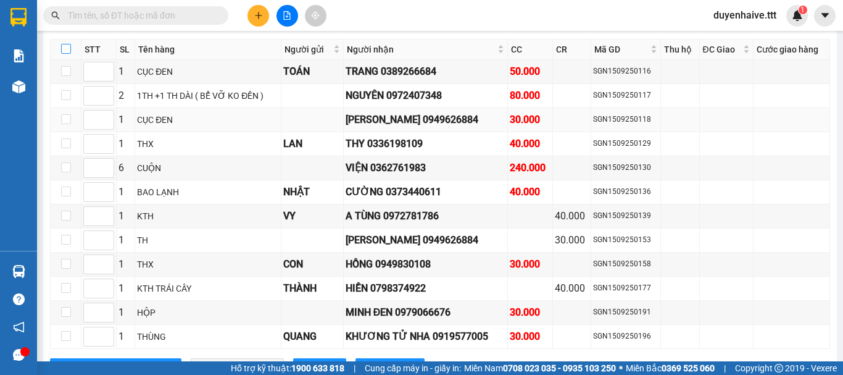
checkbox input "true"
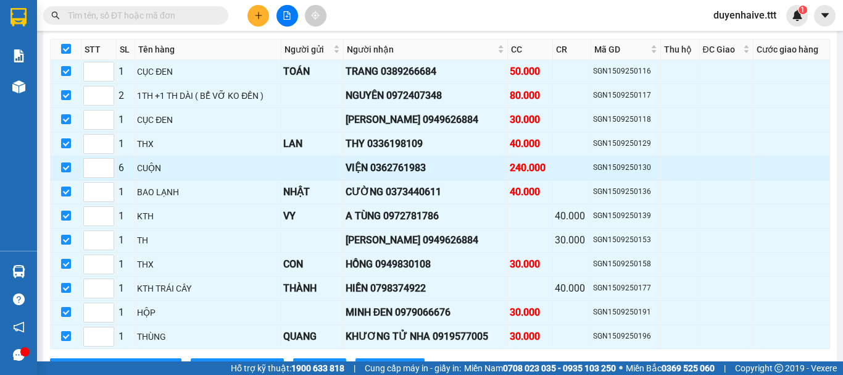
scroll to position [2401, 0]
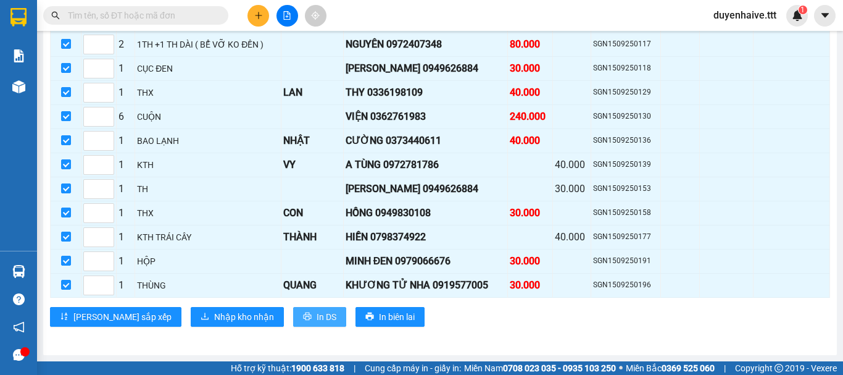
click at [317, 316] on span "In DS" at bounding box center [327, 317] width 20 height 14
click at [317, 320] on span "In DS" at bounding box center [327, 317] width 20 height 14
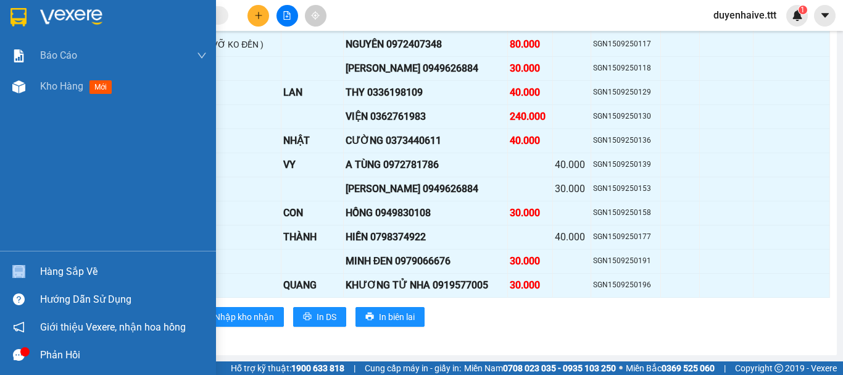
drag, startPoint x: 56, startPoint y: 264, endPoint x: 62, endPoint y: 271, distance: 9.6
click at [62, 271] on div "Hàng sắp về" at bounding box center [108, 271] width 216 height 28
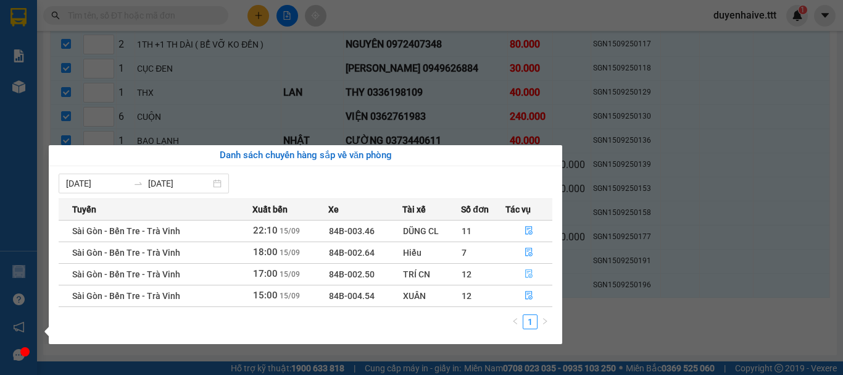
click at [530, 271] on icon "file-done" at bounding box center [529, 273] width 9 height 9
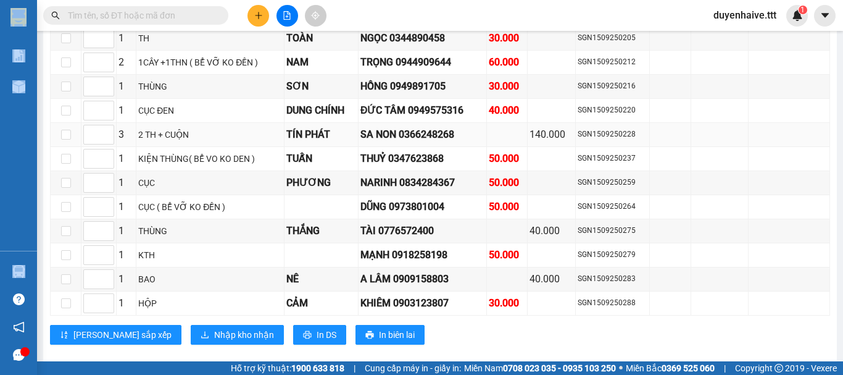
scroll to position [1967, 0]
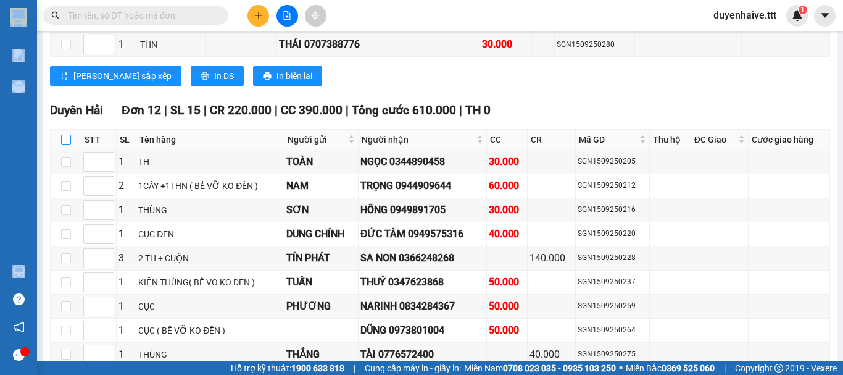
click at [68, 135] on input "checkbox" at bounding box center [66, 140] width 10 height 10
checkbox input "true"
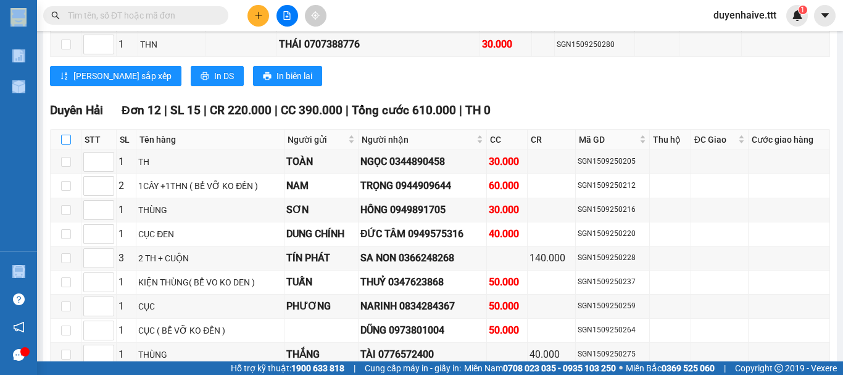
checkbox input "true"
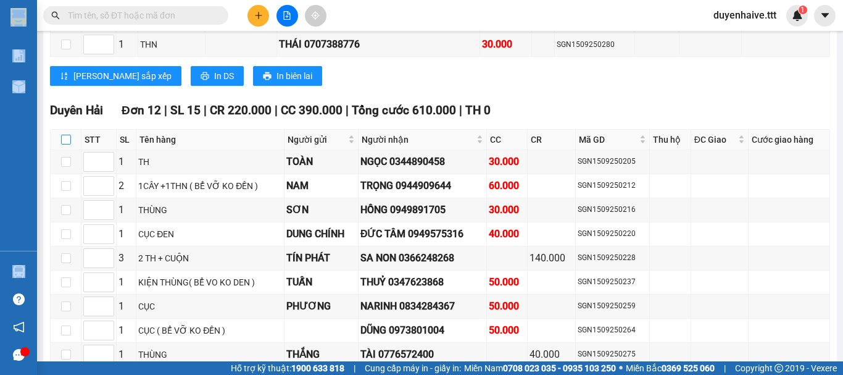
checkbox input "true"
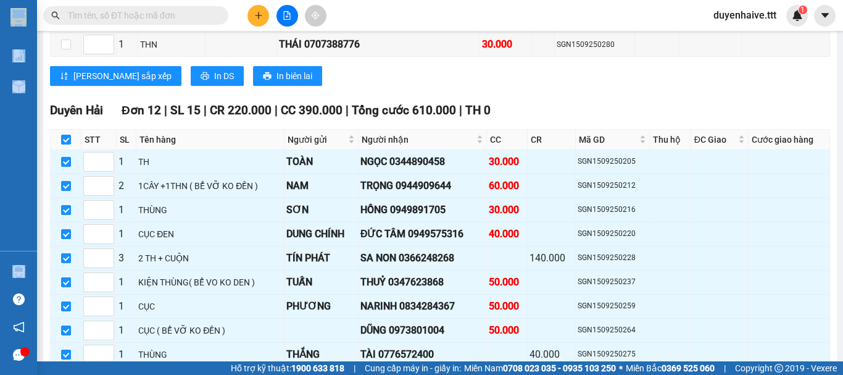
scroll to position [2091, 0]
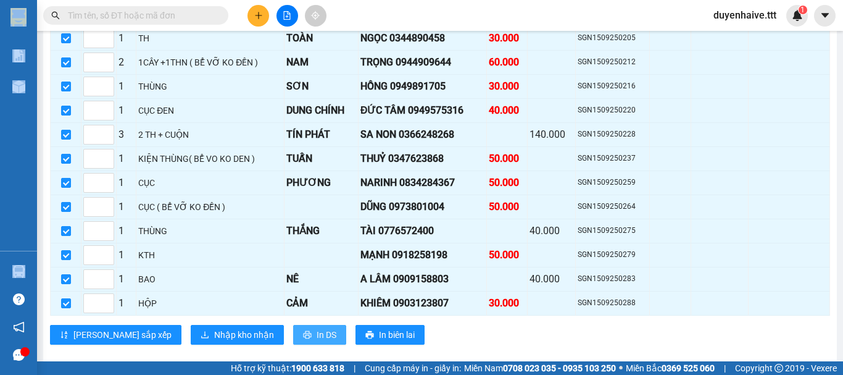
click at [317, 328] on span "In DS" at bounding box center [327, 335] width 20 height 14
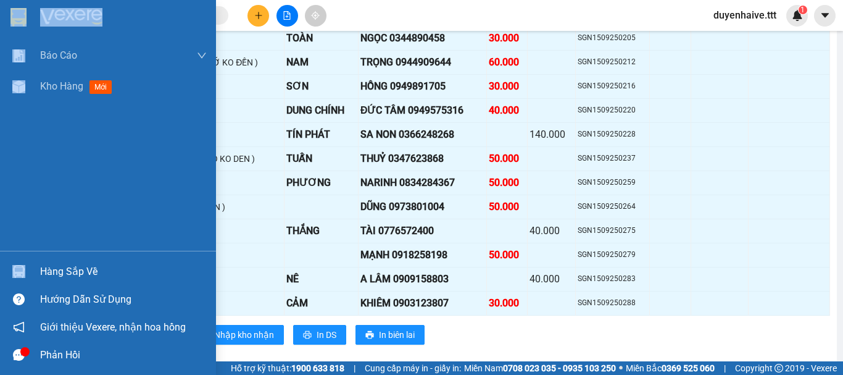
drag, startPoint x: 68, startPoint y: 270, endPoint x: 81, endPoint y: 270, distance: 13.0
click at [69, 270] on div "Hàng sắp về" at bounding box center [123, 271] width 167 height 19
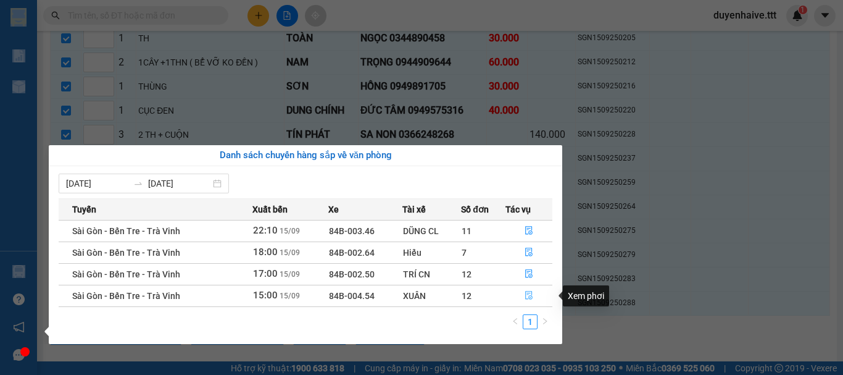
click at [527, 294] on icon "file-done" at bounding box center [528, 295] width 7 height 9
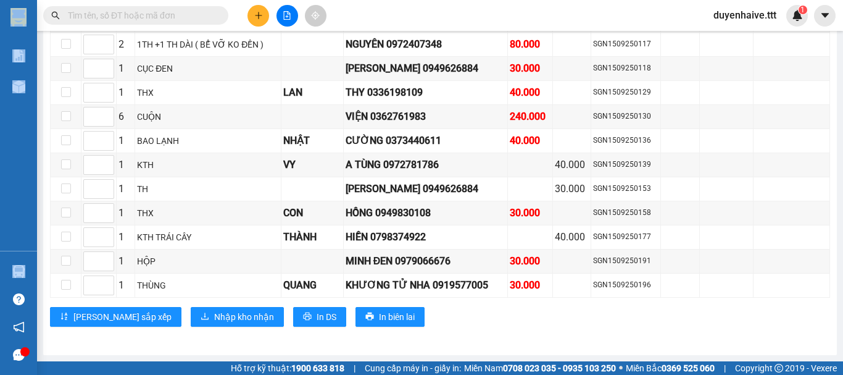
scroll to position [2092, 0]
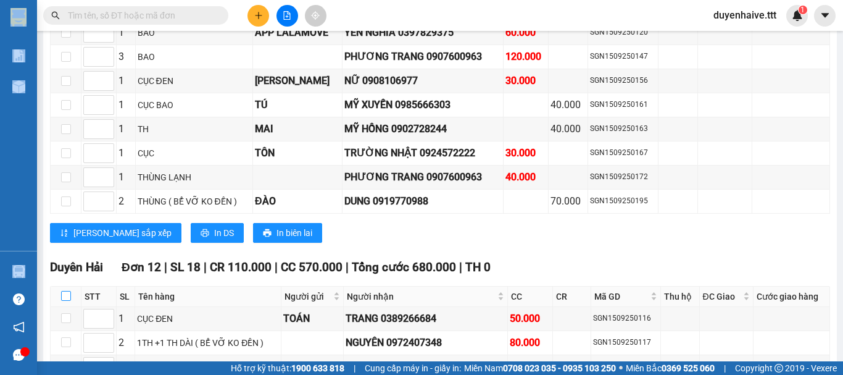
click at [64, 301] on input "checkbox" at bounding box center [66, 296] width 10 height 10
checkbox input "true"
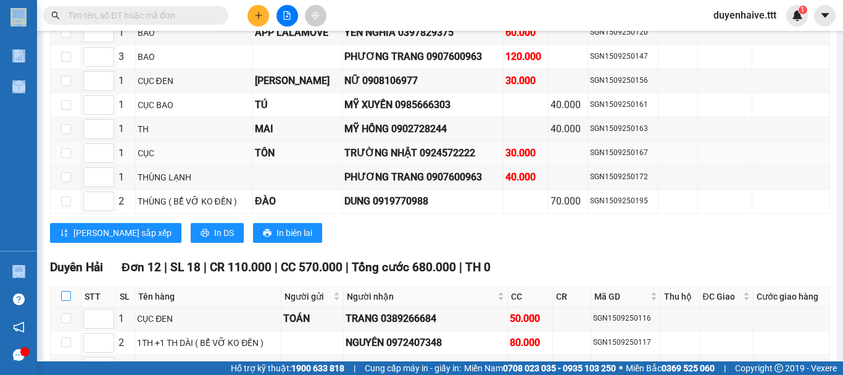
checkbox input "true"
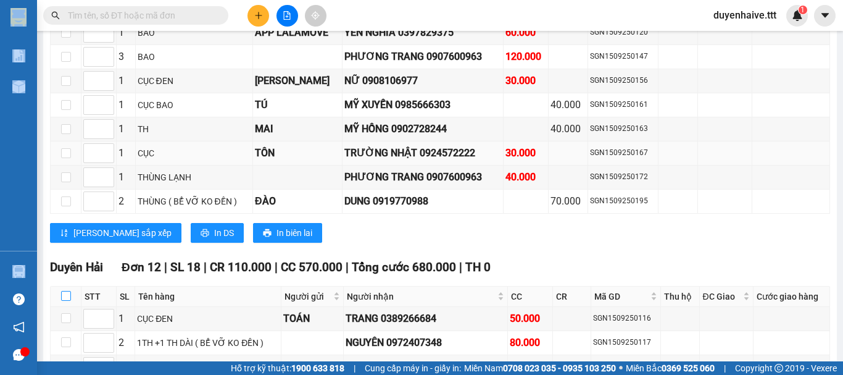
checkbox input "true"
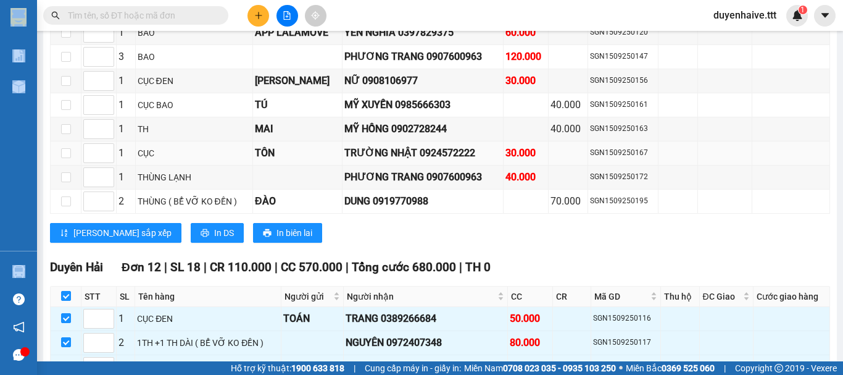
scroll to position [2401, 0]
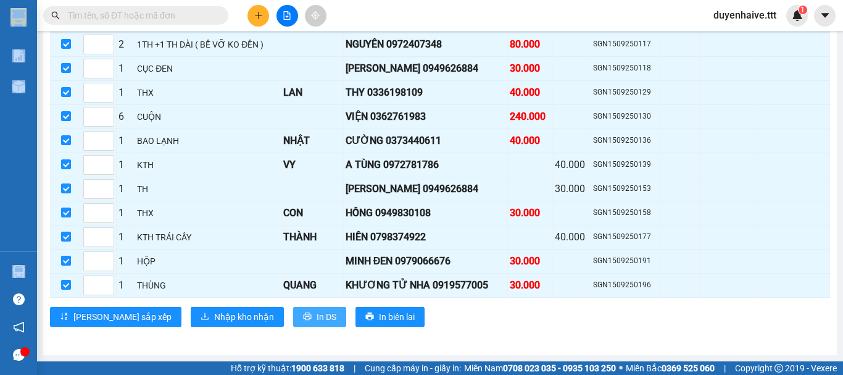
click at [317, 321] on span "In DS" at bounding box center [327, 317] width 20 height 14
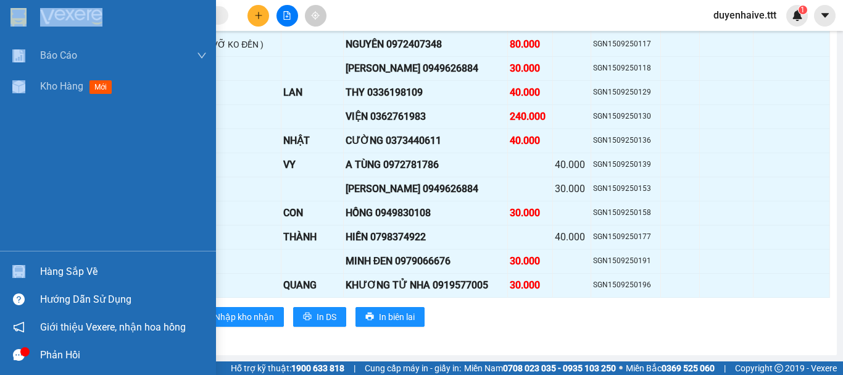
click at [93, 264] on div "Hàng sắp về" at bounding box center [123, 271] width 167 height 19
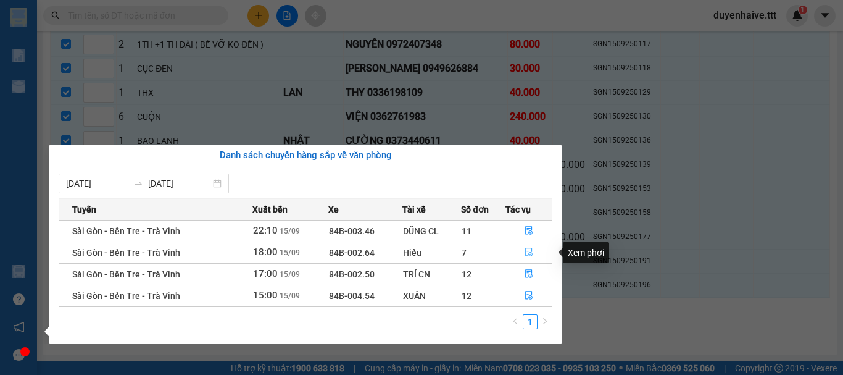
click at [530, 253] on icon "file-done" at bounding box center [529, 252] width 9 height 9
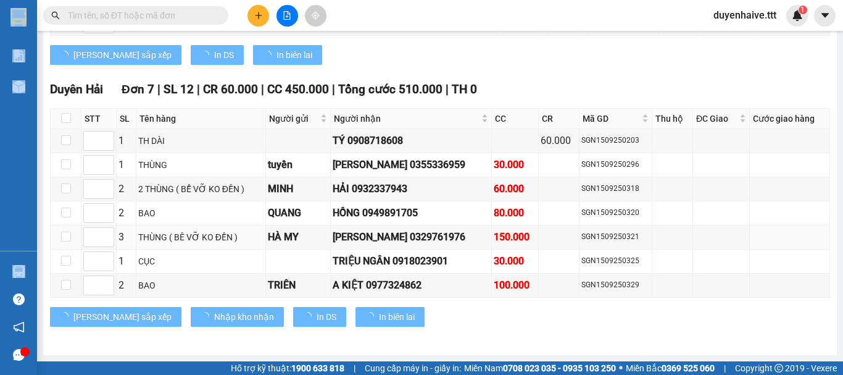
scroll to position [1654, 0]
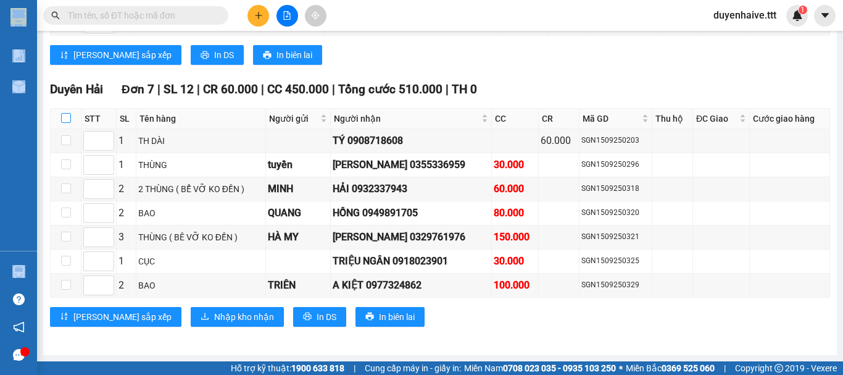
click at [69, 114] on input "checkbox" at bounding box center [66, 118] width 10 height 10
checkbox input "true"
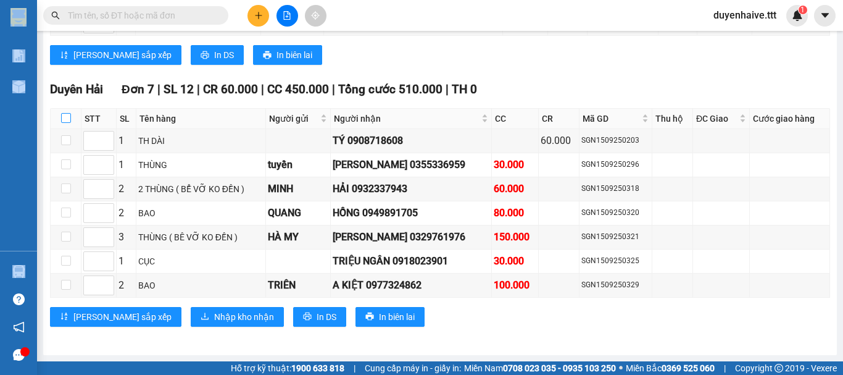
checkbox input "true"
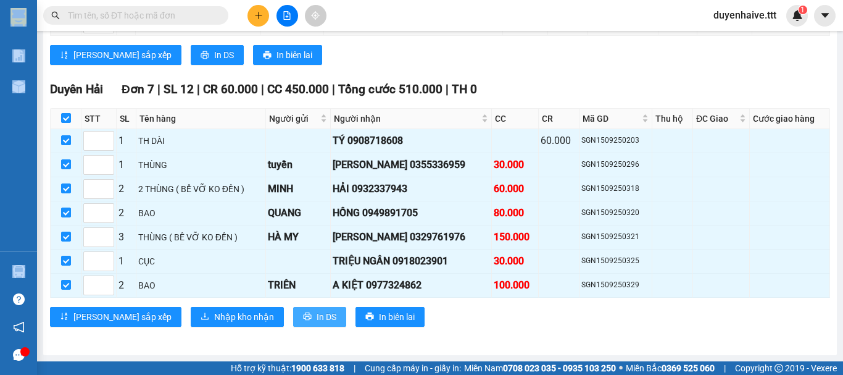
click at [317, 321] on span "In DS" at bounding box center [327, 317] width 20 height 14
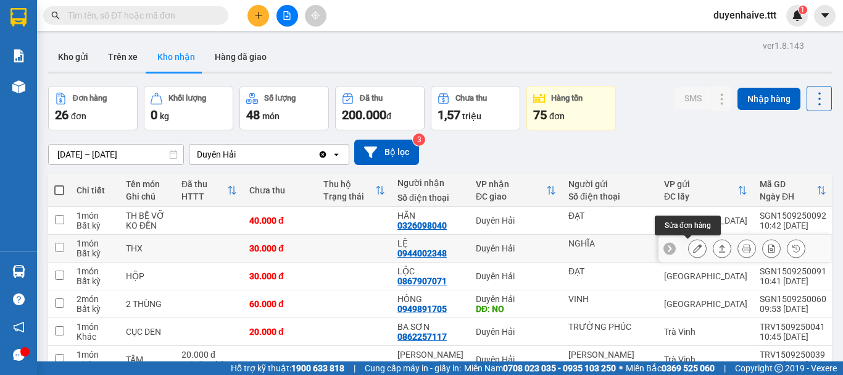
click at [693, 245] on icon at bounding box center [697, 248] width 9 height 9
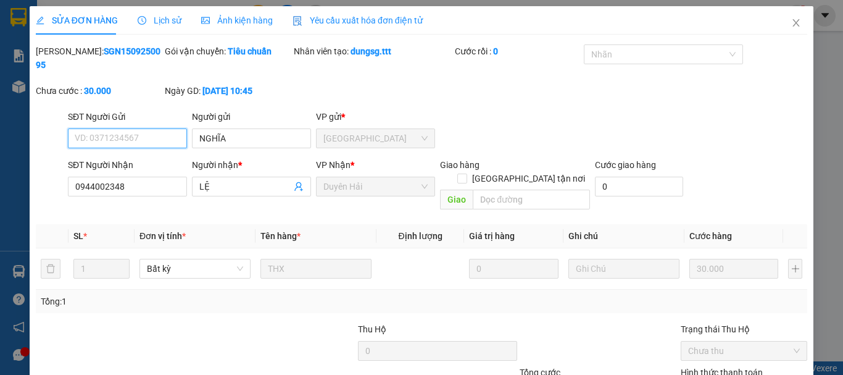
type input "NGHĨA"
type input "0944002348"
type input "LỆ"
type input "30.000"
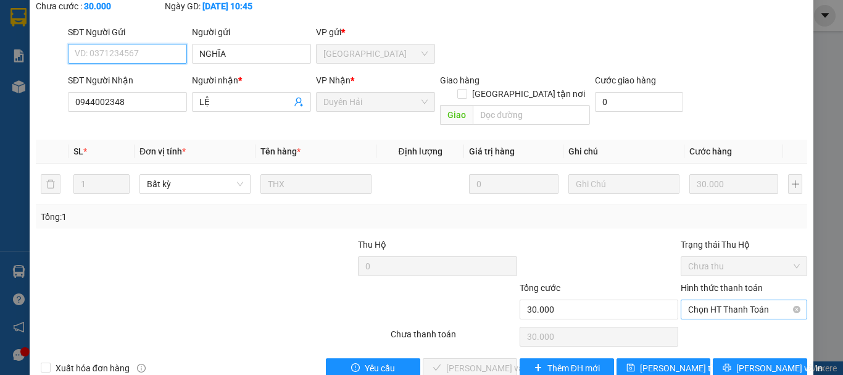
click at [706, 300] on span "Chọn HT Thanh Toán" at bounding box center [744, 309] width 112 height 19
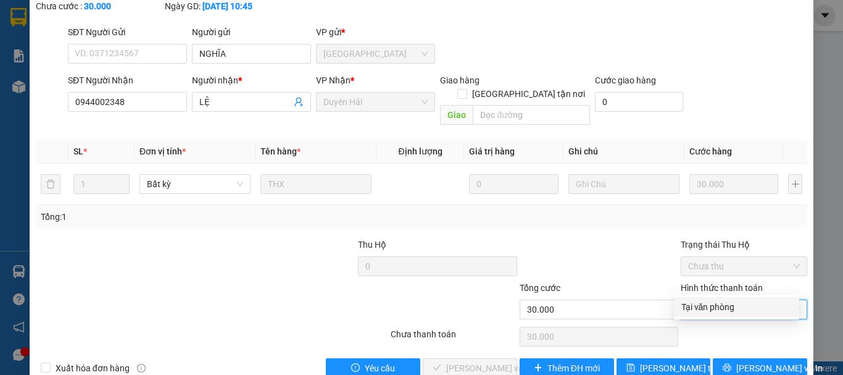
click at [735, 304] on div "Tại văn phòng" at bounding box center [737, 307] width 111 height 14
type input "0"
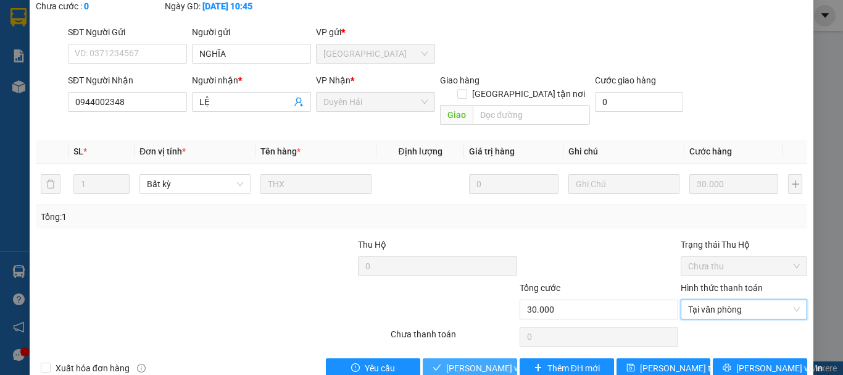
click at [480, 361] on span "[PERSON_NAME] và Giao hàng" at bounding box center [505, 368] width 119 height 14
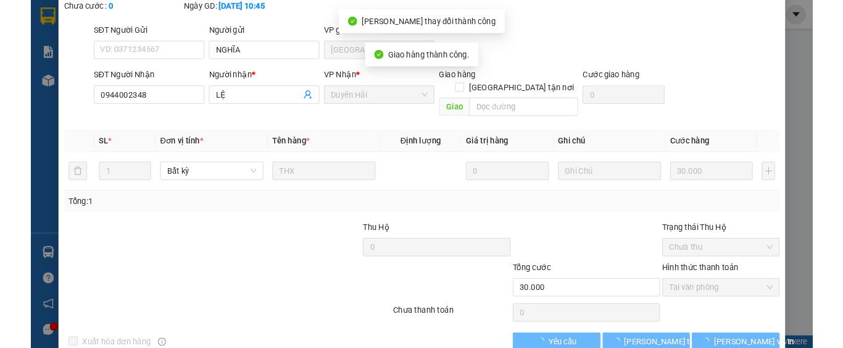
scroll to position [0, 0]
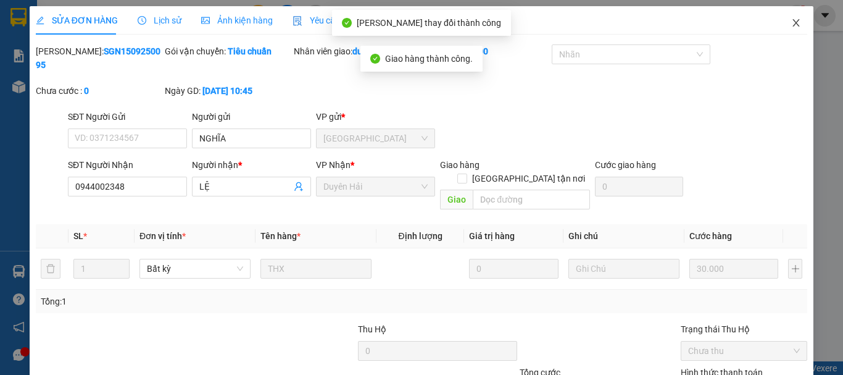
click at [787, 15] on span "Close" at bounding box center [796, 23] width 35 height 35
